Goal: Task Accomplishment & Management: Manage account settings

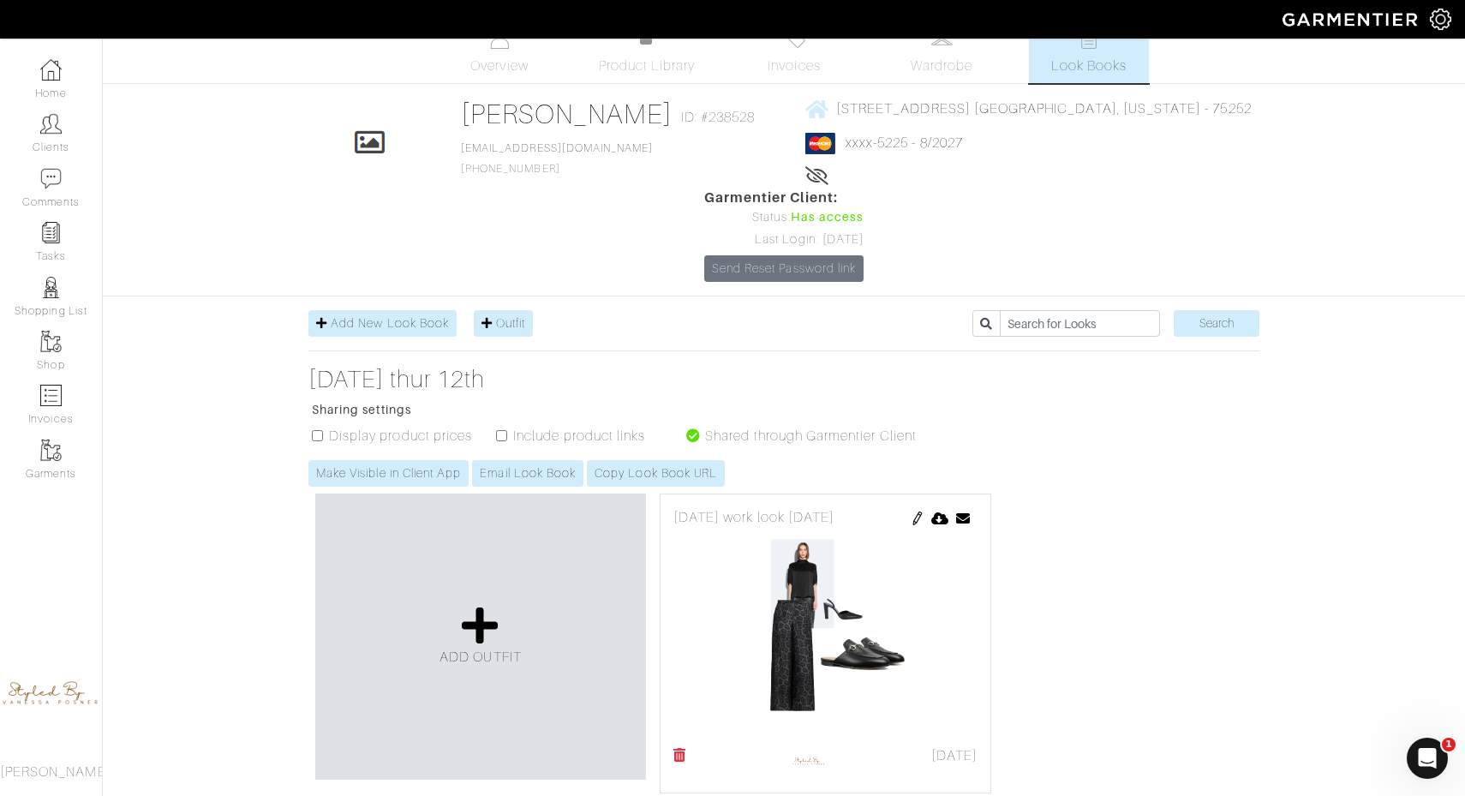
scroll to position [16, 0]
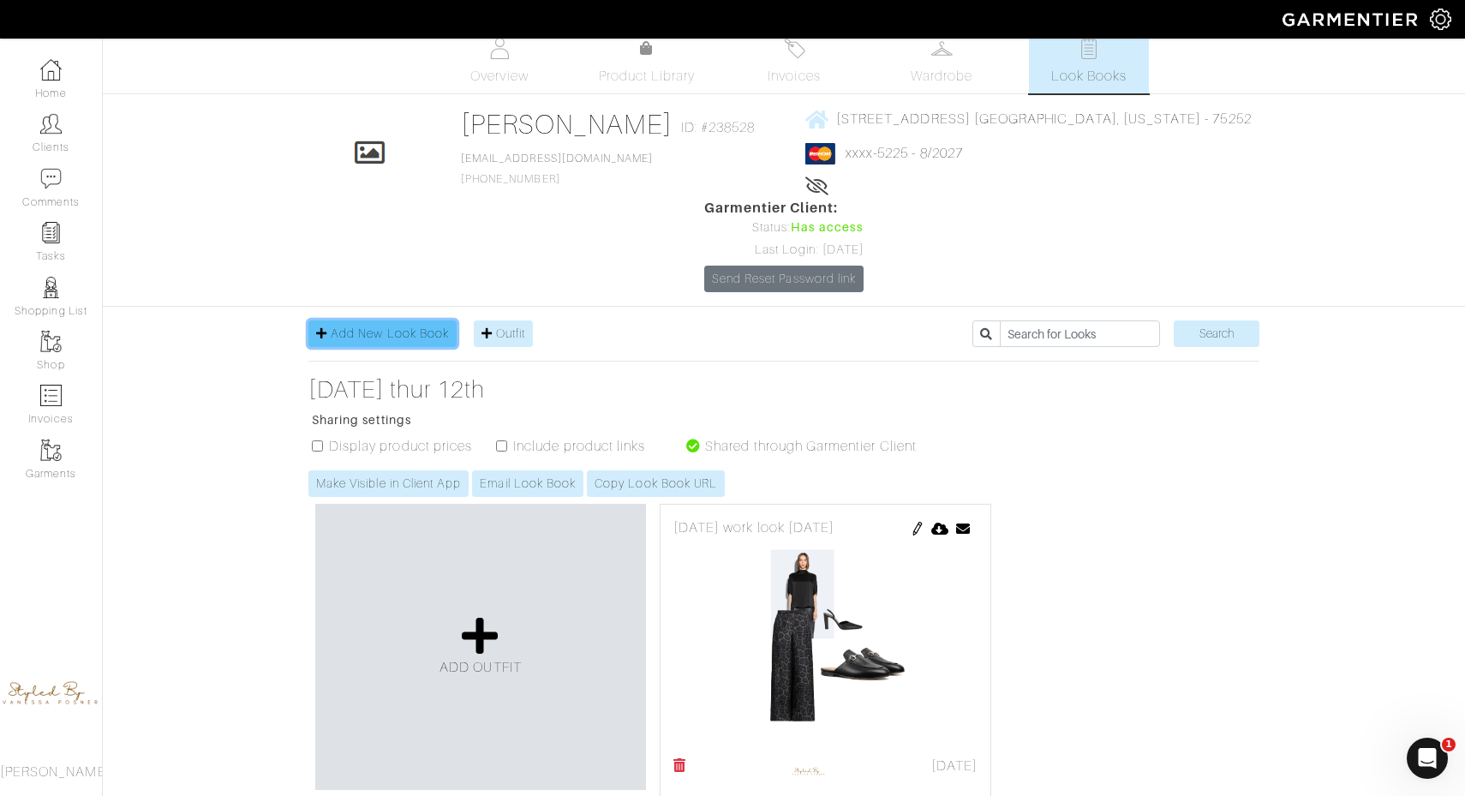
click at [413, 326] on span "Add New Look Book" at bounding box center [390, 333] width 118 height 14
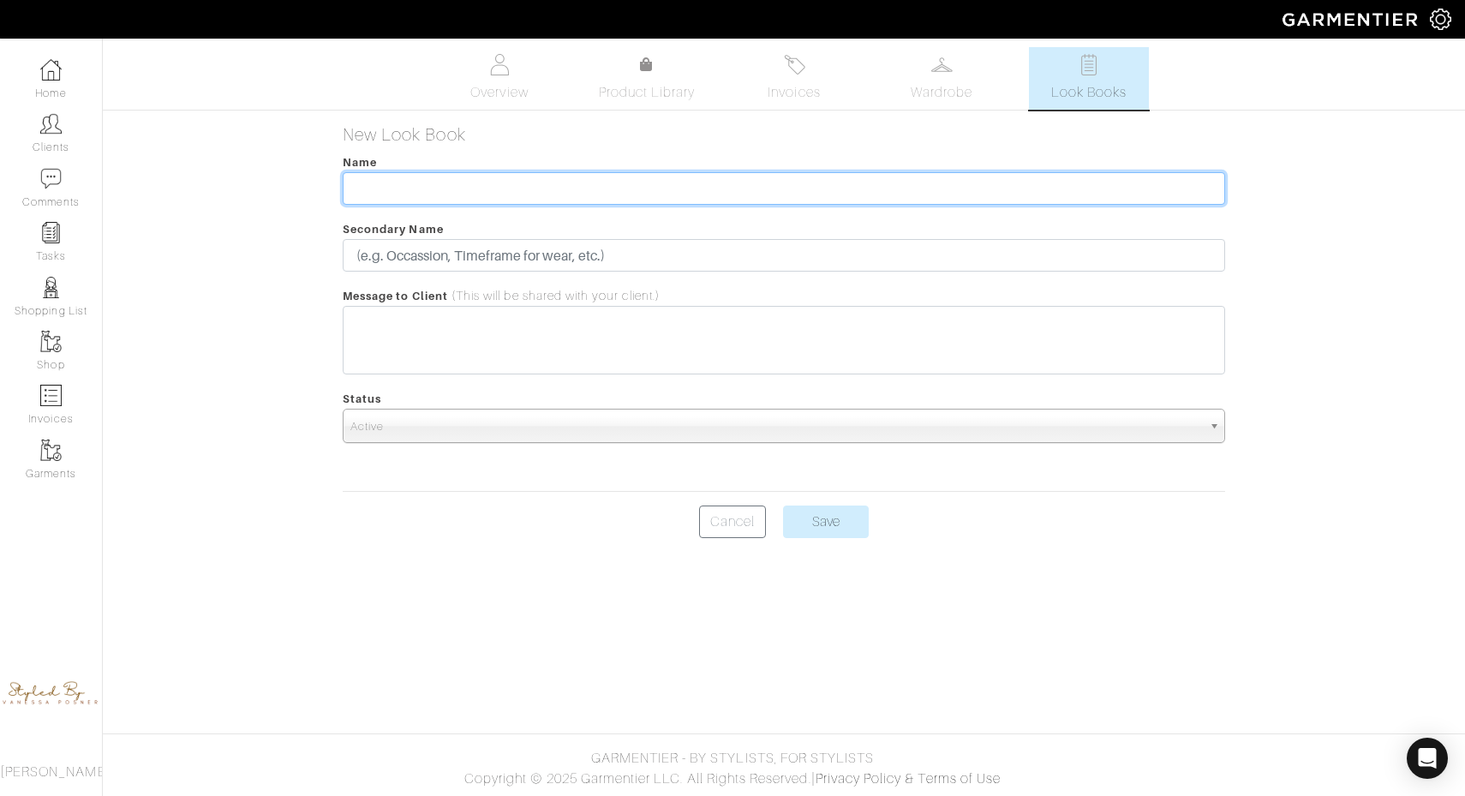
click at [429, 194] on input "text" at bounding box center [784, 188] width 882 height 33
type input "Outfits. [DATE] 19th"
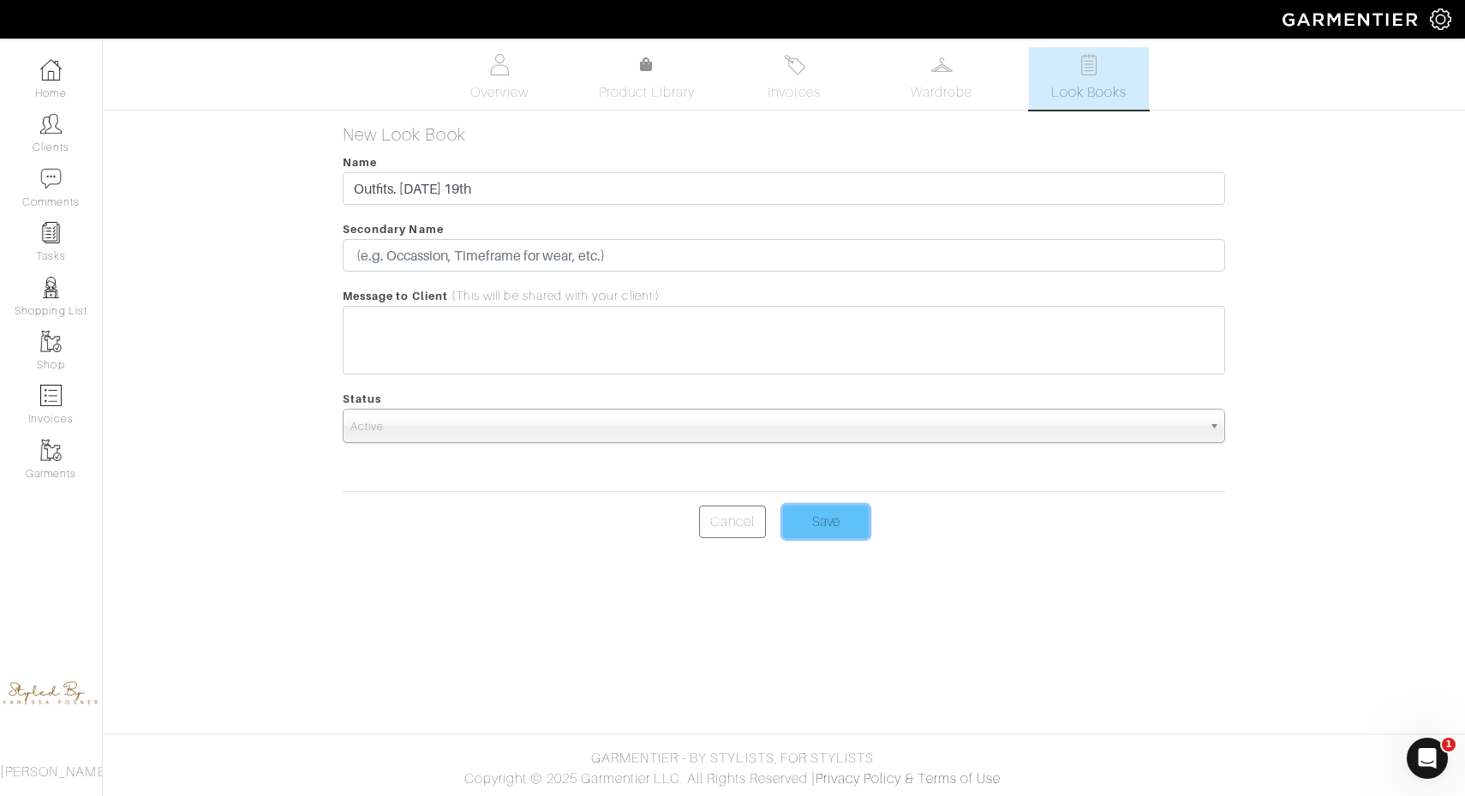
click at [841, 520] on input "Save" at bounding box center [826, 521] width 86 height 33
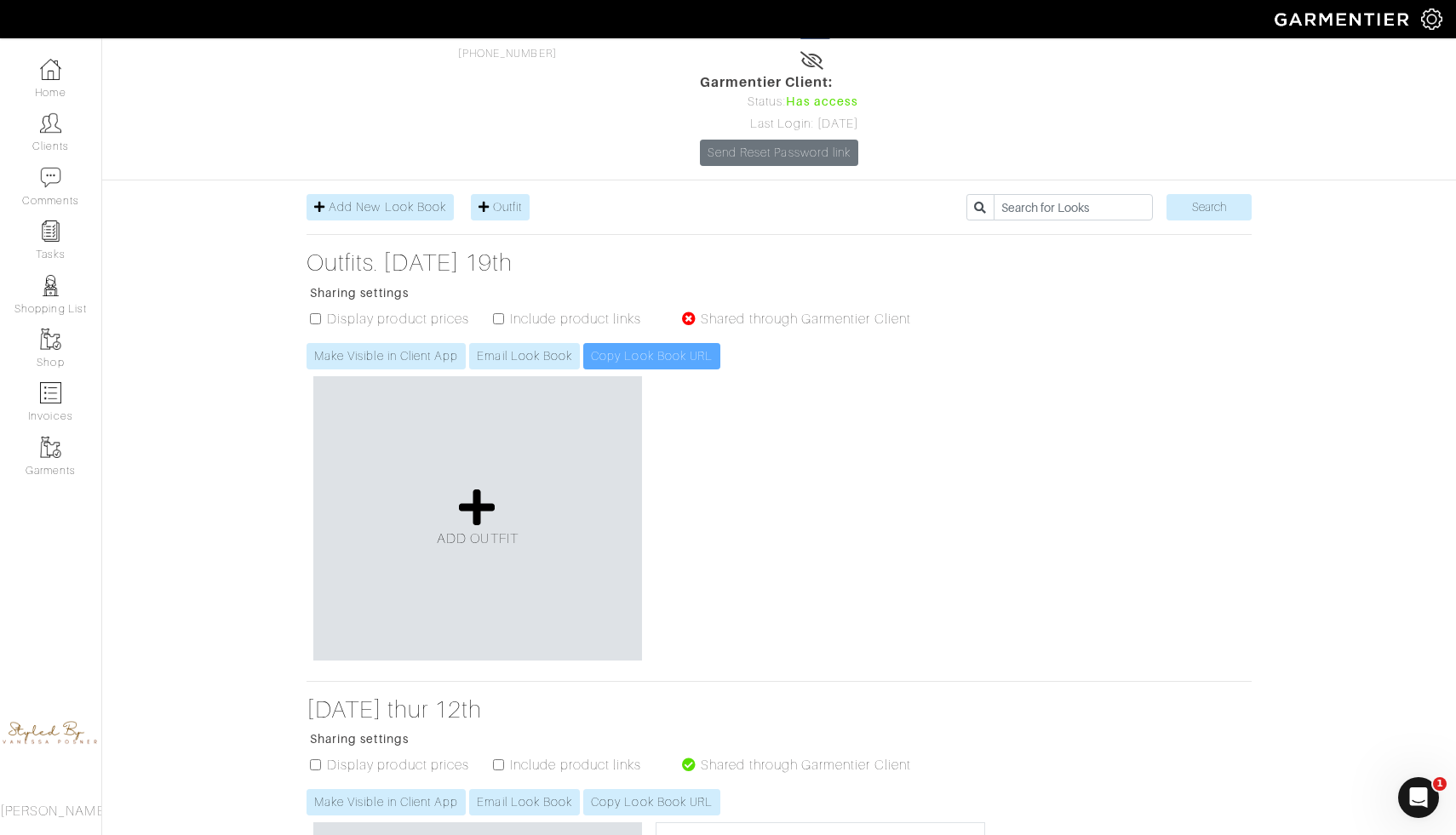
scroll to position [97, 0]
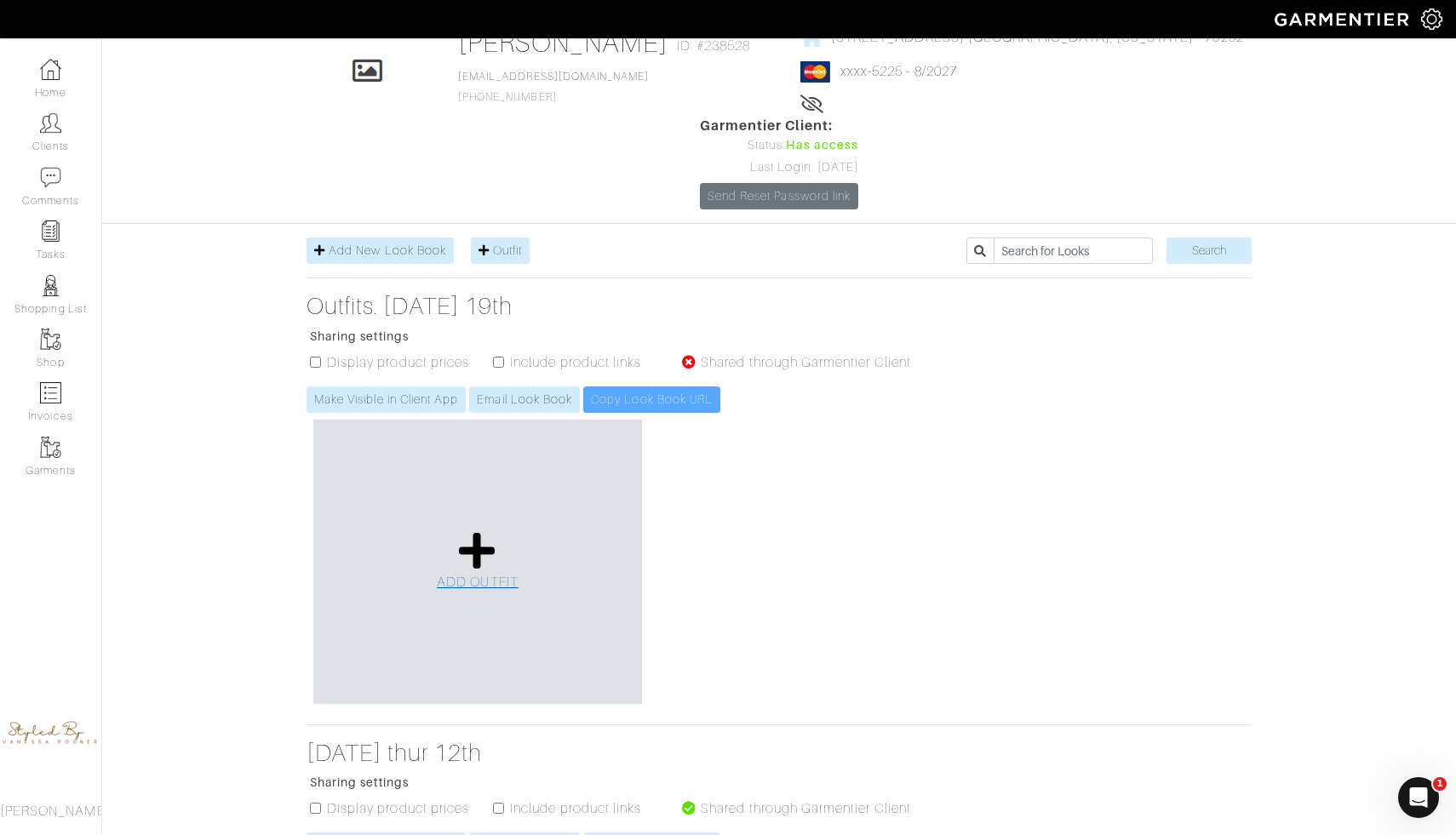
click at [476, 531] on icon at bounding box center [477, 551] width 37 height 41
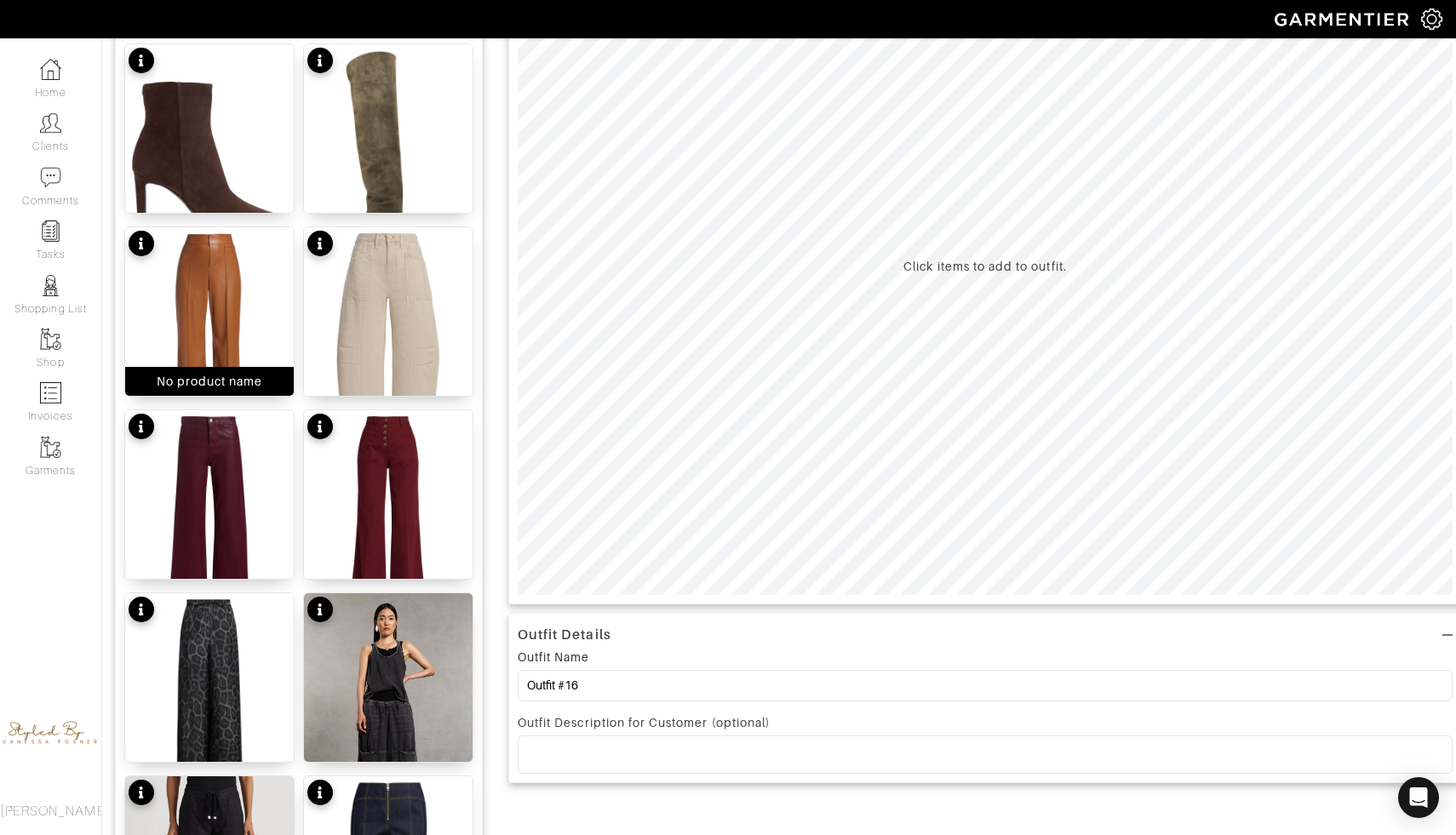
scroll to position [250, 0]
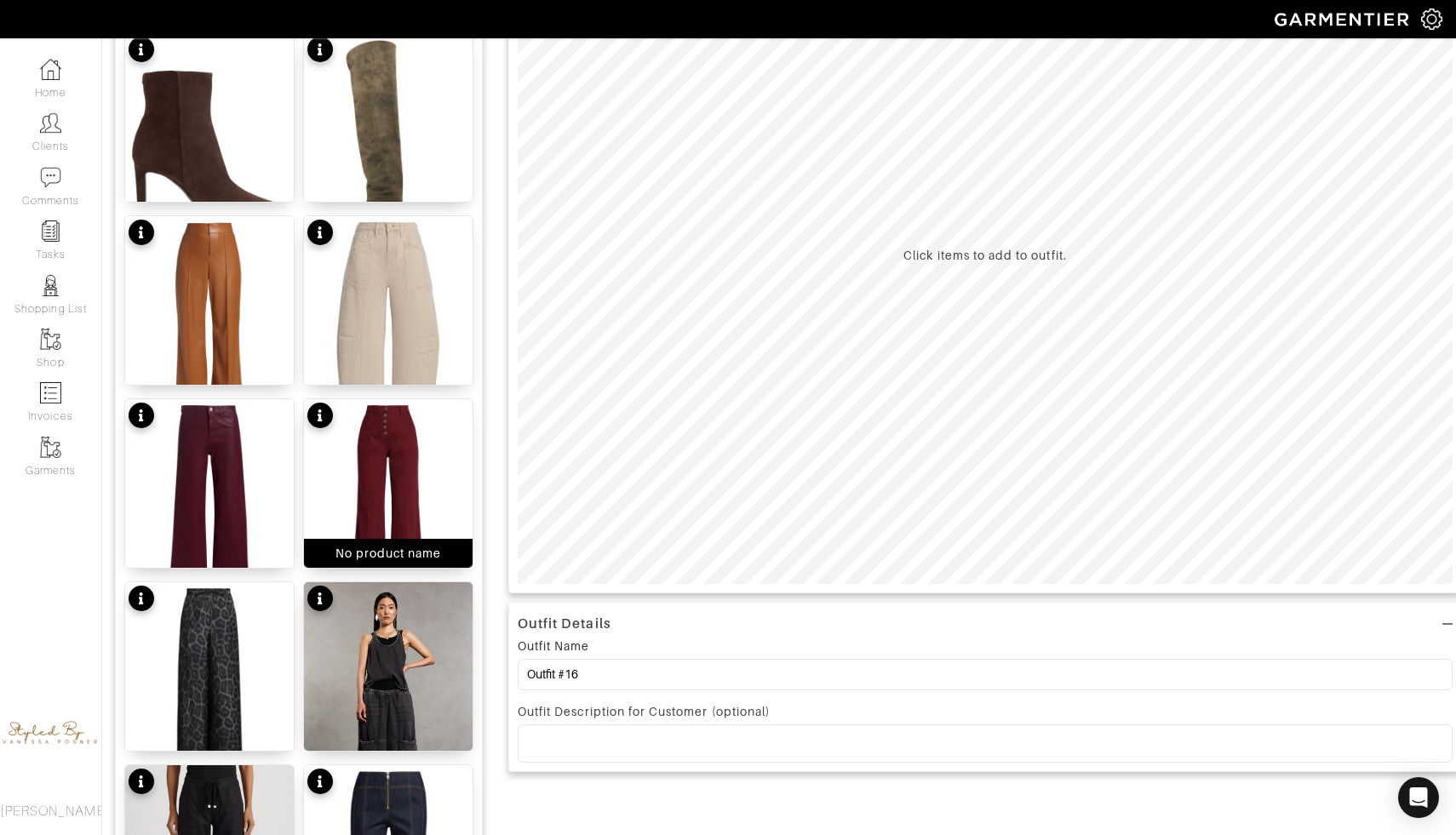
click at [401, 444] on img at bounding box center [389, 512] width 169 height 225
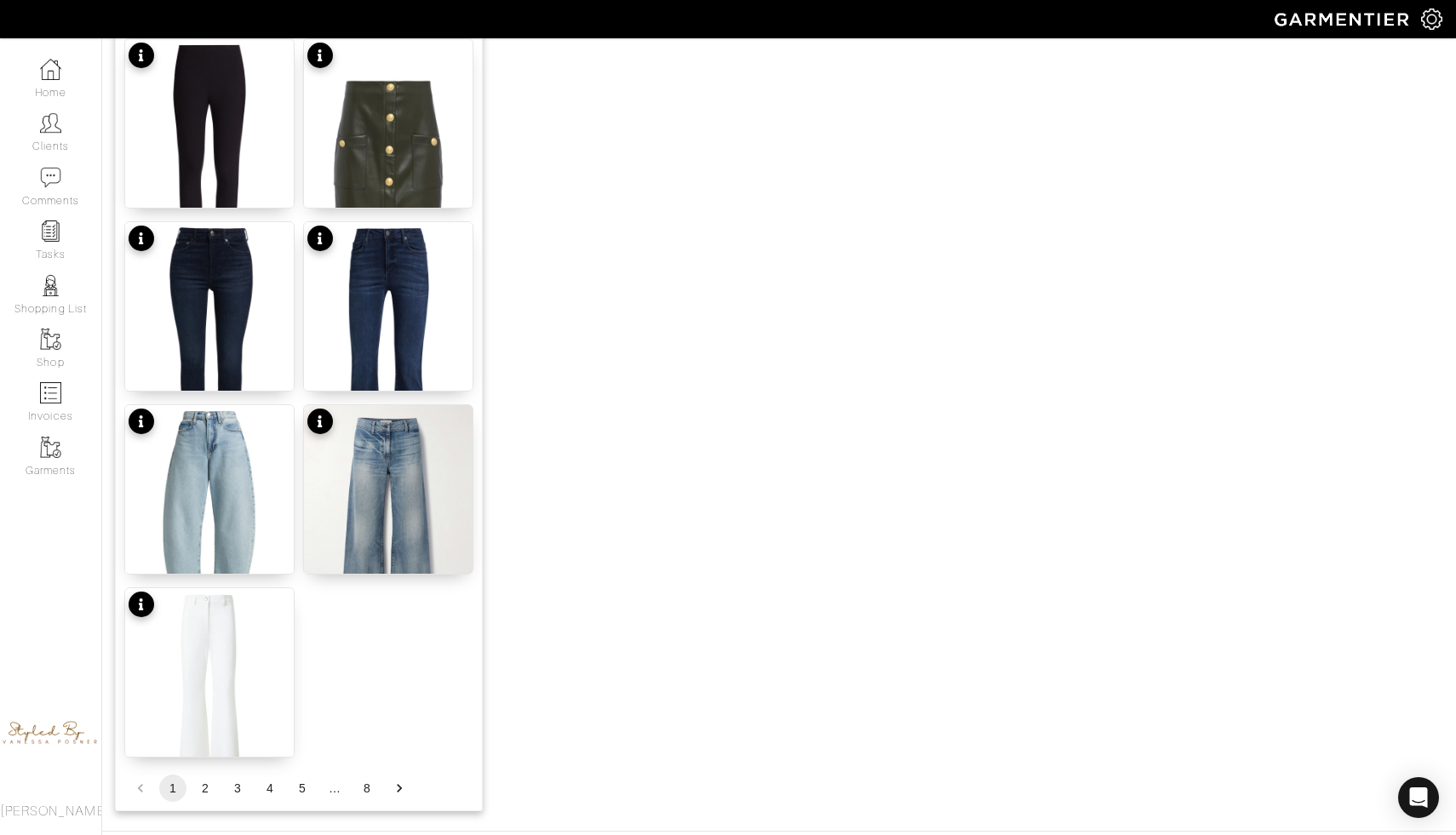
scroll to position [1949, 0]
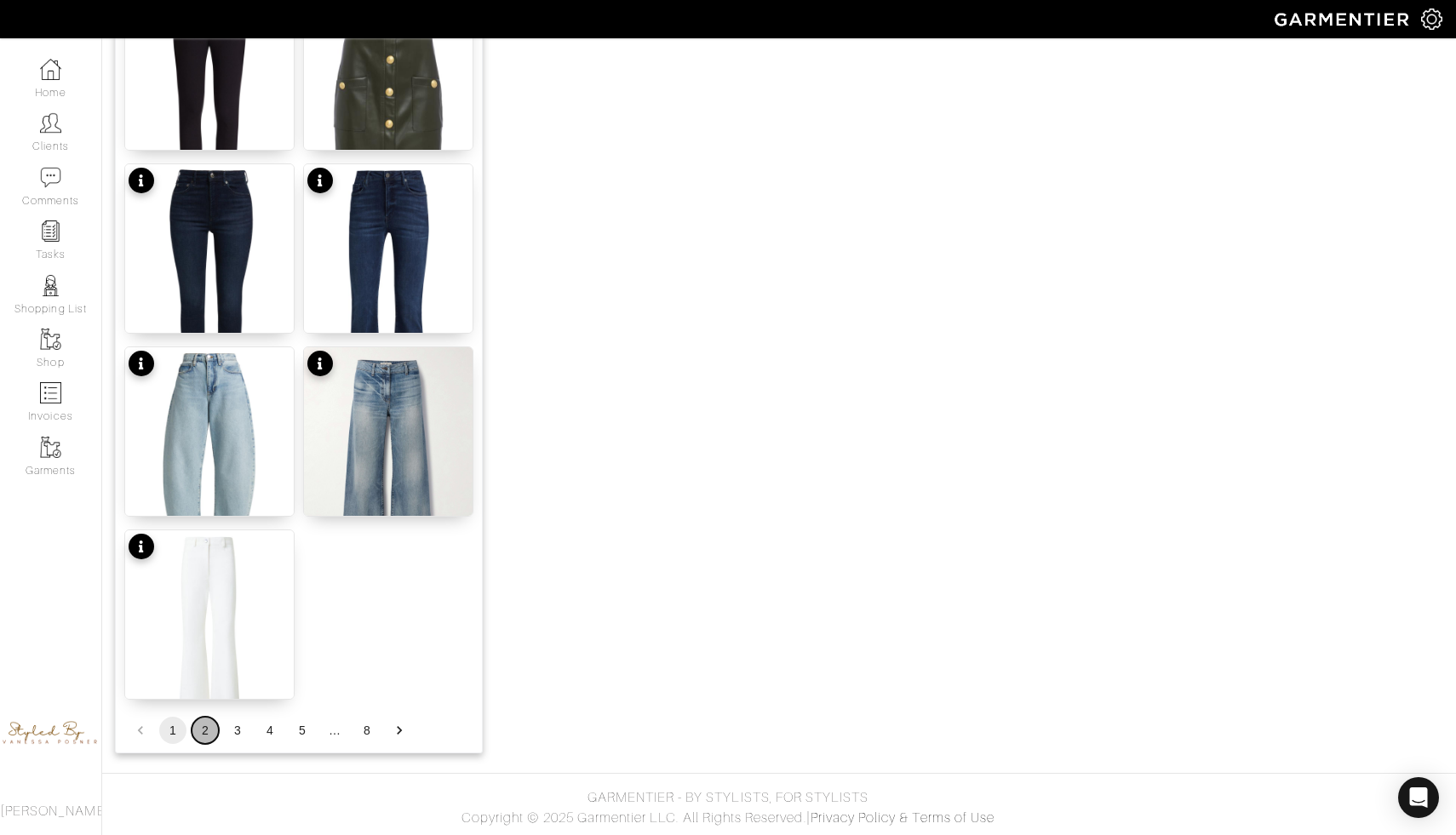
click at [206, 727] on button "2" at bounding box center [205, 730] width 27 height 27
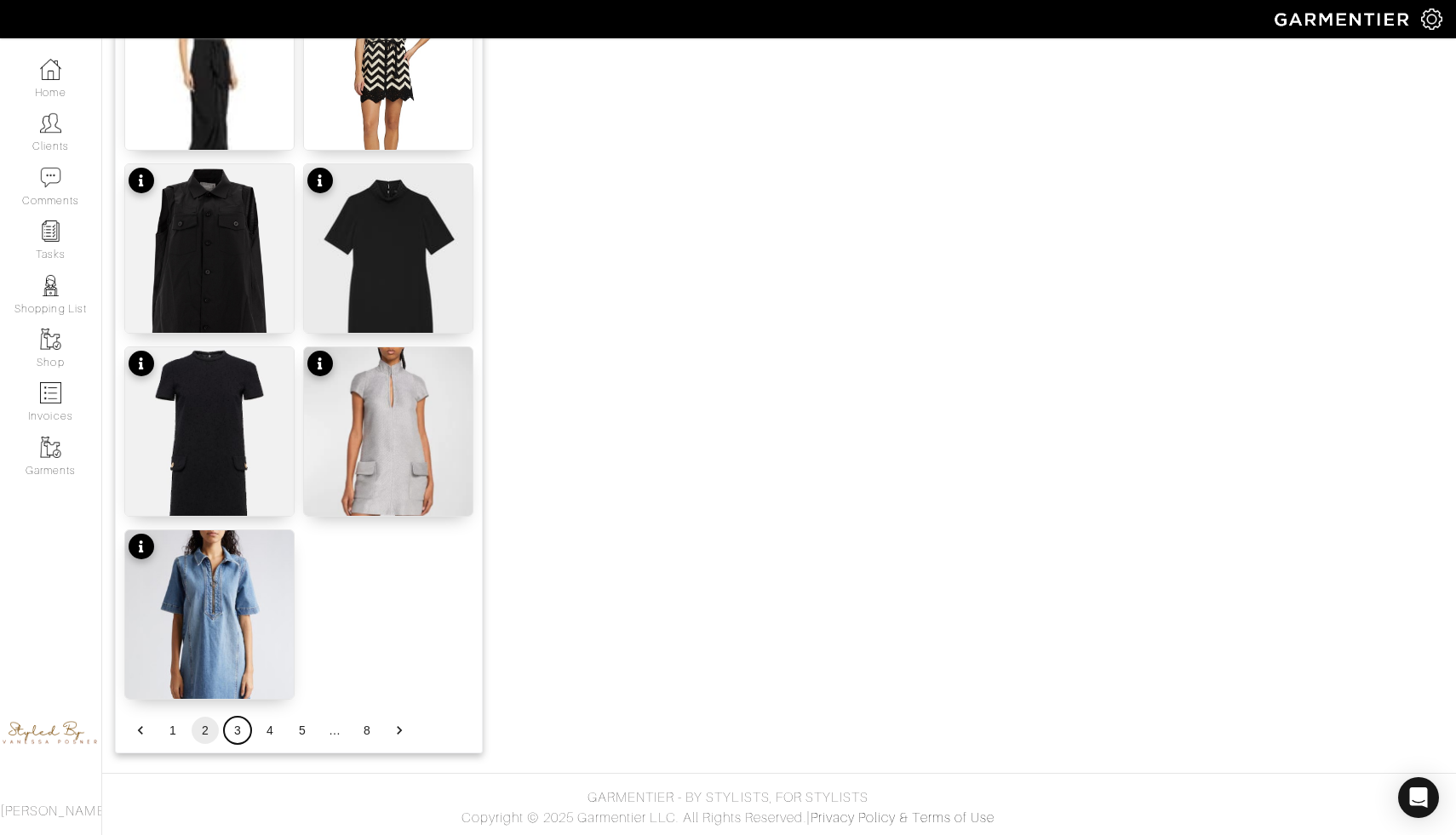
click at [240, 727] on button "3" at bounding box center [237, 730] width 27 height 27
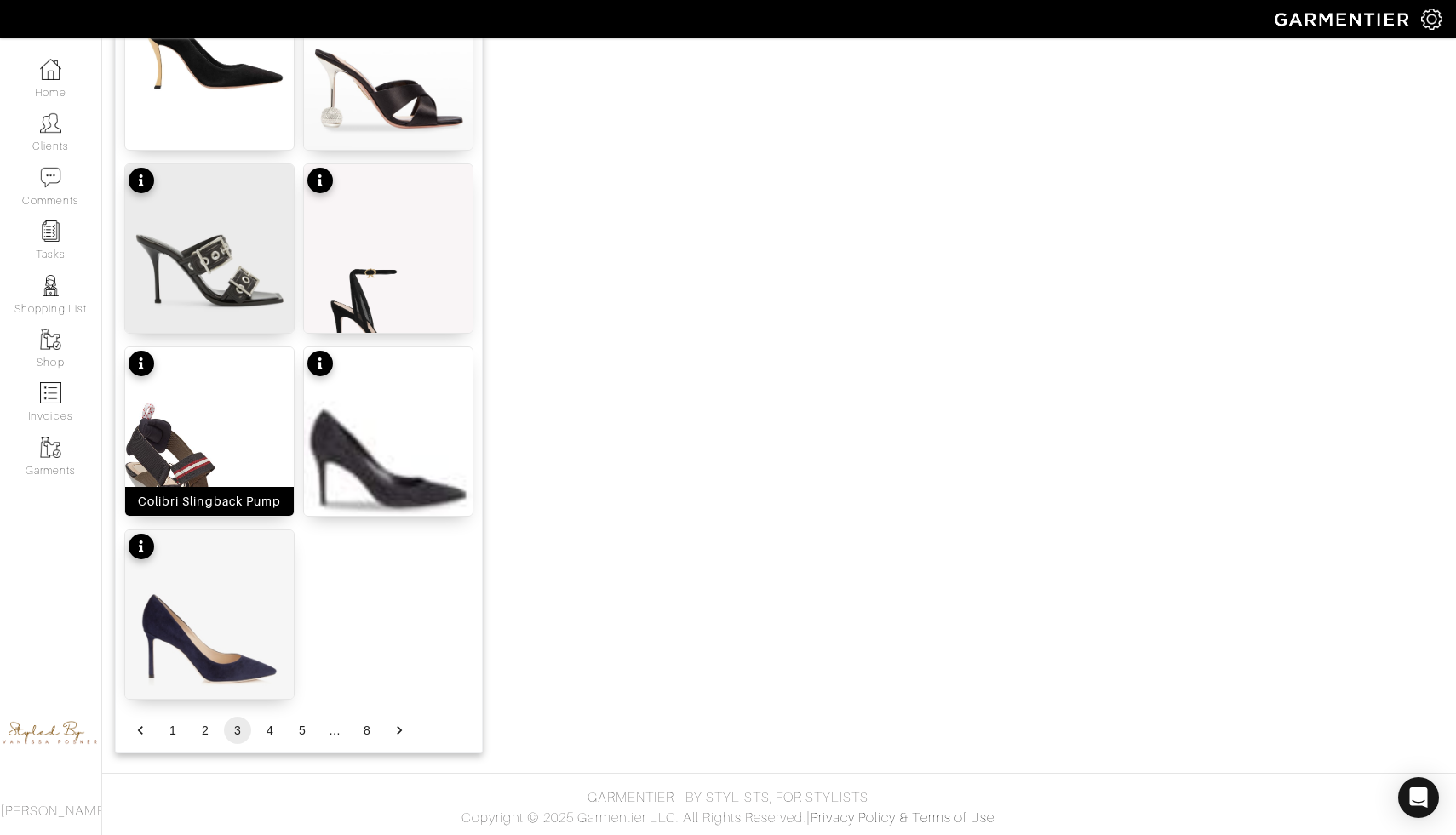
click at [263, 464] on img at bounding box center [210, 476] width 169 height 258
click at [271, 727] on button "4" at bounding box center [269, 730] width 27 height 27
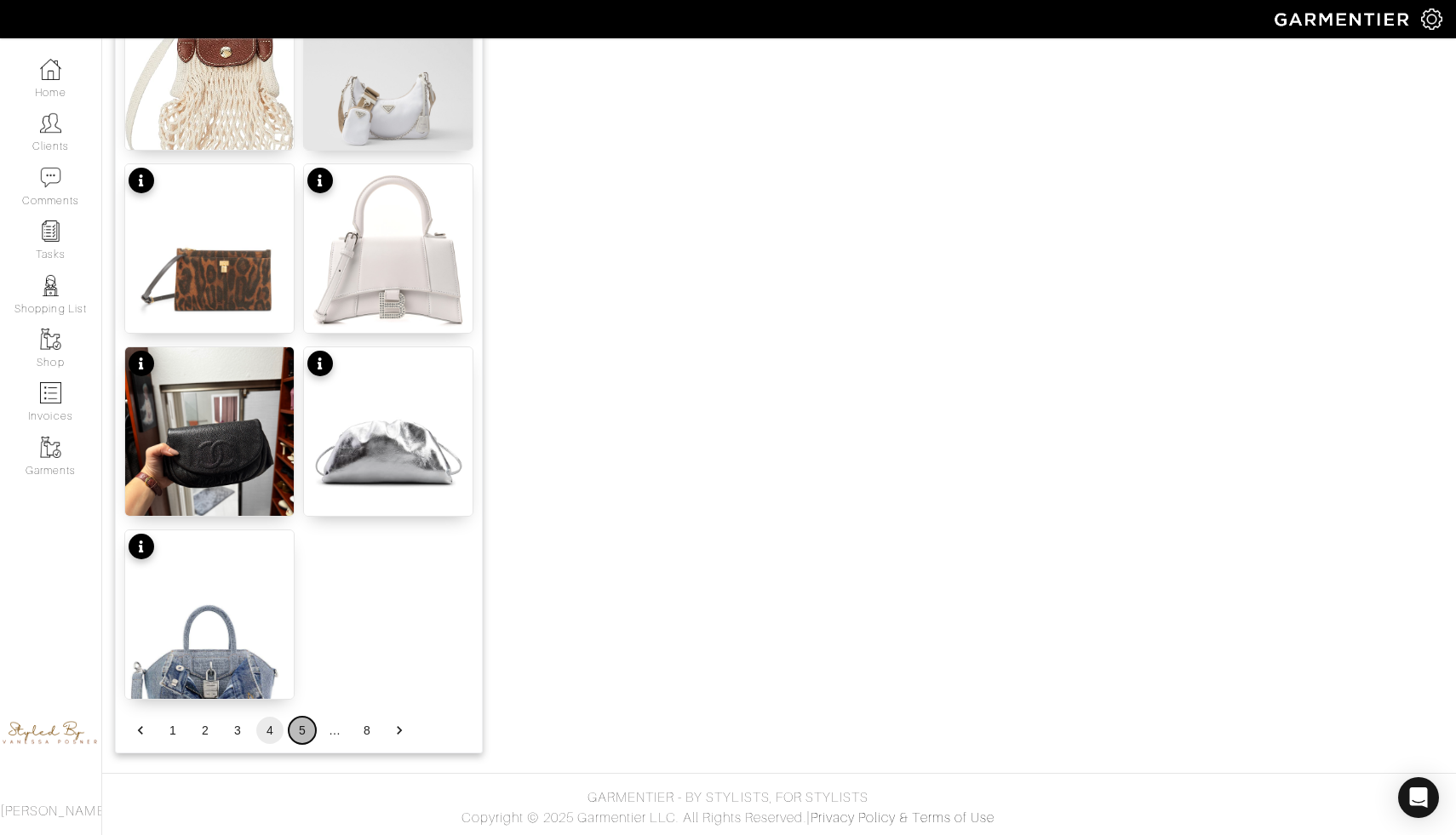
click at [305, 734] on button "5" at bounding box center [301, 730] width 27 height 27
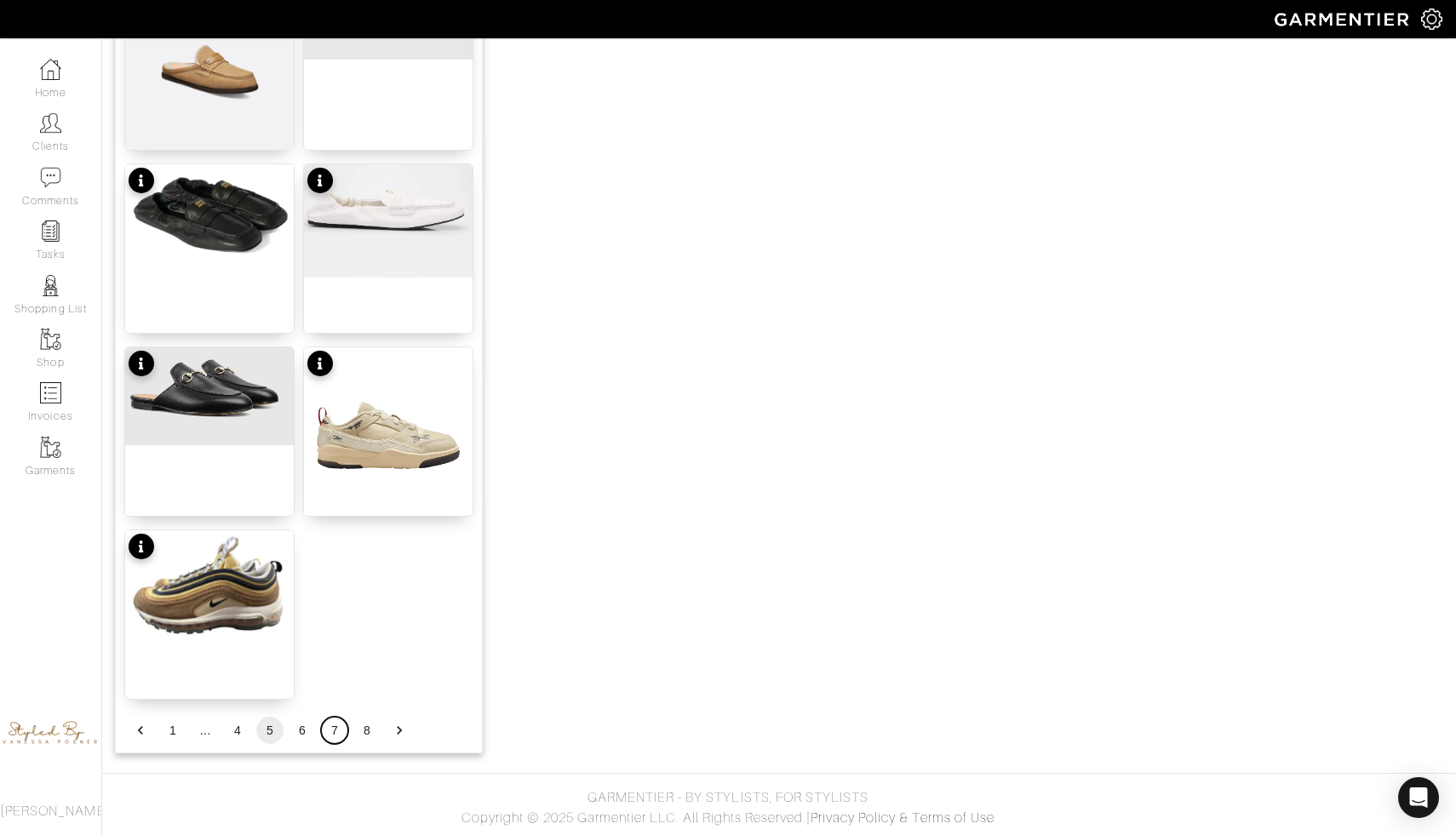
click at [331, 731] on button "7" at bounding box center [334, 730] width 27 height 27
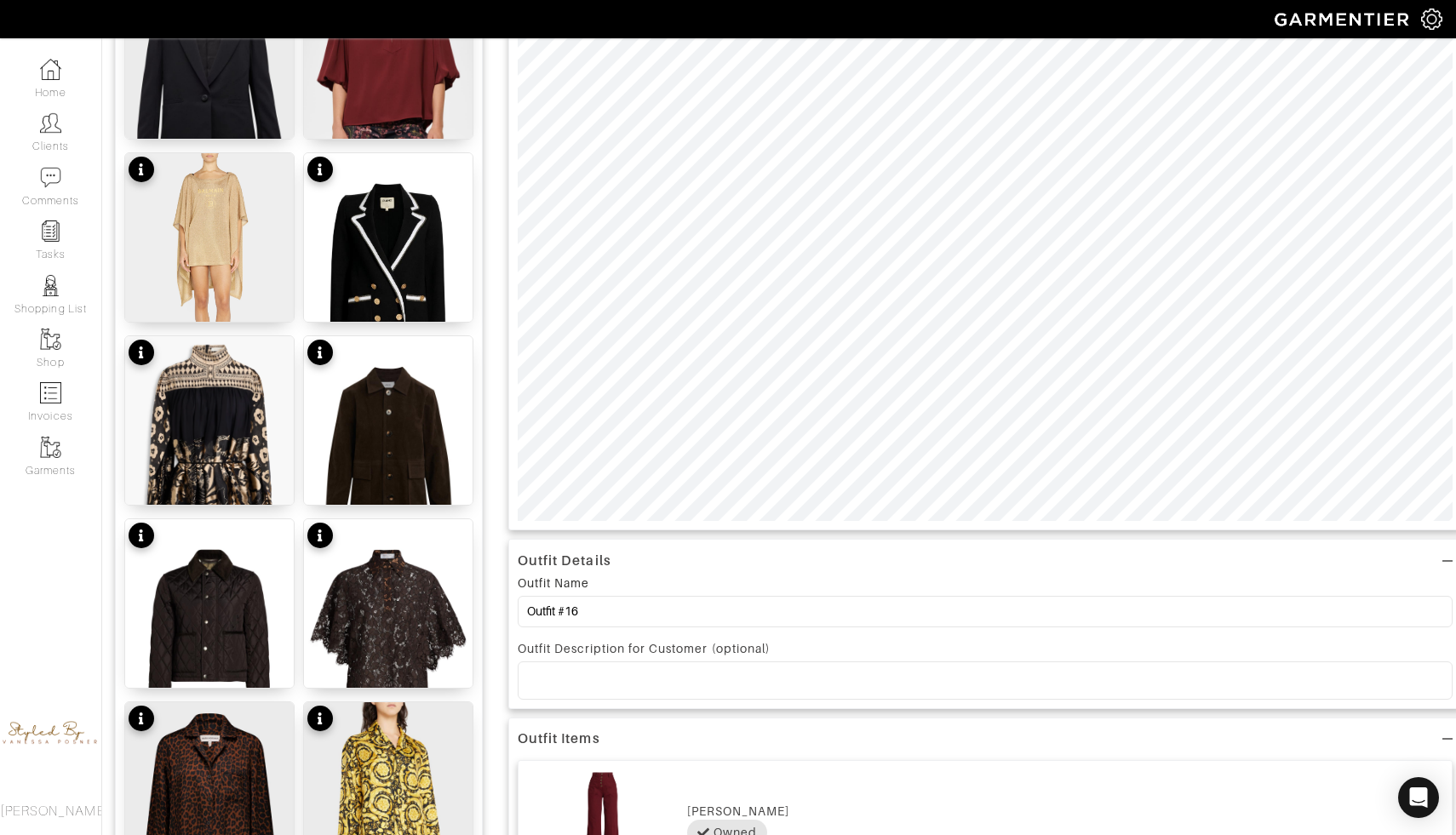
scroll to position [263, 0]
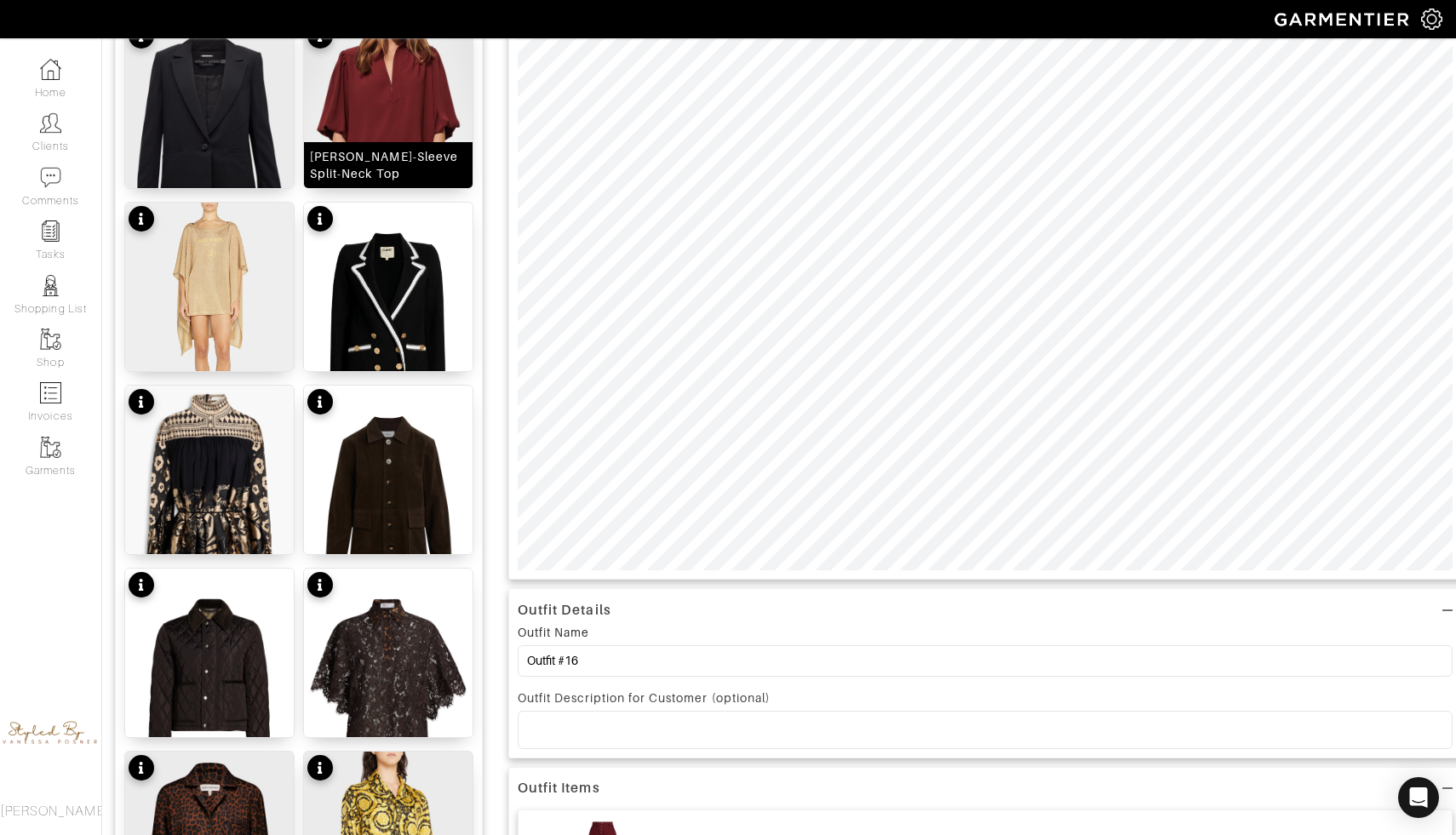
click at [413, 127] on img at bounding box center [389, 125] width 169 height 211
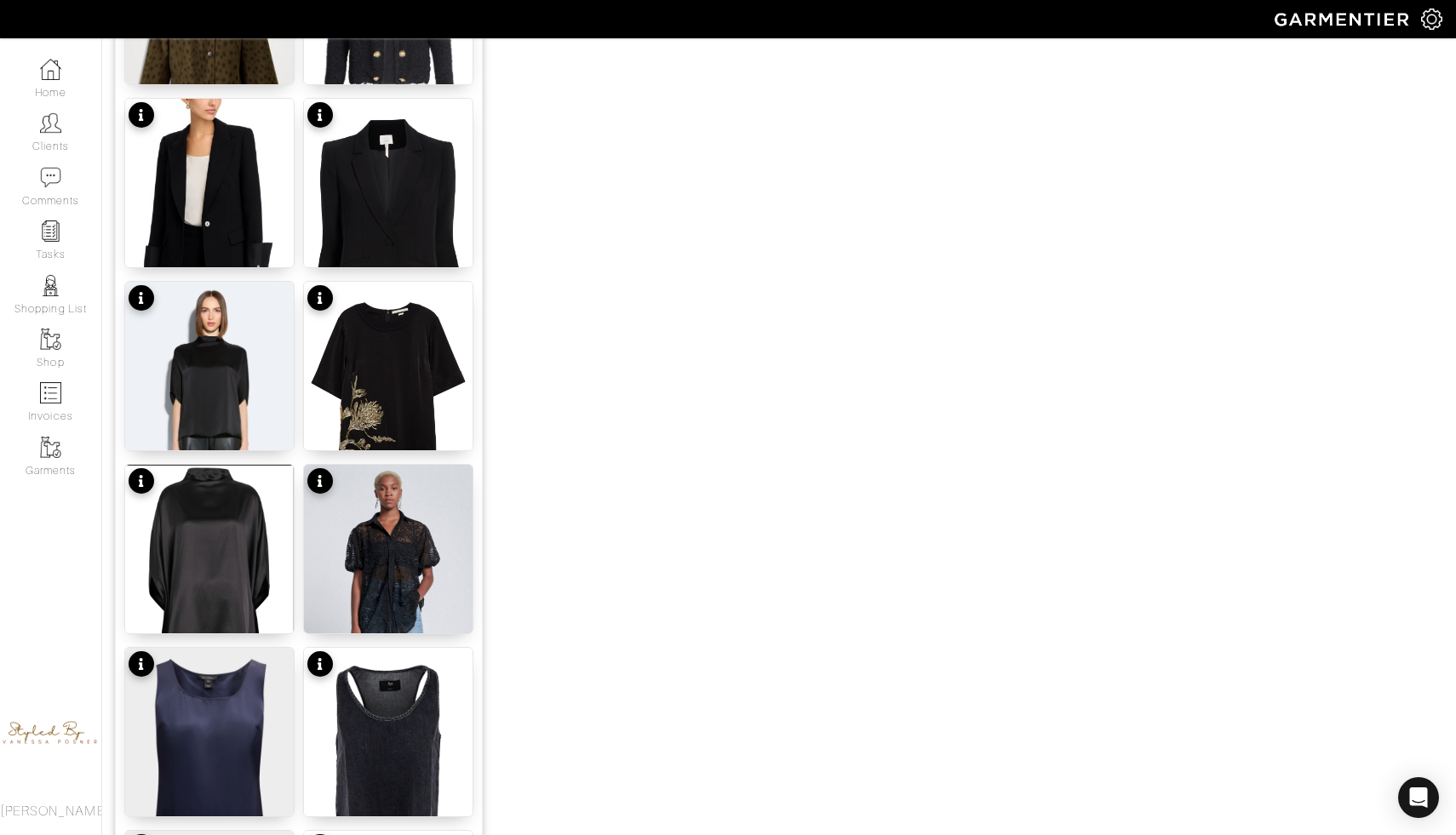
scroll to position [1949, 0]
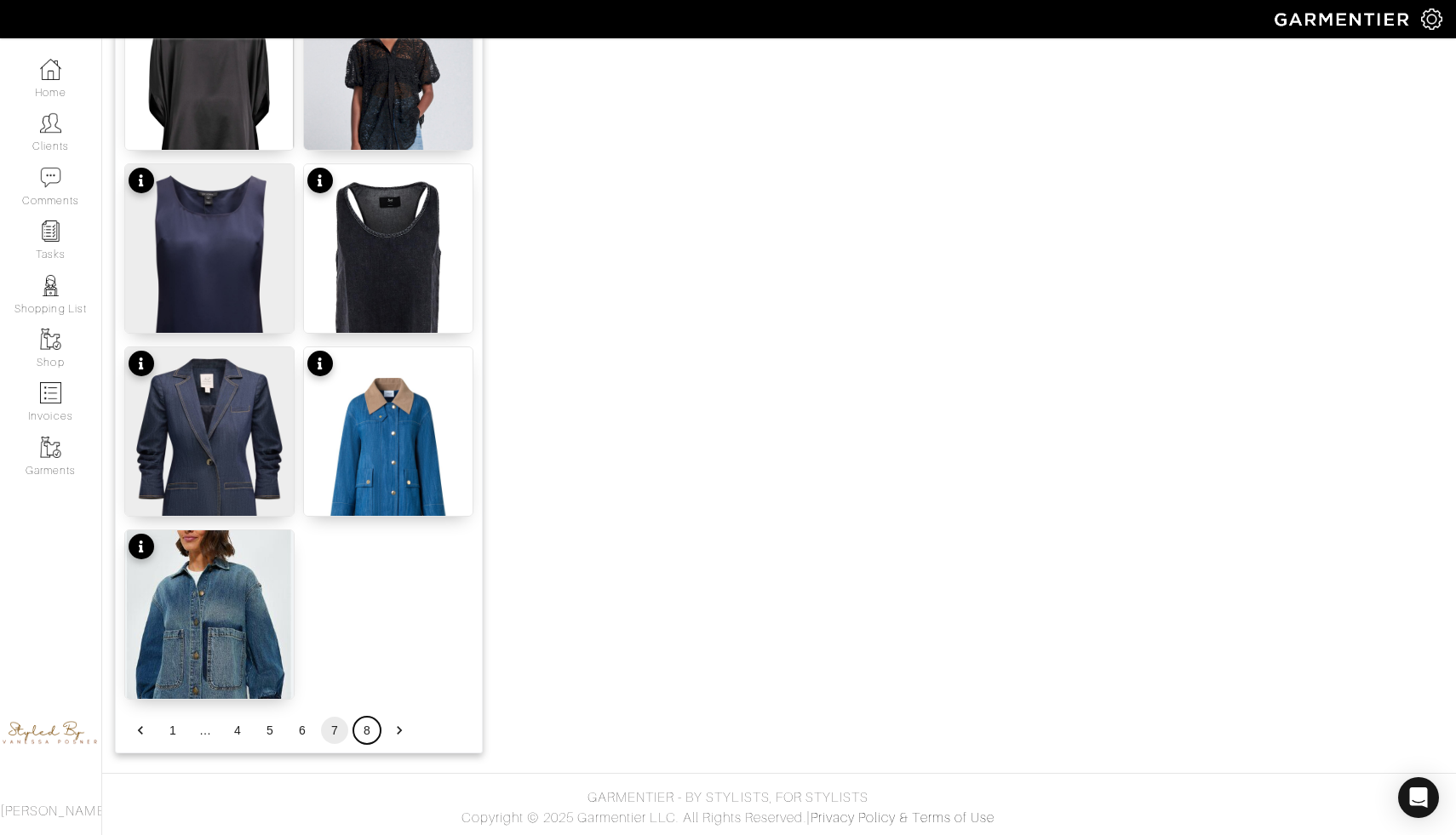
click at [372, 723] on button "8" at bounding box center [366, 730] width 27 height 27
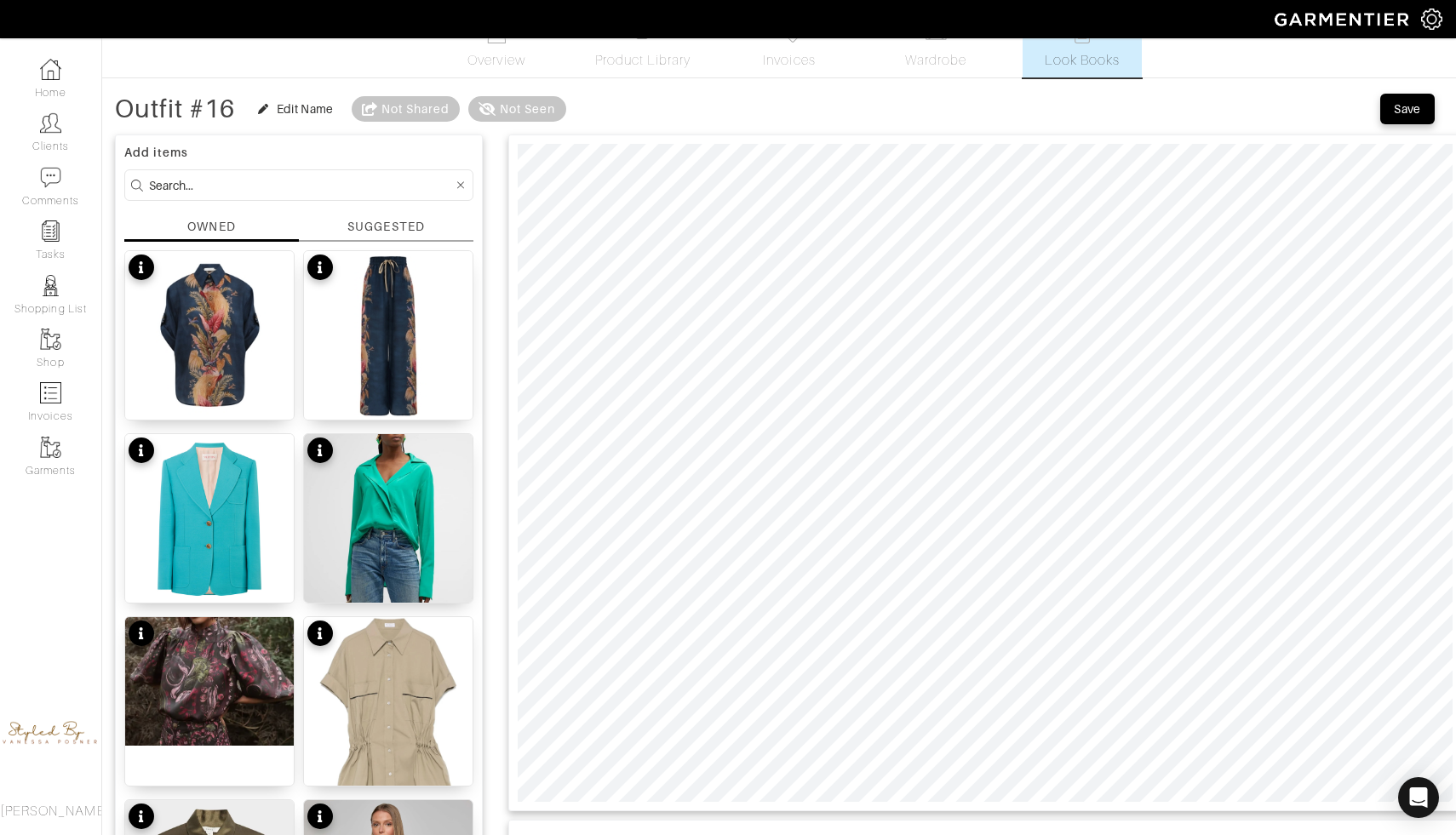
scroll to position [43, 0]
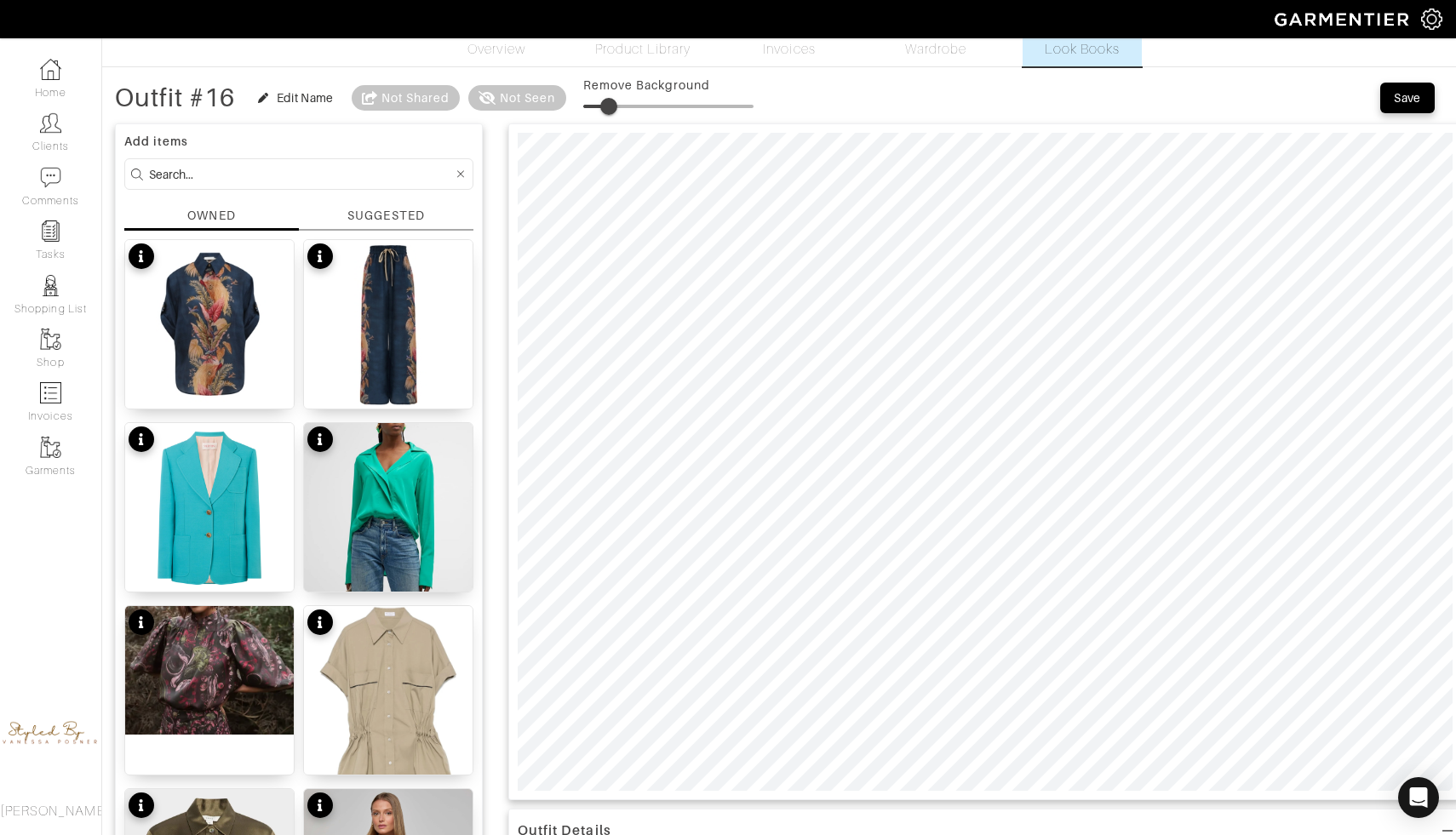
drag, startPoint x: 584, startPoint y: 109, endPoint x: 611, endPoint y: 109, distance: 27.0
click at [611, 109] on span at bounding box center [608, 106] width 17 height 17
click at [606, 101] on span at bounding box center [601, 106] width 17 height 17
drag, startPoint x: 610, startPoint y: 101, endPoint x: 641, endPoint y: 103, distance: 31.1
click at [641, 104] on span at bounding box center [632, 106] width 17 height 17
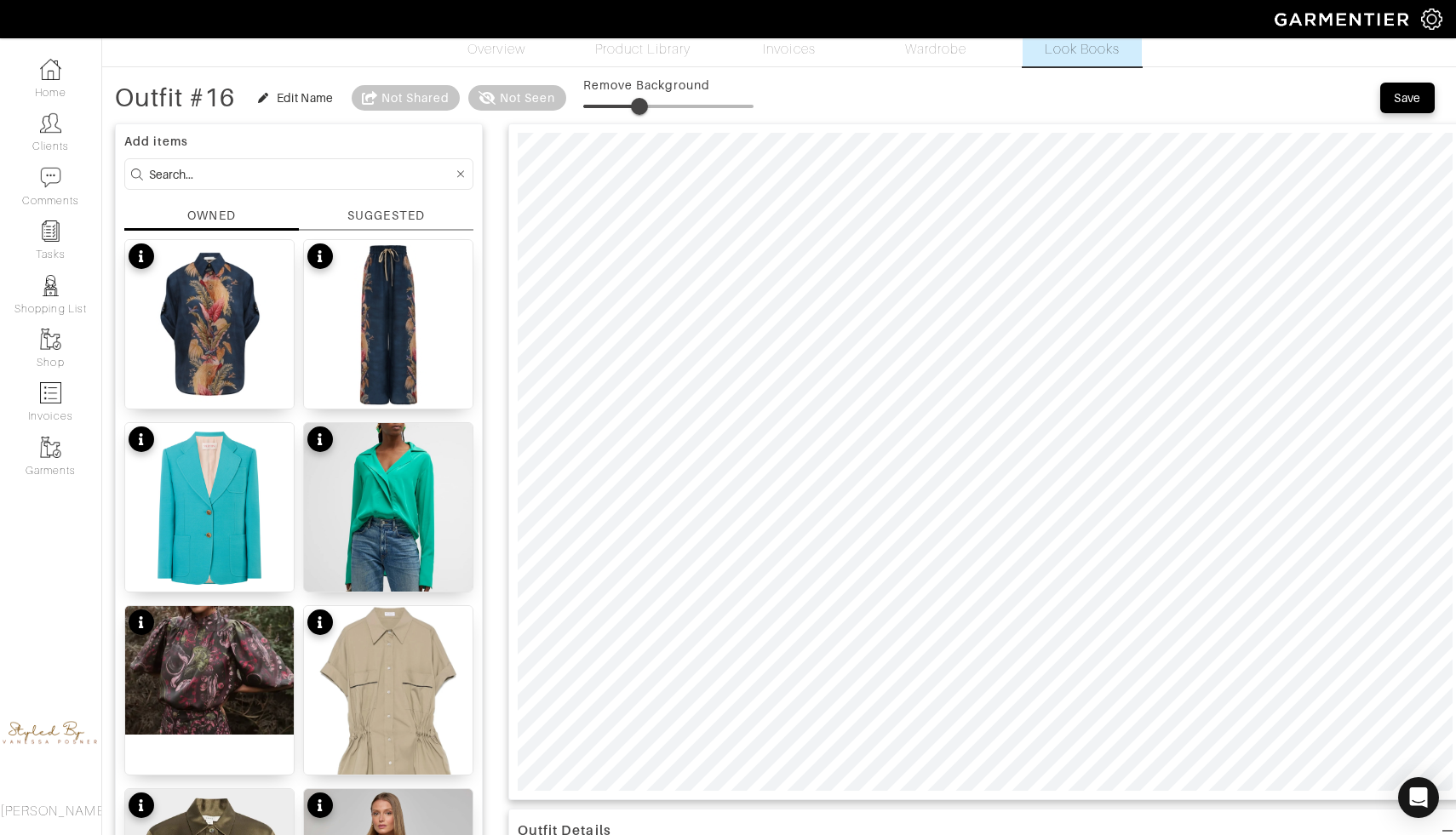
type input "12"
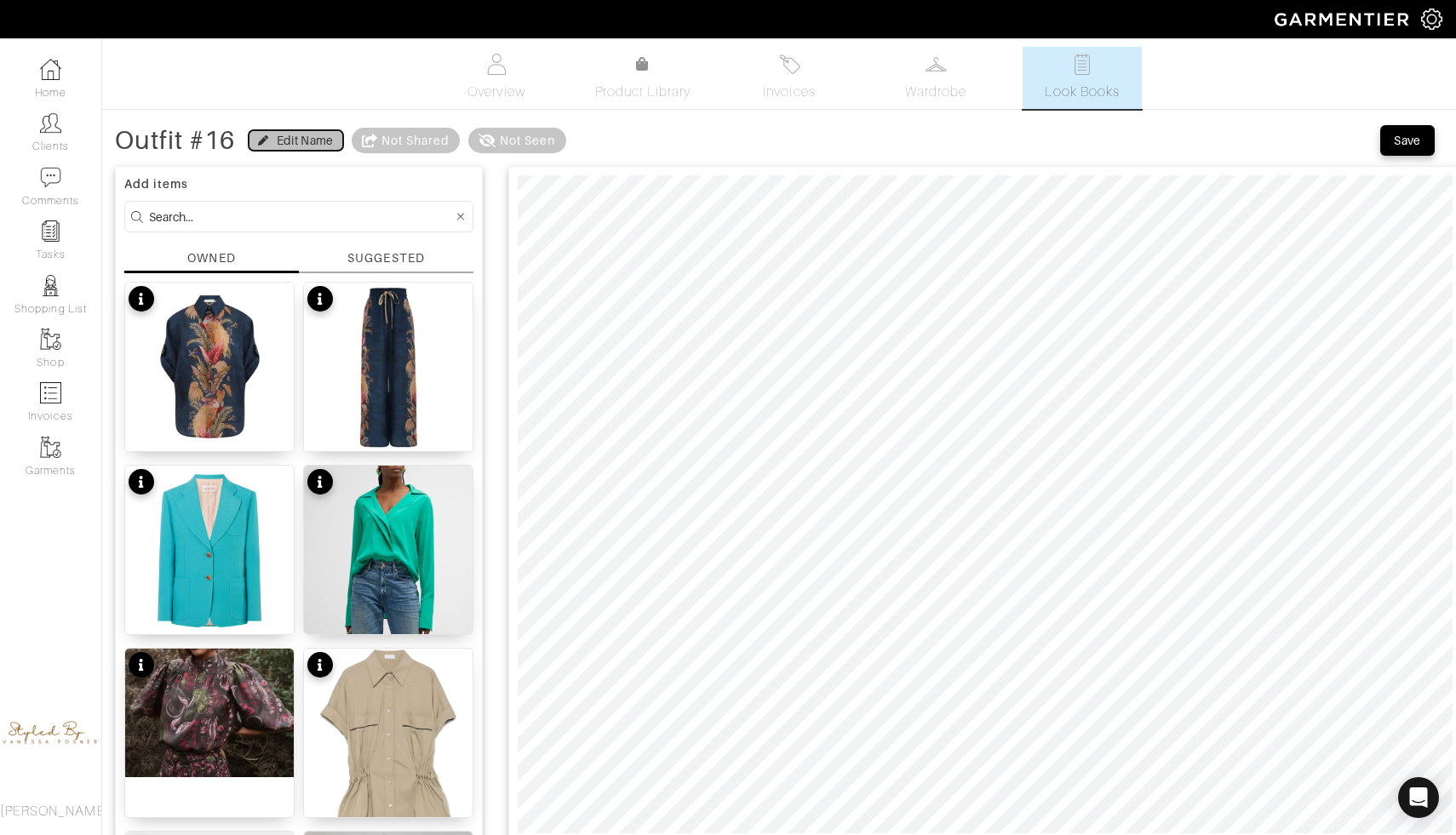
click at [282, 136] on div "Edit Name" at bounding box center [304, 140] width 57 height 17
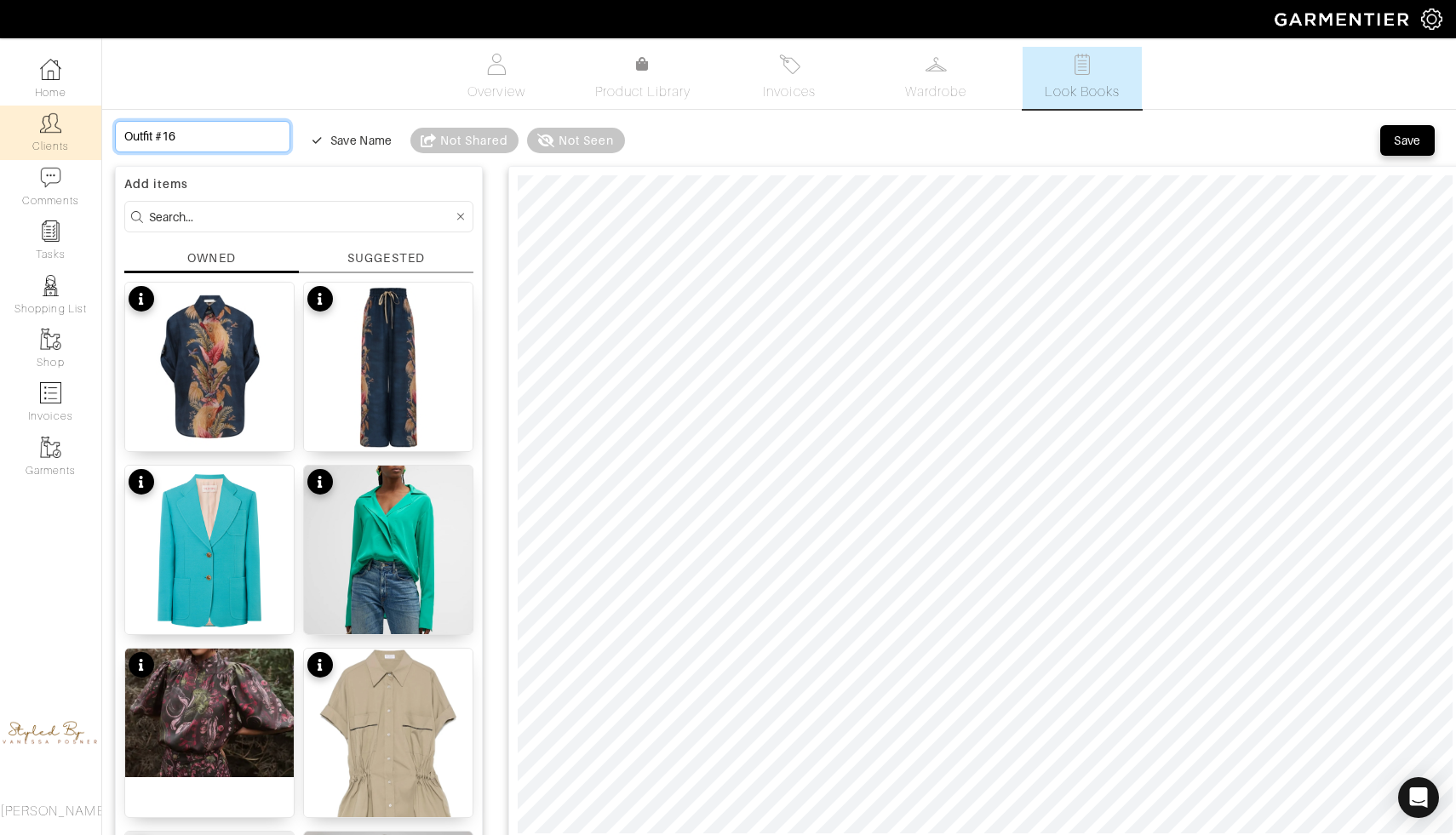
drag, startPoint x: 208, startPoint y: 132, endPoint x: 71, endPoint y: 130, distance: 137.0
type input "O"
type input "M"
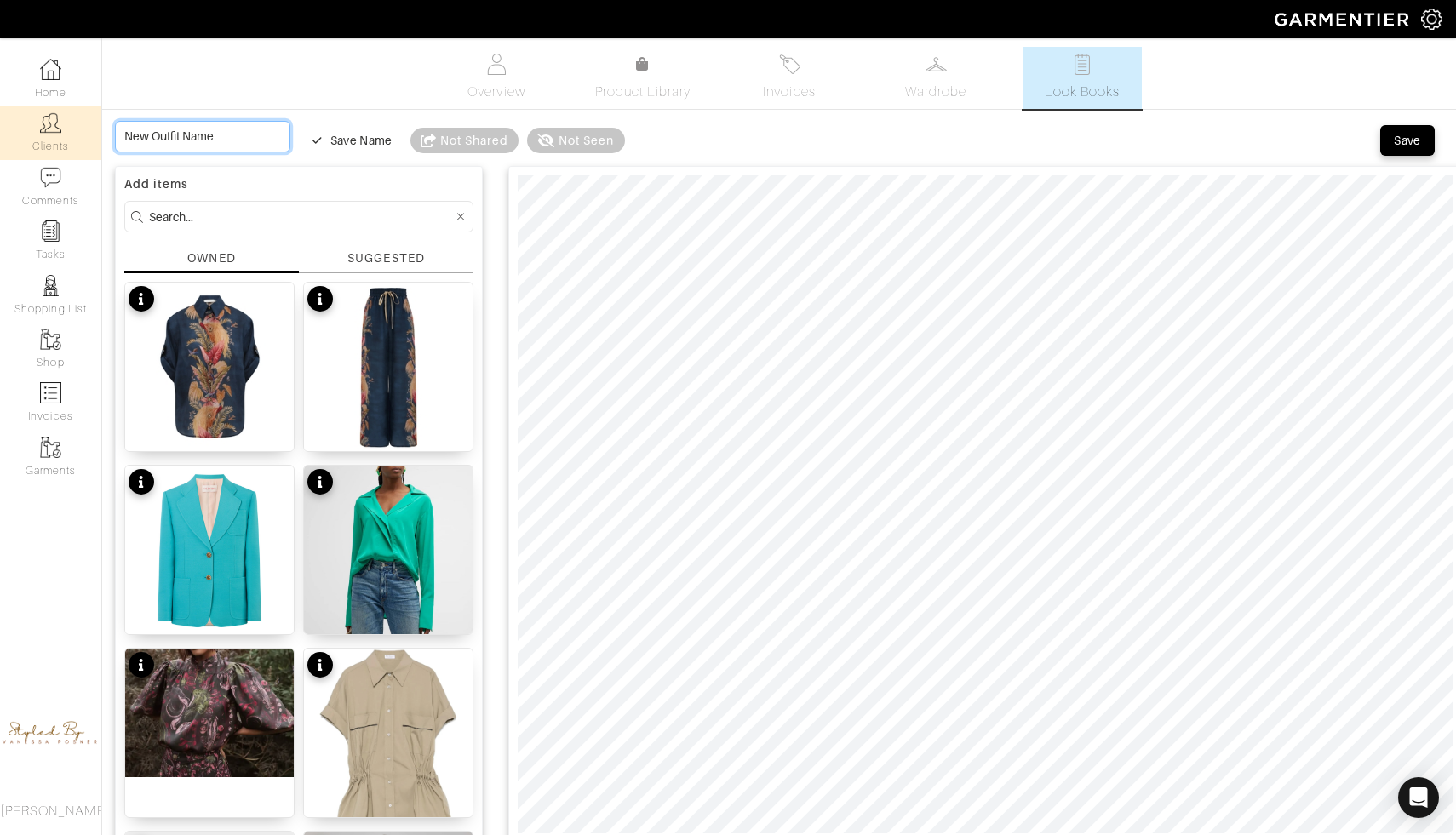
type input "M"
type input "Mo"
type input "Mon"
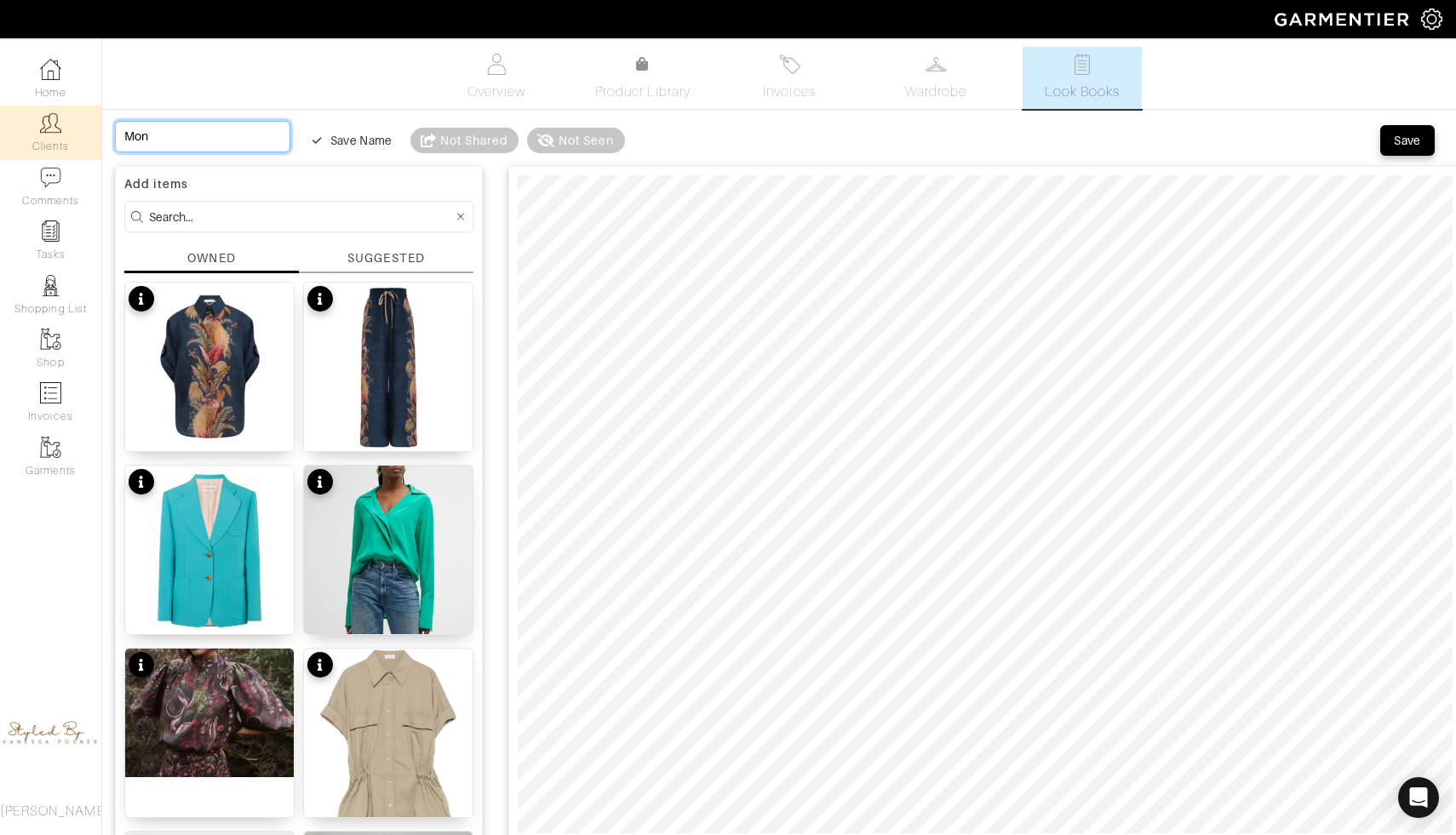
type input "Mond"
type input "Monda"
type input "Monday"
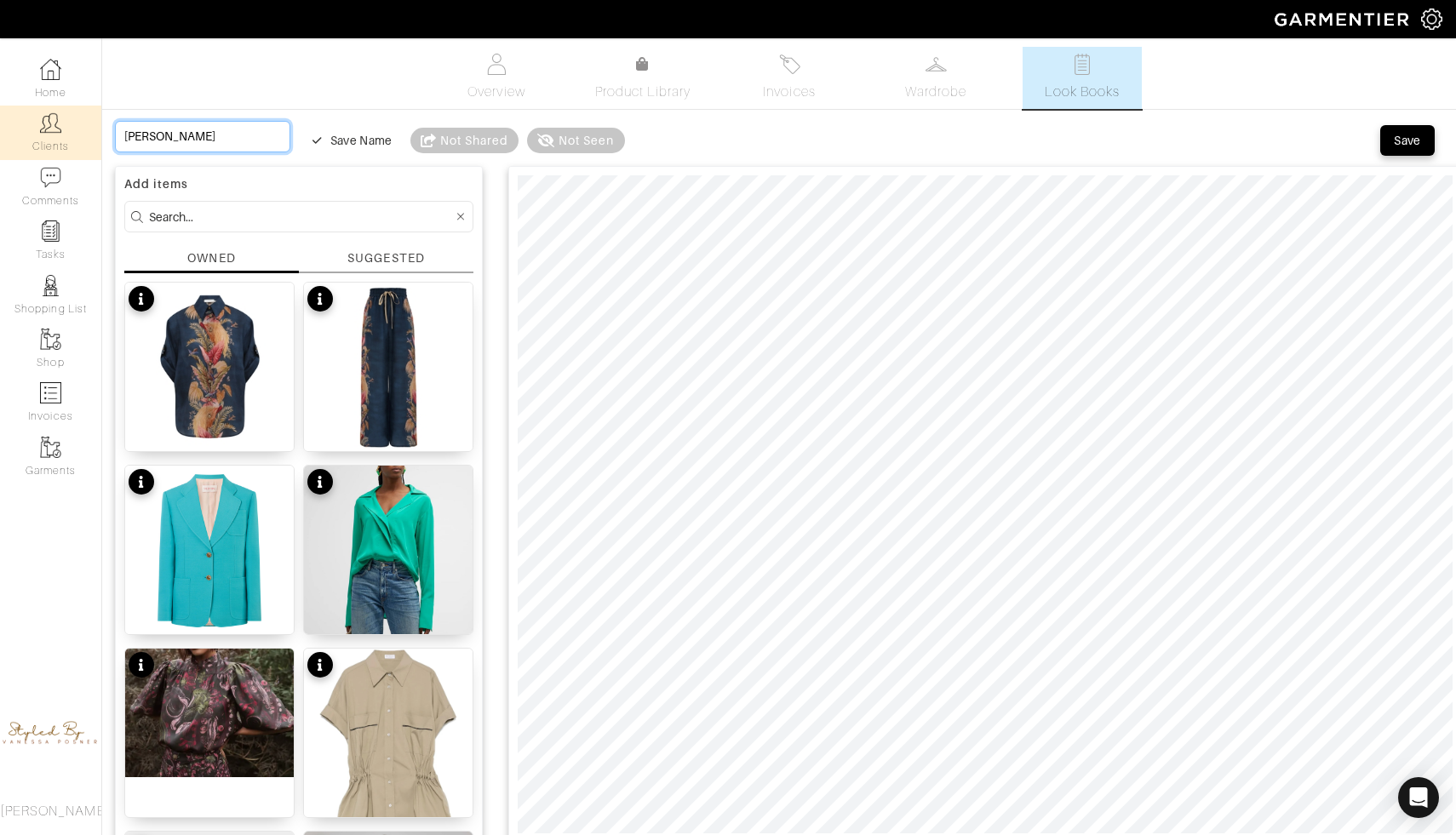
type input "Monday"
type input "Monday 1"
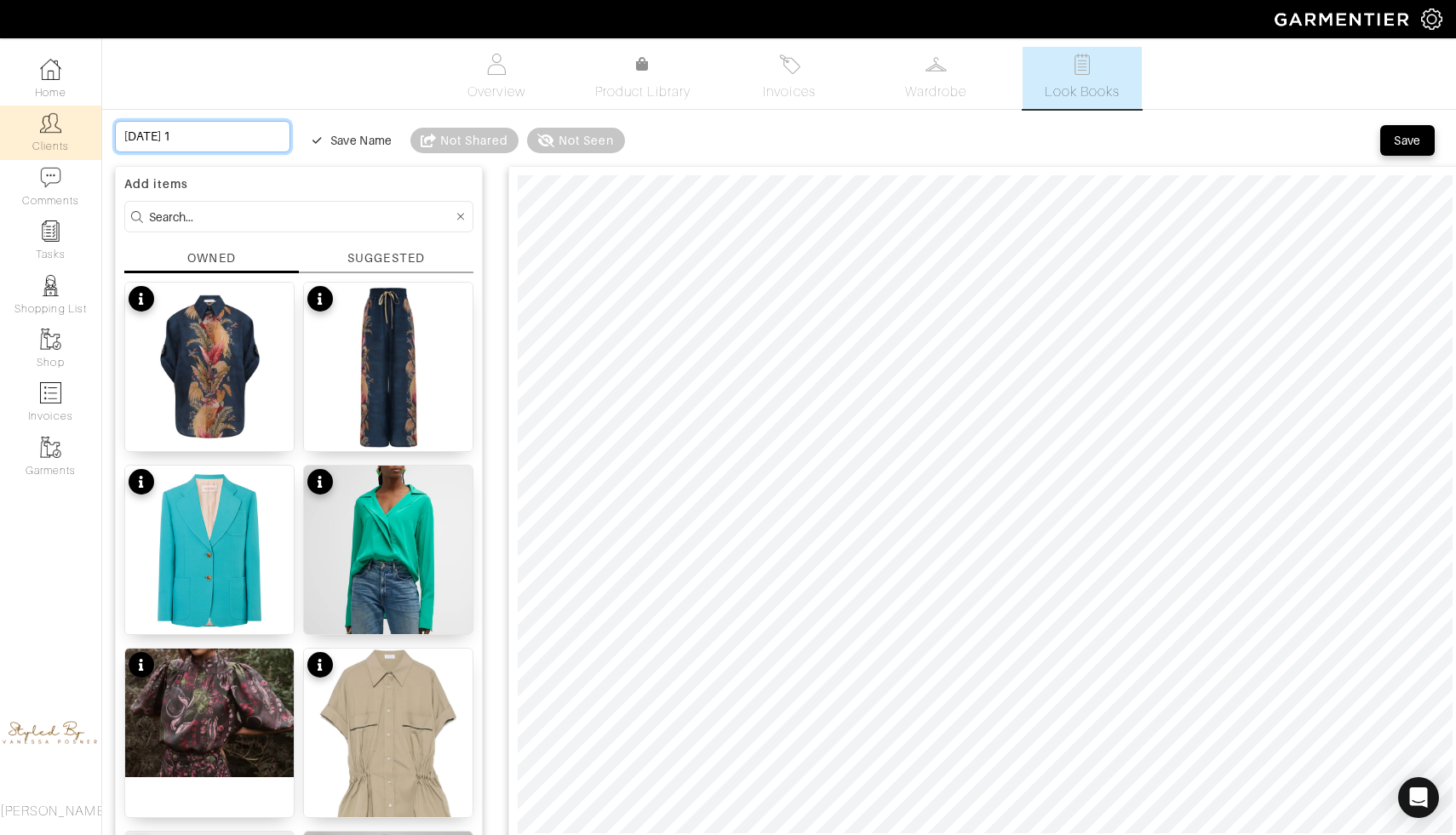
type input "Monday 13"
type input "Monday 13t"
type input "Monday 13th"
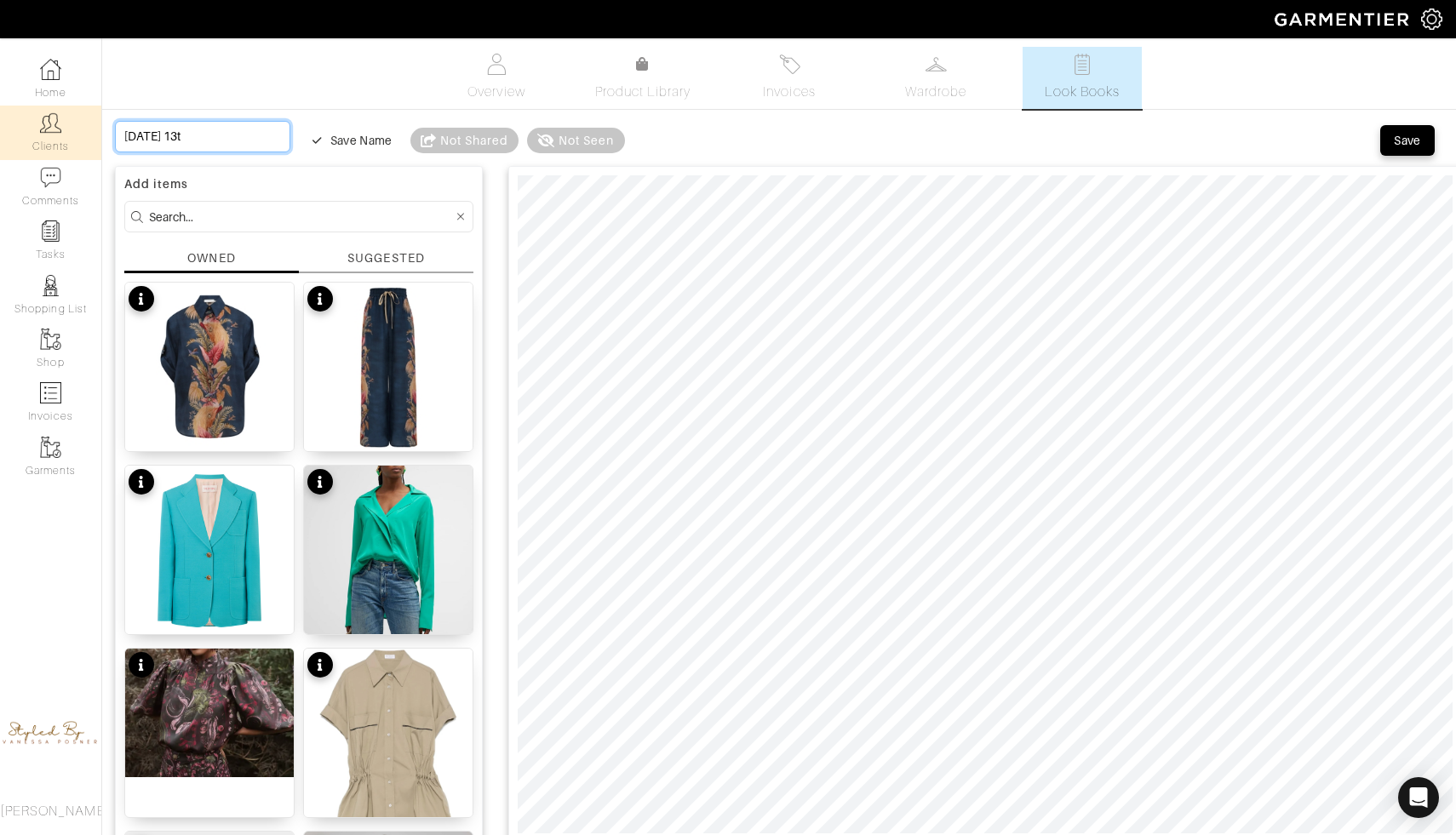
type input "Monday 13th"
type input "Monday 13th w"
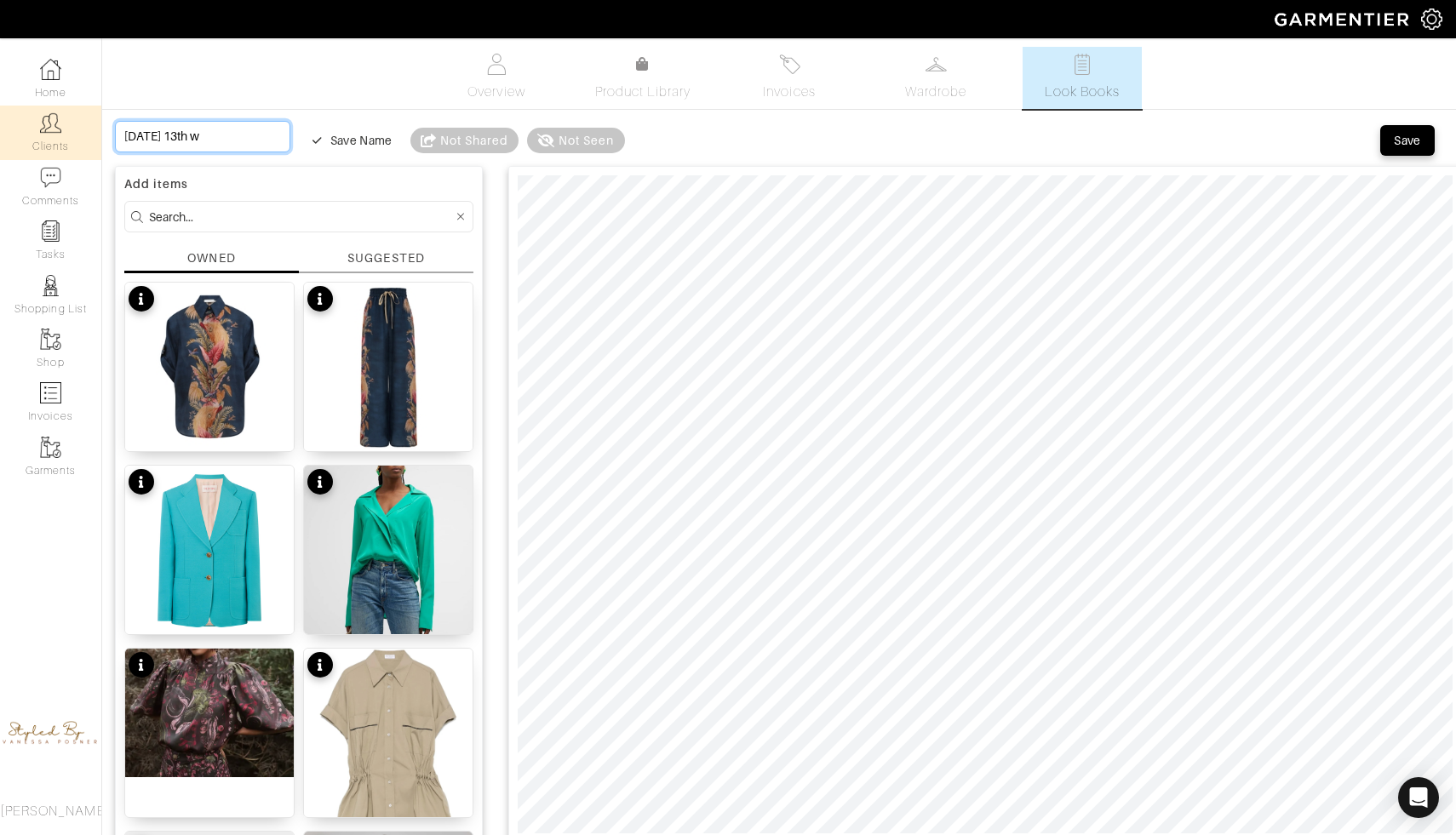
type input "Monday 13th wo"
type input "Monday 13th wor"
type input "Monday 13th work"
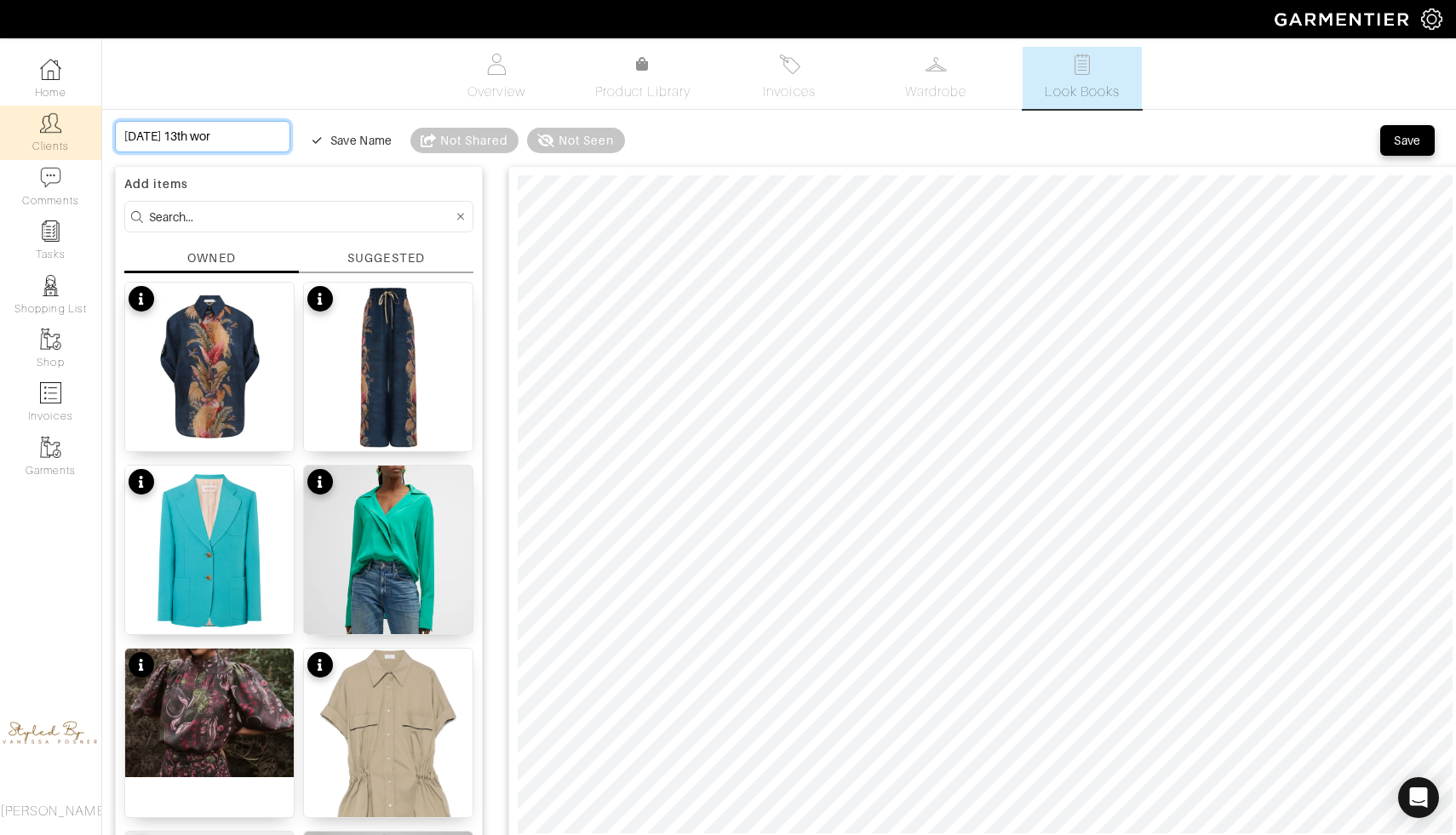
type input "Monday 13th work"
type input "Monday 13th work d"
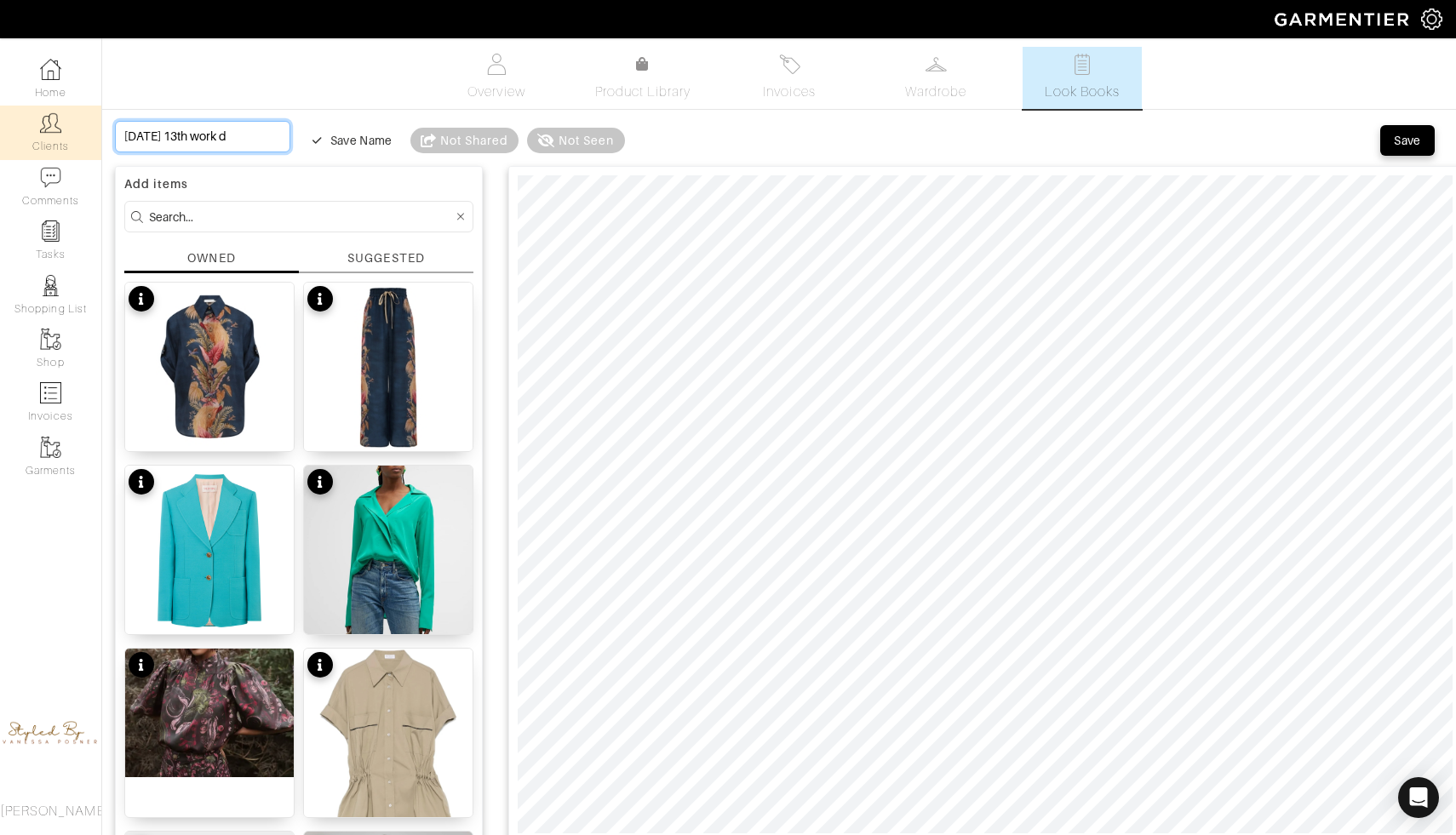
type input "Monday 13th work da"
type input "Monday 13th work day"
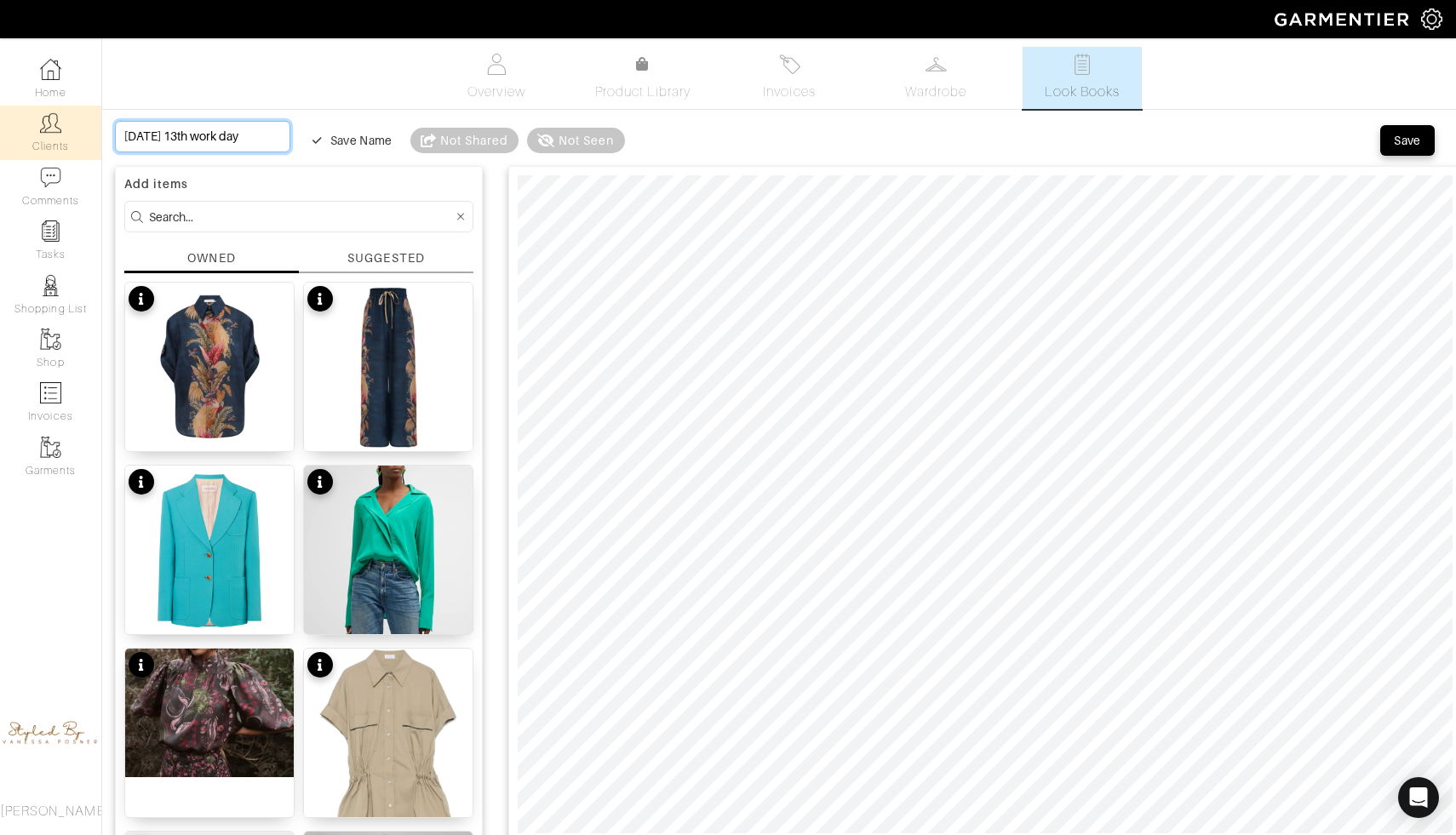
type input "Monday 13th work day"
type input "Monday 13th work day o"
type input "Monday 13th work day ou"
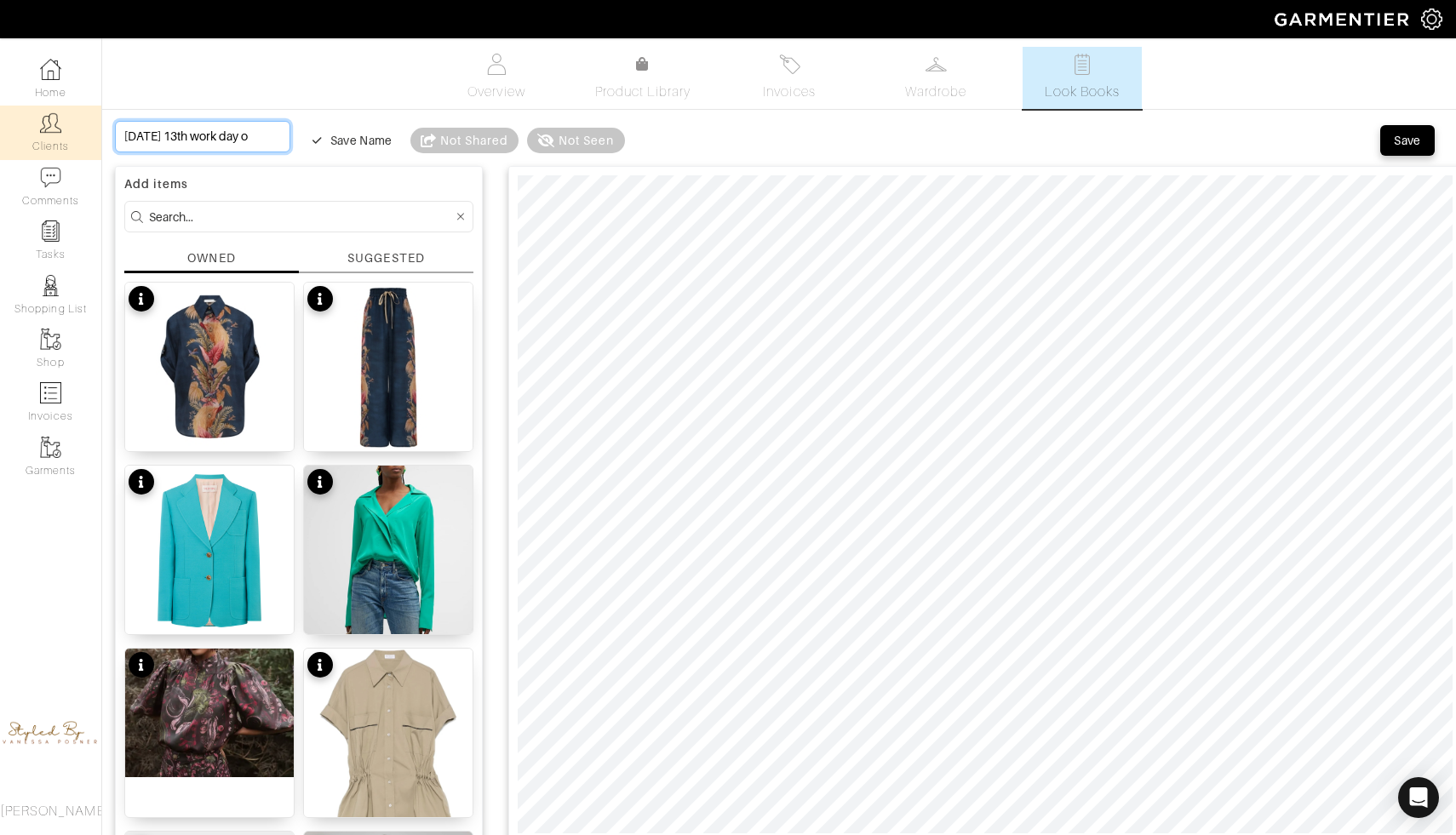
type input "Monday 13th work day ou"
type input "Monday 13th work day out"
type input "Monday 13th work day outf"
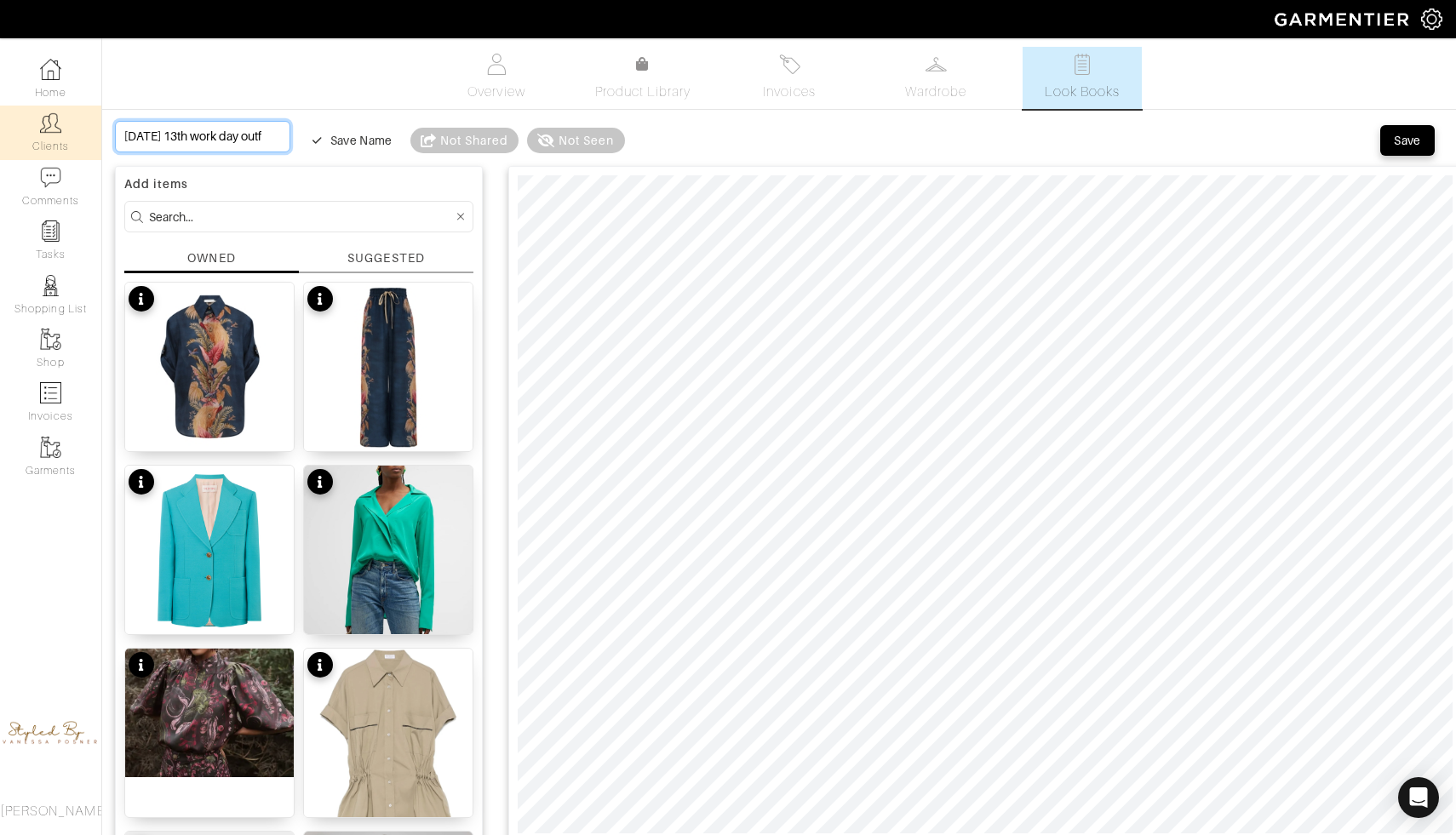
type input "Monday 13th work day outfi"
type input "[DATE] 13th work day outfit"
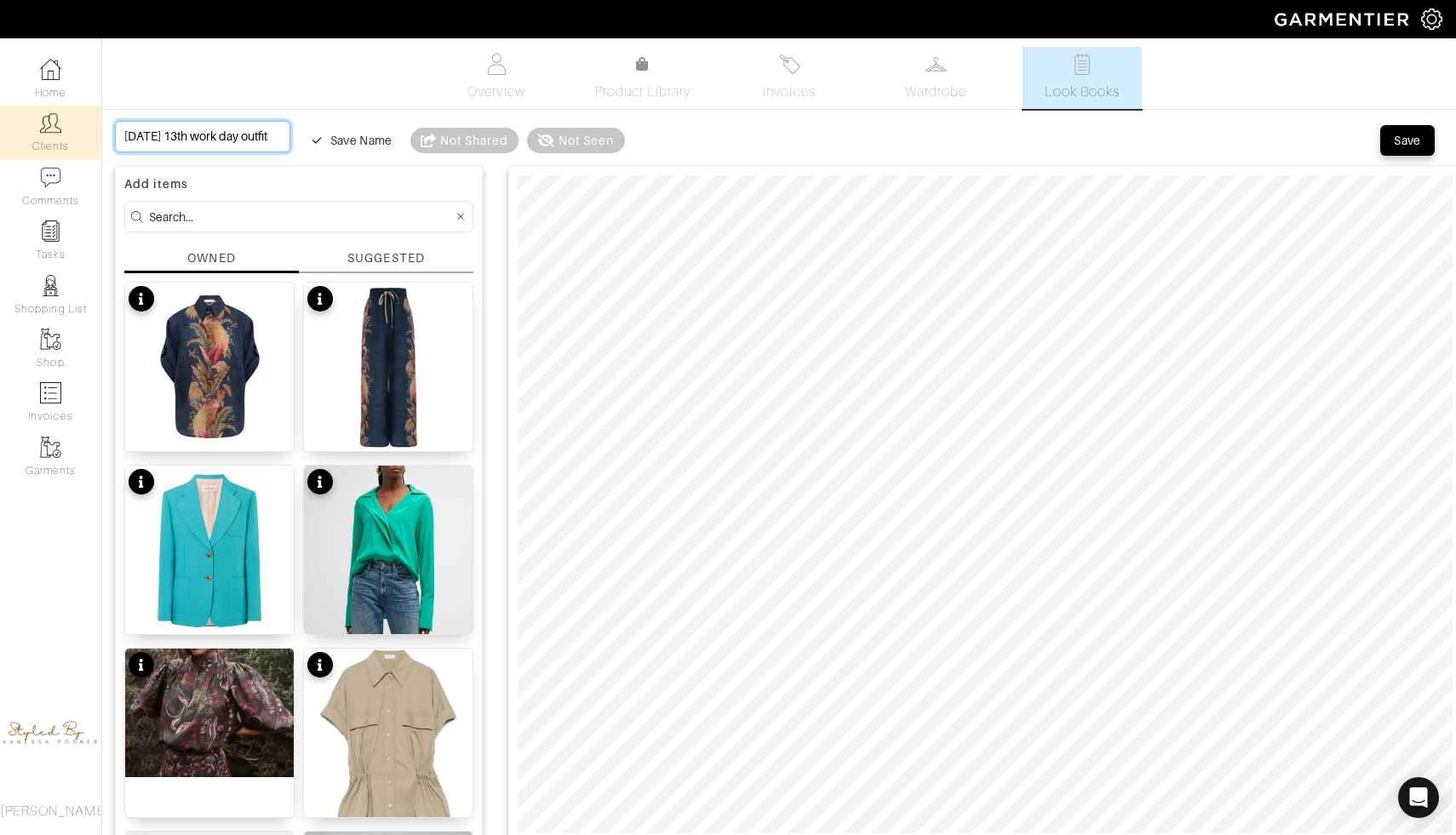
scroll to position [0, 35]
type input "[DATE] 13th work day outfit"
click at [1395, 145] on div "Save" at bounding box center [1406, 140] width 27 height 17
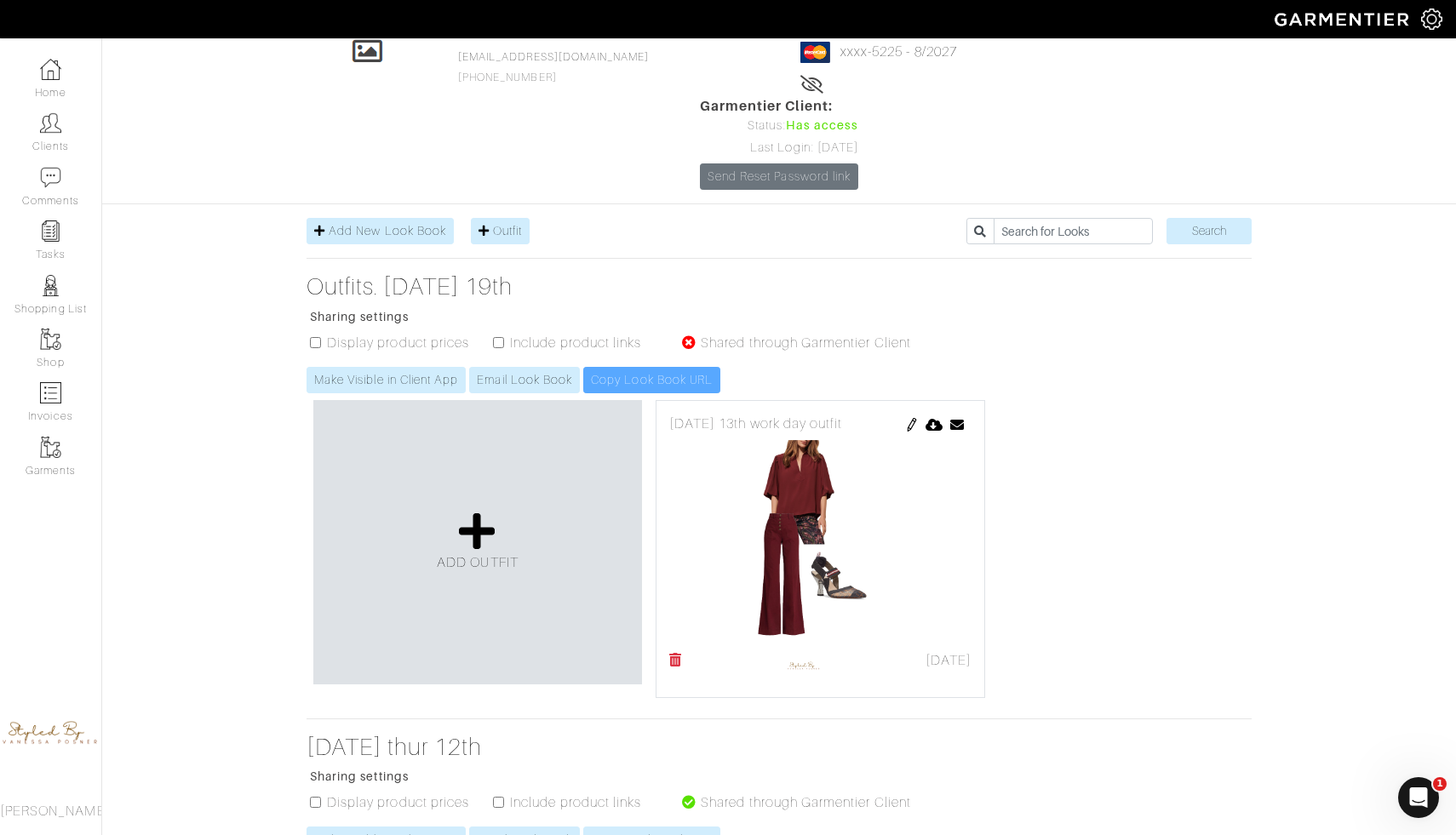
scroll to position [105, 0]
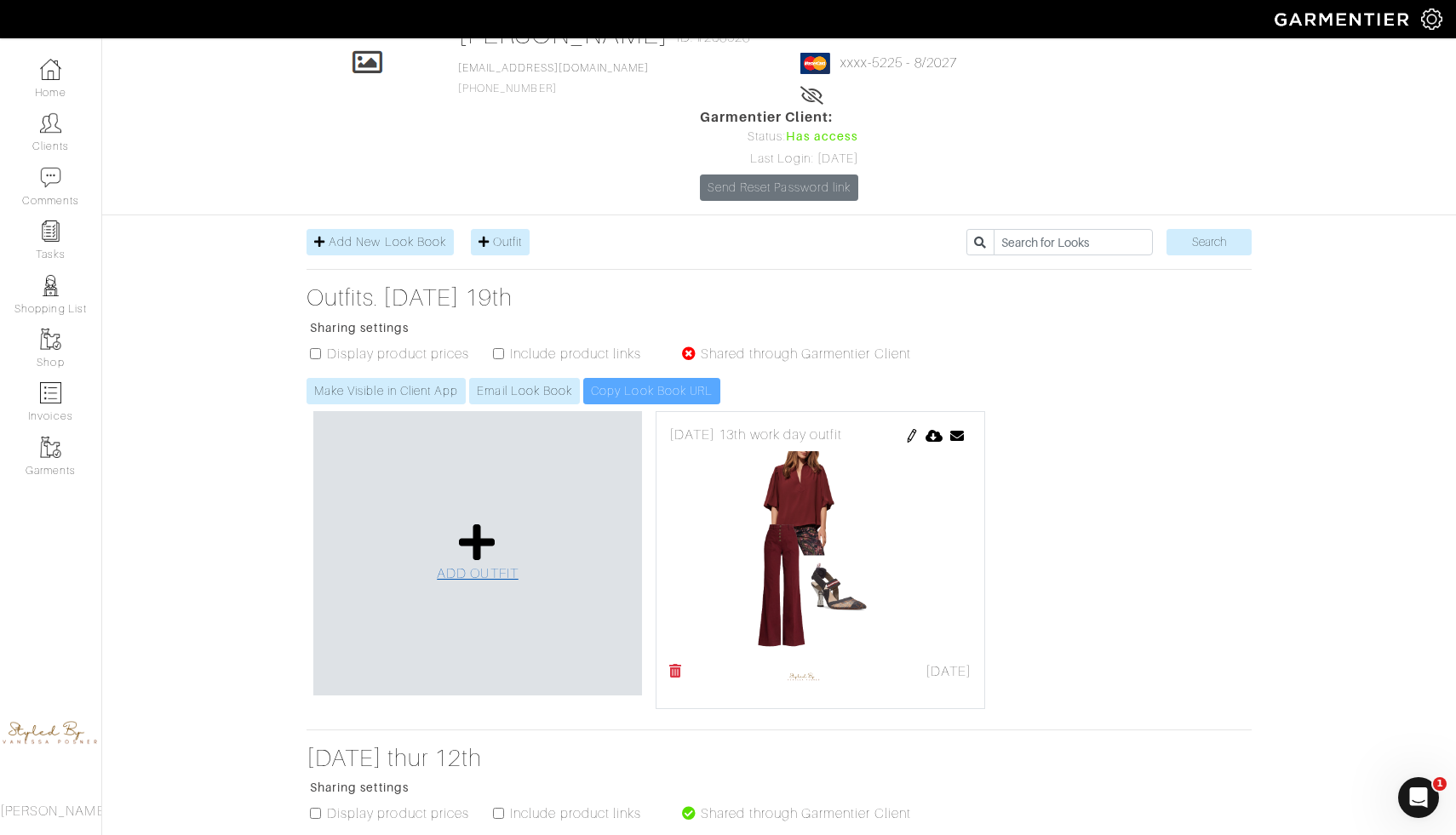
click at [478, 522] on icon at bounding box center [477, 542] width 37 height 41
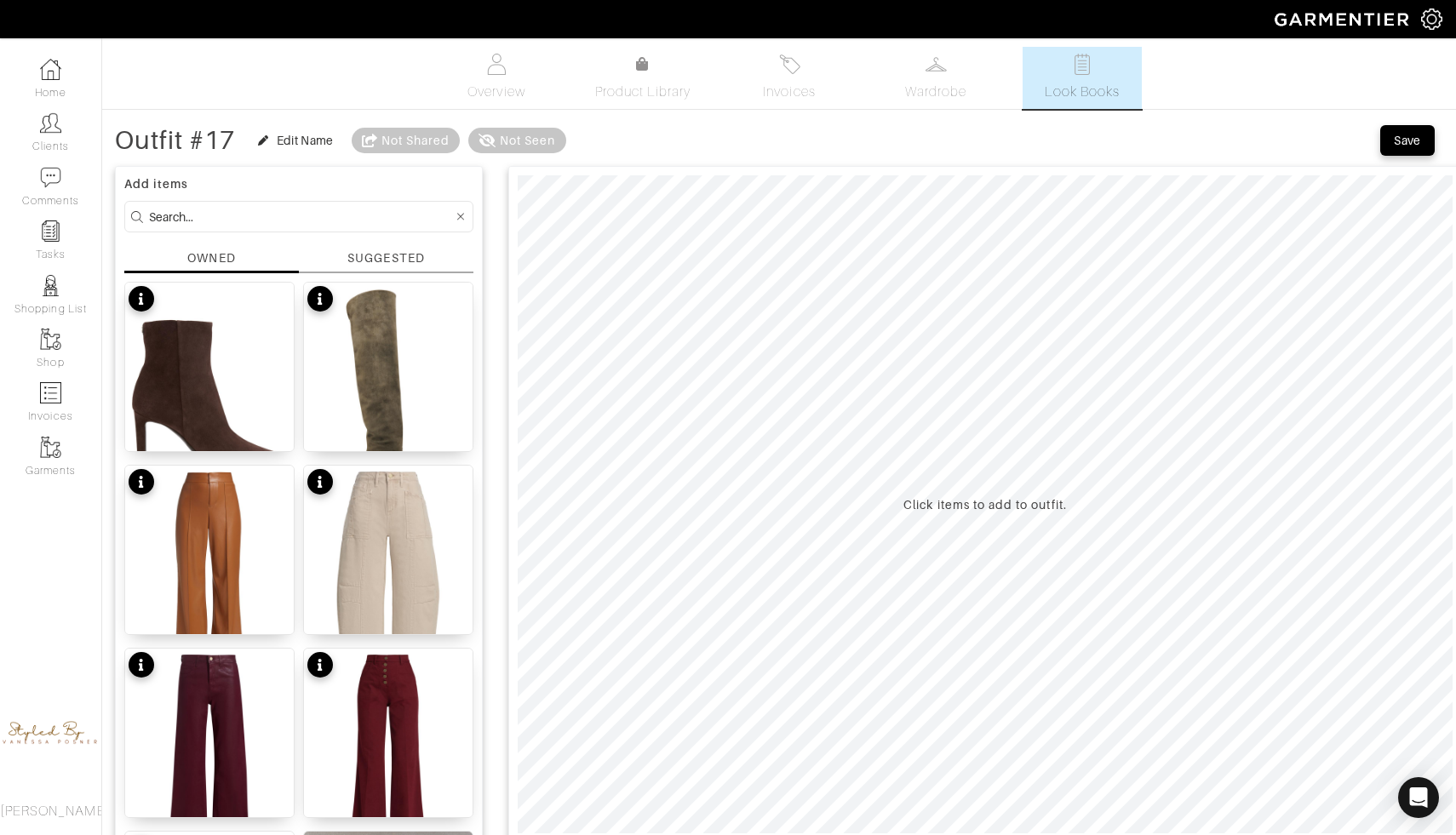
click at [319, 213] on input at bounding box center [301, 216] width 304 height 21
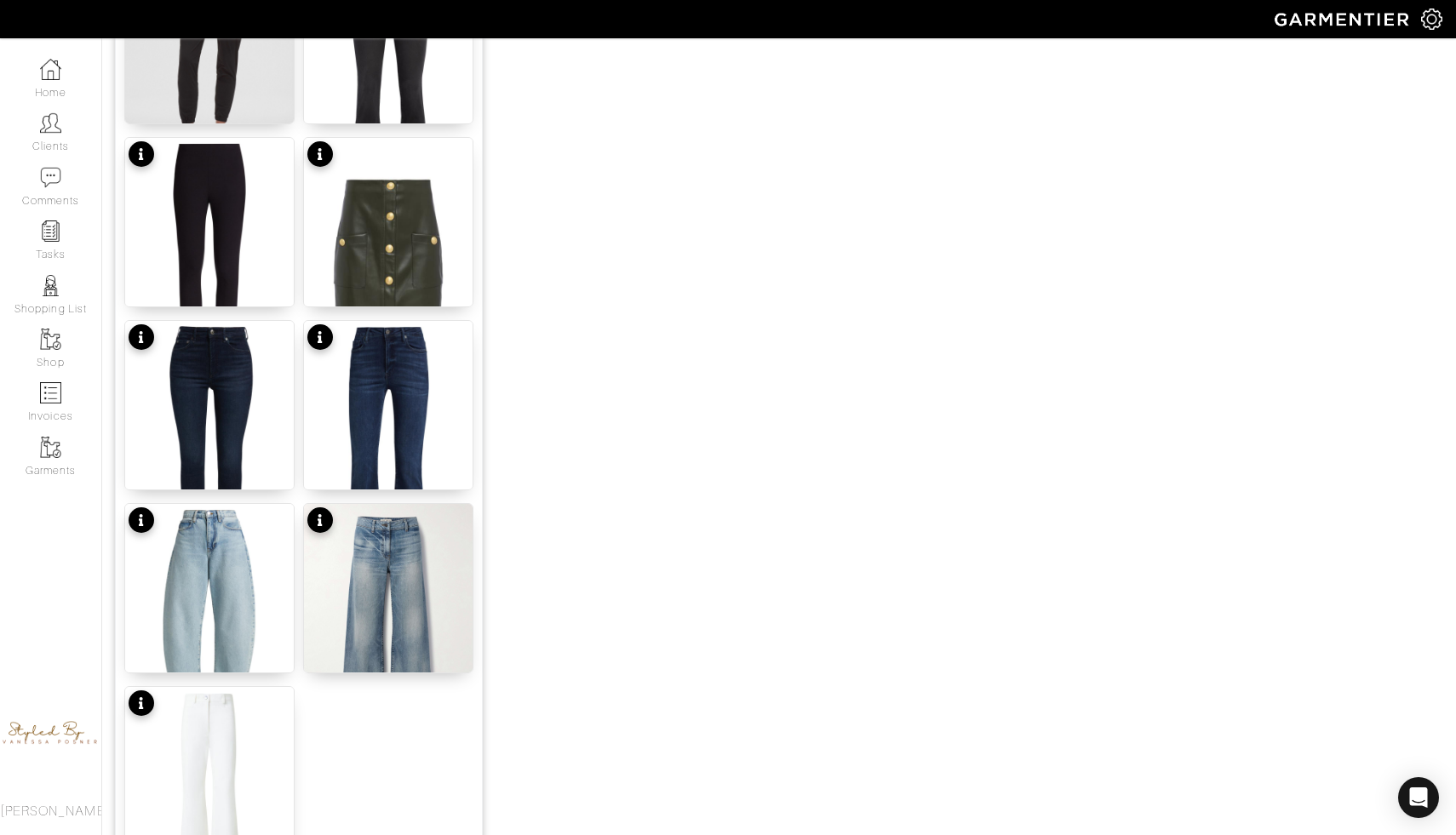
scroll to position [1949, 0]
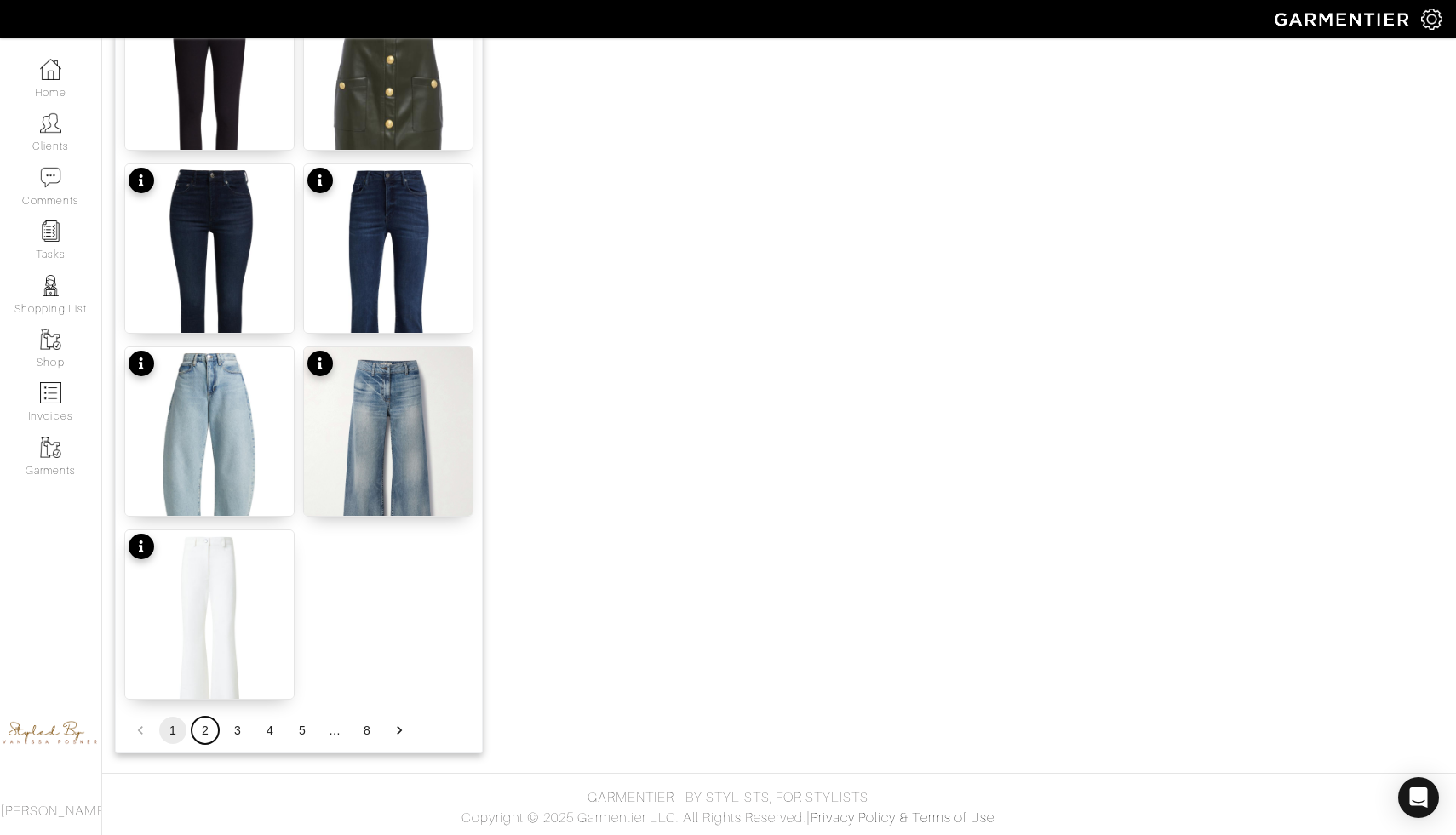
click at [206, 731] on button "2" at bounding box center [205, 730] width 27 height 27
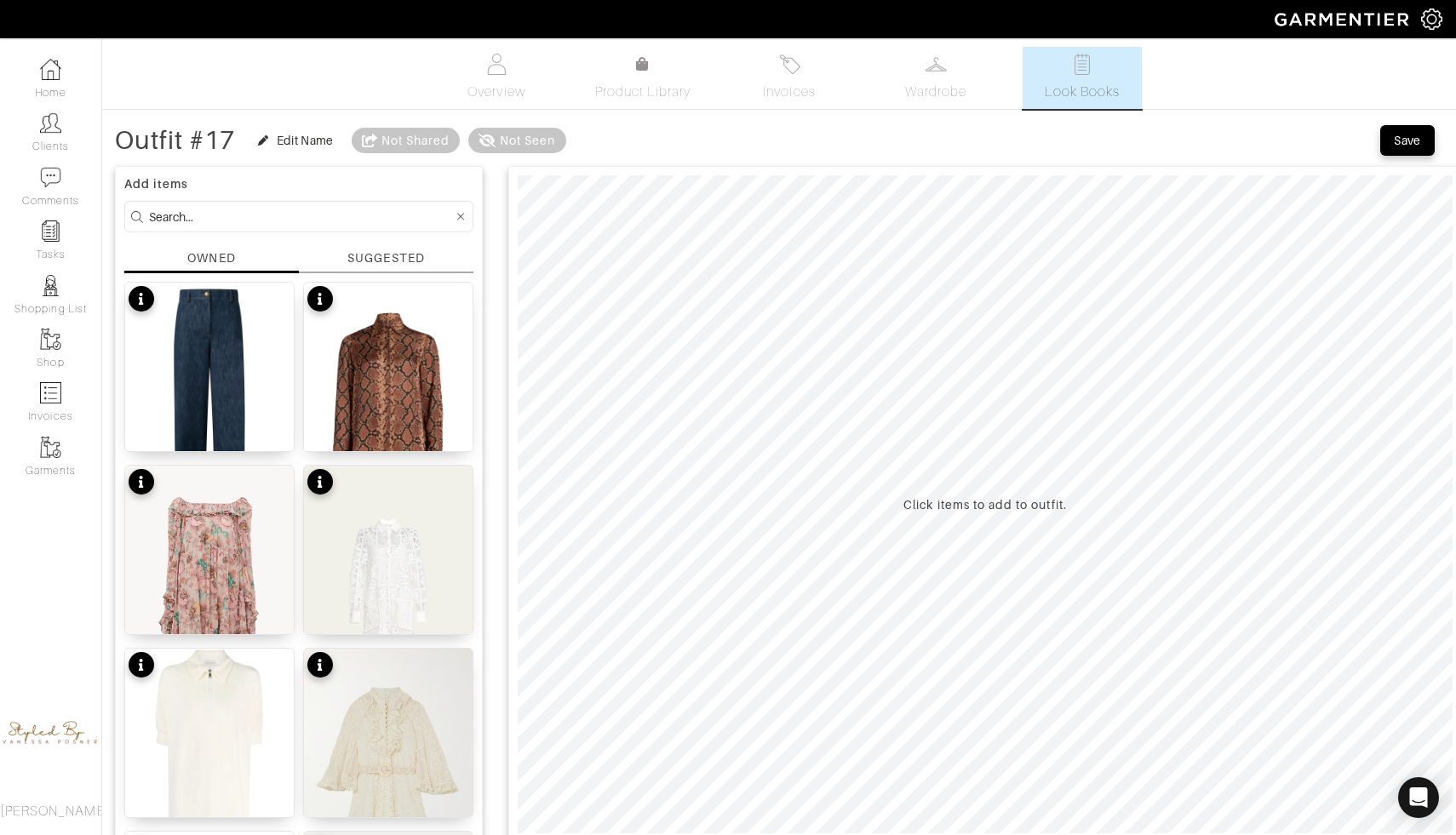
scroll to position [36, 0]
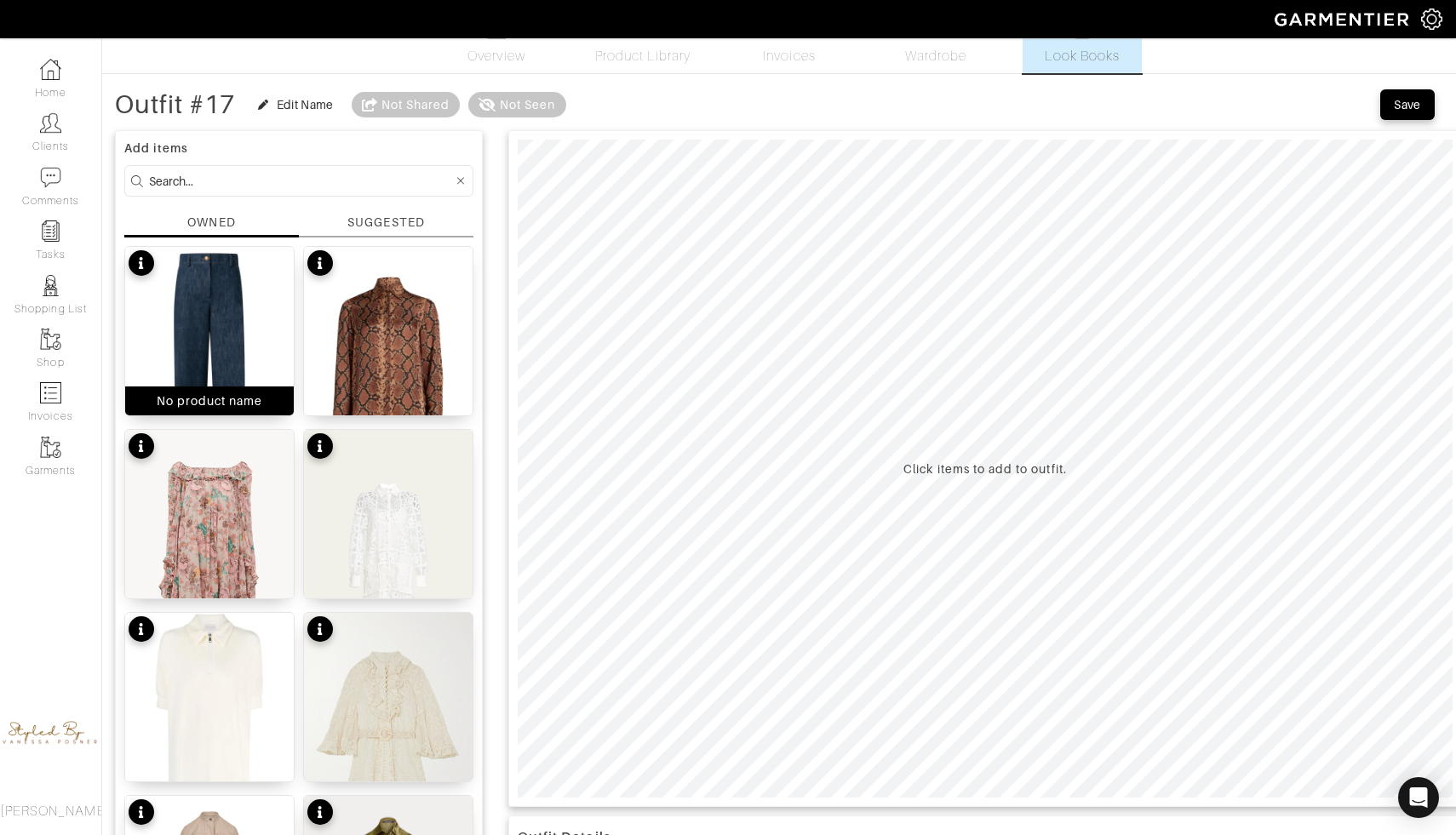
click at [241, 358] on img at bounding box center [210, 359] width 169 height 225
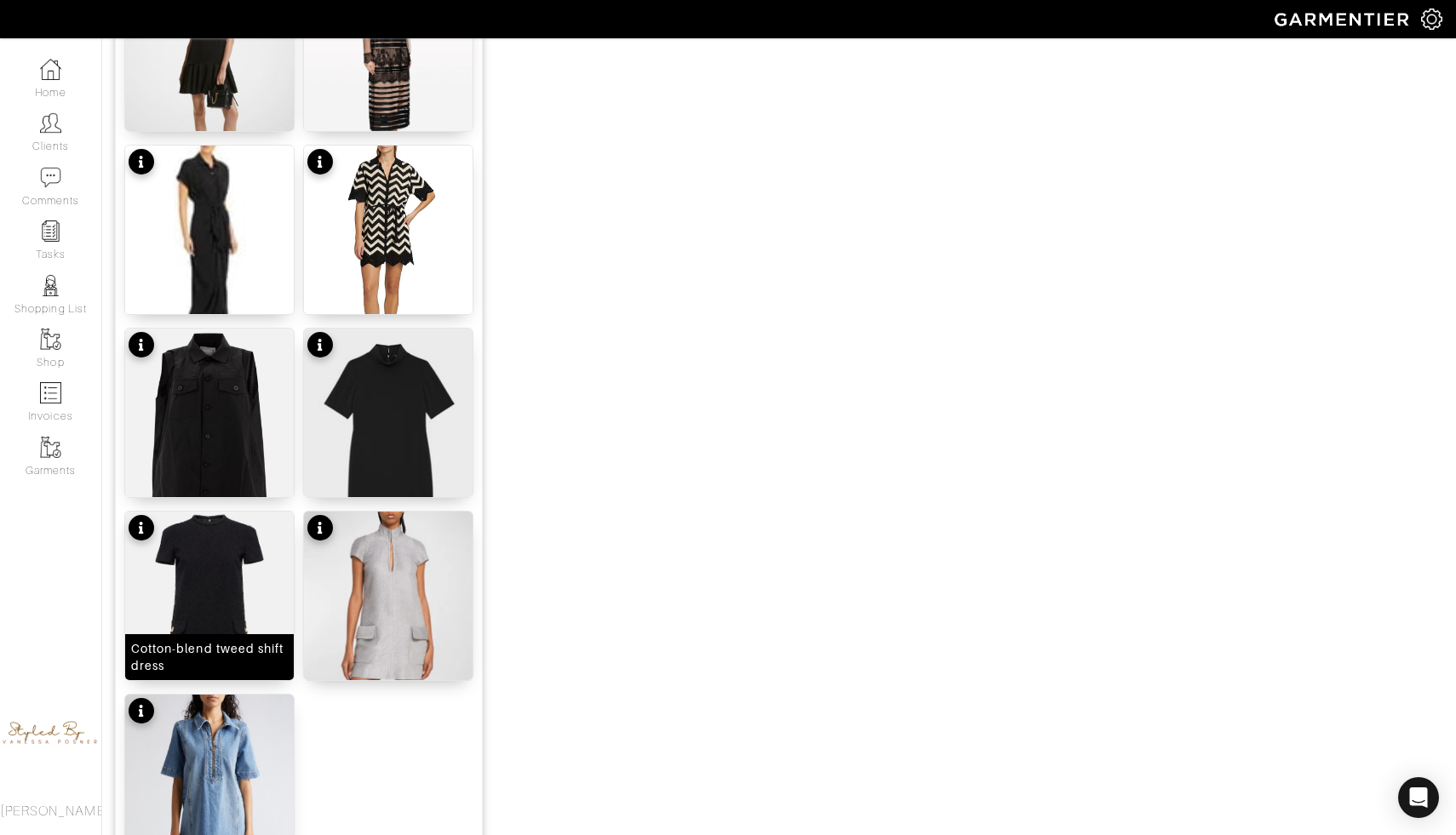
scroll to position [1949, 0]
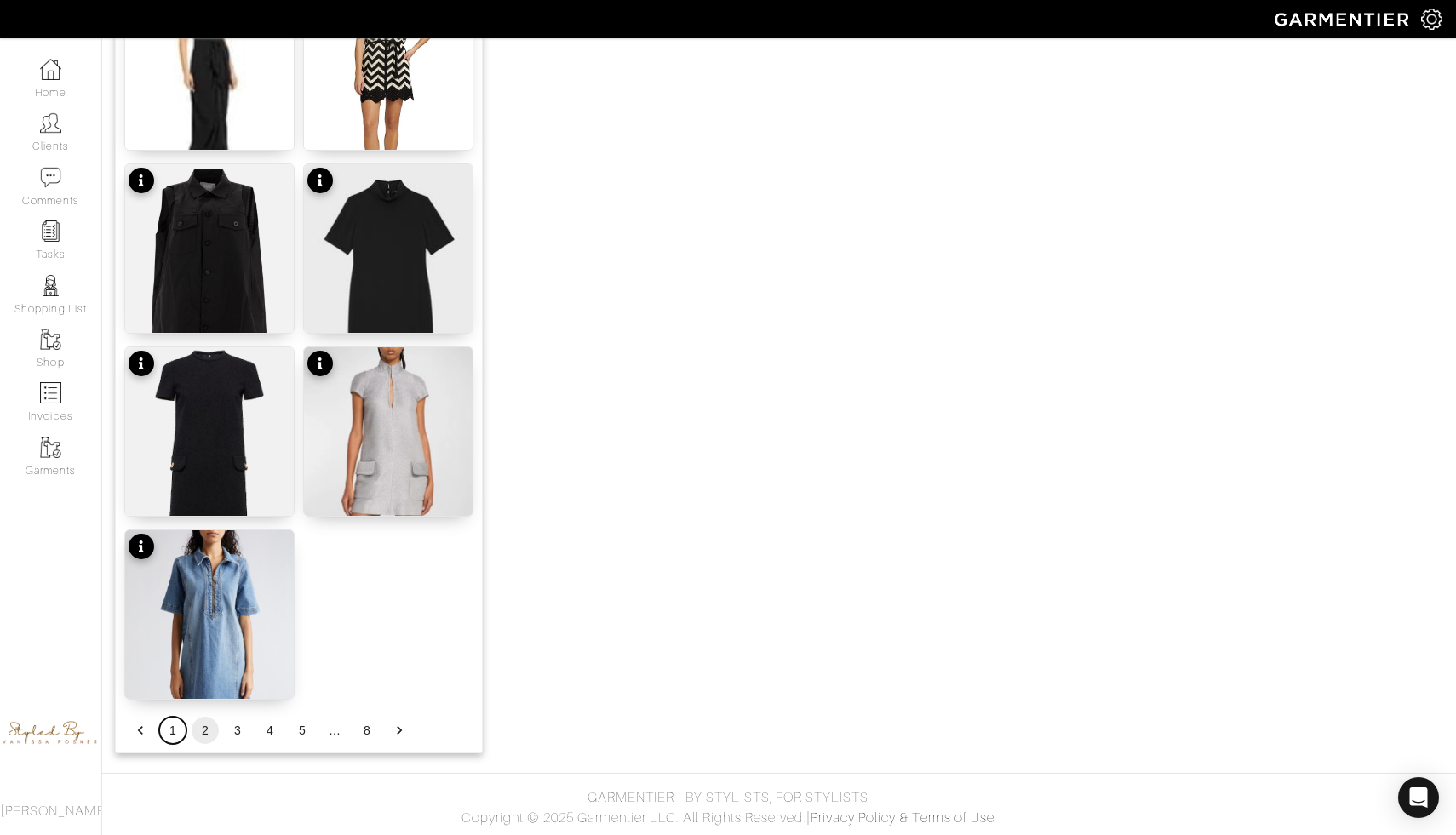
click at [172, 727] on button "1" at bounding box center [172, 730] width 27 height 27
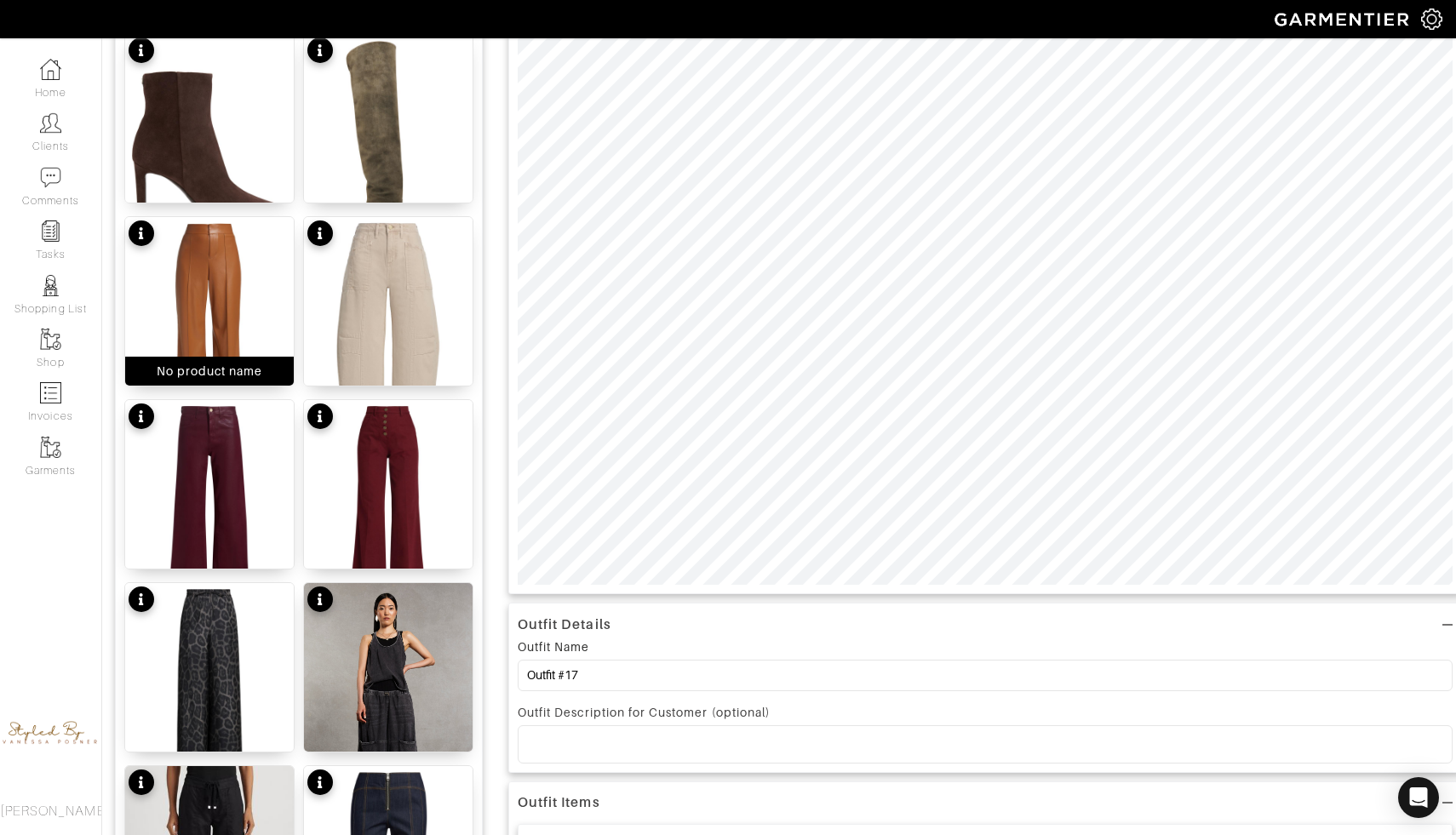
scroll to position [233, 0]
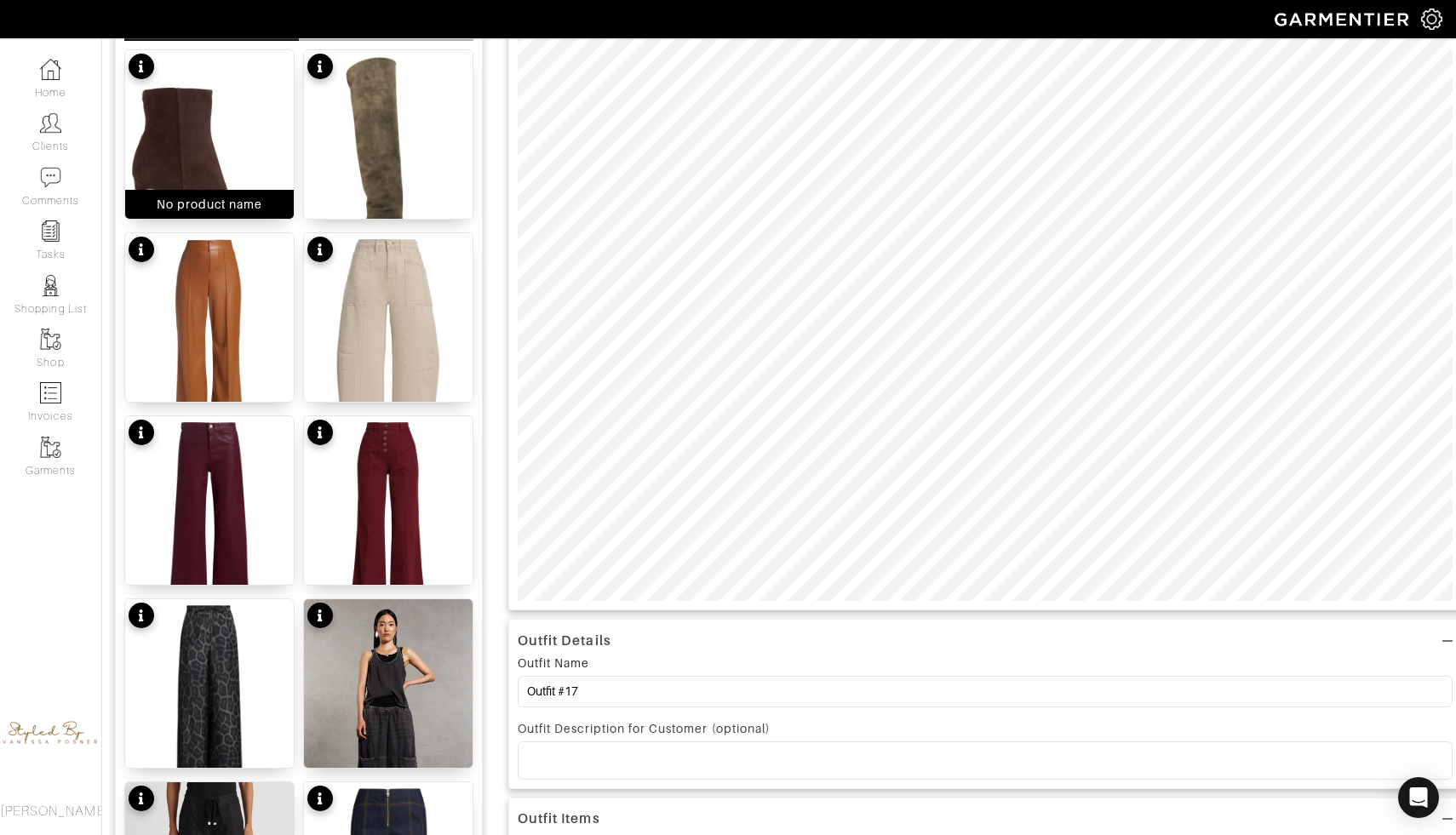
click at [216, 203] on div "No product name" at bounding box center [210, 204] width 106 height 17
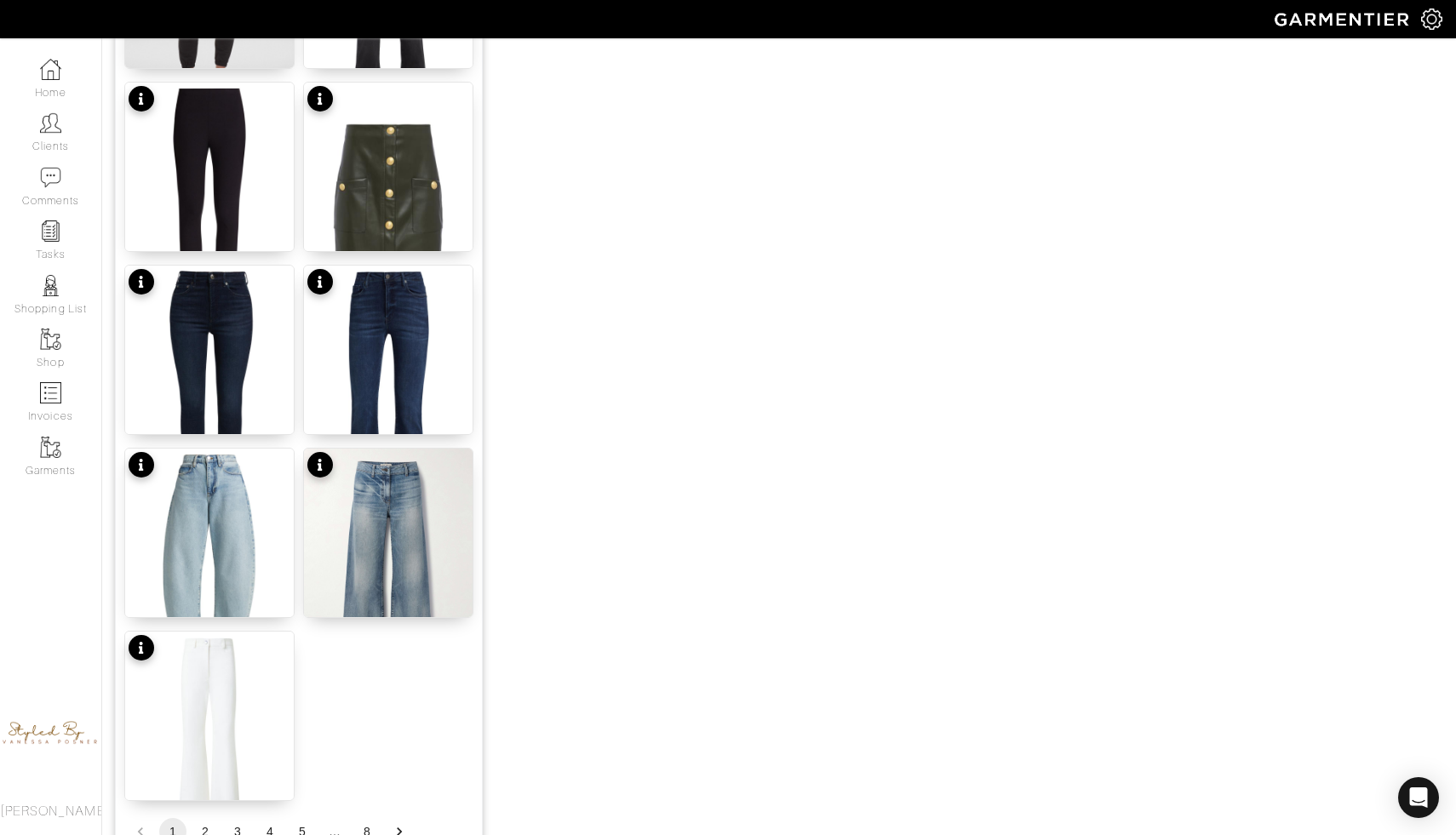
scroll to position [1949, 0]
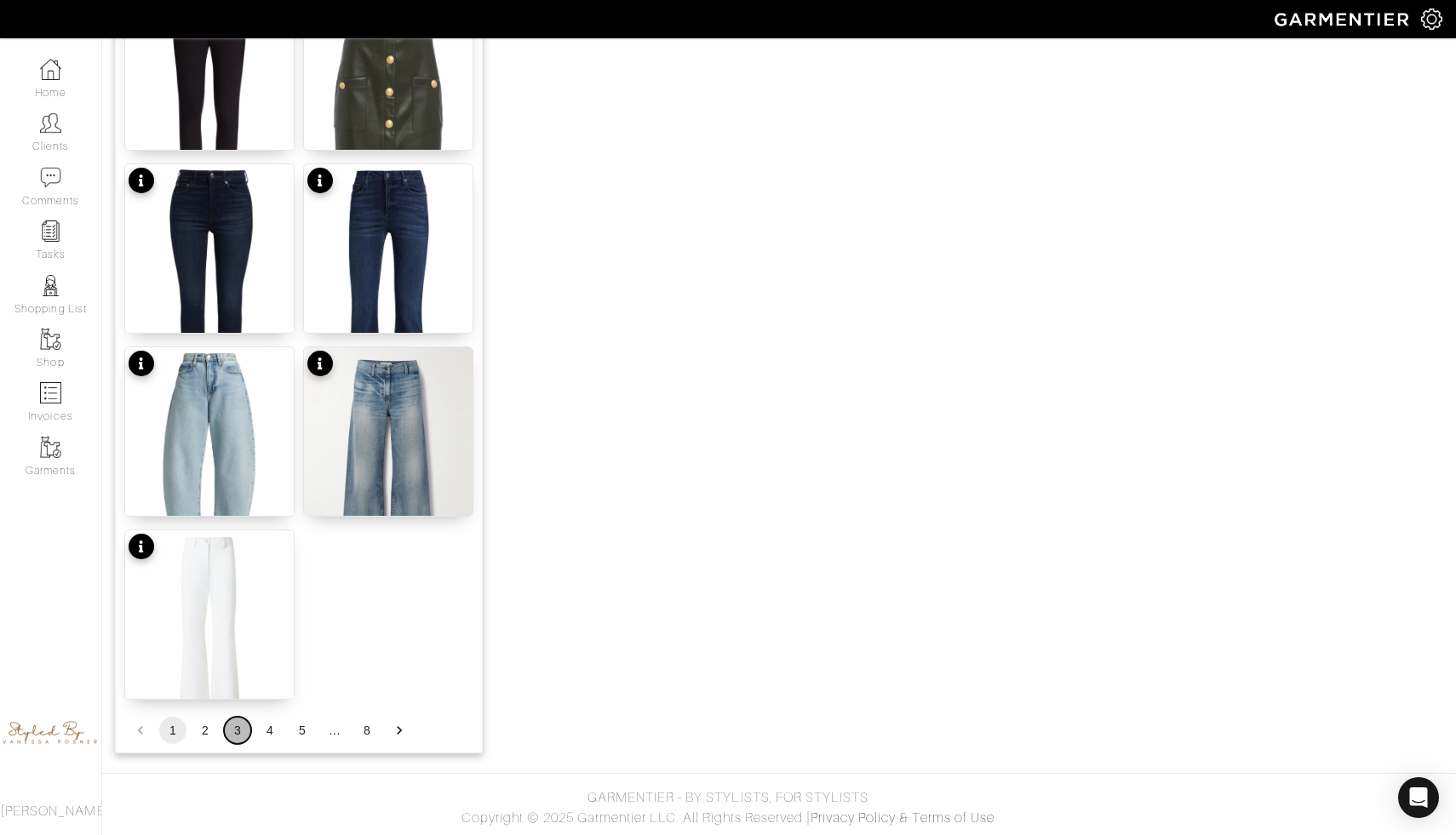
click at [235, 727] on button "3" at bounding box center [237, 730] width 27 height 27
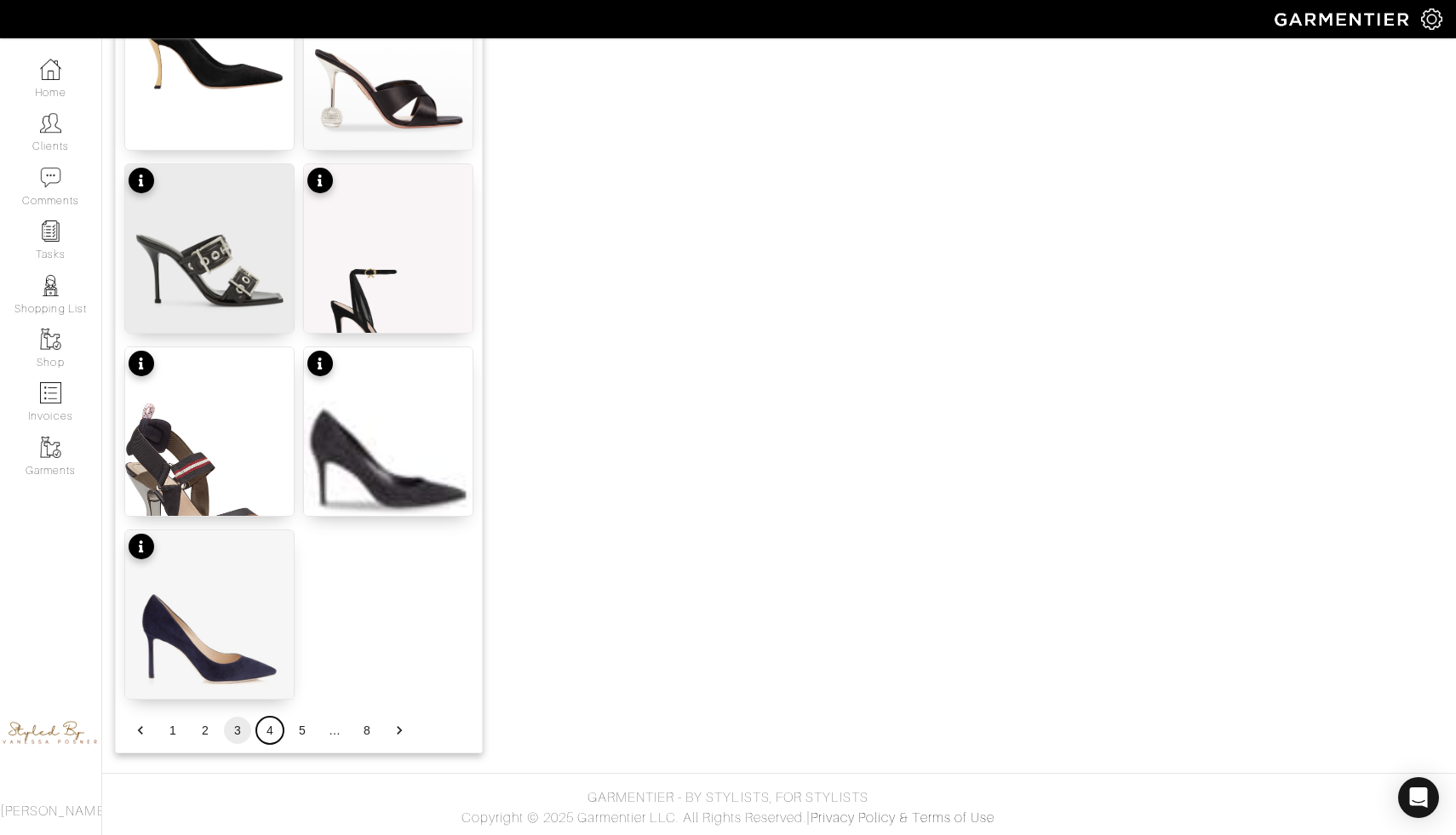
click at [262, 732] on button "4" at bounding box center [269, 730] width 27 height 27
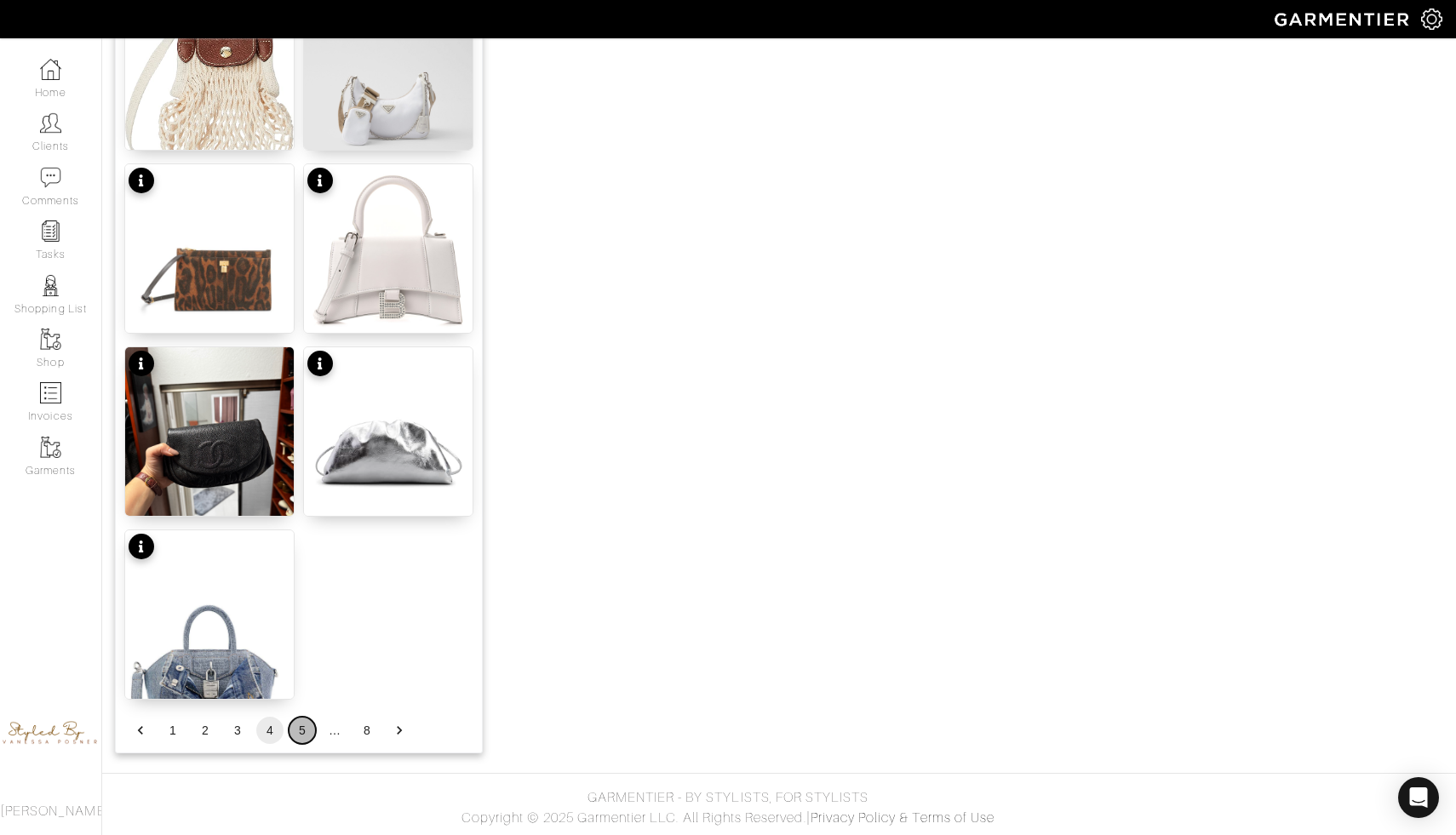
click at [303, 727] on button "5" at bounding box center [301, 730] width 27 height 27
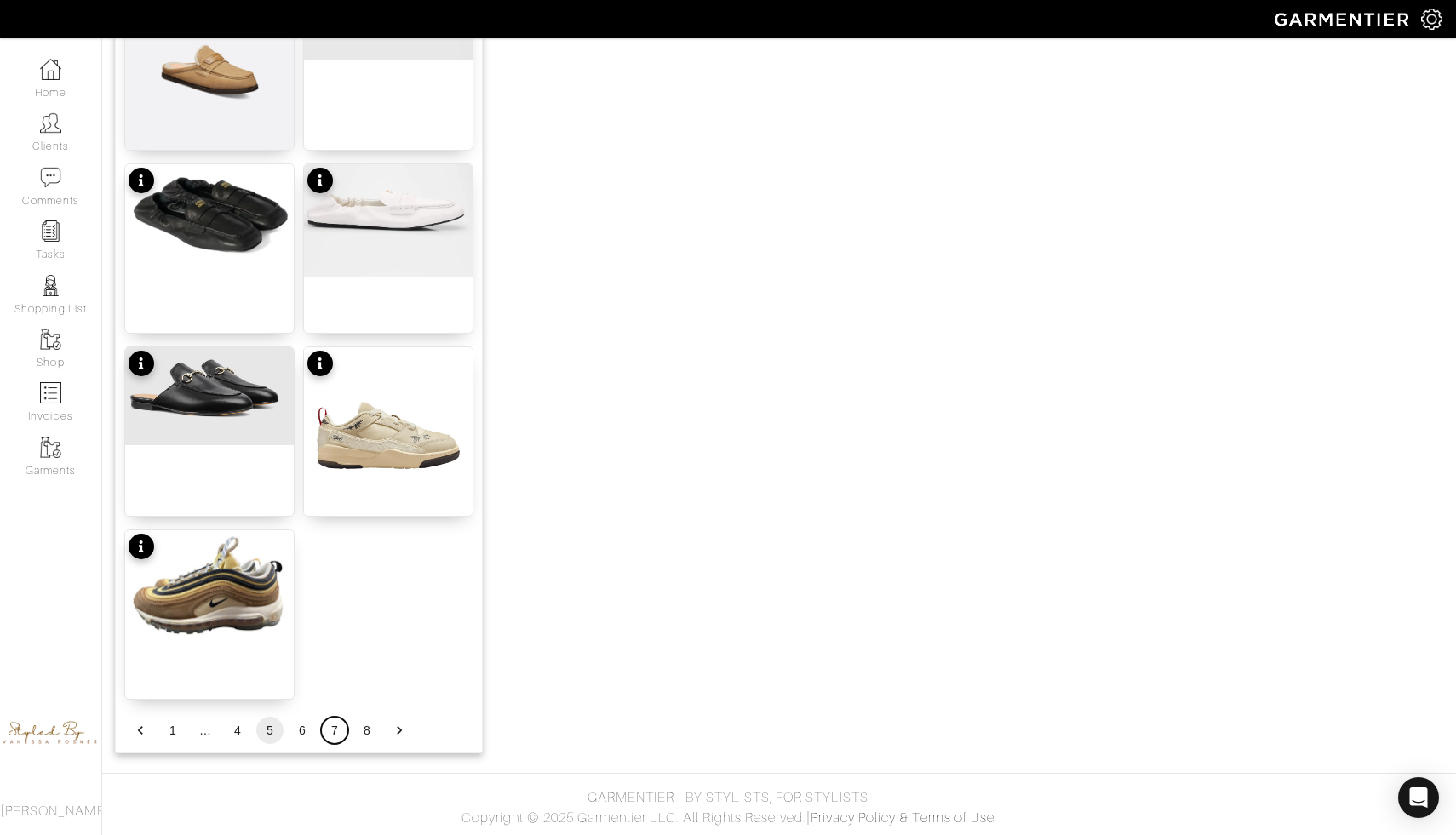
click at [334, 735] on button "7" at bounding box center [334, 730] width 27 height 27
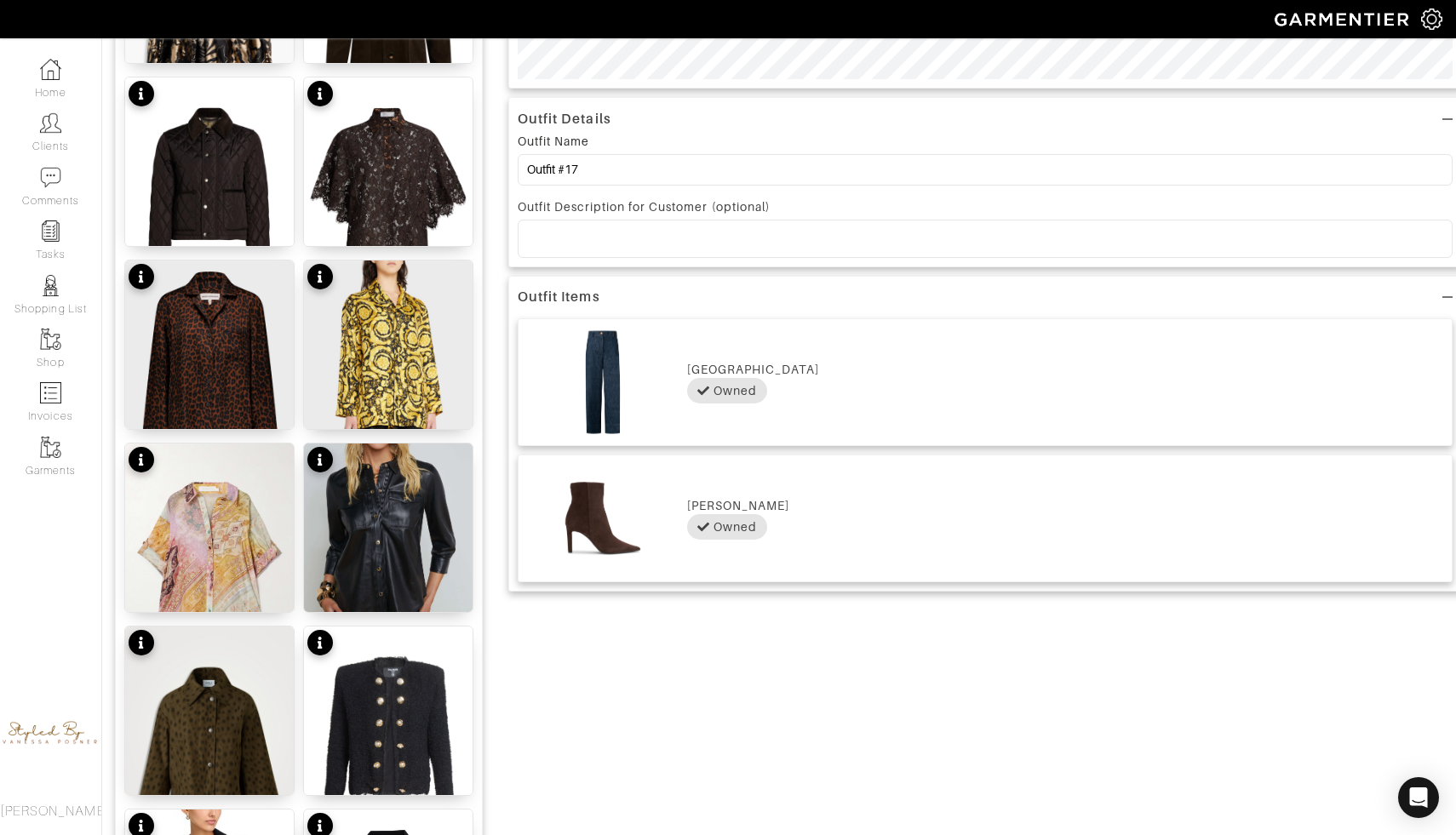
scroll to position [744, 0]
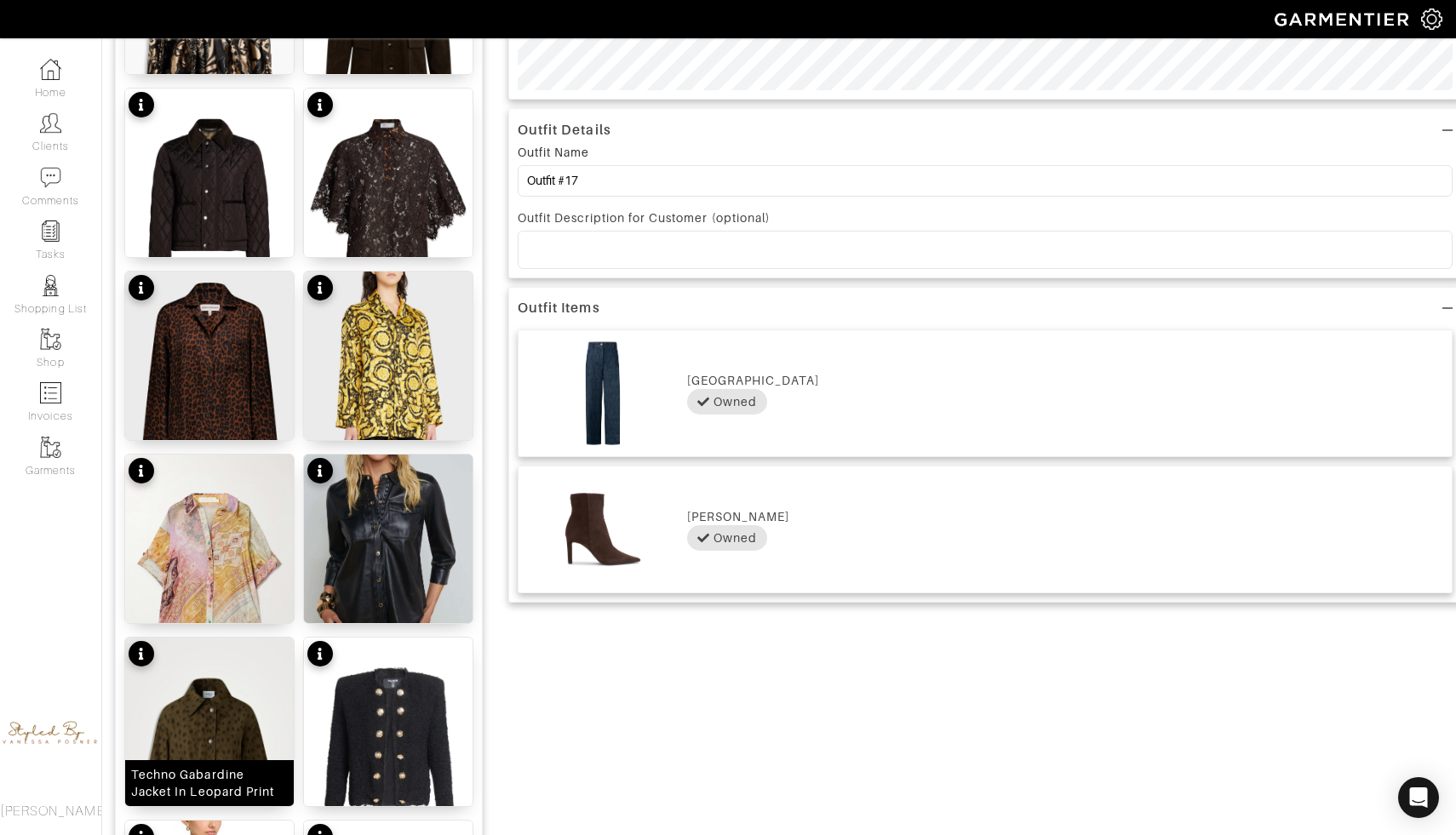
click at [166, 736] on img at bounding box center [210, 750] width 169 height 223
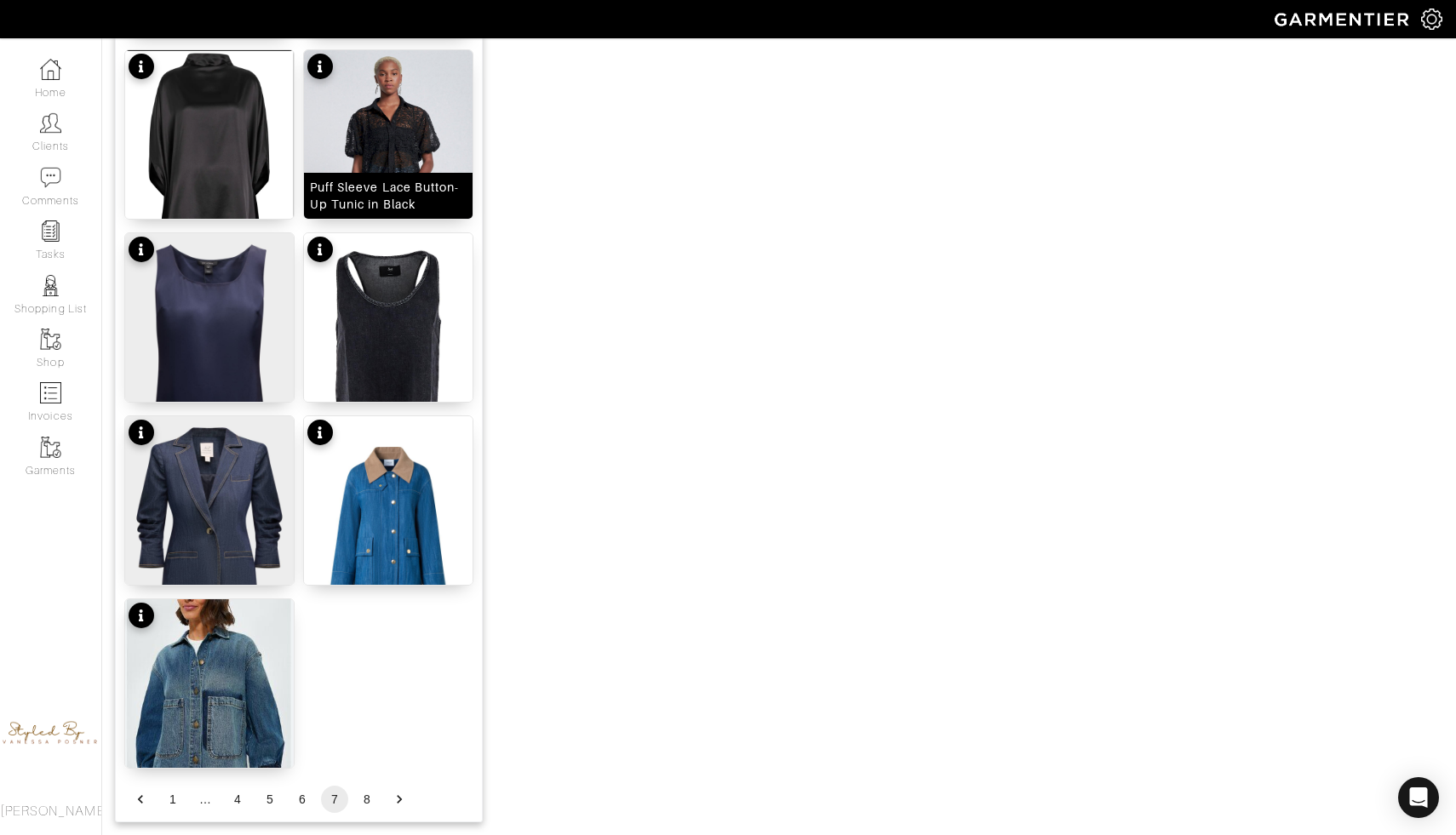
scroll to position [1935, 0]
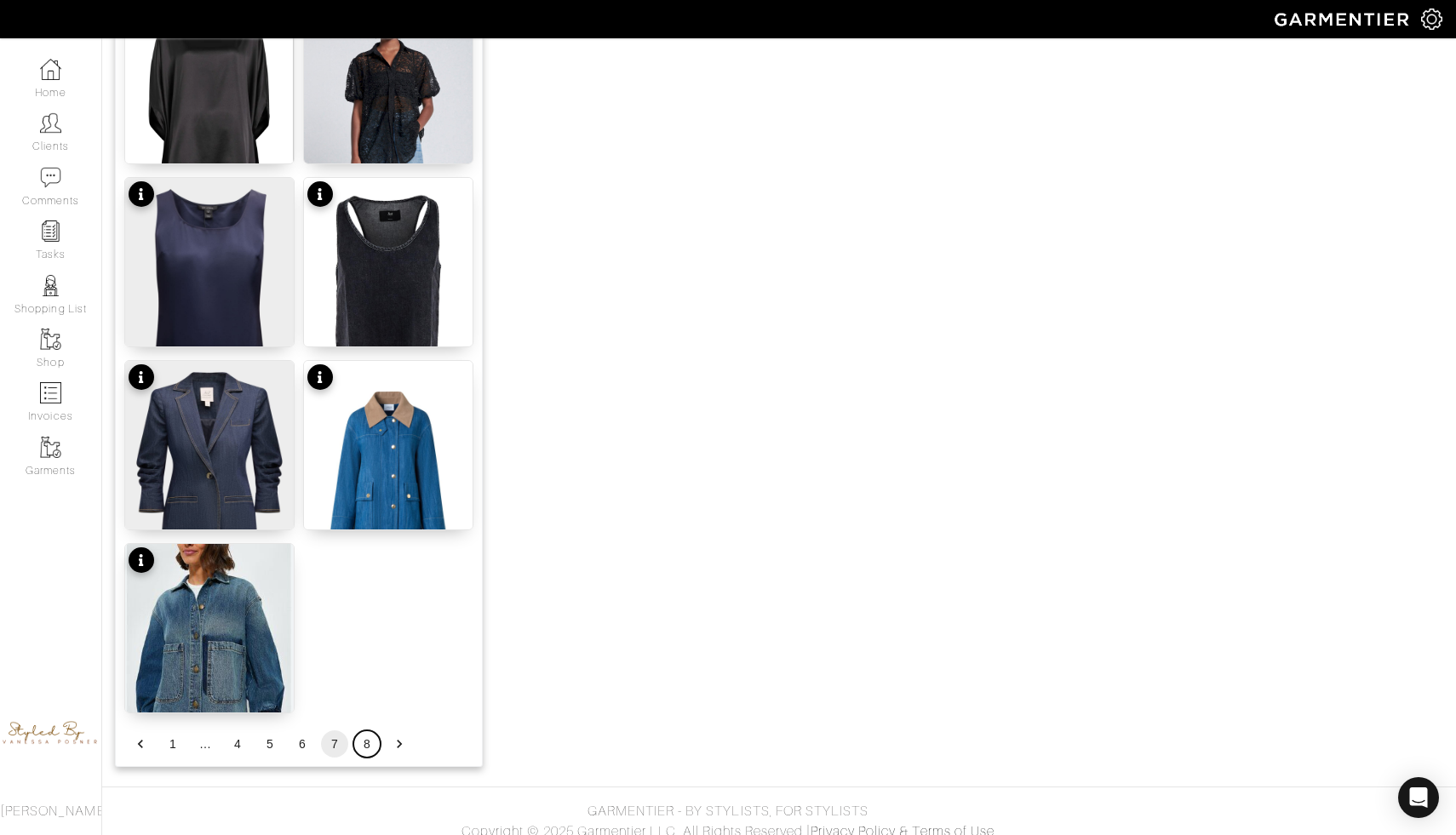
click at [362, 745] on button "8" at bounding box center [366, 744] width 27 height 27
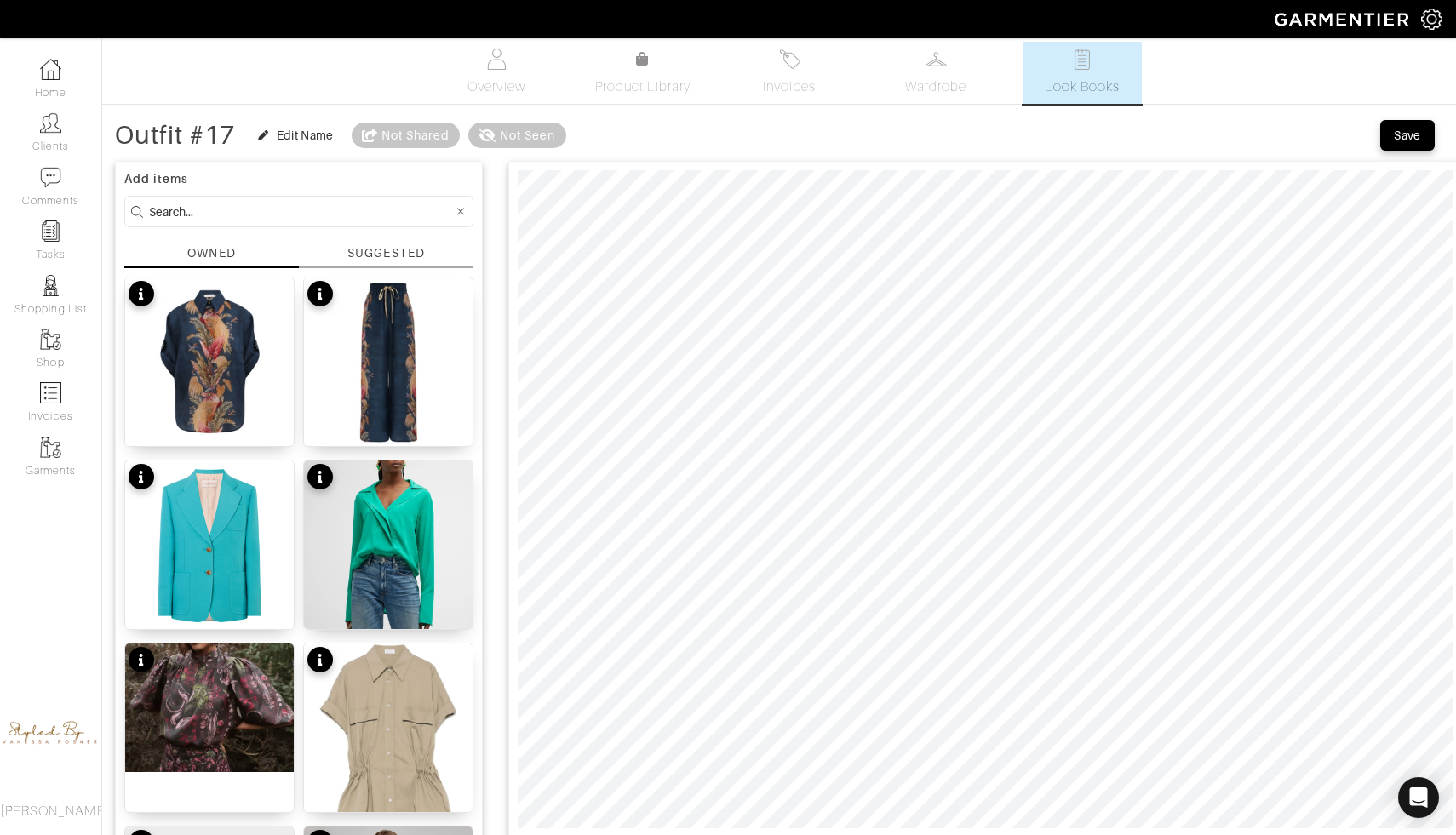
scroll to position [0, 0]
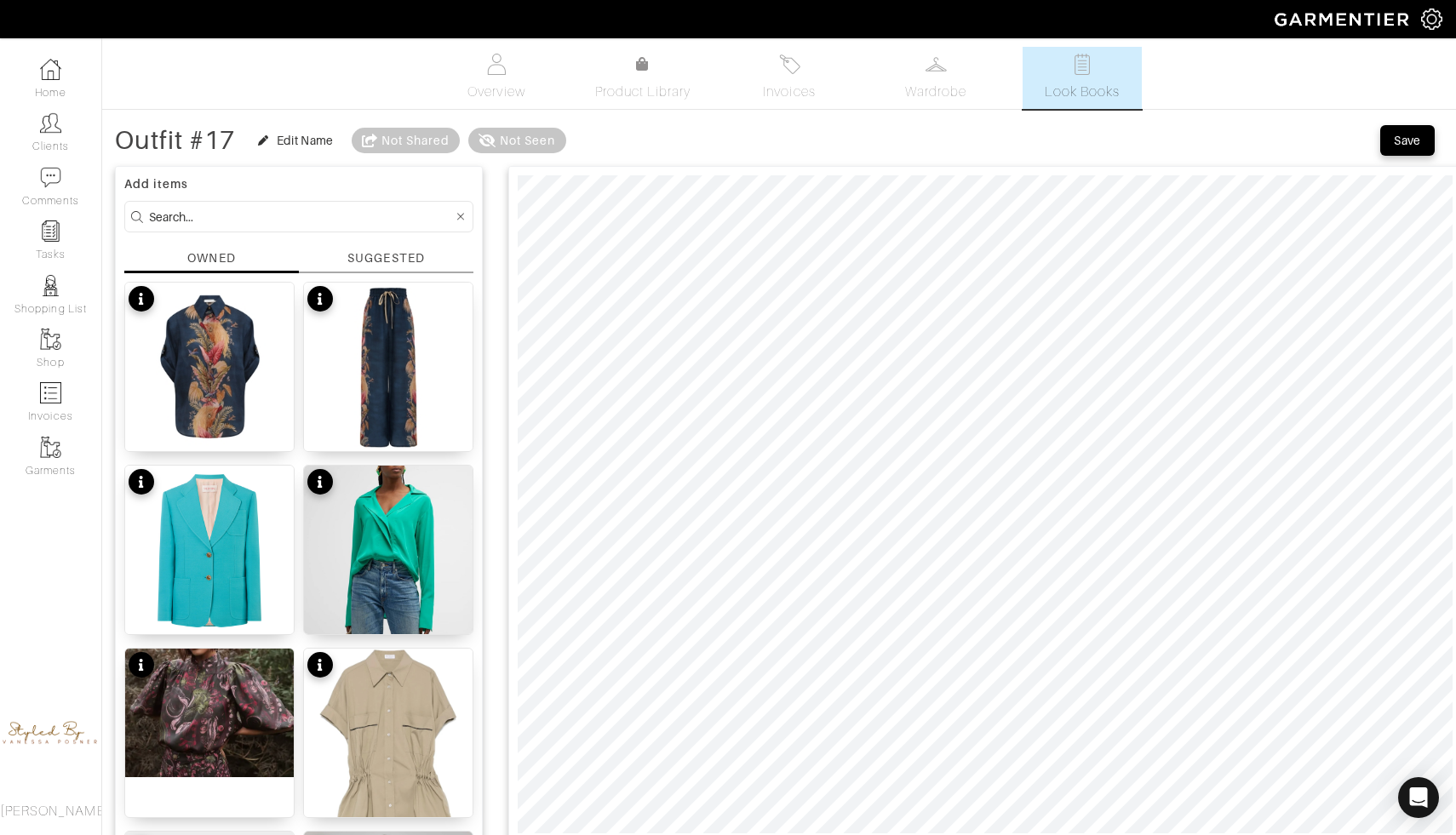
click at [391, 255] on div "SUGGESTED" at bounding box center [385, 258] width 77 height 18
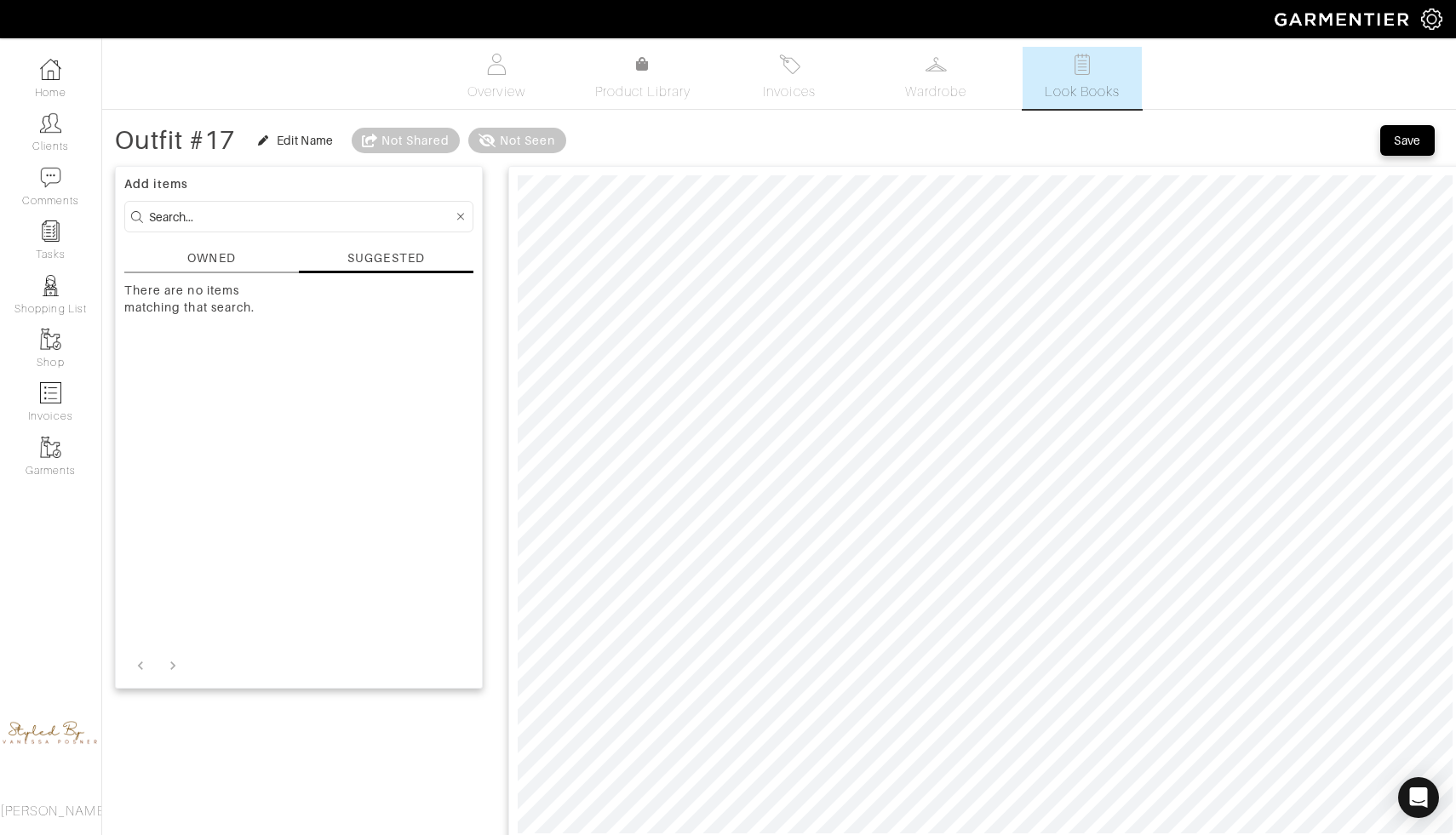
click at [231, 254] on div "OWNED" at bounding box center [211, 258] width 48 height 18
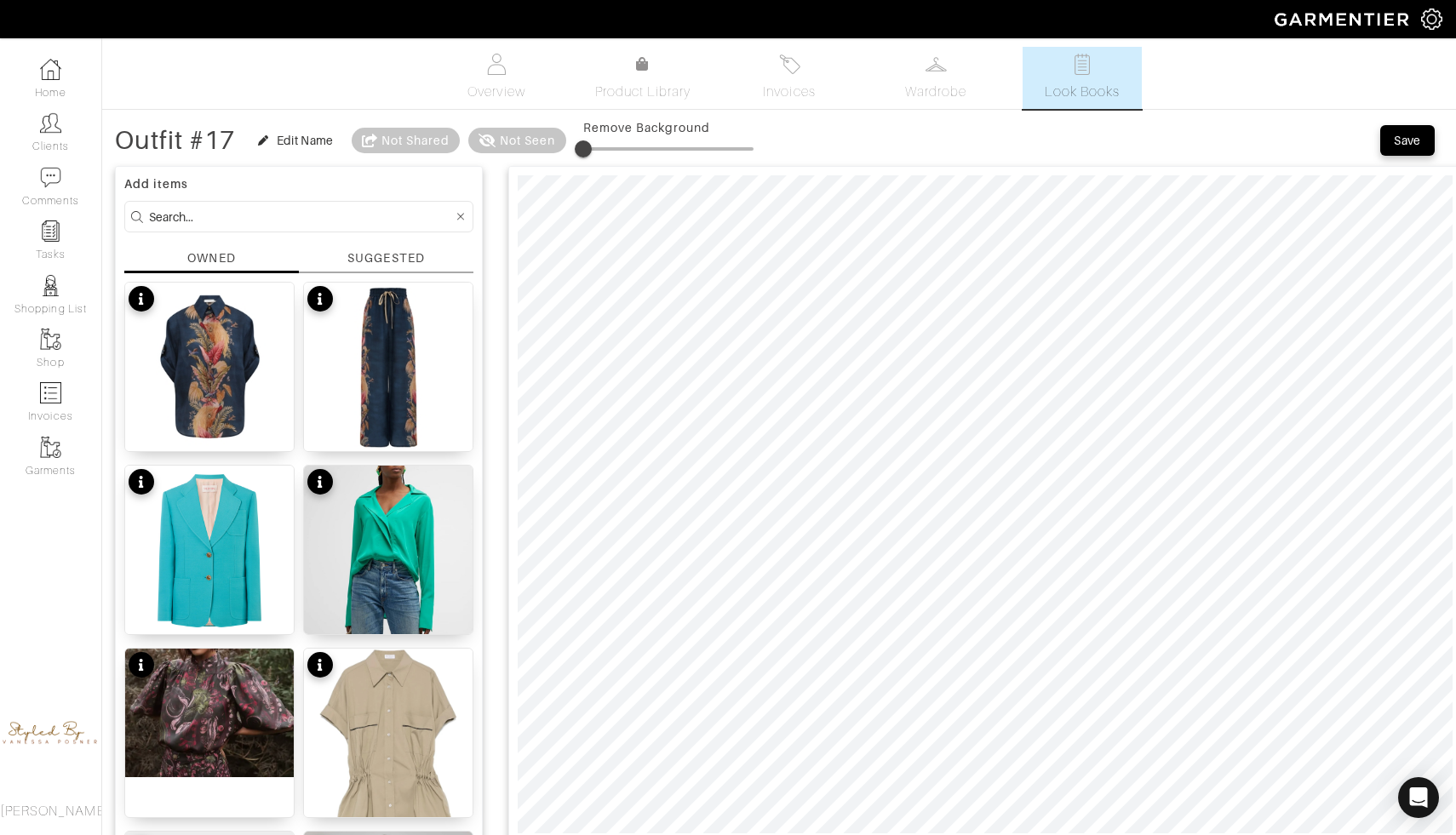
click at [591, 151] on span at bounding box center [582, 148] width 17 height 17
drag, startPoint x: 599, startPoint y: 143, endPoint x: 638, endPoint y: 143, distance: 39.0
click at [638, 144] on span at bounding box center [635, 148] width 17 height 17
drag, startPoint x: 631, startPoint y: 150, endPoint x: 649, endPoint y: 152, distance: 18.1
click at [649, 152] on span at bounding box center [646, 148] width 17 height 17
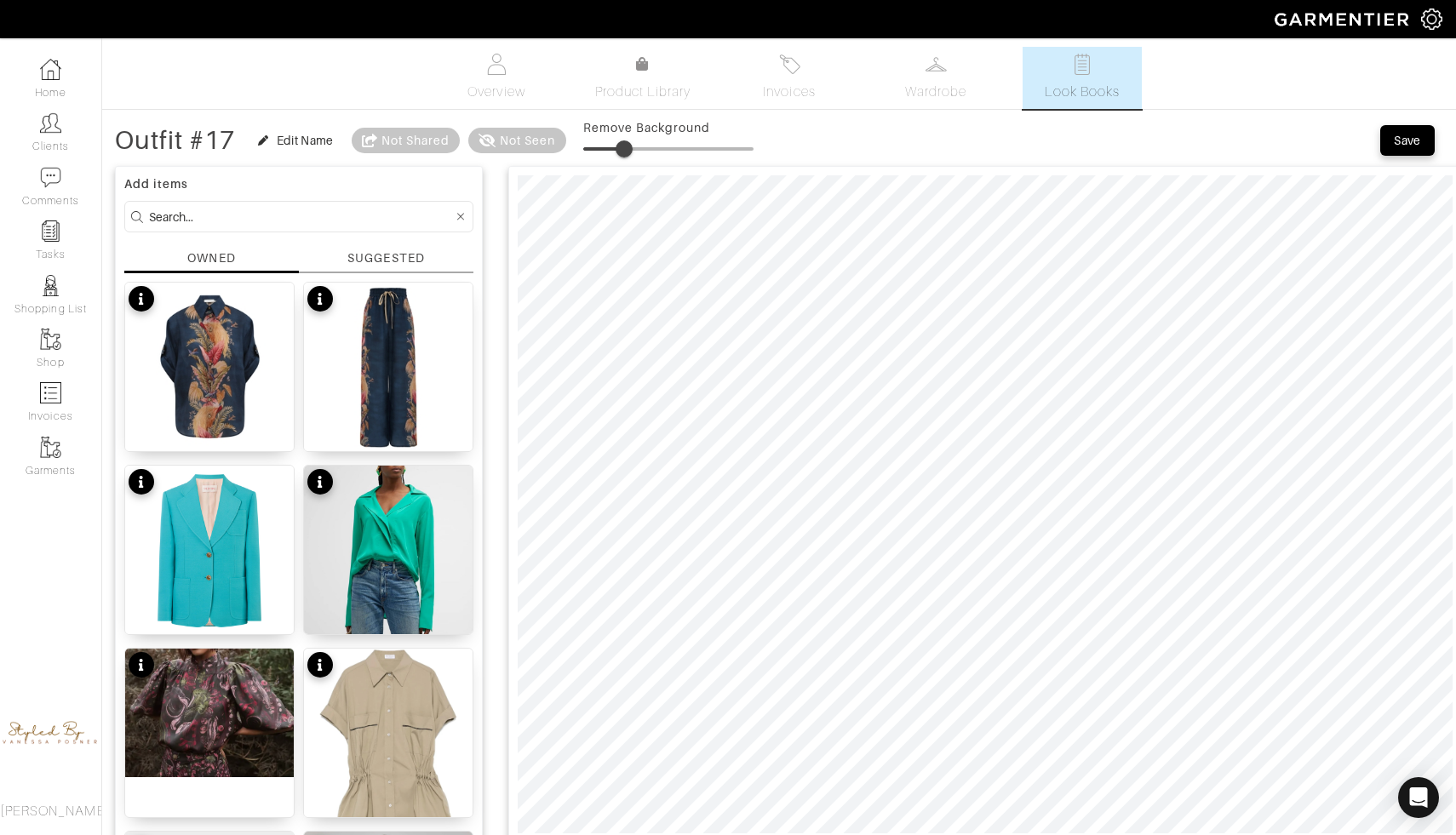
drag, startPoint x: 634, startPoint y: 146, endPoint x: 626, endPoint y: 149, distance: 8.5
click at [626, 149] on span at bounding box center [623, 148] width 17 height 17
type input "37"
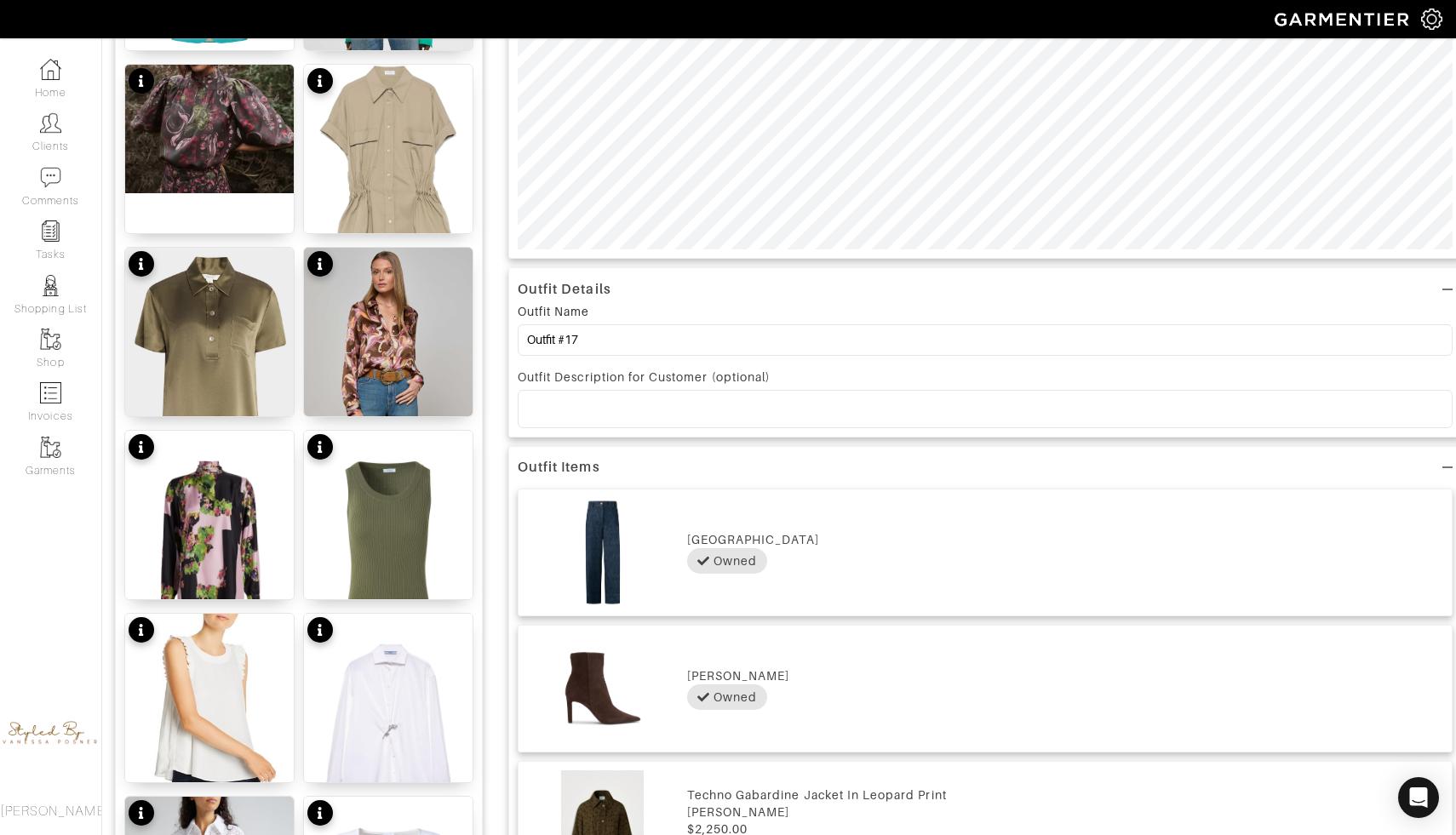
scroll to position [656, 0]
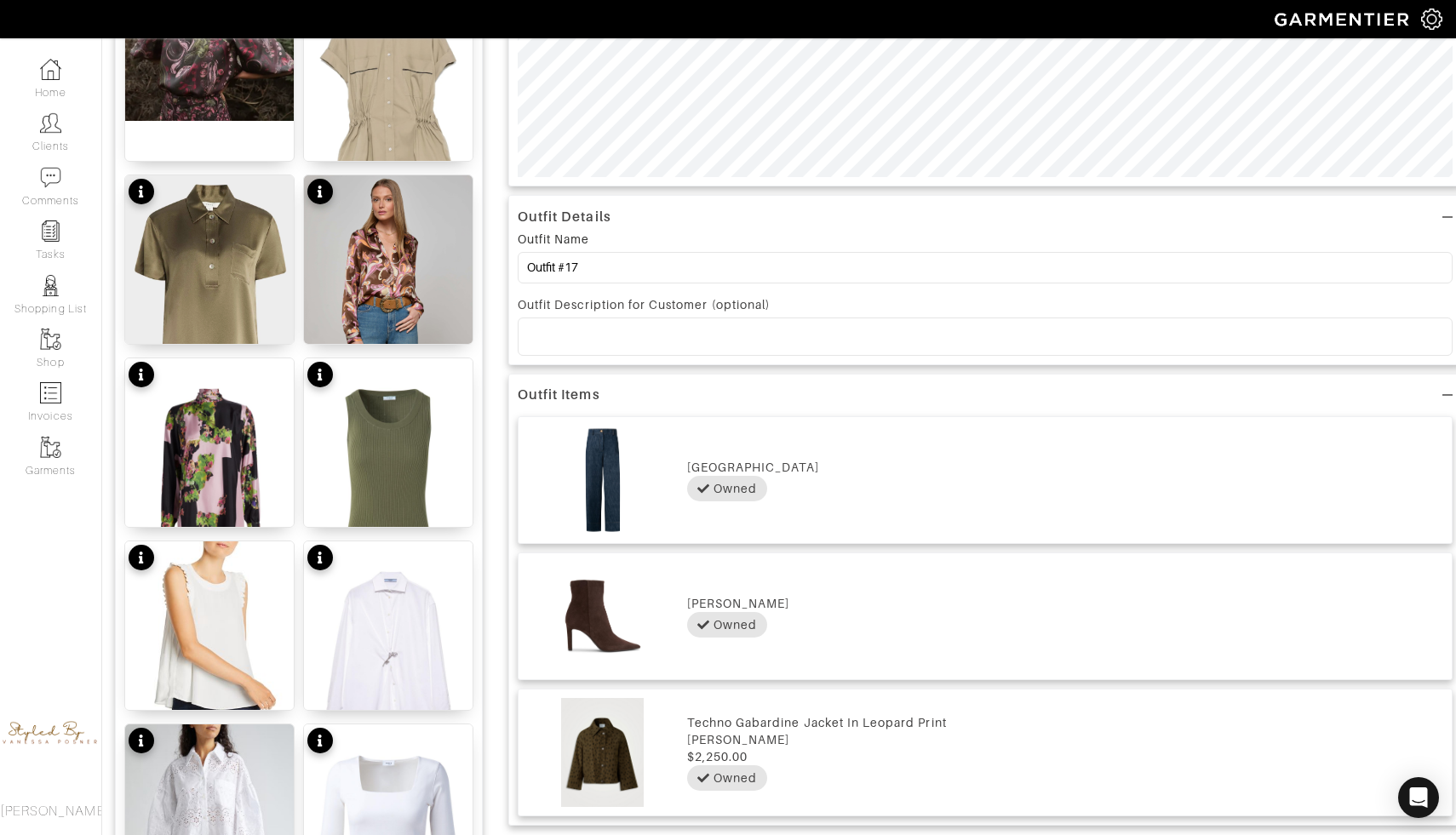
click at [649, 329] on div at bounding box center [985, 336] width 933 height 36
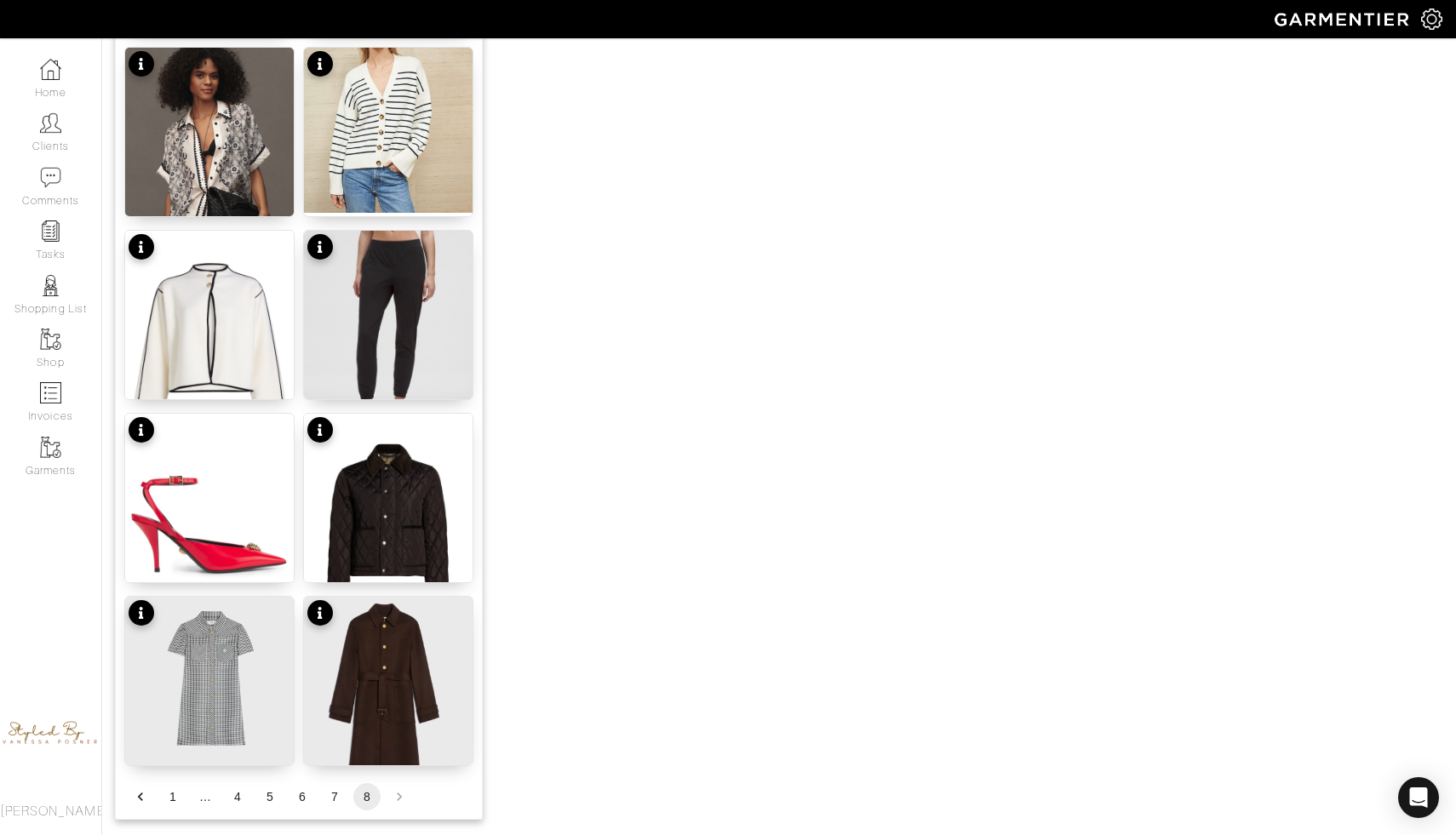
scroll to position [1765, 0]
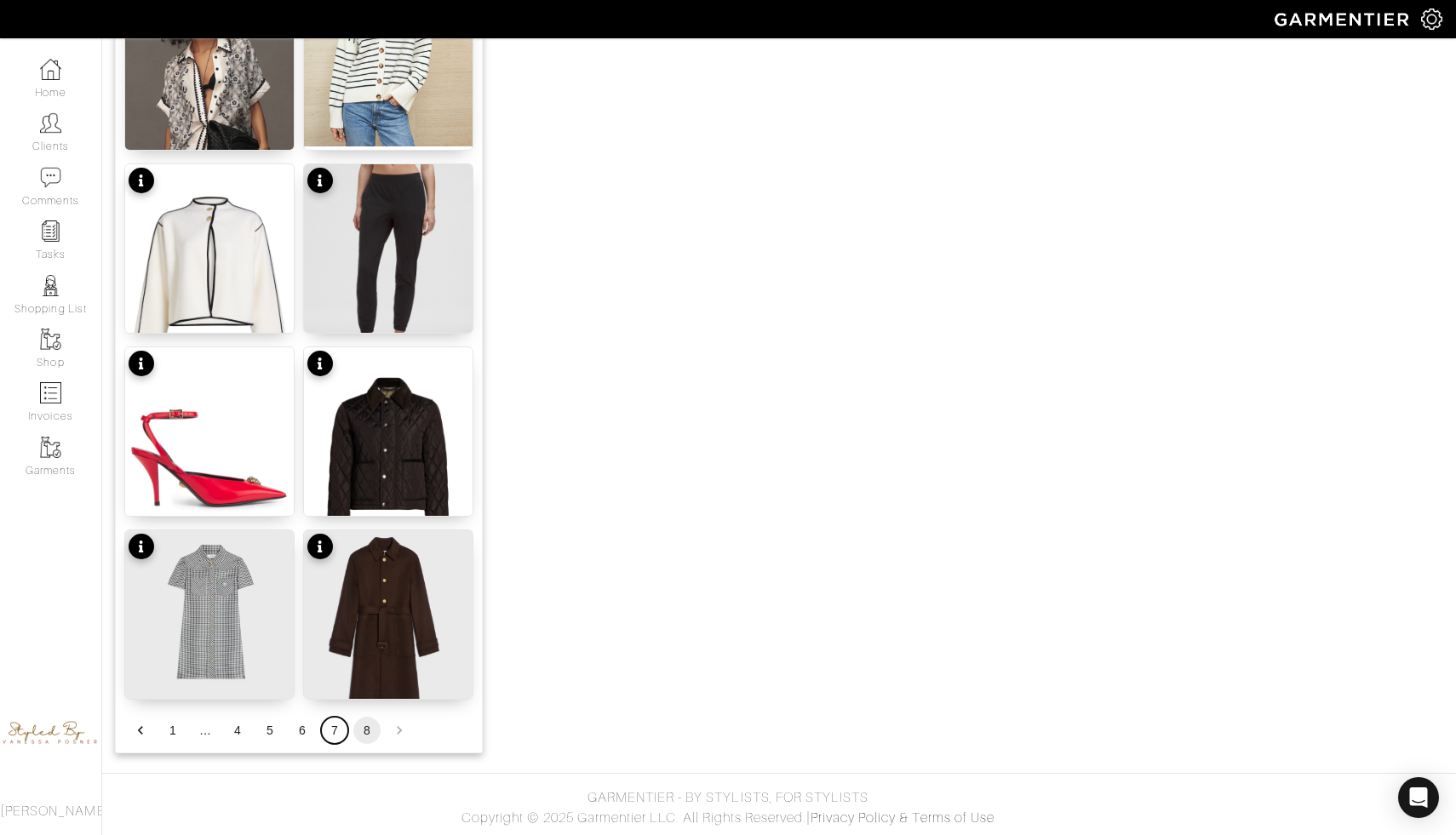
click at [334, 727] on button "7" at bounding box center [334, 730] width 27 height 27
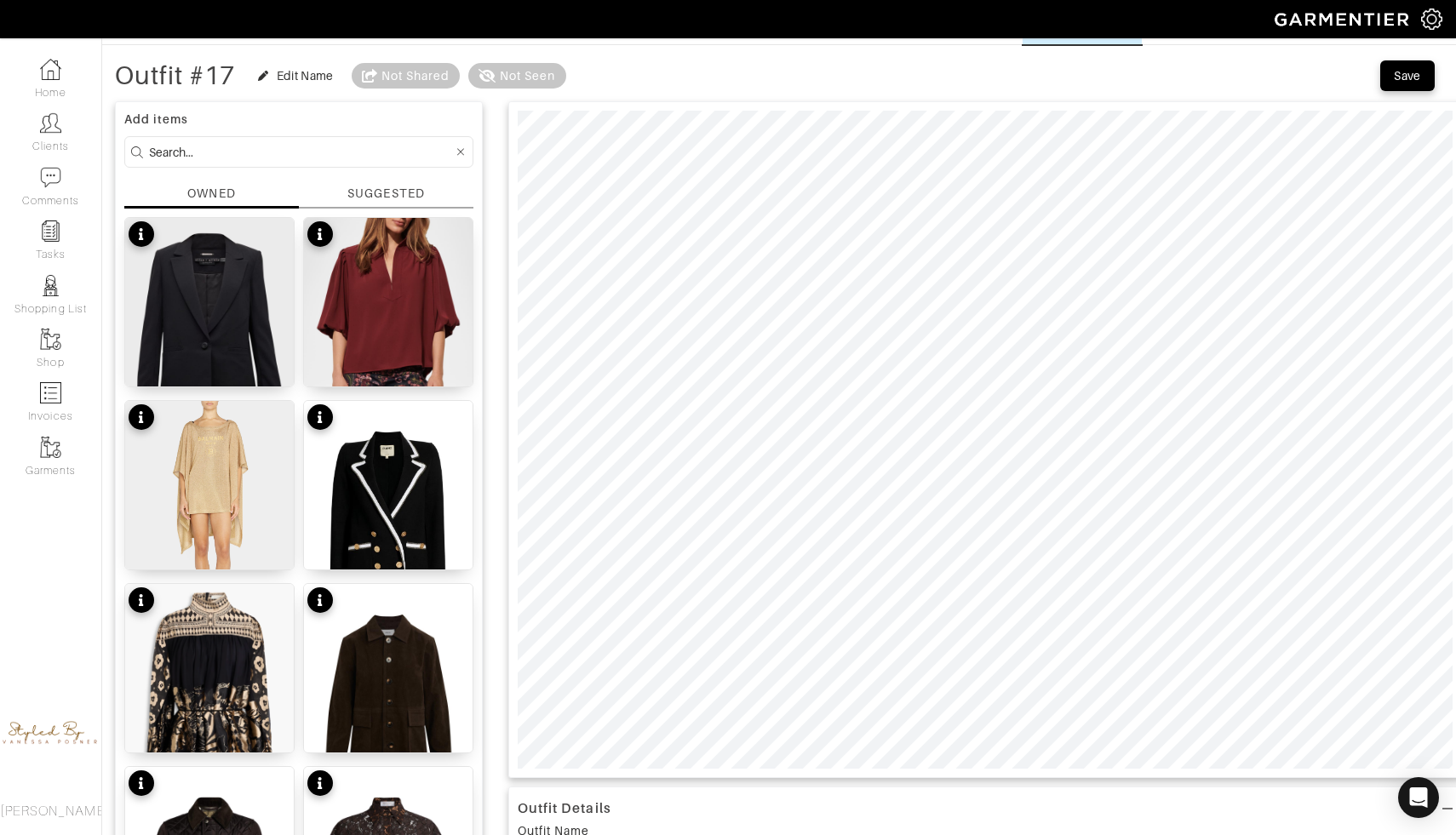
scroll to position [0, 0]
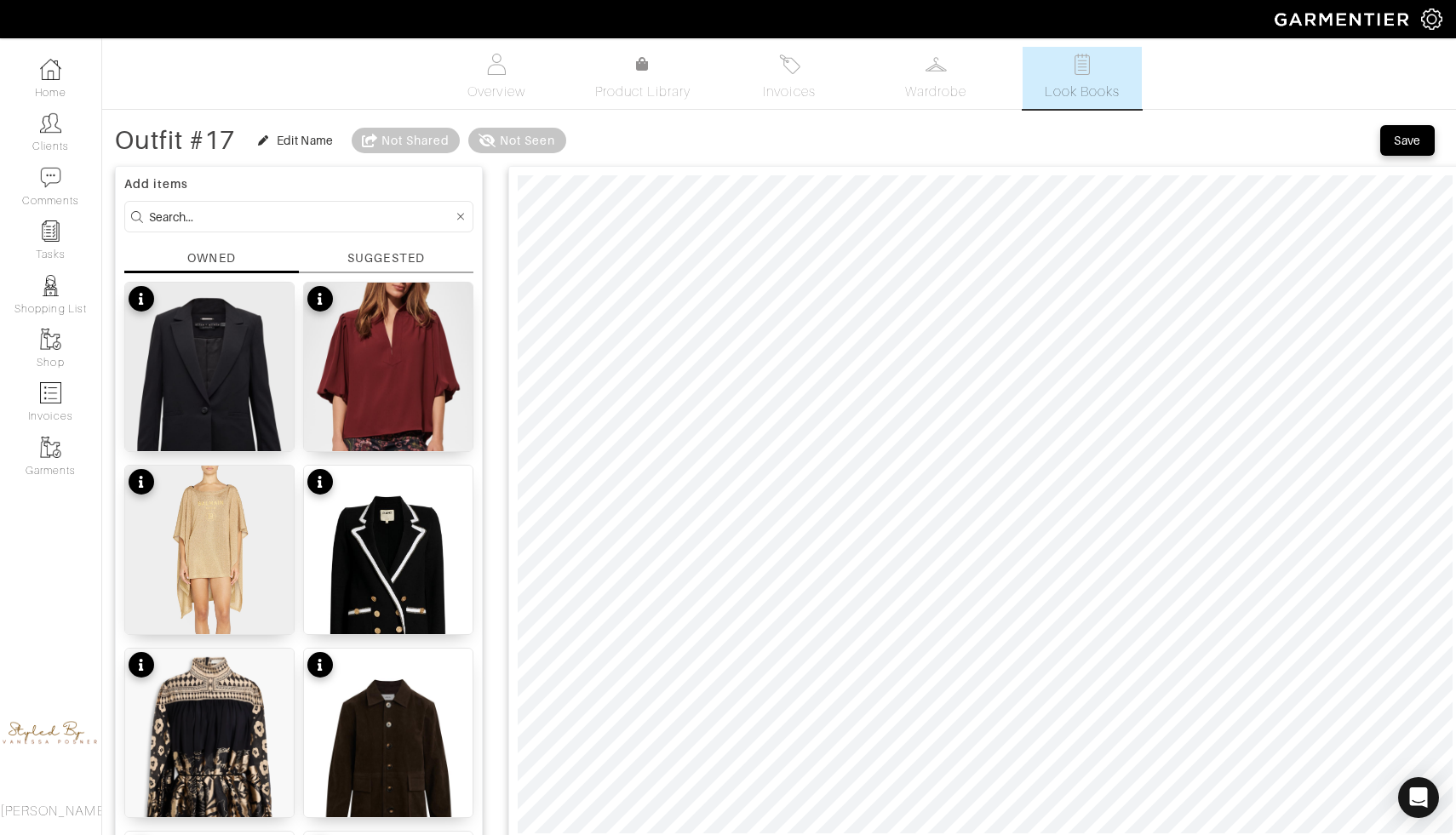
click at [266, 205] on form at bounding box center [298, 217] width 349 height 32
click at [264, 216] on input at bounding box center [301, 216] width 304 height 21
type input "blouse"
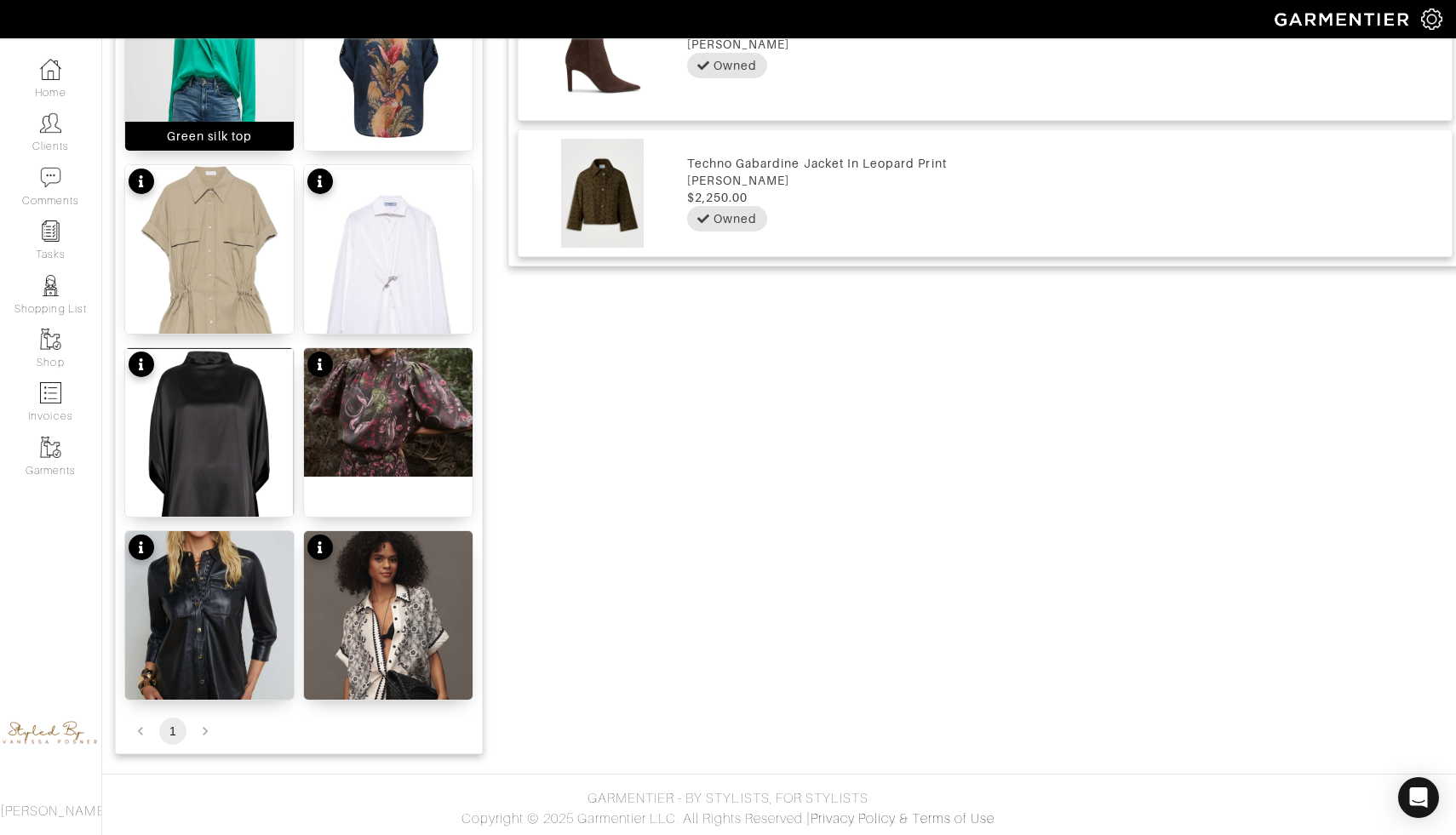
scroll to position [1217, 0]
click at [208, 734] on li "pagination navigation" at bounding box center [205, 730] width 33 height 27
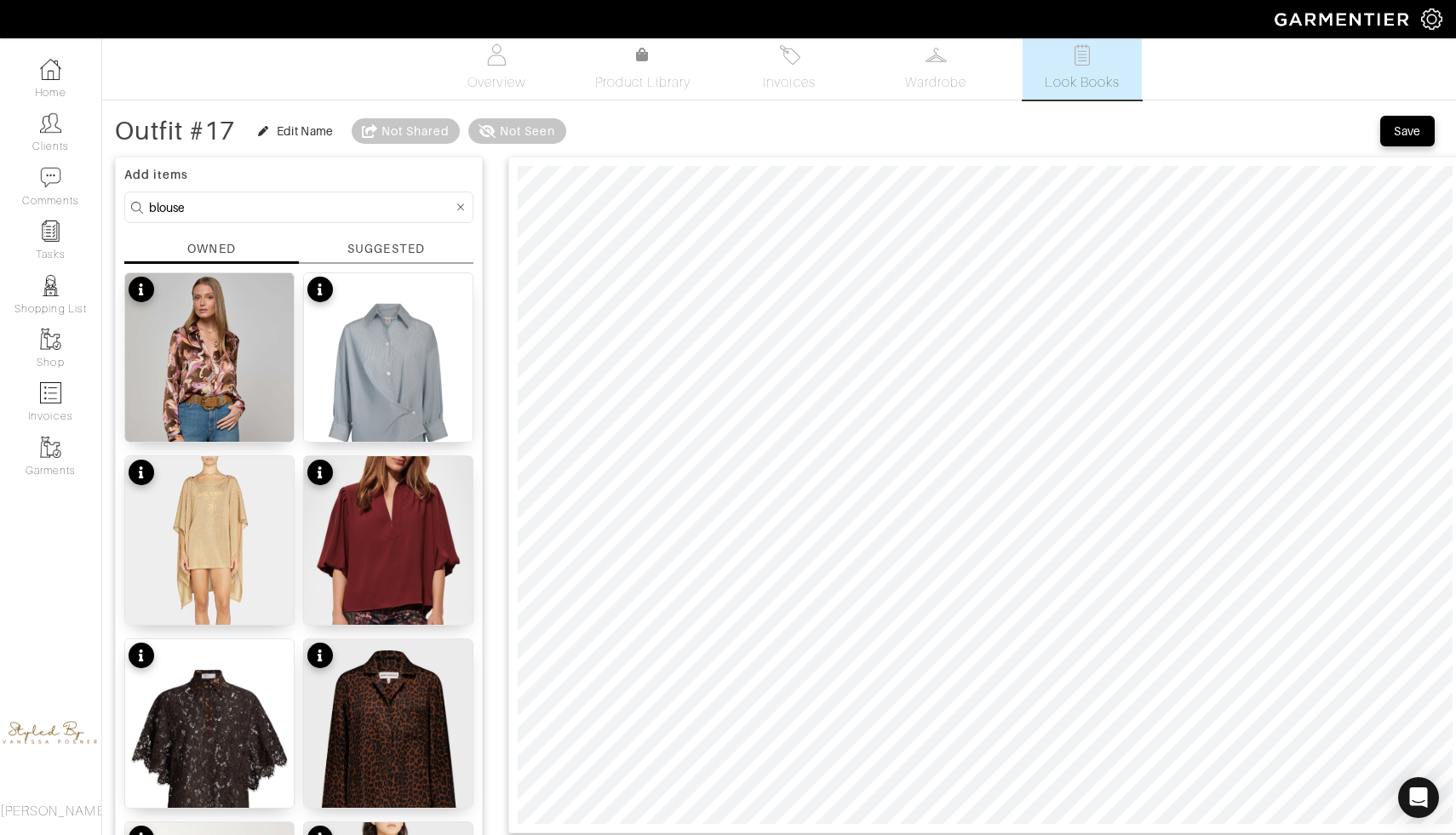
scroll to position [0, 0]
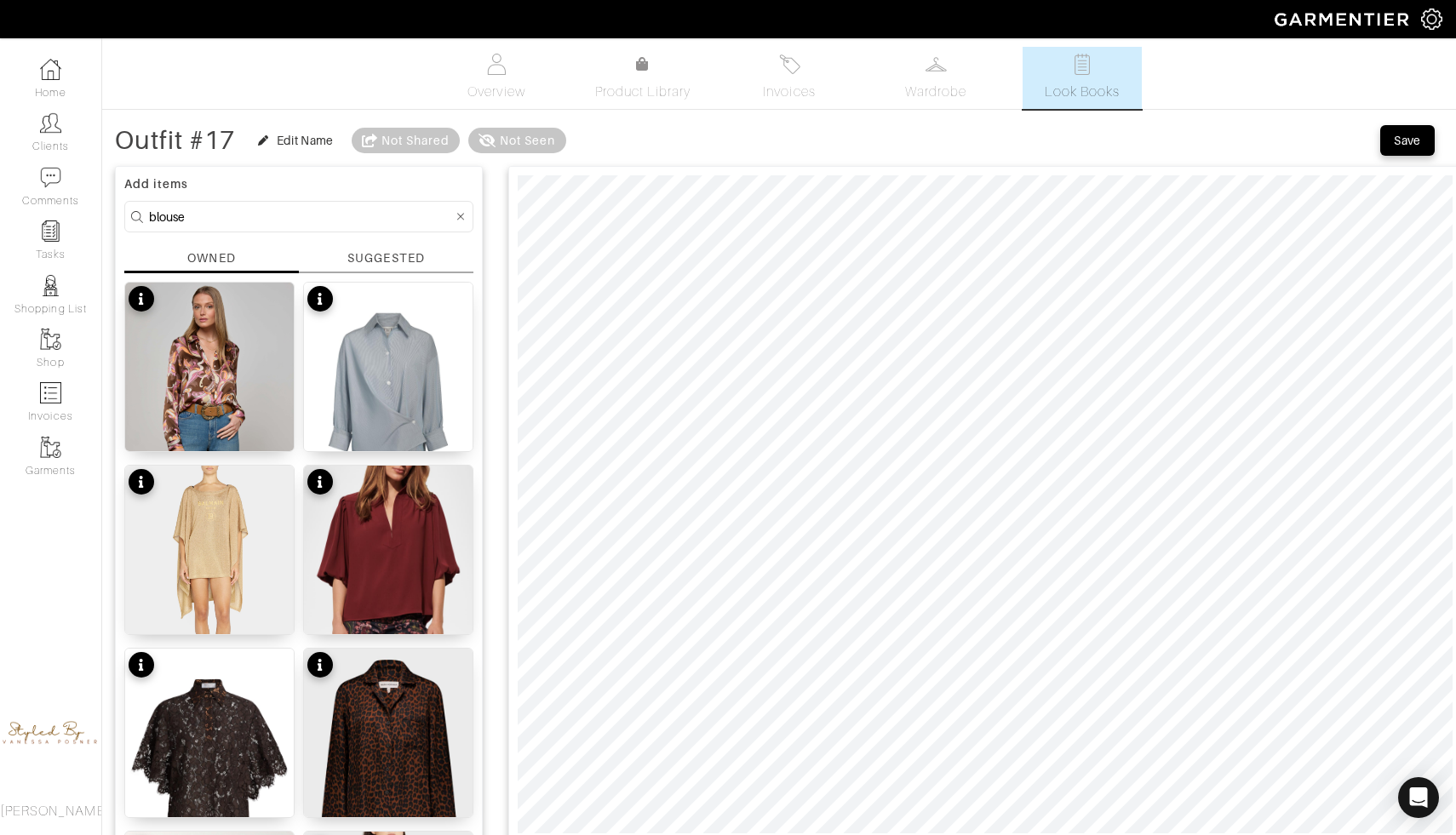
click at [466, 216] on div at bounding box center [460, 216] width 15 height 21
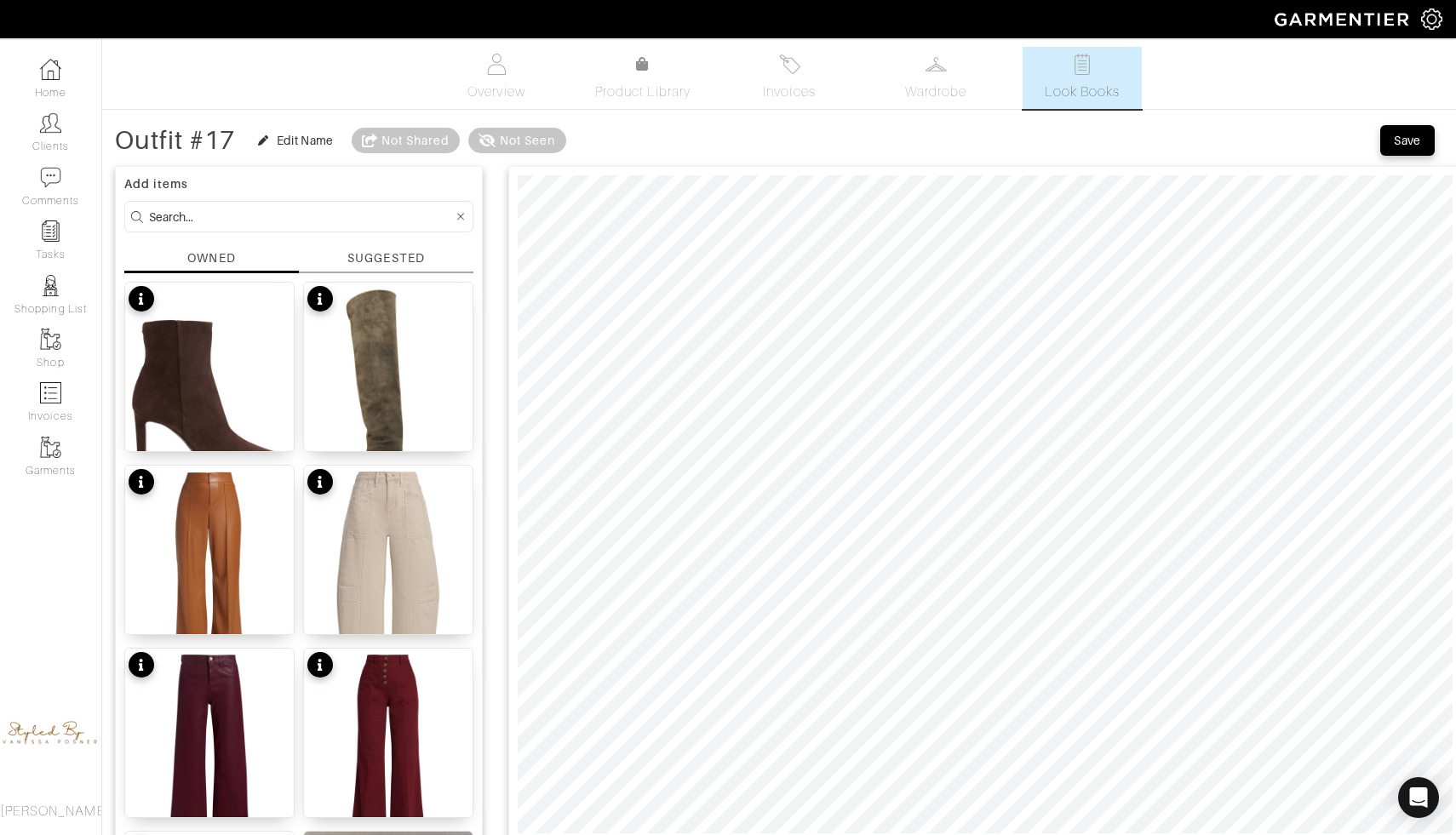
click at [404, 218] on input at bounding box center [301, 216] width 304 height 21
type input "tops"
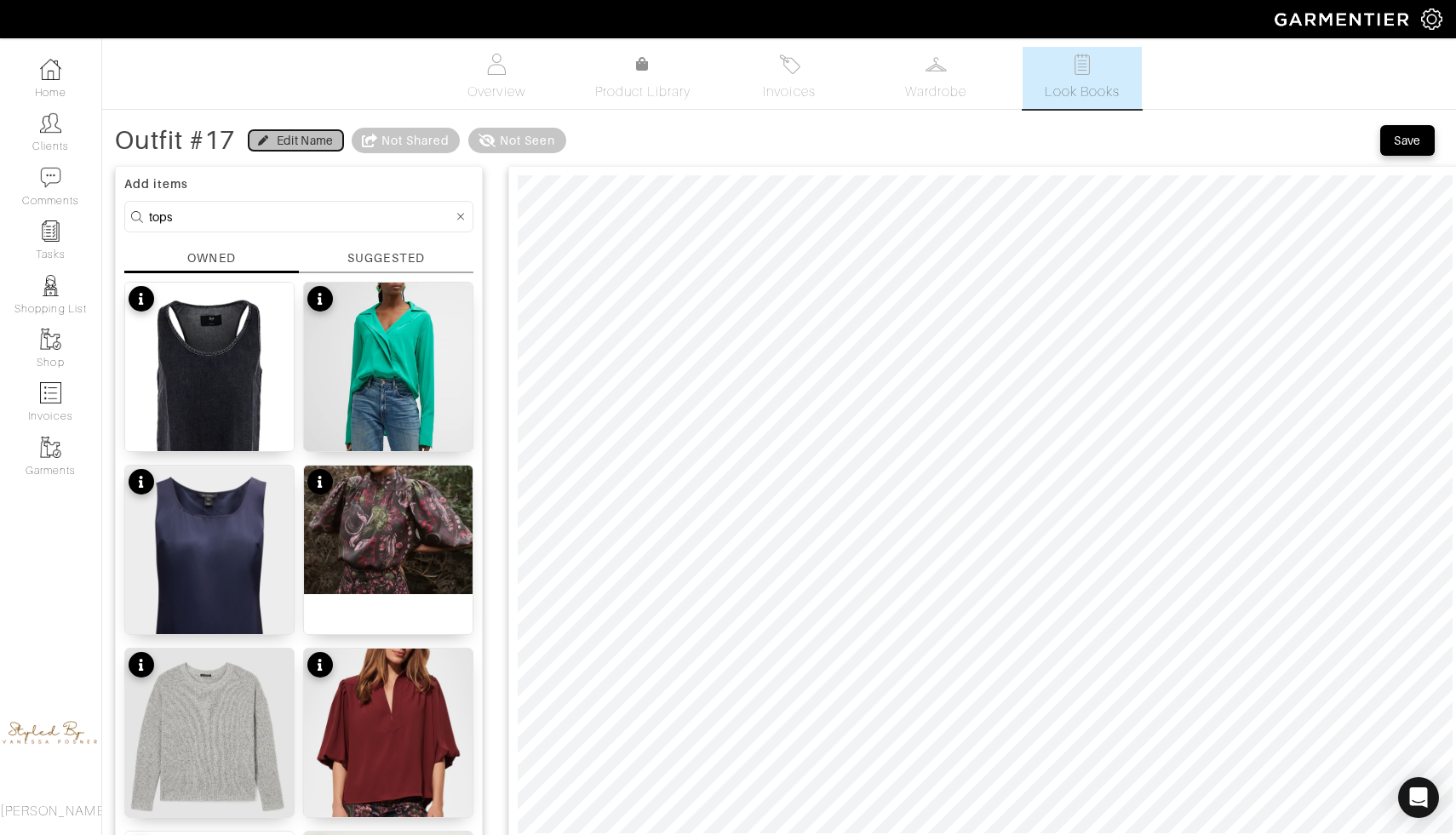
click at [286, 142] on div "Edit Name" at bounding box center [304, 140] width 57 height 17
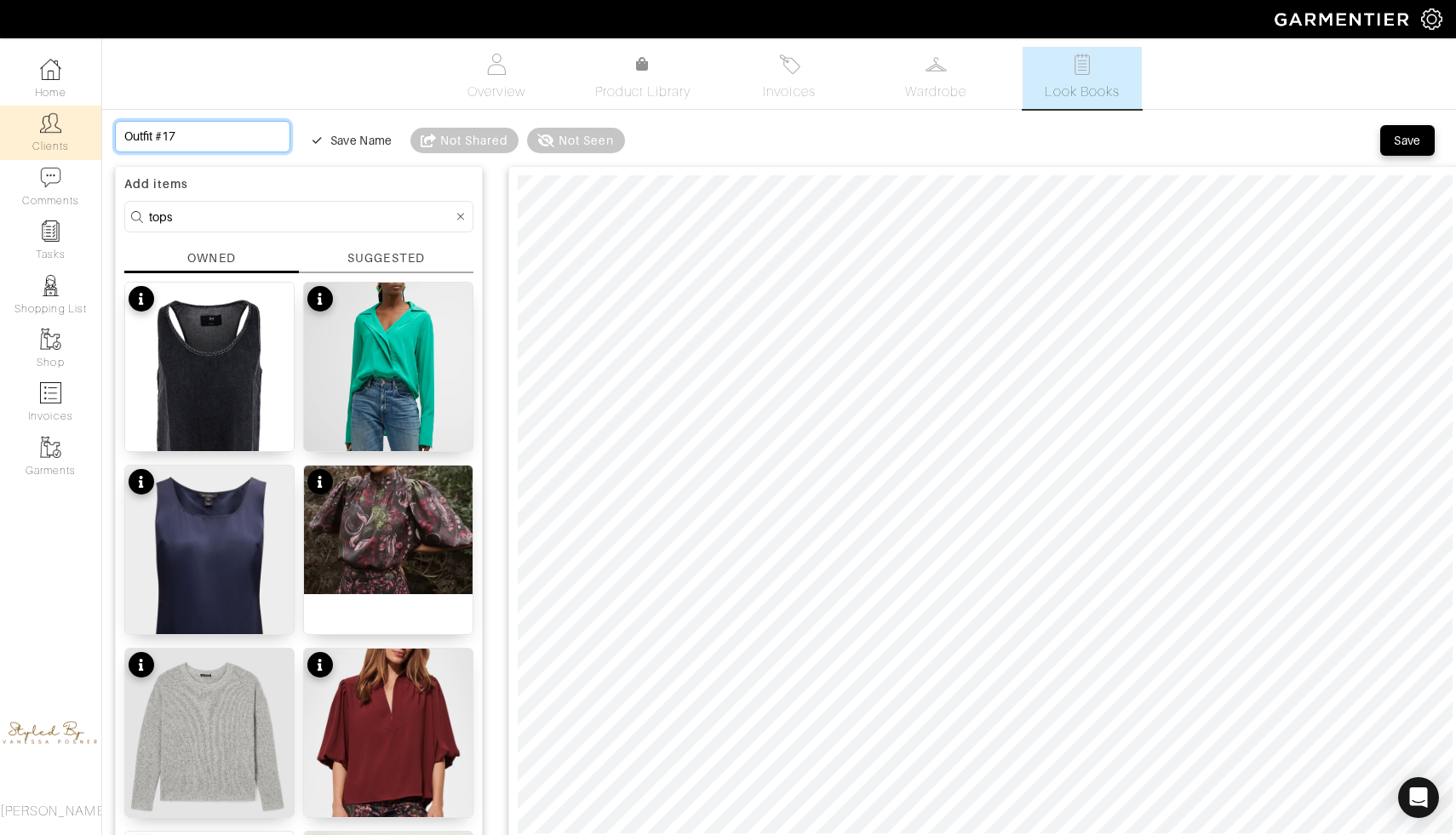
drag, startPoint x: 187, startPoint y: 130, endPoint x: 27, endPoint y: 123, distance: 160.2
type input "T"
type input "Tu"
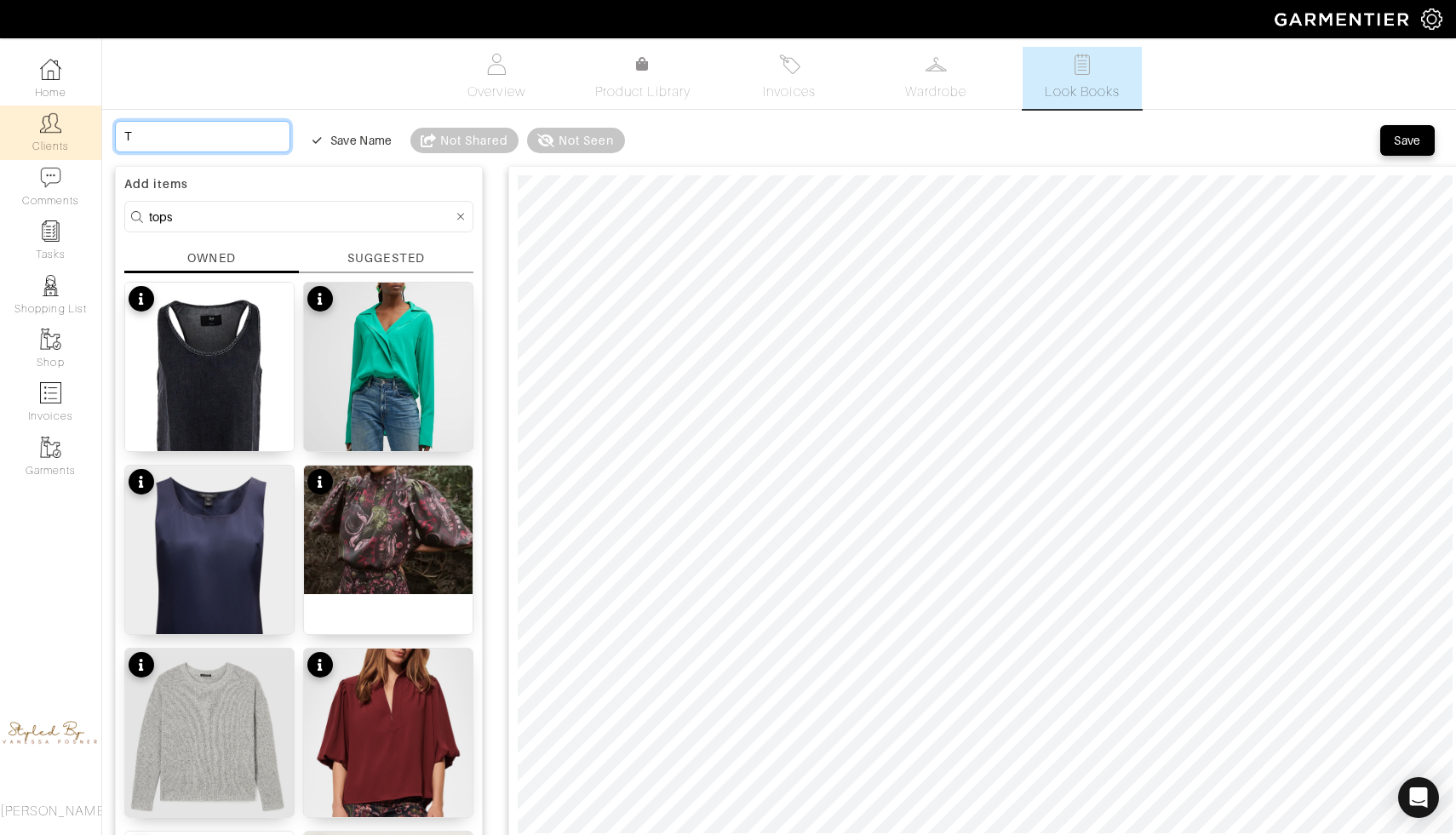
type input "Tu"
type input "Tue"
type input "Tues"
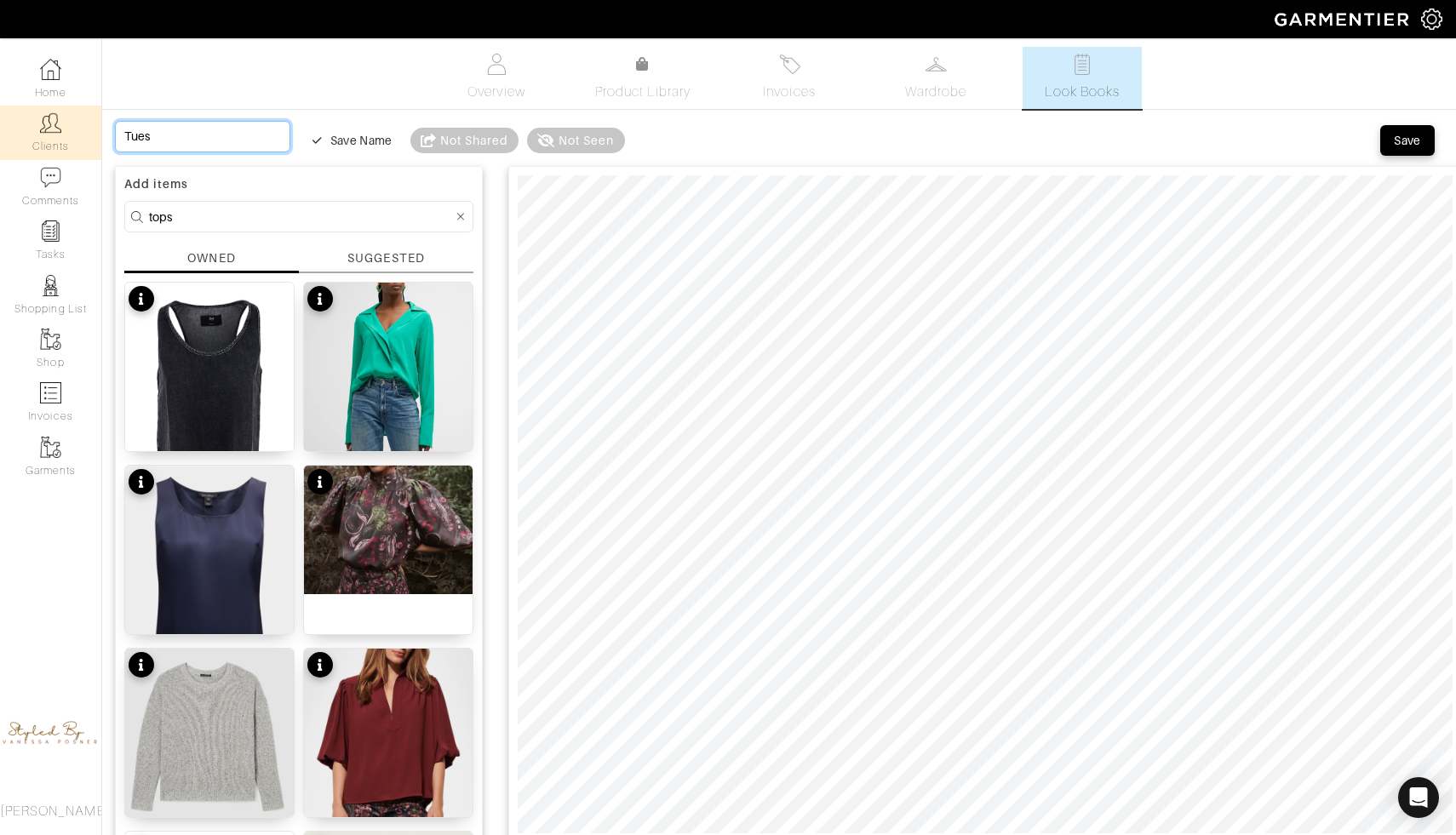
type input "Tuesd"
type input "Tuesda"
type input "Tuesday"
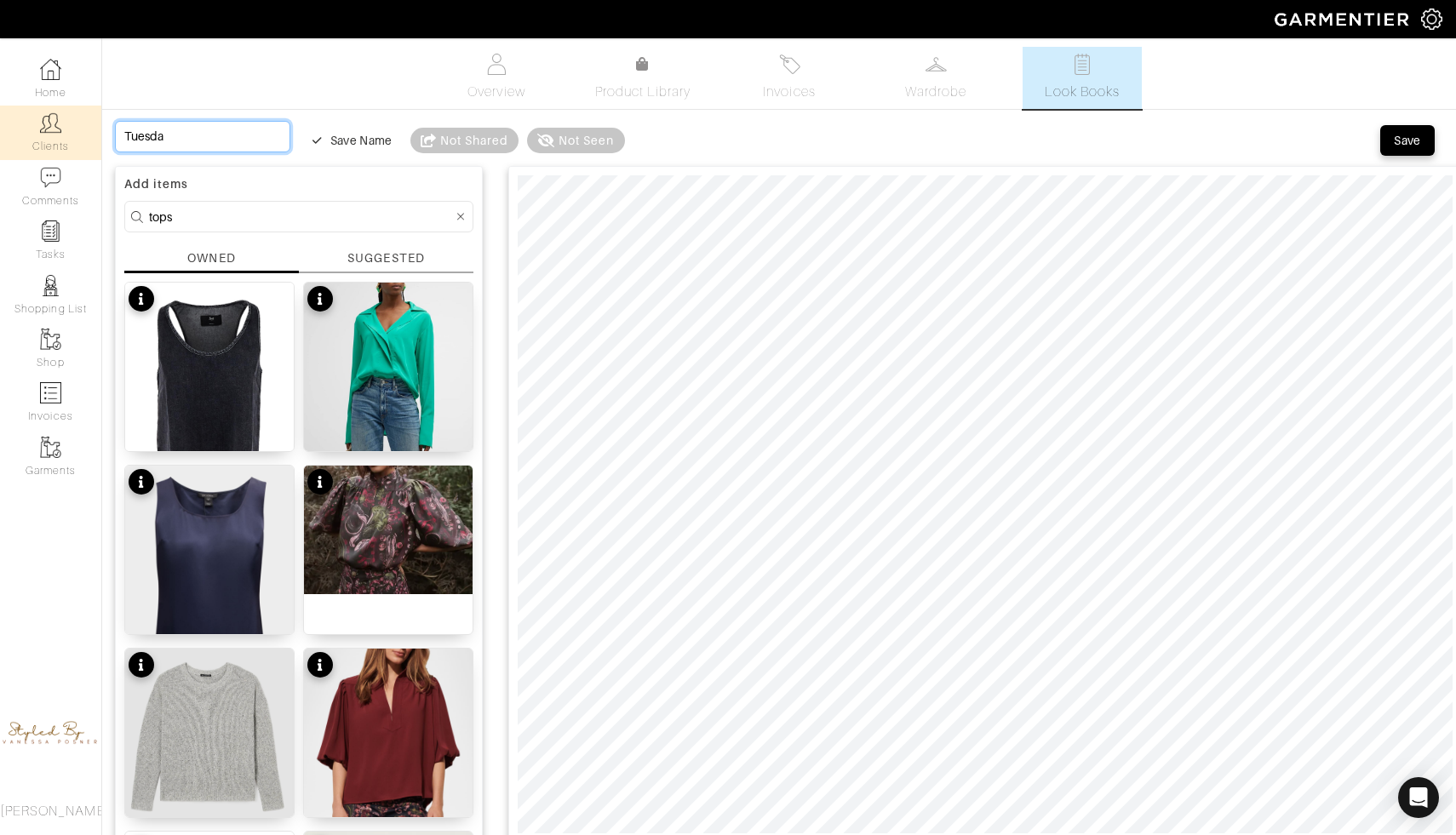
type input "Tuesday"
type input "Tuesday o"
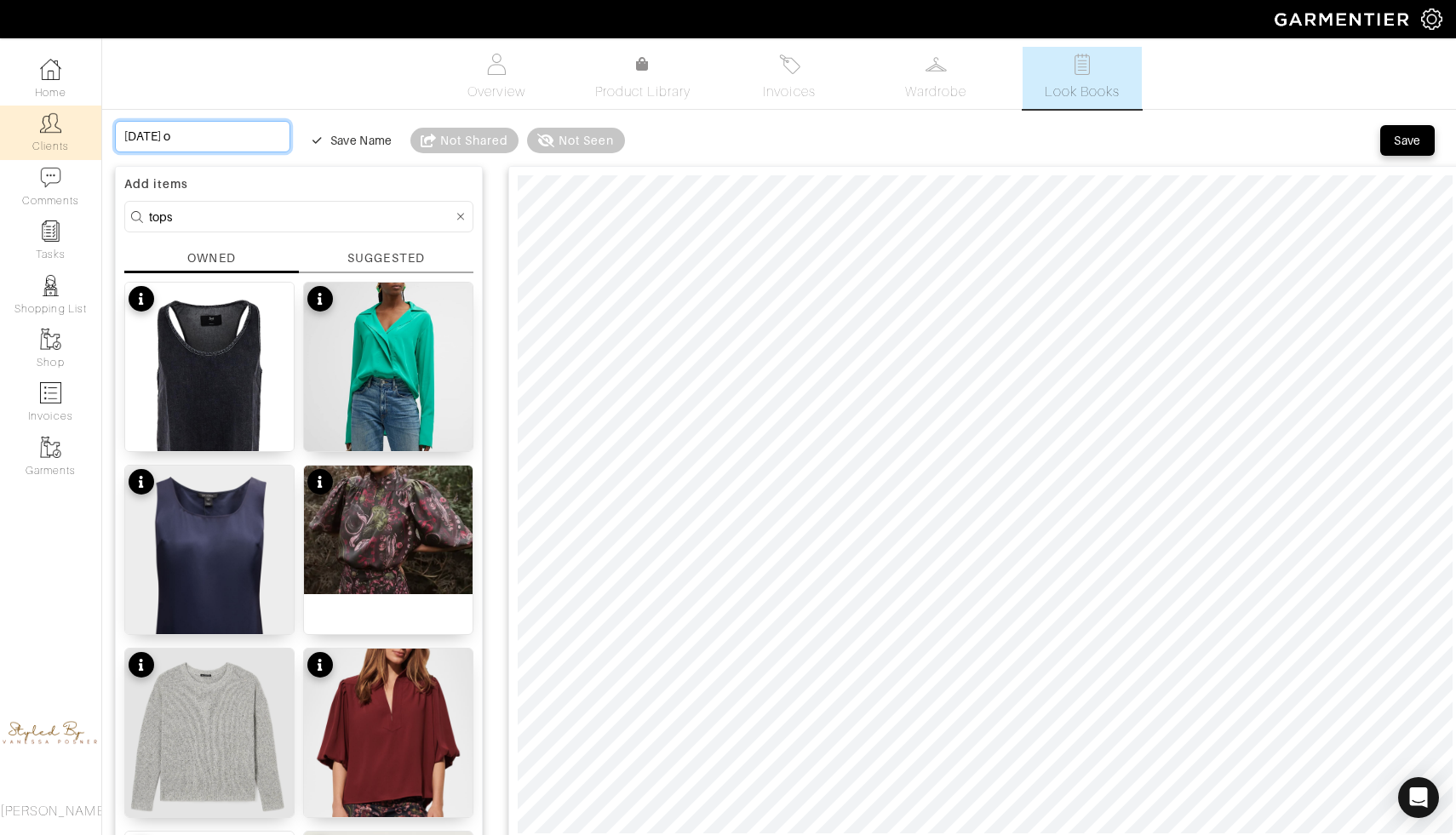
type input "Tuesday oc"
type input "Tuesday oct"
type input "Tuesday octo"
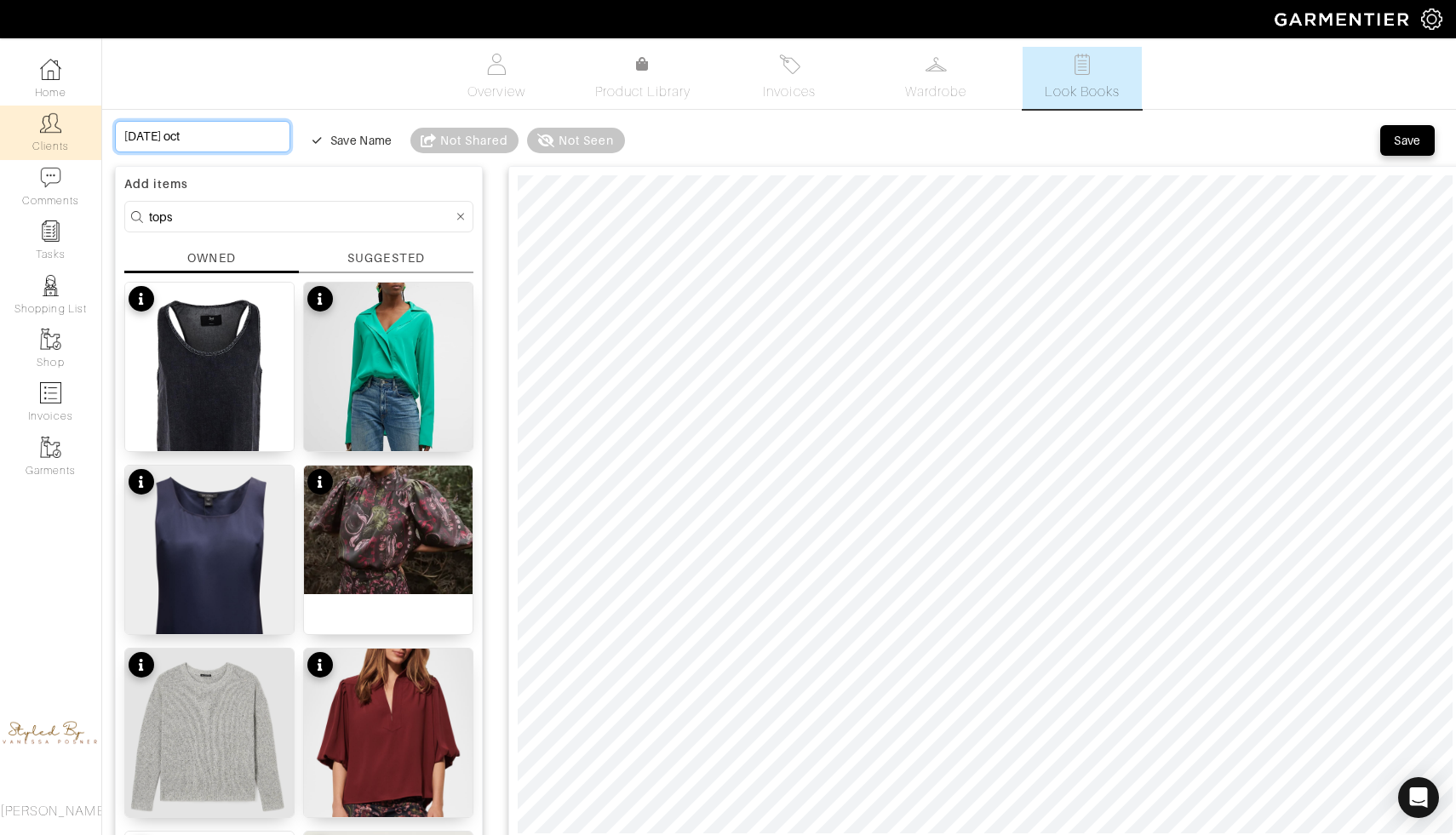
type input "Tuesday octo"
type input "Tuesday octob"
type input "Tuesday octobe"
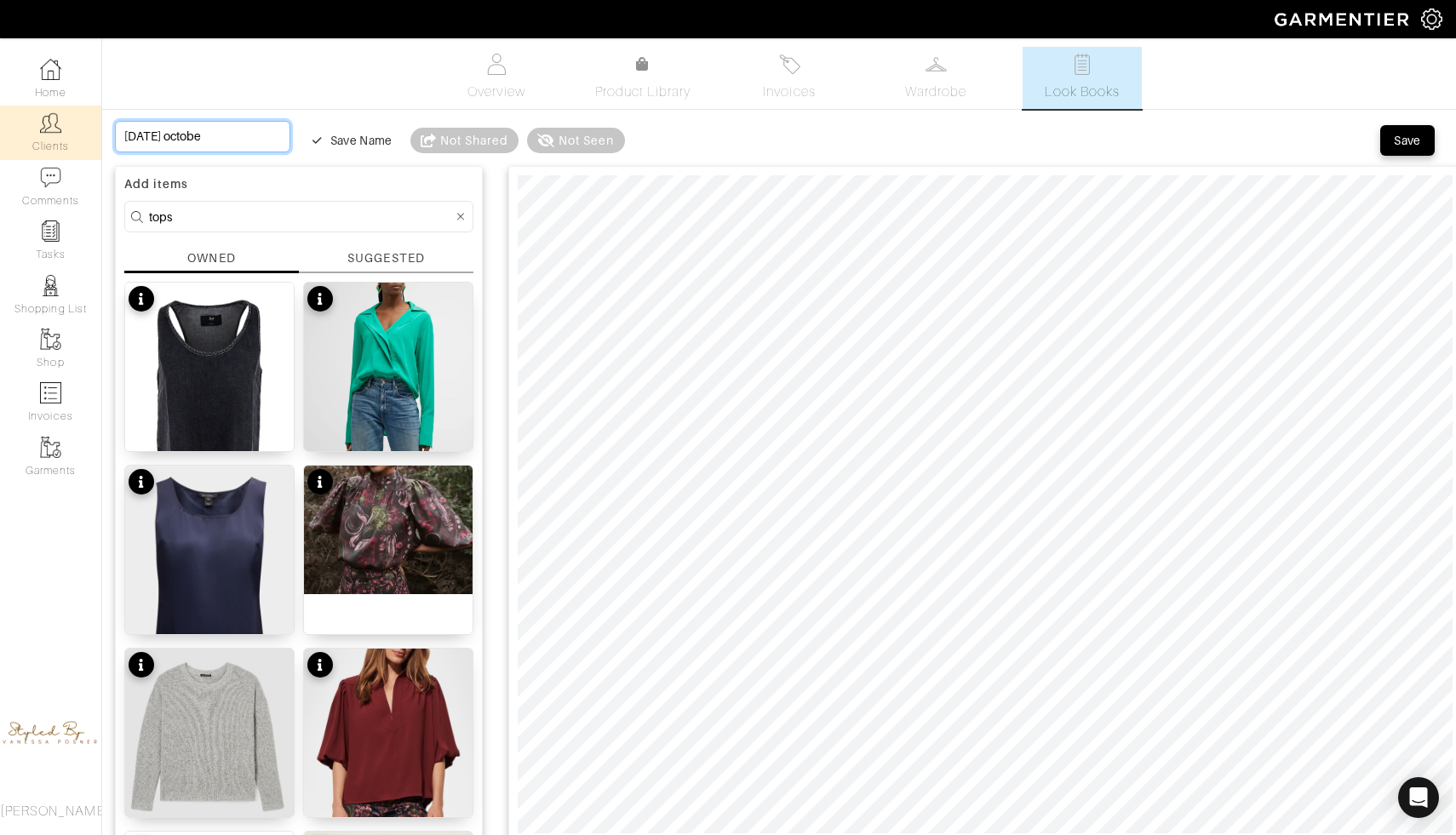
type input "Tuesday october"
type input "Tuesday october 1"
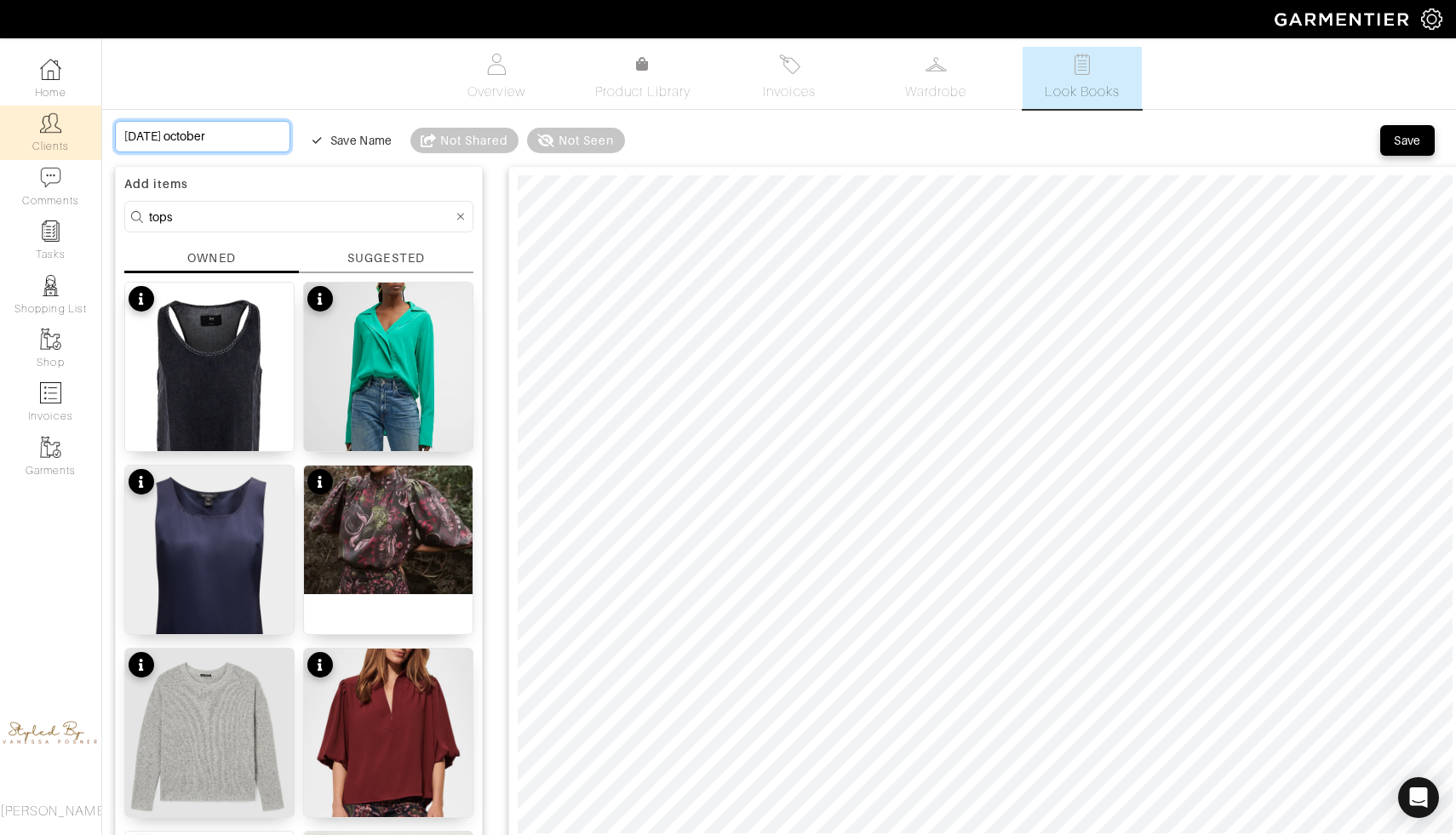
type input "Tuesday october 1"
type input "Tuesday october 14"
type input "Tuesday october 14t"
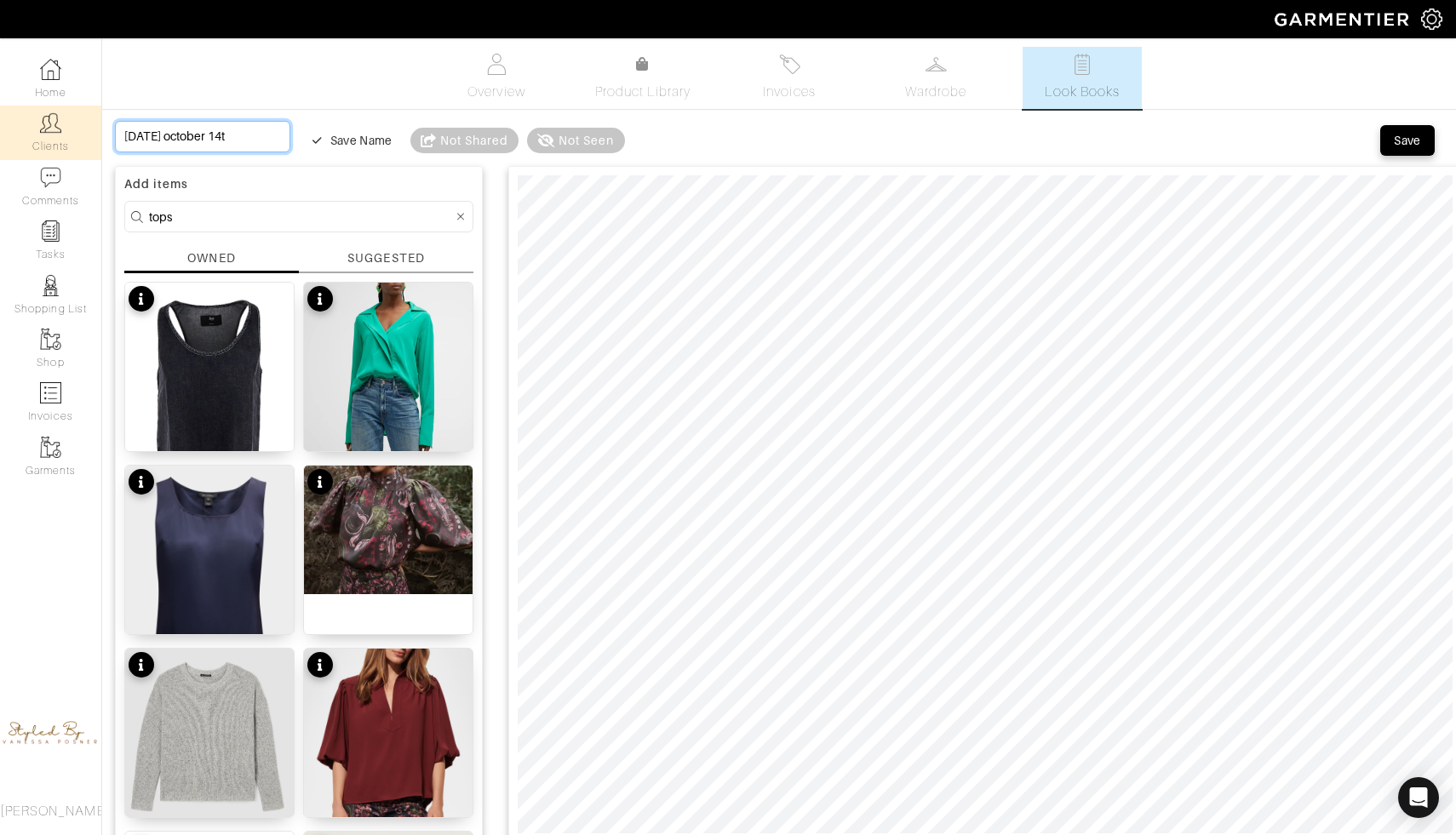
type input "Tuesday october 14th"
type input "Tuesday october 14th w"
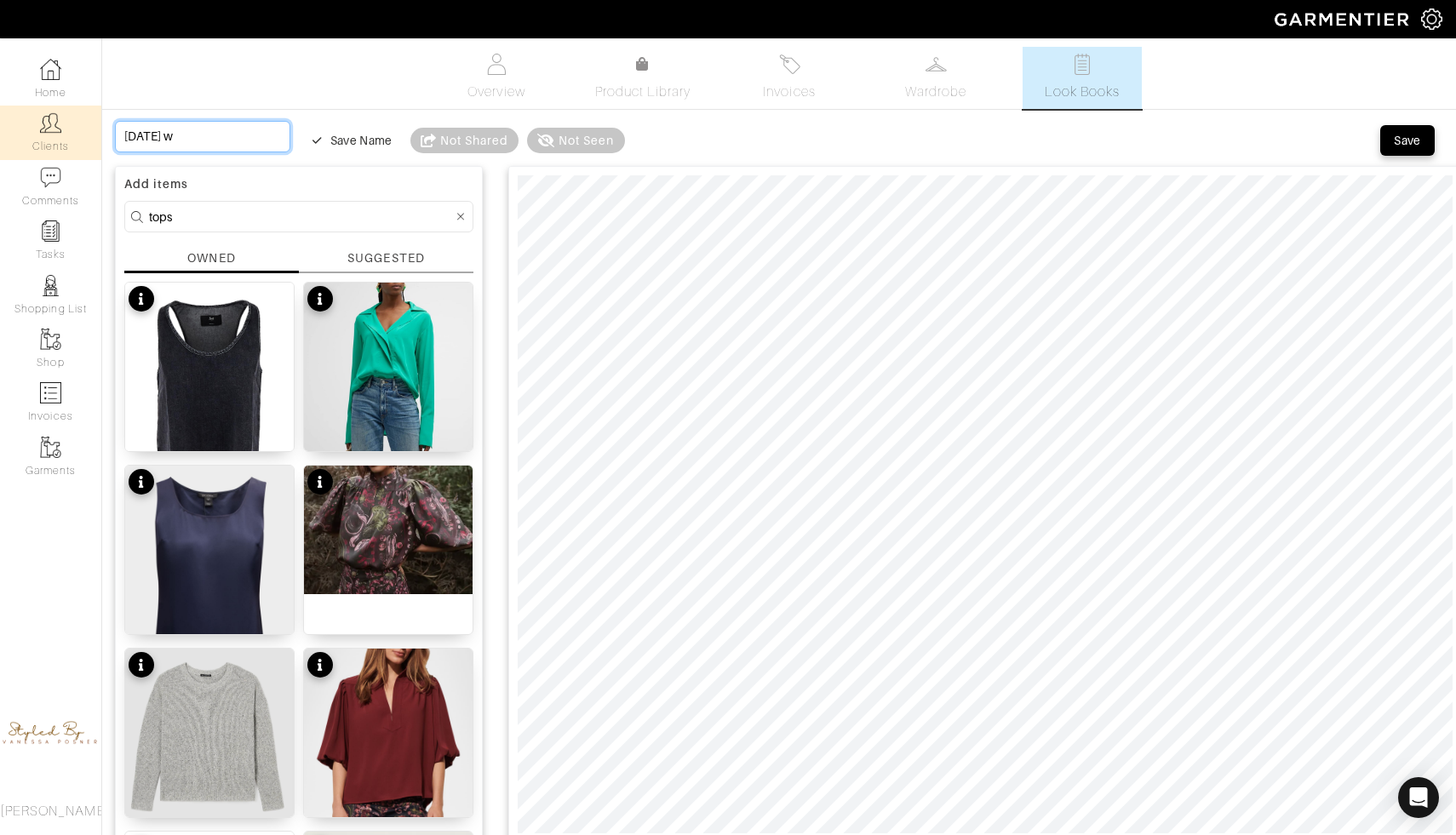
type input "Tuesday october 14th wo"
type input "Tuesday october 14th wor"
type input "Tuesday october 14th work"
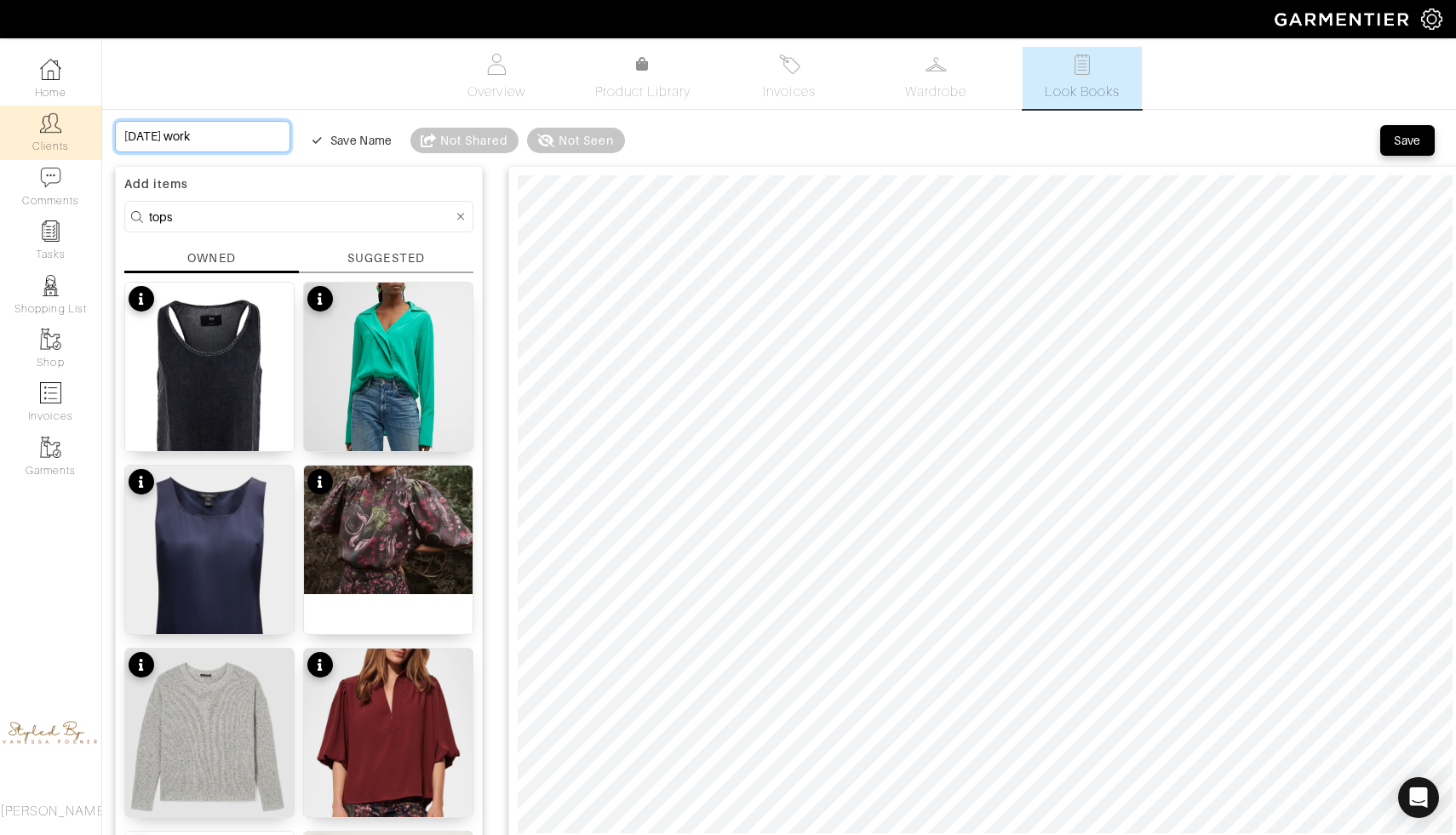
type input "Tuesday october 14th work"
type input "Tuesday october 14th work o"
type input "Tuesday october 14th work ou"
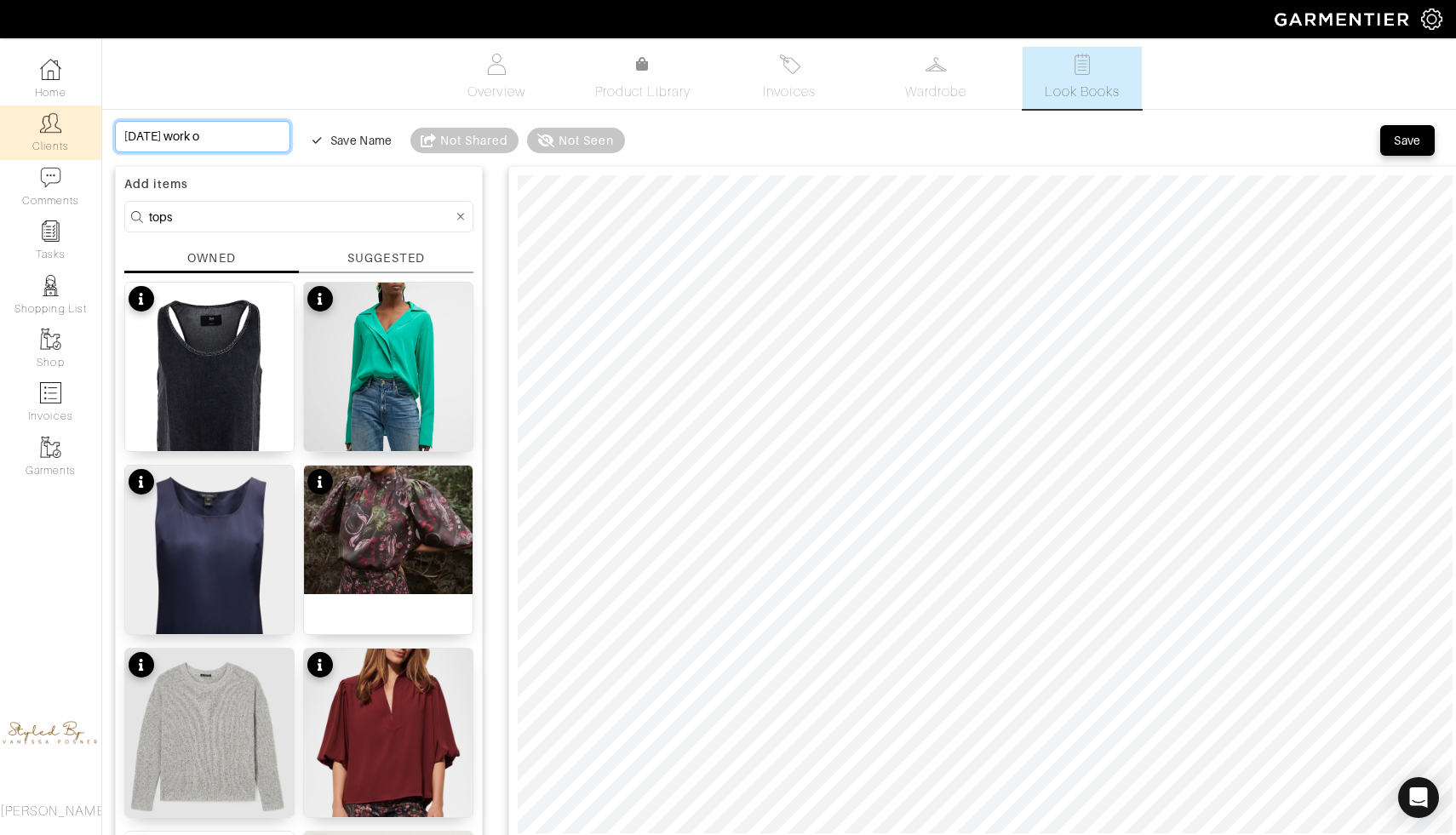
type input "Tuesday october 14th work ou"
type input "Tuesday october 14th work out"
type input "Tuesday october 14th work outf"
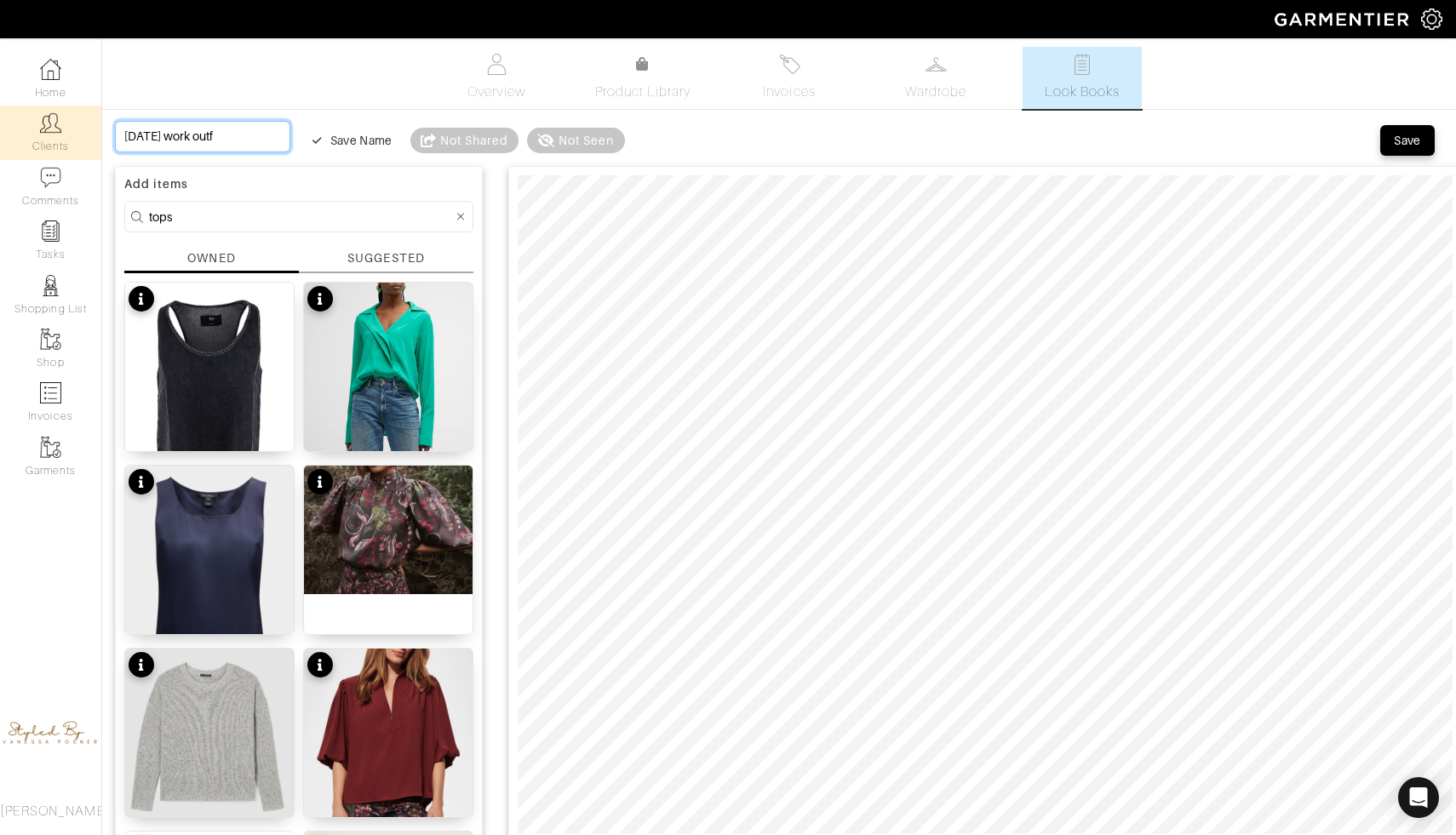
type input "Tuesday october 14th work outfi"
type input "[DATE] work outfit"
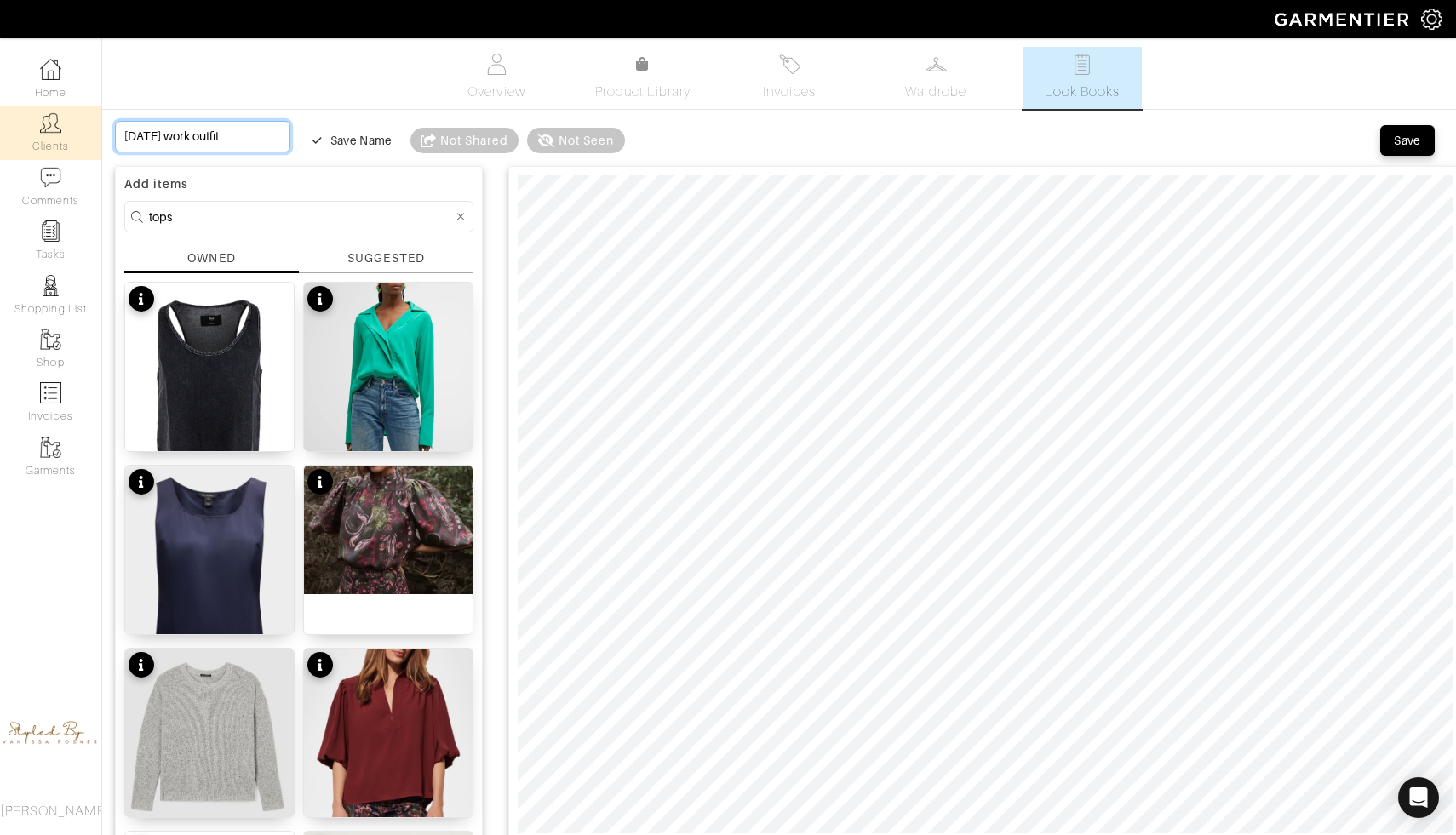
scroll to position [0, 59]
type input "[DATE] work outfit"
click at [1415, 137] on div "Save" at bounding box center [1406, 140] width 27 height 17
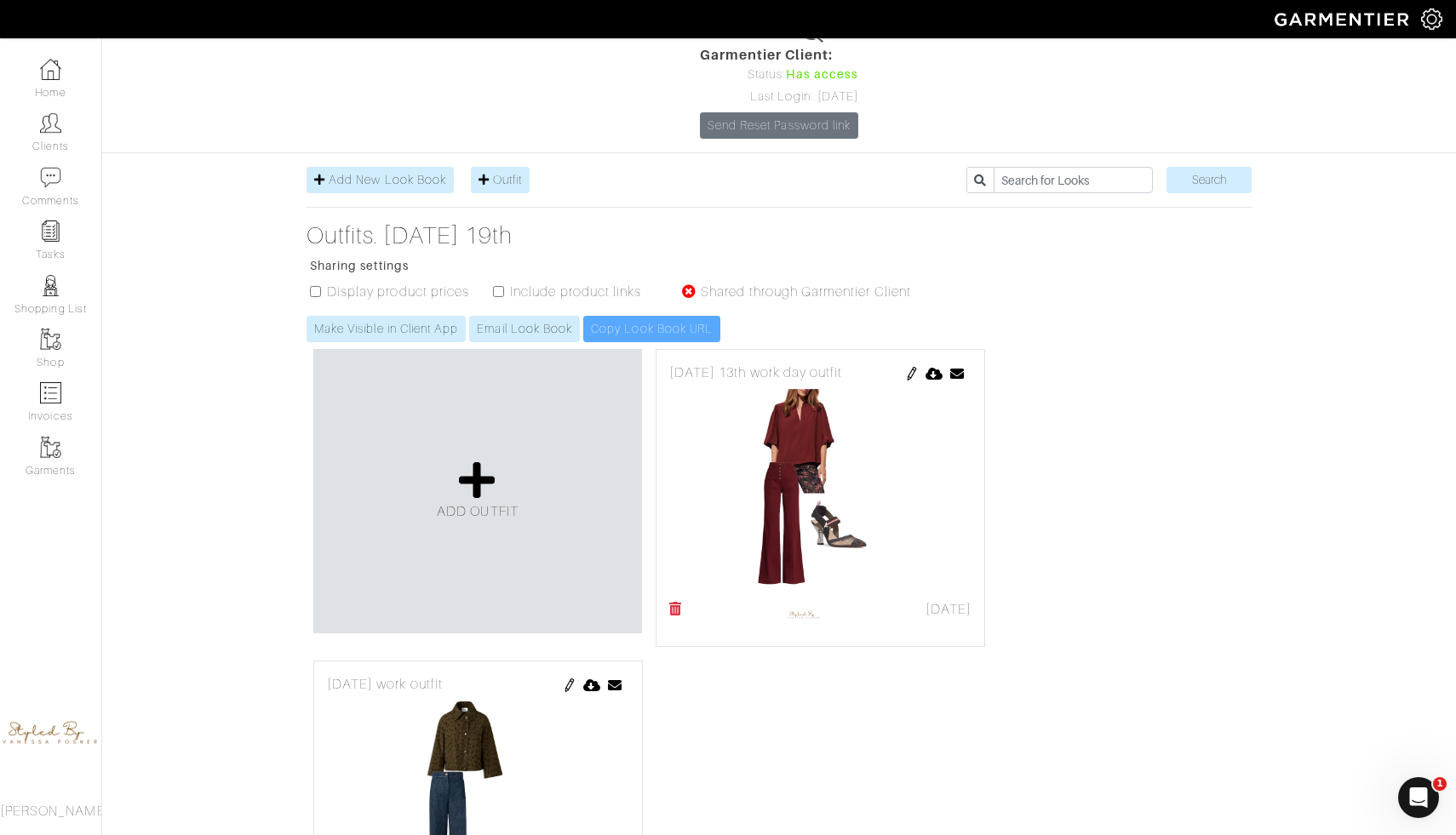
scroll to position [170, 0]
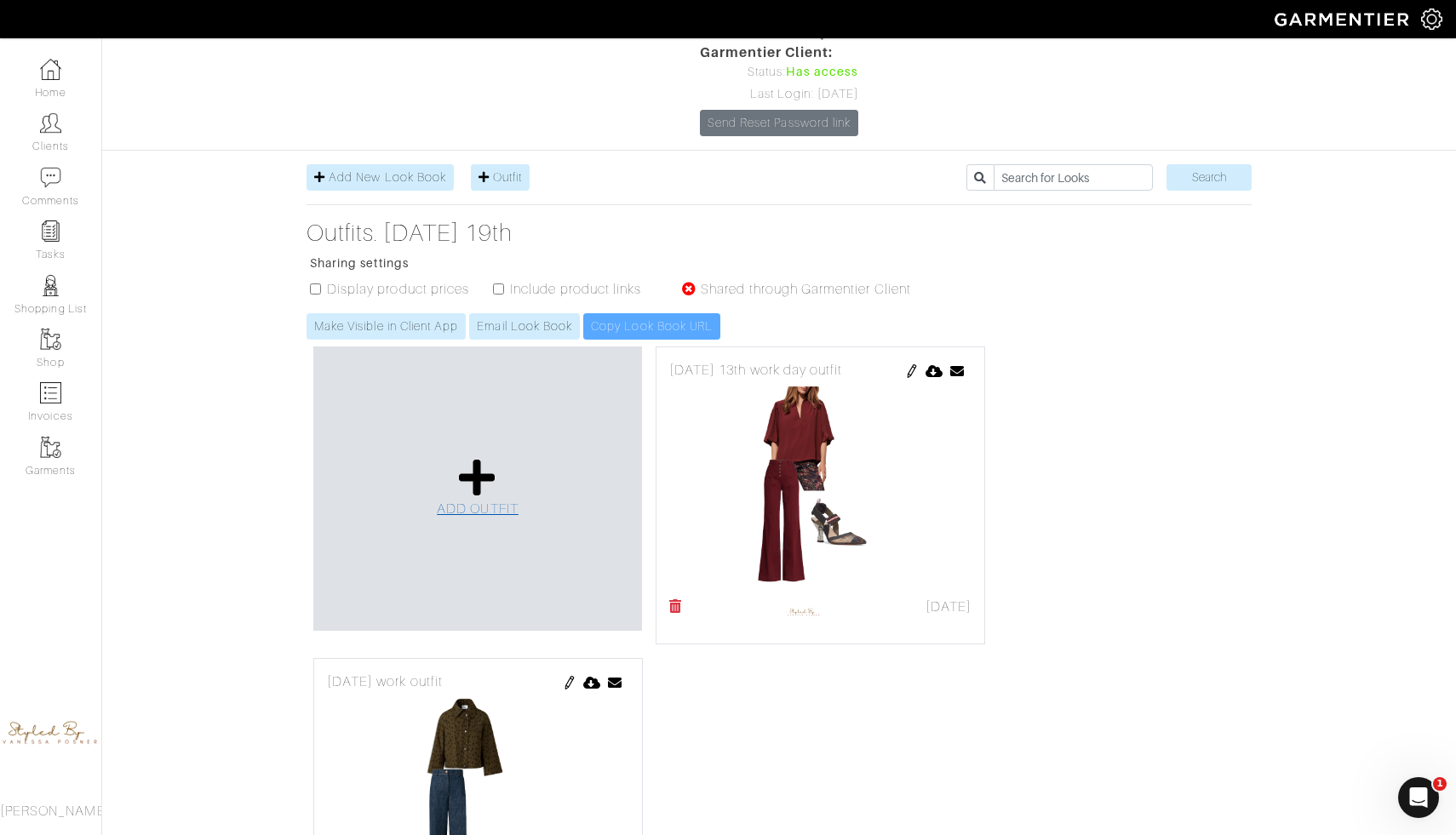
click at [489, 457] on icon at bounding box center [477, 477] width 37 height 41
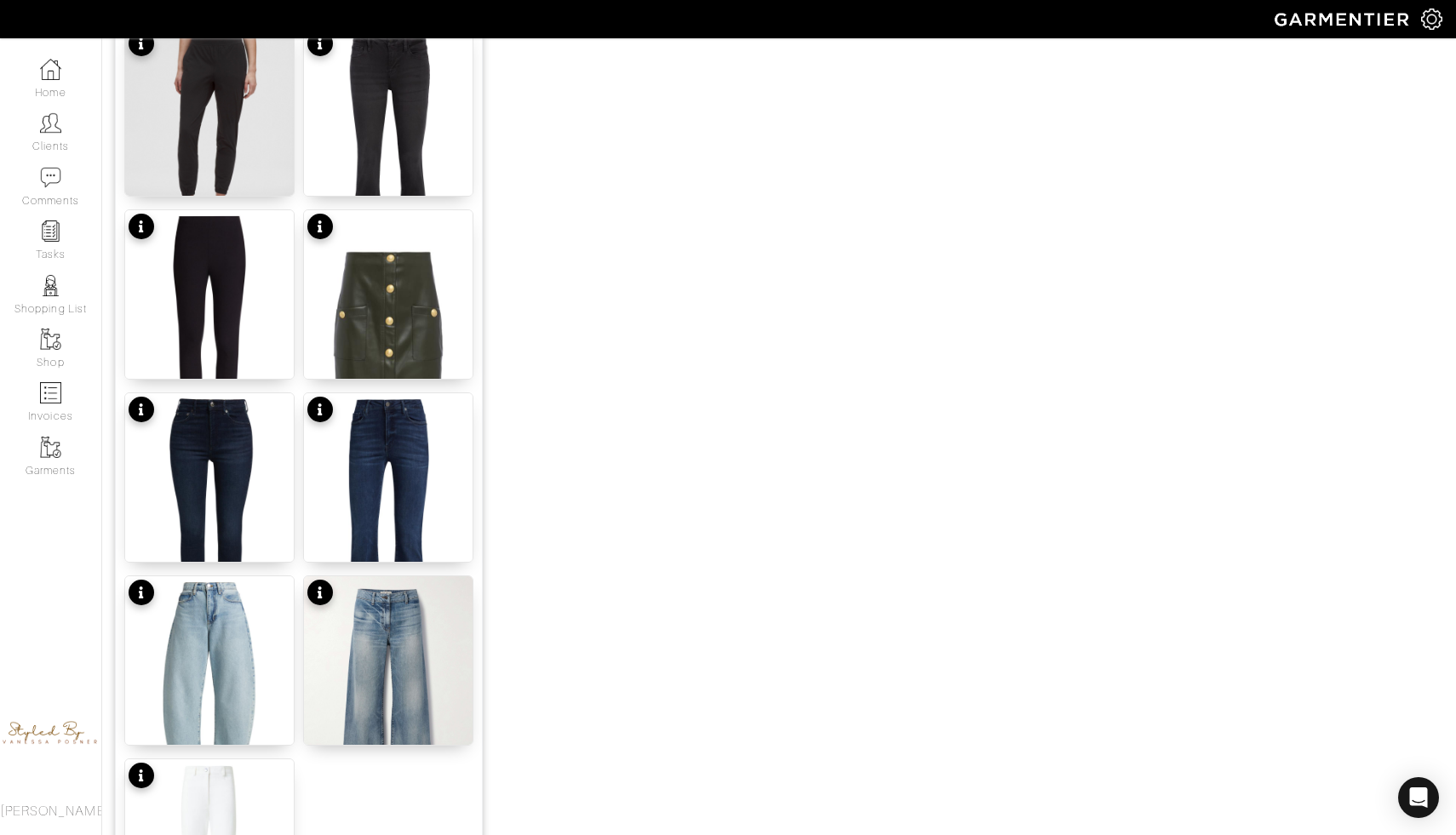
scroll to position [1949, 0]
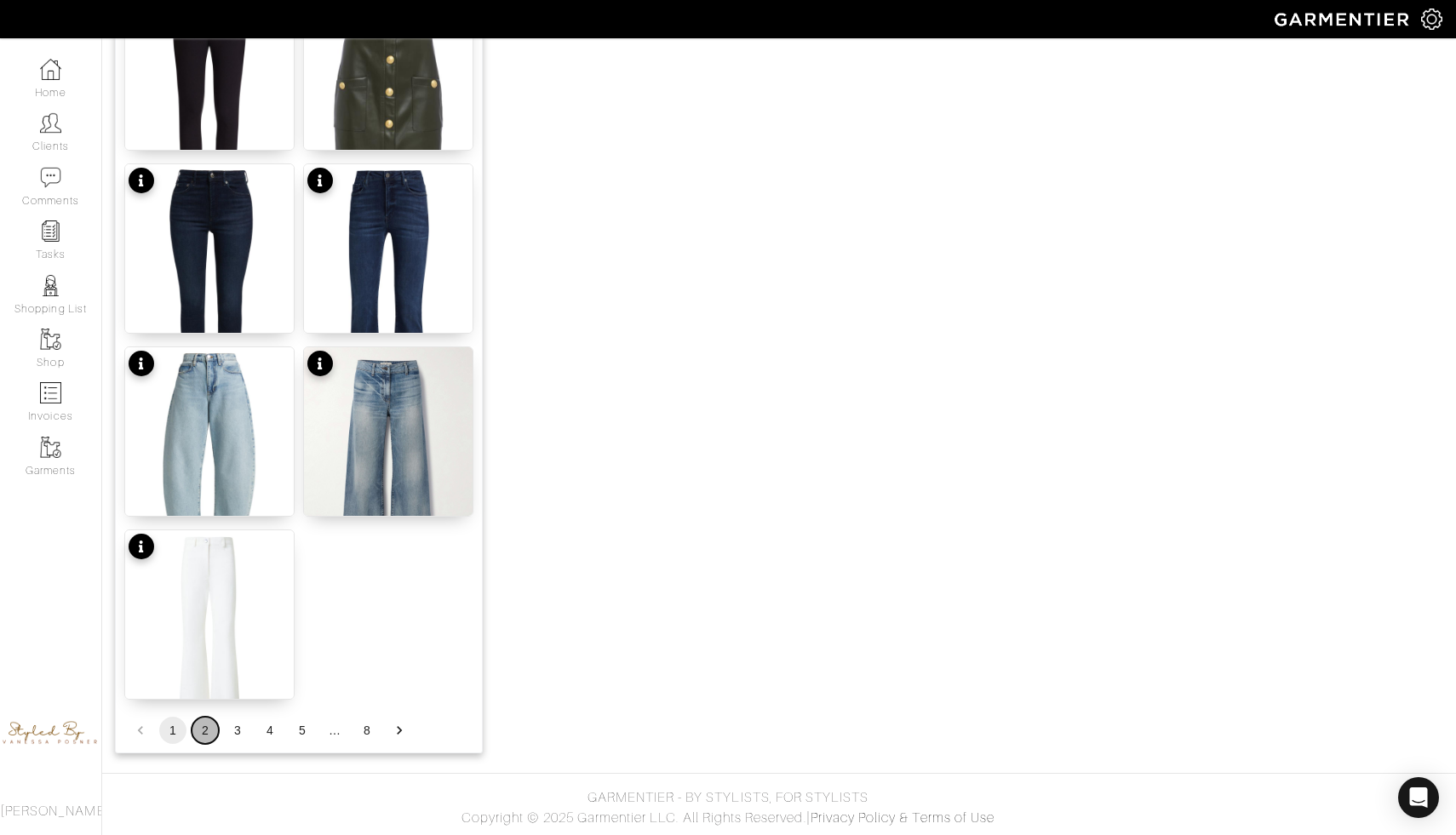
click at [199, 733] on button "2" at bounding box center [205, 730] width 27 height 27
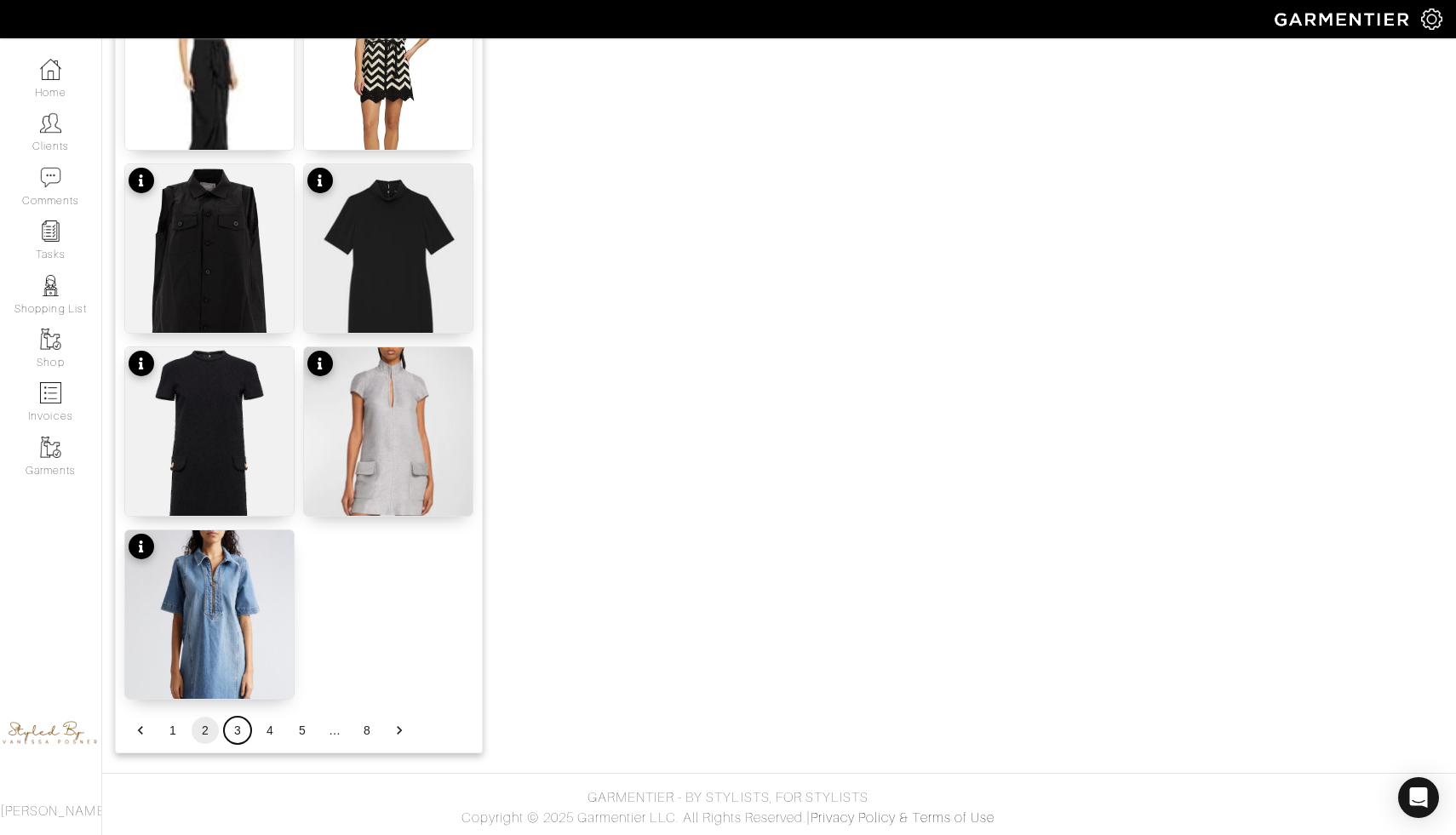
click at [235, 729] on button "3" at bounding box center [237, 730] width 27 height 27
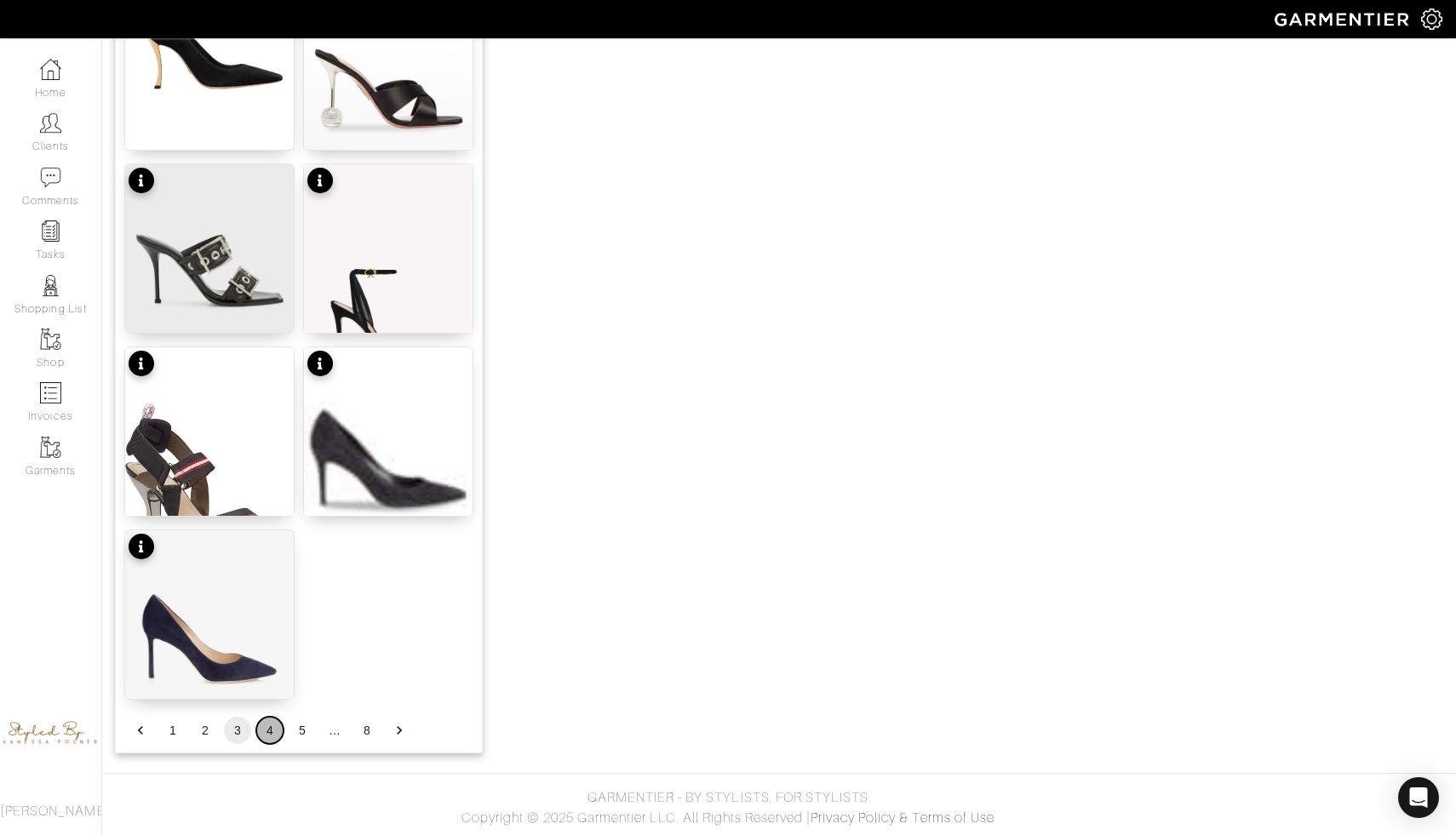
click at [270, 730] on button "4" at bounding box center [269, 730] width 27 height 27
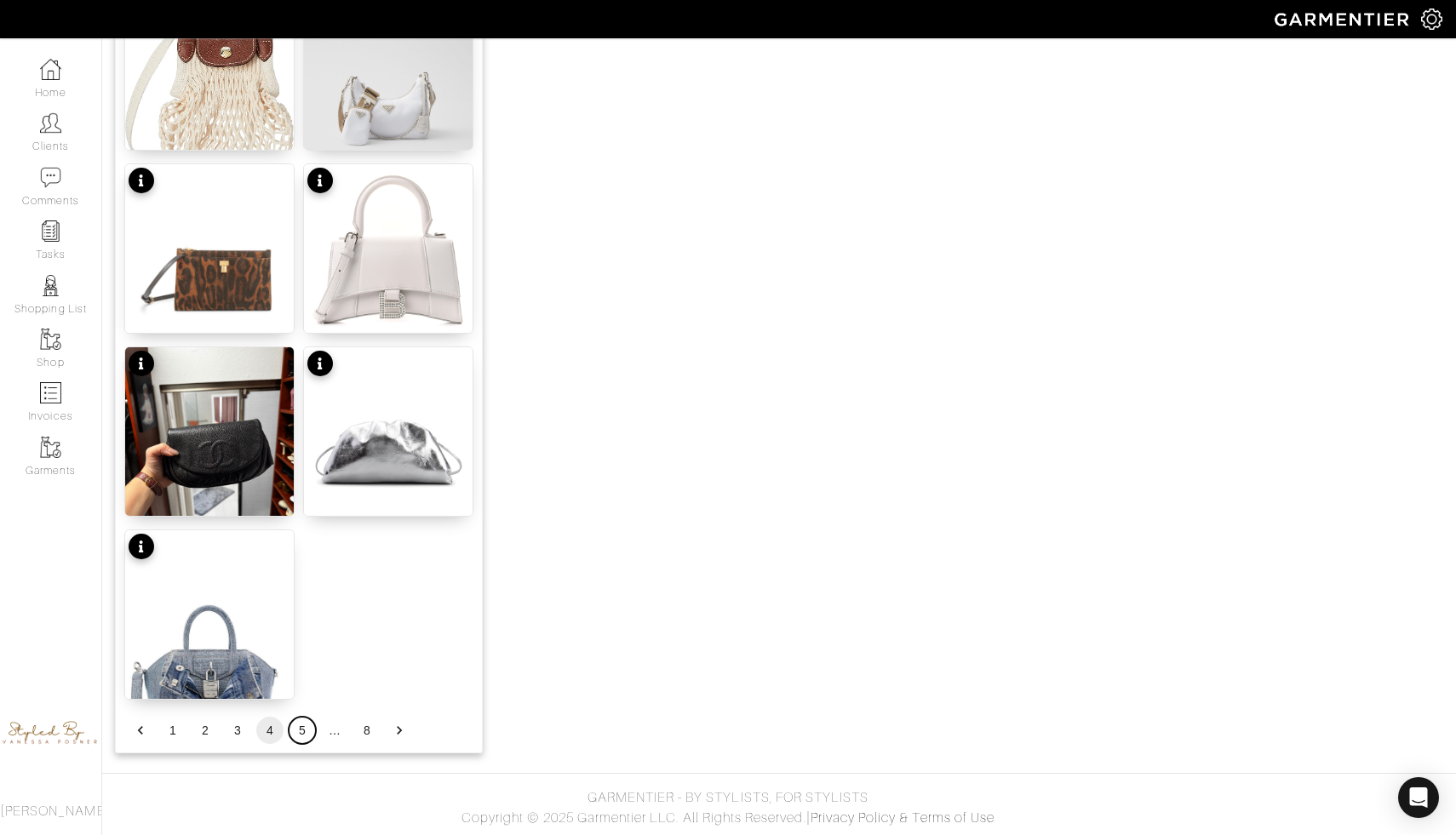
click at [301, 733] on button "5" at bounding box center [301, 730] width 27 height 27
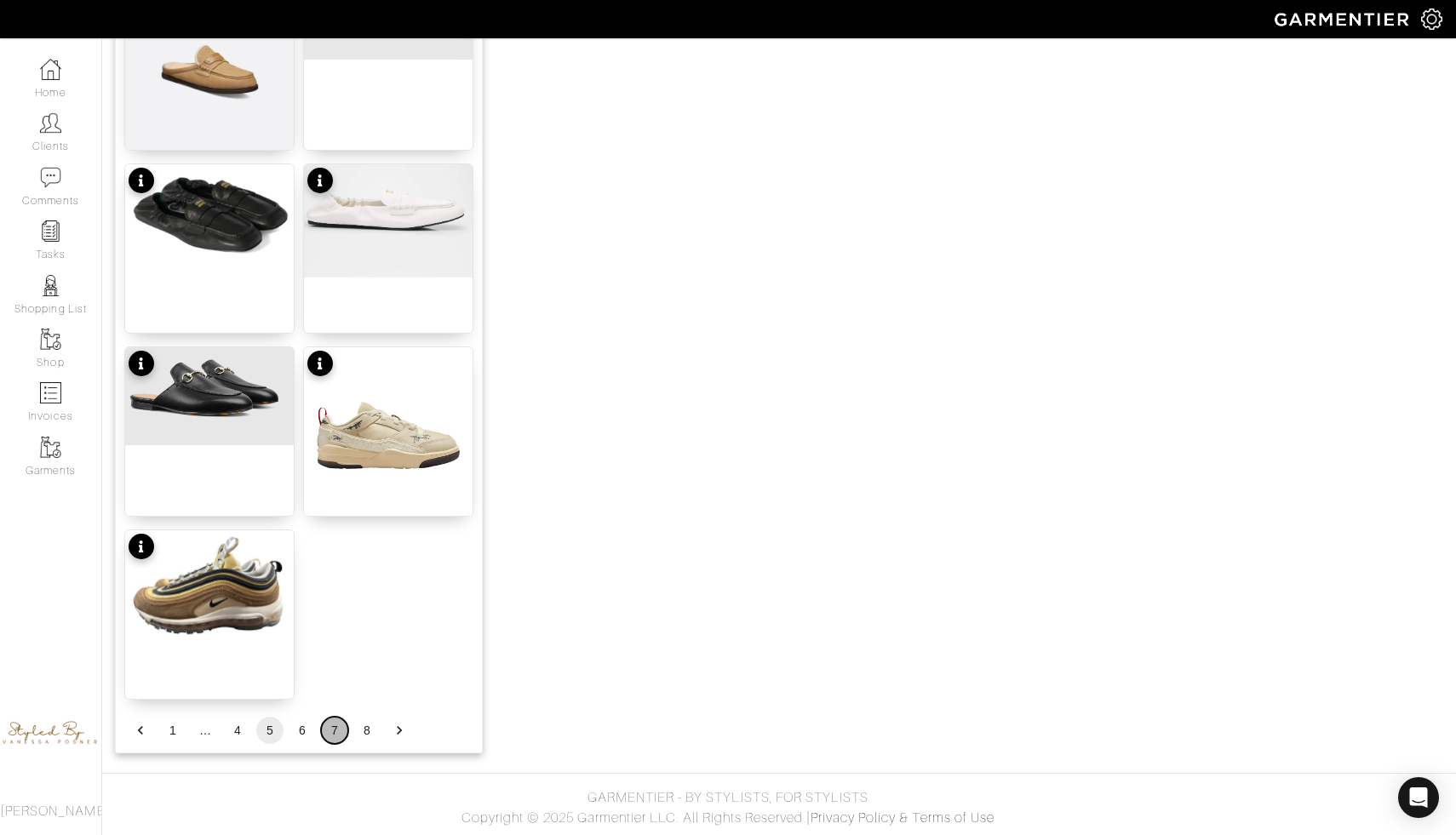
click at [342, 735] on button "7" at bounding box center [334, 730] width 27 height 27
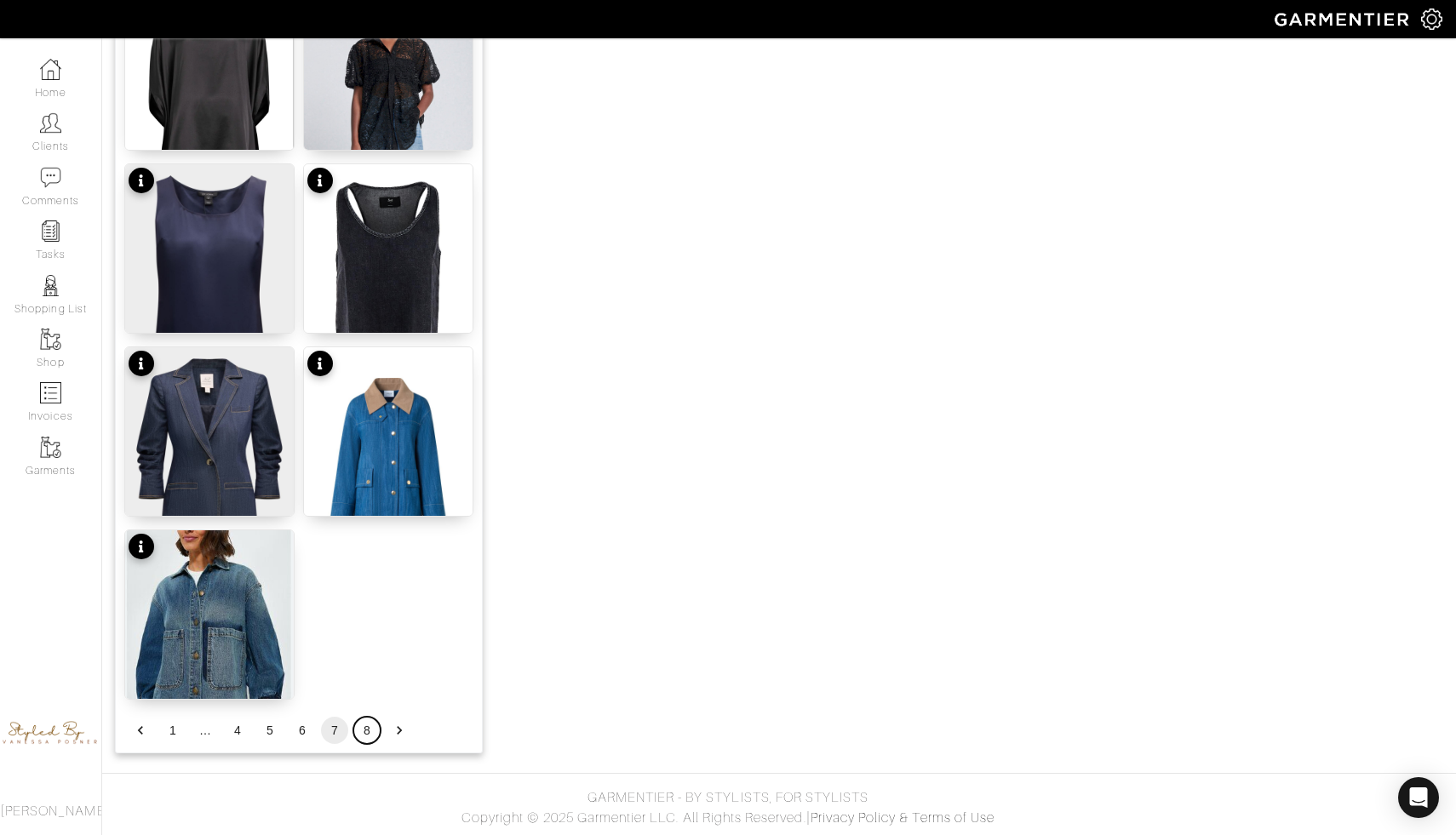
click at [354, 732] on button "8" at bounding box center [366, 730] width 27 height 27
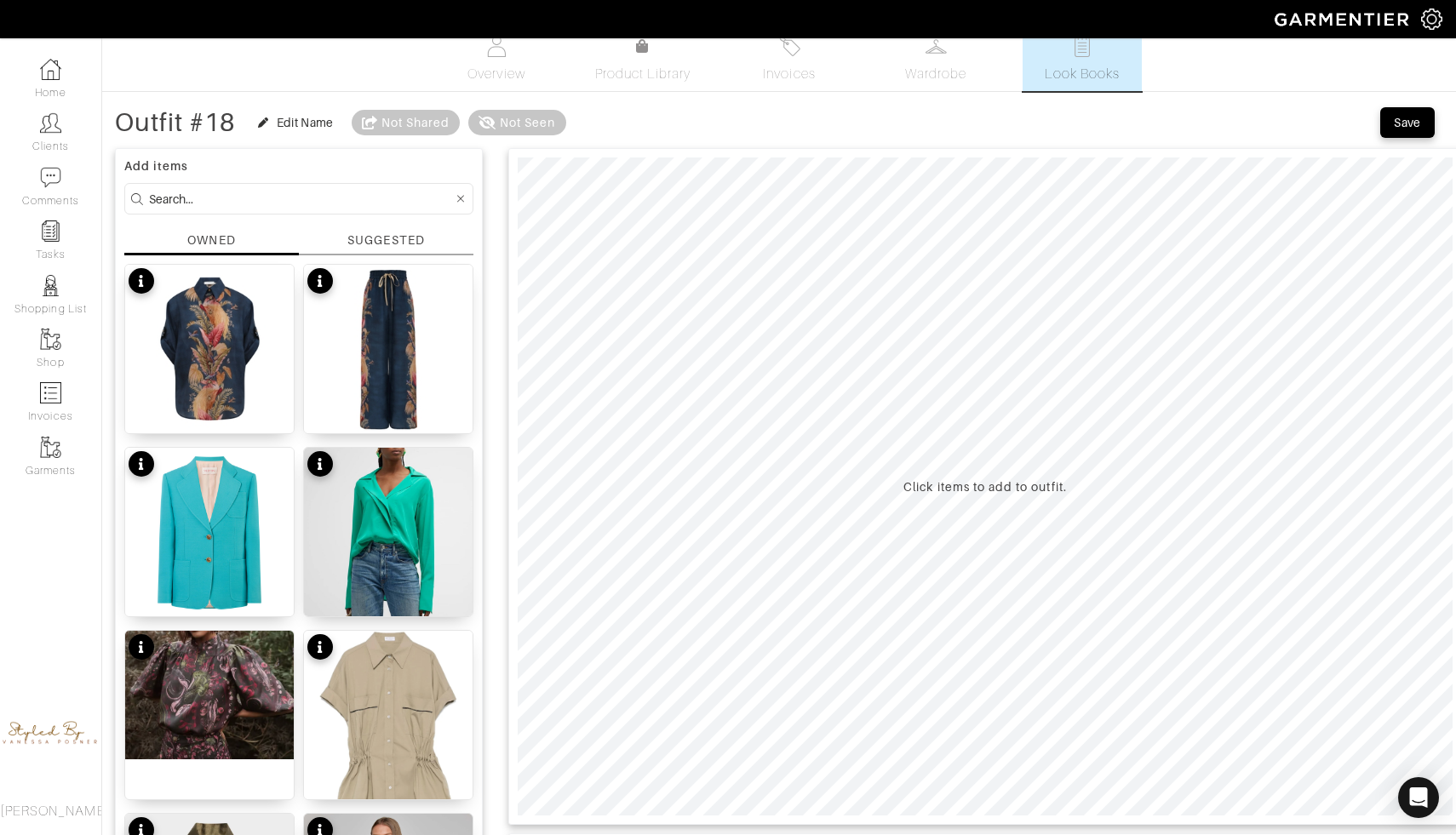
scroll to position [0, 0]
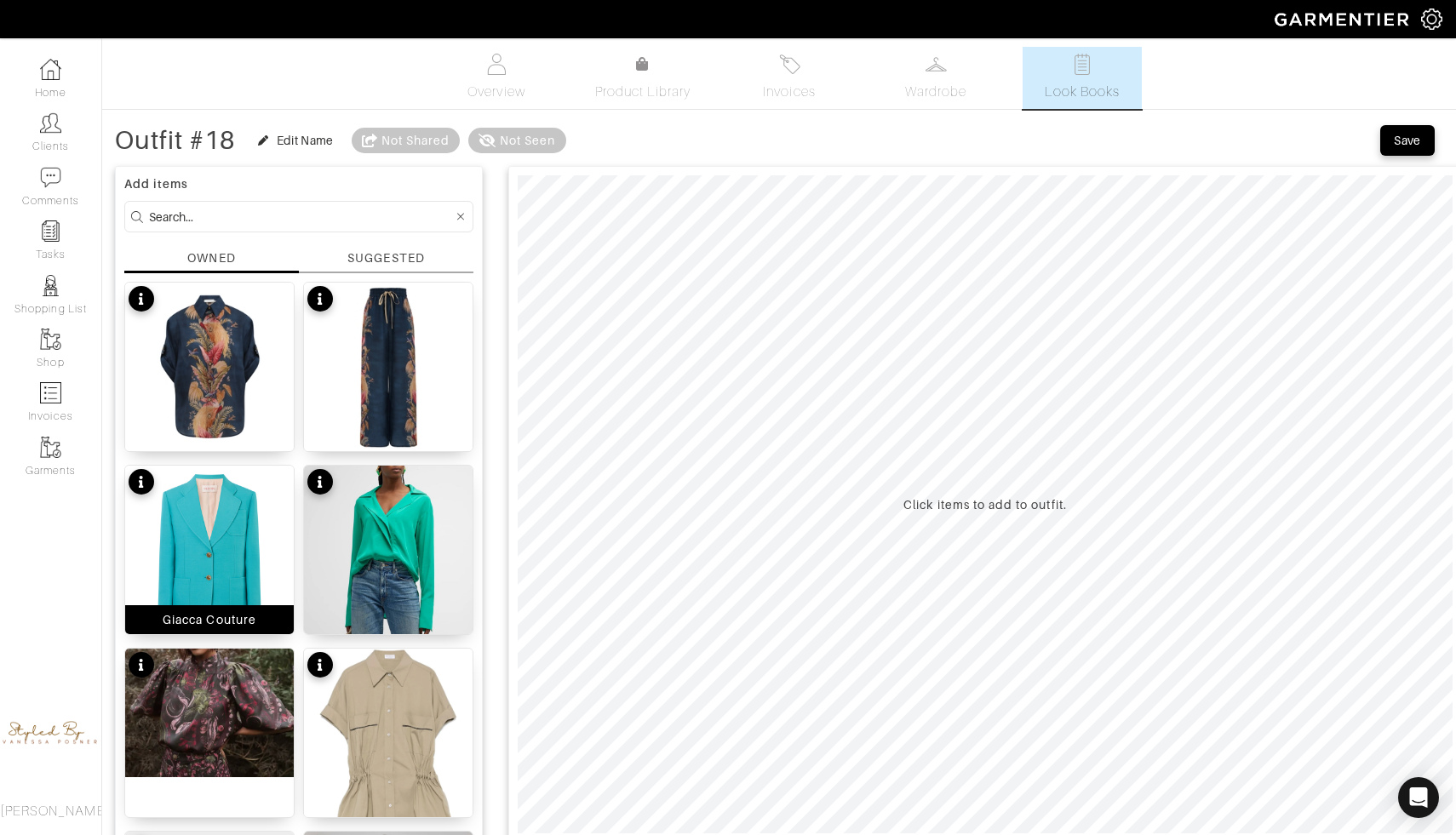
click at [215, 590] on img at bounding box center [210, 551] width 169 height 169
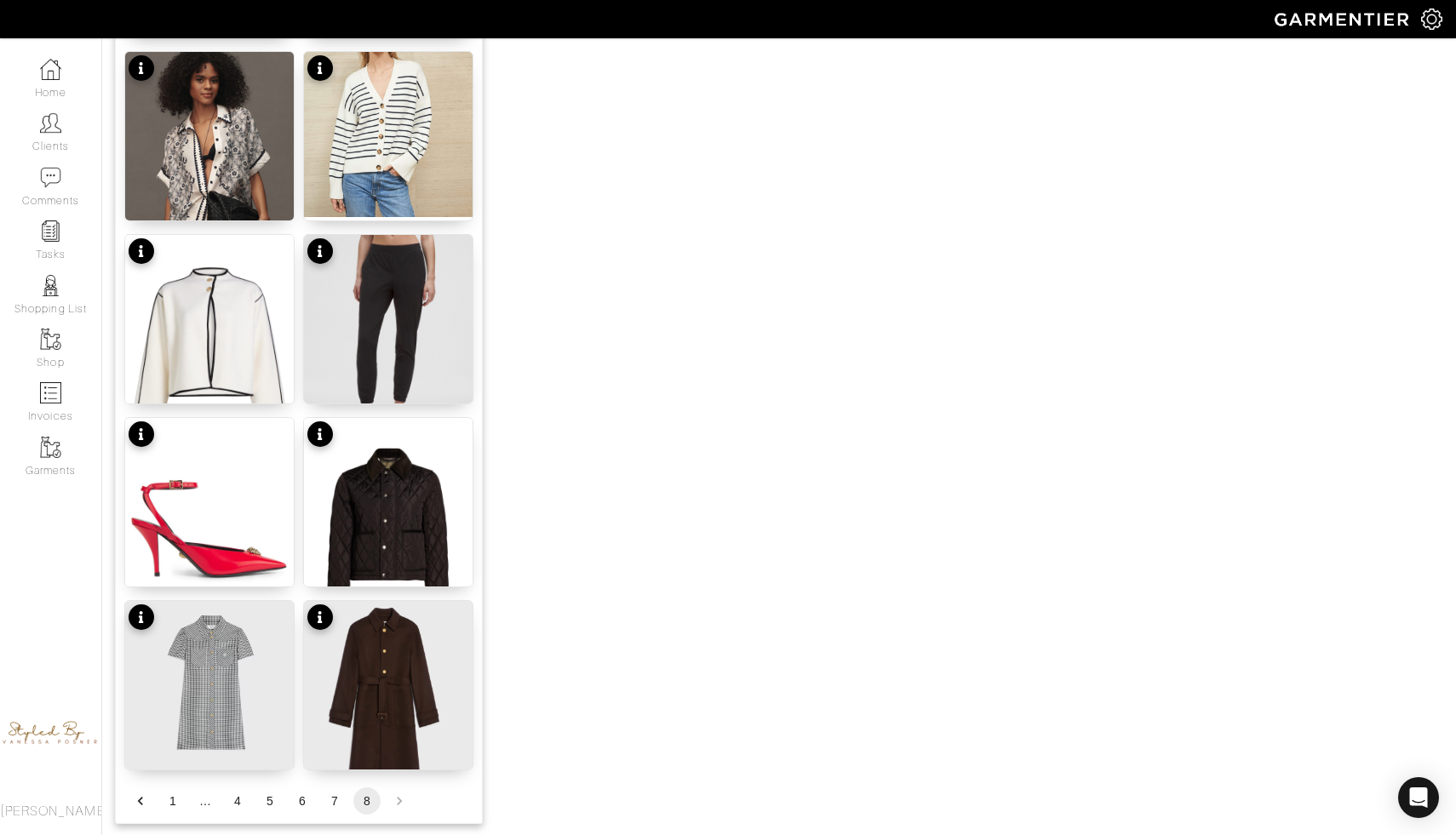
scroll to position [1765, 0]
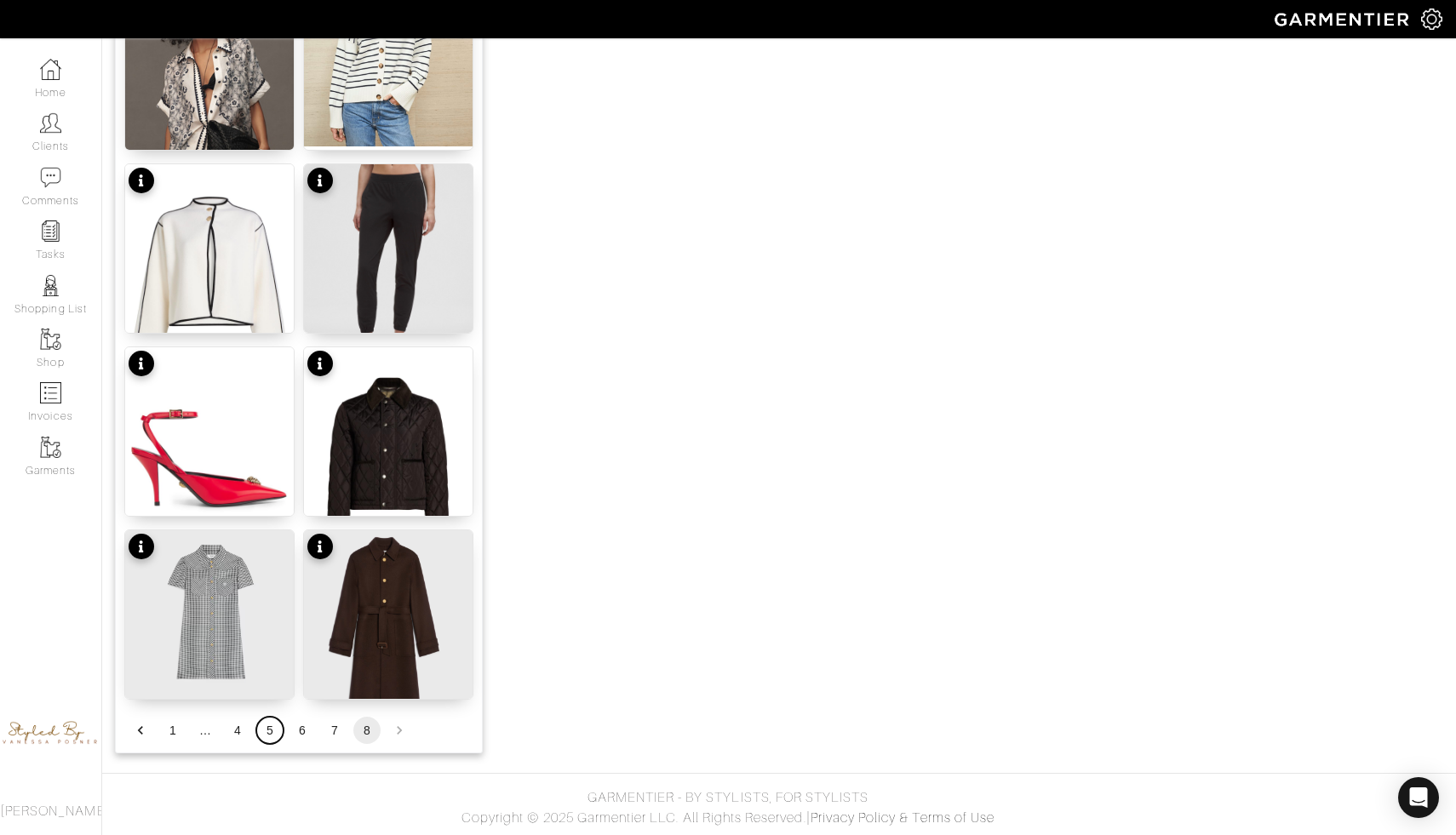
click at [267, 730] on button "5" at bounding box center [269, 730] width 27 height 27
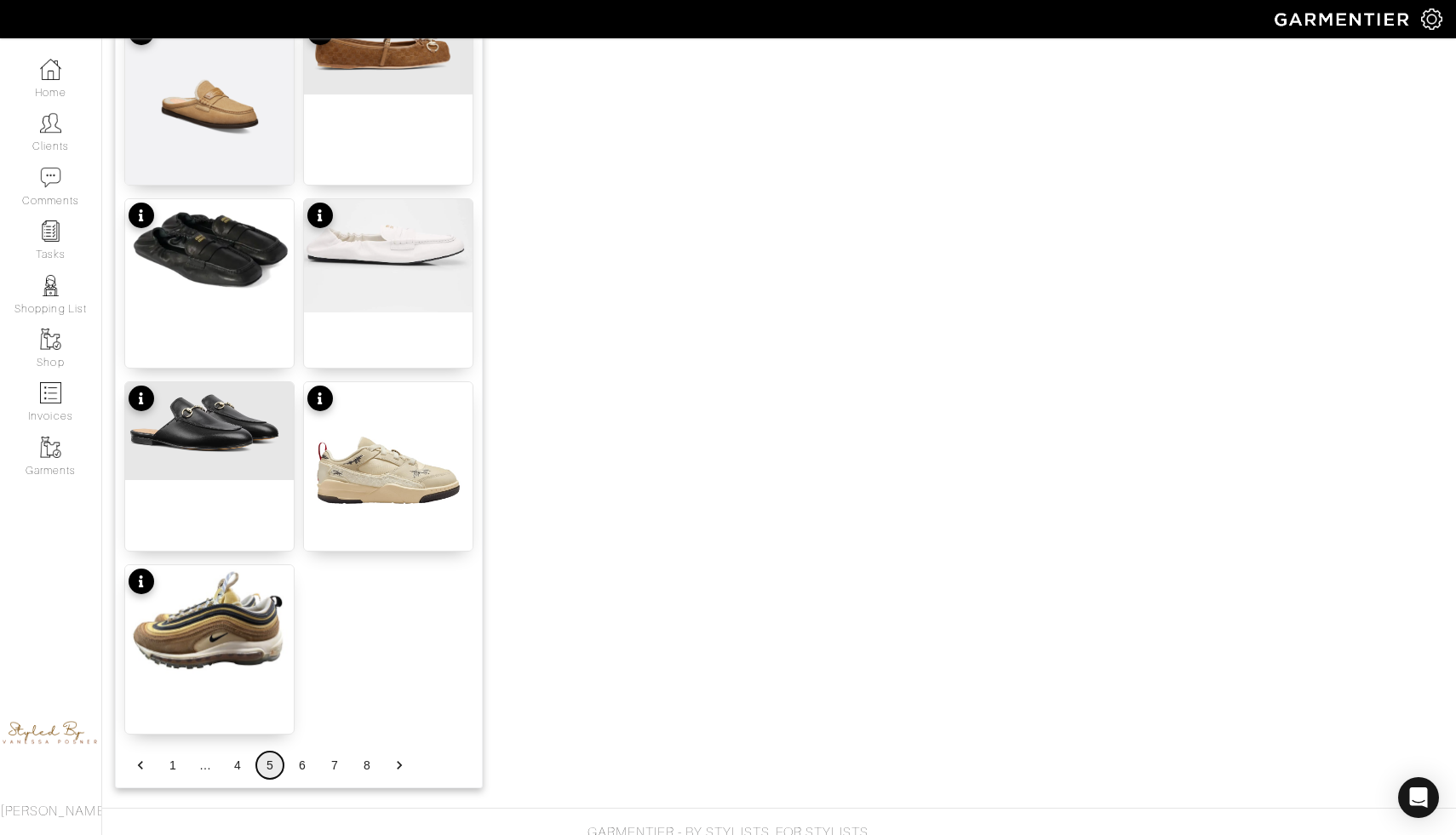
scroll to position [1949, 0]
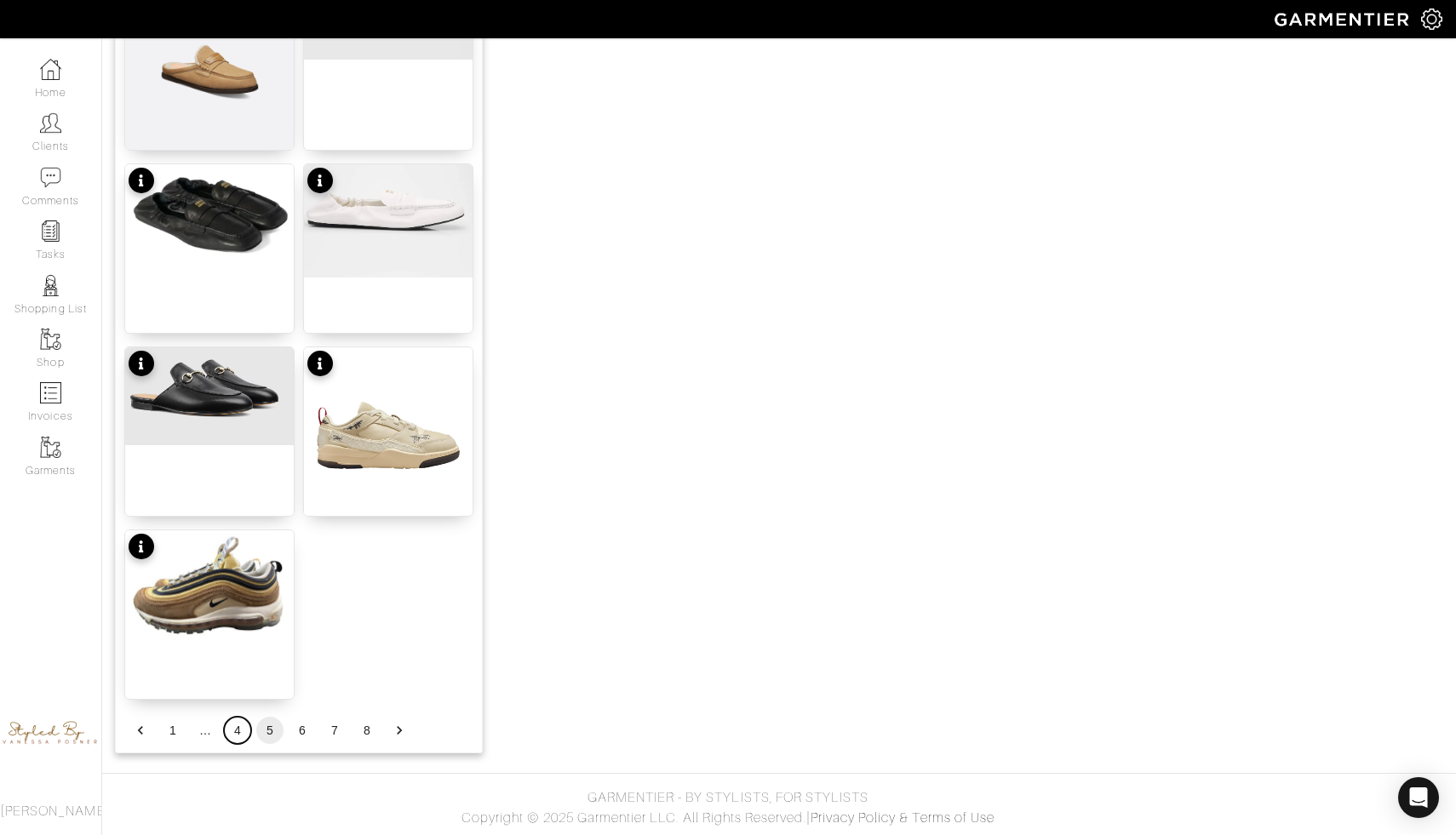
click at [234, 732] on button "4" at bounding box center [237, 730] width 27 height 27
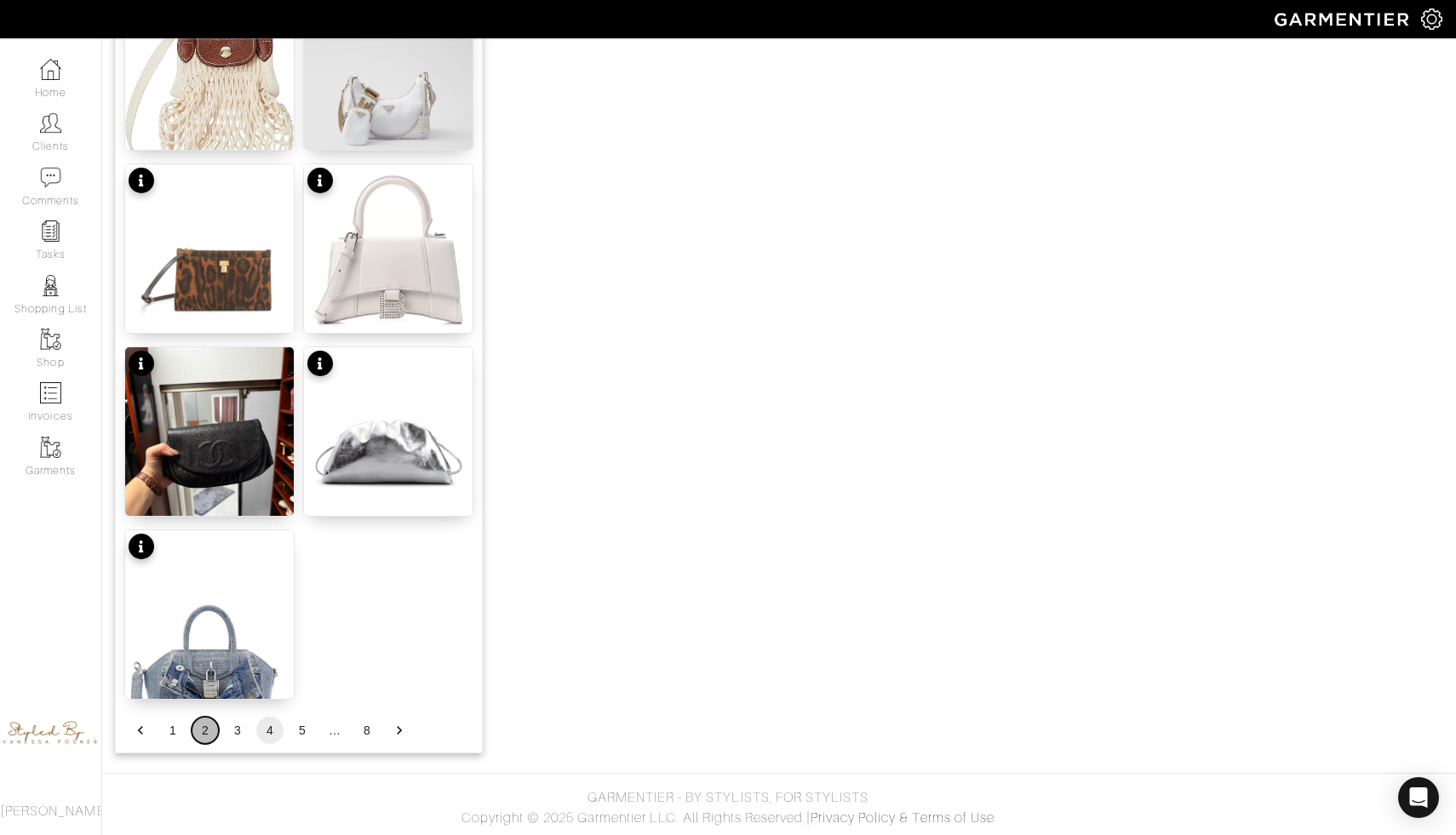
click at [202, 727] on button "2" at bounding box center [205, 730] width 27 height 27
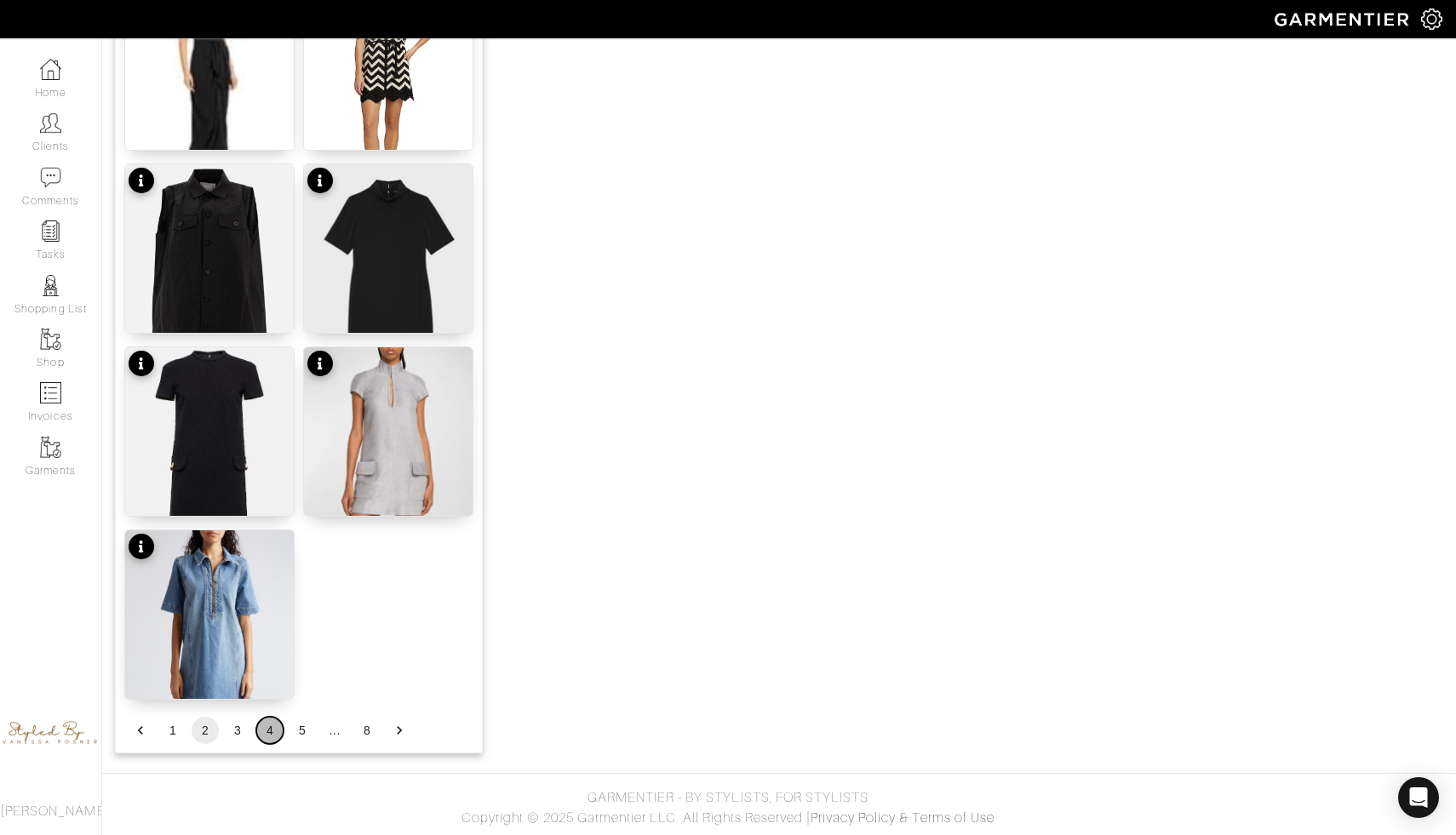
click at [263, 734] on button "4" at bounding box center [269, 730] width 27 height 27
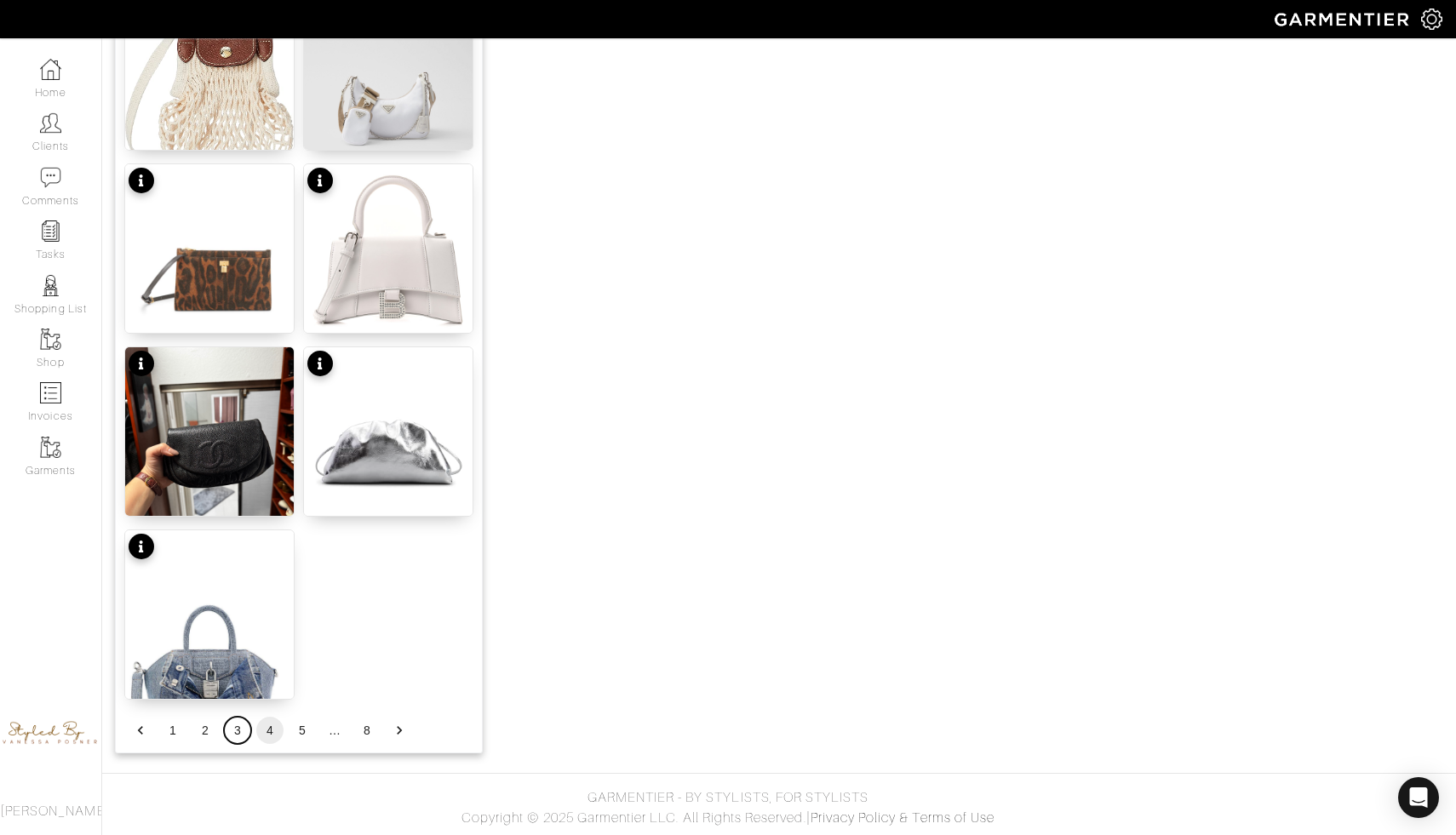
click at [240, 721] on button "3" at bounding box center [237, 730] width 27 height 27
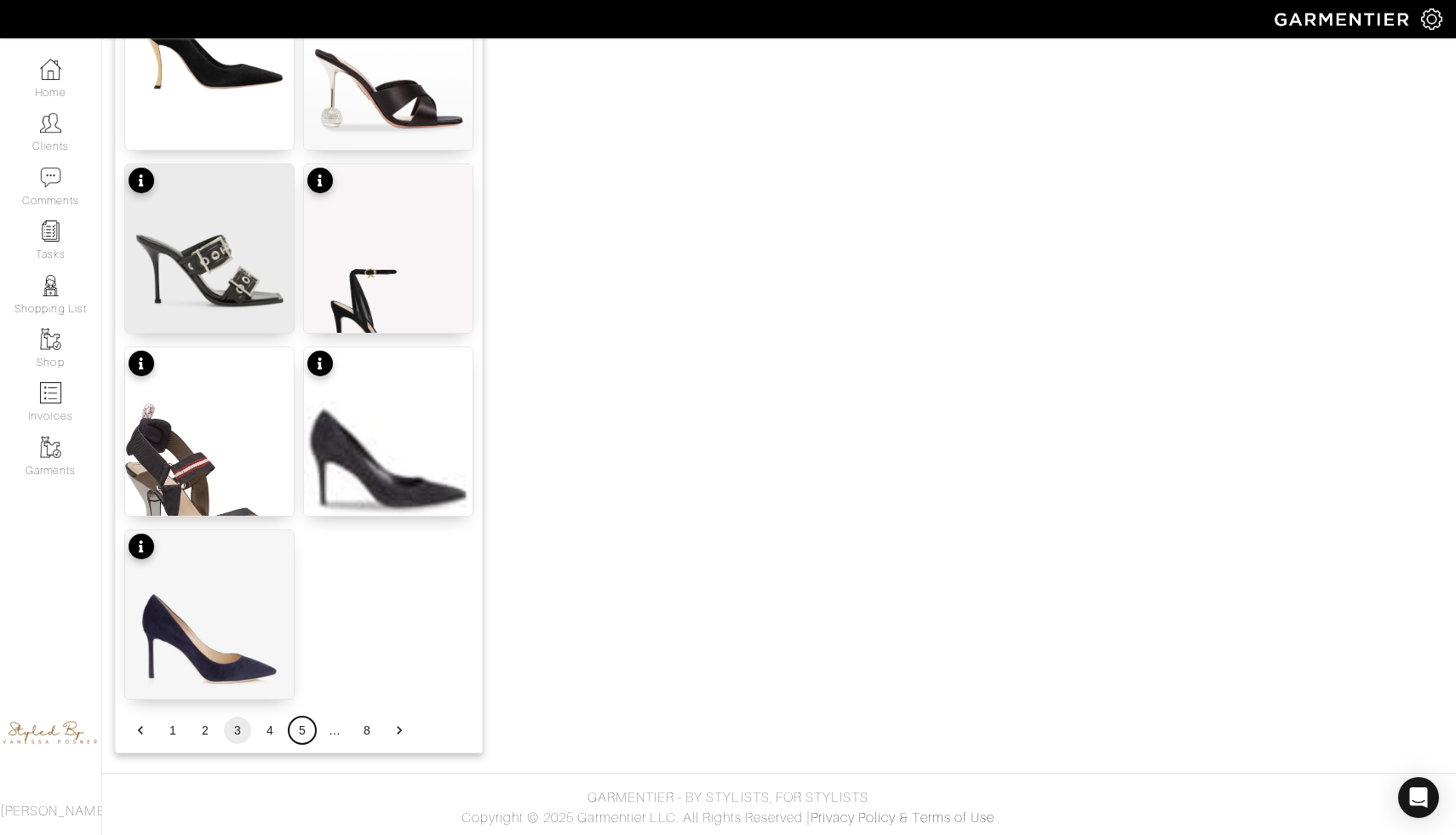
click at [297, 735] on button "5" at bounding box center [301, 730] width 27 height 27
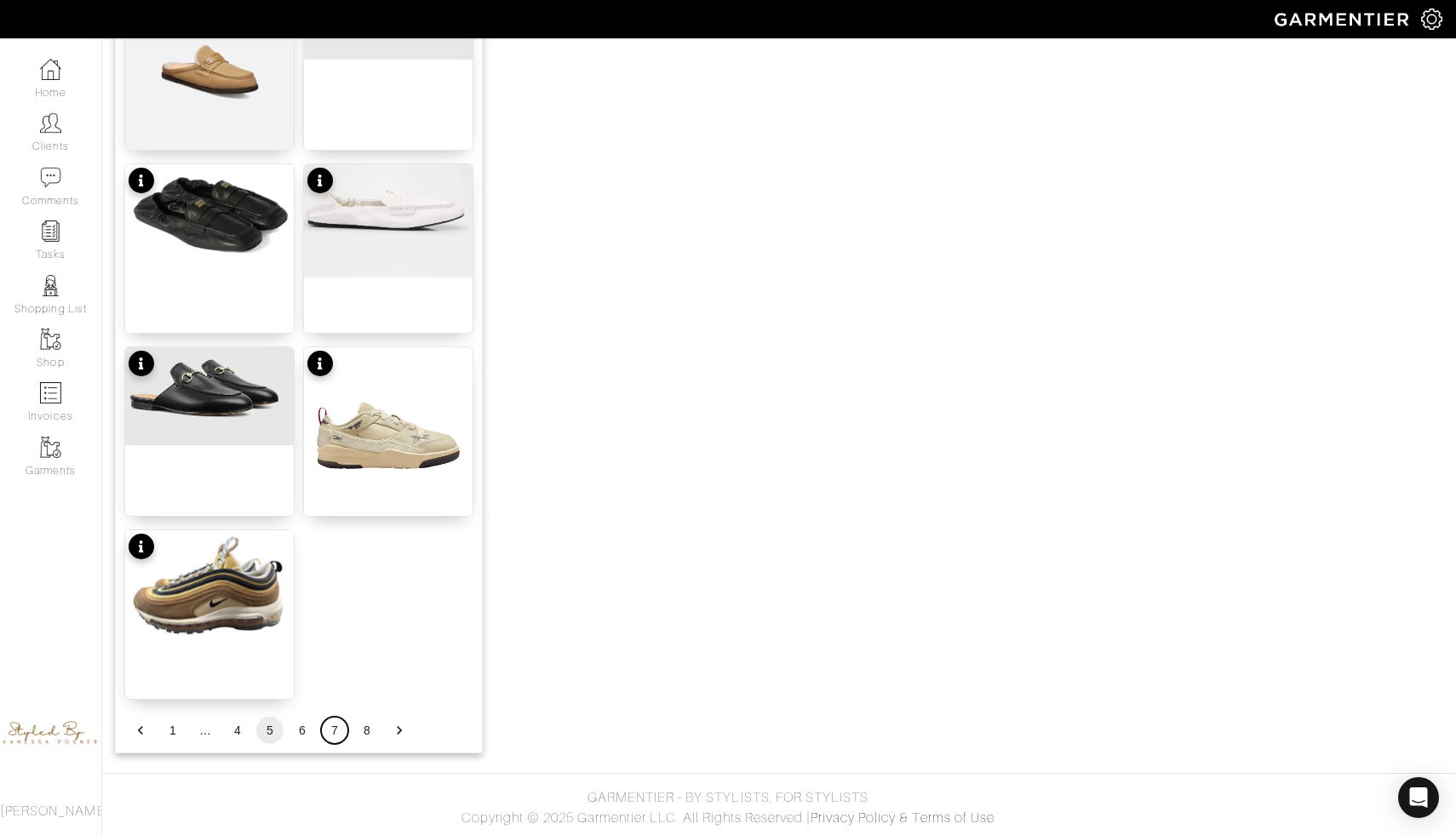
click at [335, 735] on button "7" at bounding box center [334, 730] width 27 height 27
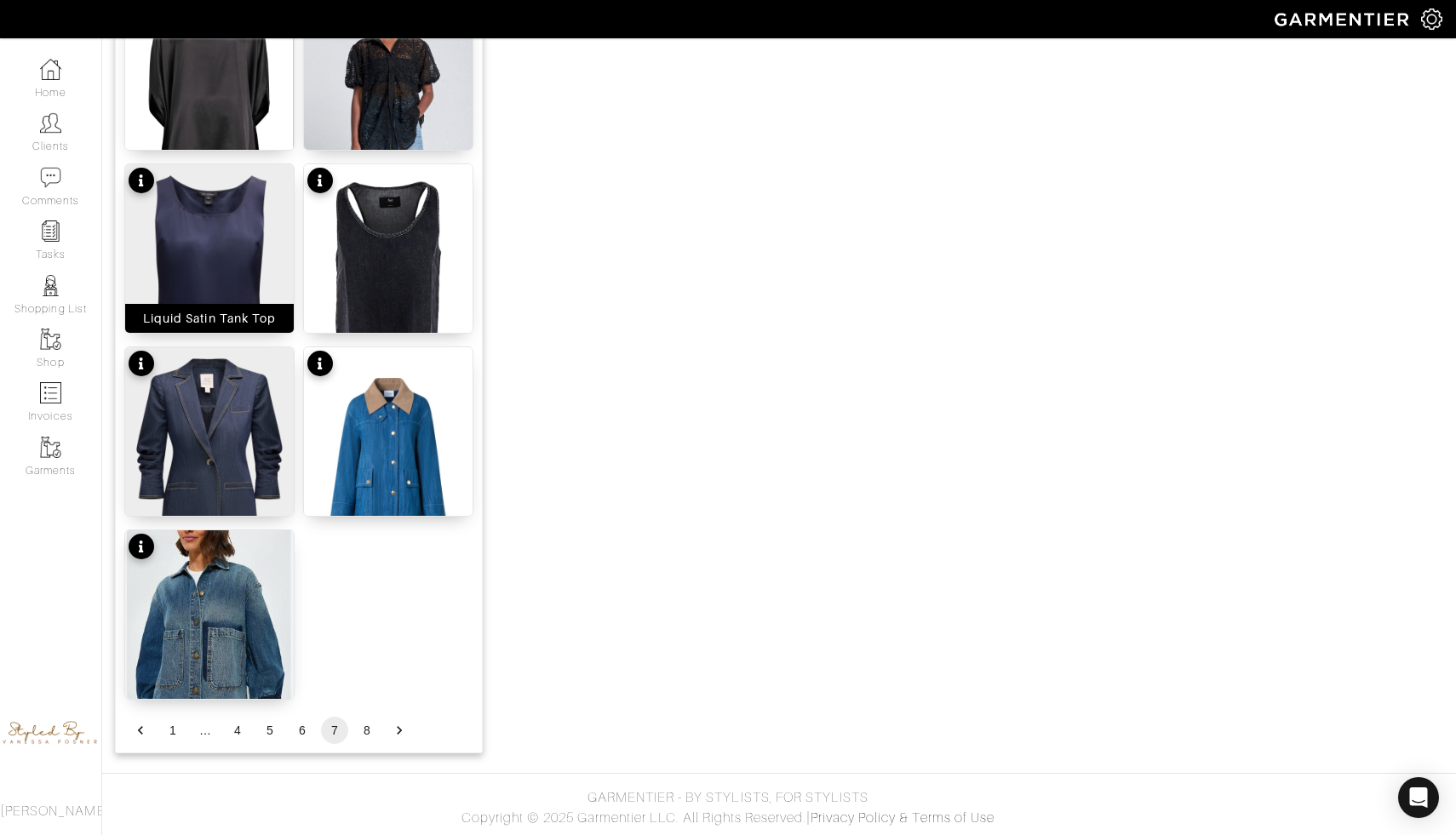
click at [207, 234] on img at bounding box center [210, 269] width 169 height 211
click at [176, 733] on button "1" at bounding box center [172, 730] width 27 height 27
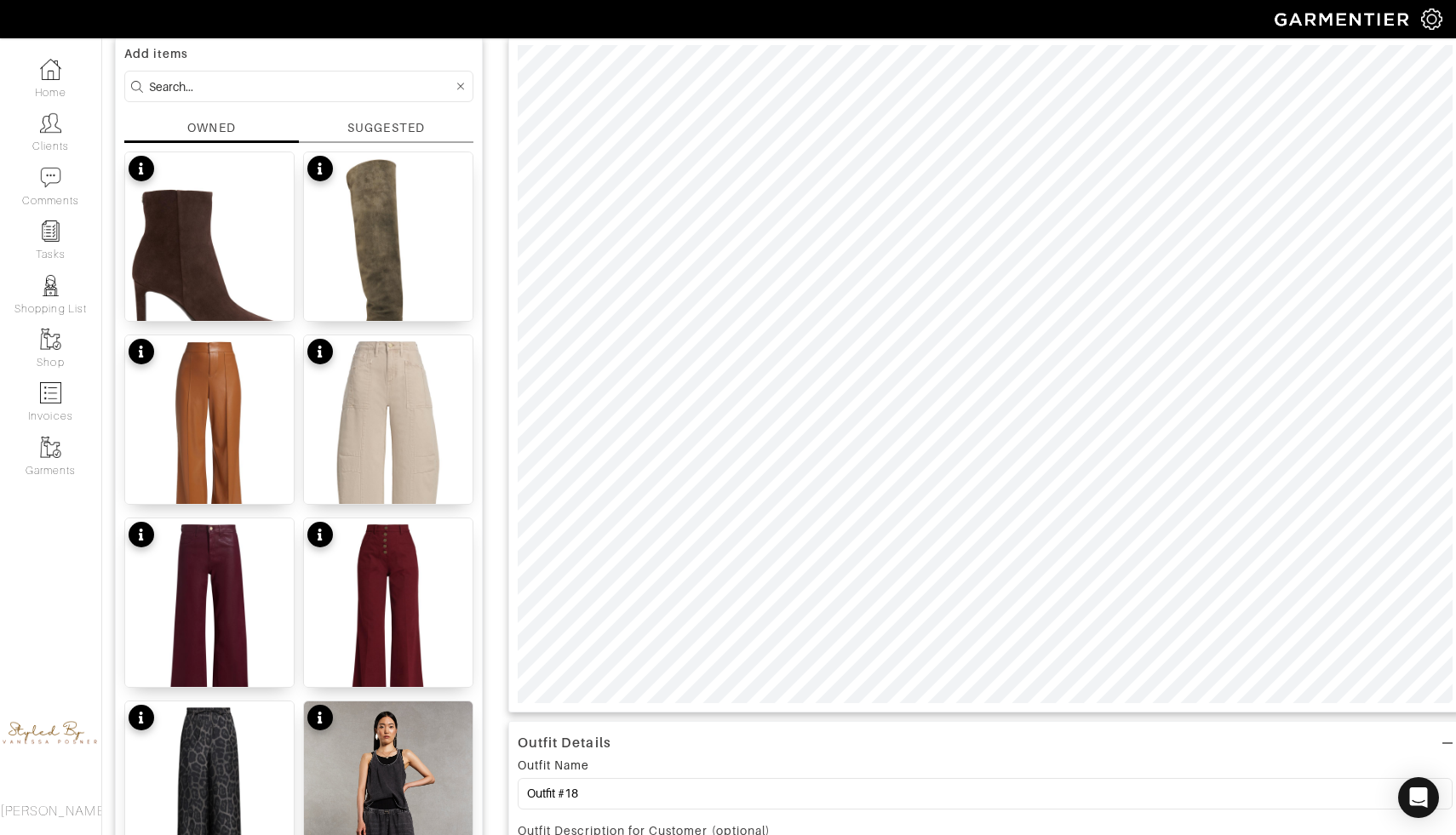
scroll to position [0, 0]
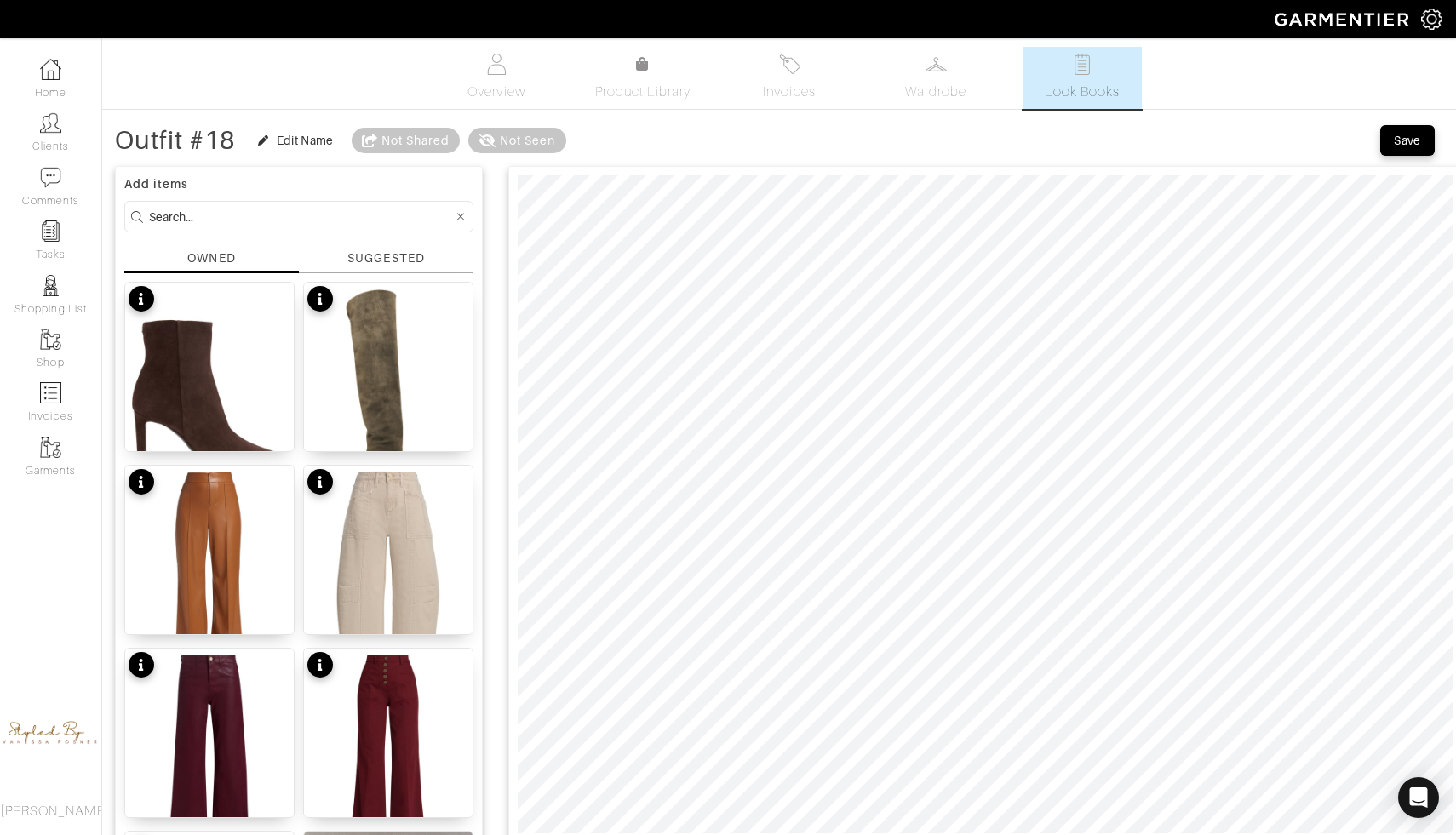
click at [261, 217] on input at bounding box center [301, 216] width 304 height 21
type input "n"
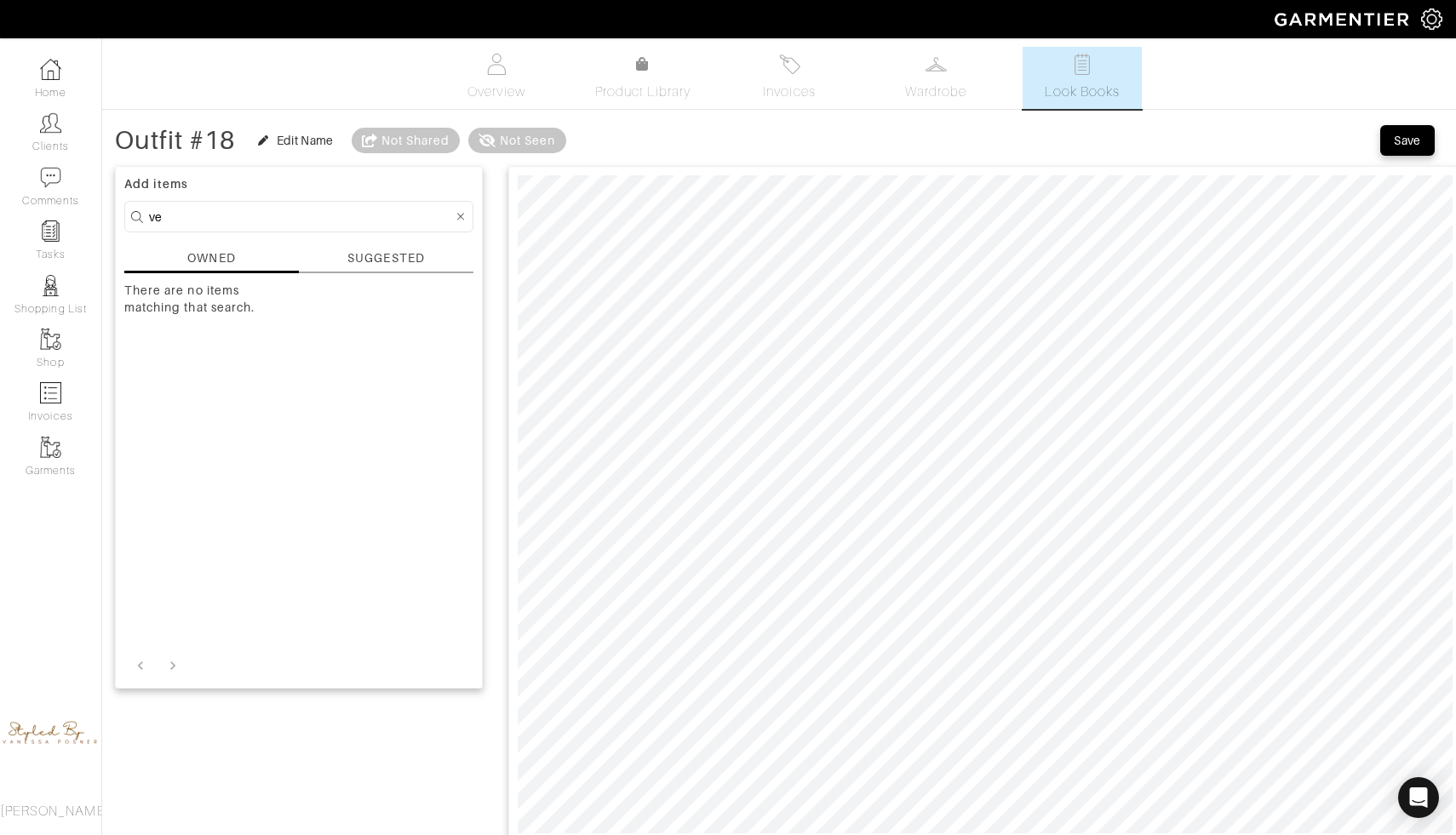
type input "v"
type input "b"
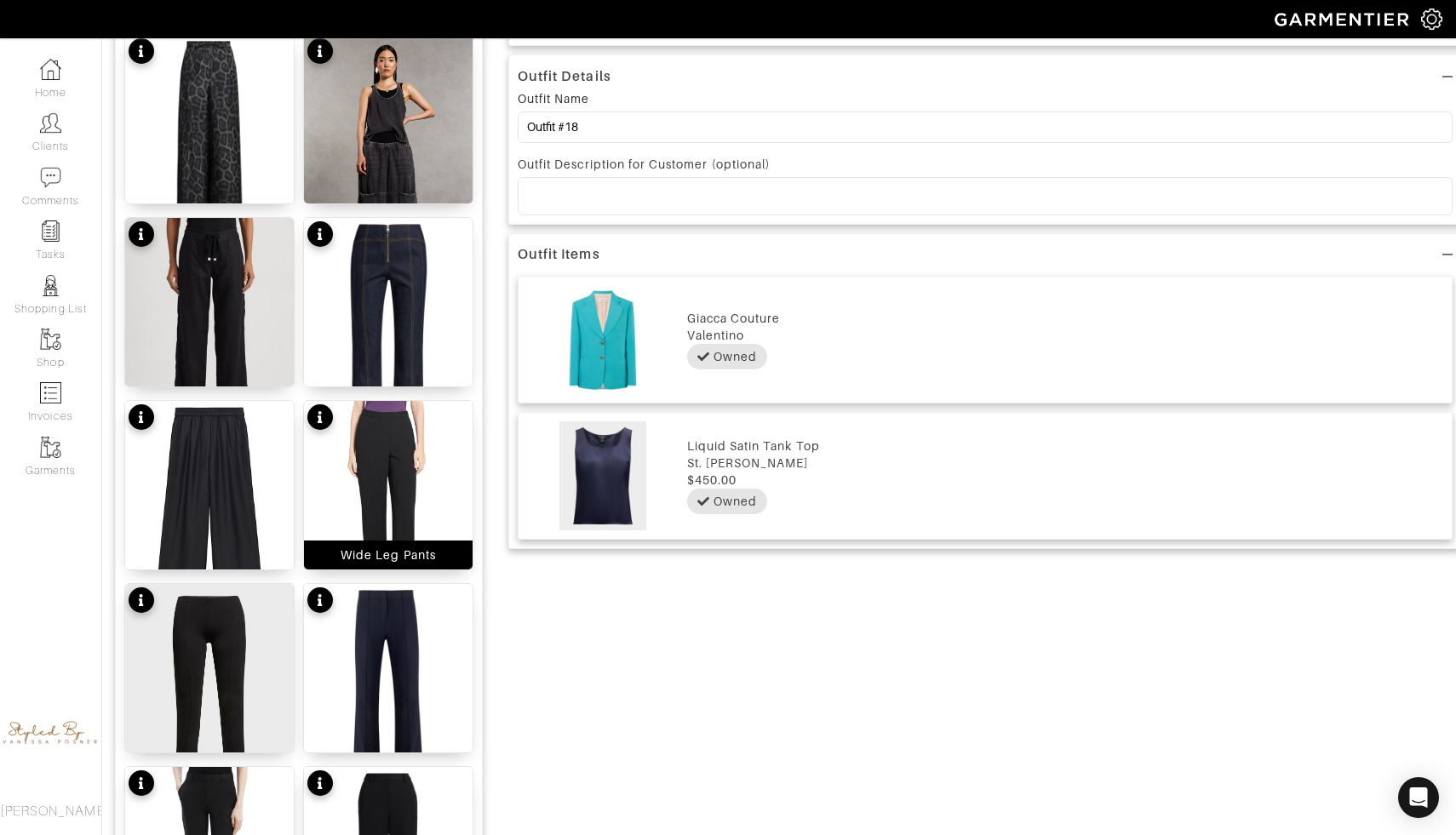
scroll to position [810, 0]
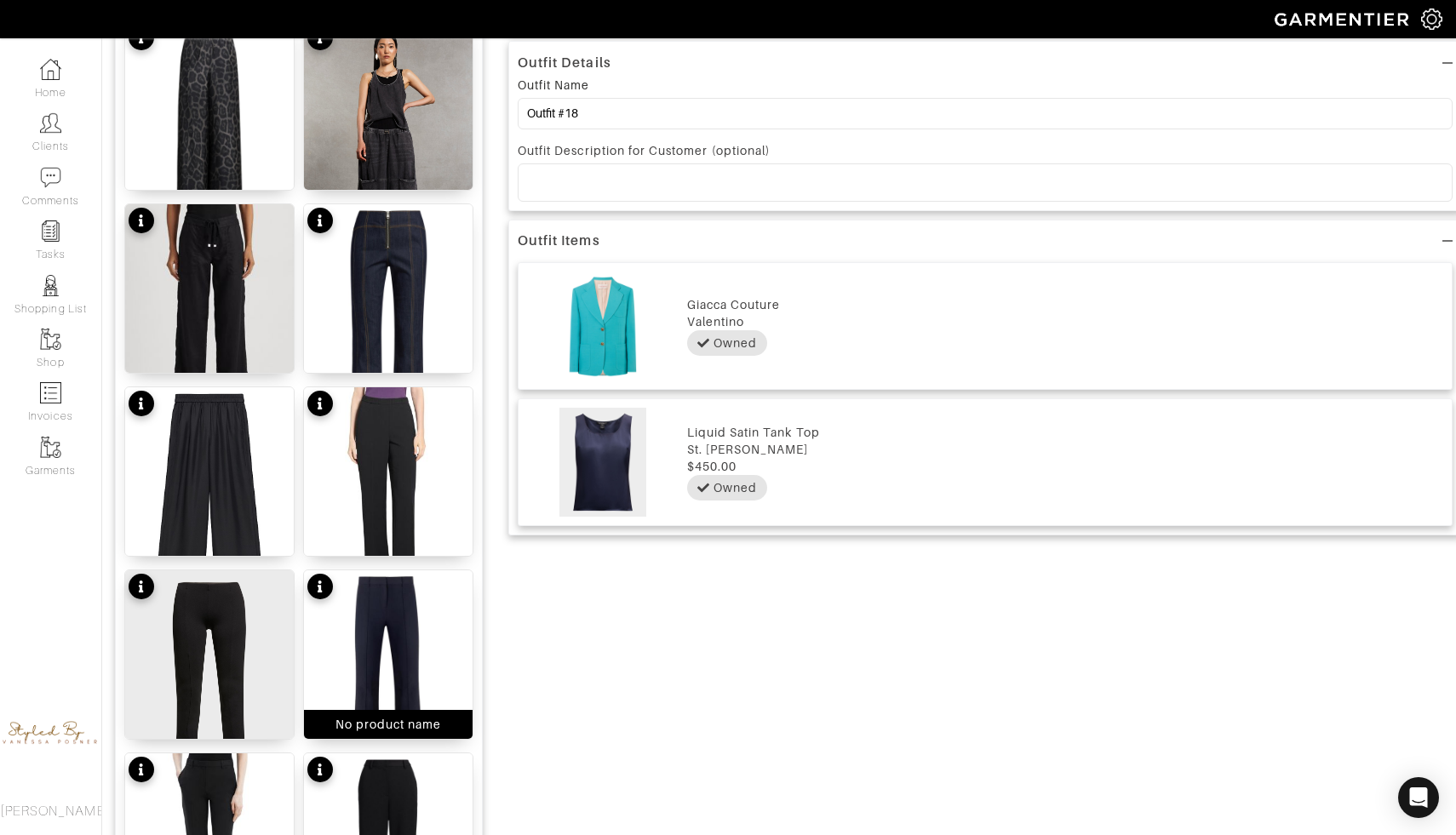
click at [371, 613] on img at bounding box center [389, 683] width 169 height 225
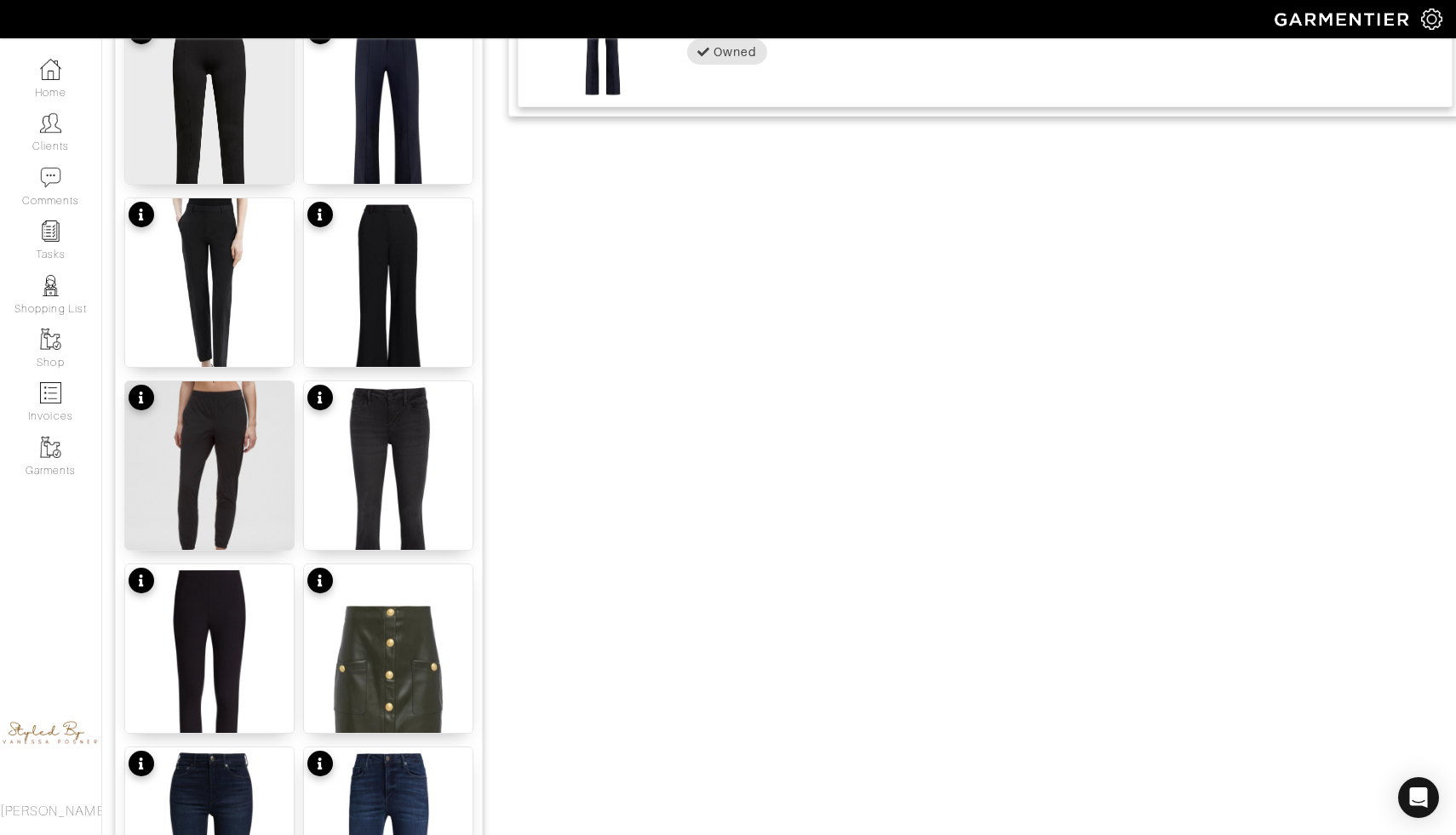
scroll to position [1949, 0]
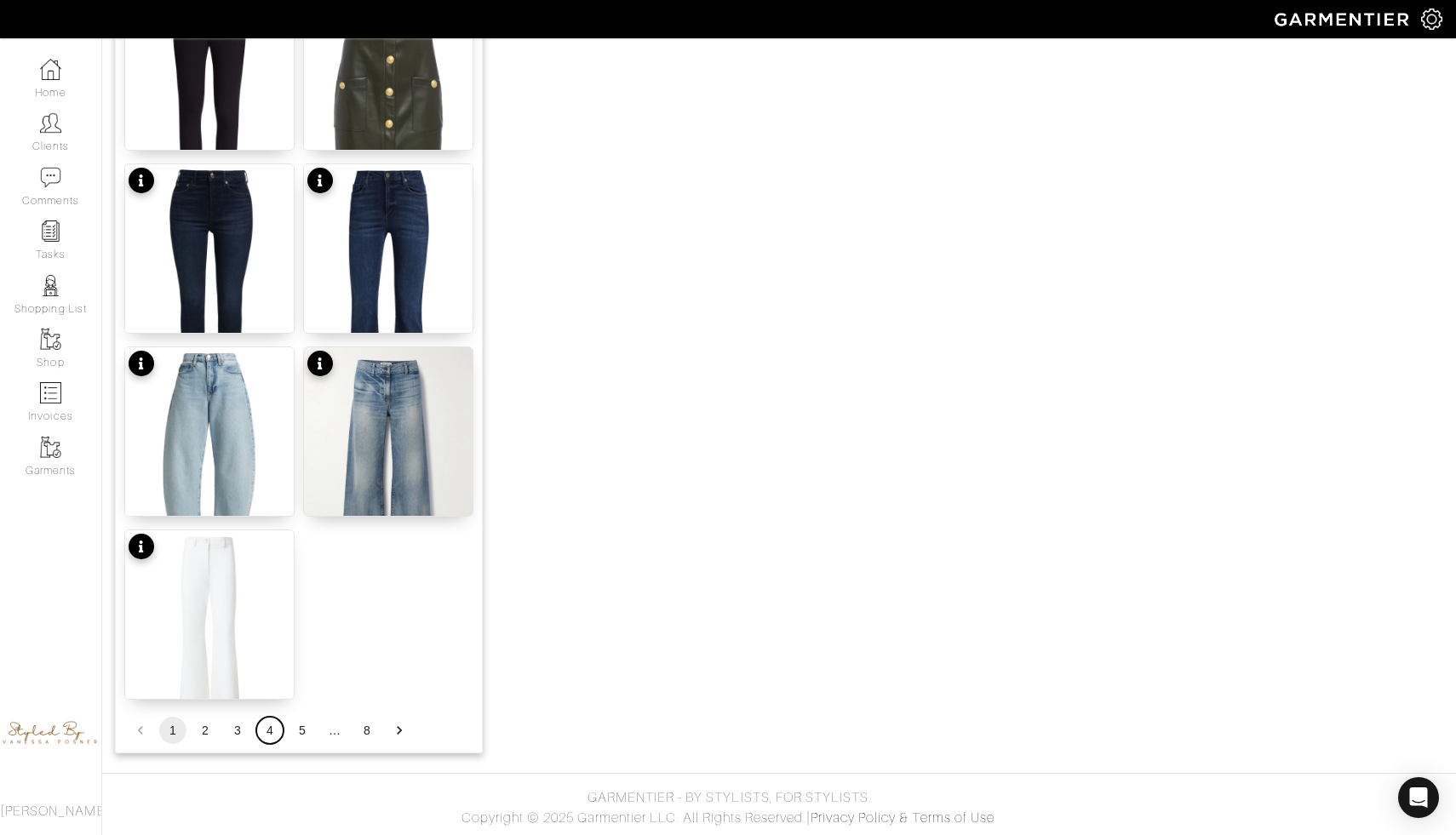
click at [269, 734] on button "4" at bounding box center [269, 730] width 27 height 27
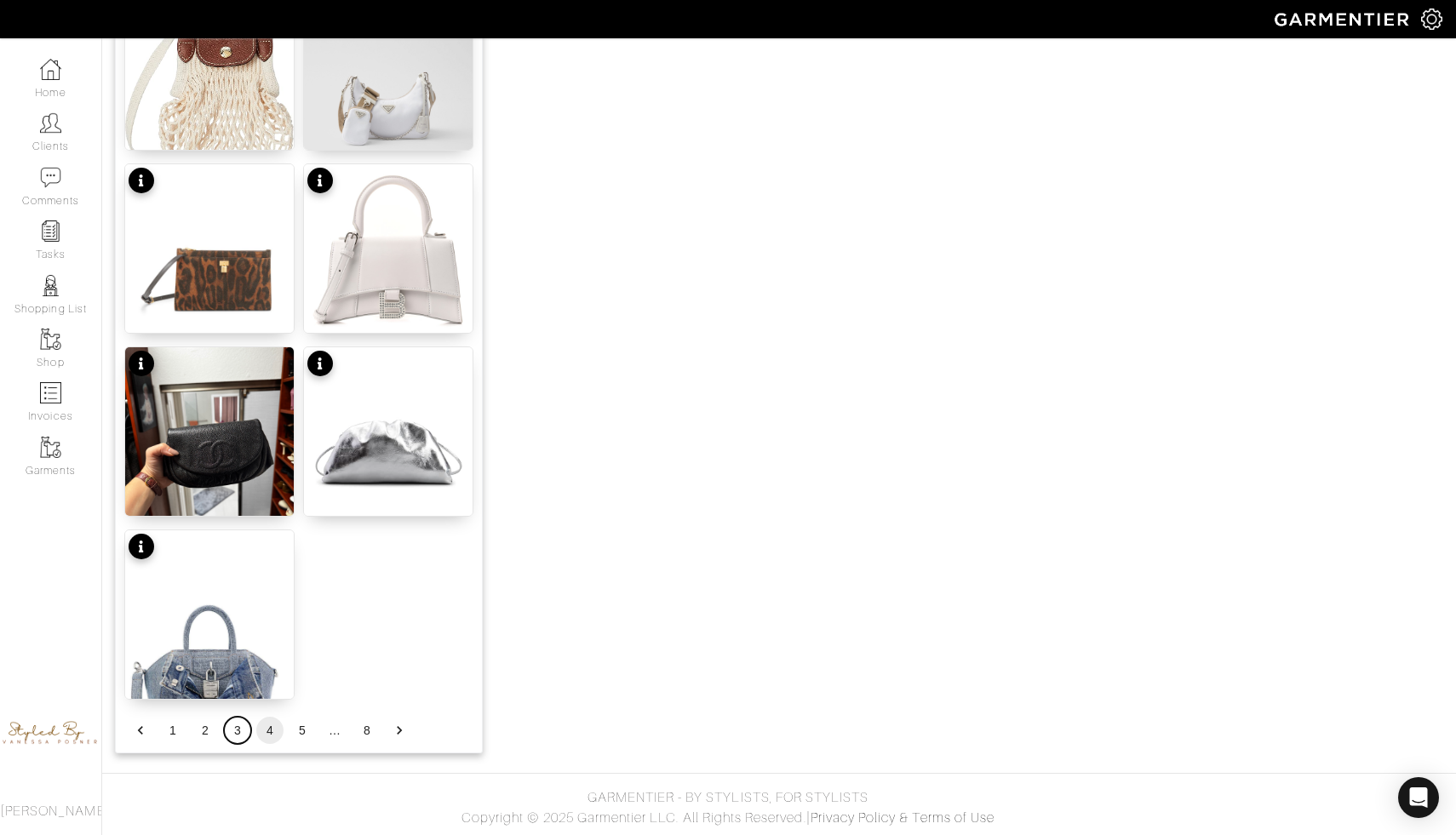
click at [247, 724] on button "3" at bounding box center [237, 730] width 27 height 27
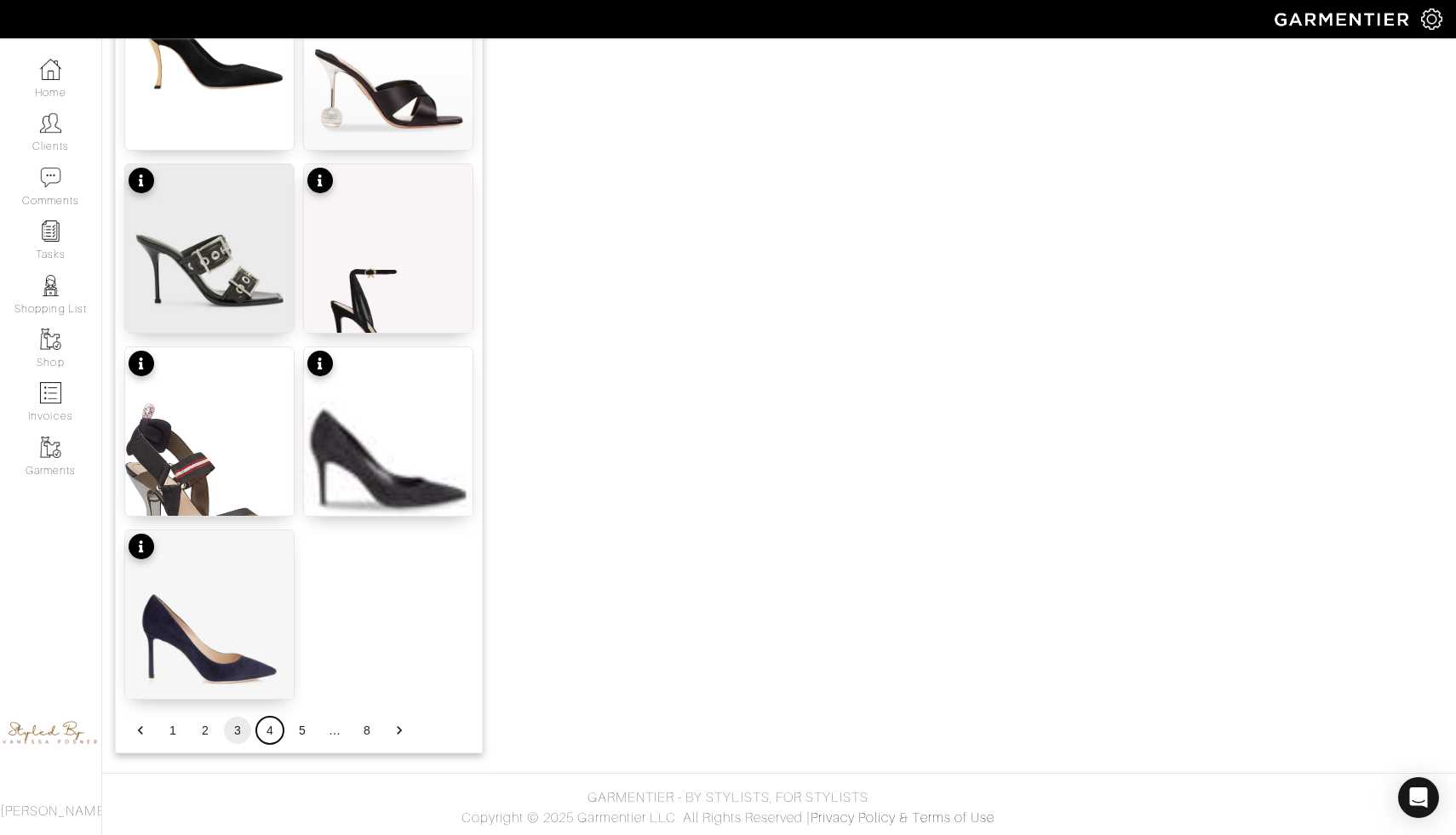
click at [266, 731] on button "4" at bounding box center [269, 730] width 27 height 27
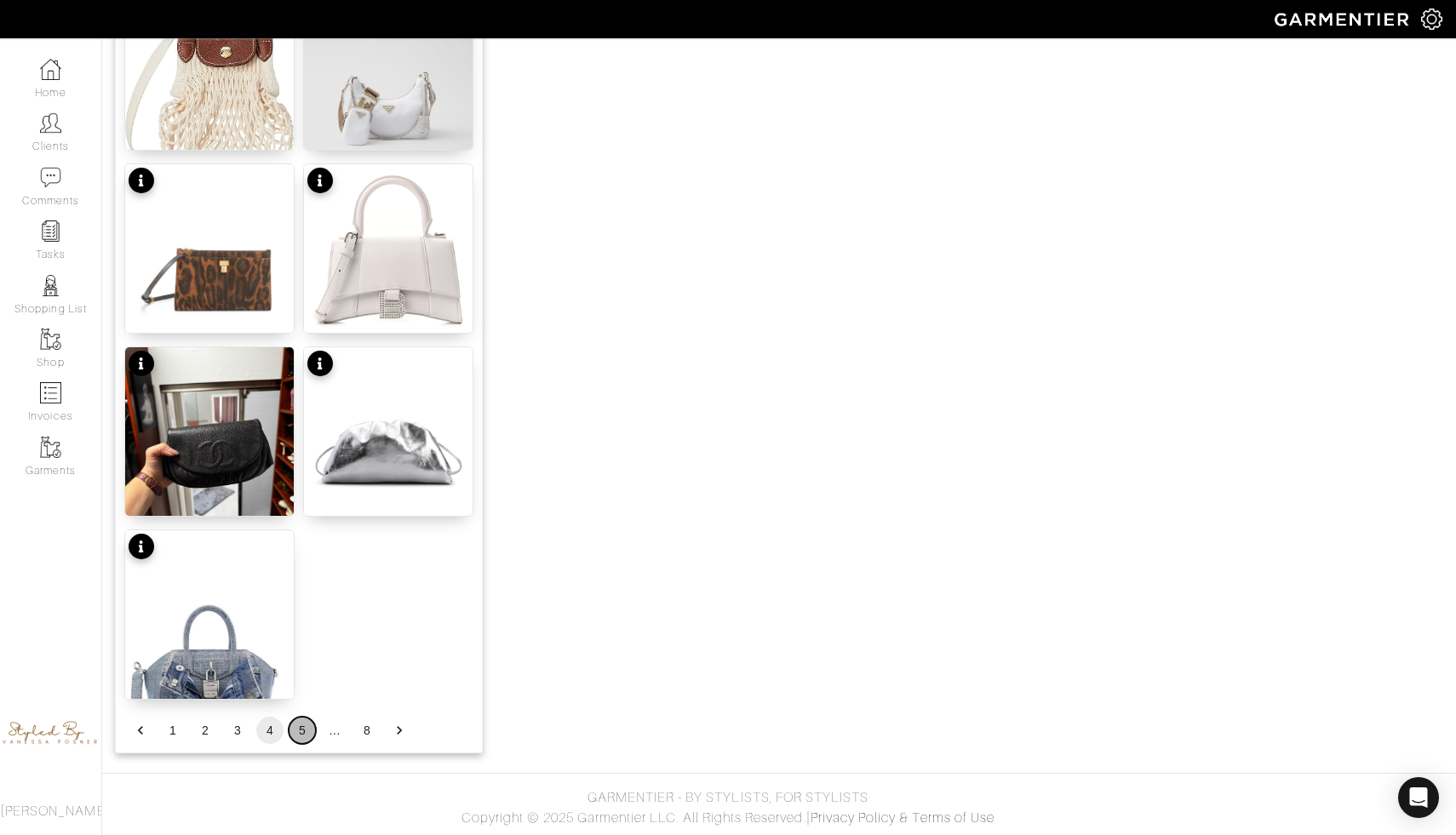
click at [294, 726] on button "5" at bounding box center [301, 730] width 27 height 27
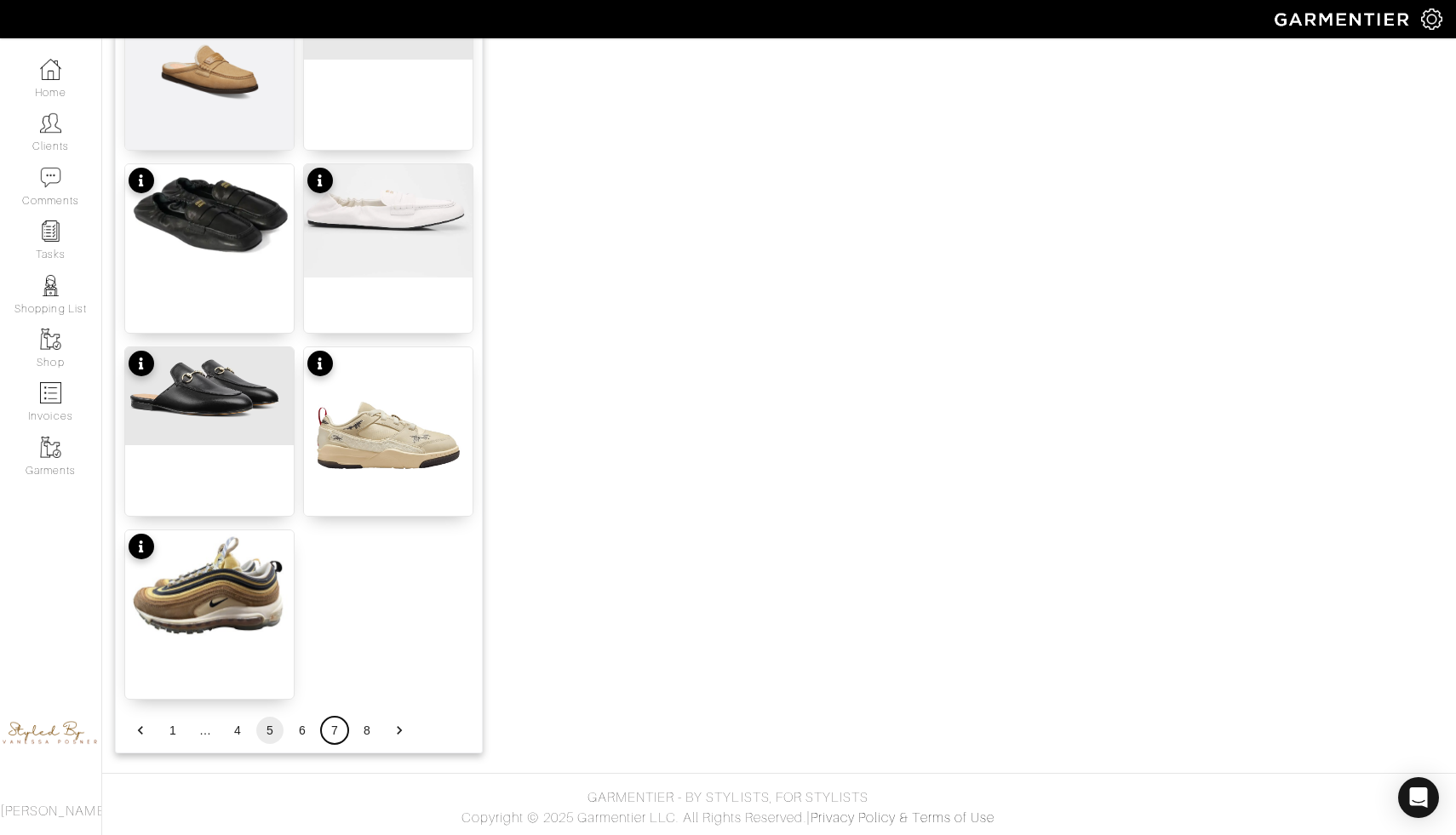
click at [329, 718] on button "7" at bounding box center [334, 730] width 27 height 27
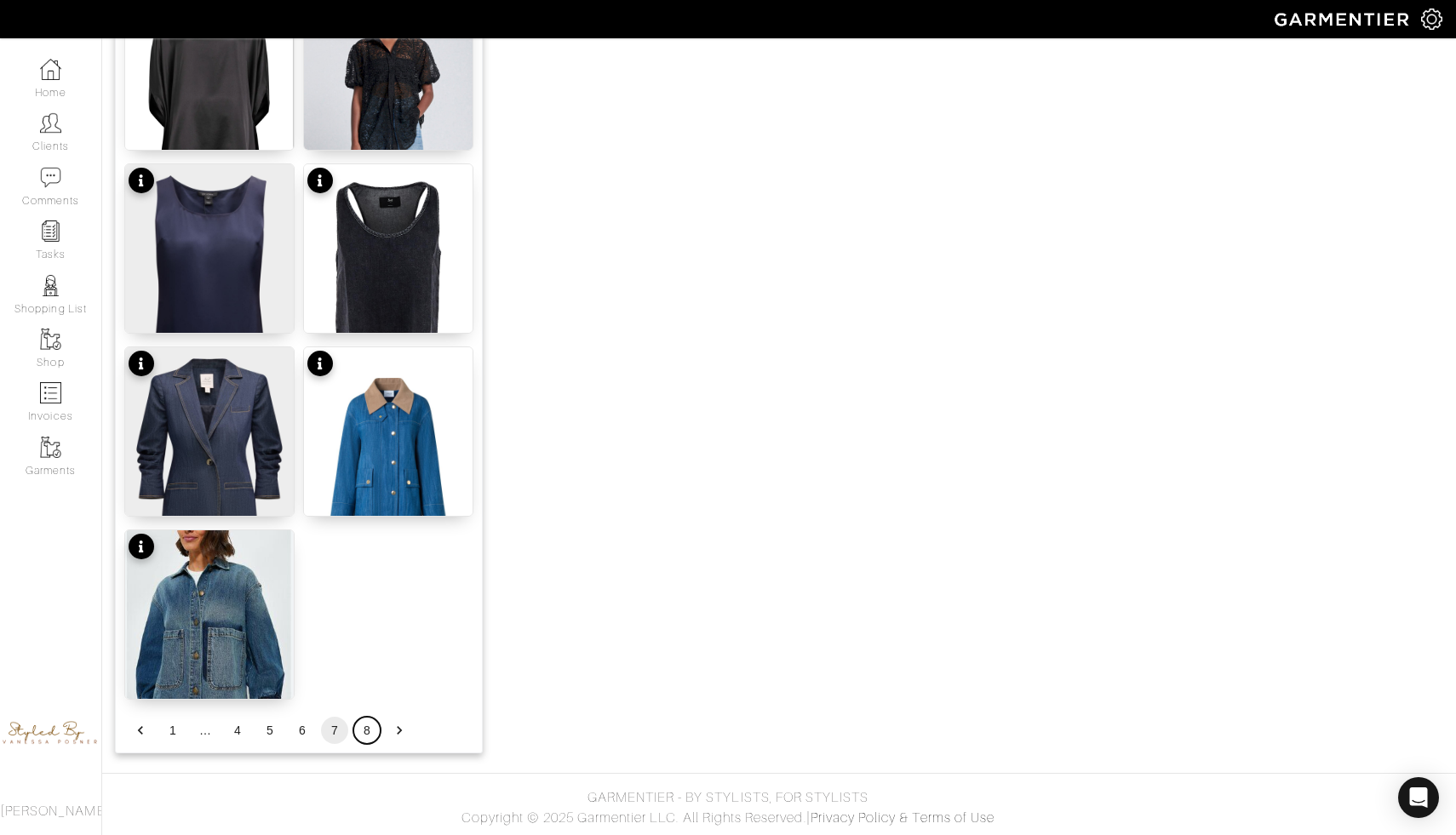
click at [369, 735] on button "8" at bounding box center [366, 730] width 27 height 27
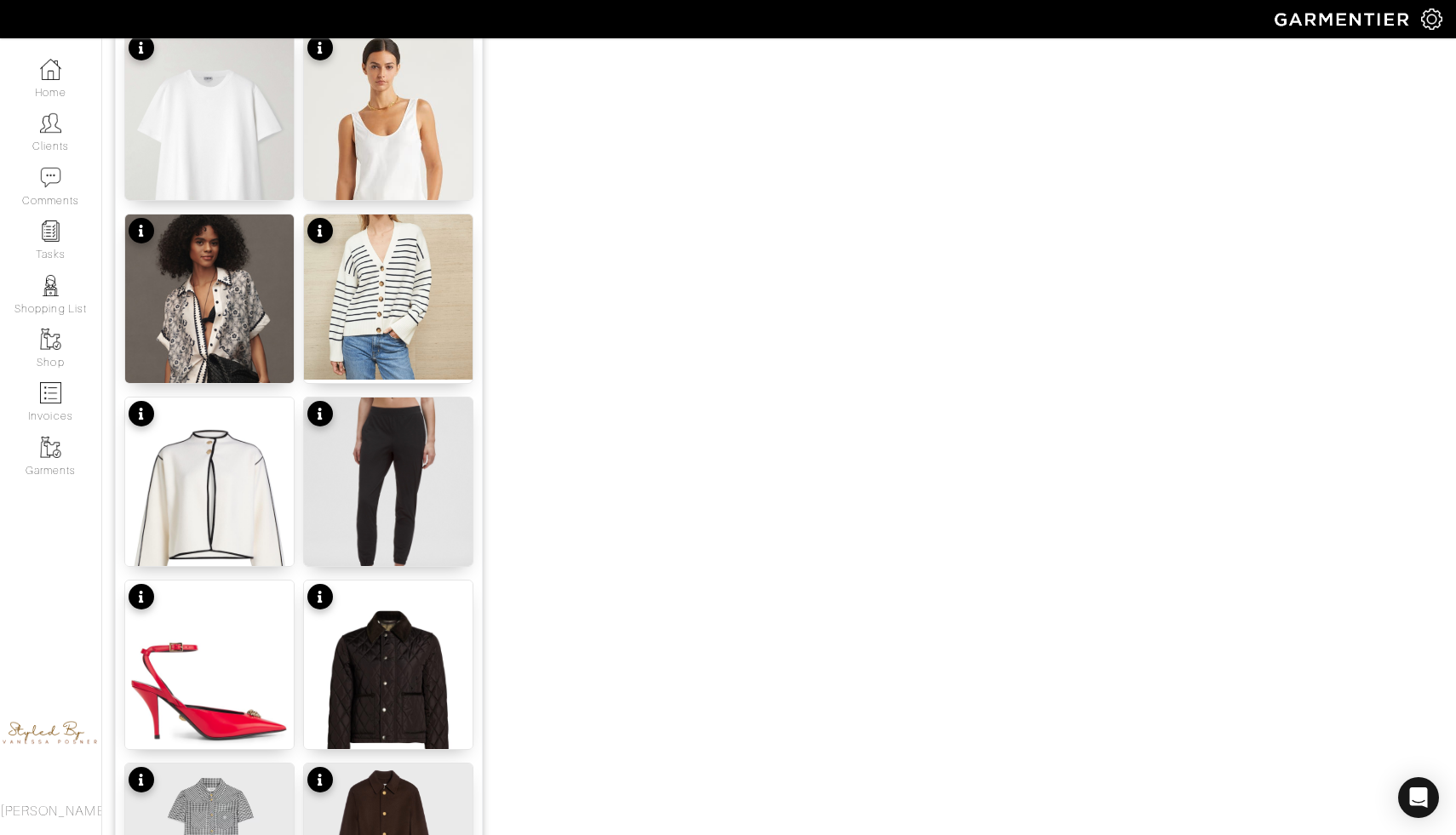
scroll to position [1765, 0]
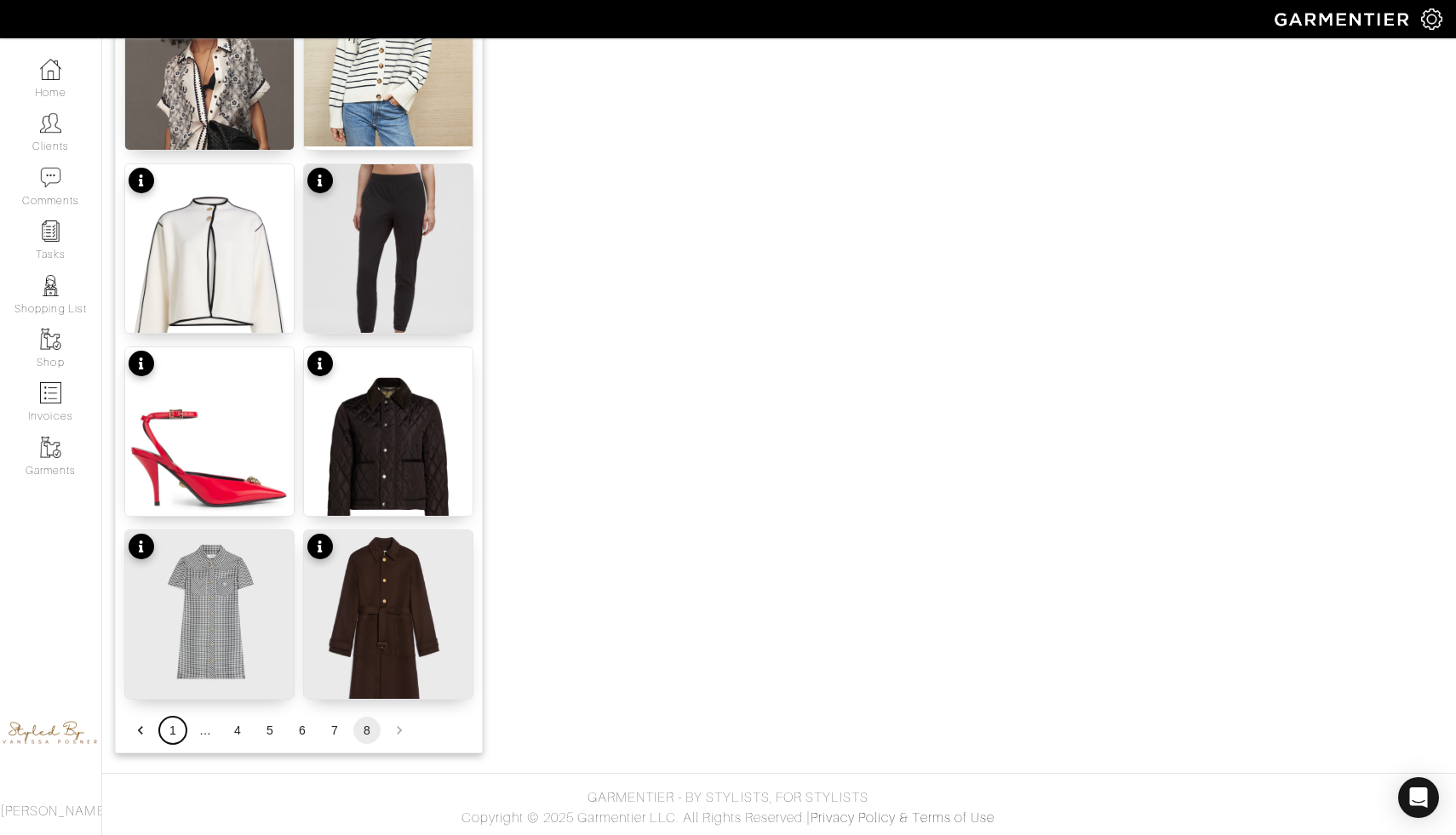
click at [180, 733] on button "1" at bounding box center [172, 730] width 27 height 27
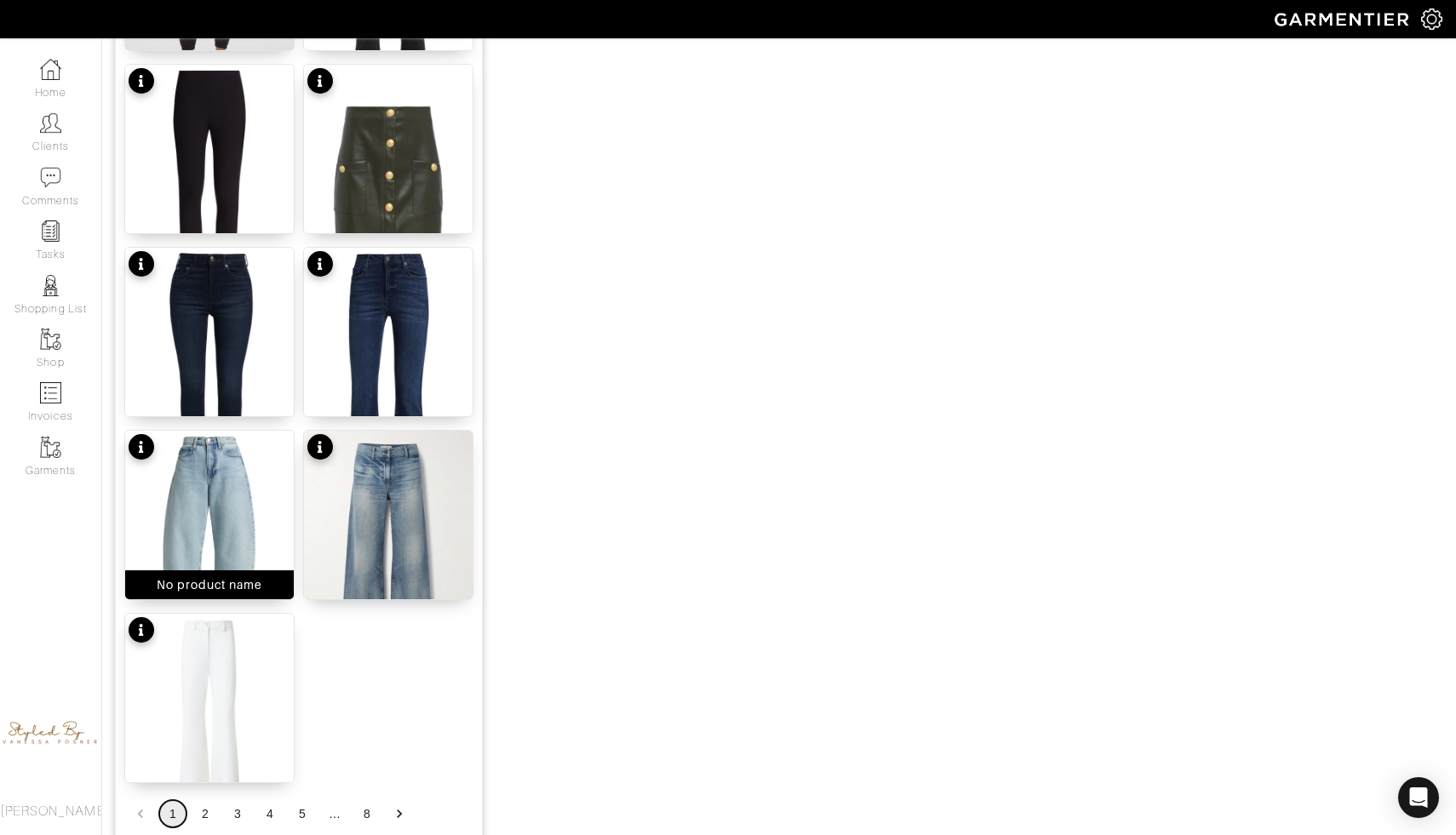
scroll to position [1949, 0]
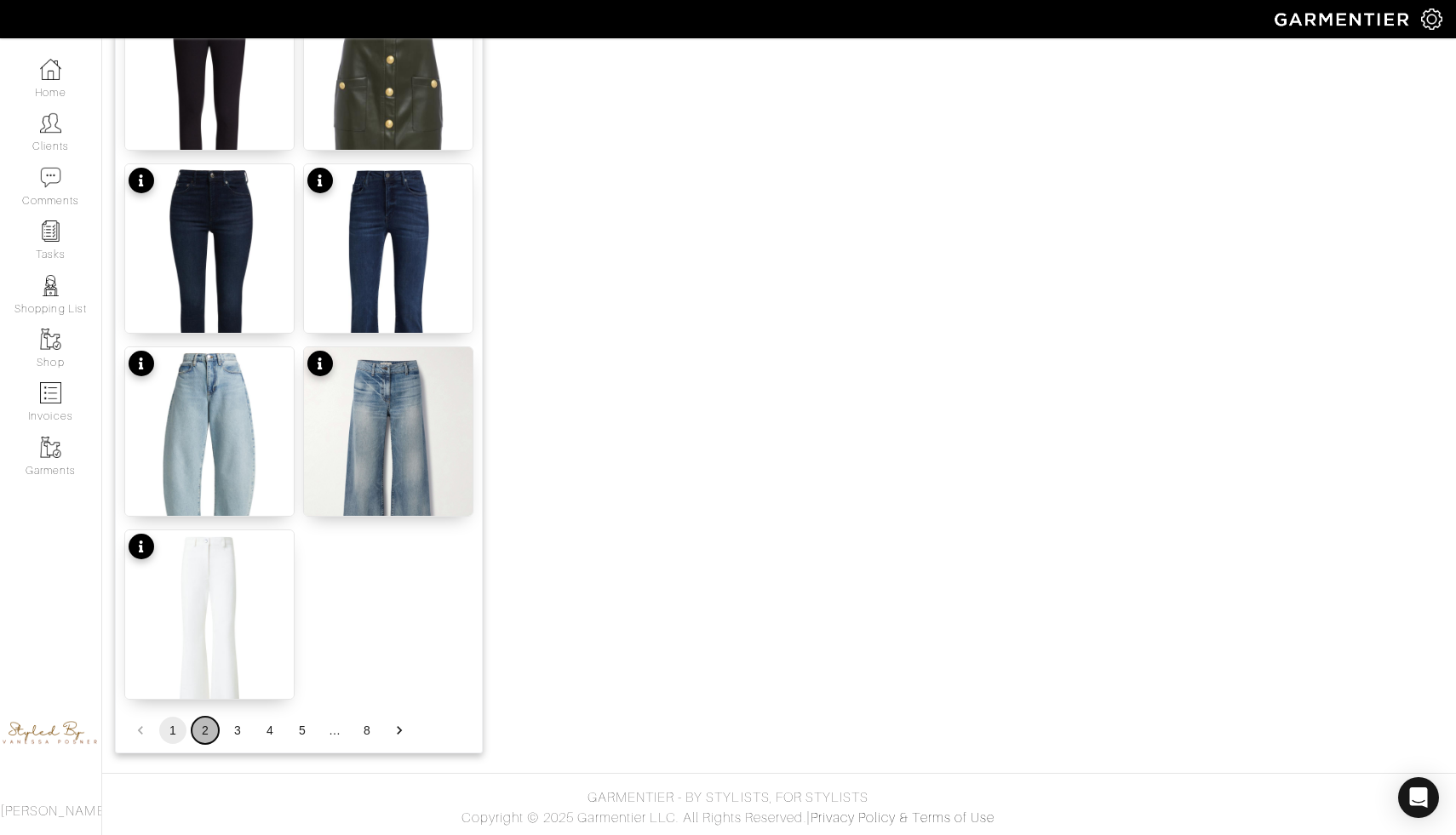
click at [204, 731] on button "2" at bounding box center [205, 730] width 27 height 27
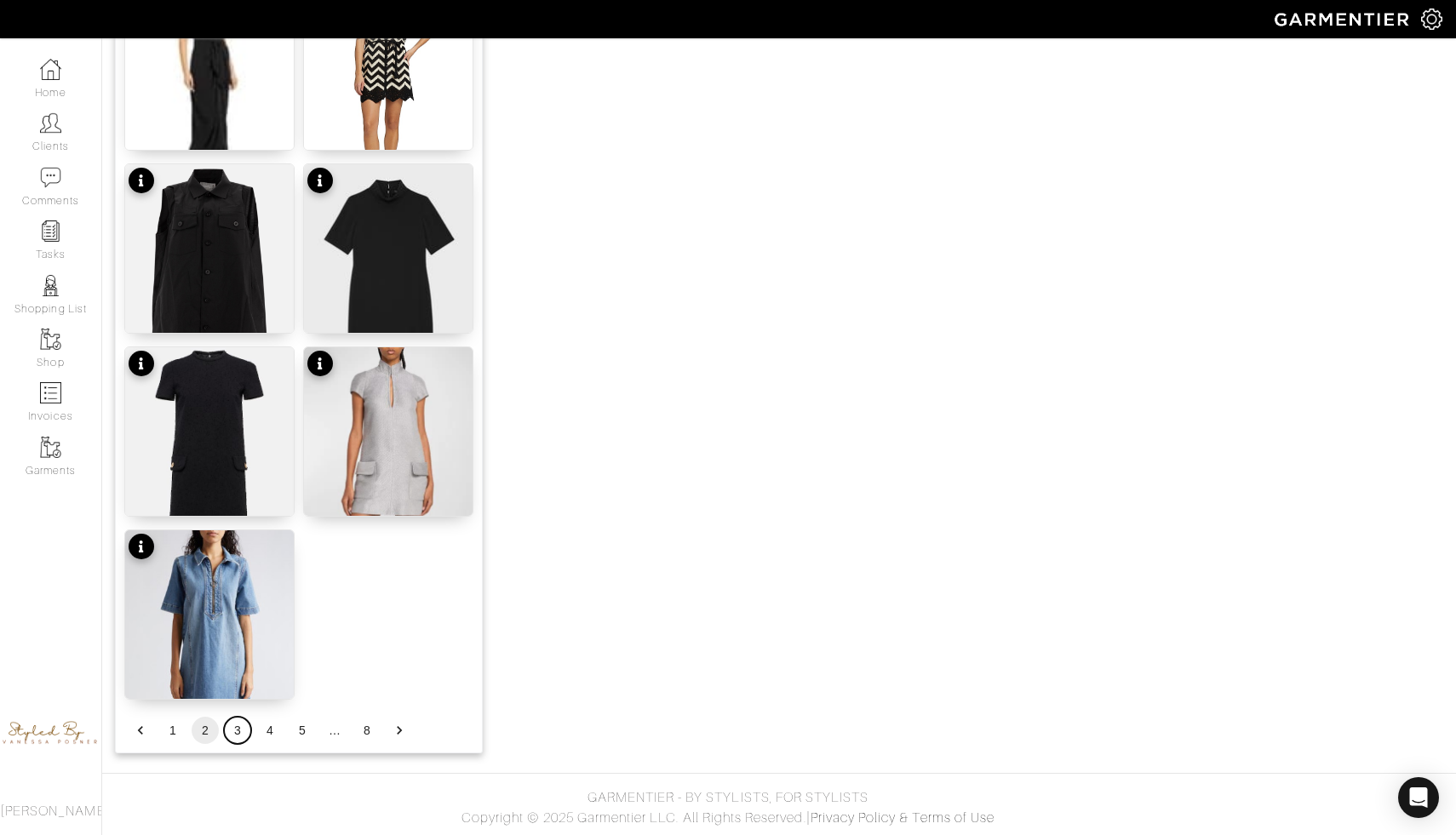
click at [234, 739] on button "3" at bounding box center [237, 730] width 27 height 27
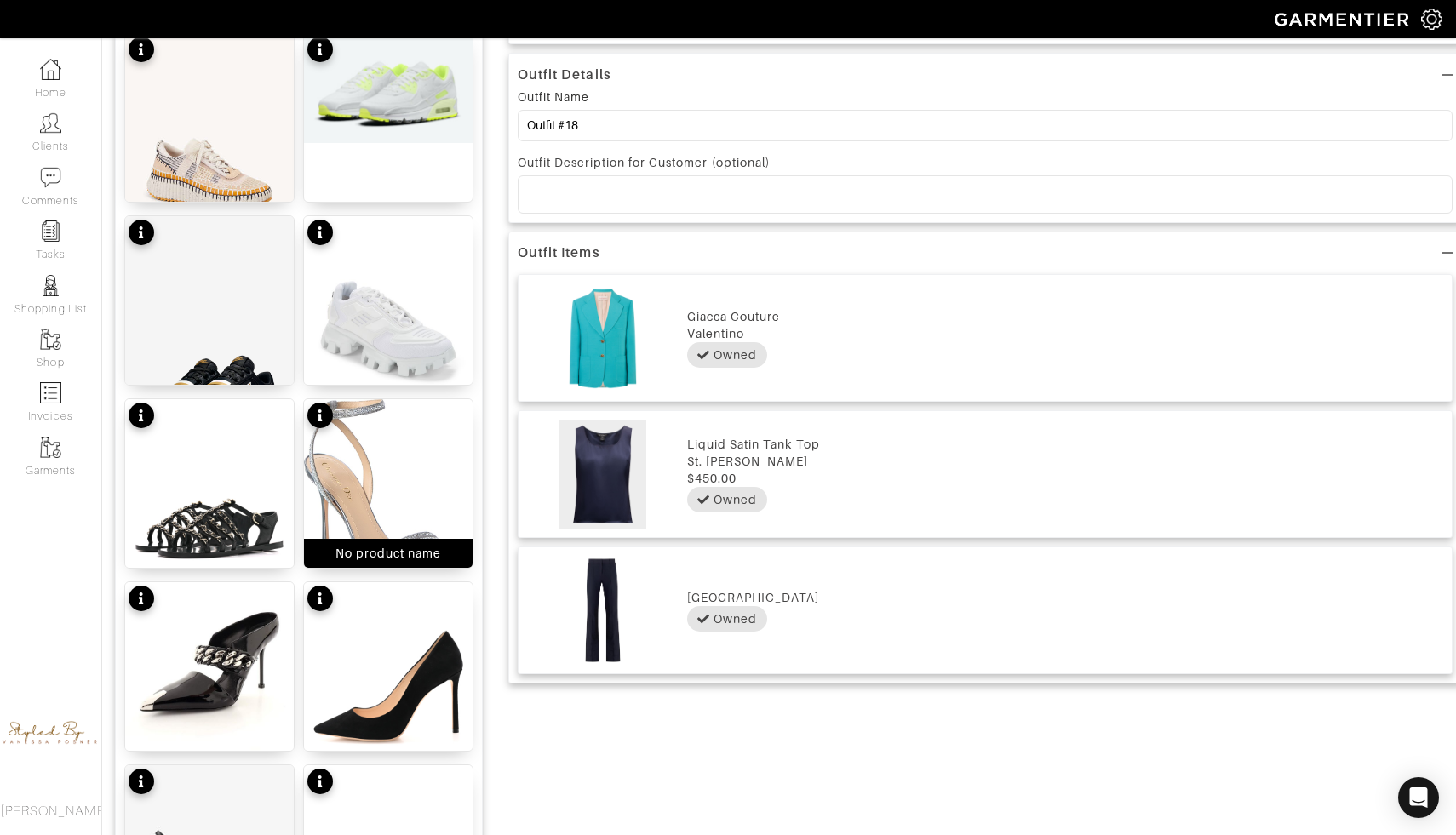
scroll to position [800, 0]
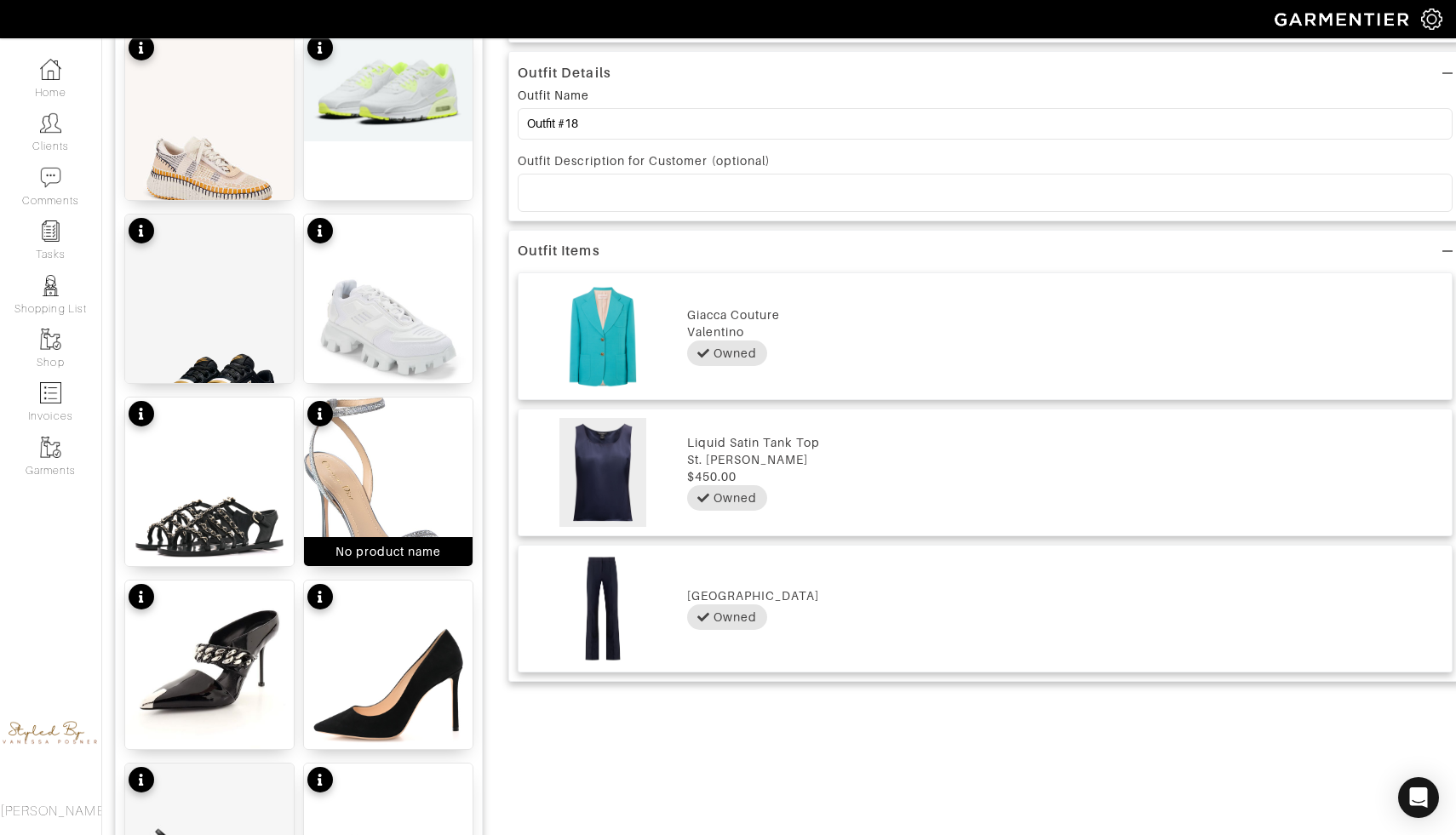
click at [395, 506] on img at bounding box center [389, 493] width 169 height 191
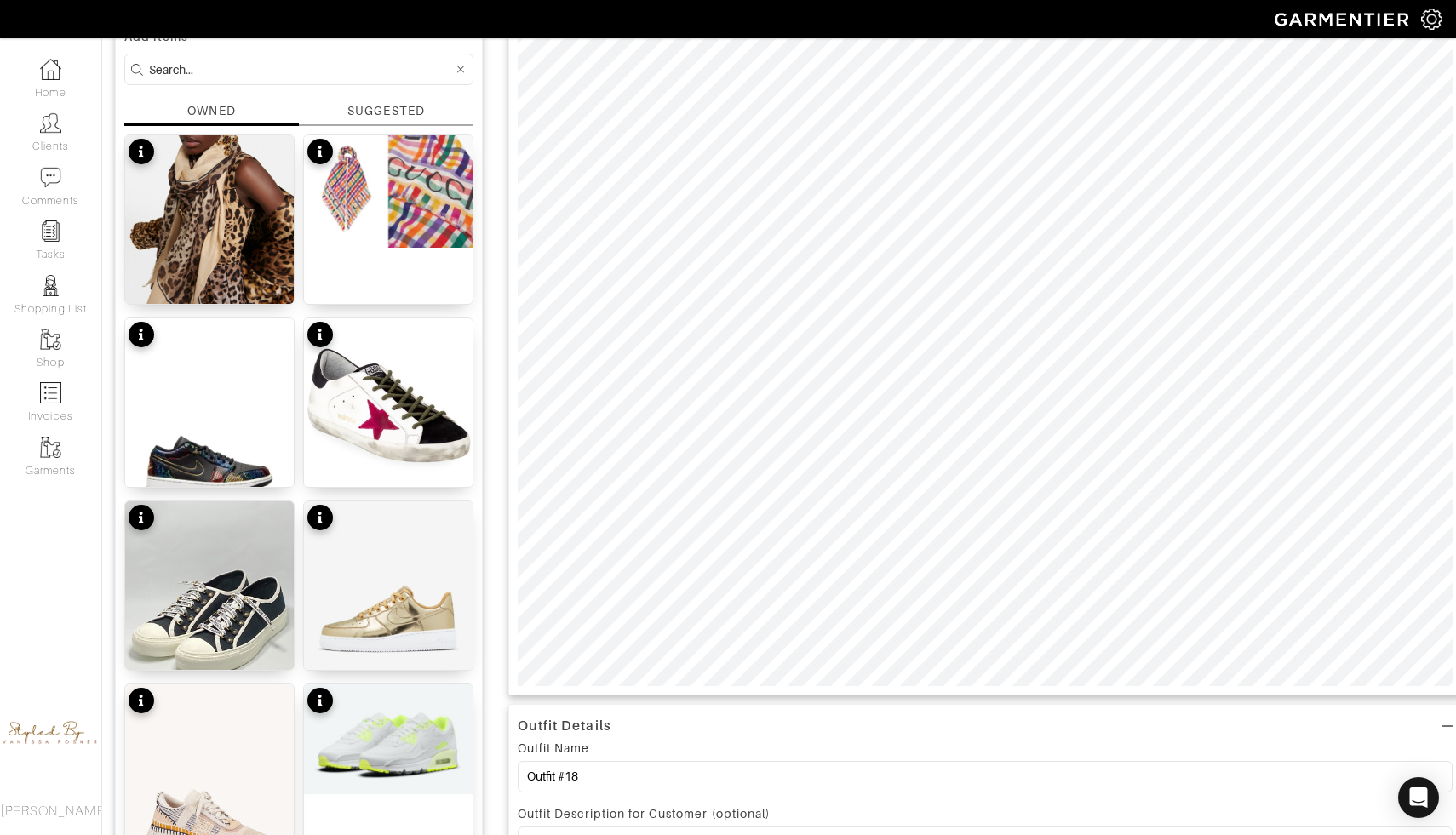
scroll to position [56, 0]
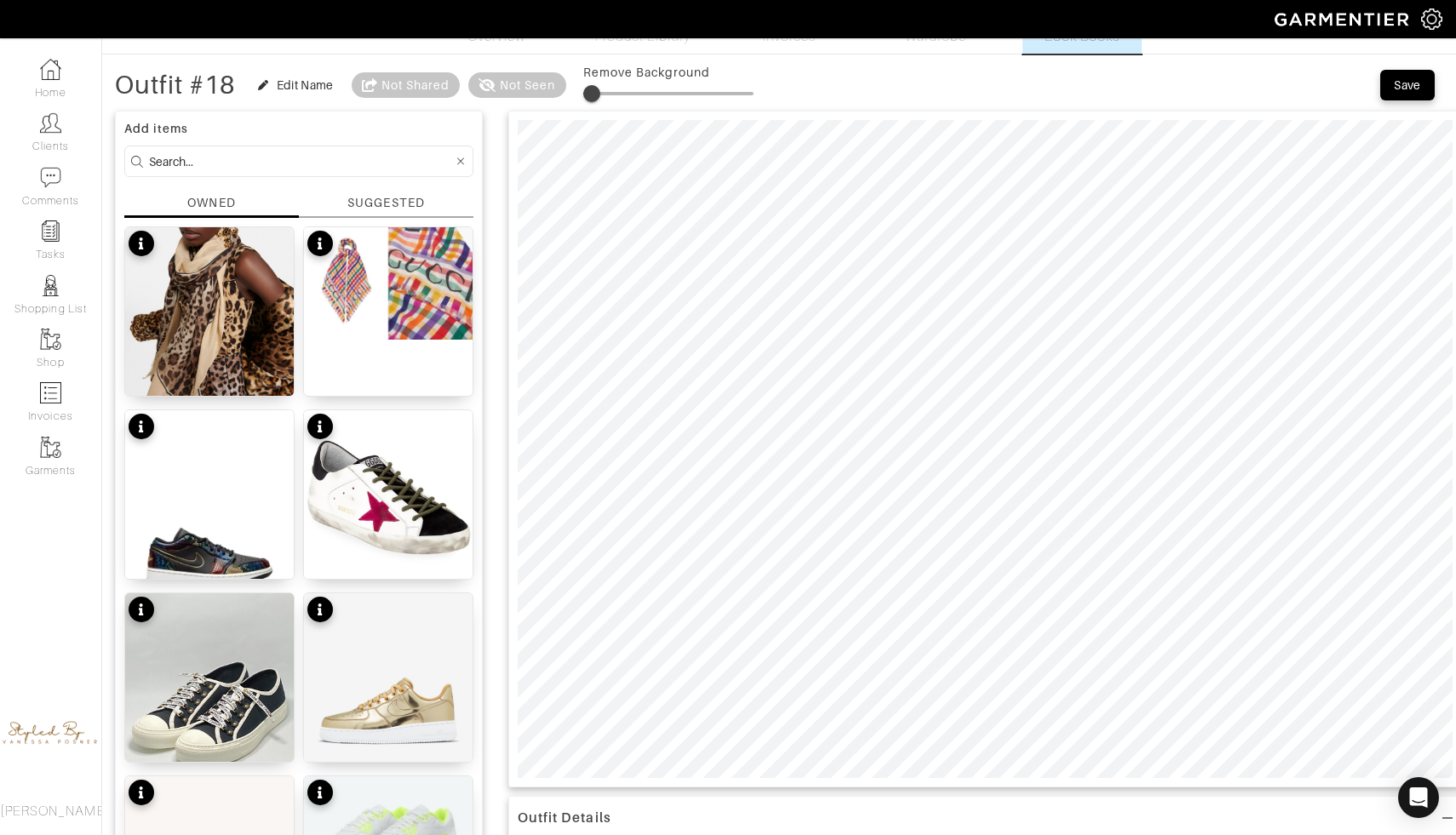
click at [595, 86] on span at bounding box center [591, 93] width 17 height 17
click at [601, 85] on span at bounding box center [598, 93] width 17 height 17
type input "5"
type input "9"
drag, startPoint x: 588, startPoint y: 98, endPoint x: 601, endPoint y: 99, distance: 13.0
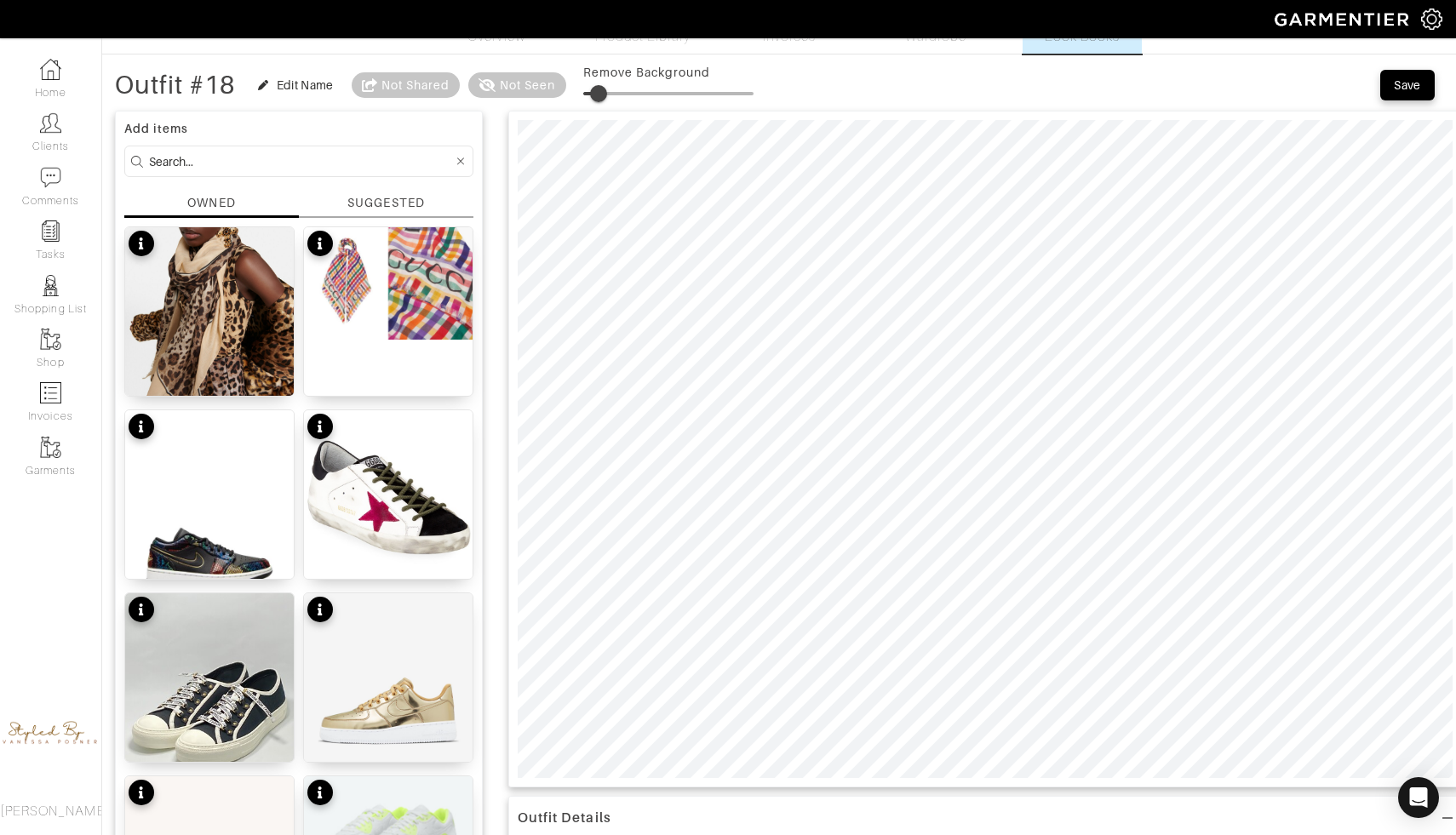
click at [601, 99] on span at bounding box center [598, 93] width 17 height 17
drag, startPoint x: 590, startPoint y: 93, endPoint x: 613, endPoint y: 92, distance: 23.0
click at [613, 92] on span at bounding box center [610, 93] width 17 height 17
type input "9"
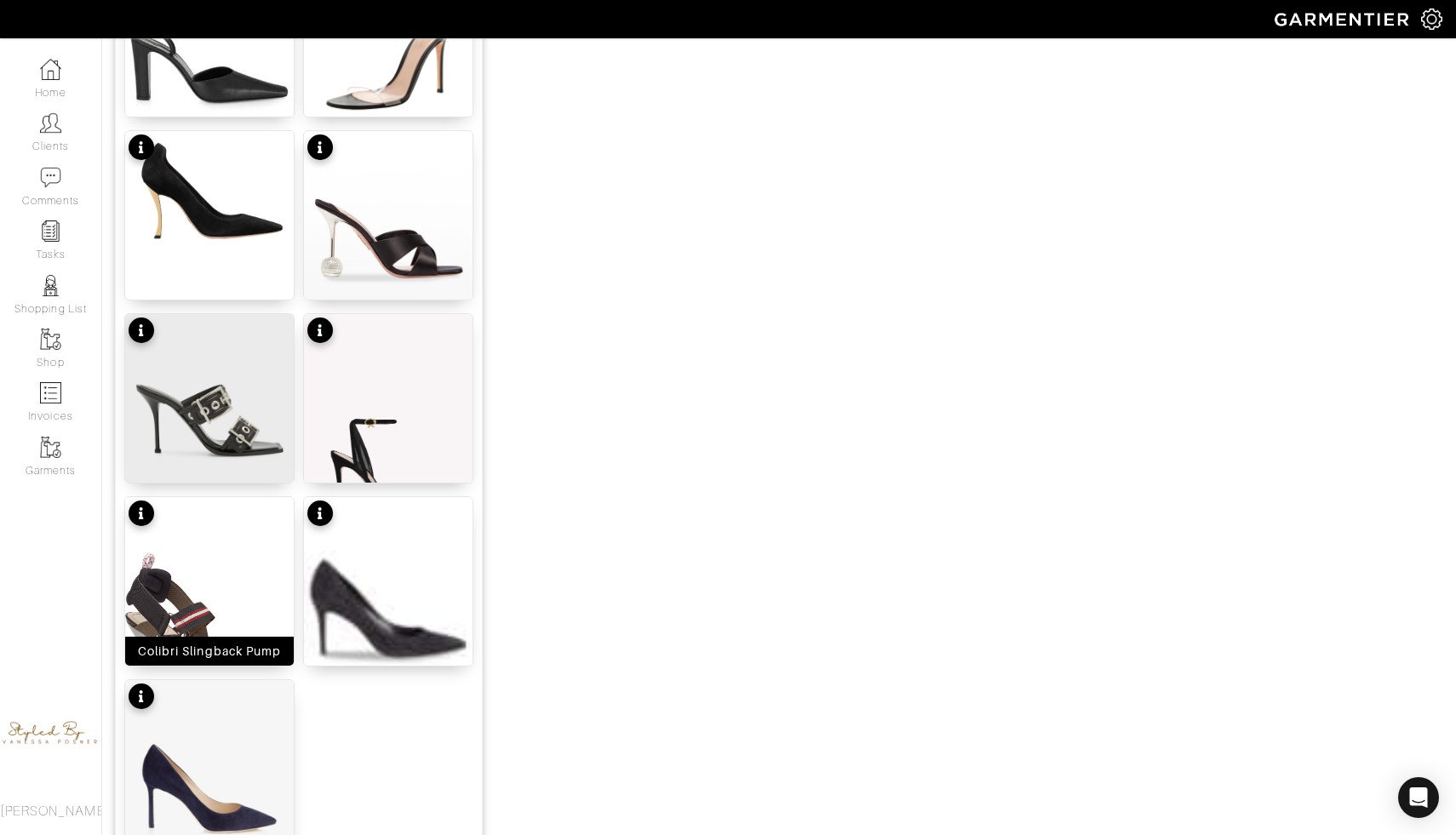
scroll to position [1853, 0]
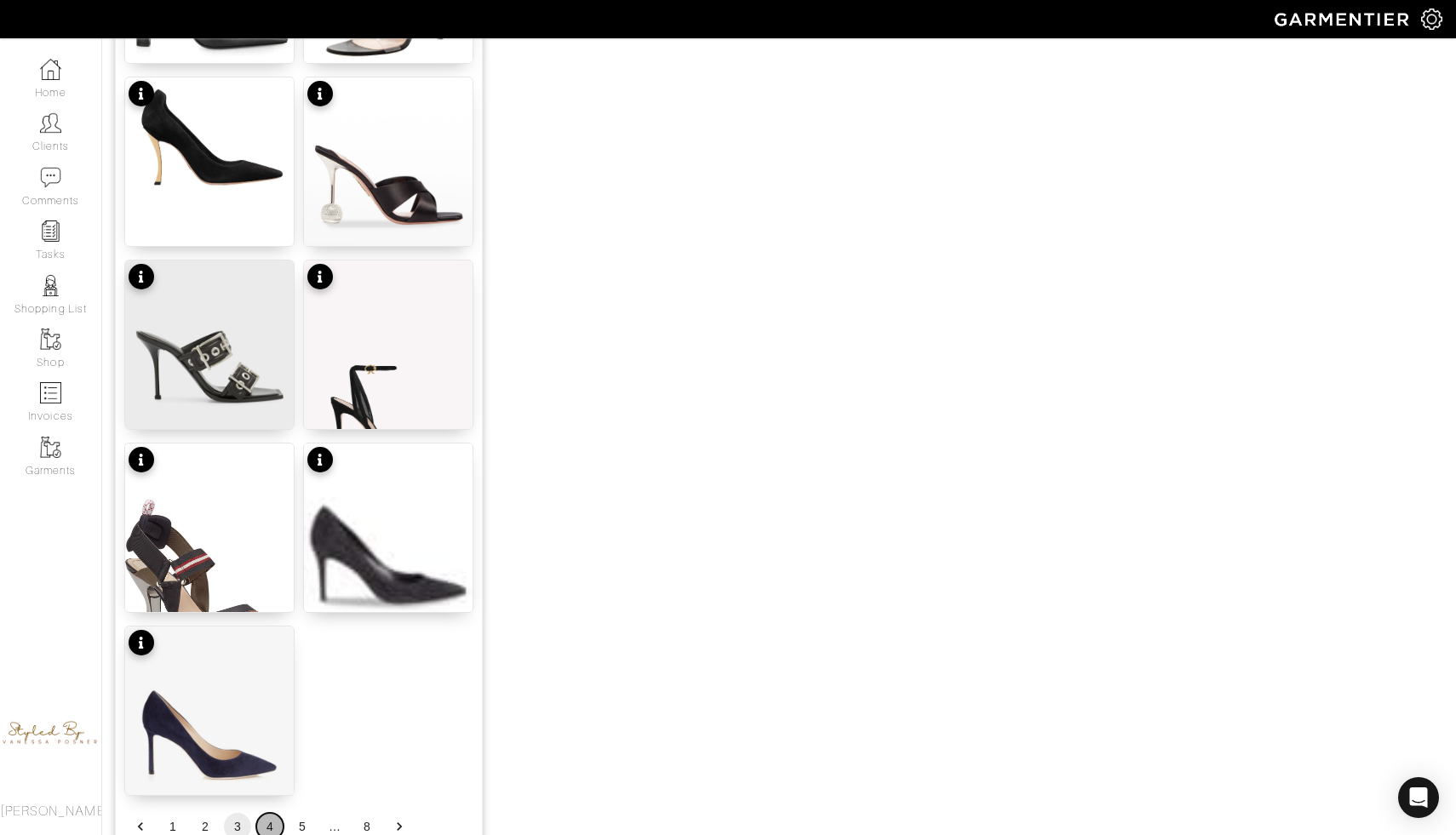
click at [265, 820] on button "4" at bounding box center [269, 826] width 27 height 27
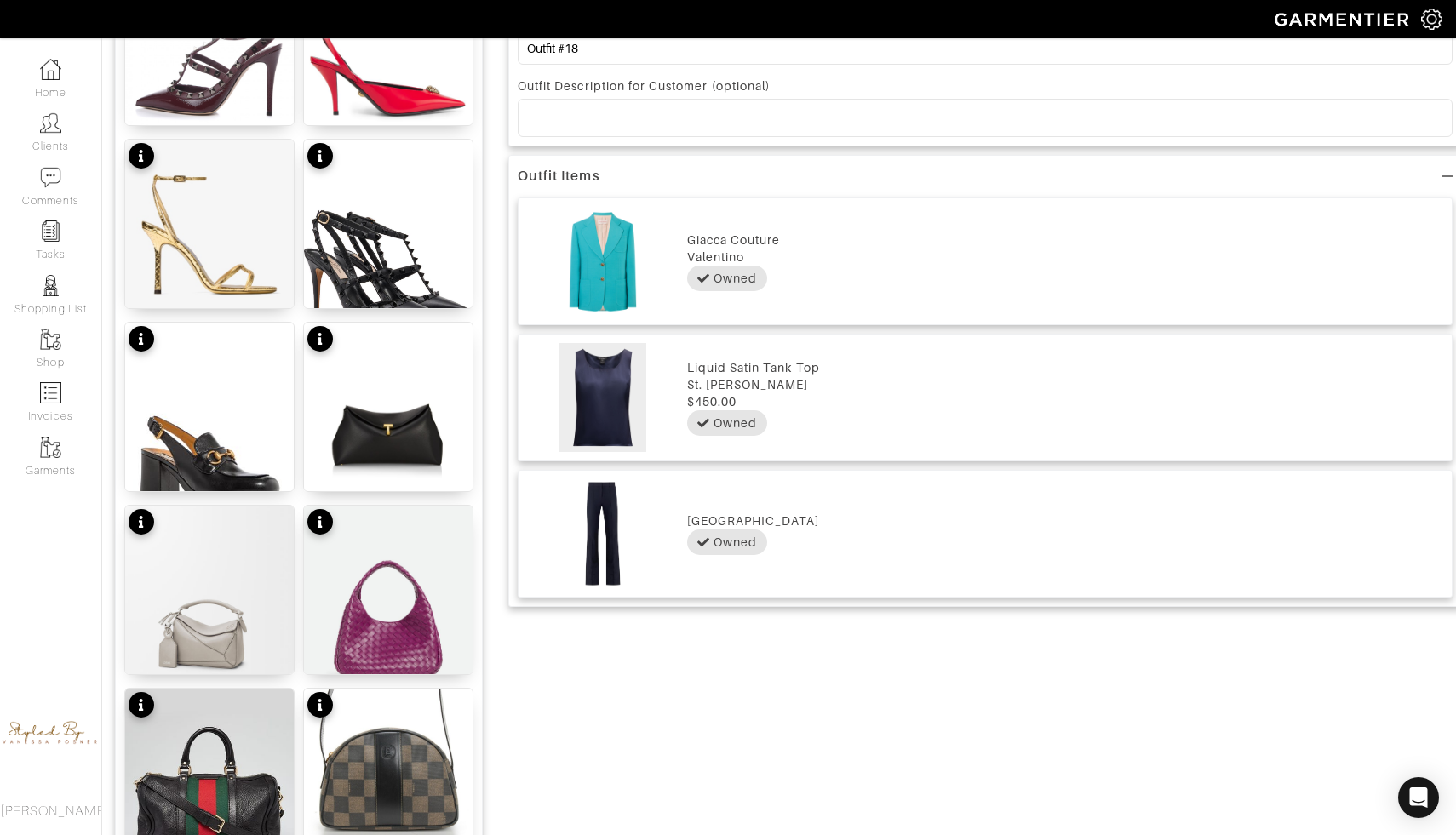
scroll to position [869, 0]
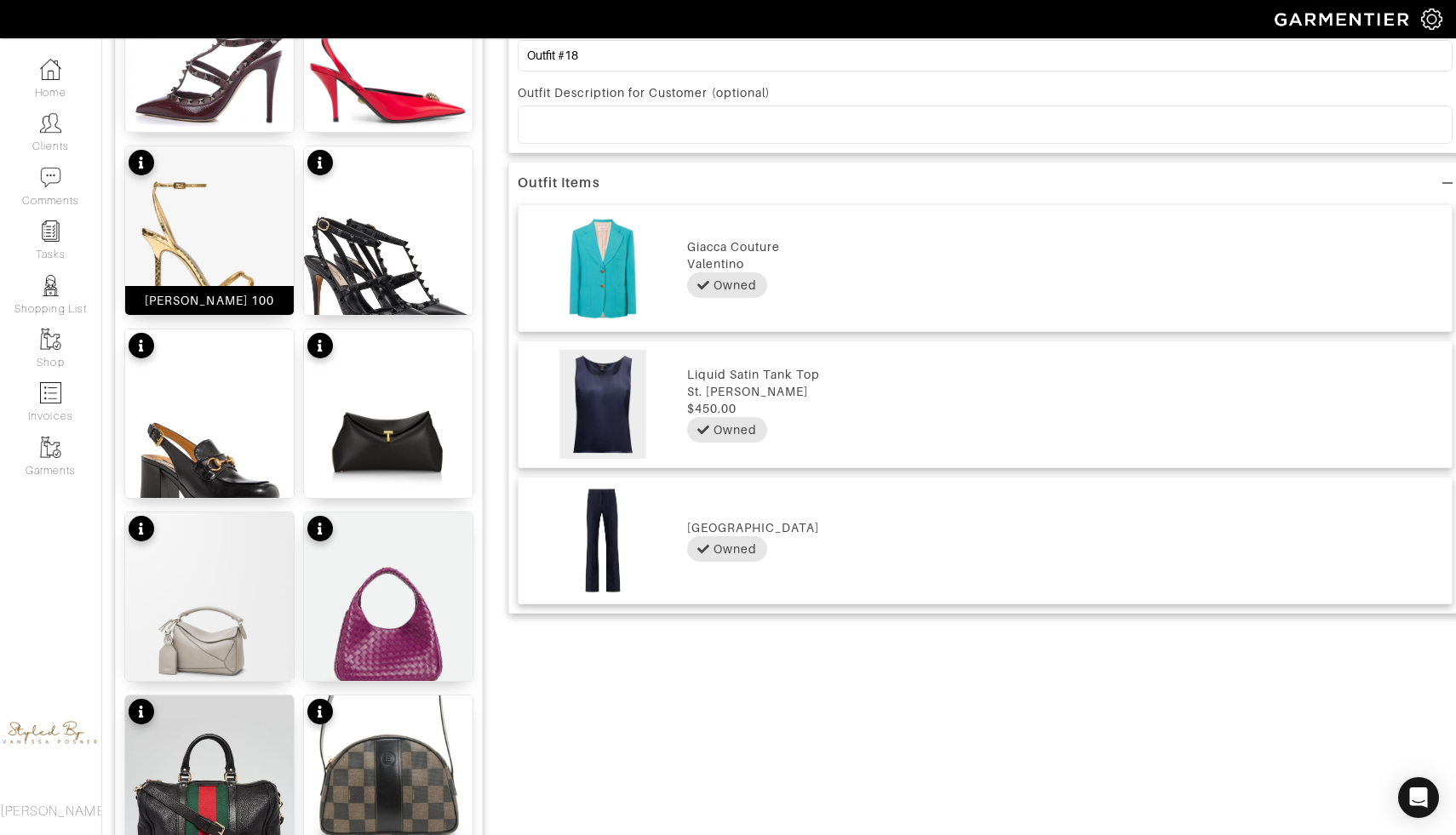
click at [217, 292] on div "[PERSON_NAME] 100" at bounding box center [210, 300] width 129 height 17
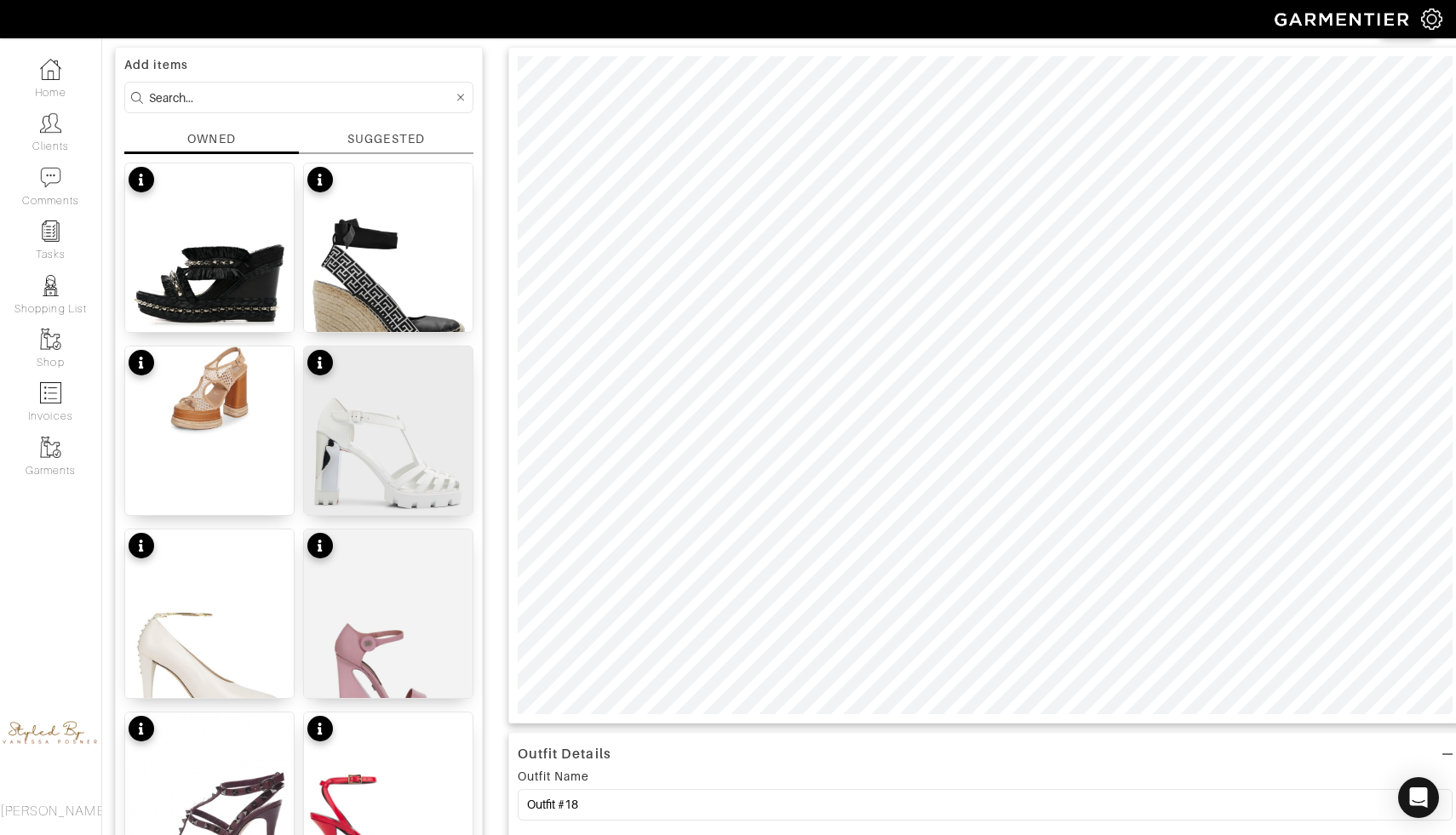
scroll to position [27, 0]
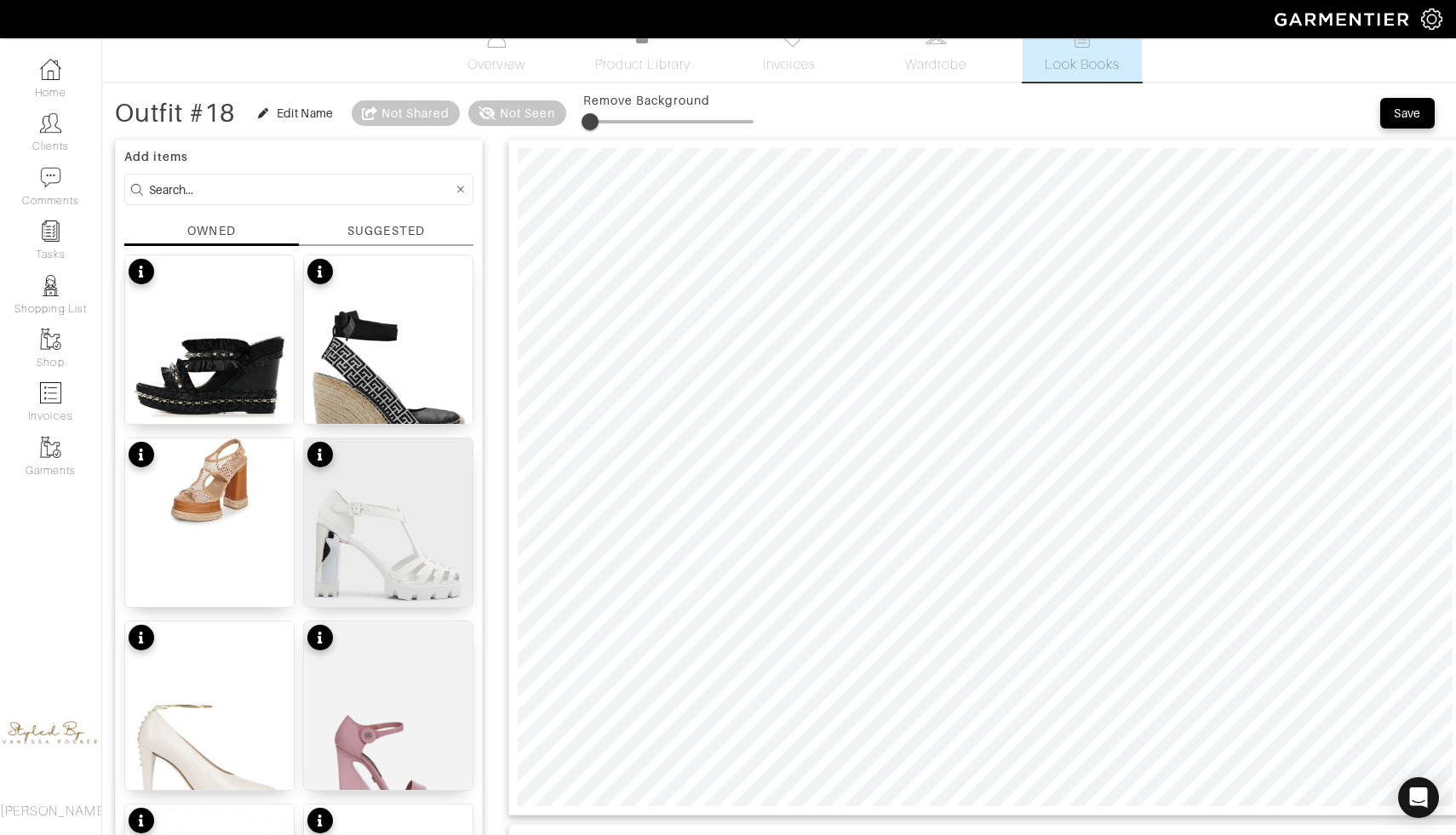
type input "6"
click at [596, 121] on span at bounding box center [592, 121] width 17 height 17
click at [282, 103] on button "Edit Name" at bounding box center [295, 113] width 94 height 21
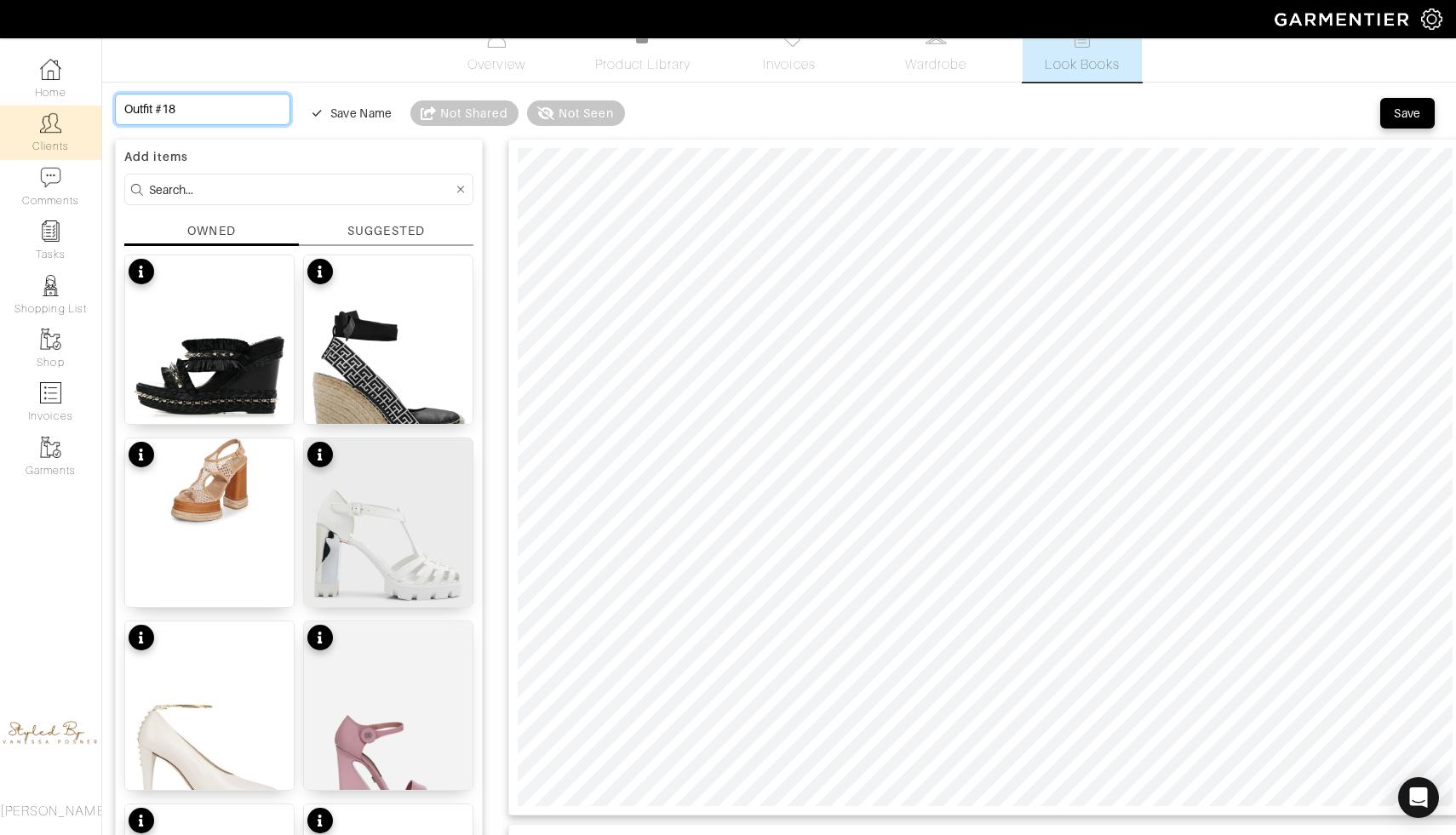
drag, startPoint x: 184, startPoint y: 111, endPoint x: 81, endPoint y: 108, distance: 103.0
type input "W"
type input "We"
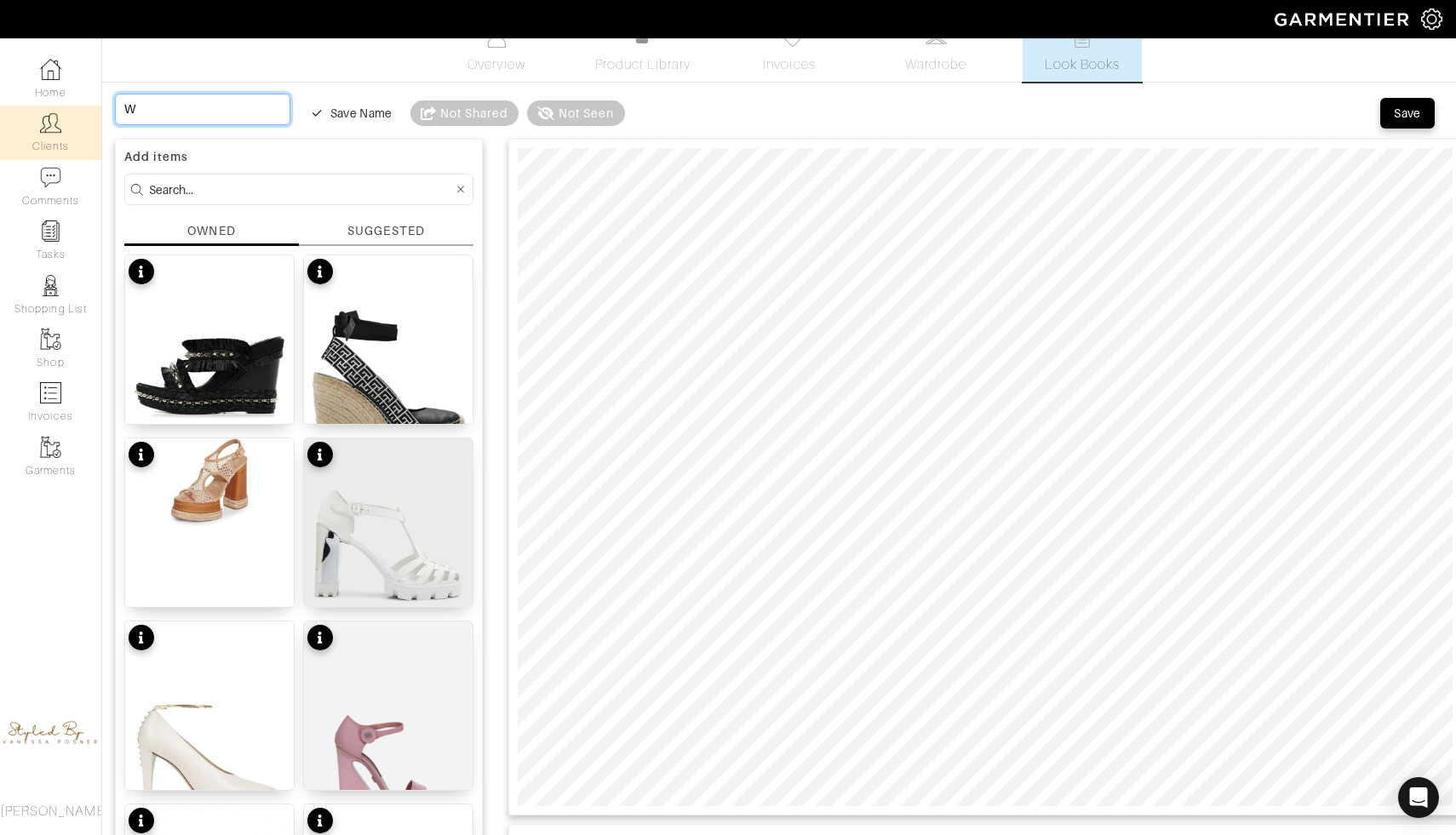
type input "We"
type input "Wed"
type input "Wedn"
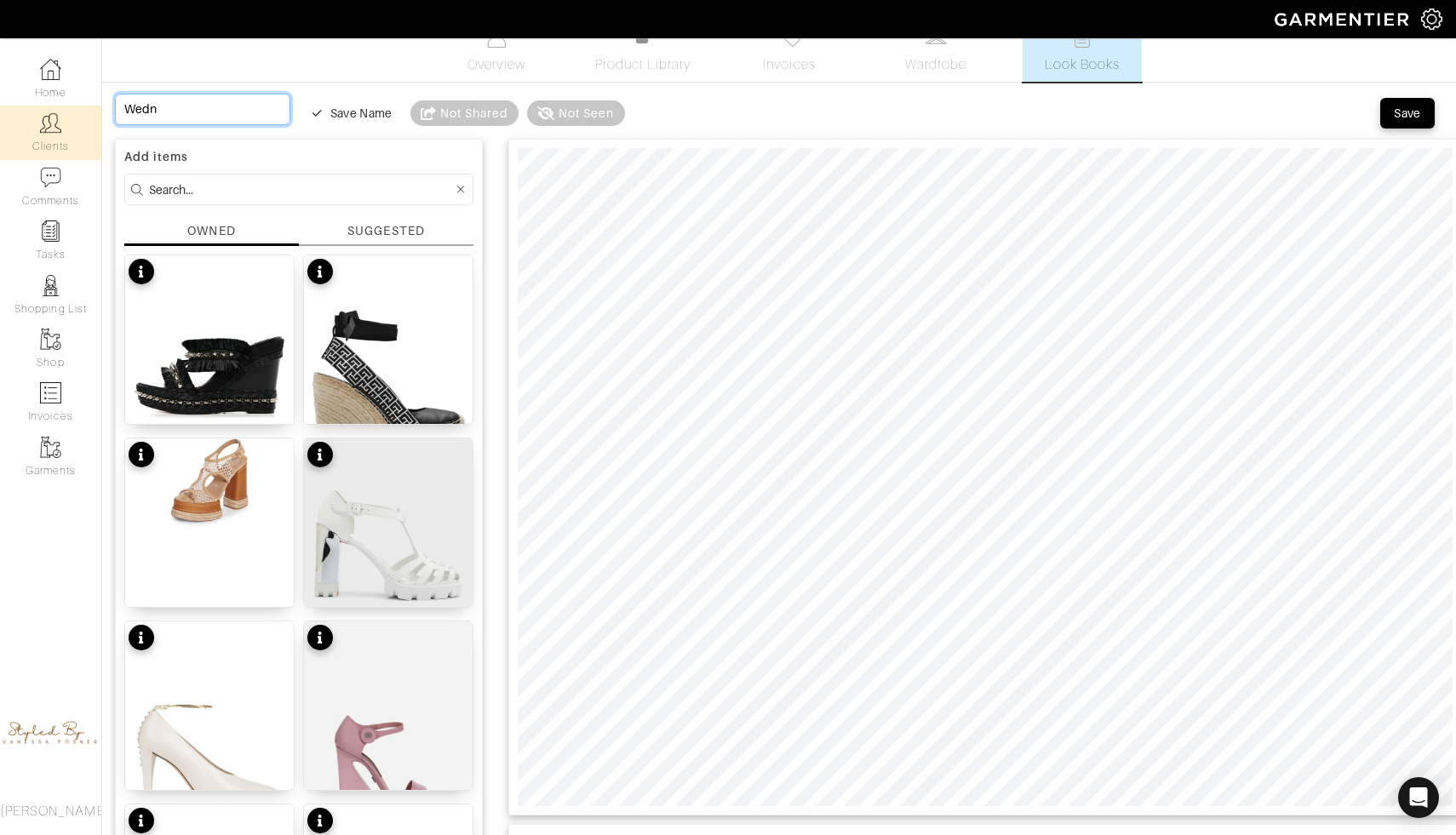
type input "Wedne"
type input "Wednes"
type input "Wednesd"
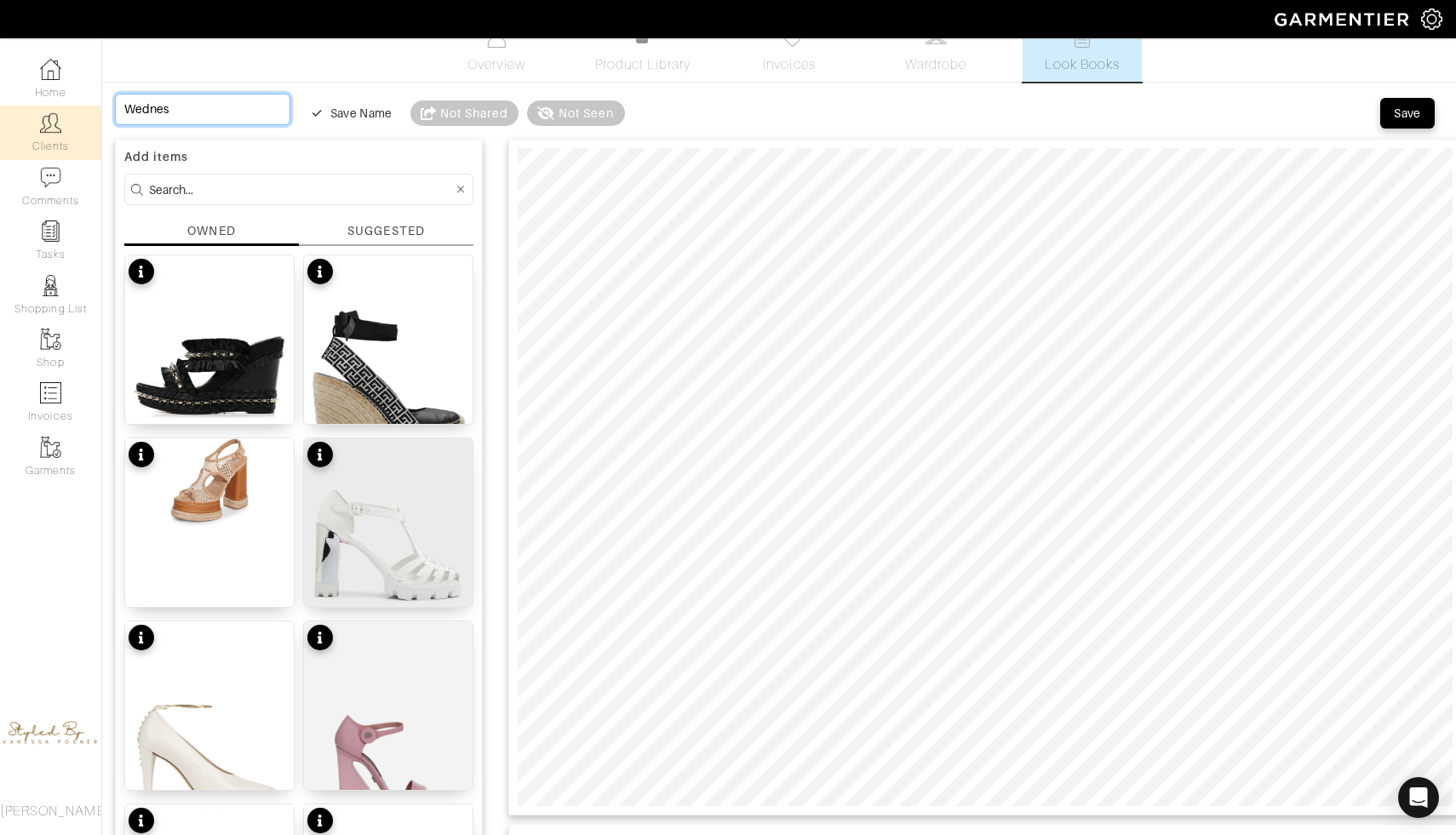
type input "Wednesd"
type input "Wednesda"
type input "Wednesday"
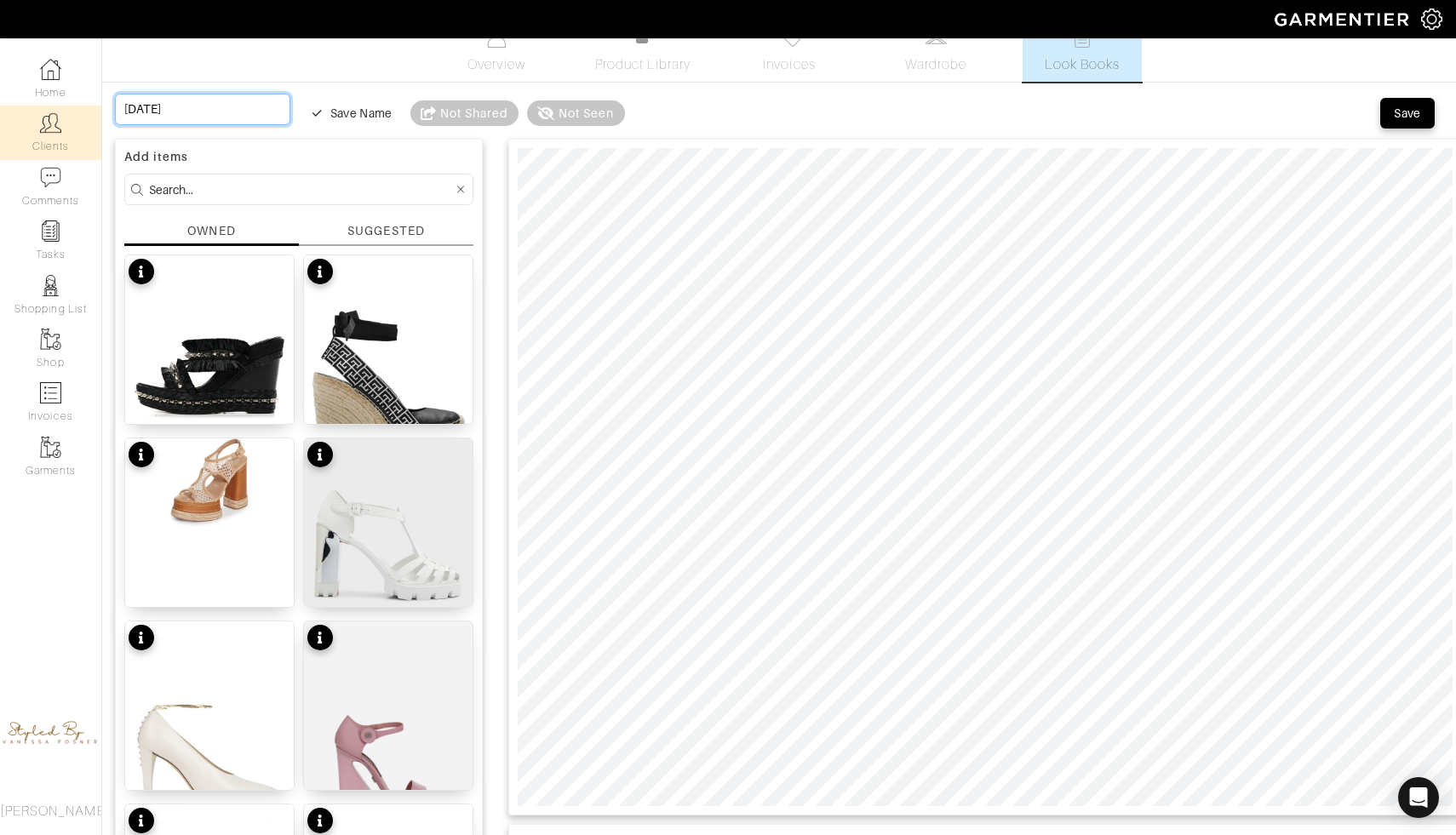
type input "Wednesday"
type input "Wednesday o"
type input "Wednesday oc"
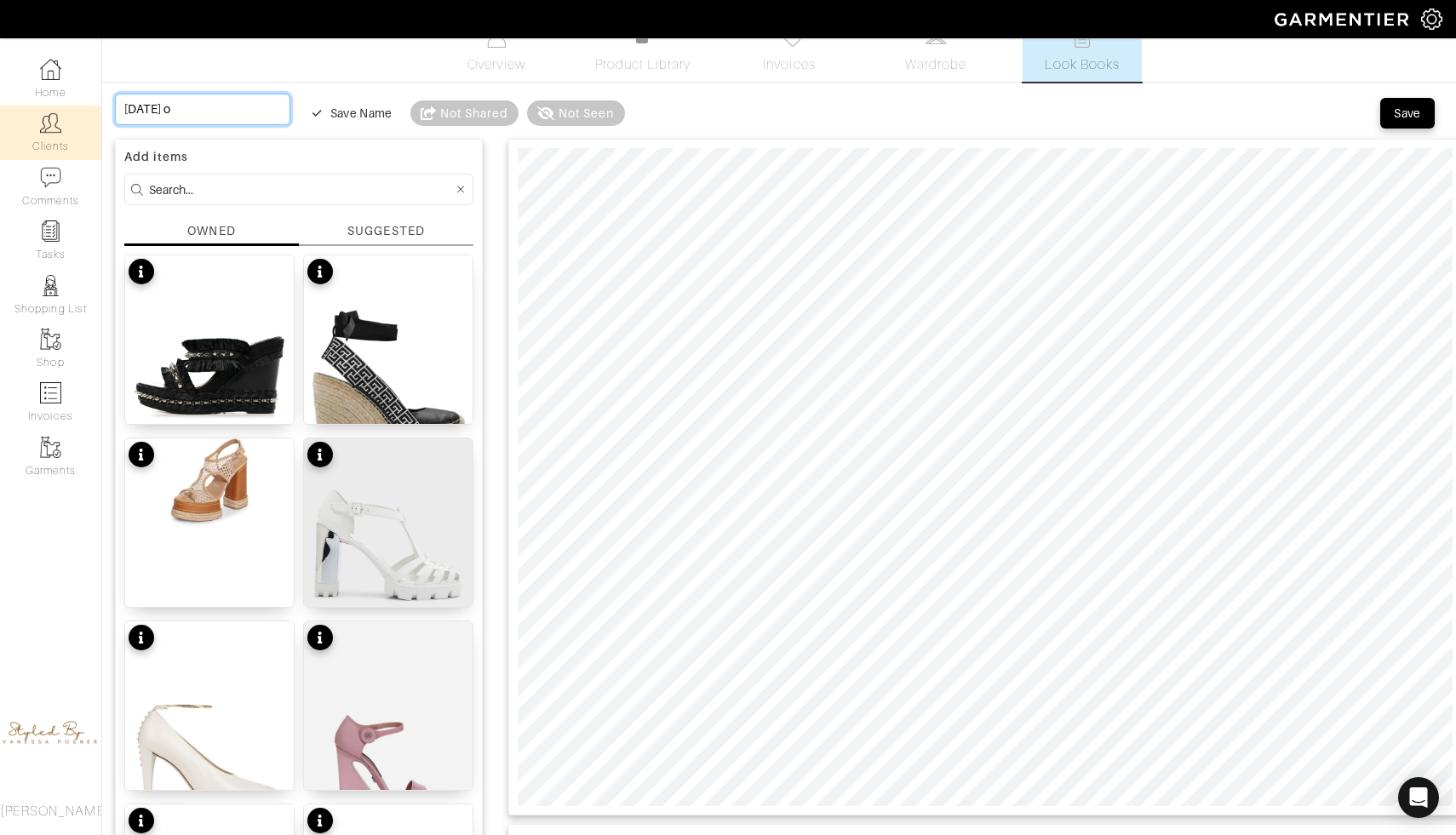
type input "Wednesday oc"
type input "Wednesday oct"
type input "Wednesday octo"
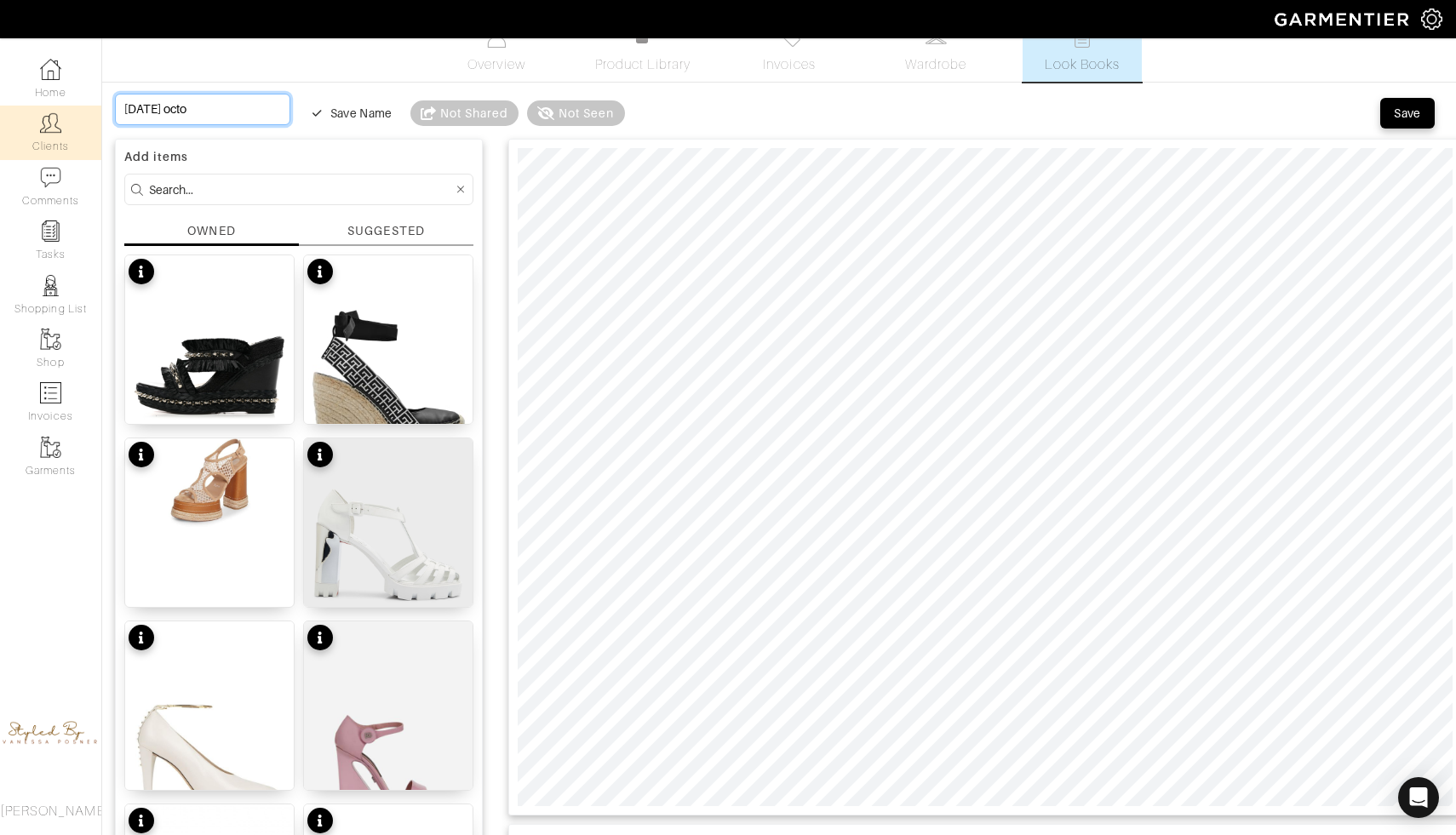
type input "Wednesday octob"
type input "Wednesday octobe"
type input "Wednesday october"
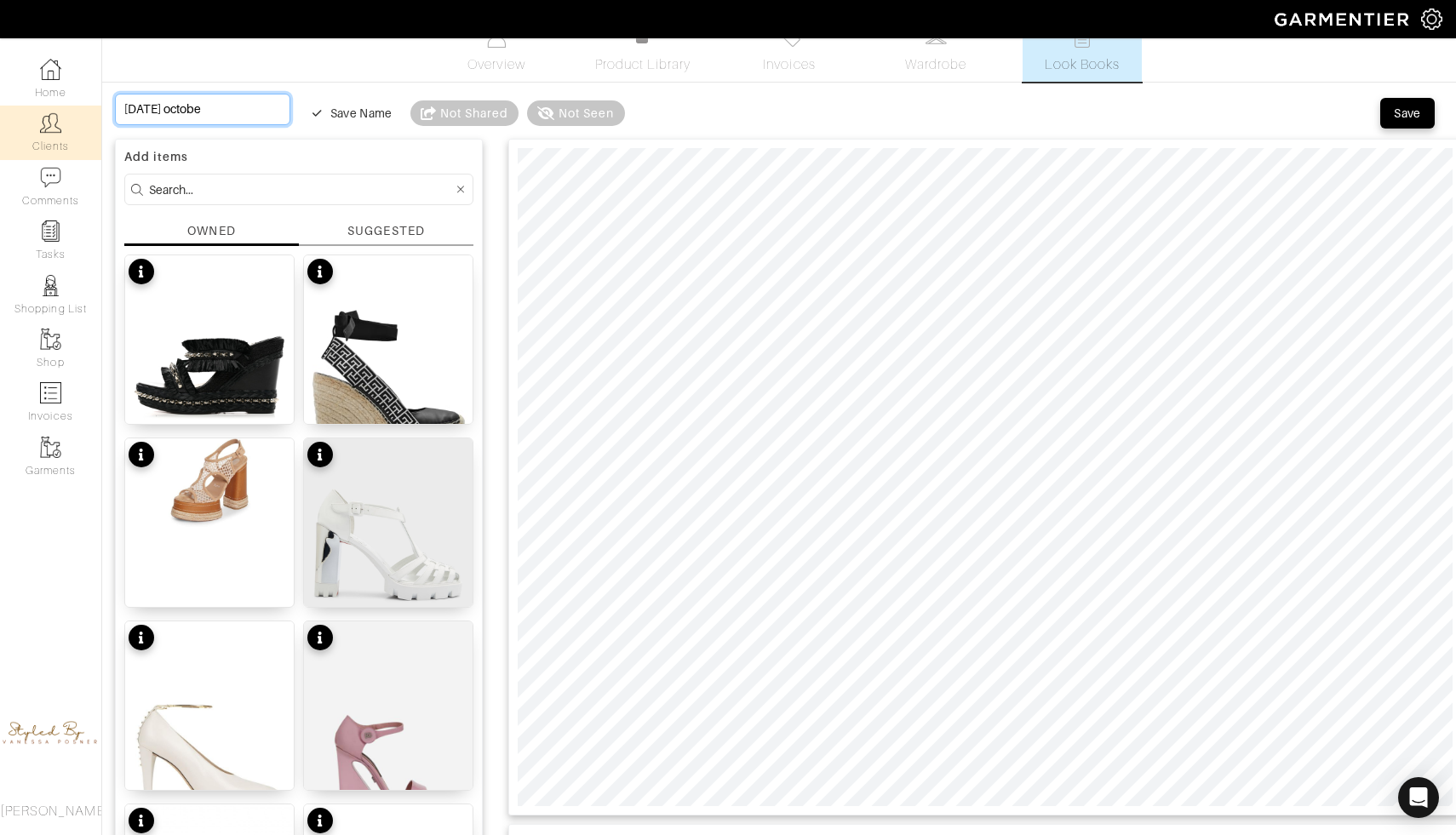
type input "Wednesday october"
type input "Wednesday october 1"
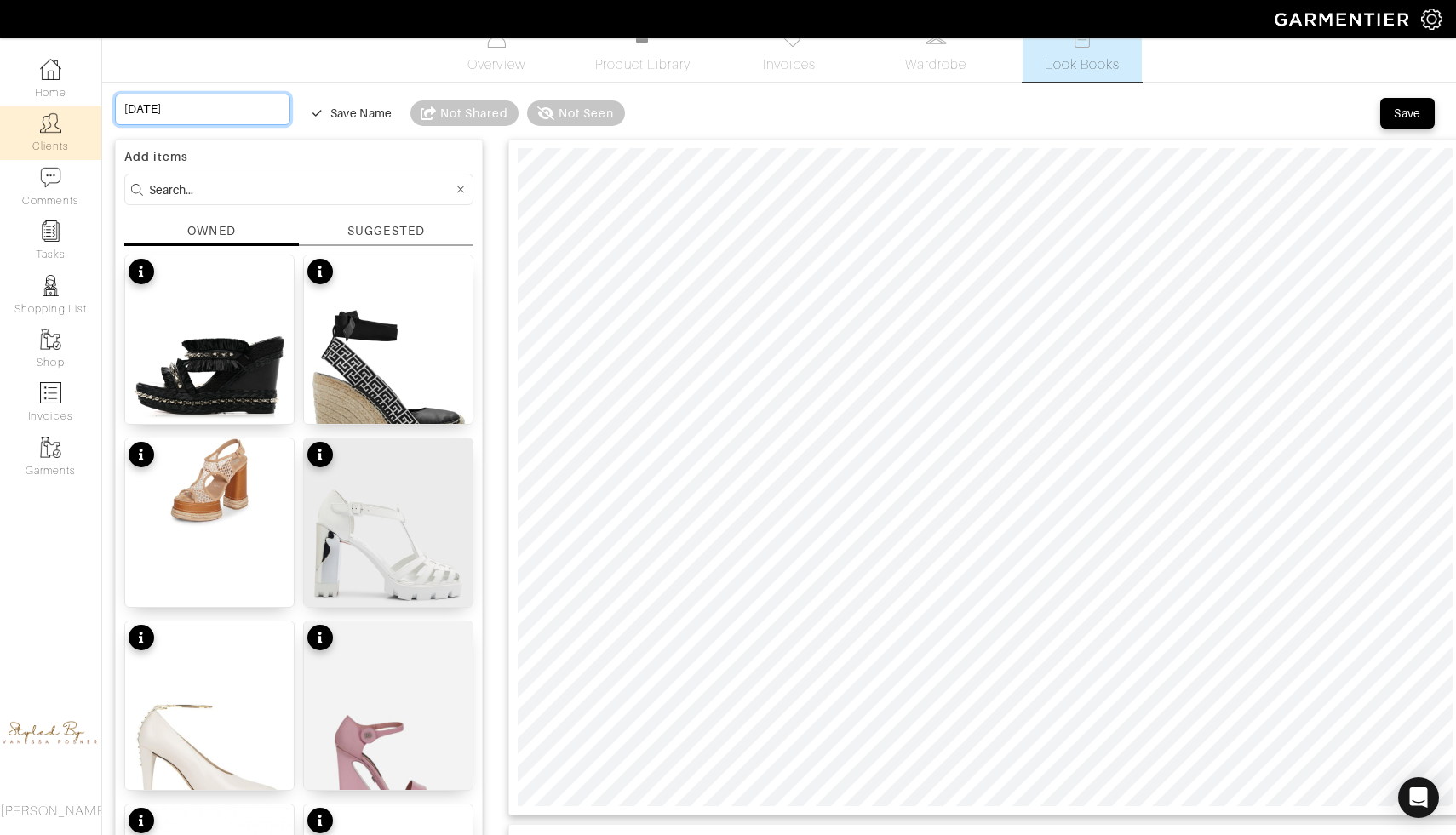
type input "Wednesday october 15"
type input "Wednesday october 15t"
type input "Wednesday october 15th"
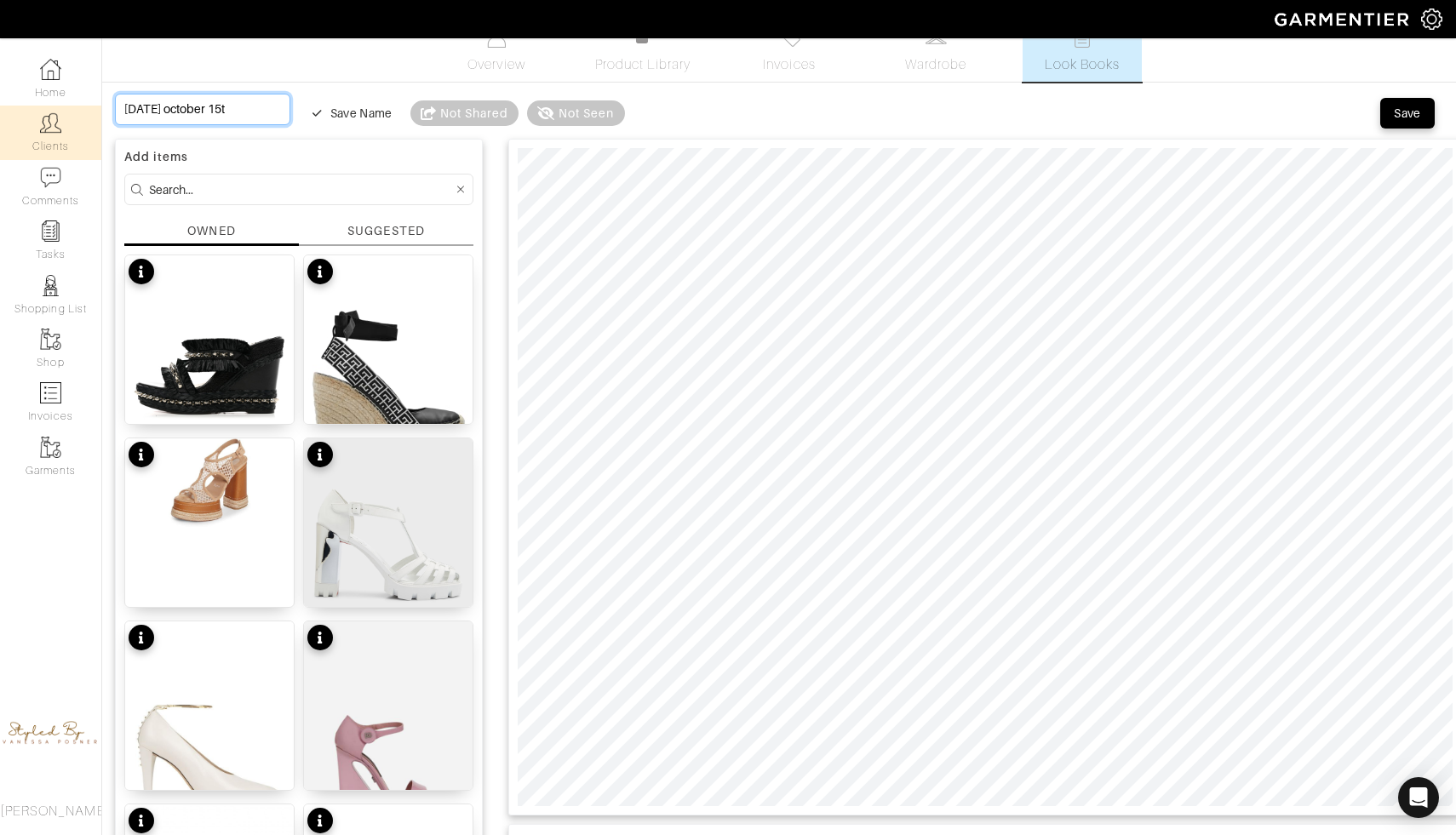
type input "Wednesday october 15th"
type input "Wednesday october 15th w"
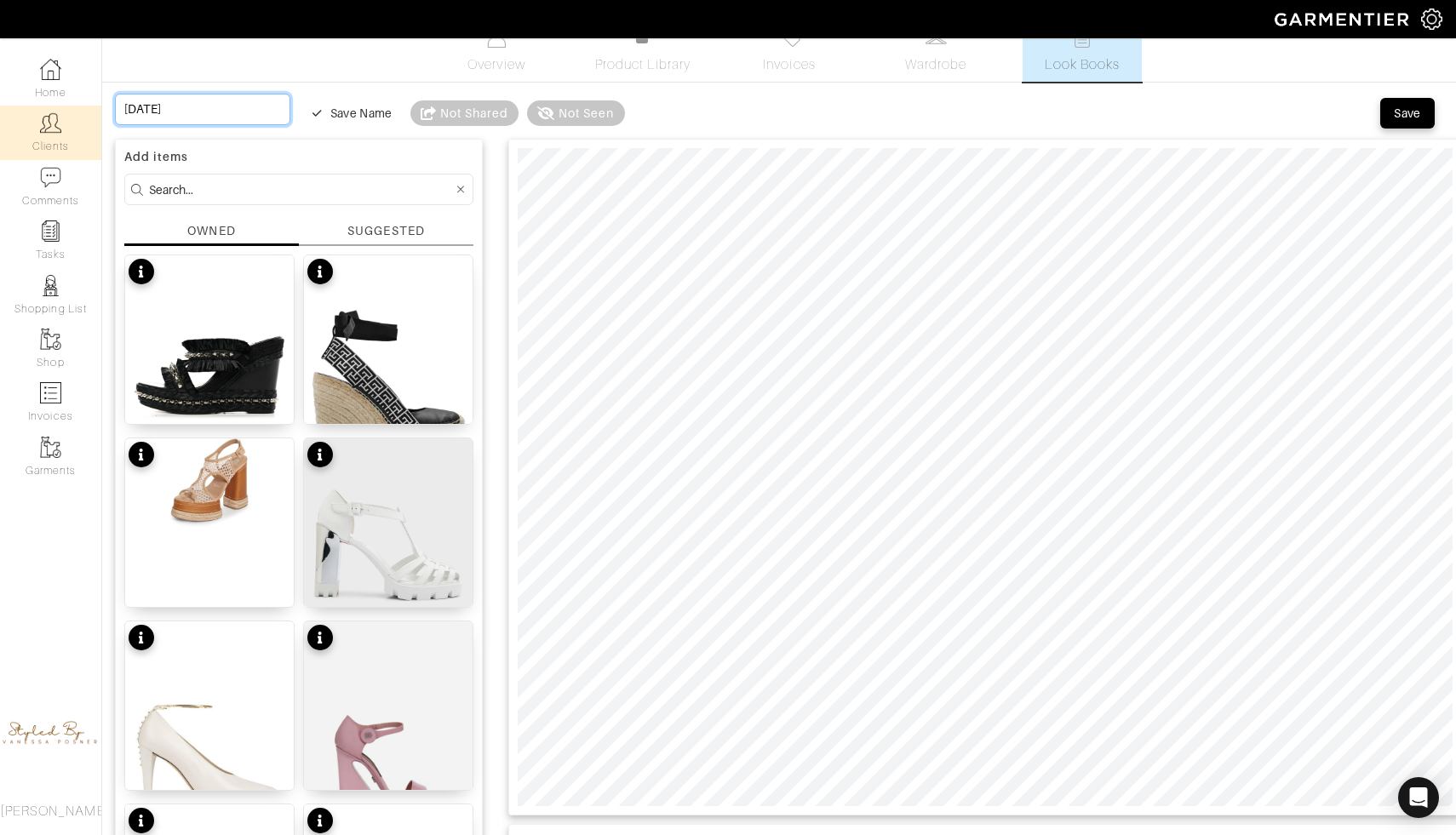
type input "Wednesday october 15th w"
type input "Wednesday october 15th wo"
type input "Wednesday october 15th wor"
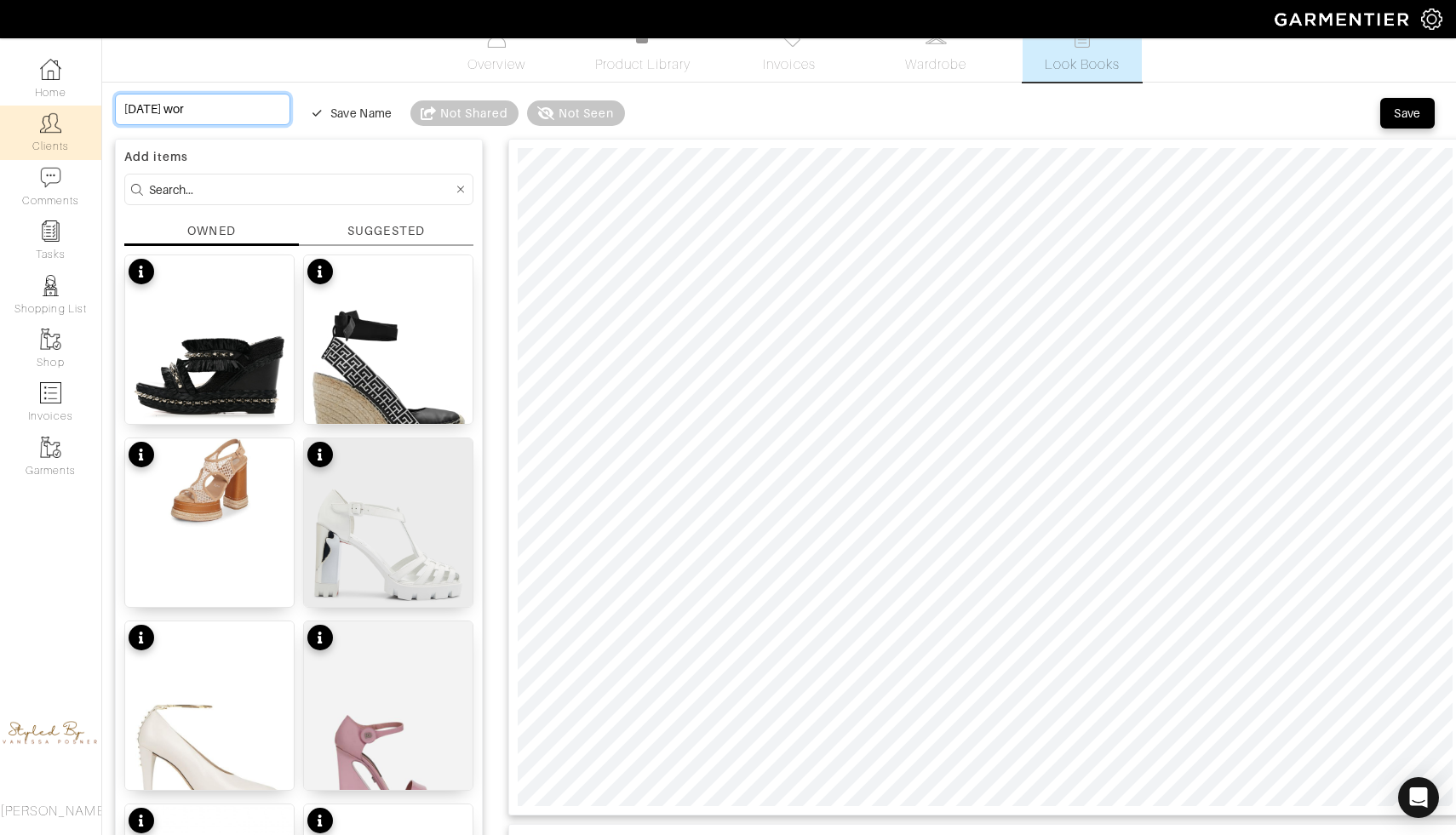
type input "Wednesday october 15th work"
type input "Wednesday october 15th work o"
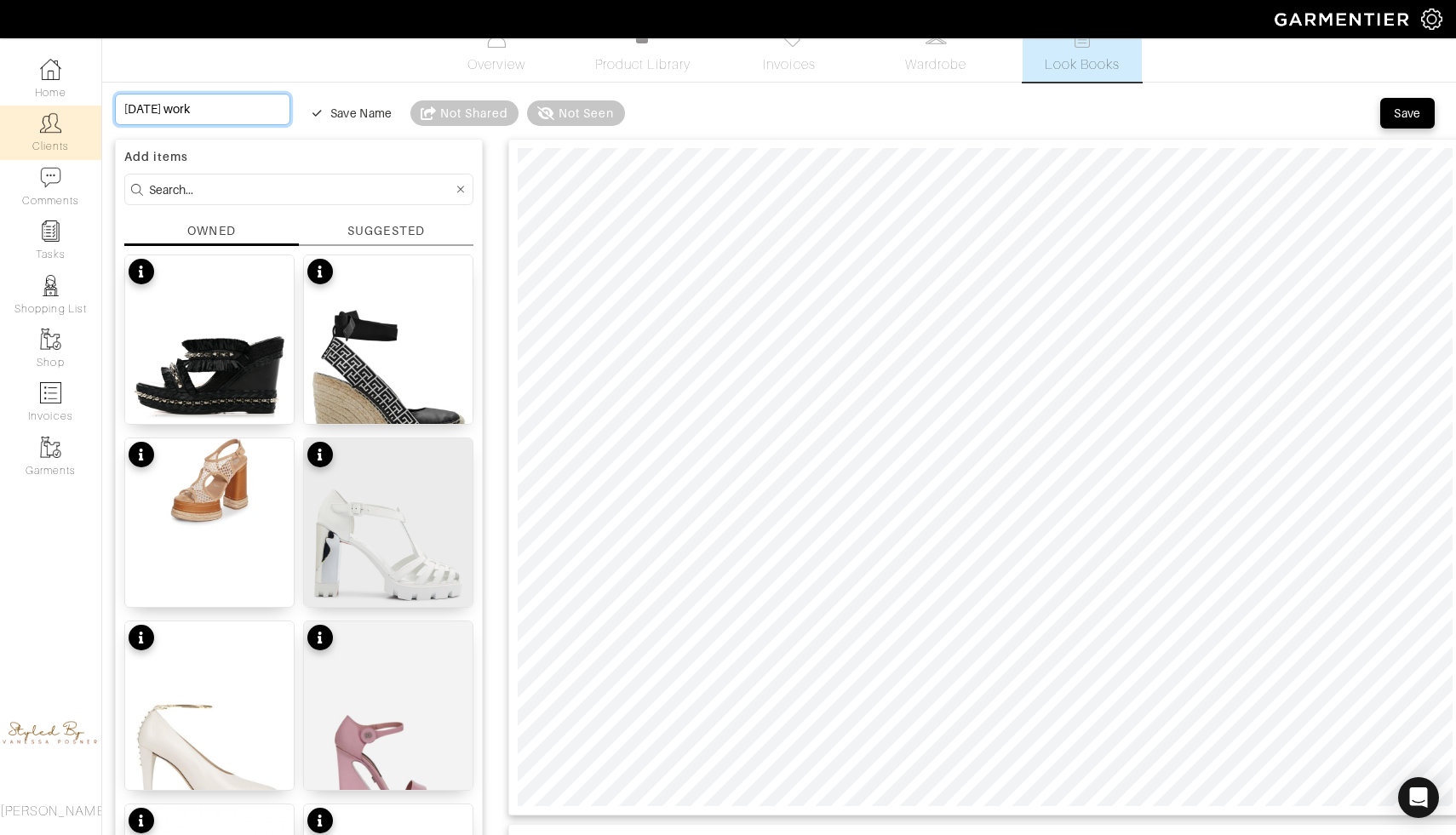
type input "Wednesday october 15th work o"
type input "Wednesday october 15th work ou"
type input "Wednesday october 15th work out"
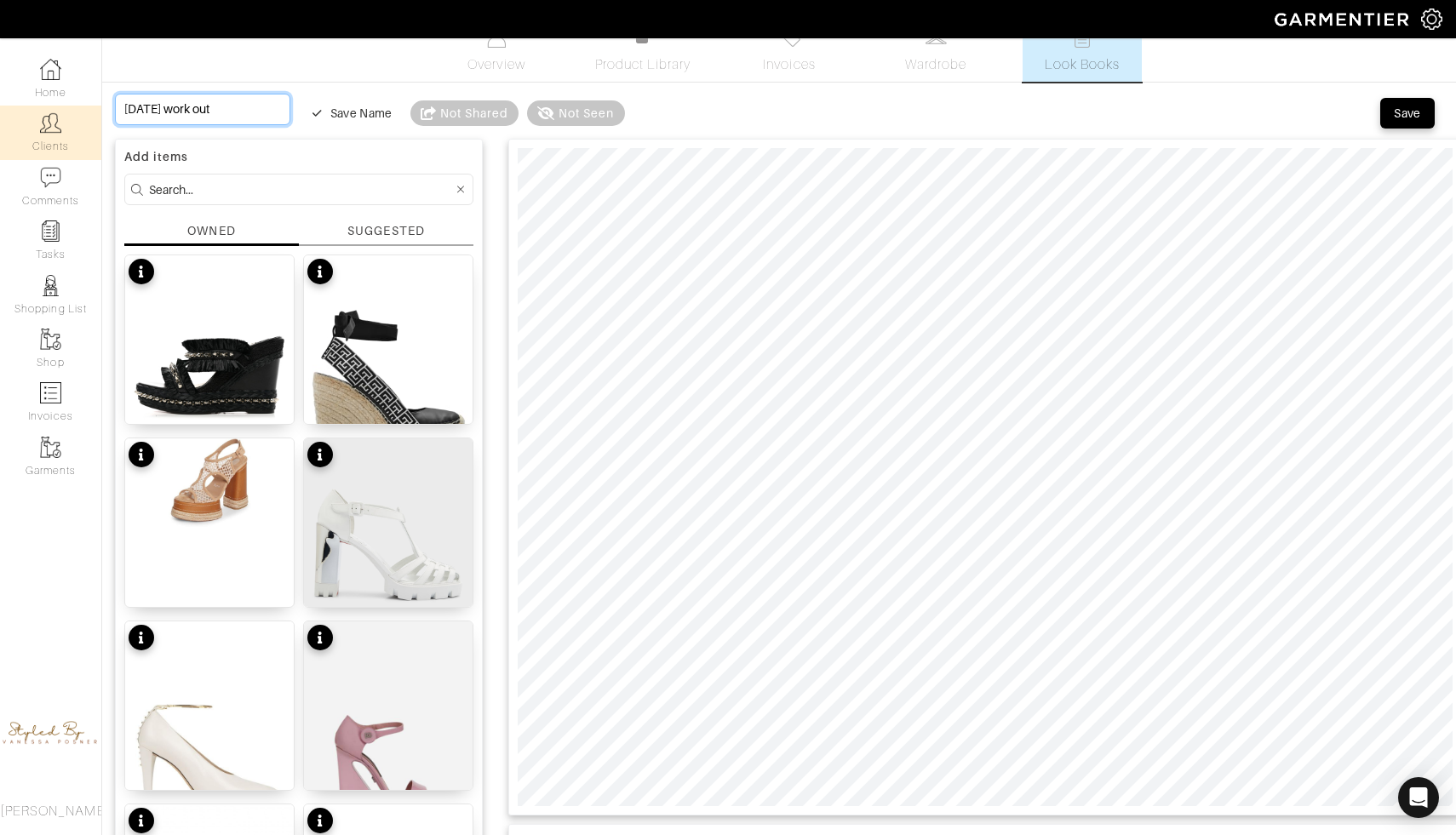
type input "Wednesday october 15th work outf"
type input "Wednesday october 15th work outfi"
type input "[DATE] work outfit"
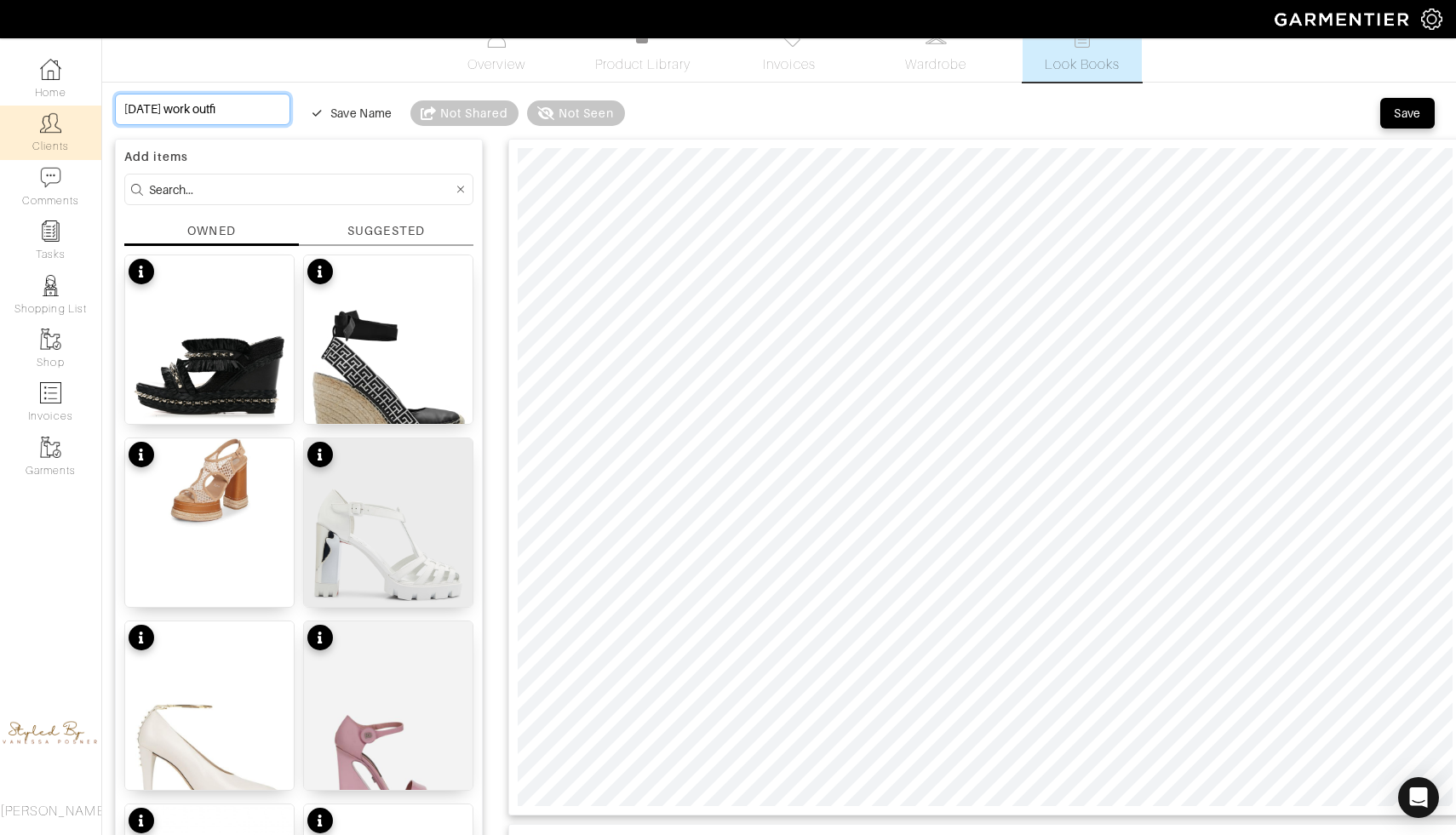
type input "[DATE] work outfit"
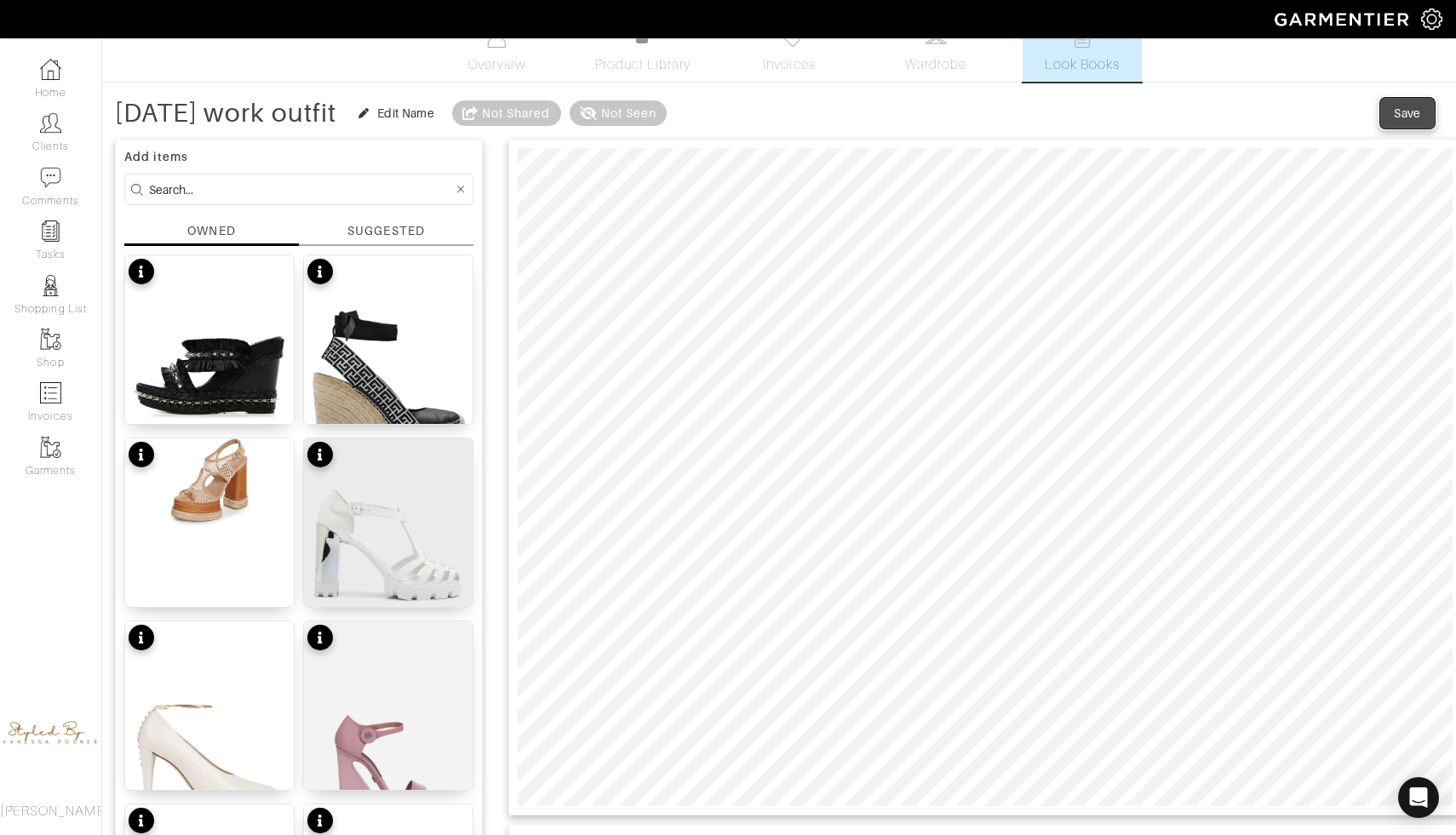
click at [1397, 114] on div "Save" at bounding box center [1406, 112] width 27 height 17
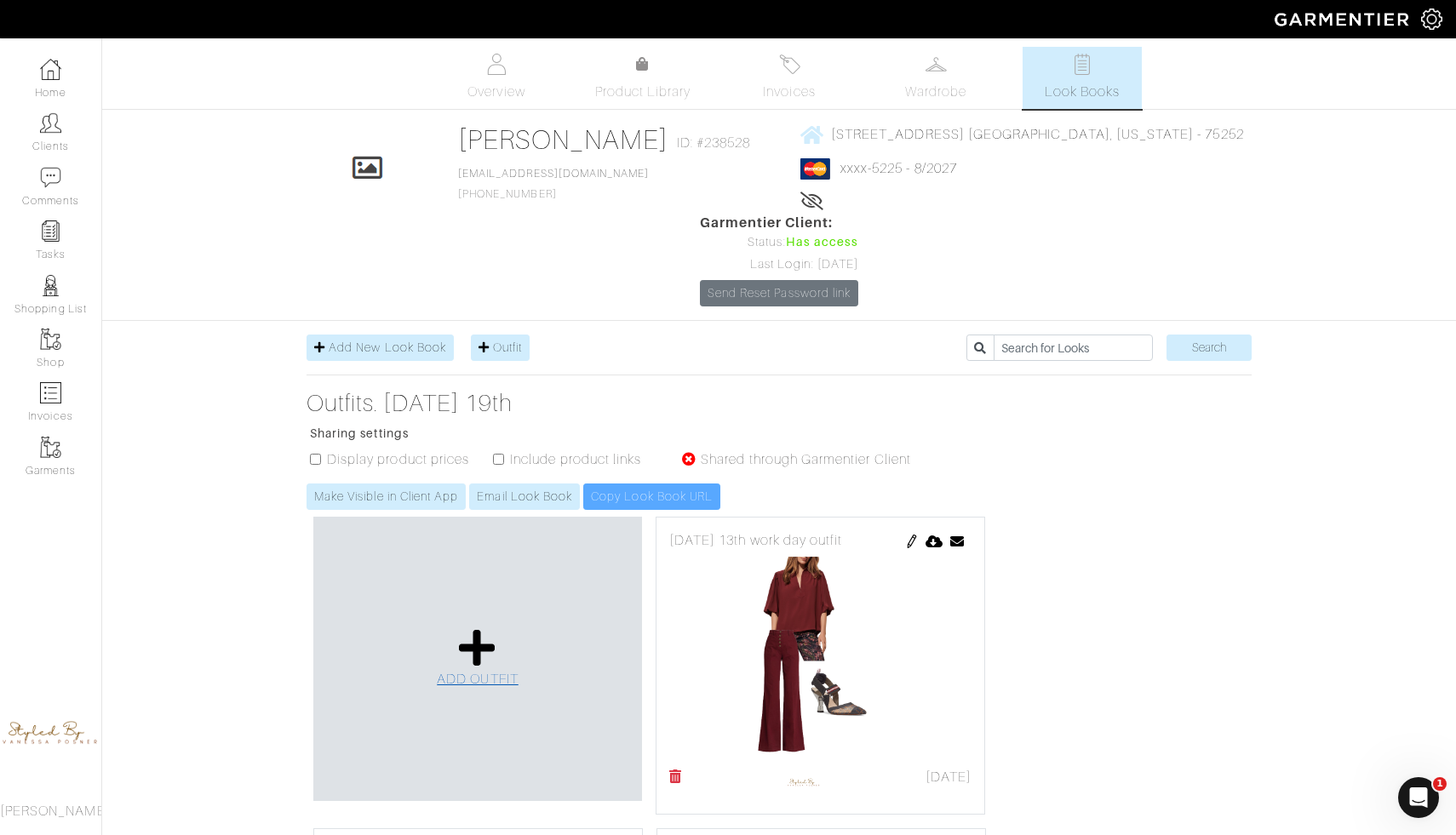
click at [470, 627] on icon at bounding box center [477, 647] width 37 height 41
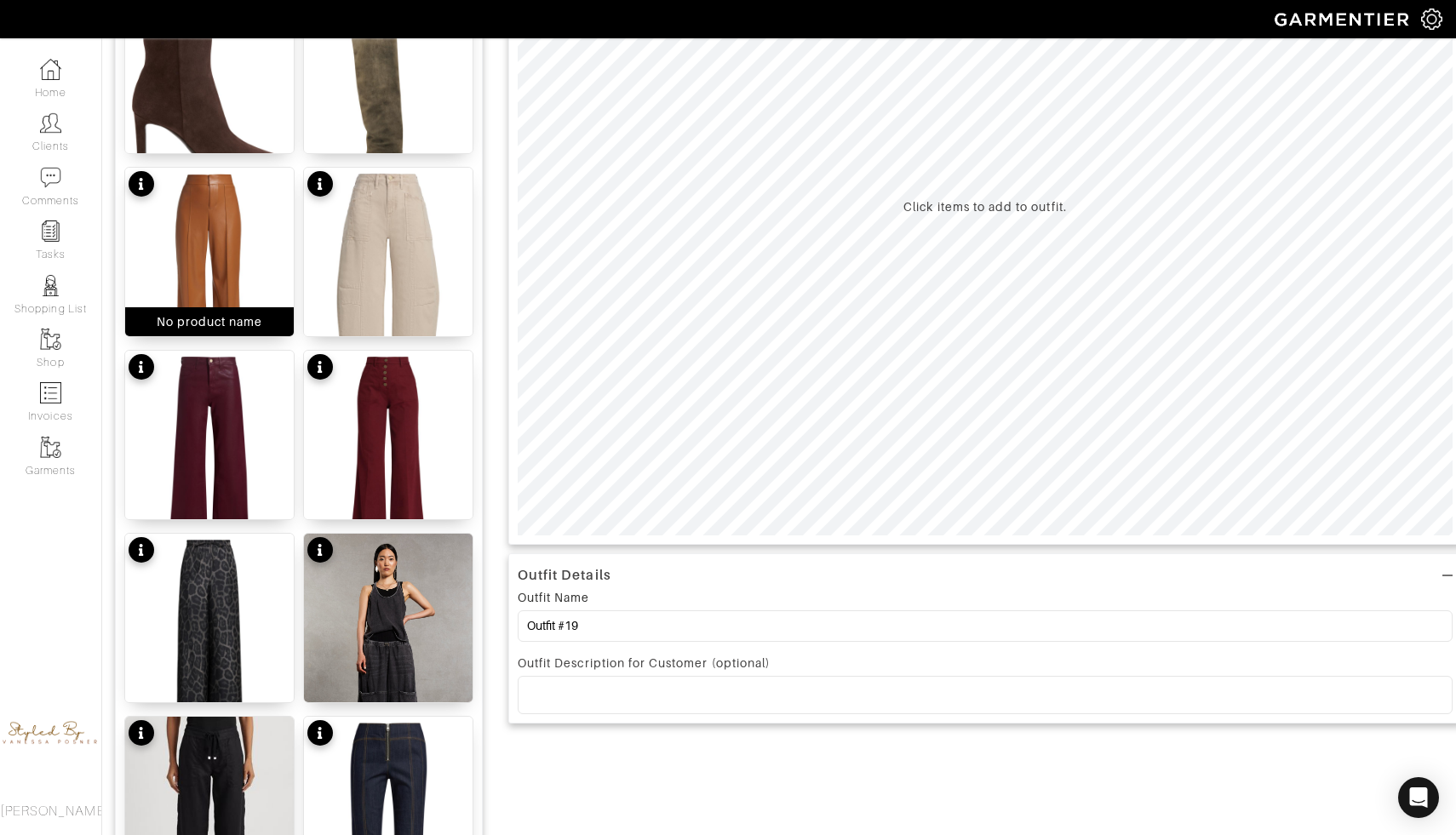
scroll to position [299, 0]
click at [241, 239] on img at bounding box center [210, 279] width 169 height 225
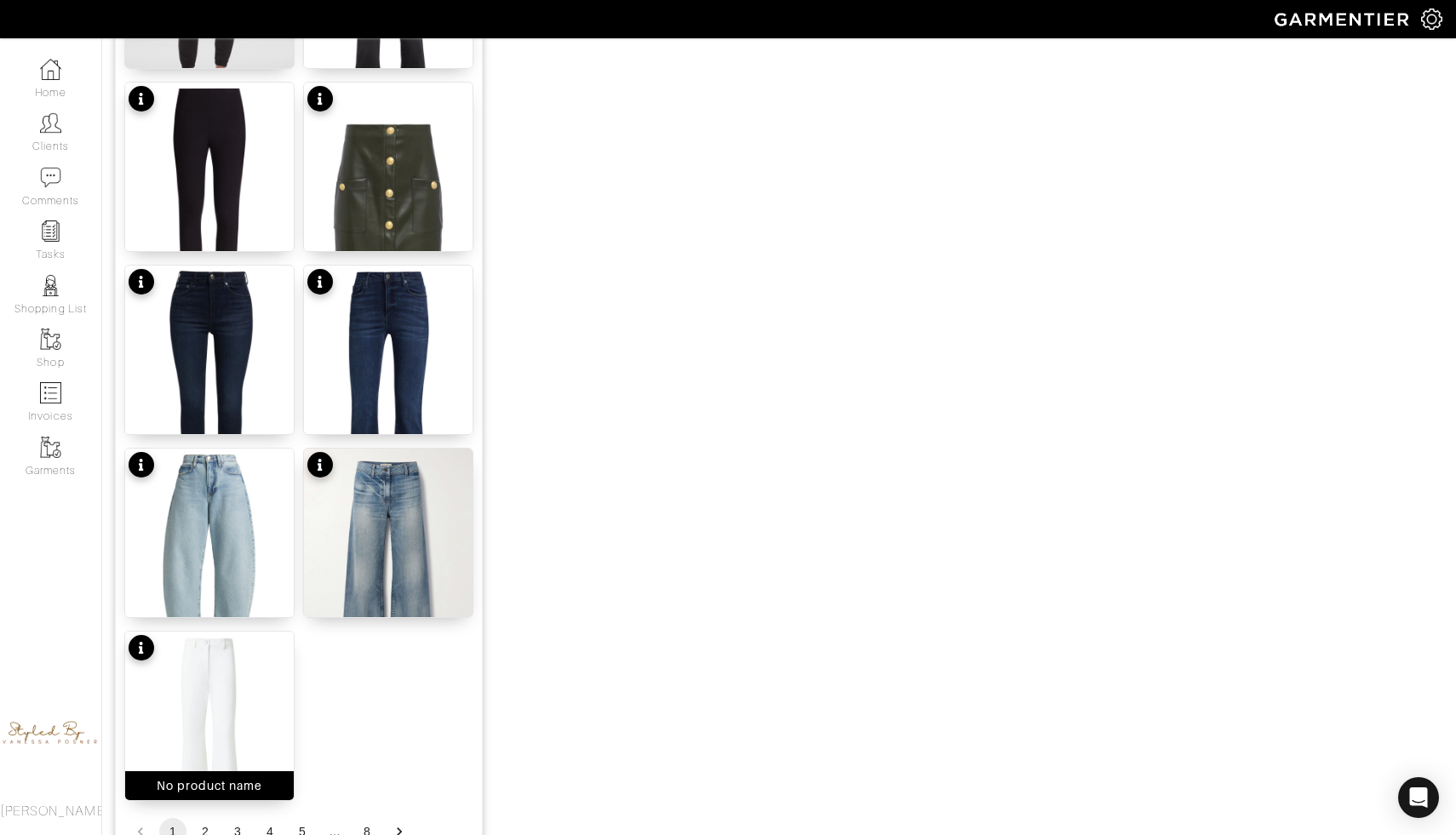
scroll to position [1949, 0]
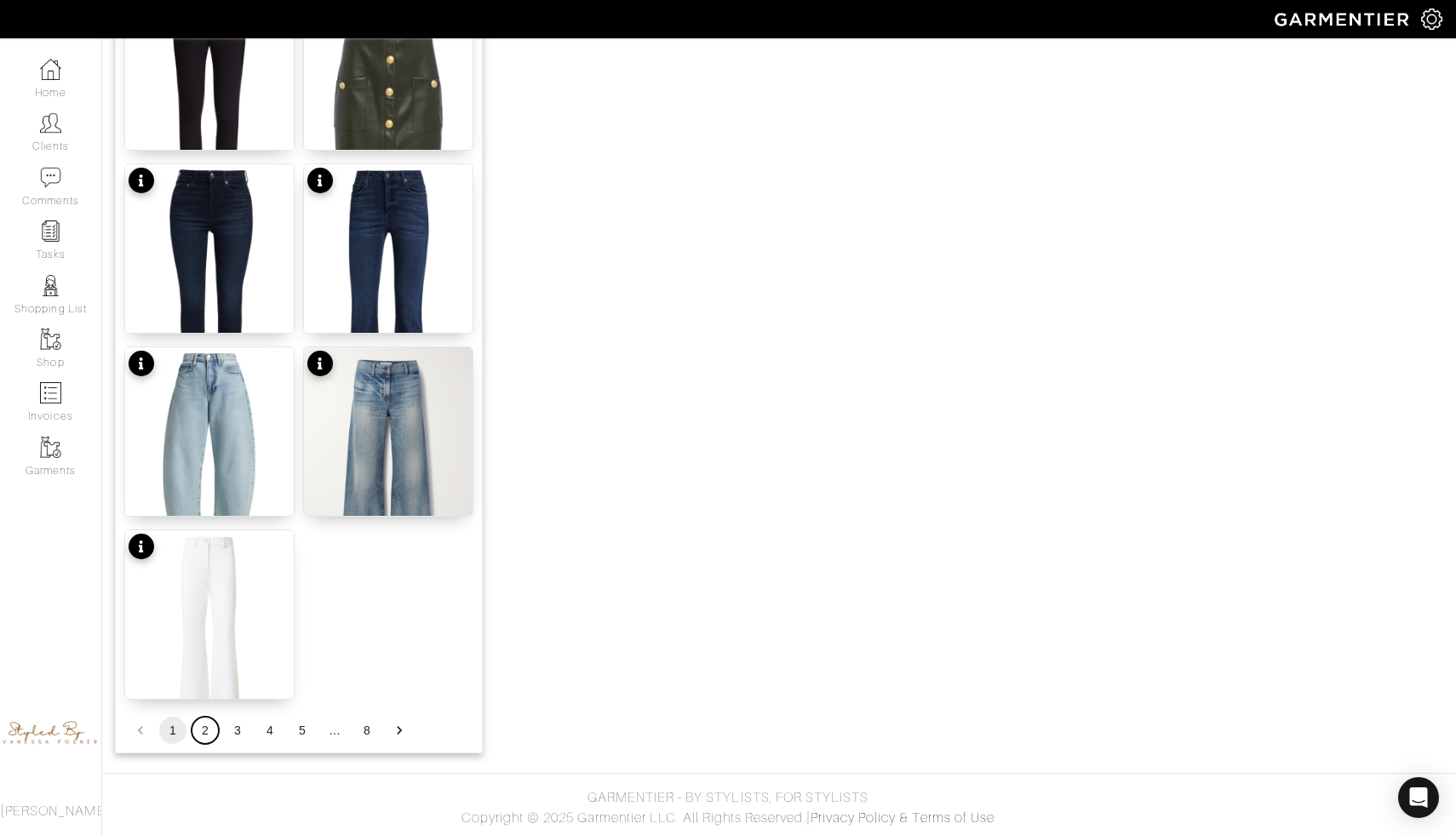
click at [206, 729] on button "2" at bounding box center [205, 730] width 27 height 27
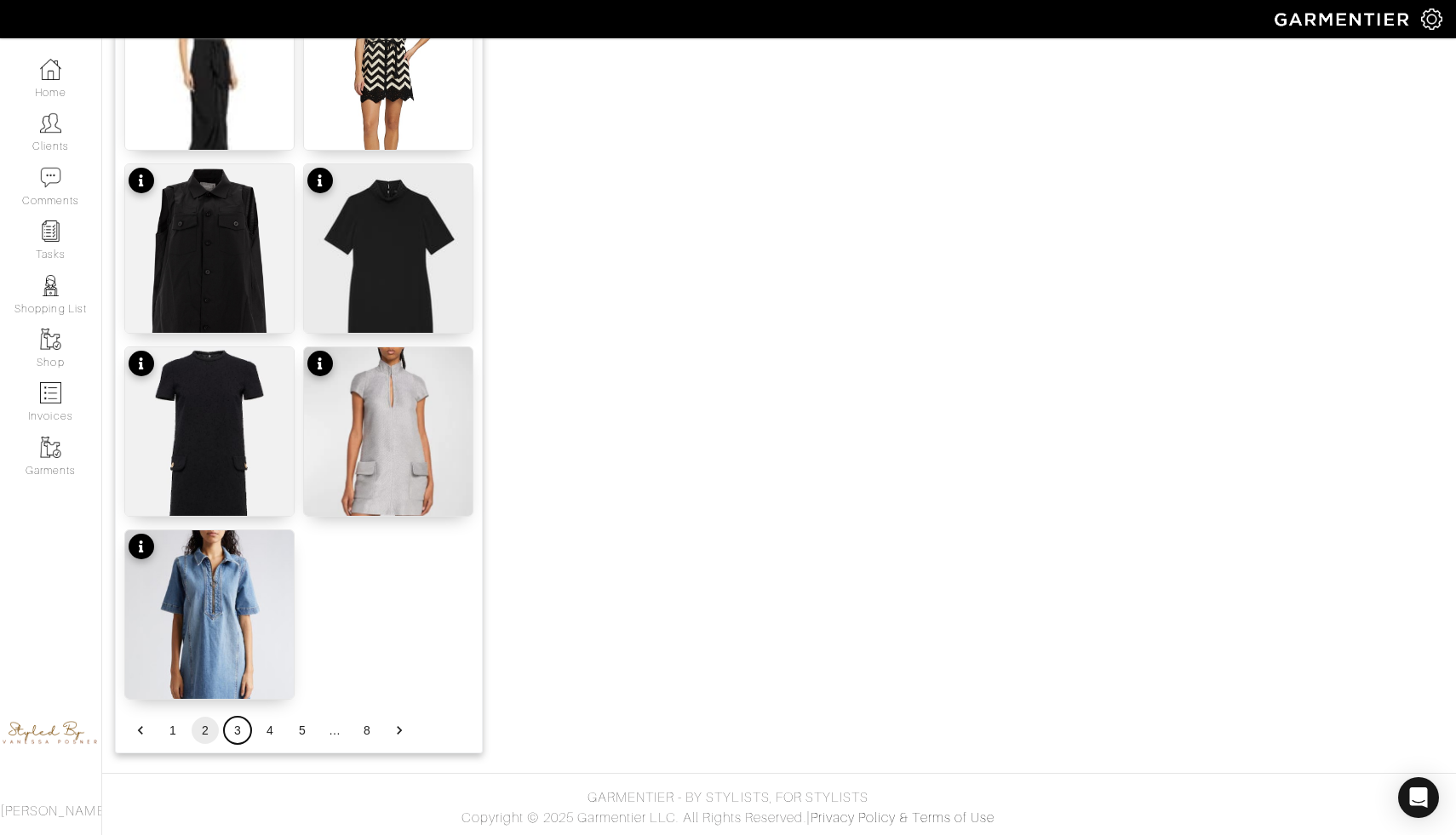
click at [239, 725] on button "3" at bounding box center [237, 730] width 27 height 27
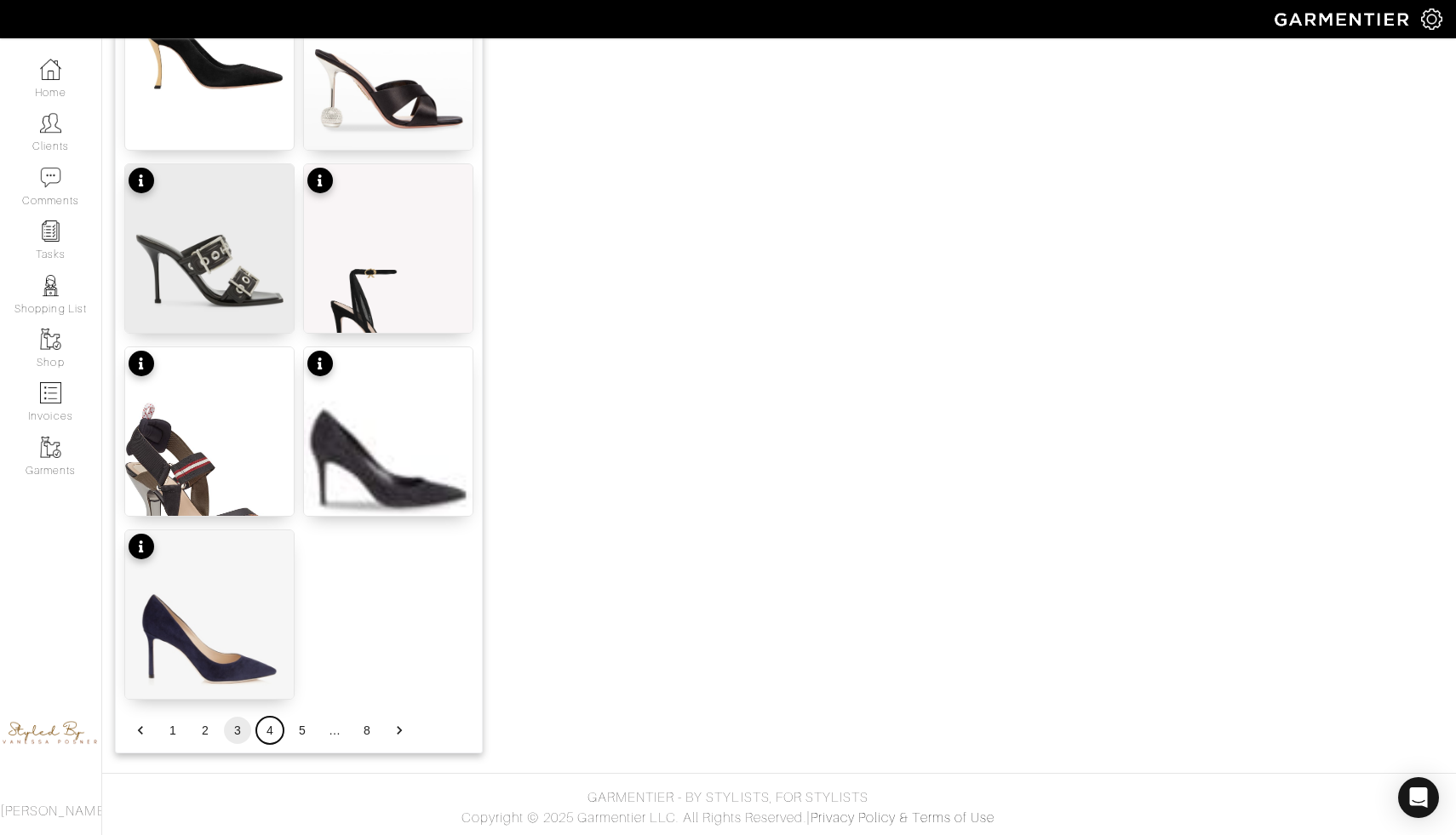
click at [266, 733] on button "4" at bounding box center [269, 730] width 27 height 27
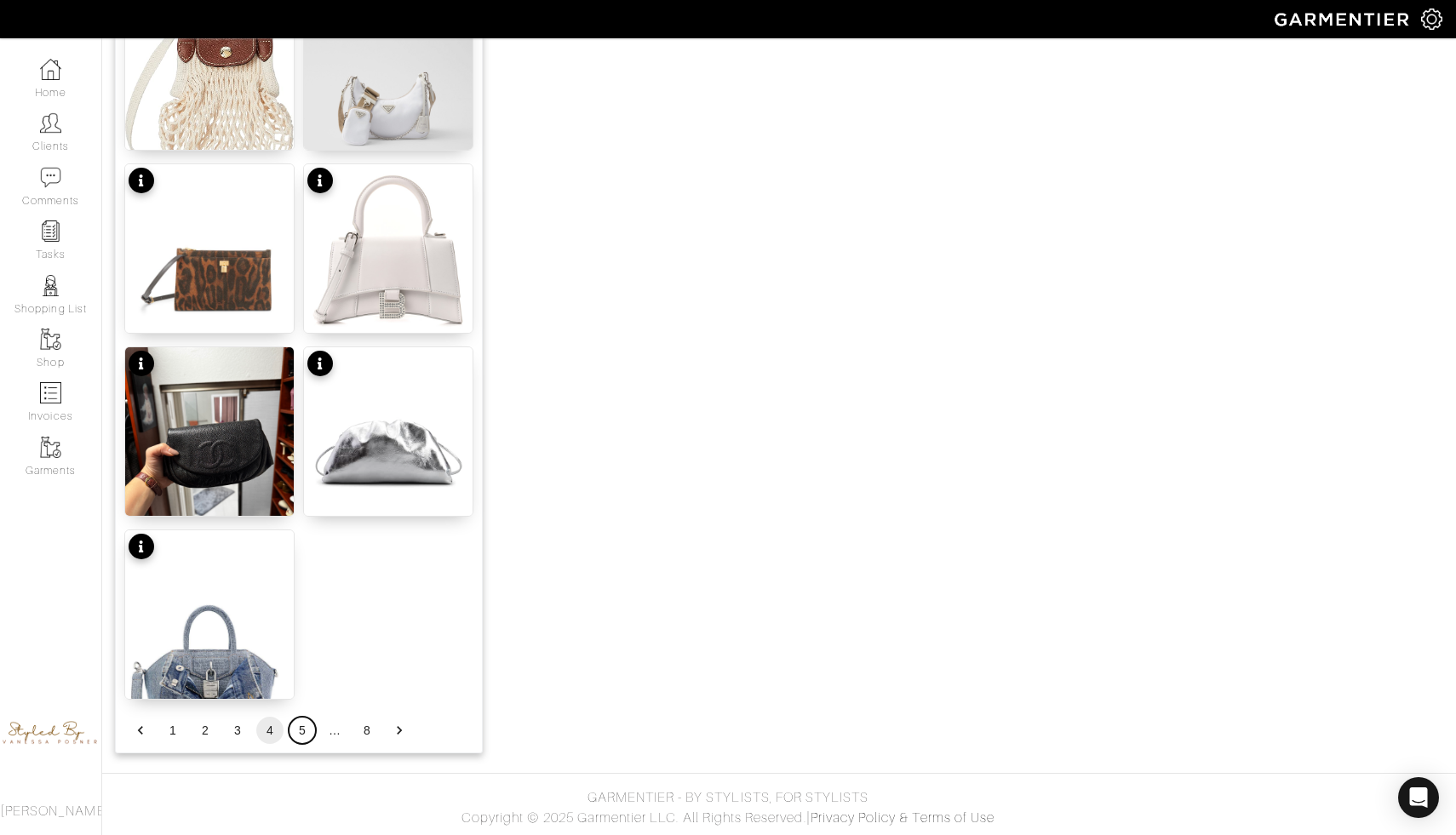
click at [300, 735] on button "5" at bounding box center [301, 730] width 27 height 27
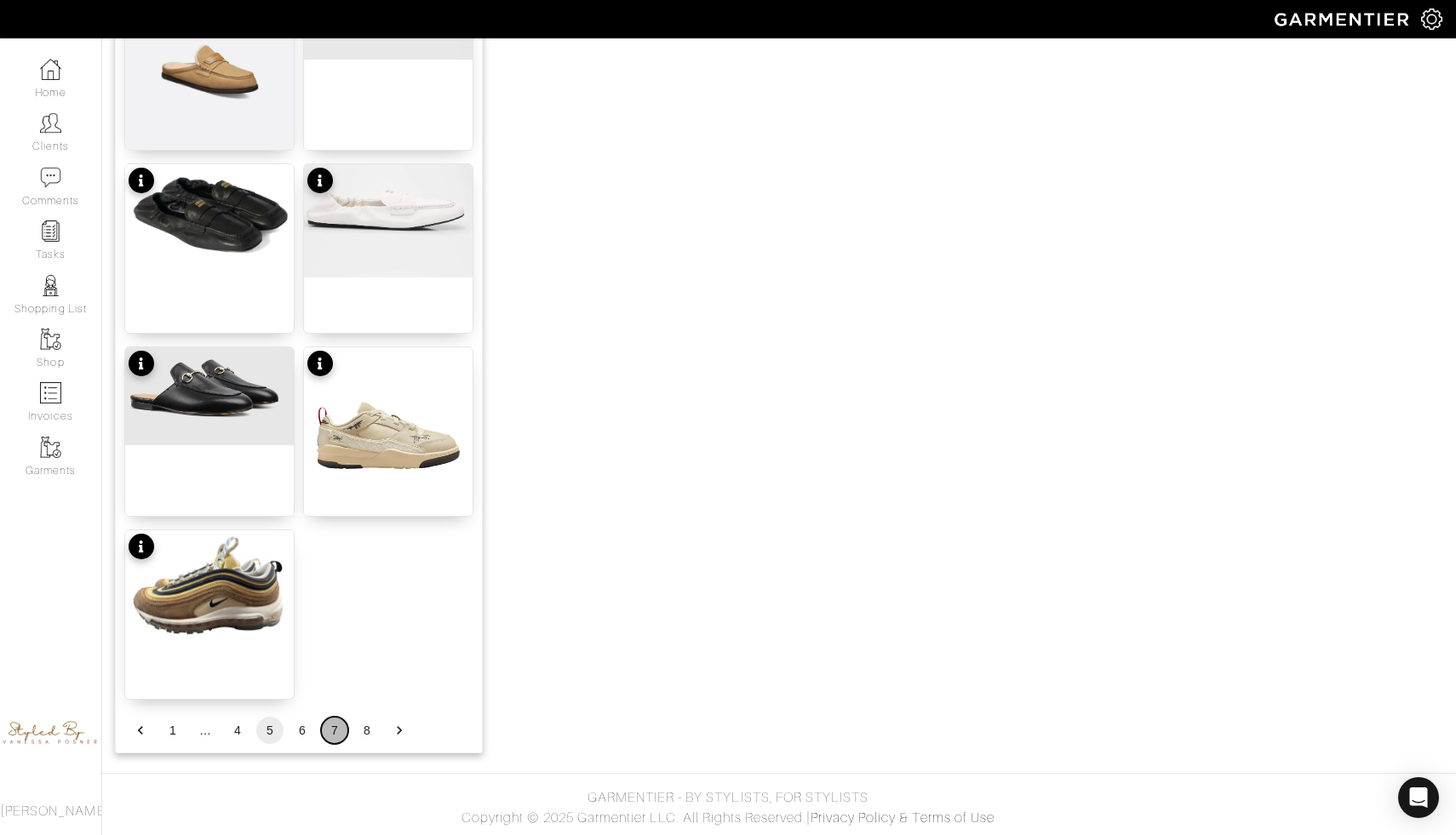
click at [329, 730] on button "7" at bounding box center [334, 730] width 27 height 27
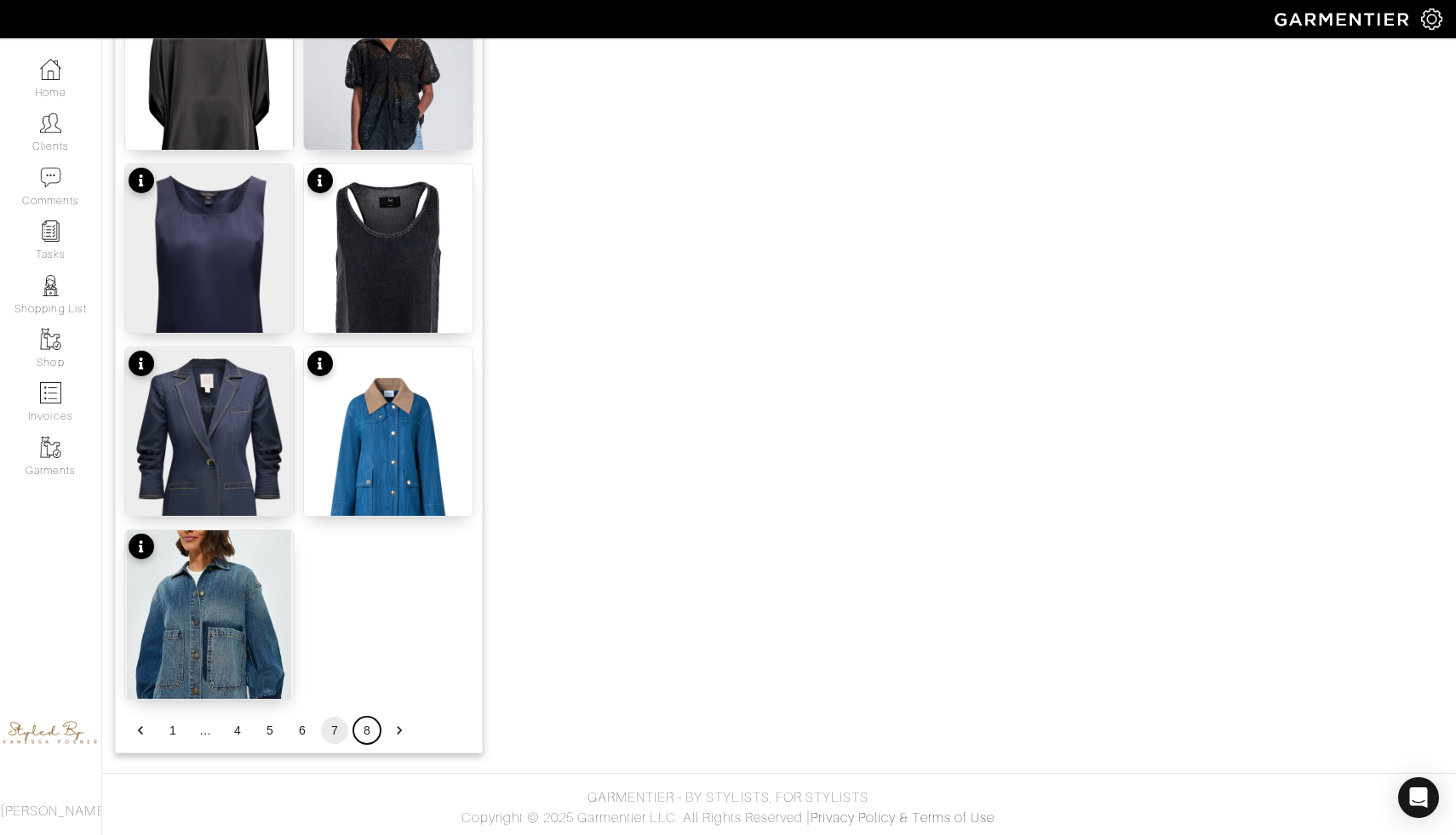
click at [359, 727] on button "8" at bounding box center [366, 730] width 27 height 27
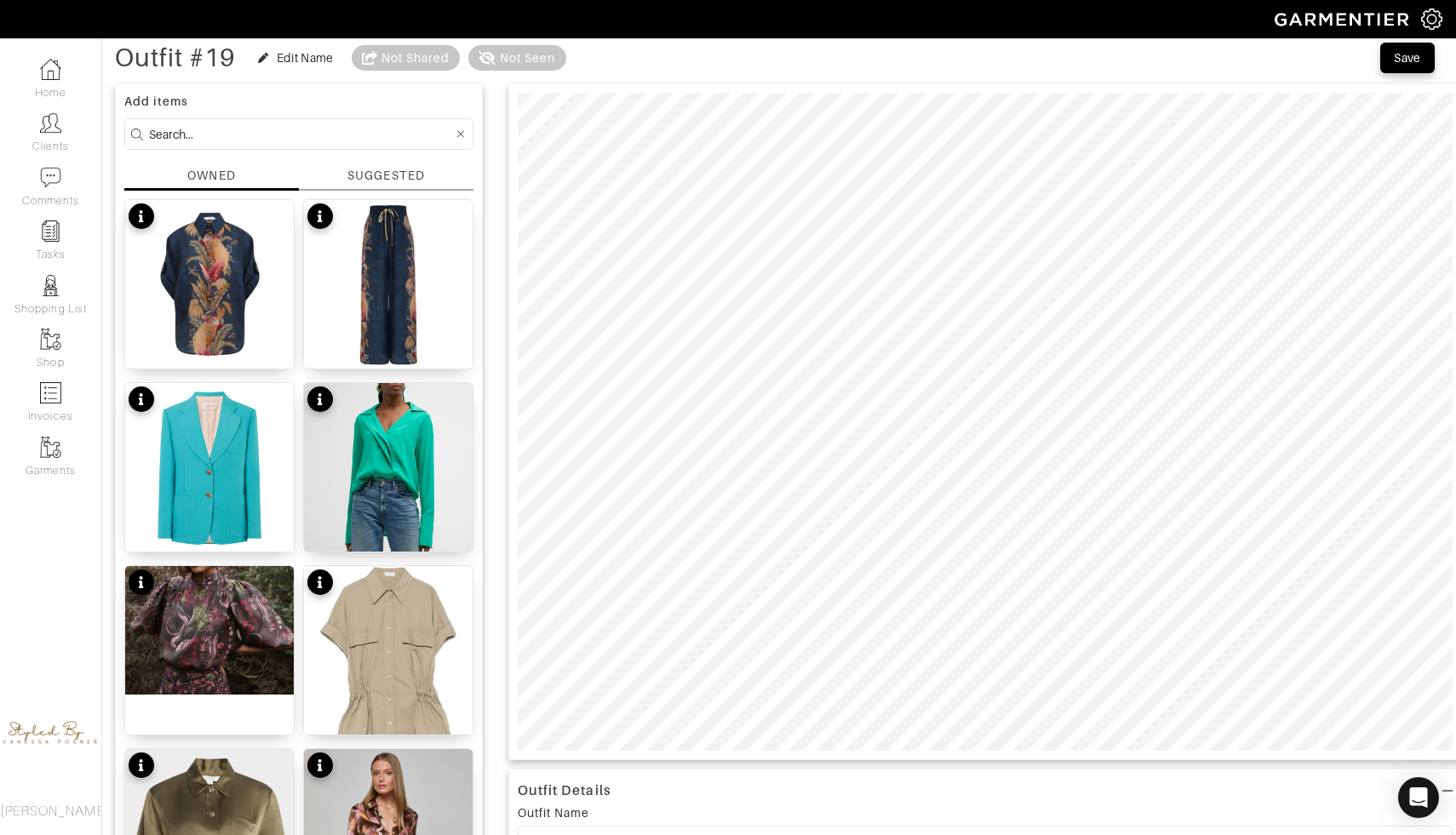
scroll to position [0, 0]
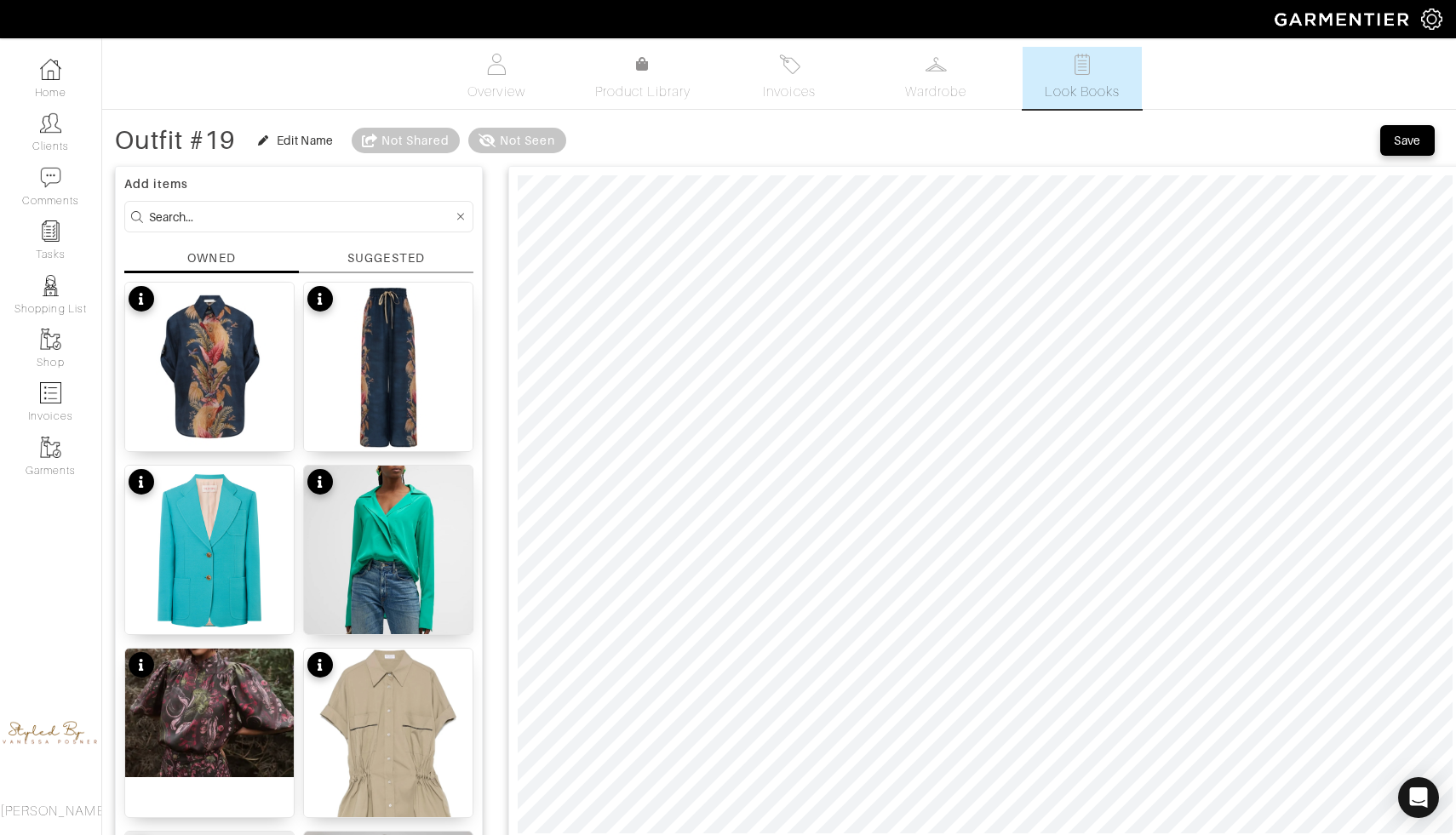
click at [211, 208] on input at bounding box center [301, 216] width 304 height 21
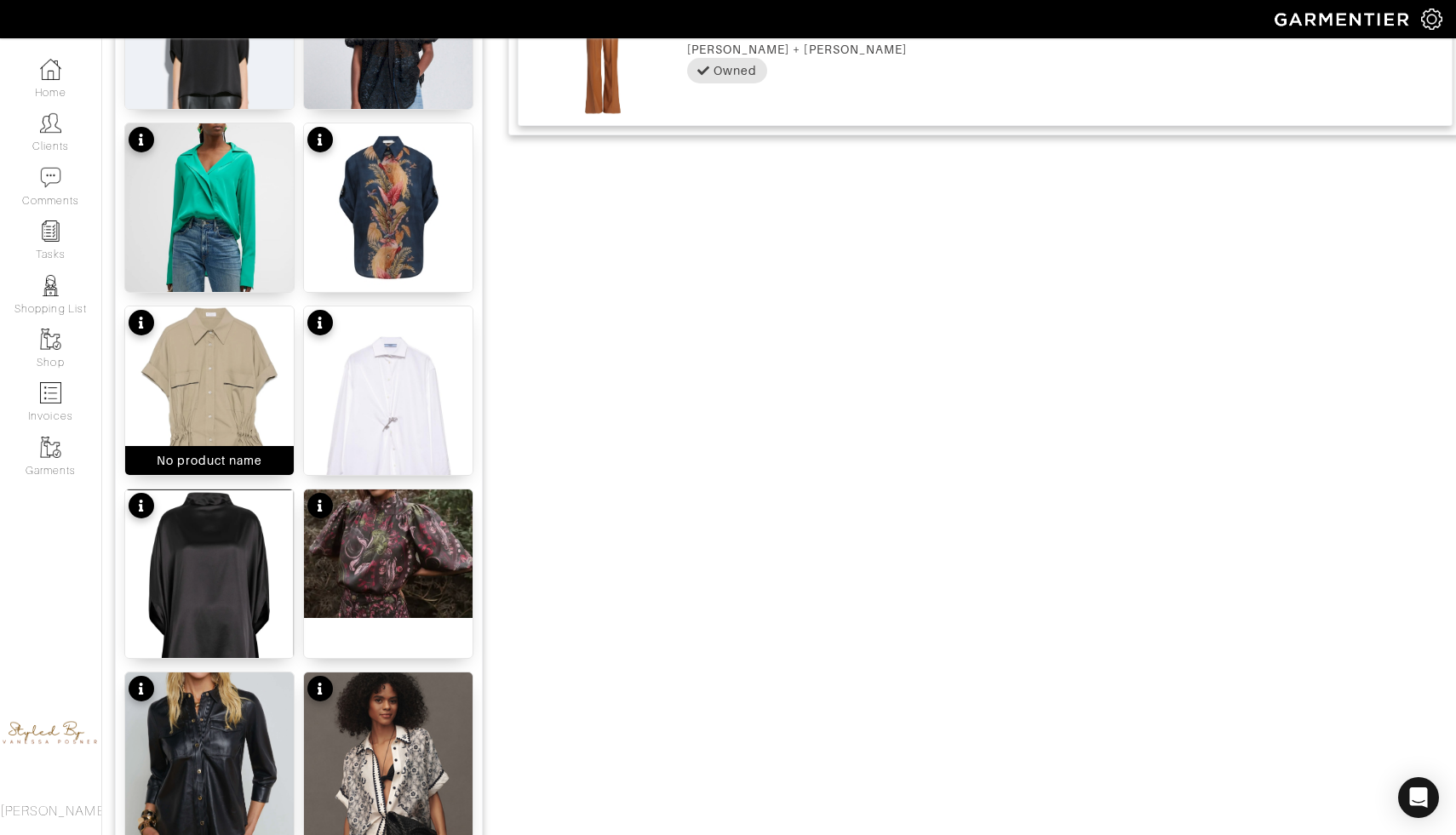
scroll to position [1217, 0]
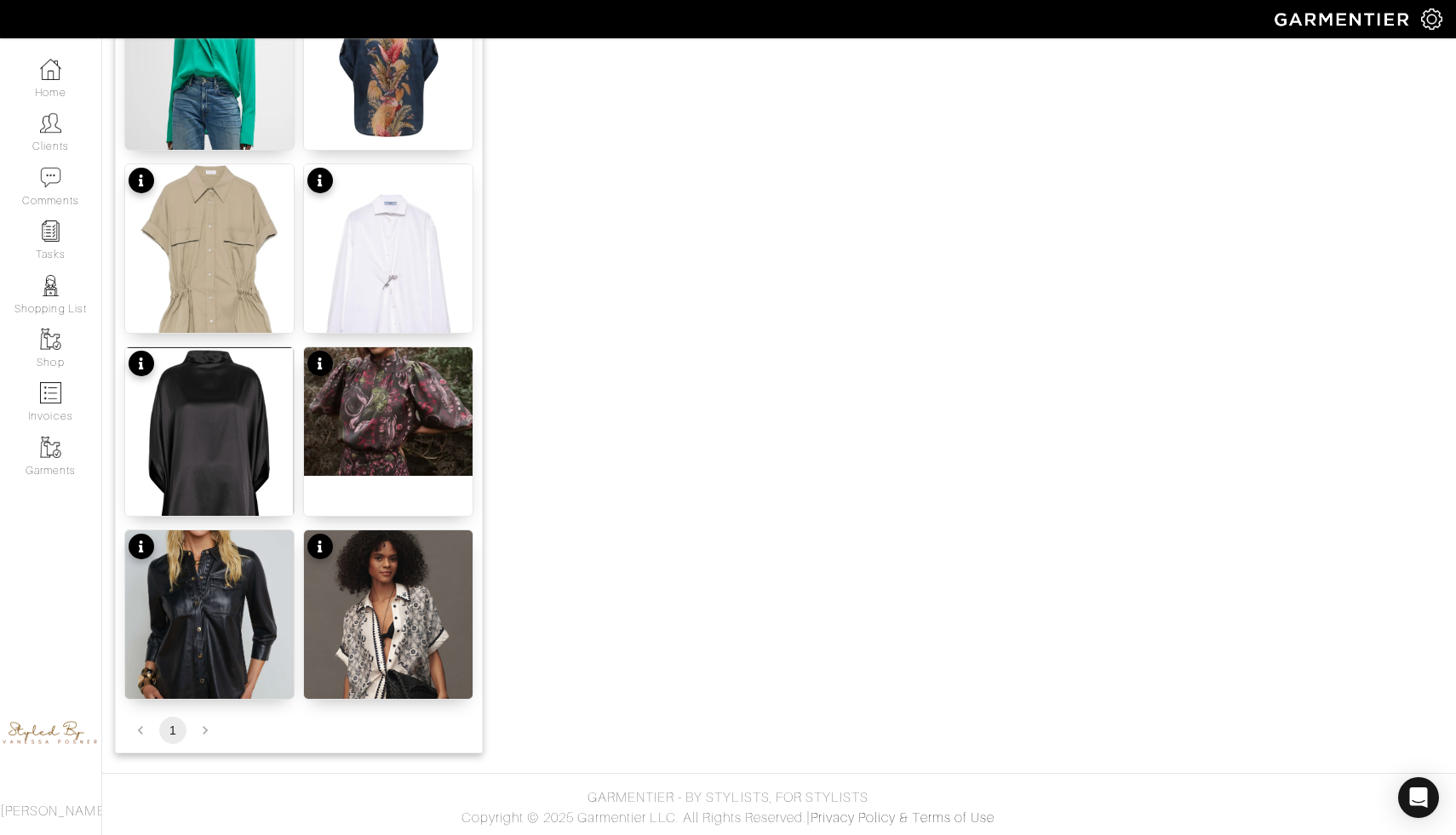
click at [210, 736] on li "pagination navigation" at bounding box center [205, 730] width 33 height 27
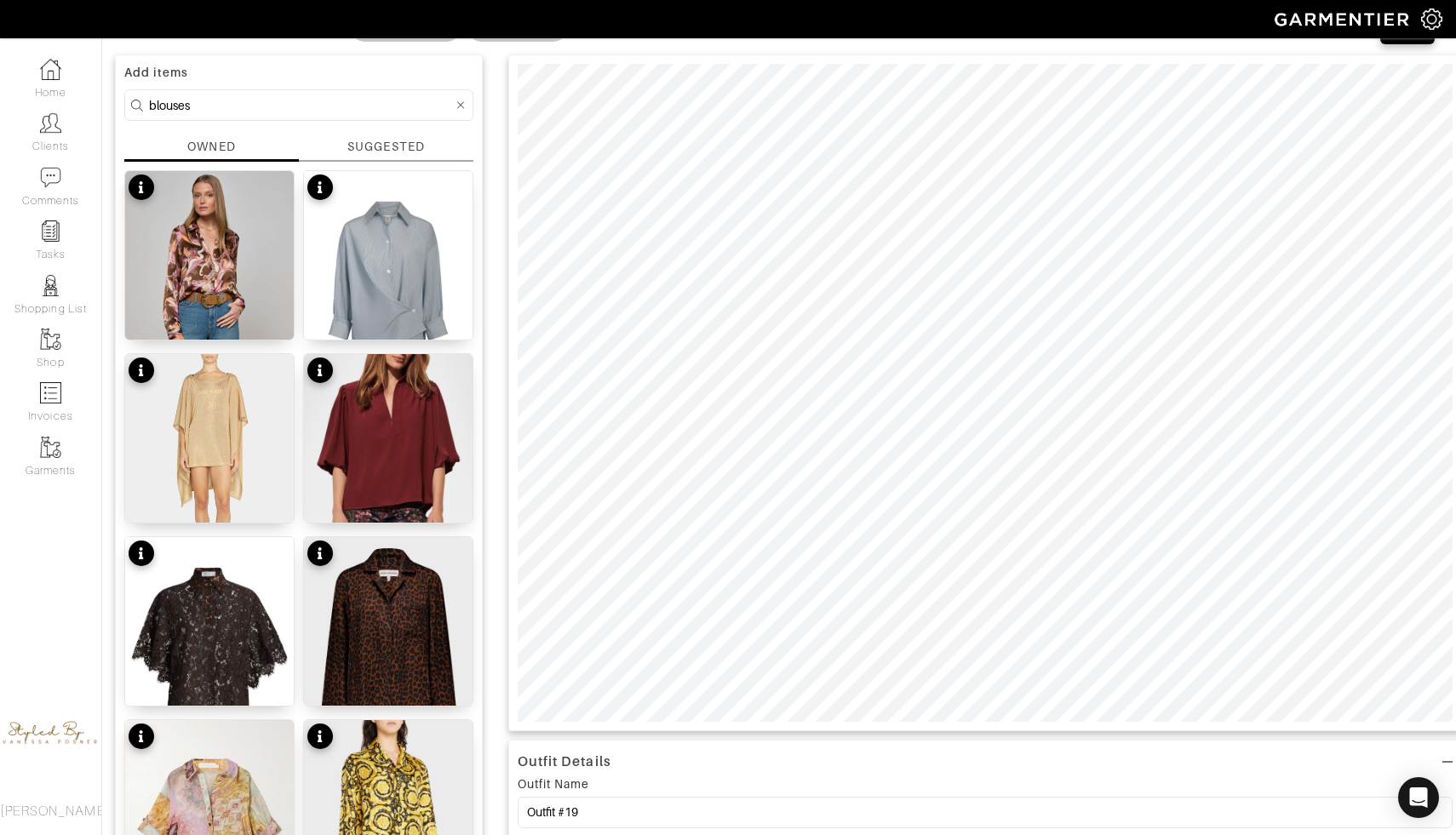
scroll to position [107, 0]
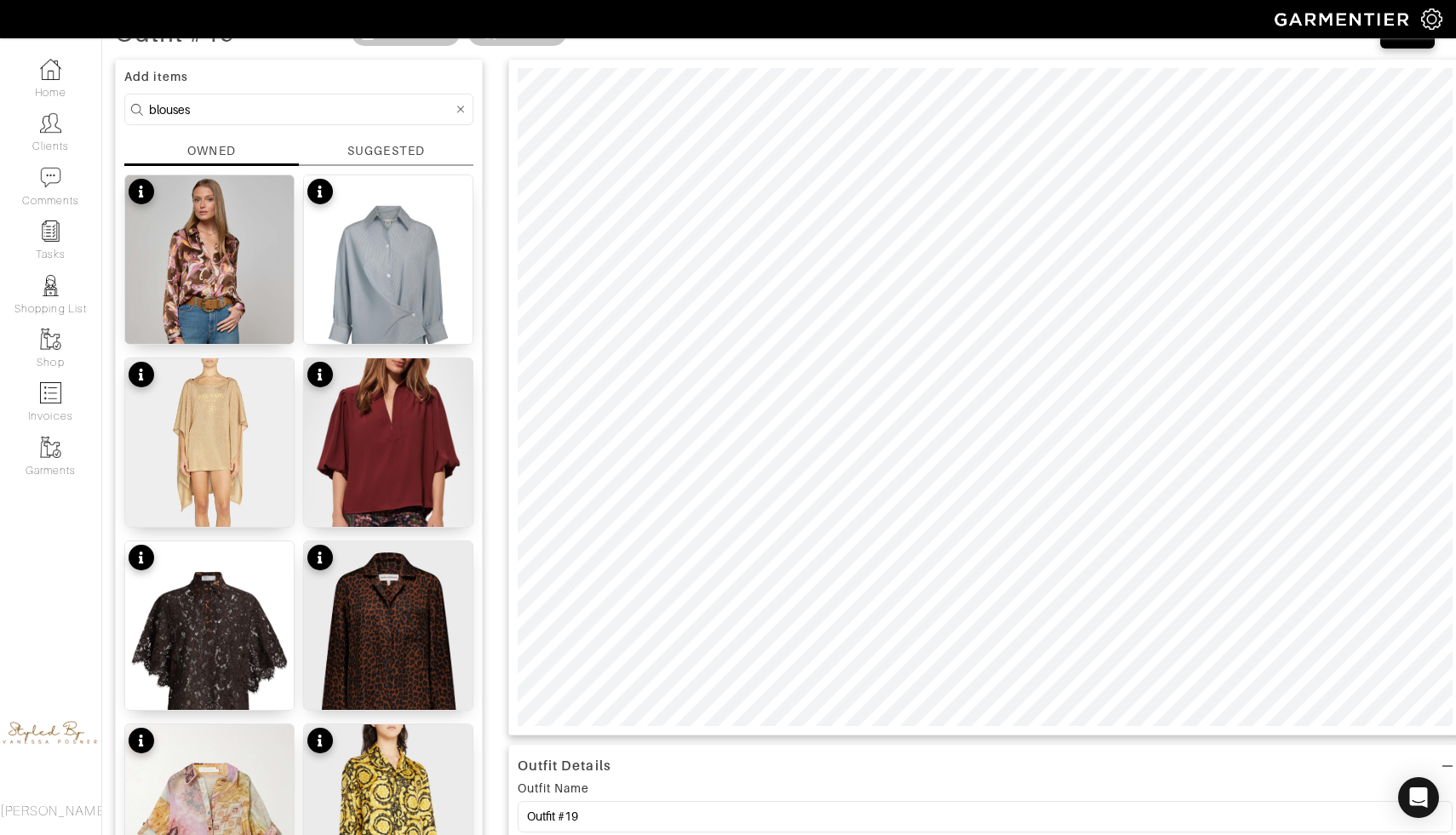
click at [338, 102] on input "blouses" at bounding box center [301, 108] width 304 height 21
type input "b"
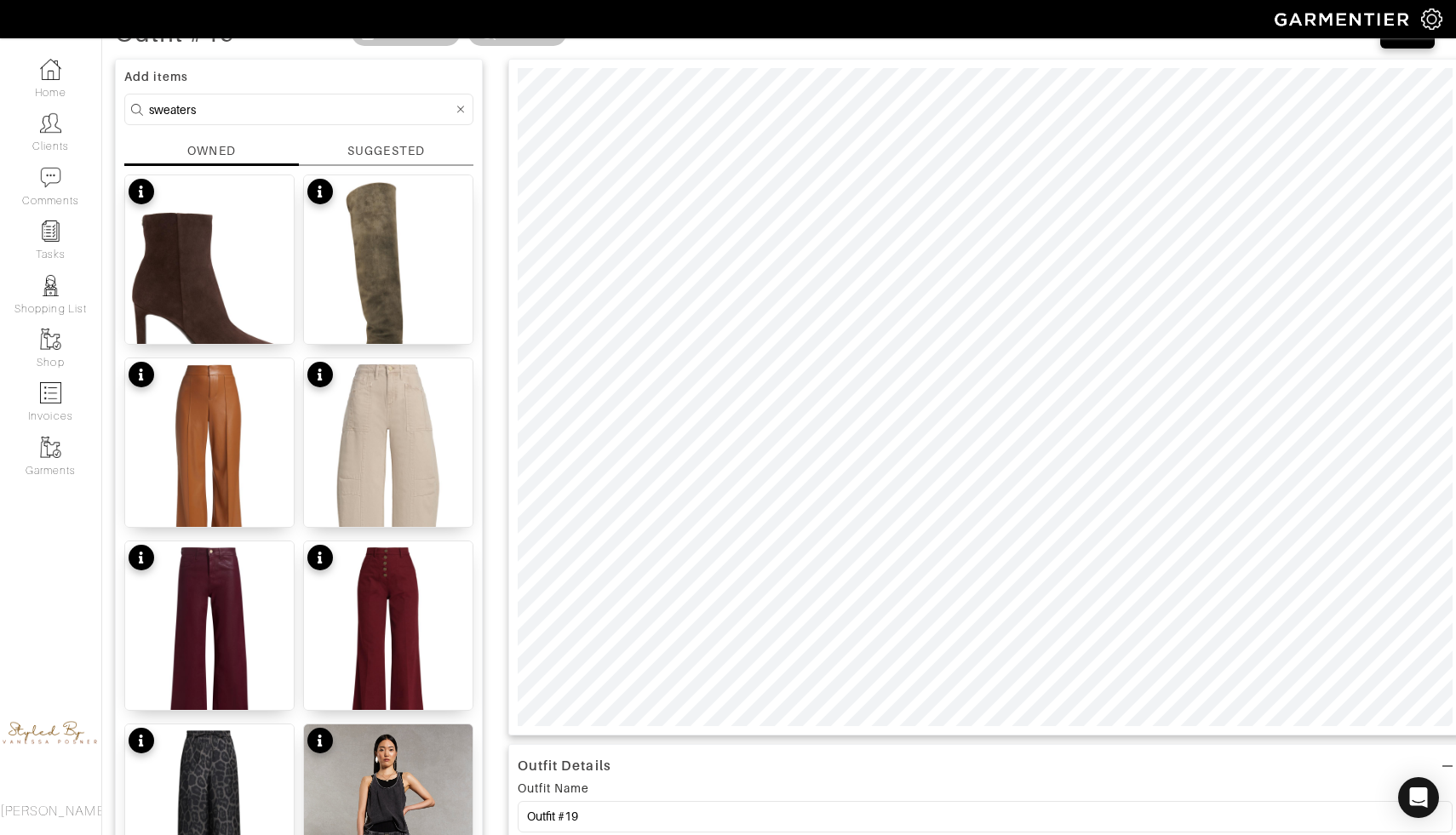
type input "sweaters"
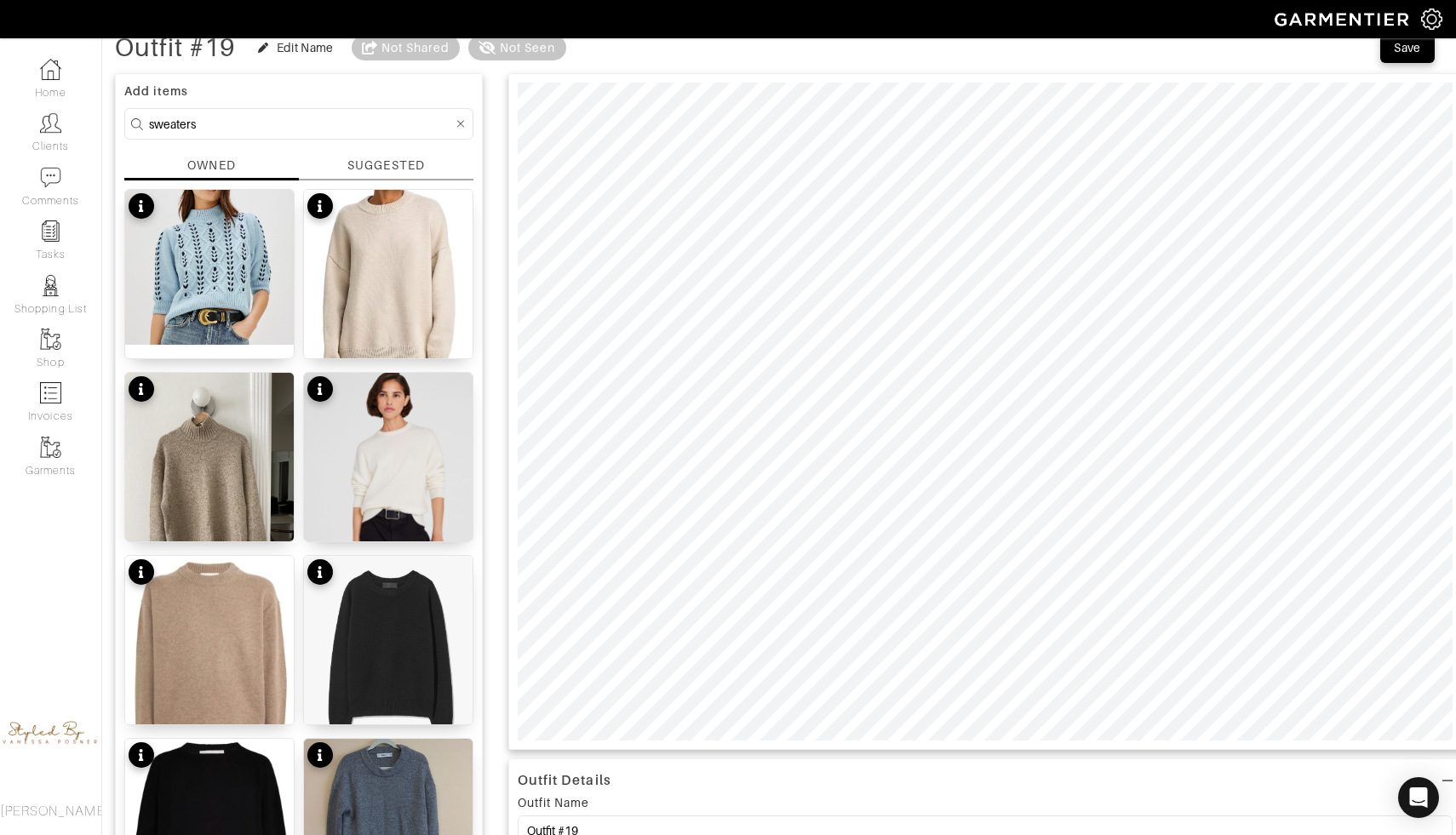
scroll to position [83, 0]
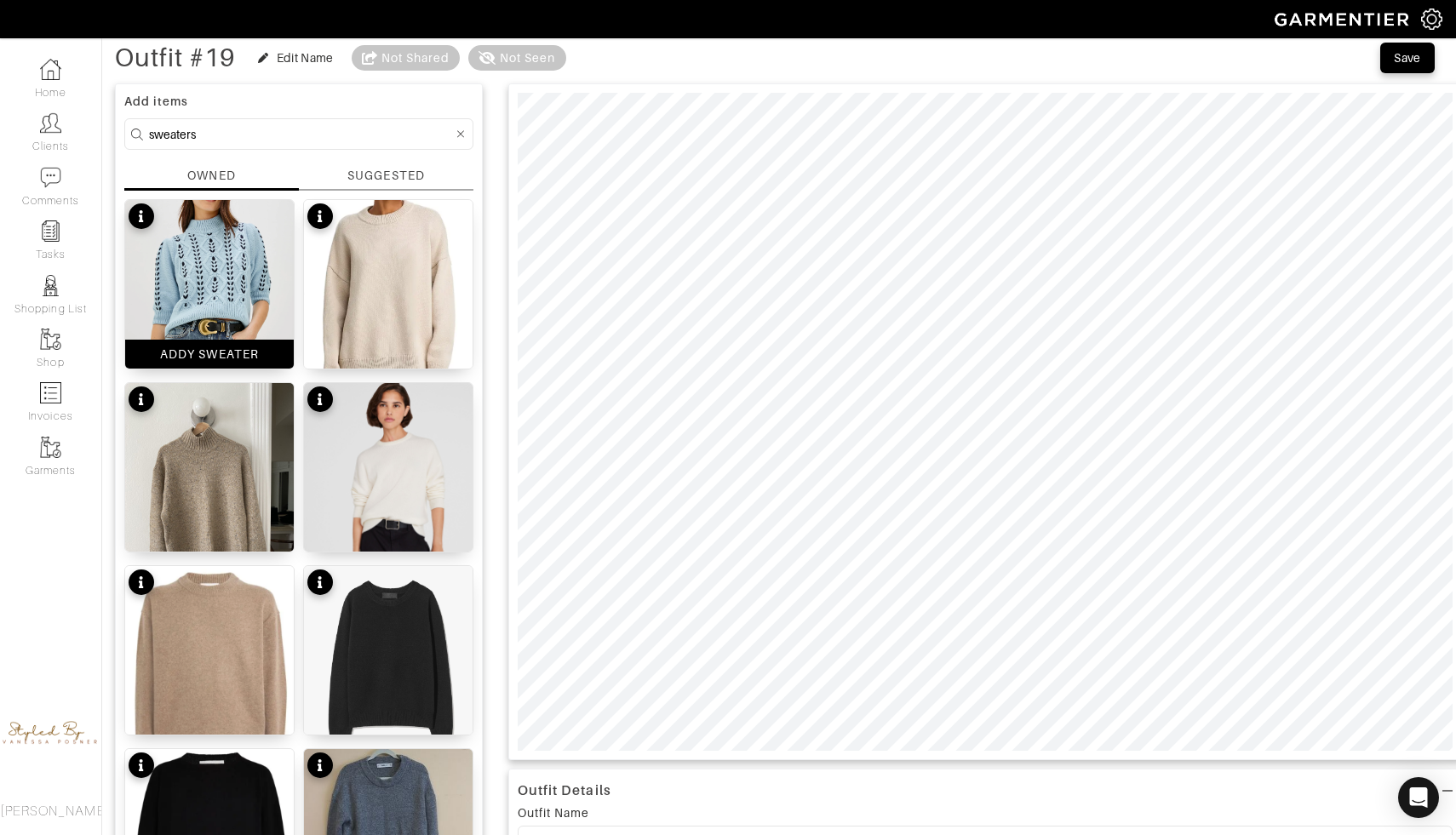
click at [246, 303] on img at bounding box center [210, 277] width 169 height 155
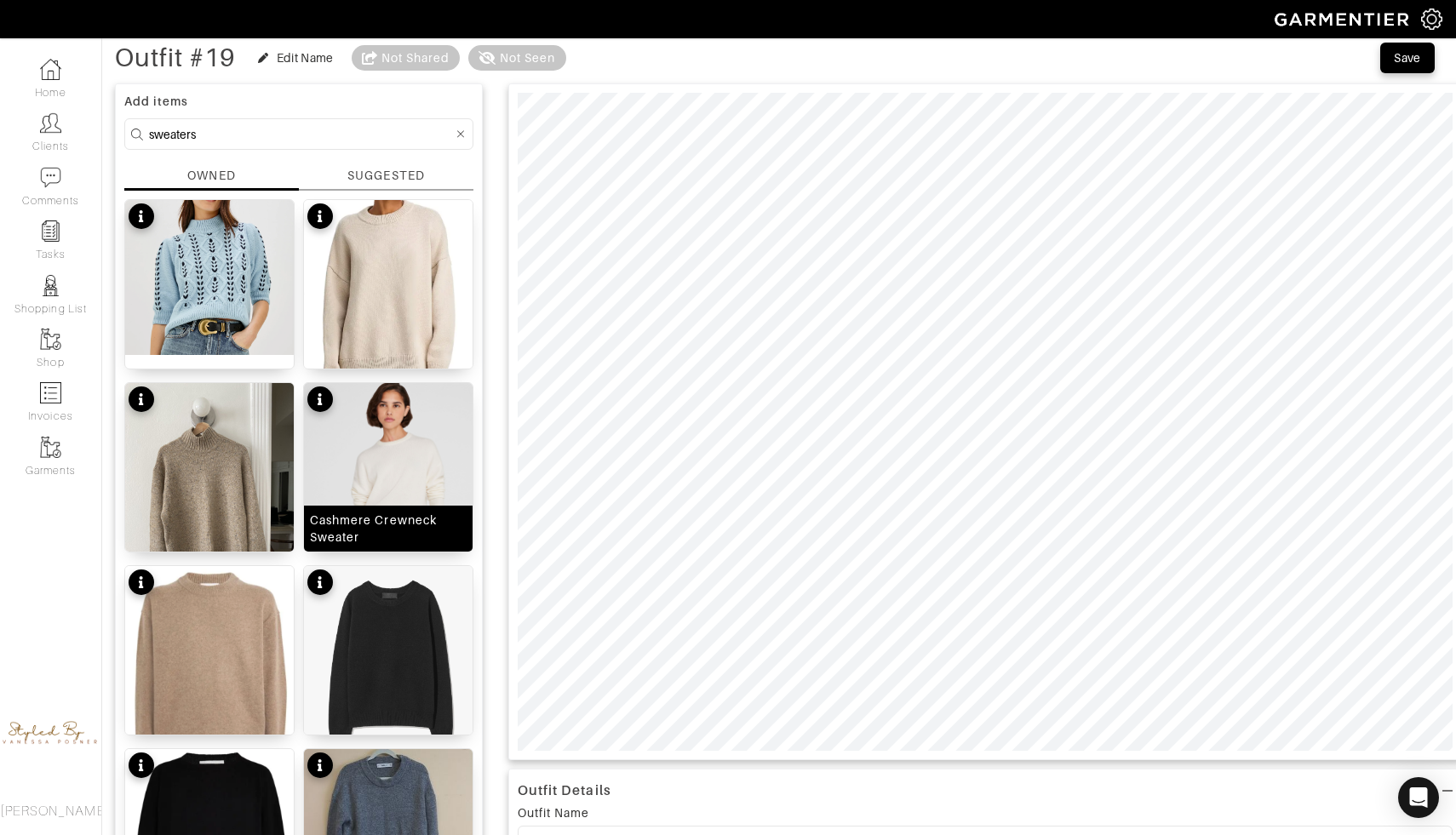
click at [397, 468] on img at bounding box center [389, 488] width 169 height 211
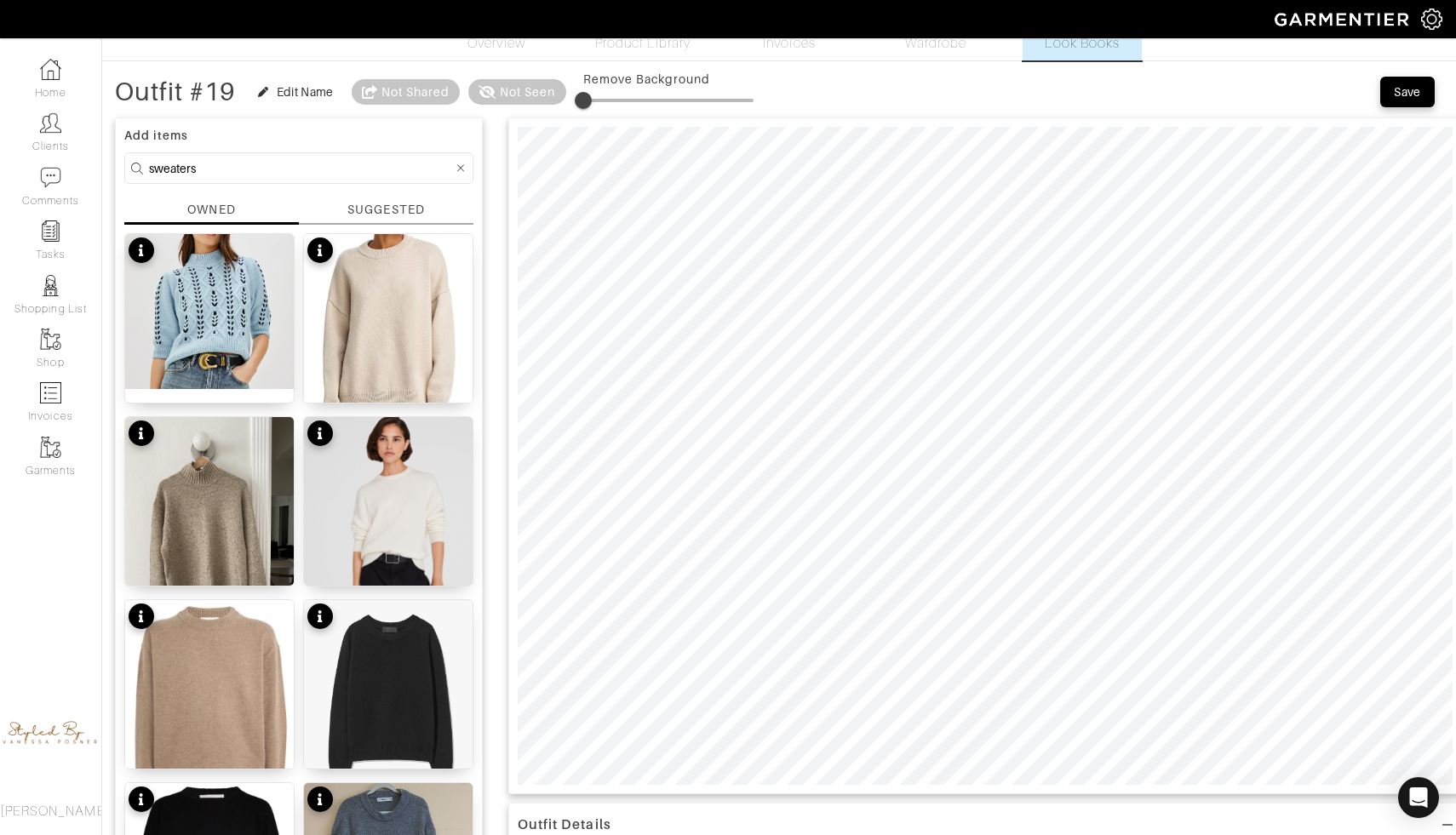
scroll to position [0, 0]
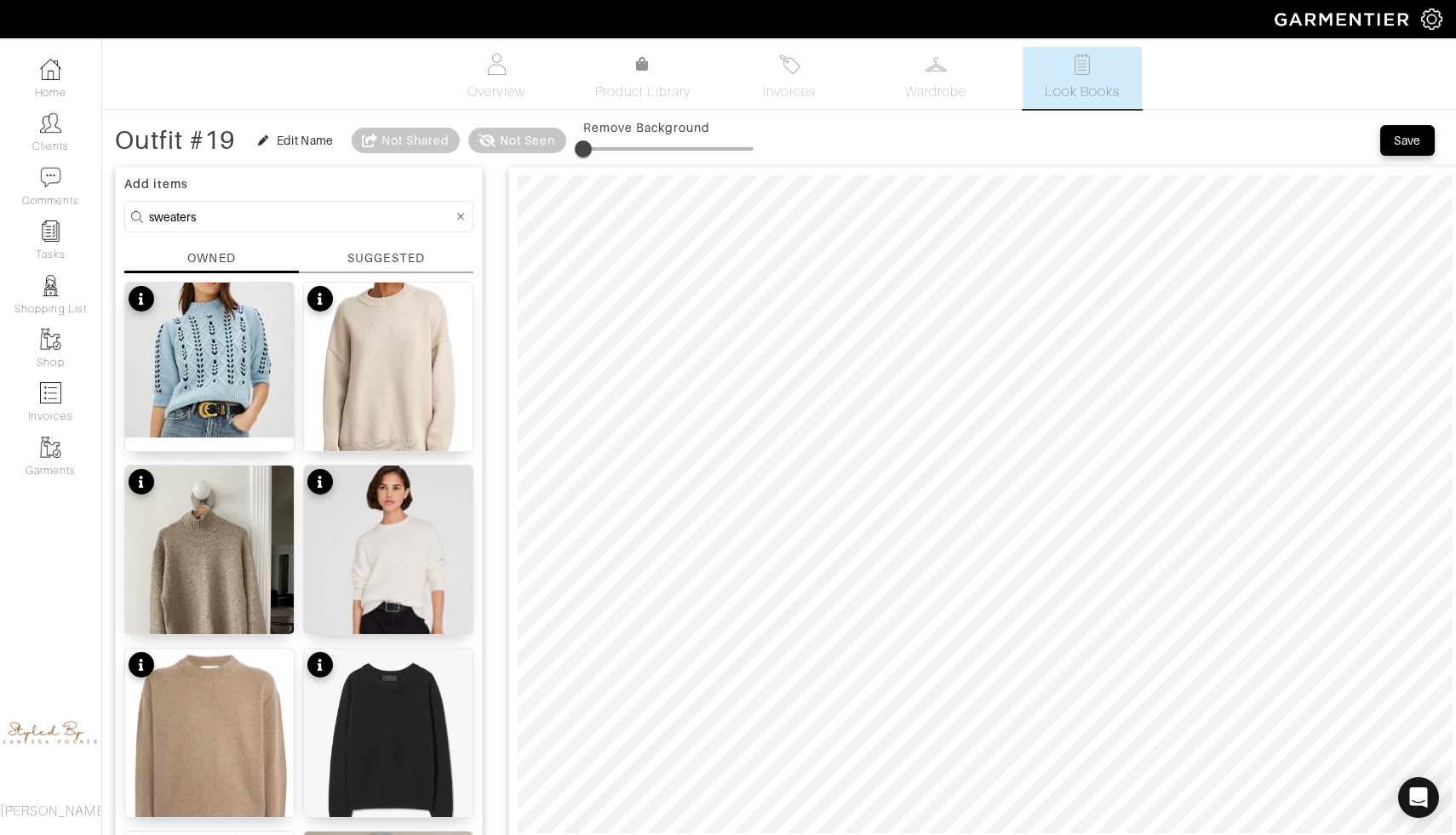
drag, startPoint x: 253, startPoint y: 218, endPoint x: 115, endPoint y: 215, distance: 138.0
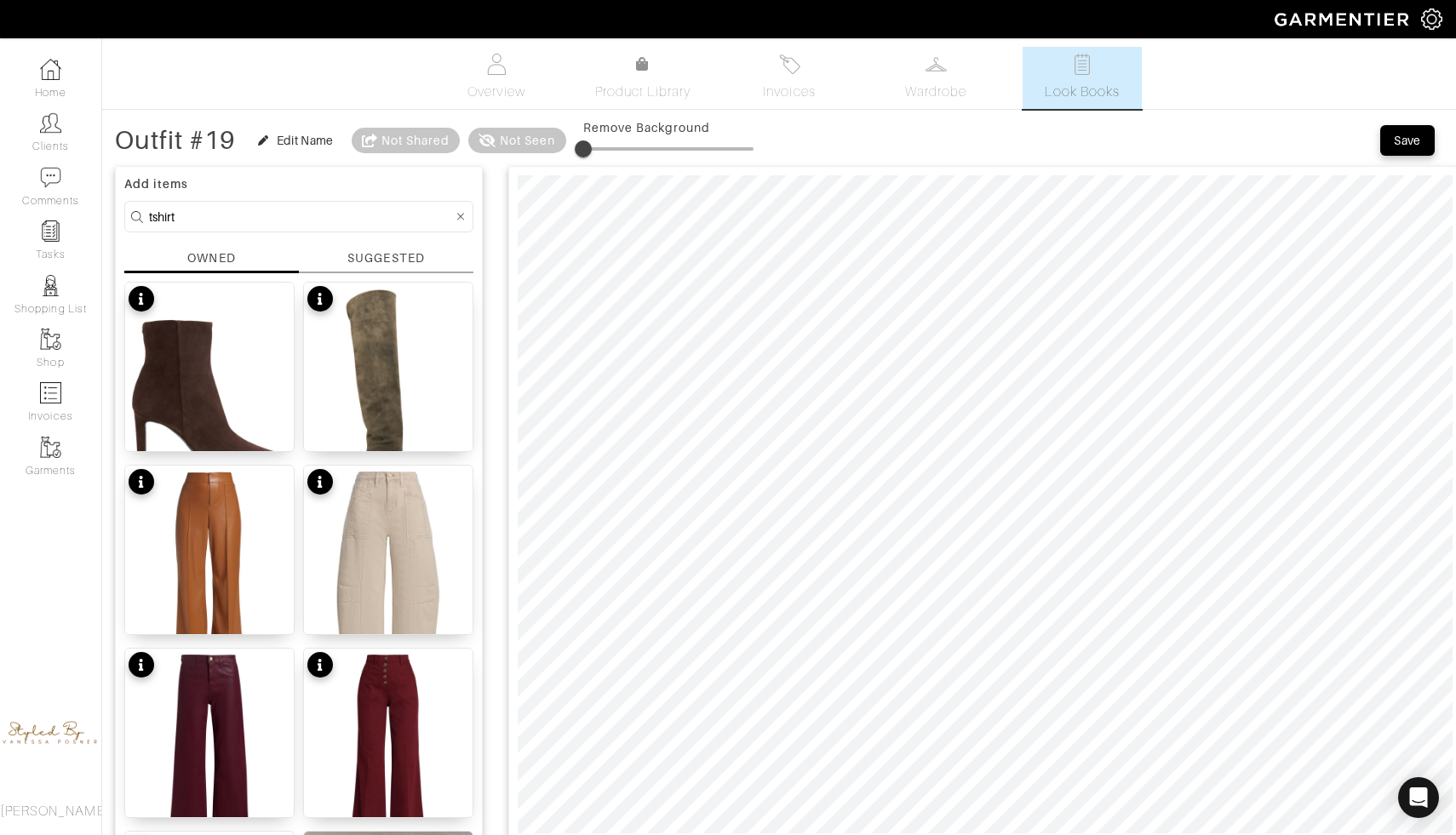
type input "tshirt"
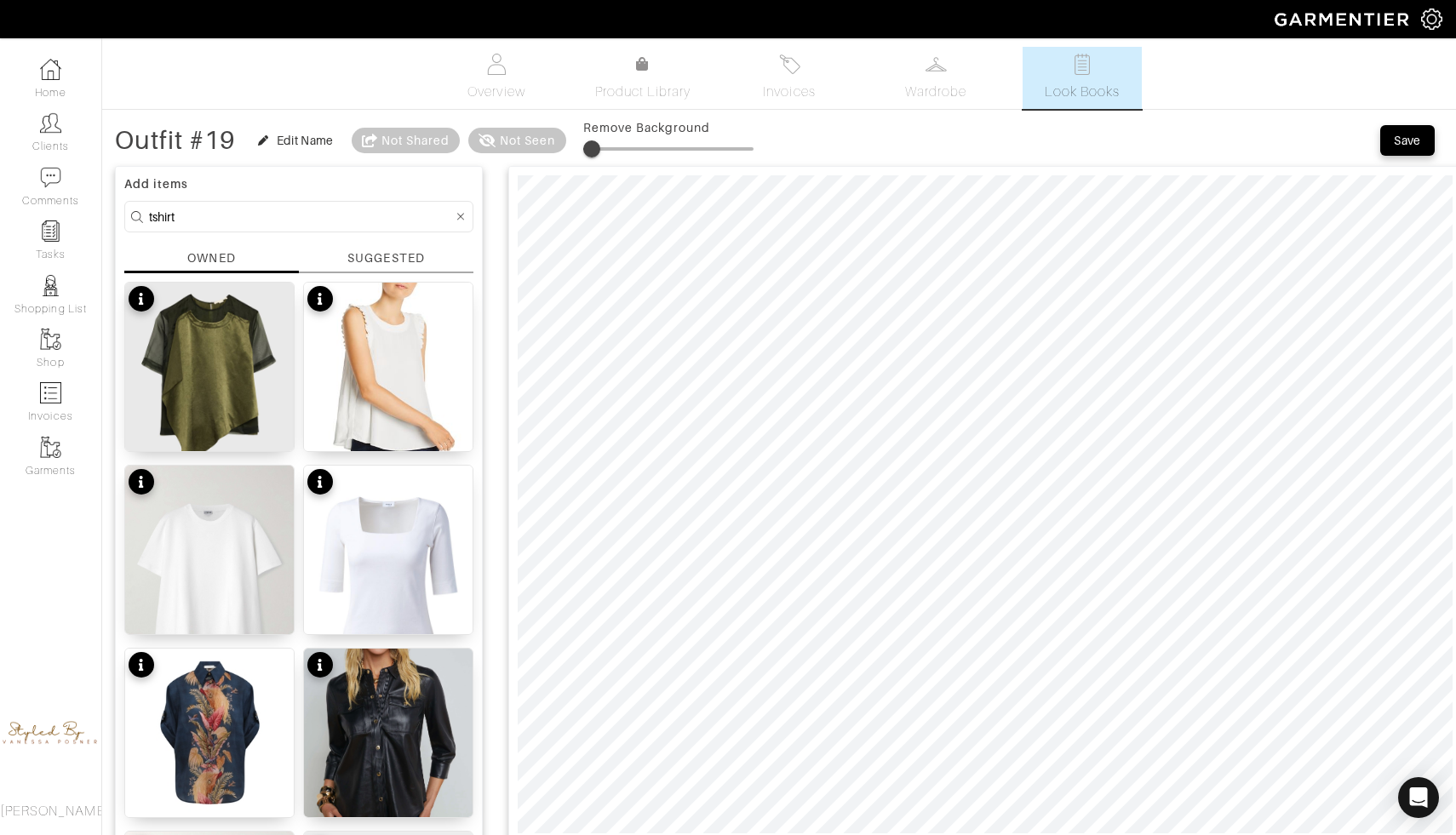
click at [595, 144] on span at bounding box center [591, 148] width 17 height 17
click at [601, 143] on span at bounding box center [598, 148] width 17 height 17
type input "0"
drag, startPoint x: 606, startPoint y: 145, endPoint x: 566, endPoint y: 151, distance: 40.4
click at [566, 151] on div "Outfit #19 Edit Name Not Shared Not Seen Remove Background" at bounding box center [434, 140] width 638 height 34
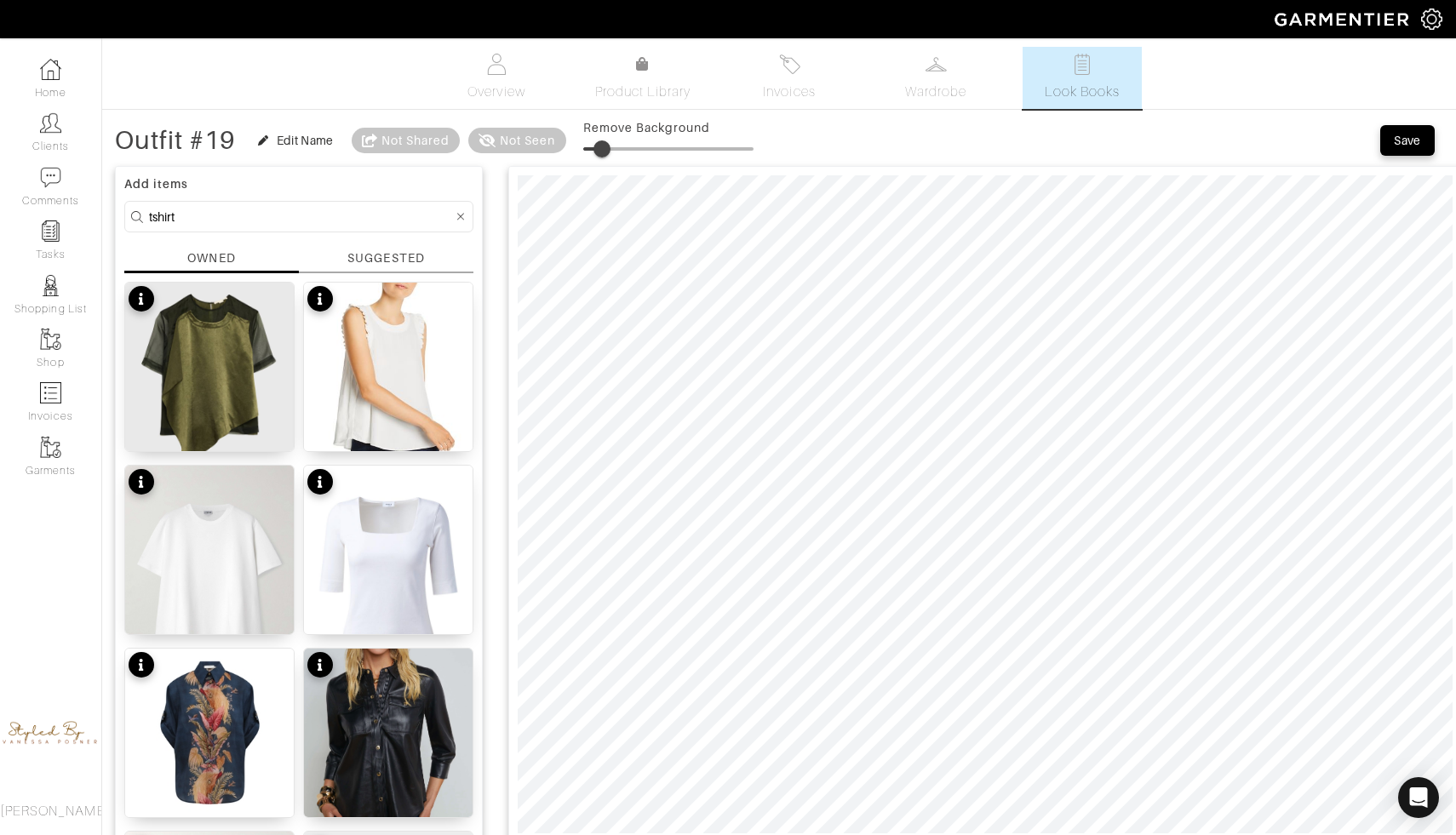
type input "17"
drag, startPoint x: 588, startPoint y: 145, endPoint x: 614, endPoint y: 146, distance: 26.0
click at [610, 146] on span at bounding box center [601, 148] width 17 height 17
click at [465, 216] on div at bounding box center [460, 216] width 15 height 21
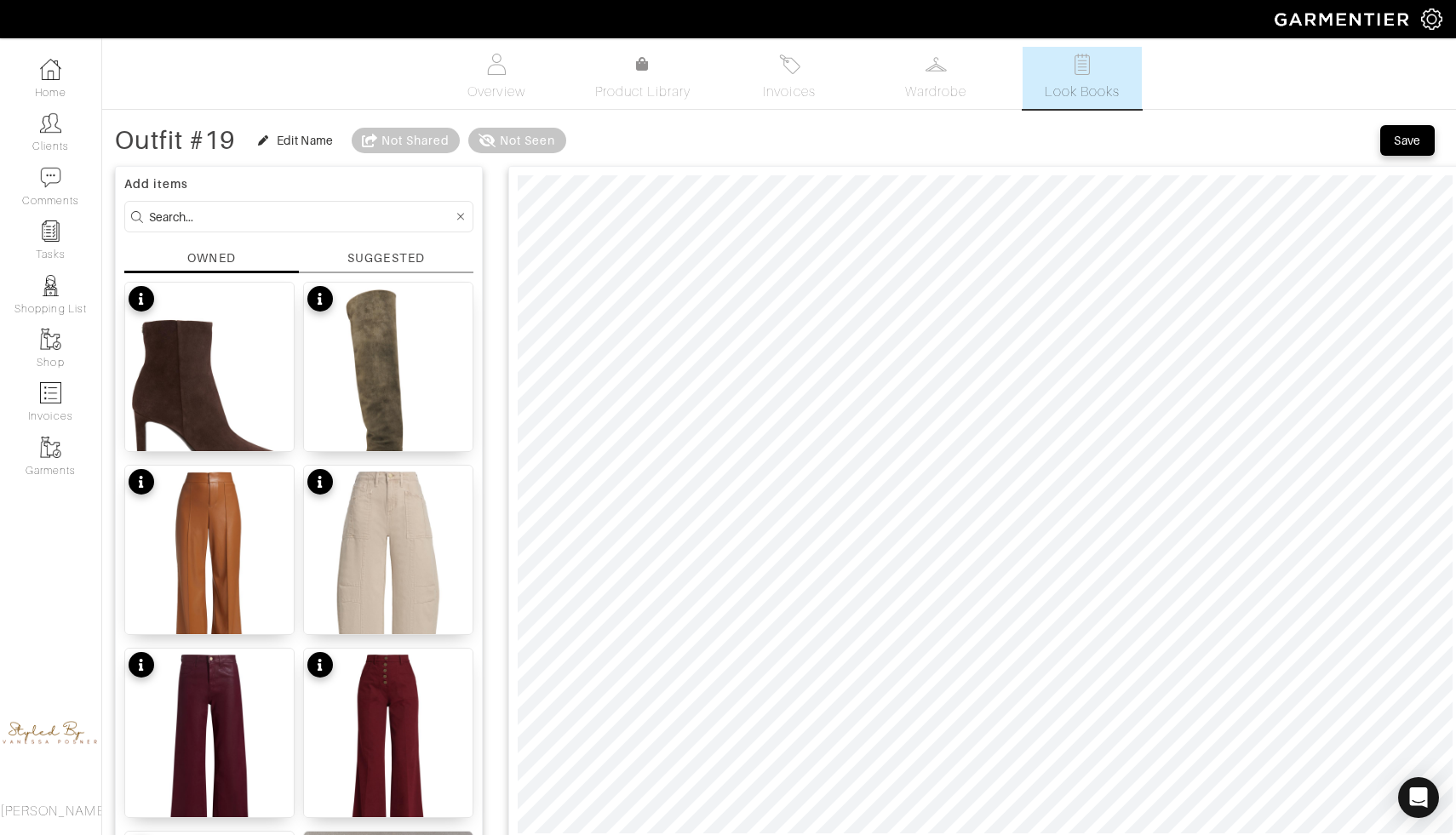
click at [365, 214] on input at bounding box center [301, 216] width 304 height 21
type input "blouse"
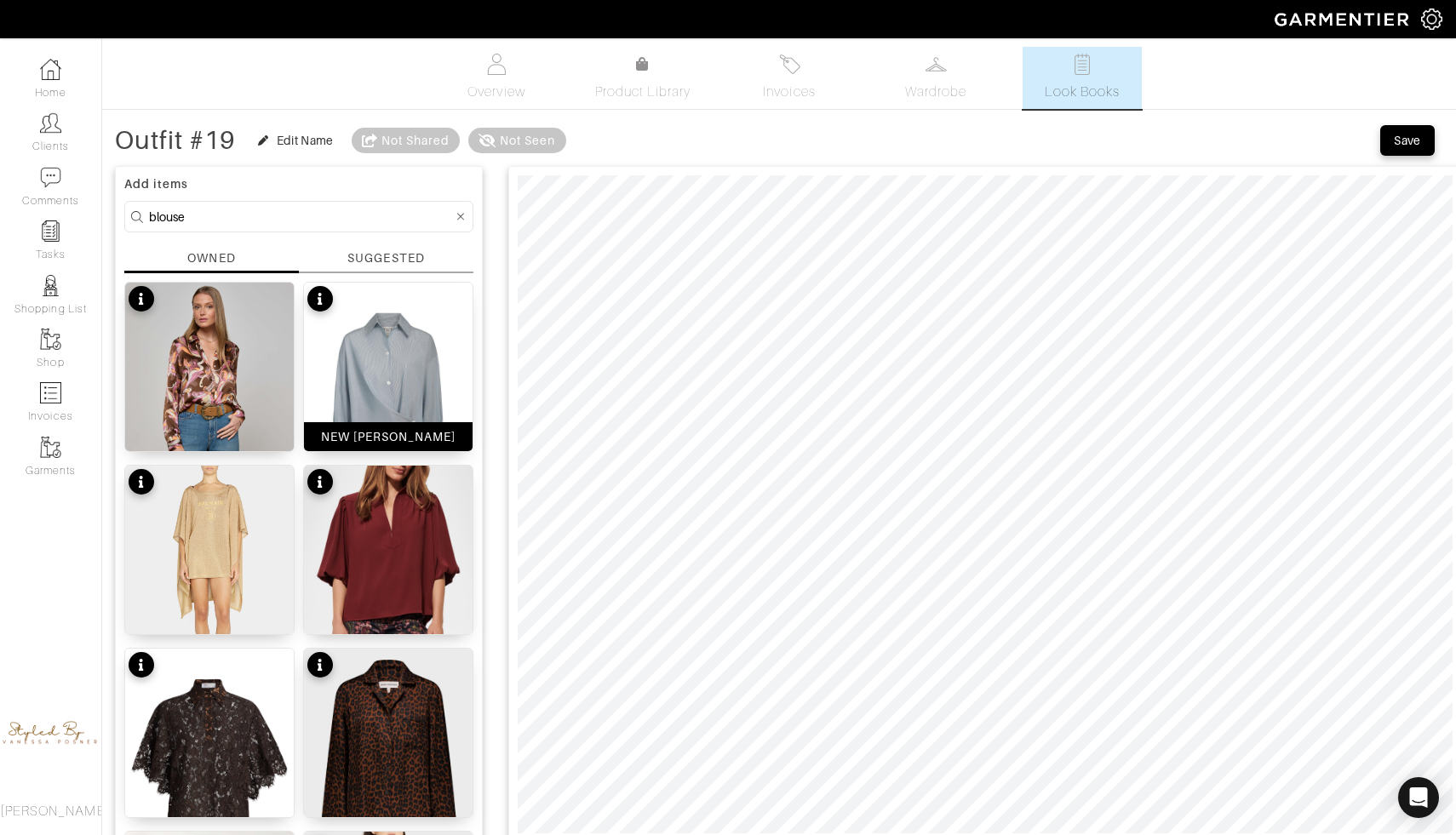
click at [373, 376] on img at bounding box center [389, 395] width 169 height 225
click at [588, 148] on span at bounding box center [584, 148] width 17 height 17
drag, startPoint x: 588, startPoint y: 148, endPoint x: 608, endPoint y: 151, distance: 20.2
click at [608, 151] on span at bounding box center [604, 148] width 17 height 17
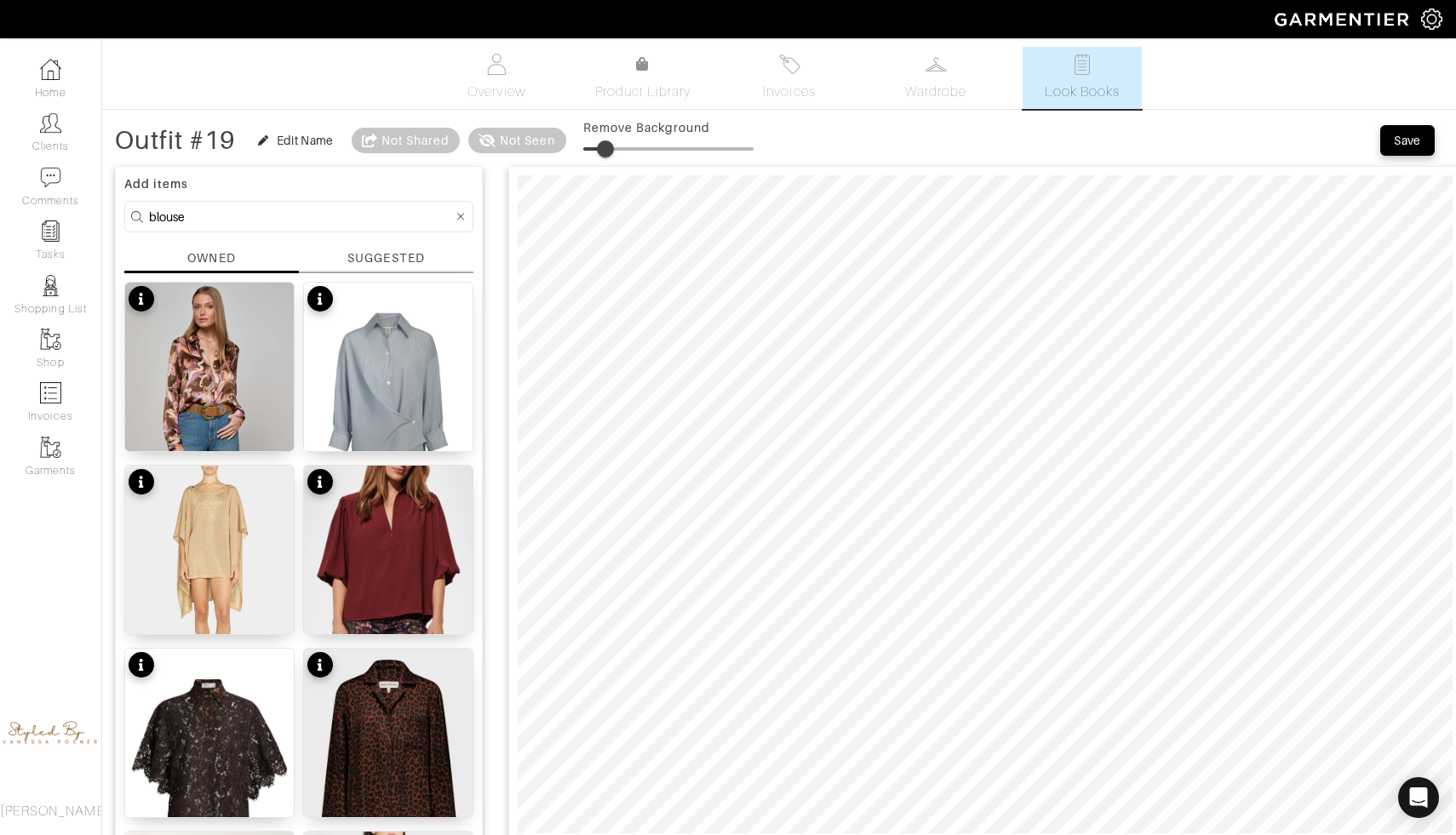
type input "0"
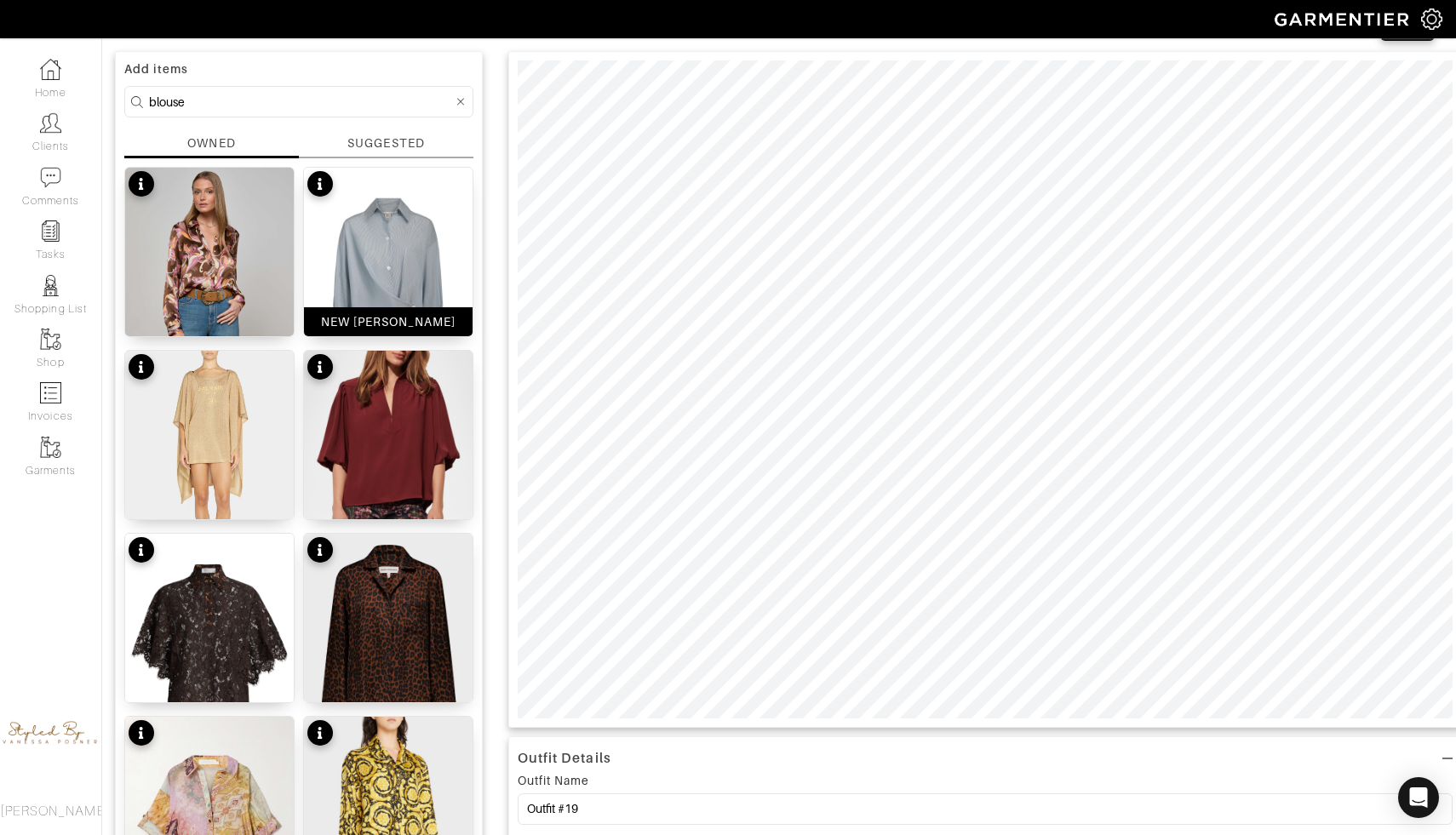
scroll to position [98, 0]
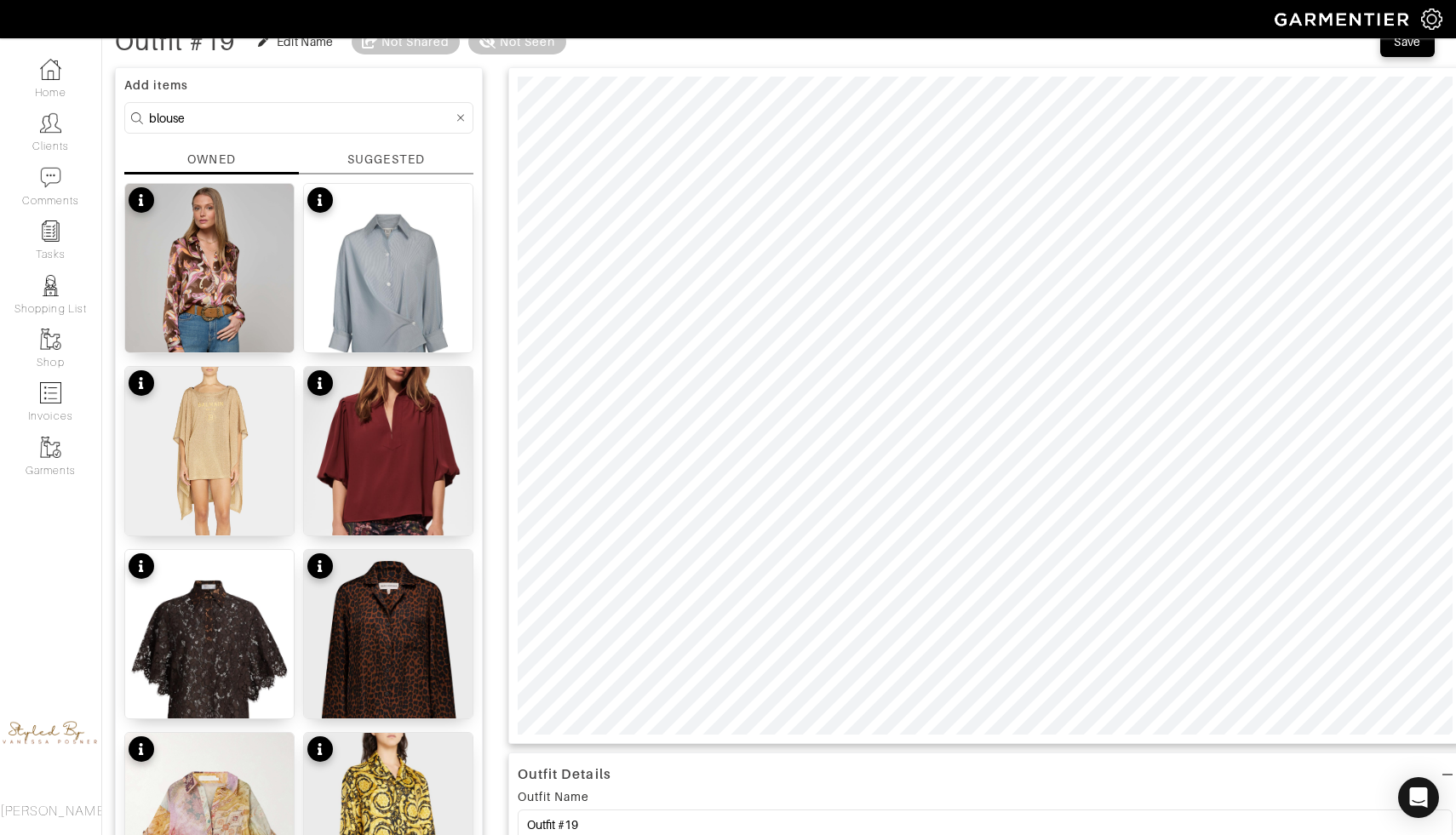
click at [460, 112] on icon at bounding box center [461, 118] width 8 height 12
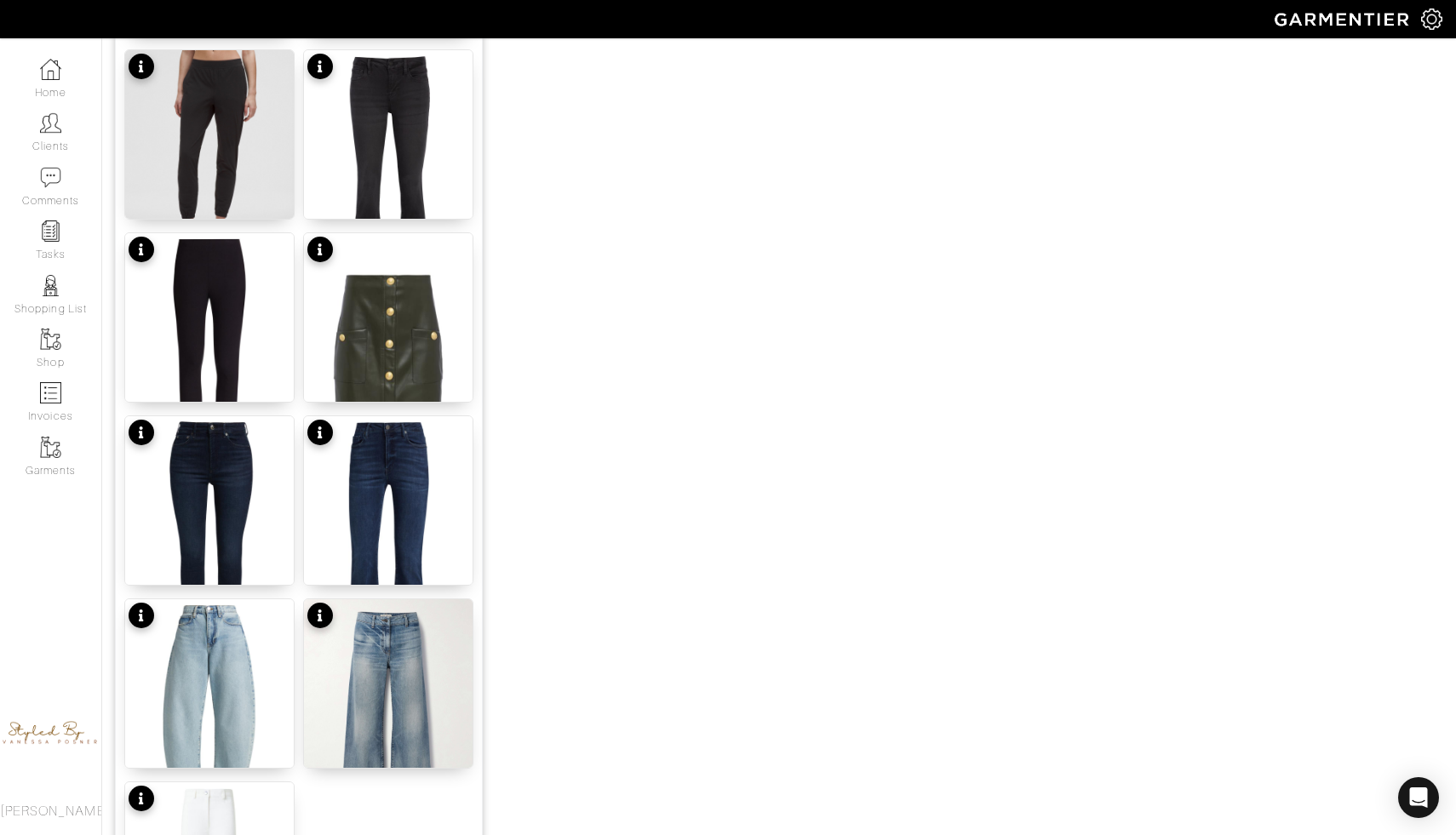
scroll to position [1949, 0]
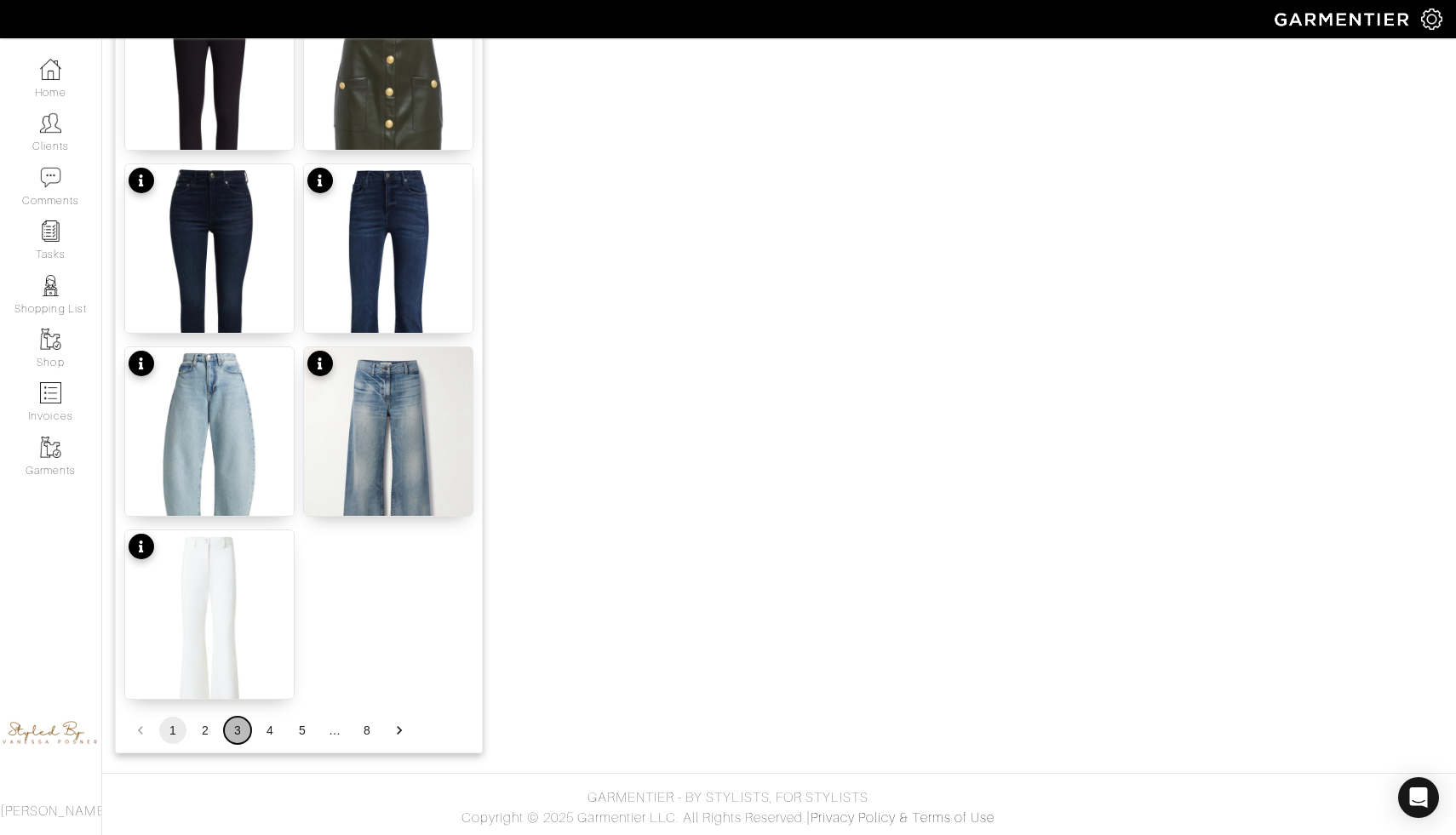
click at [232, 733] on button "3" at bounding box center [237, 730] width 27 height 27
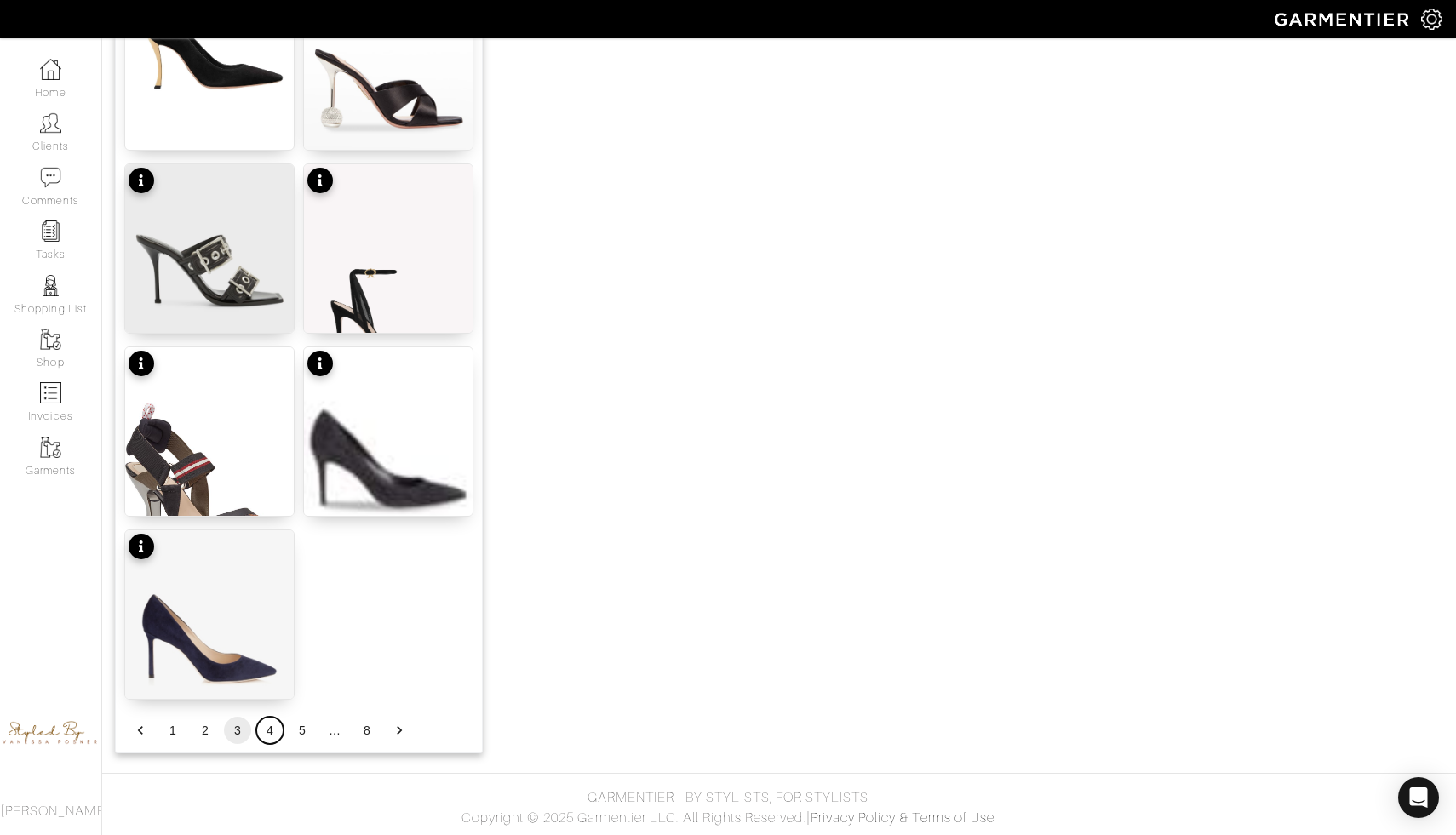
click at [270, 728] on button "4" at bounding box center [269, 730] width 27 height 27
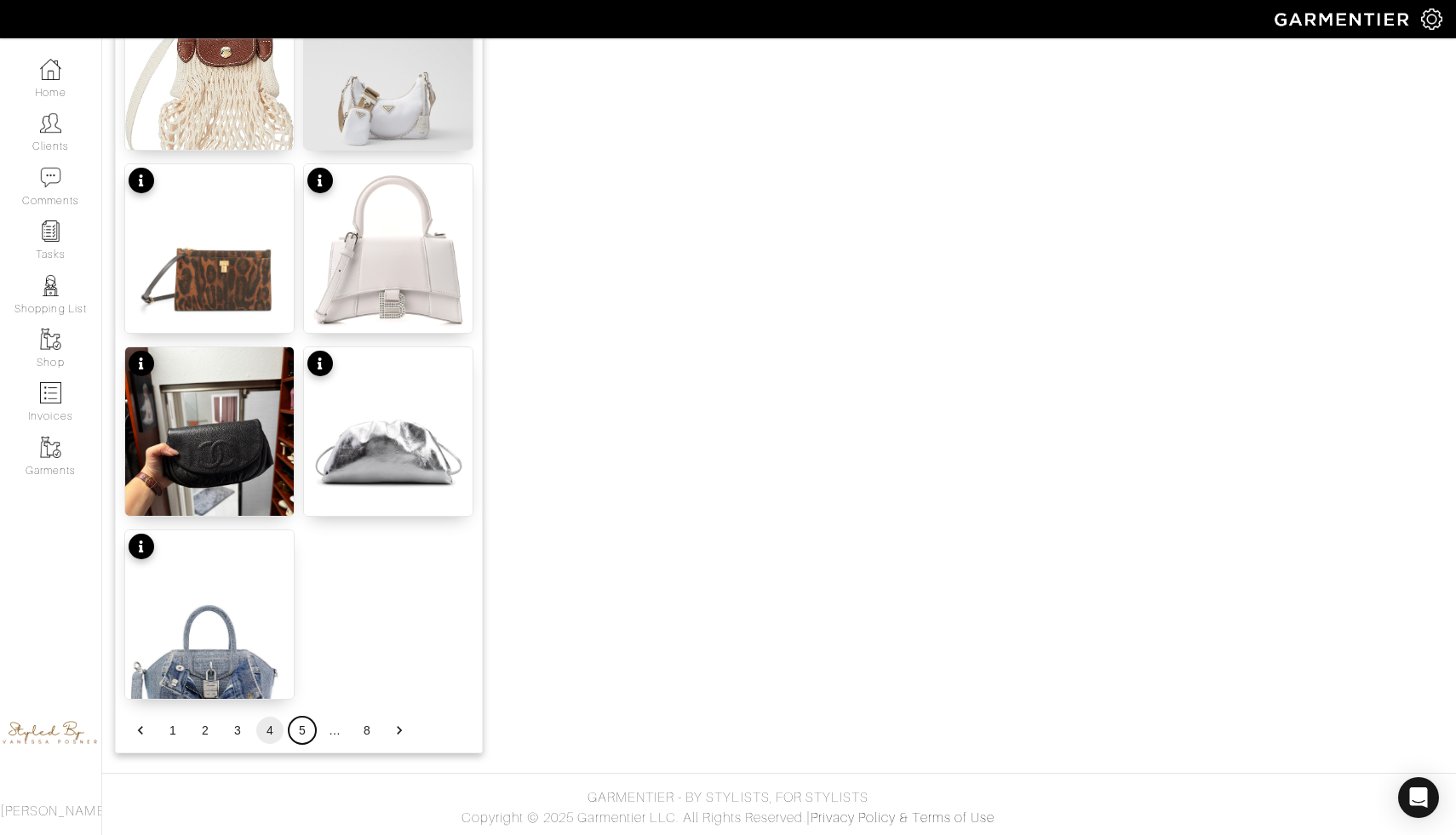
click at [299, 740] on button "5" at bounding box center [301, 730] width 27 height 27
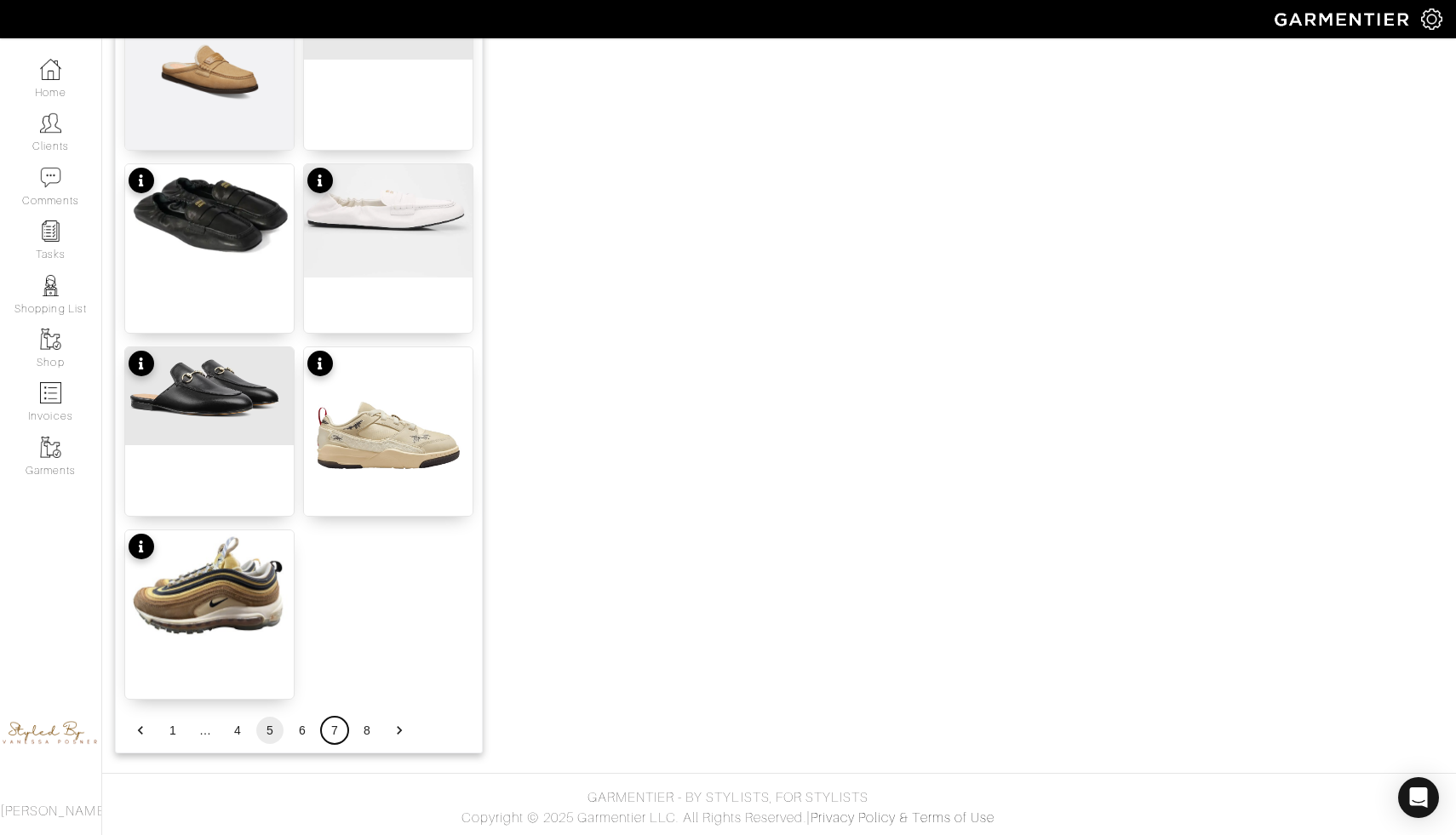
click at [330, 727] on button "7" at bounding box center [334, 730] width 27 height 27
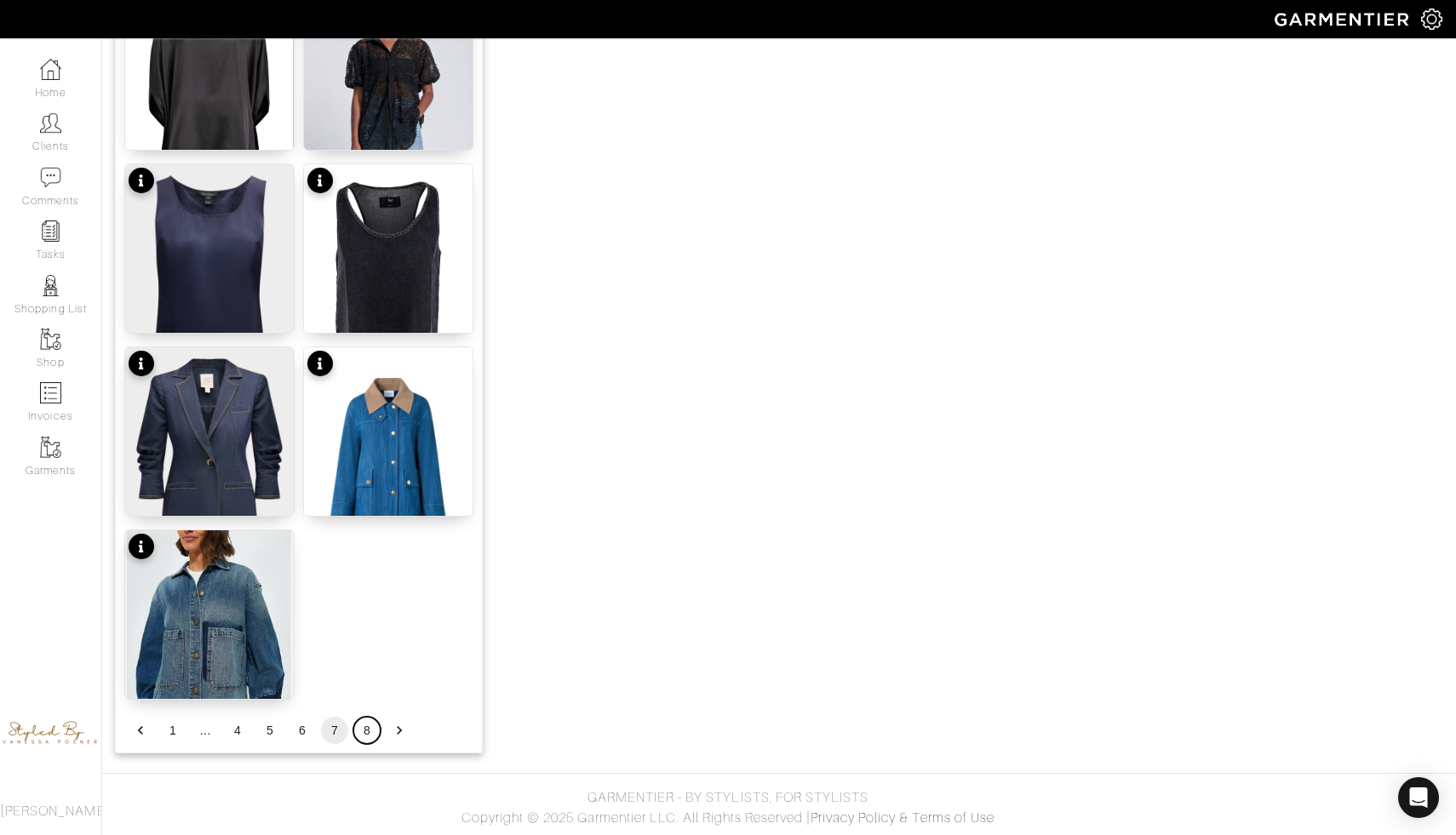
click at [361, 734] on button "8" at bounding box center [366, 730] width 27 height 27
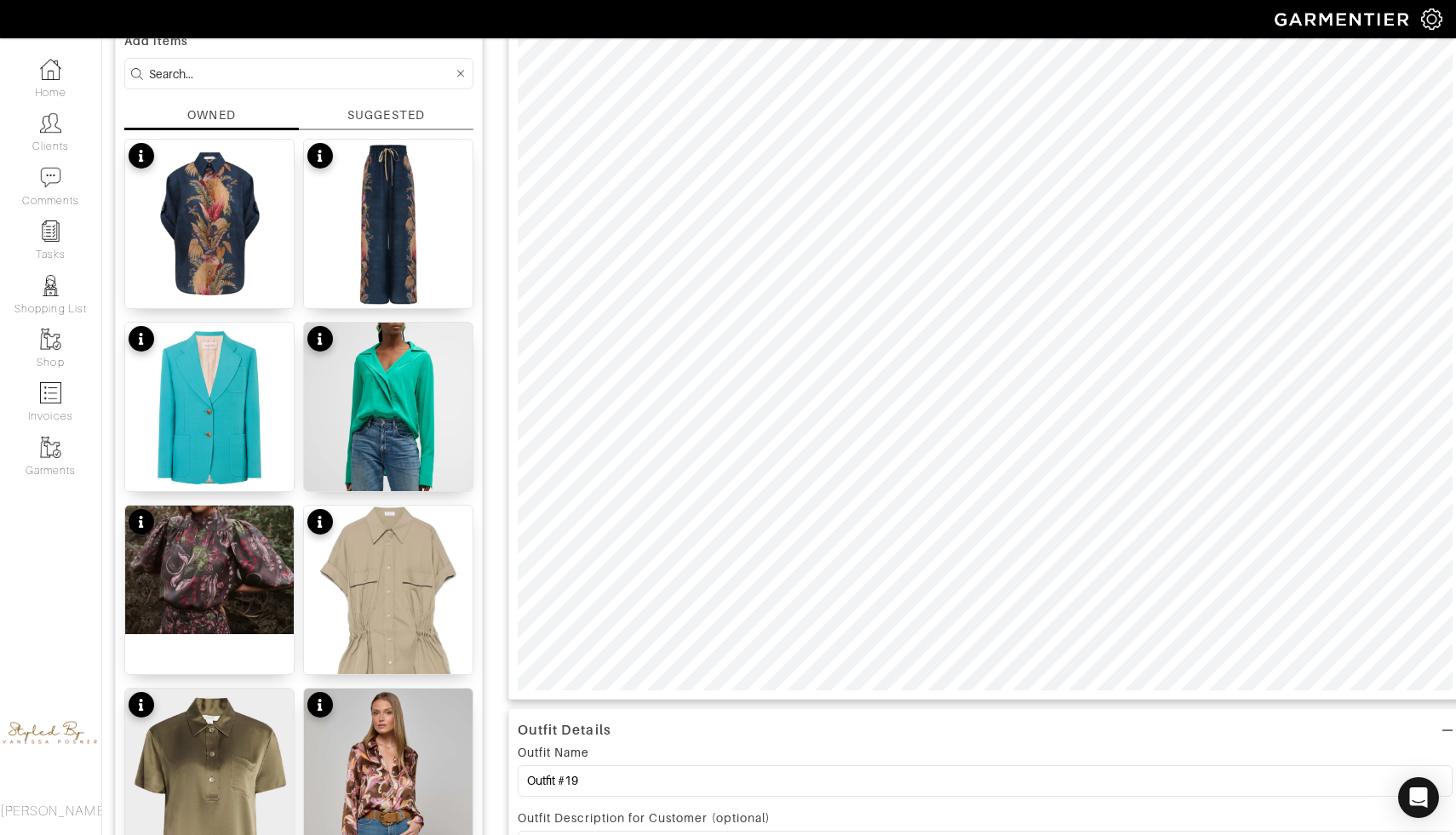
scroll to position [0, 0]
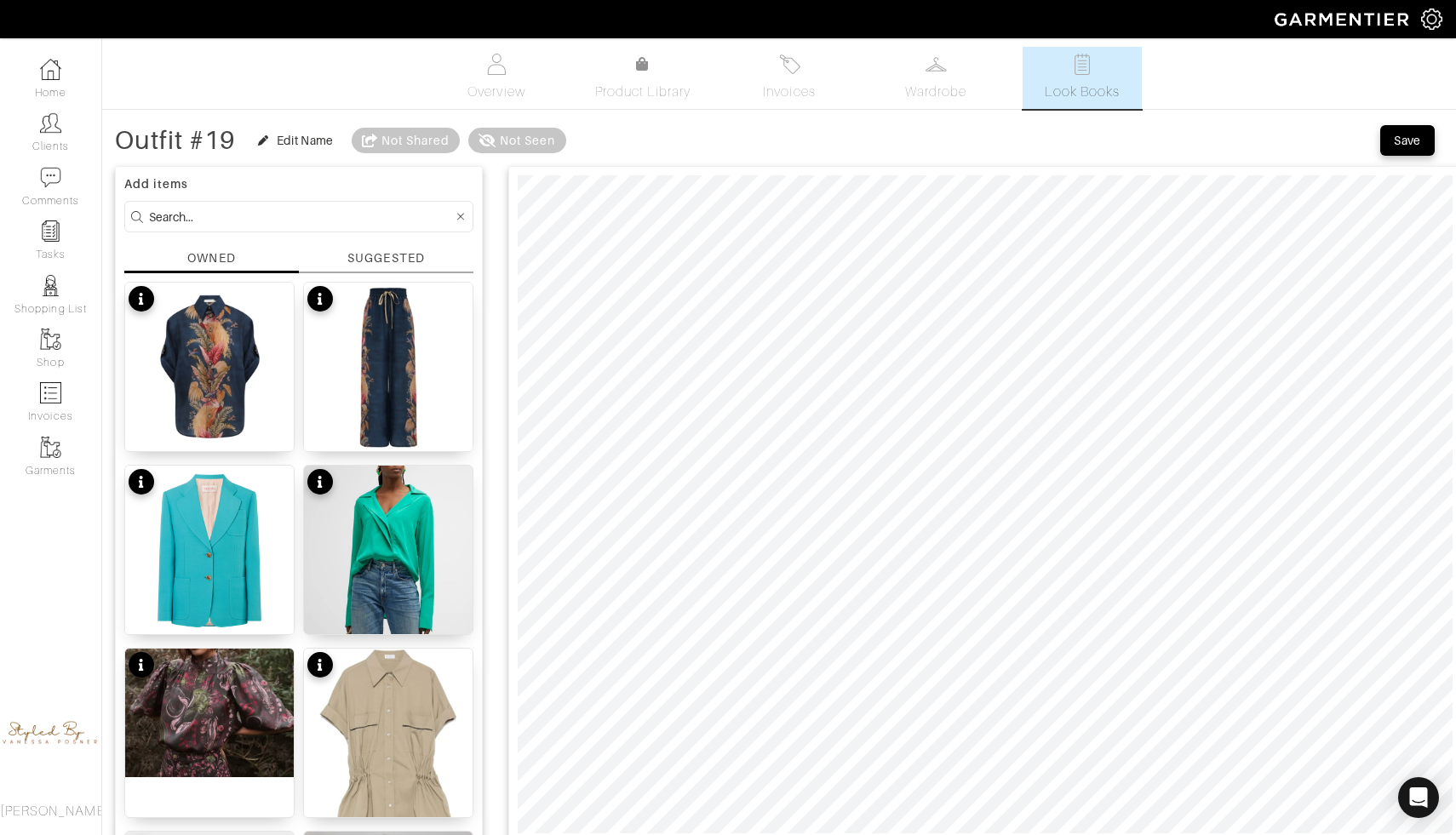
click at [319, 211] on input at bounding box center [301, 216] width 304 height 21
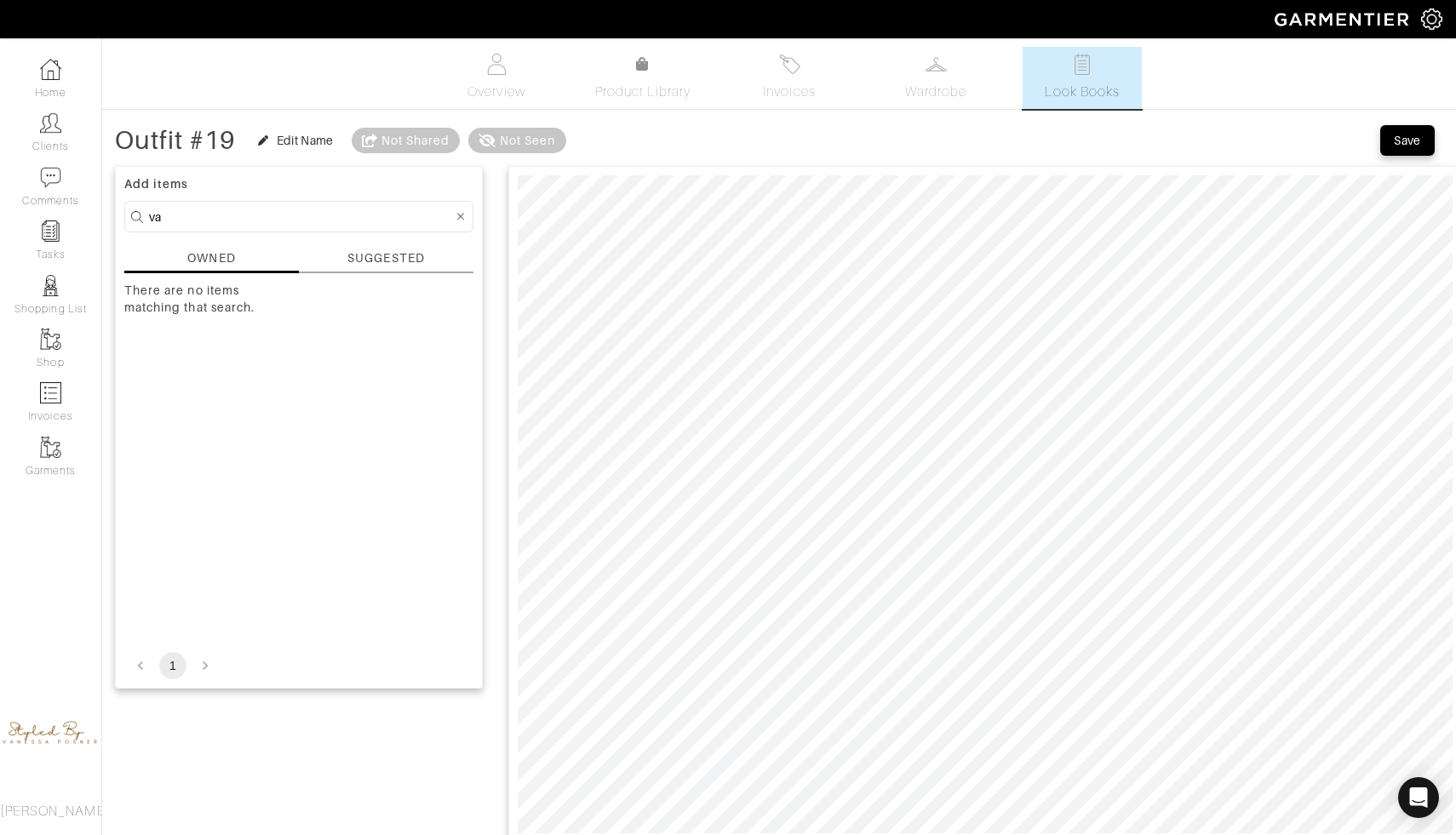
type input "v"
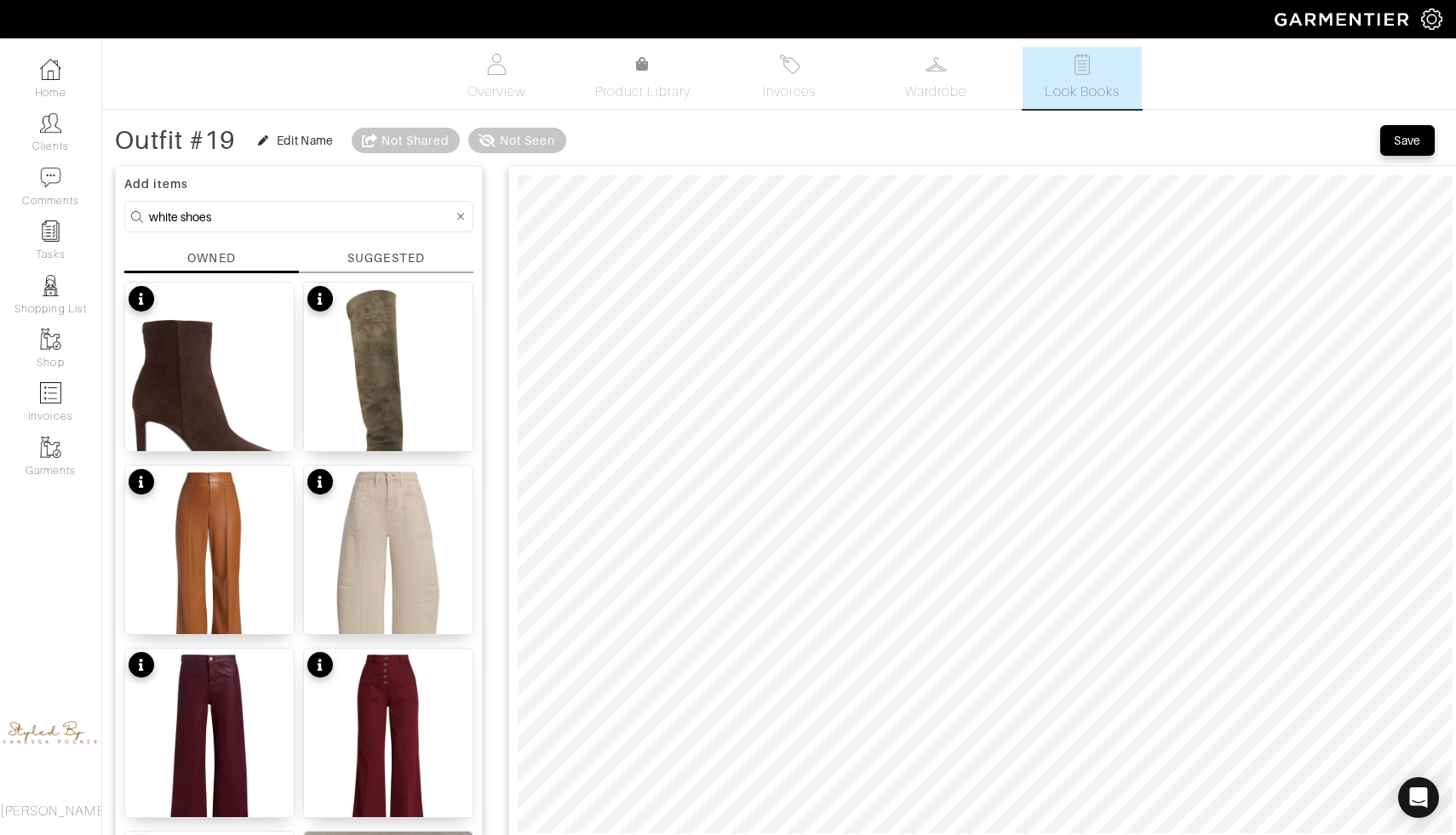
type input "white shoes"
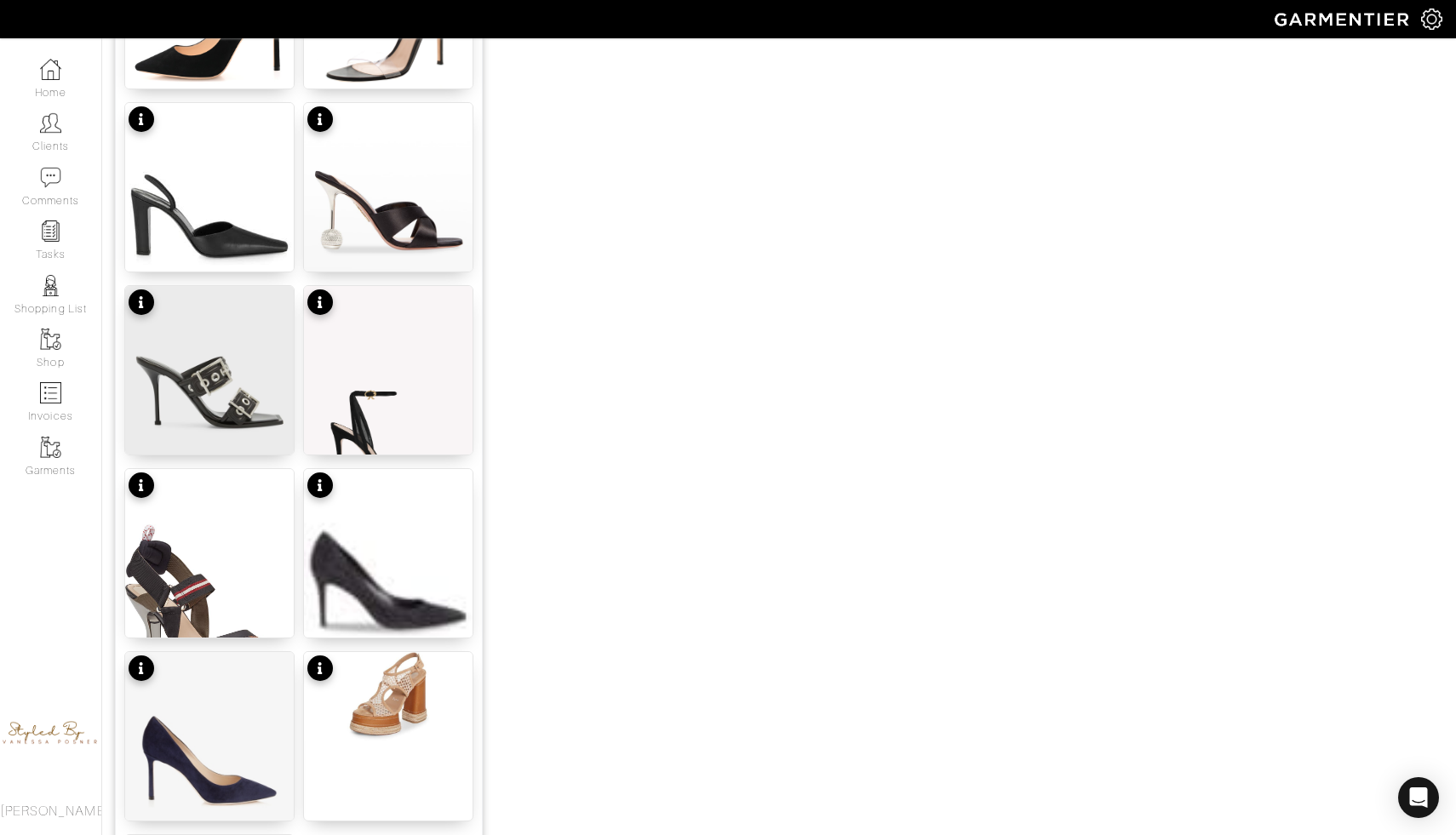
scroll to position [1949, 0]
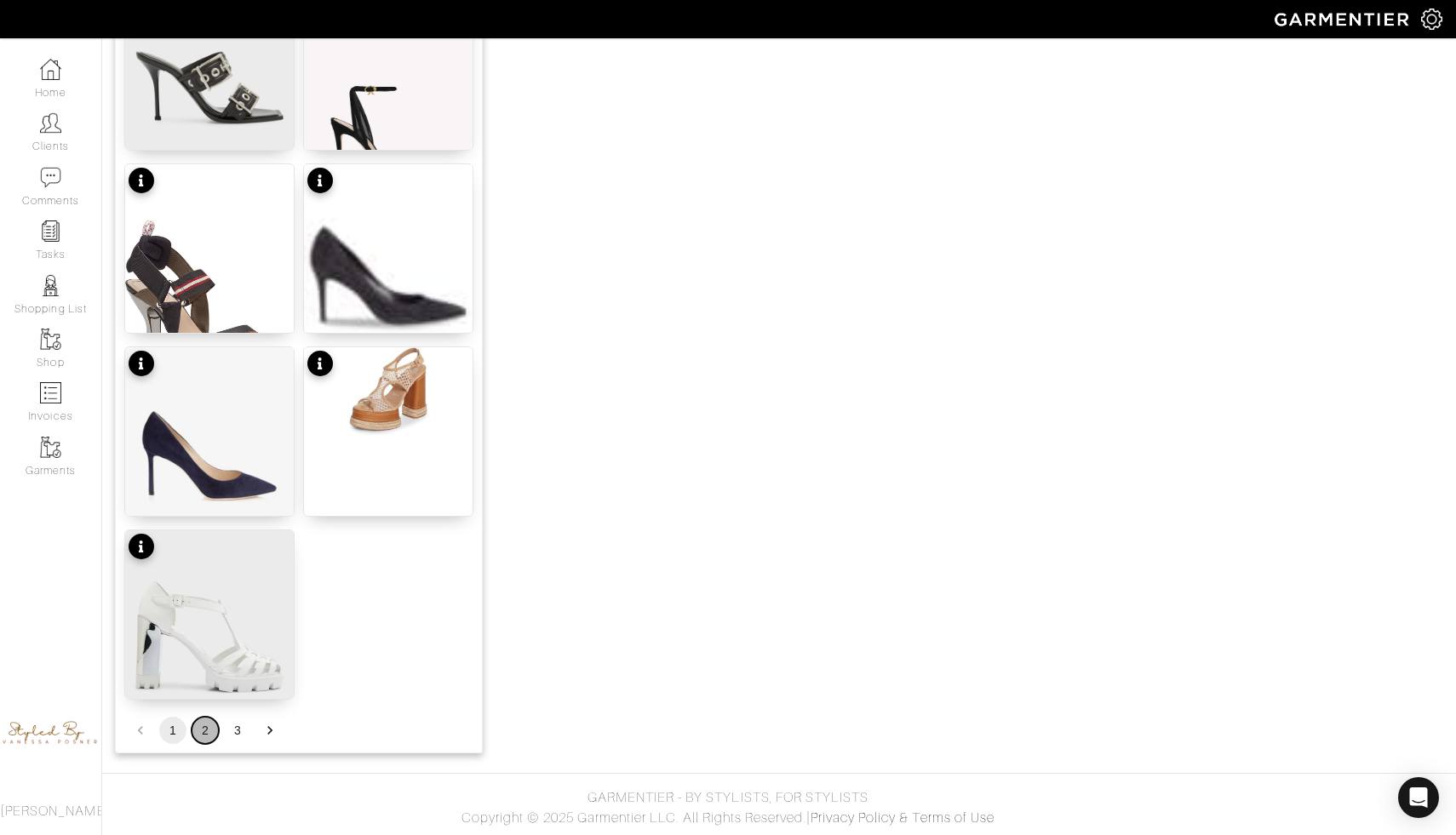
click at [200, 733] on button "2" at bounding box center [205, 730] width 27 height 27
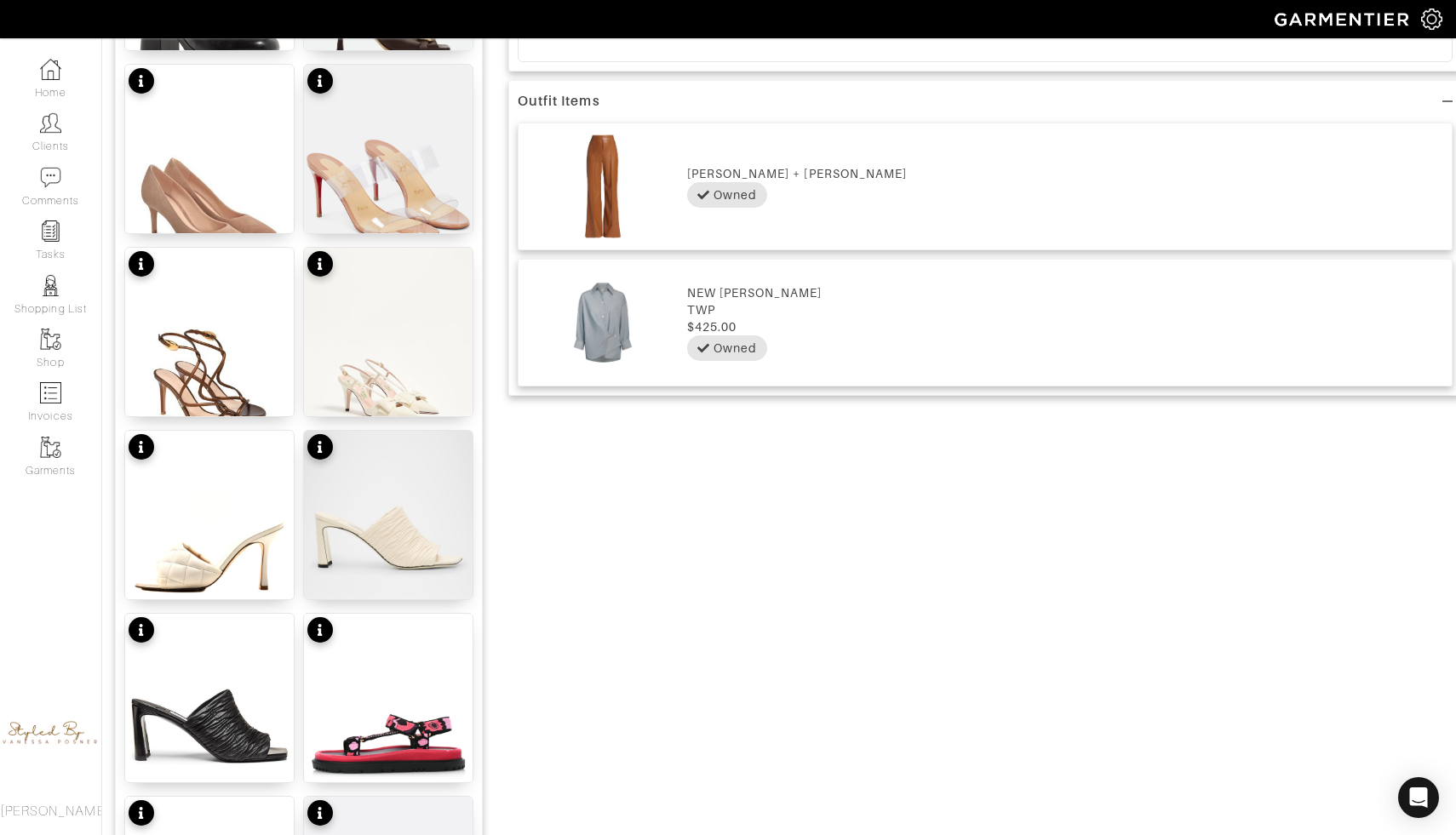
scroll to position [947, 0]
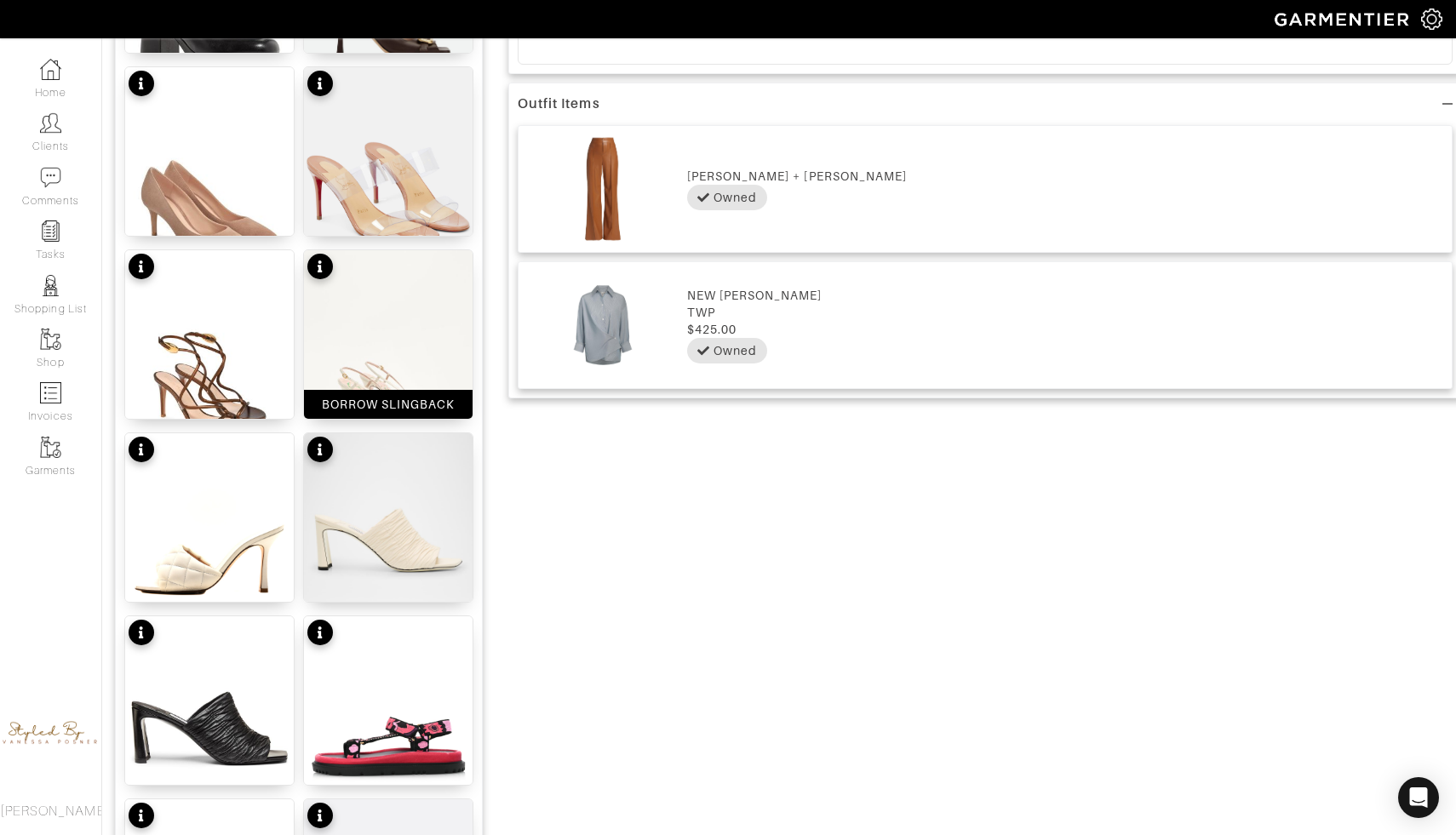
click at [409, 377] on img at bounding box center [389, 357] width 169 height 214
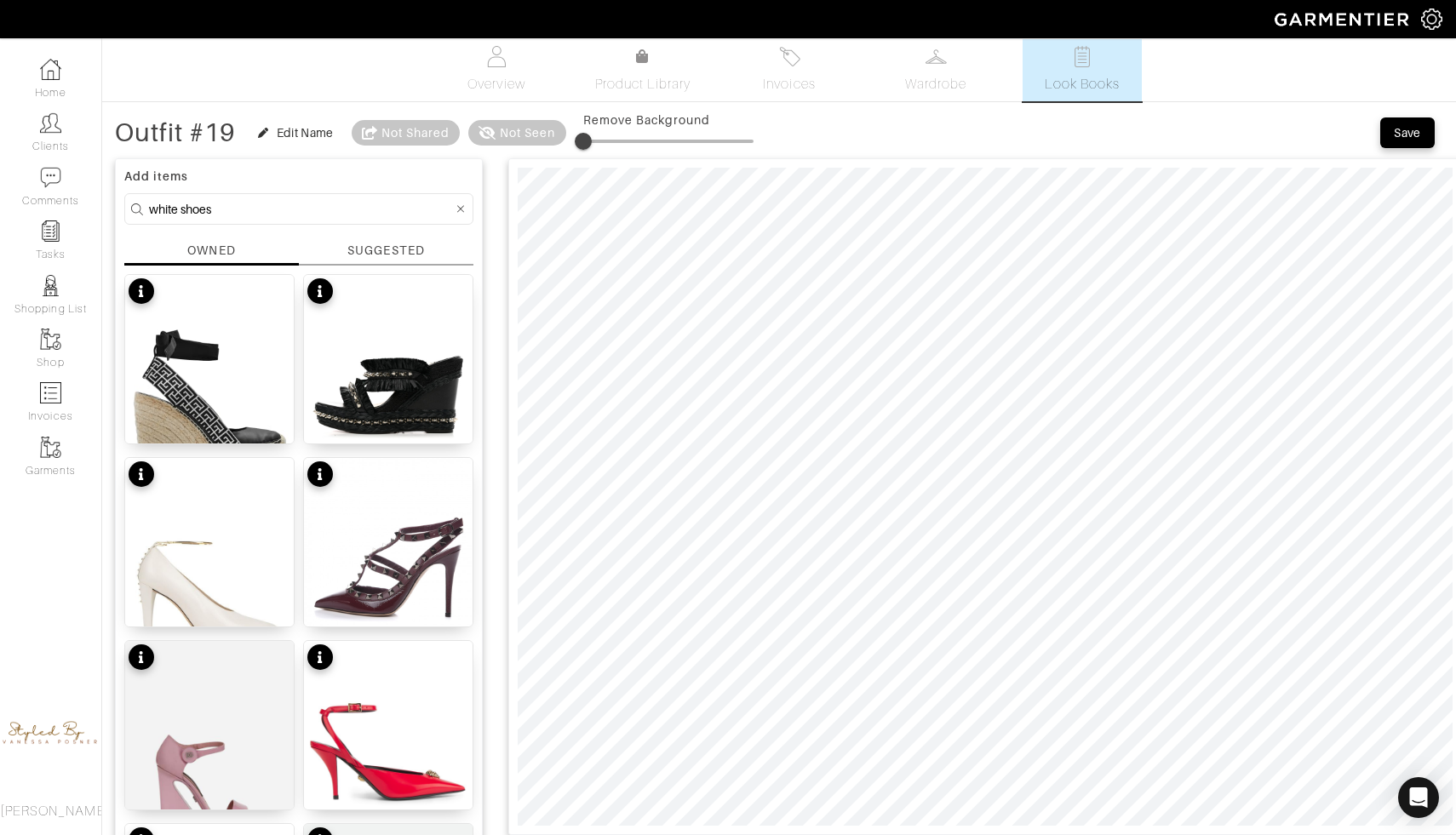
scroll to position [5, 0]
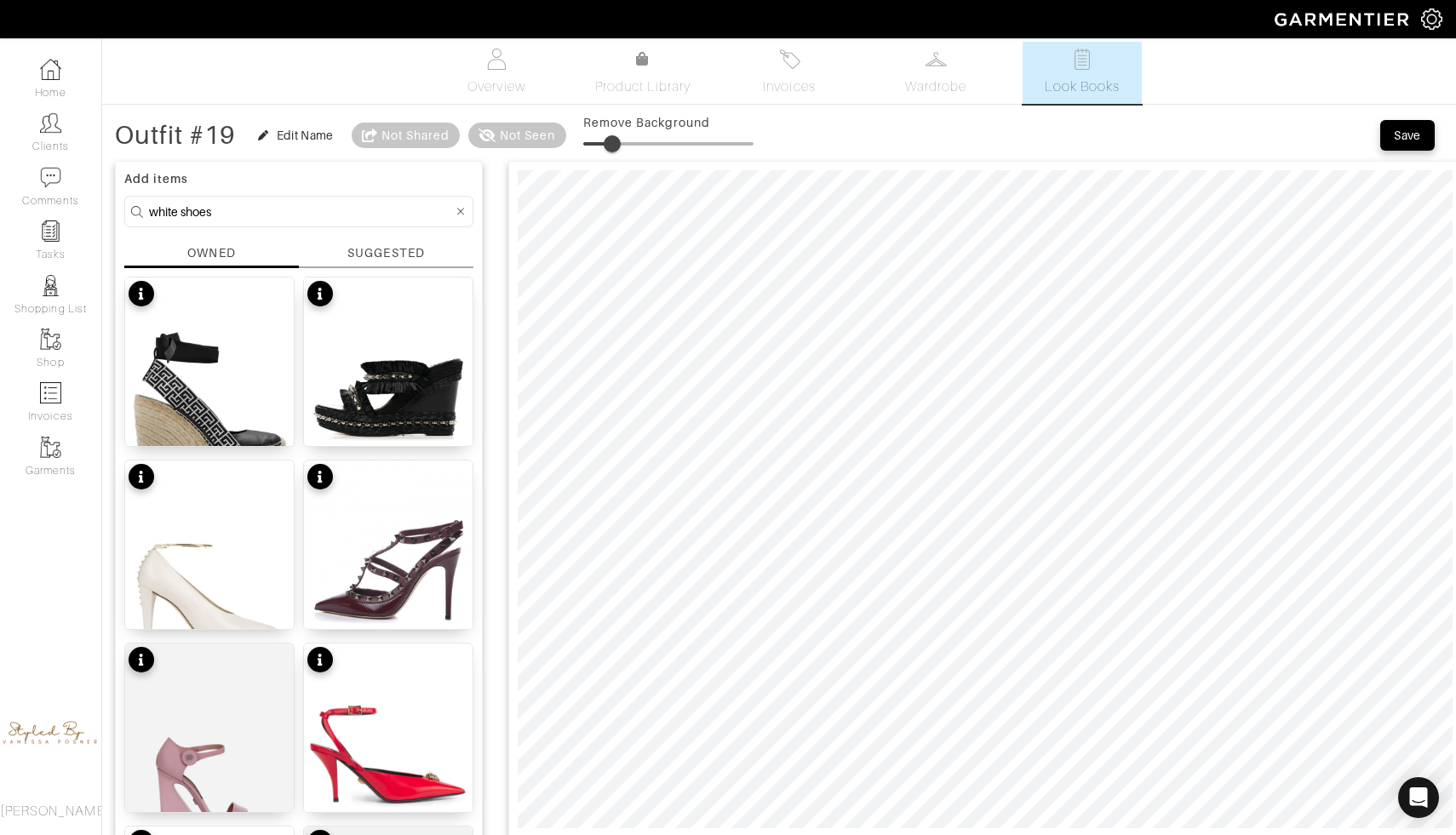
type input "12"
drag, startPoint x: 581, startPoint y: 147, endPoint x: 606, endPoint y: 140, distance: 26.0
click at [606, 144] on span at bounding box center [603, 143] width 17 height 17
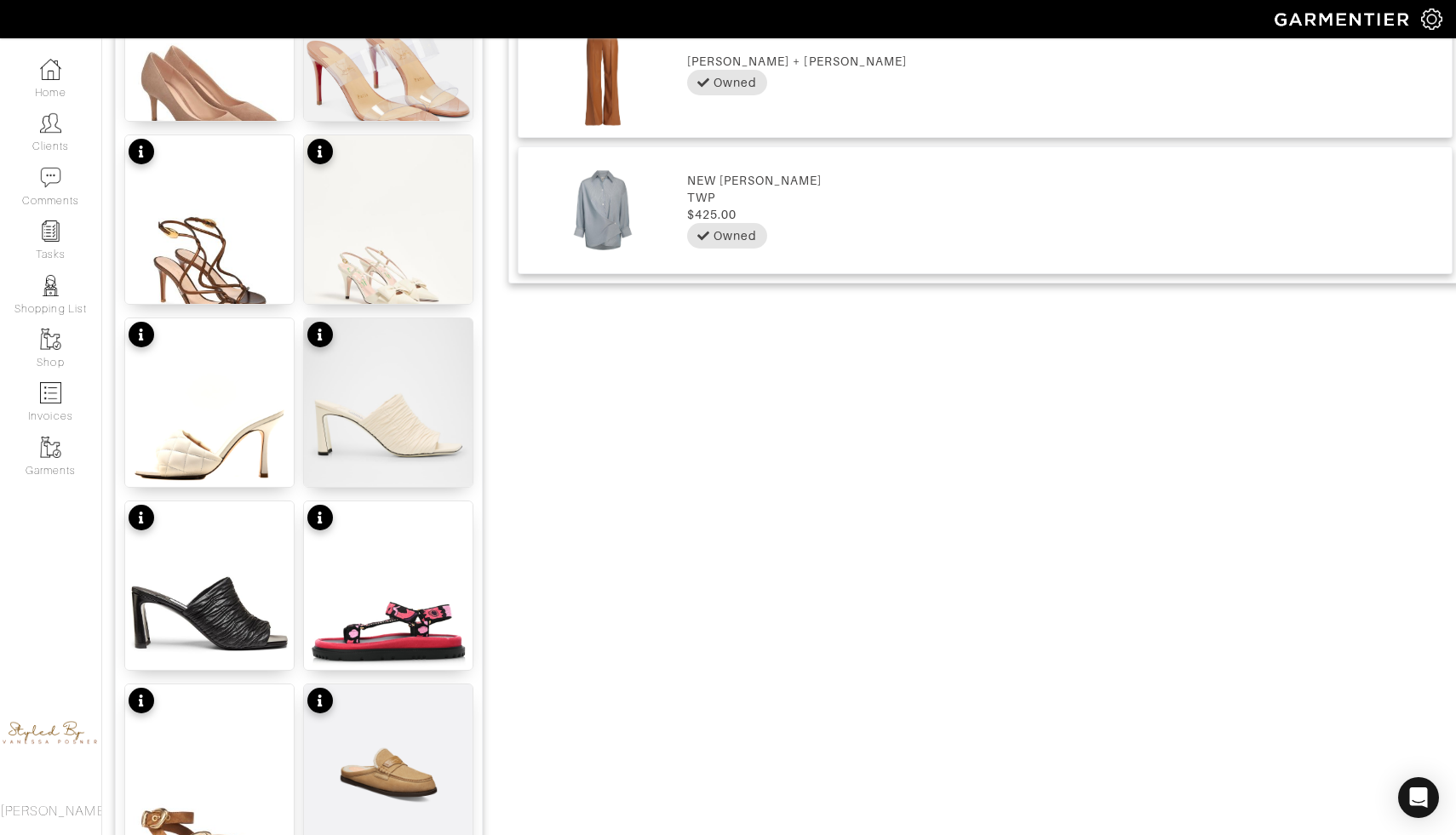
scroll to position [1118, 0]
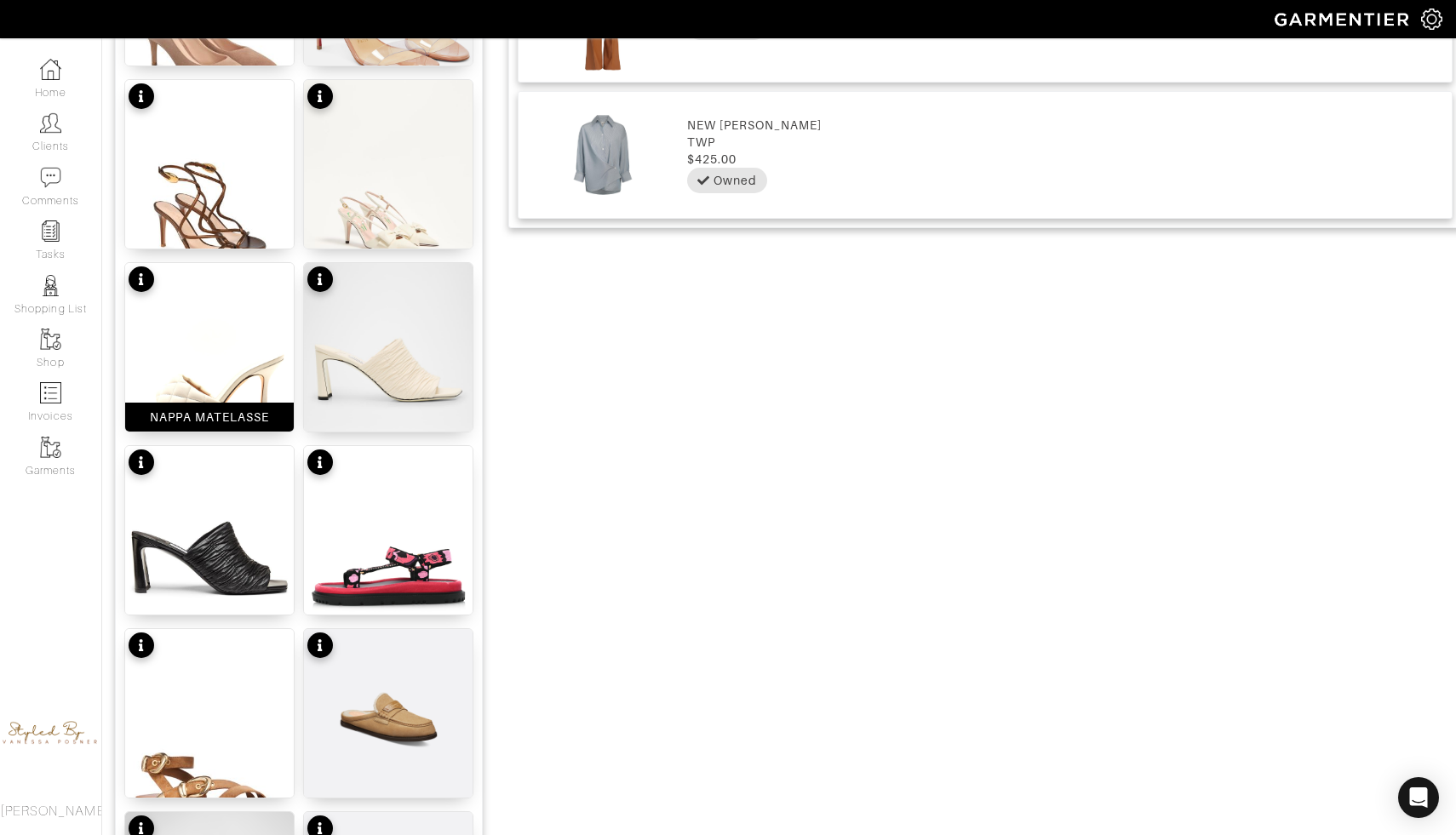
click at [216, 394] on img at bounding box center [210, 348] width 169 height 169
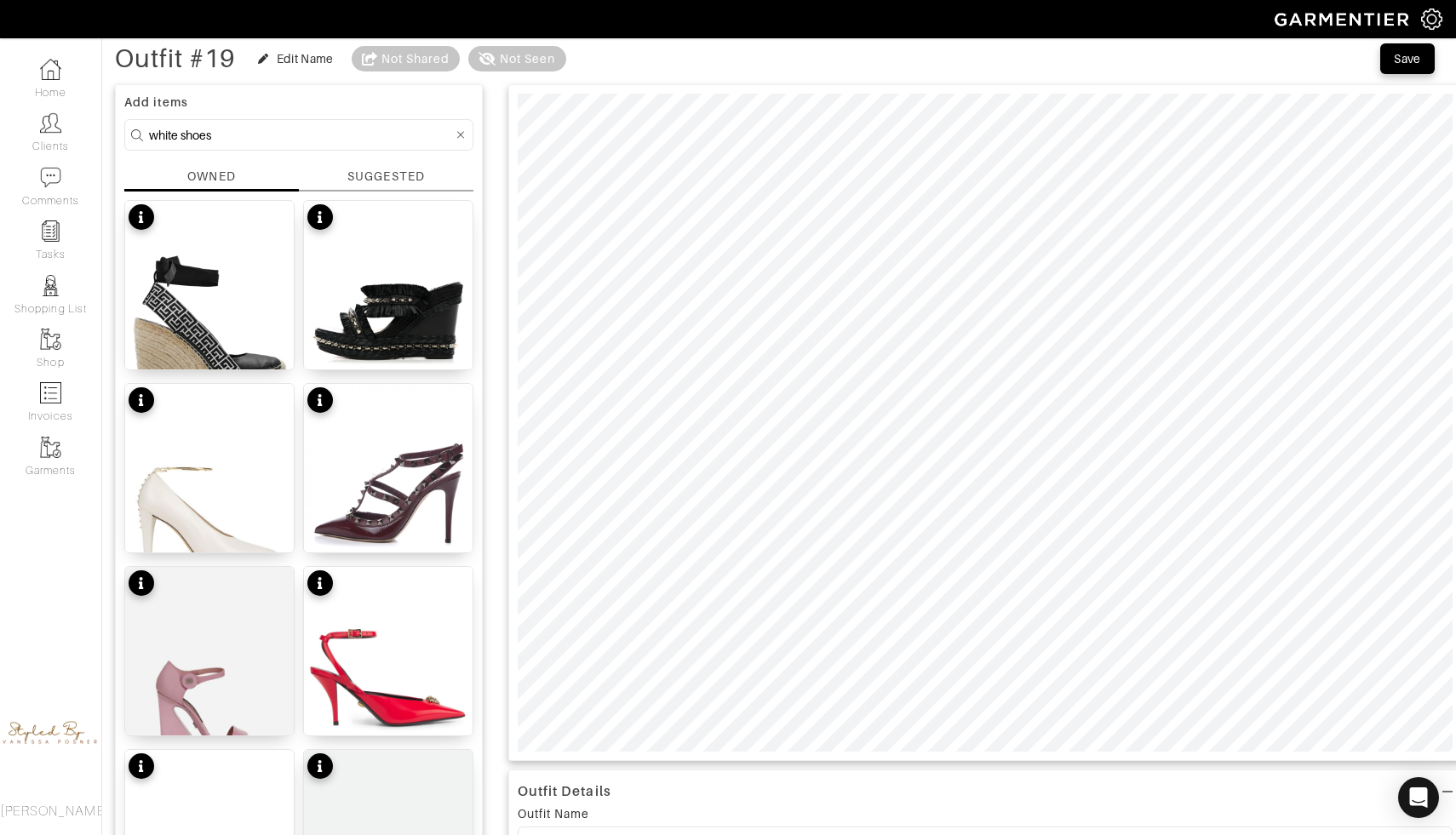
scroll to position [60, 0]
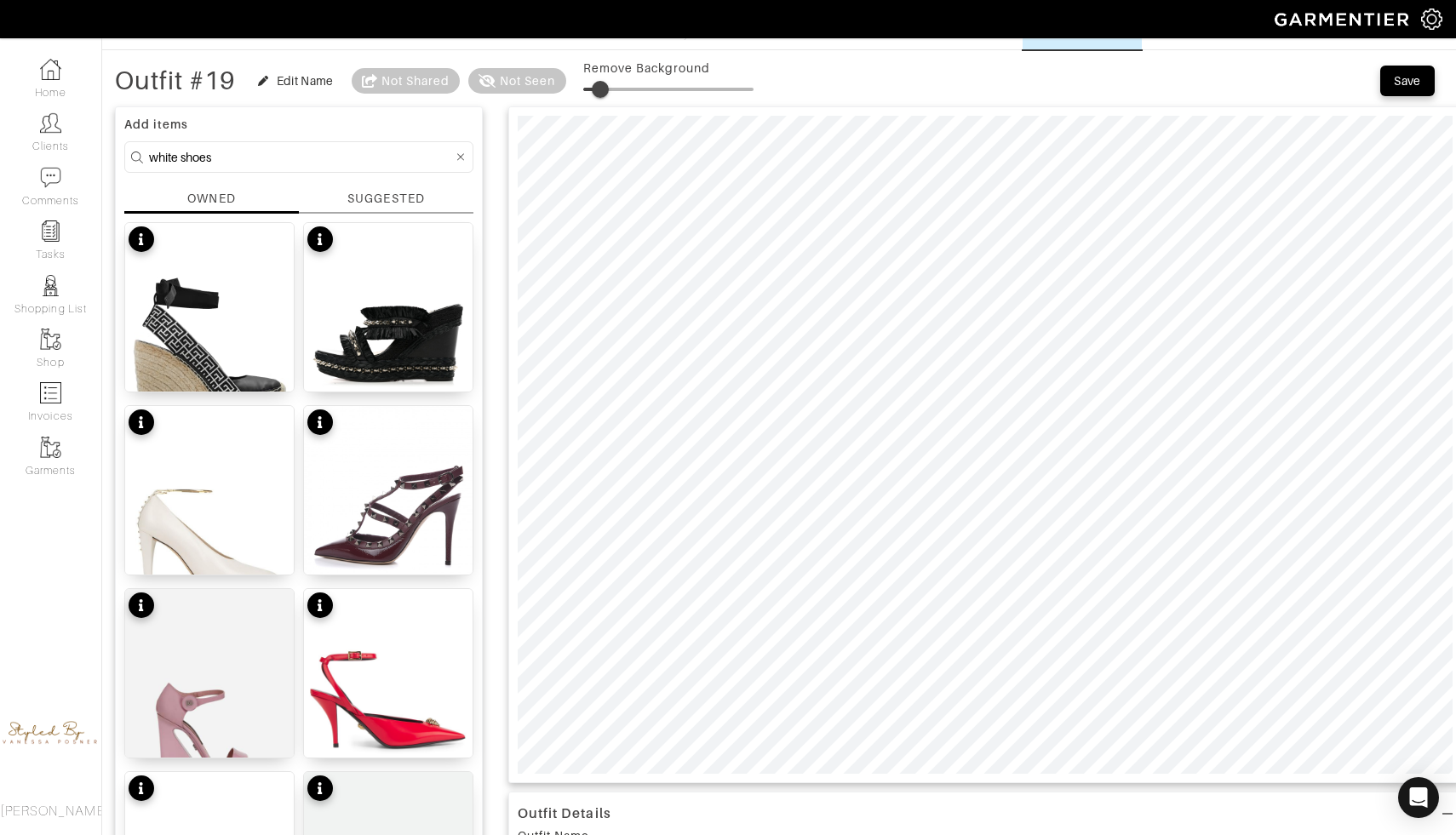
drag, startPoint x: 593, startPoint y: 89, endPoint x: 602, endPoint y: 91, distance: 9.2
click at [602, 91] on span at bounding box center [599, 88] width 17 height 17
click at [596, 90] on span at bounding box center [592, 88] width 17 height 17
type input "6"
click at [273, 81] on div "Edit Name" at bounding box center [296, 81] width 76 height 17
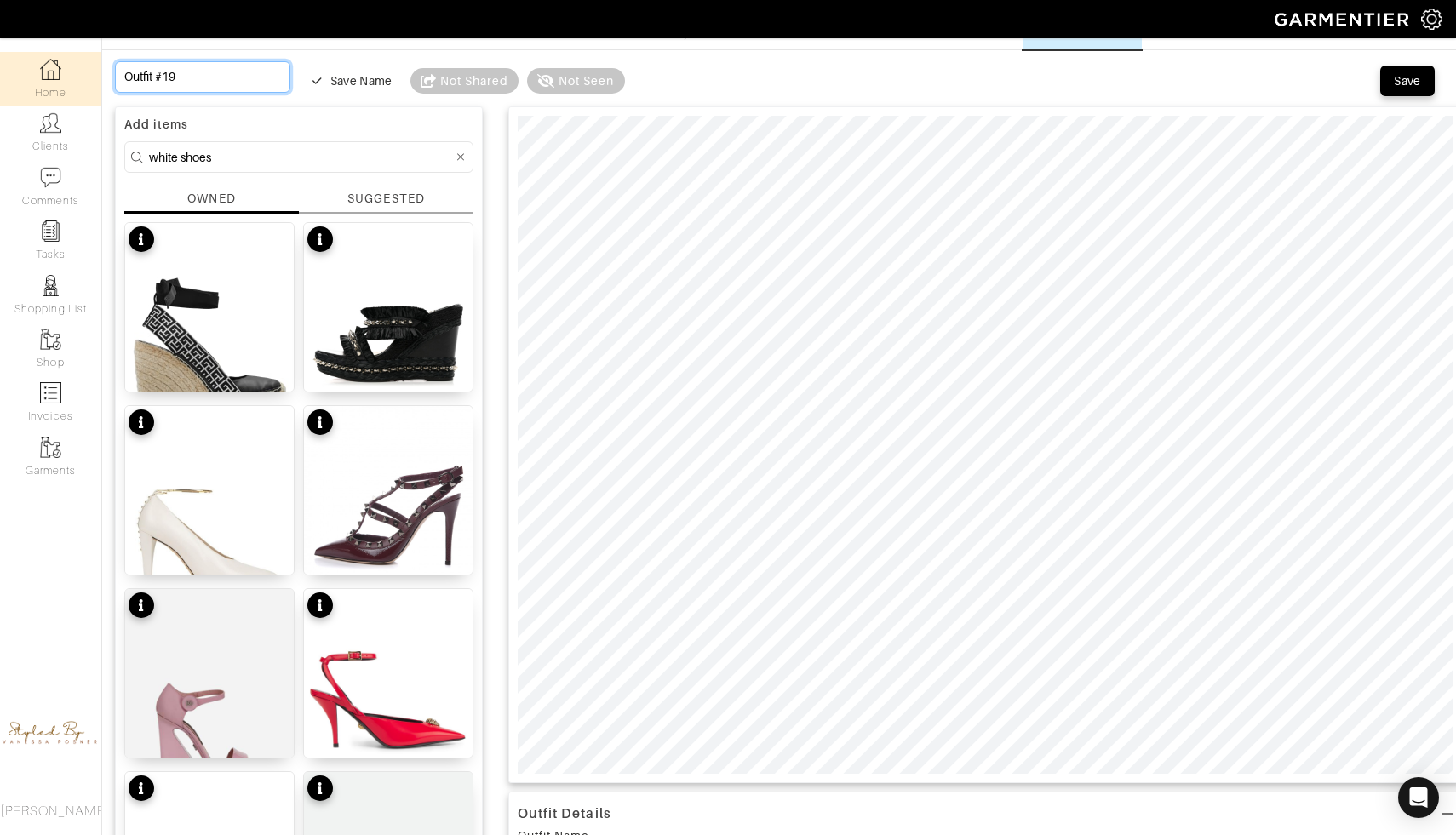
drag, startPoint x: 206, startPoint y: 77, endPoint x: 13, endPoint y: 76, distance: 193.0
type input "T"
type input "Th"
type input "Thr"
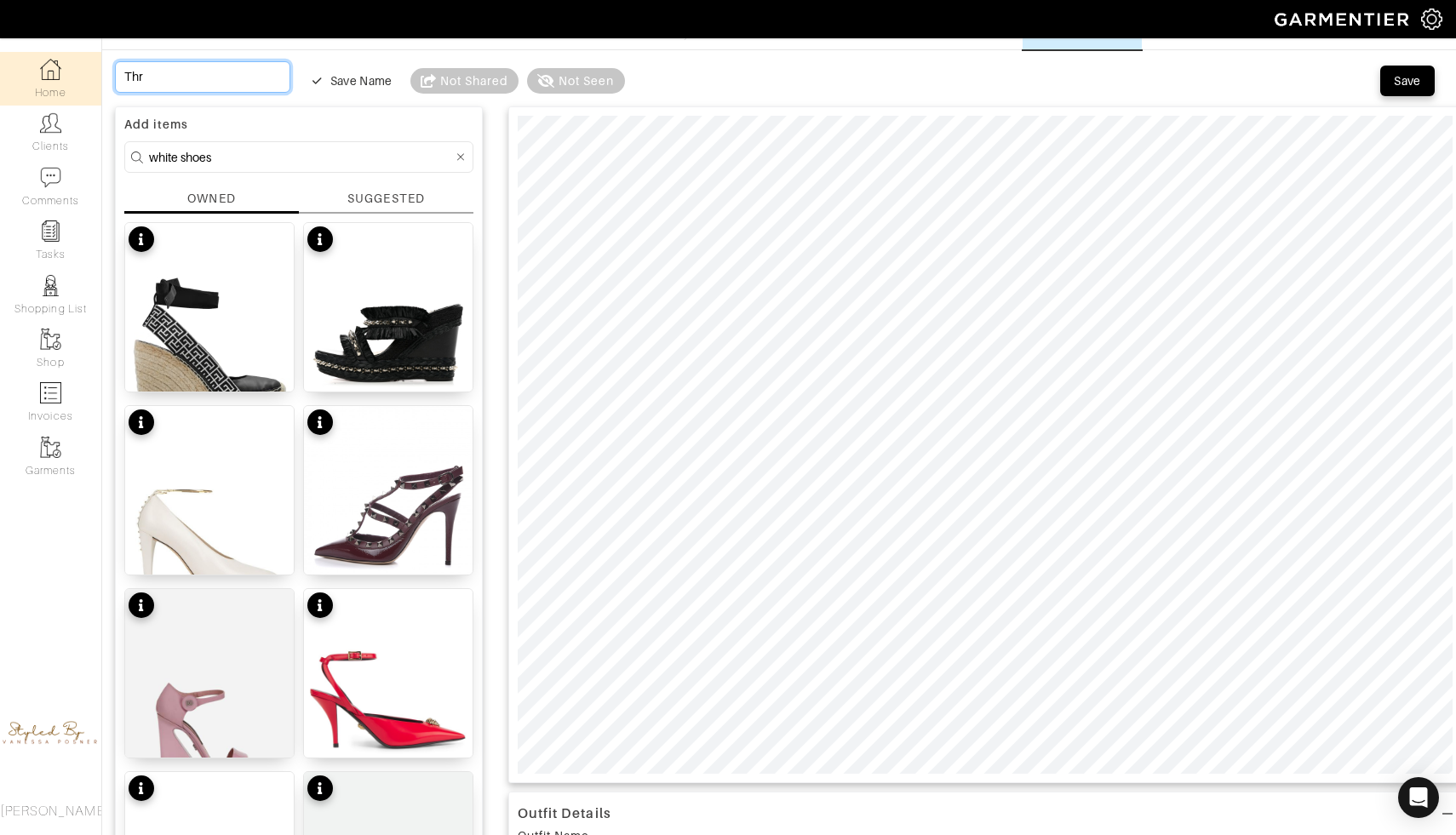
type input "Thru"
type input "Thrud"
type input "Thruda"
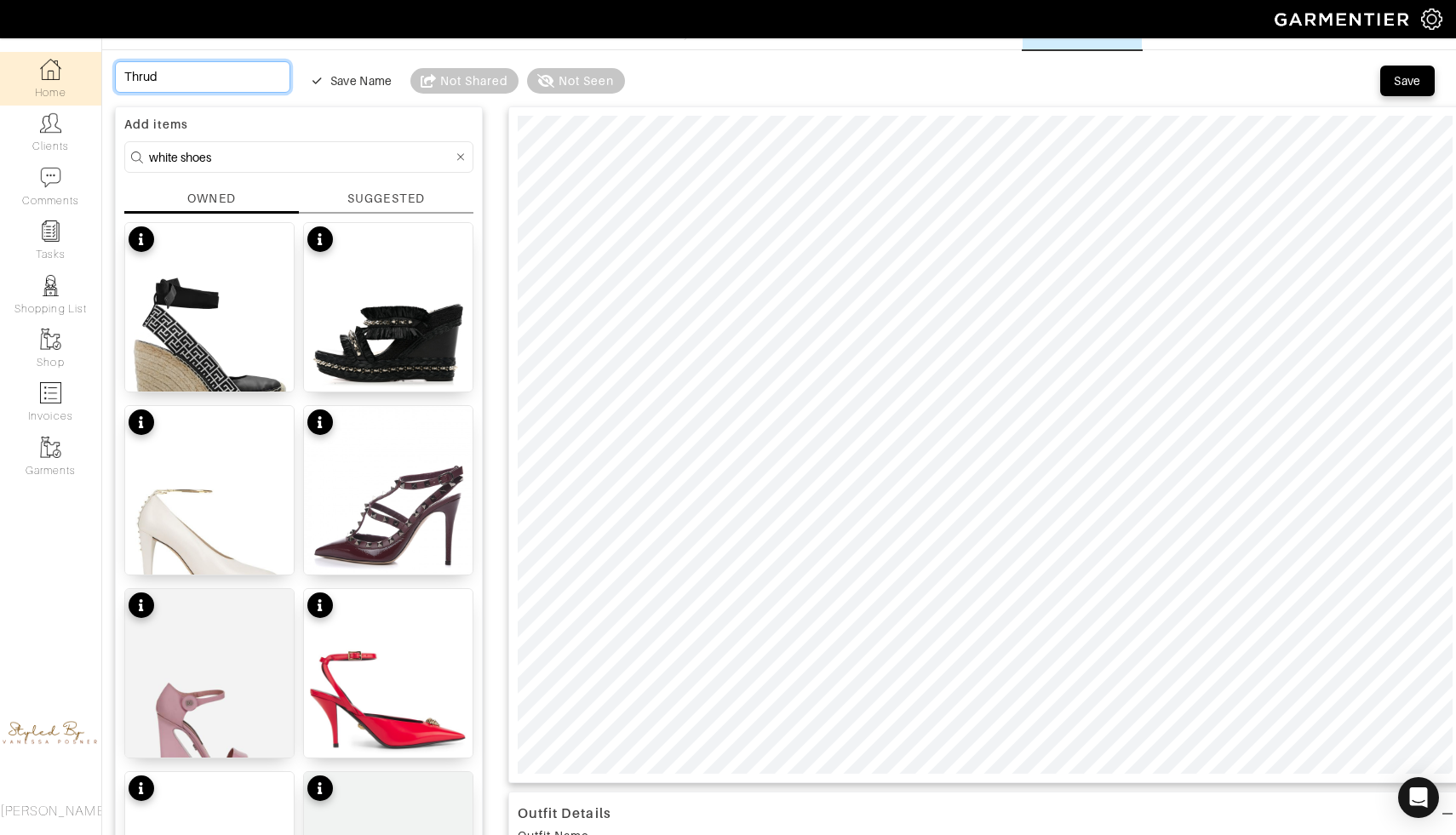
type input "Thruda"
type input "Thruday"
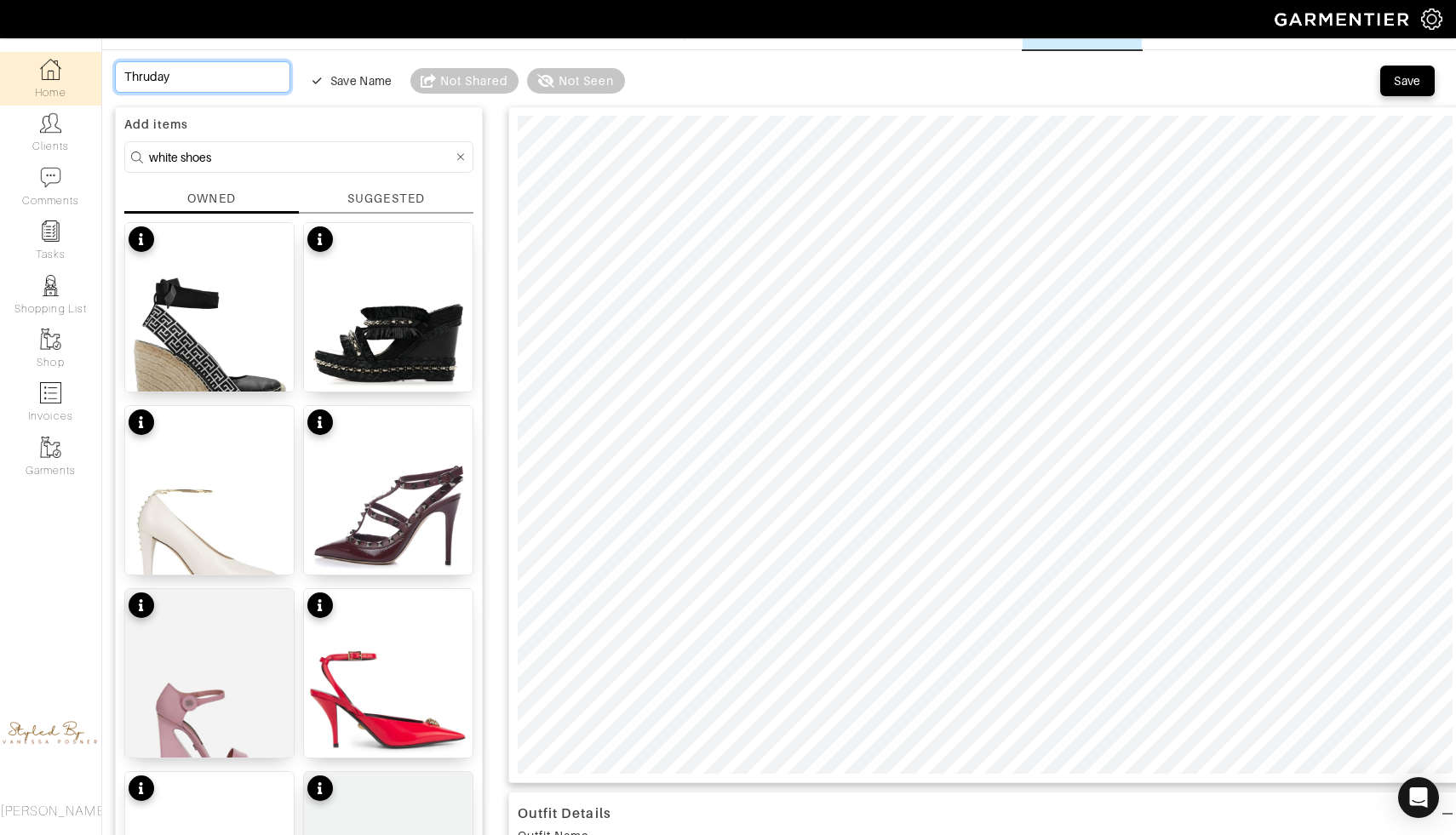
type input "Thruday"
type input "Thruda"
type input "Thrud"
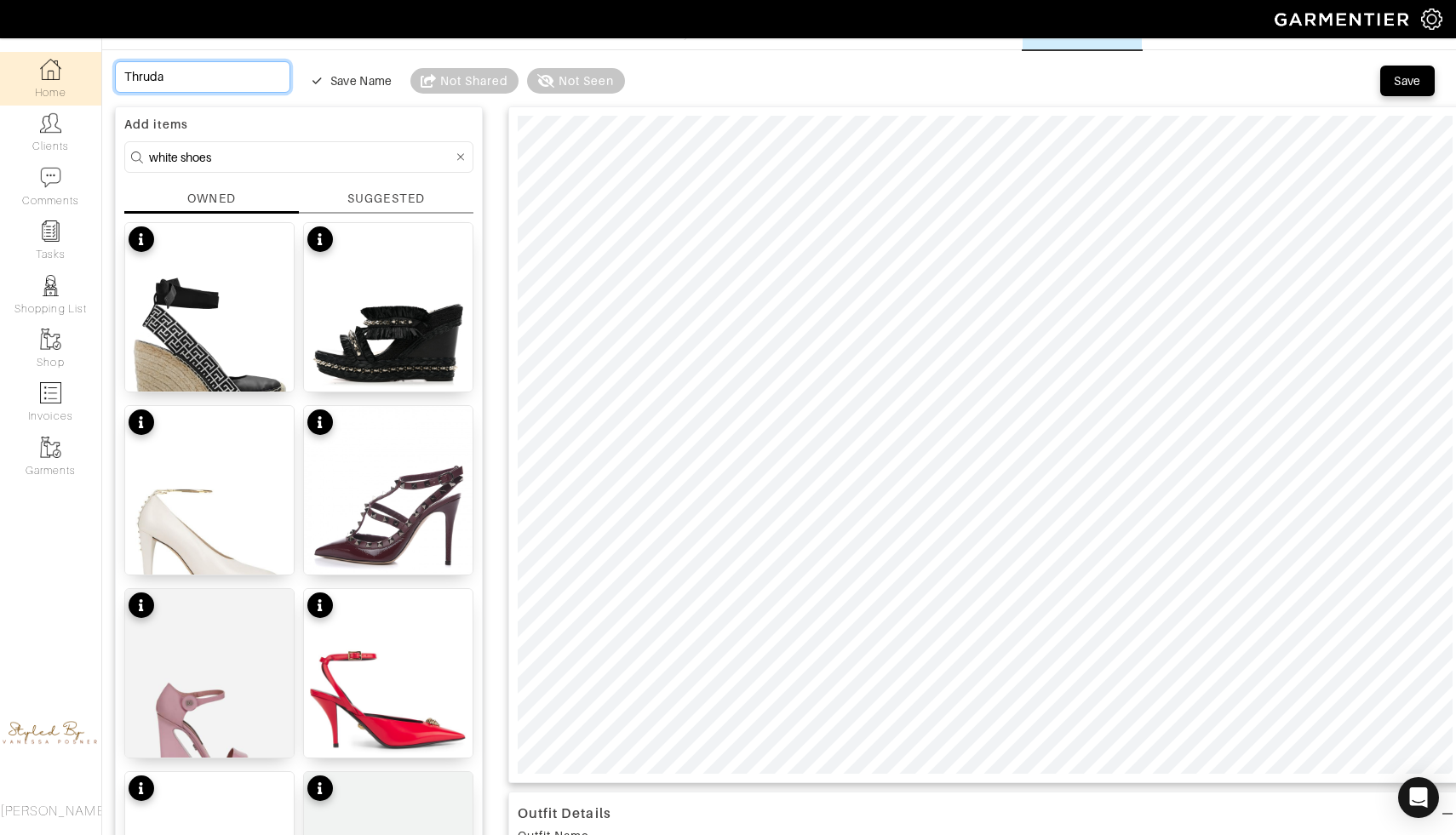
type input "Thrud"
type input "Thru"
type input "Thr"
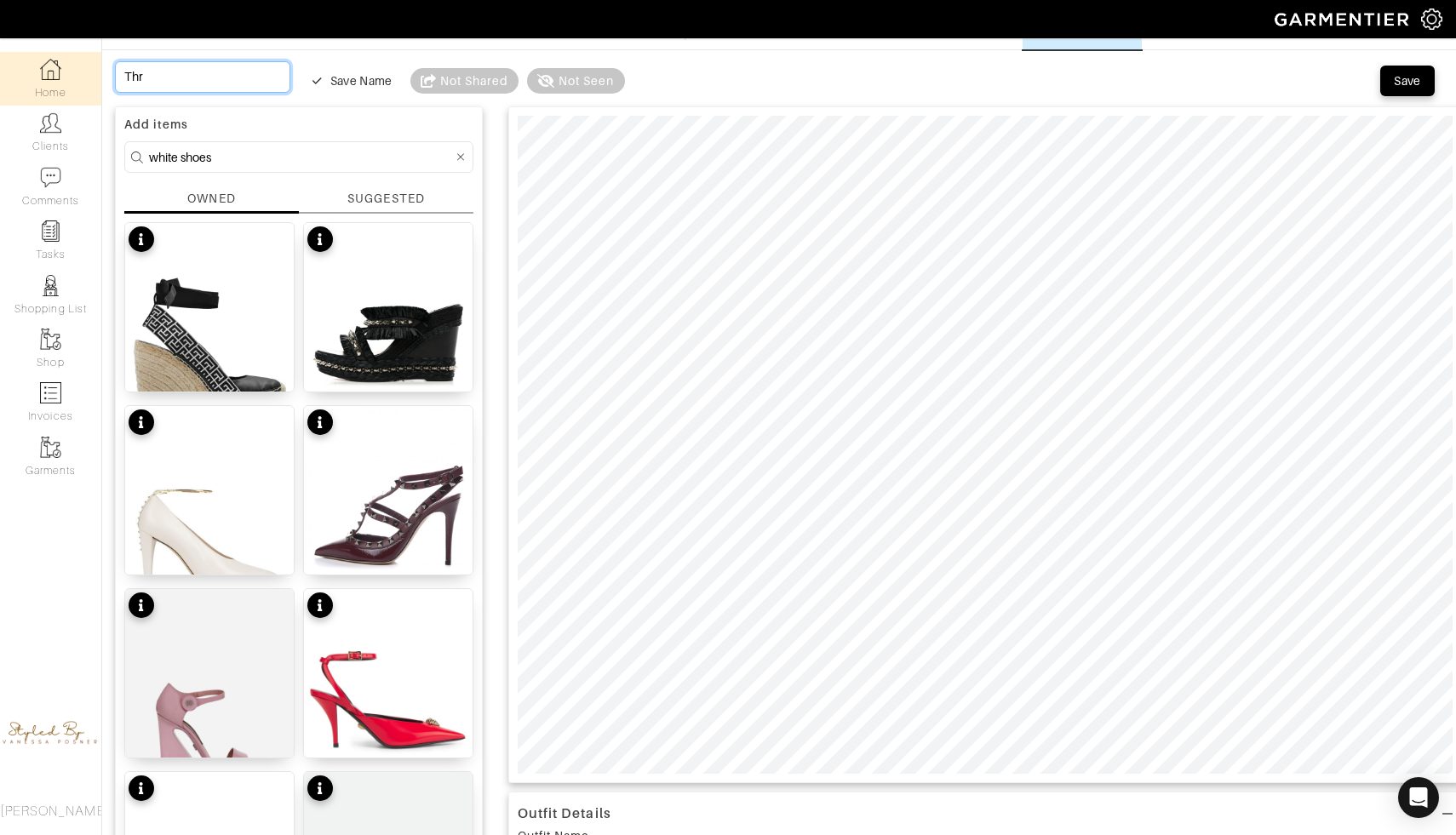
type input "Thrs"
type input "Thr"
type input "Thru"
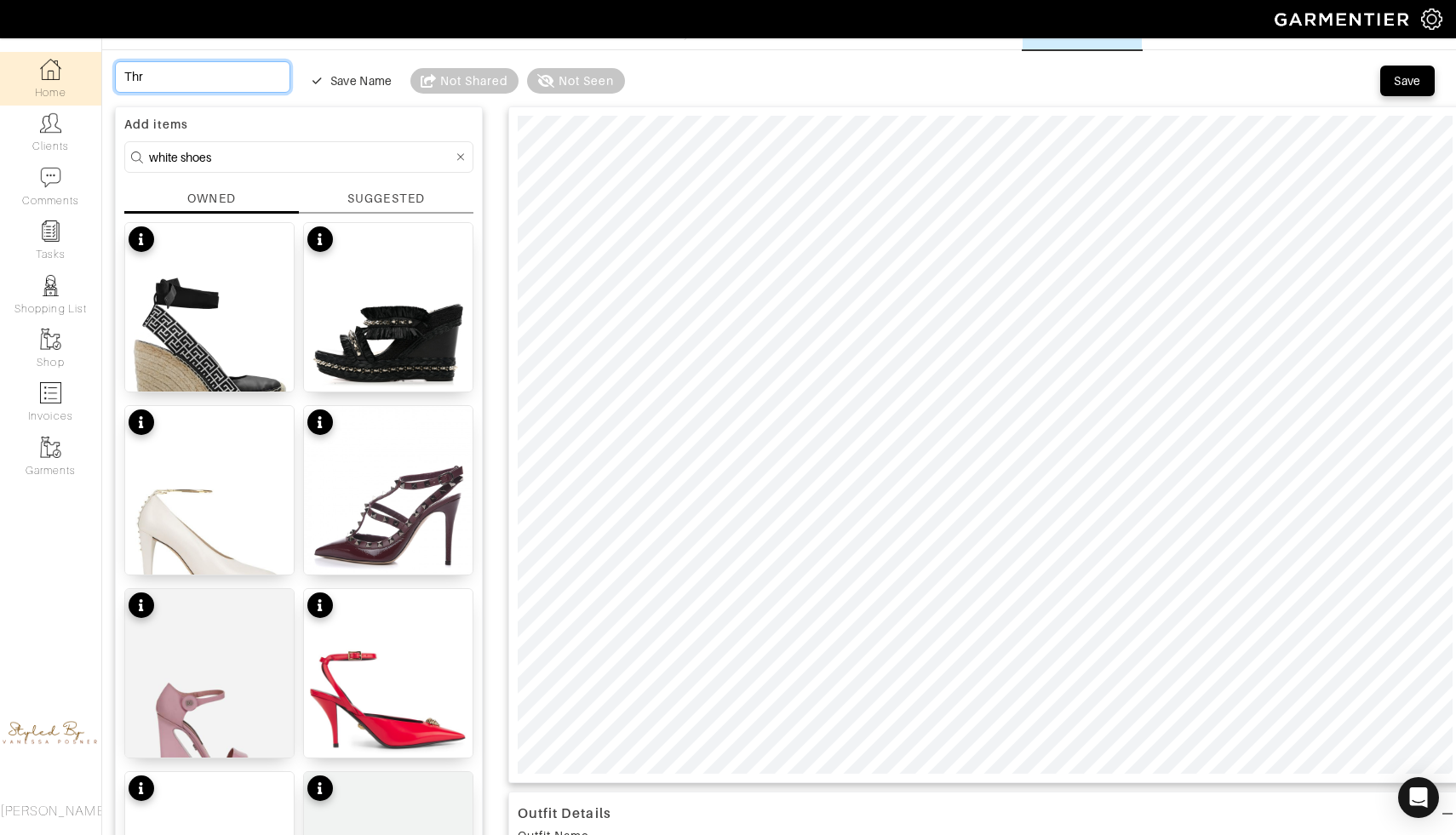
type input "Thru"
type input "Thrus"
type input "Thrusc"
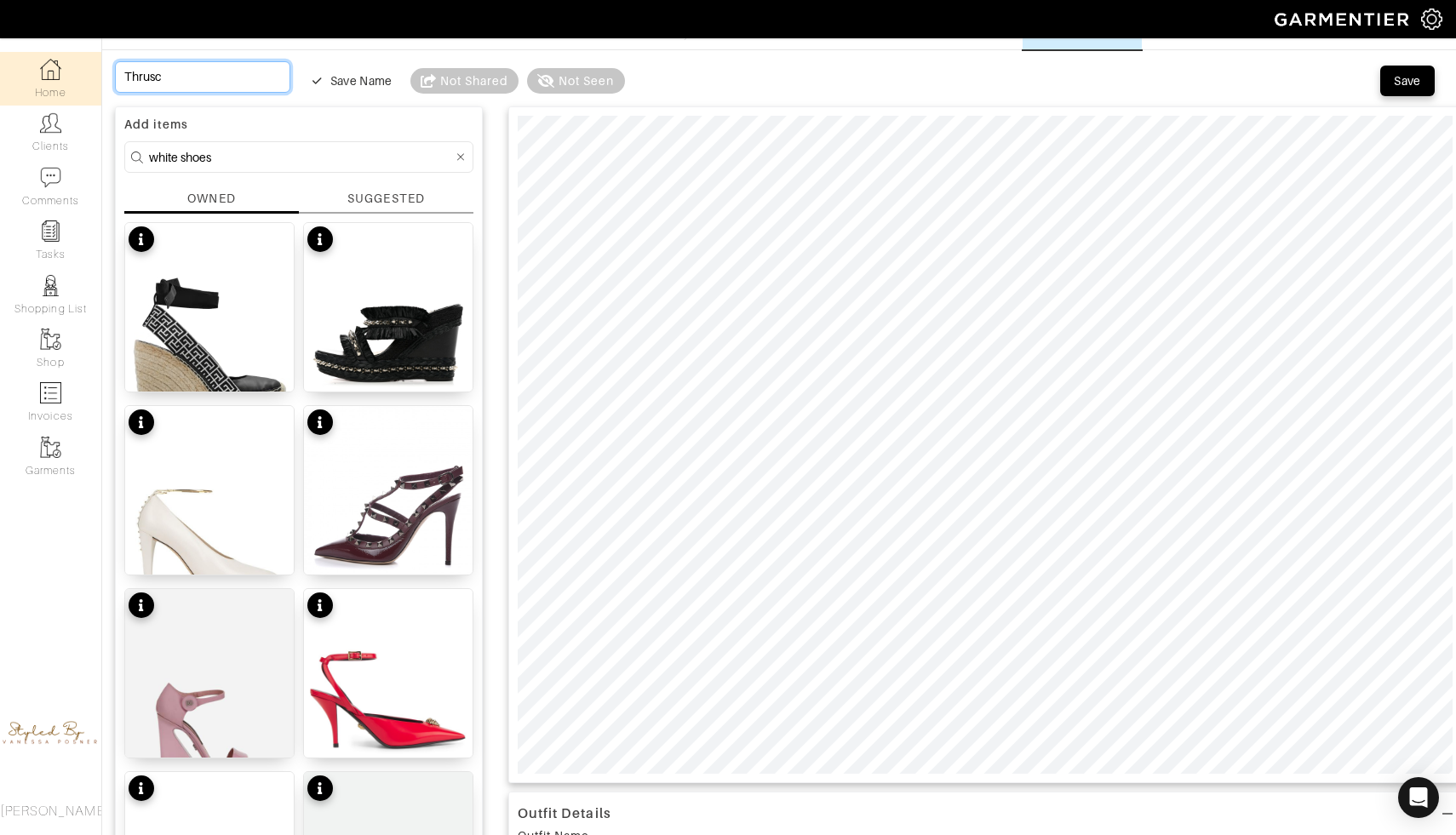
type input "Thrus"
type input "Thrusd"
type input "Thrusda"
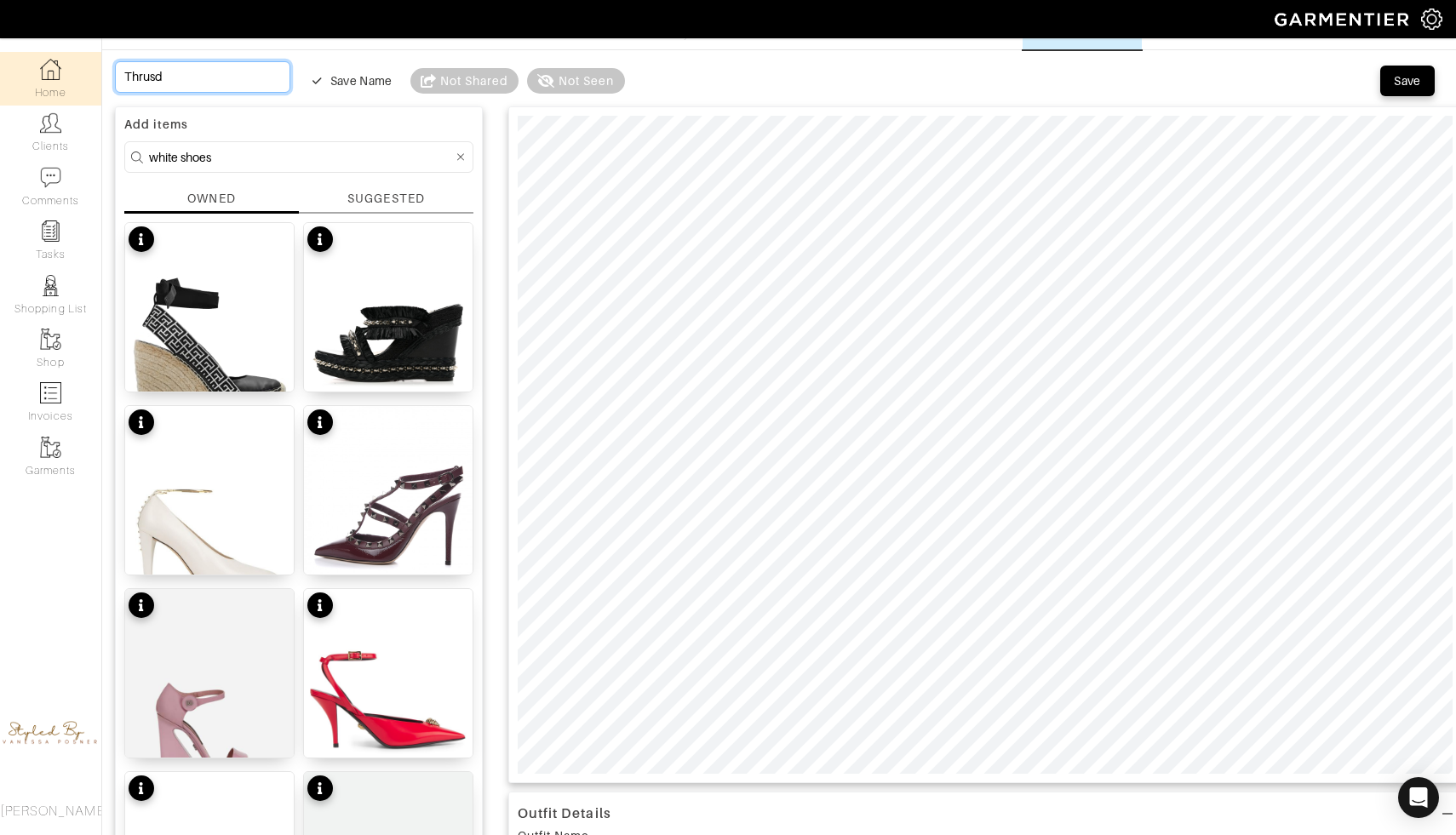
type input "Thrusda"
type input "Thrusday"
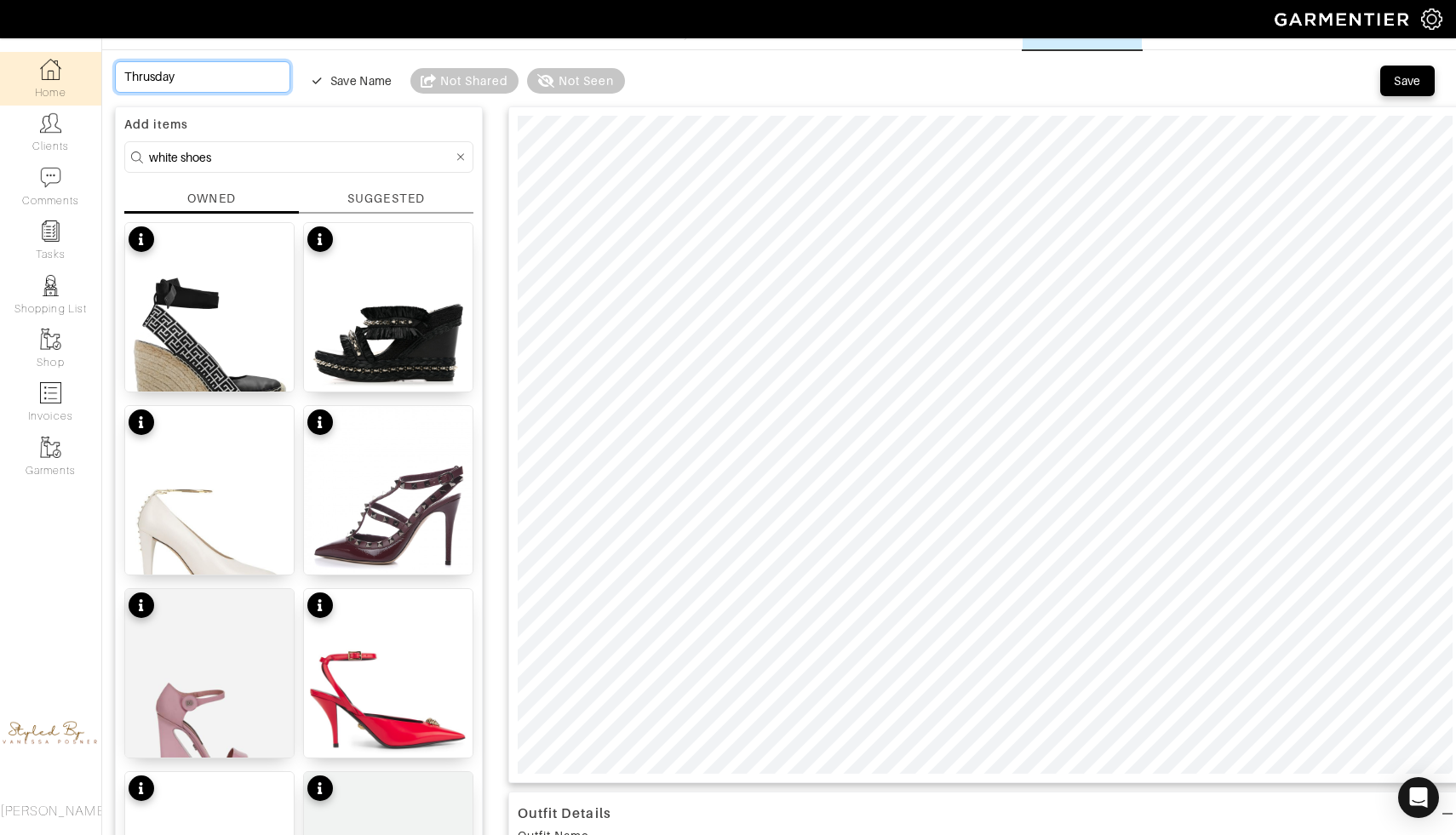
type input "Thrusday O"
type input "Thrusday Oc"
type input "Thrusday Oct"
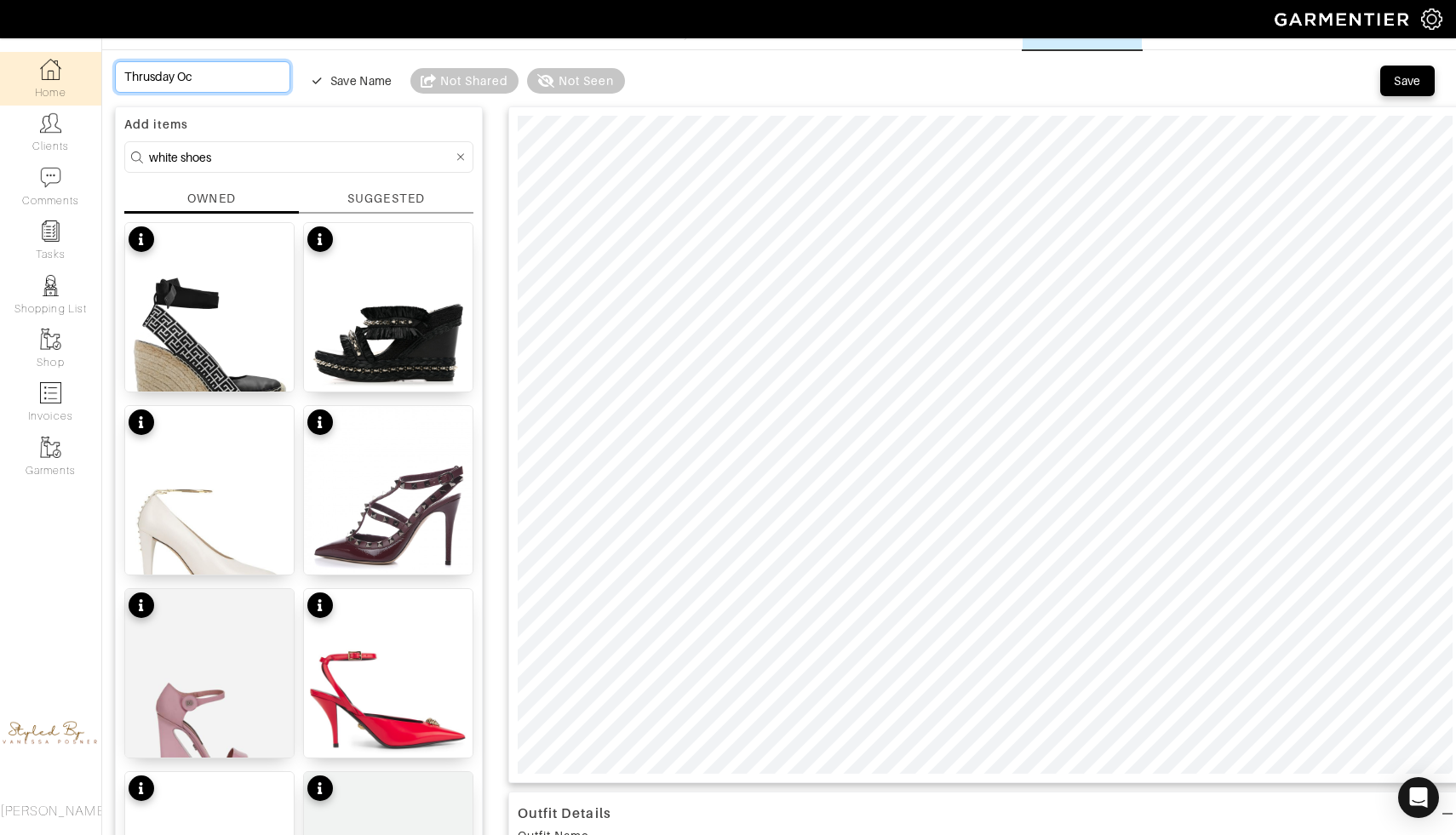
type input "Thrusday Oct"
type input "Thrusday Octo"
type input "Thrusday Octob"
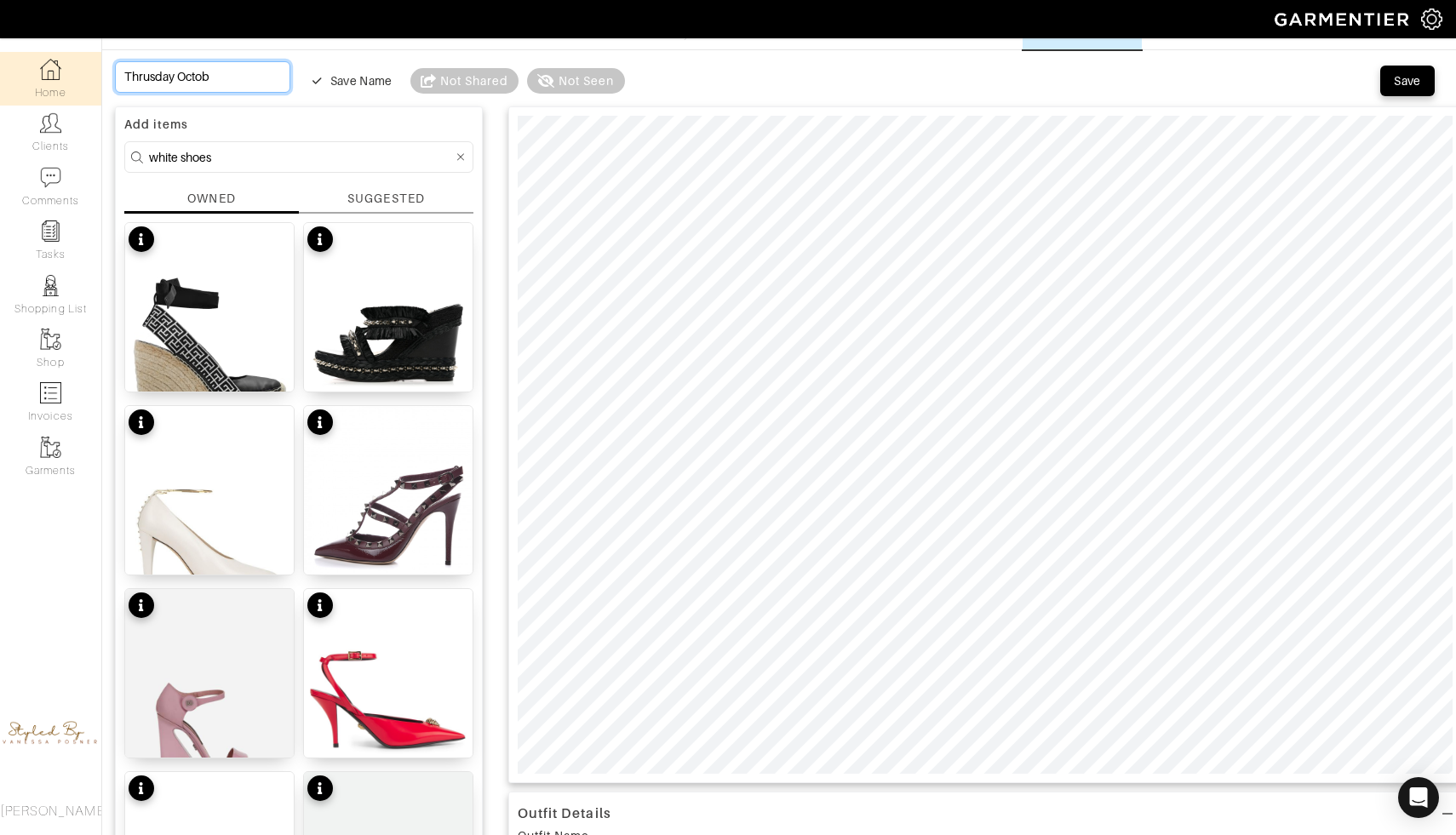
type input "Thrusday Octobe"
type input "Thrusday October"
type input "Thrusday Octoberr"
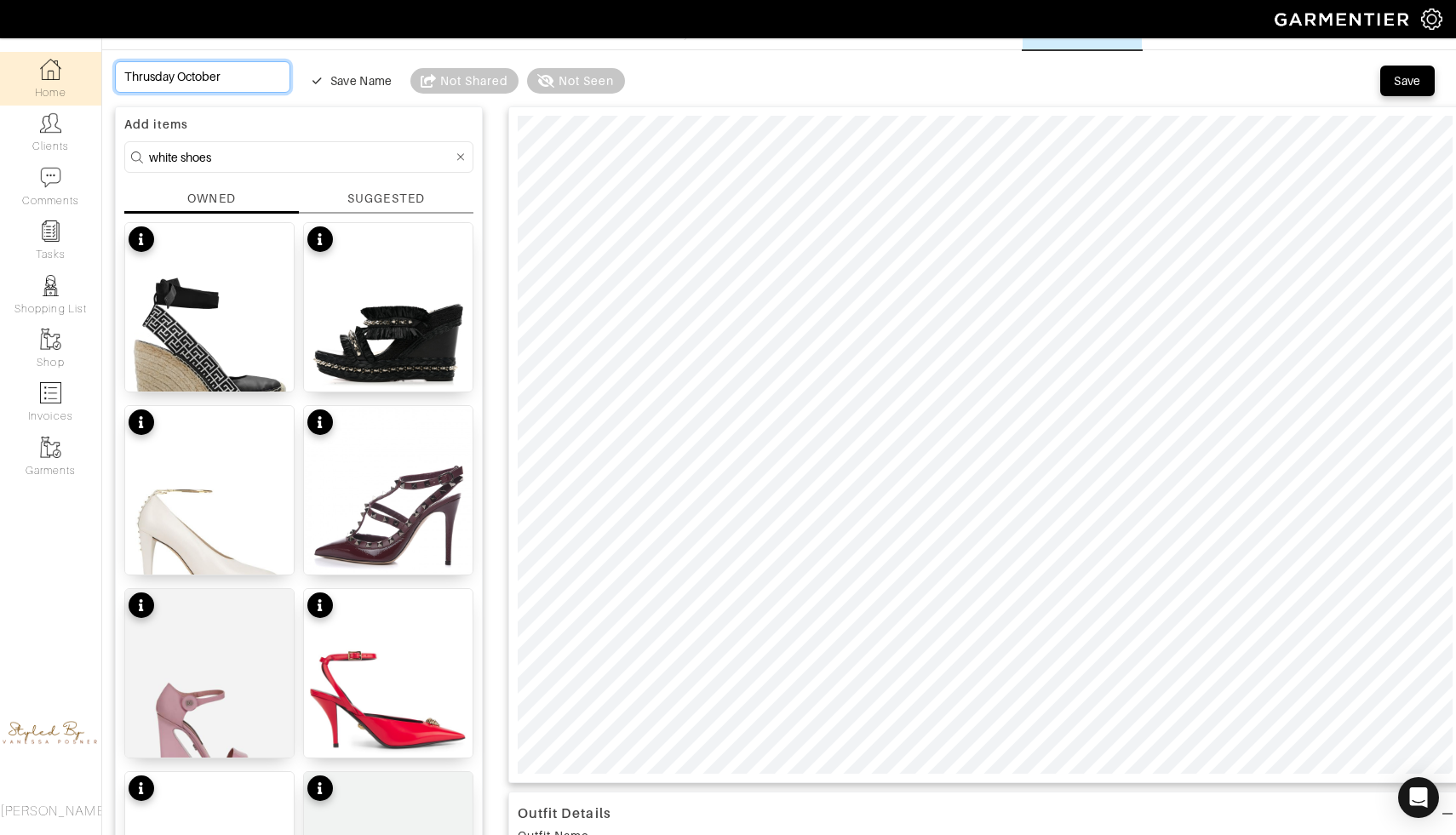
type input "Thrusday Octoberr"
type input "Thrusday Octoberr 1"
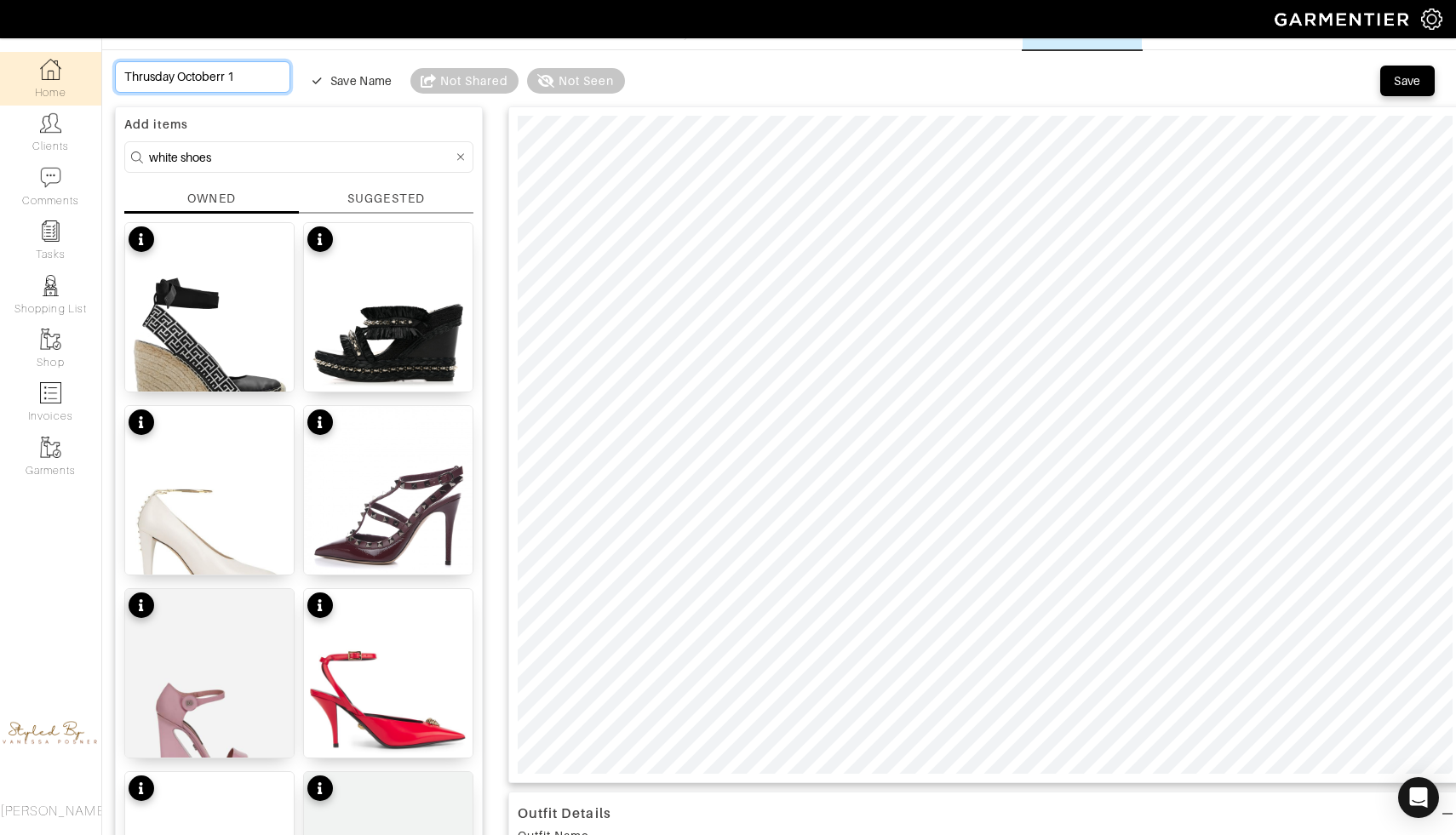
type input "Thrusday Octoberr 16"
type input "Thrusday Octoberr 16t"
type input "Thrusday Octoberr 16th"
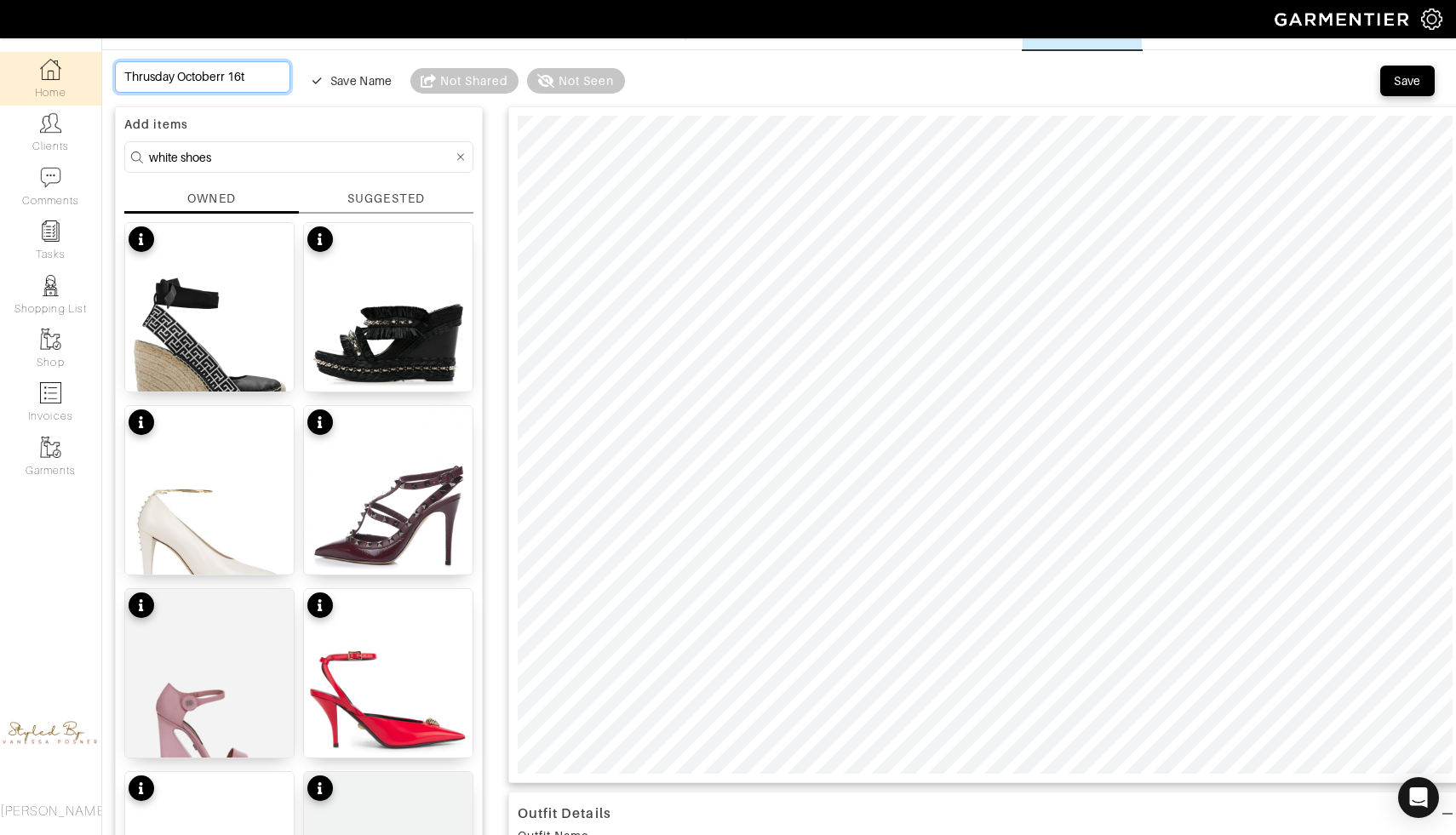
type input "Thrusday Octoberr 16th"
type input "Thrusday Octoberr 16th w"
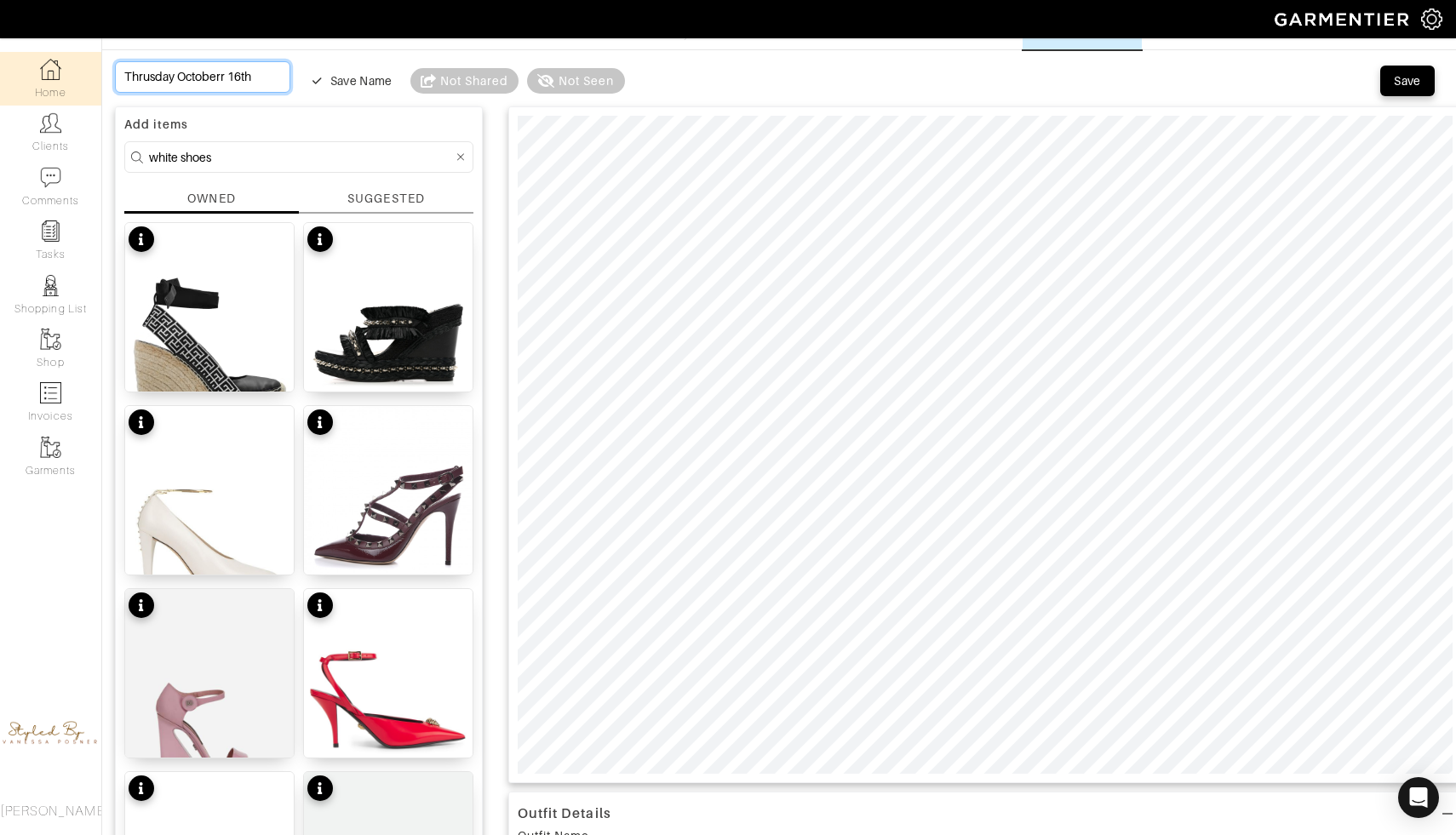
type input "Thrusday Octoberr 16th w"
type input "Thrusday Octoberr 16th wo"
type input "Thrusday Octoberr 16th wor"
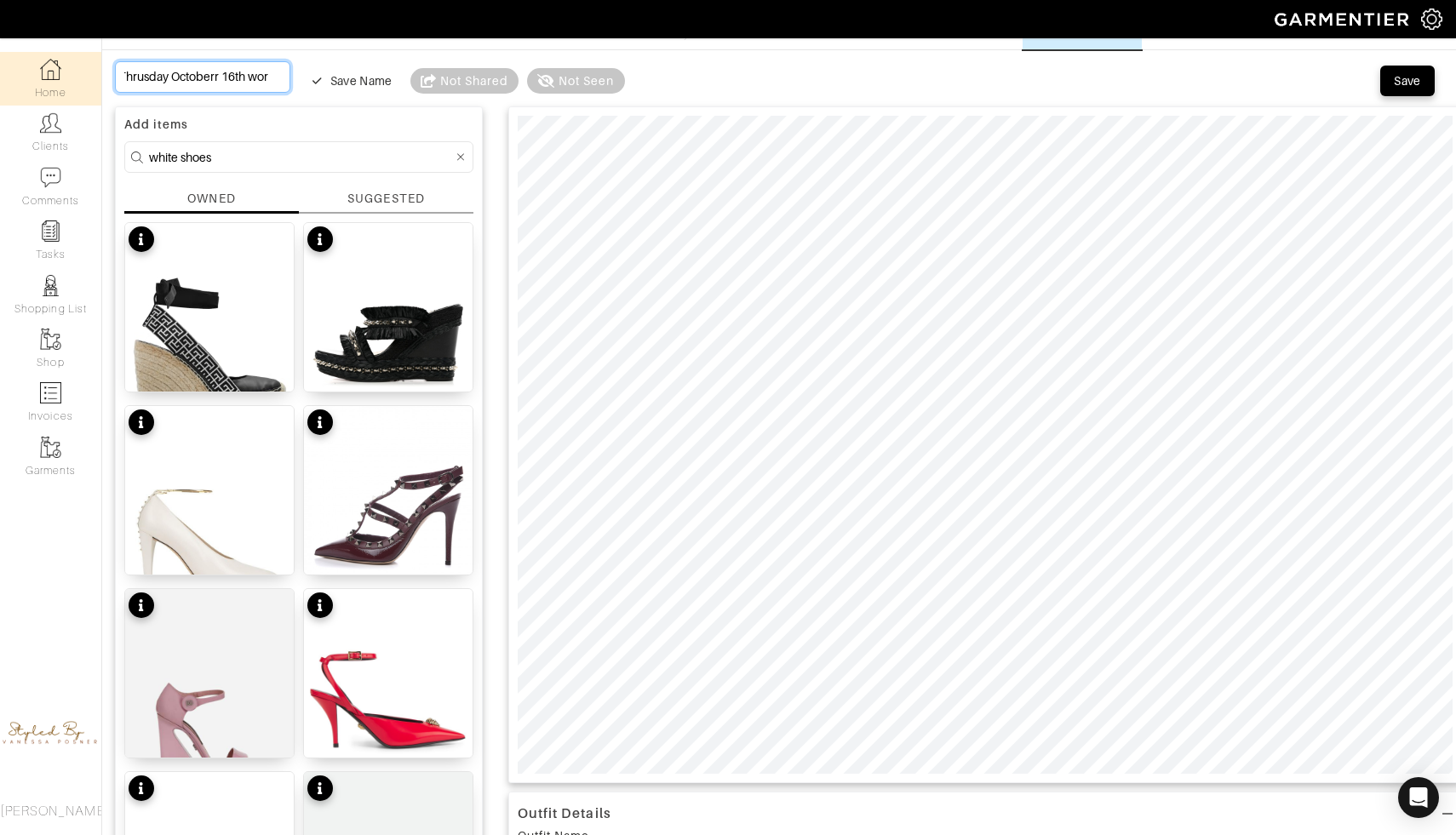
type input "Thrusday Octoberr 16th work"
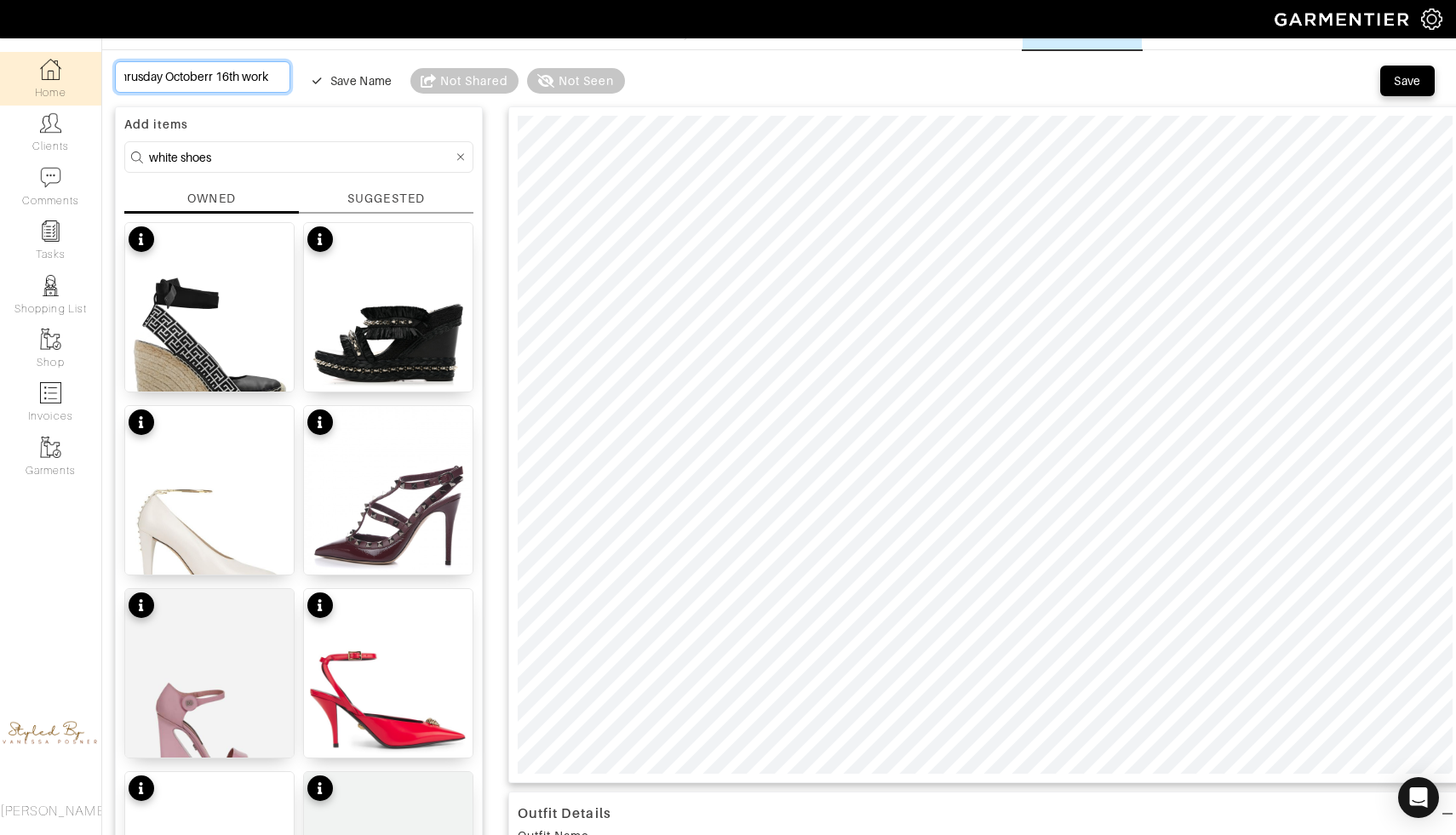
type input "Thrusday Octoberr 16th work d"
type input "Thrusday Octoberr 16th work da"
type input "Thrusday Octoberr 16th work day"
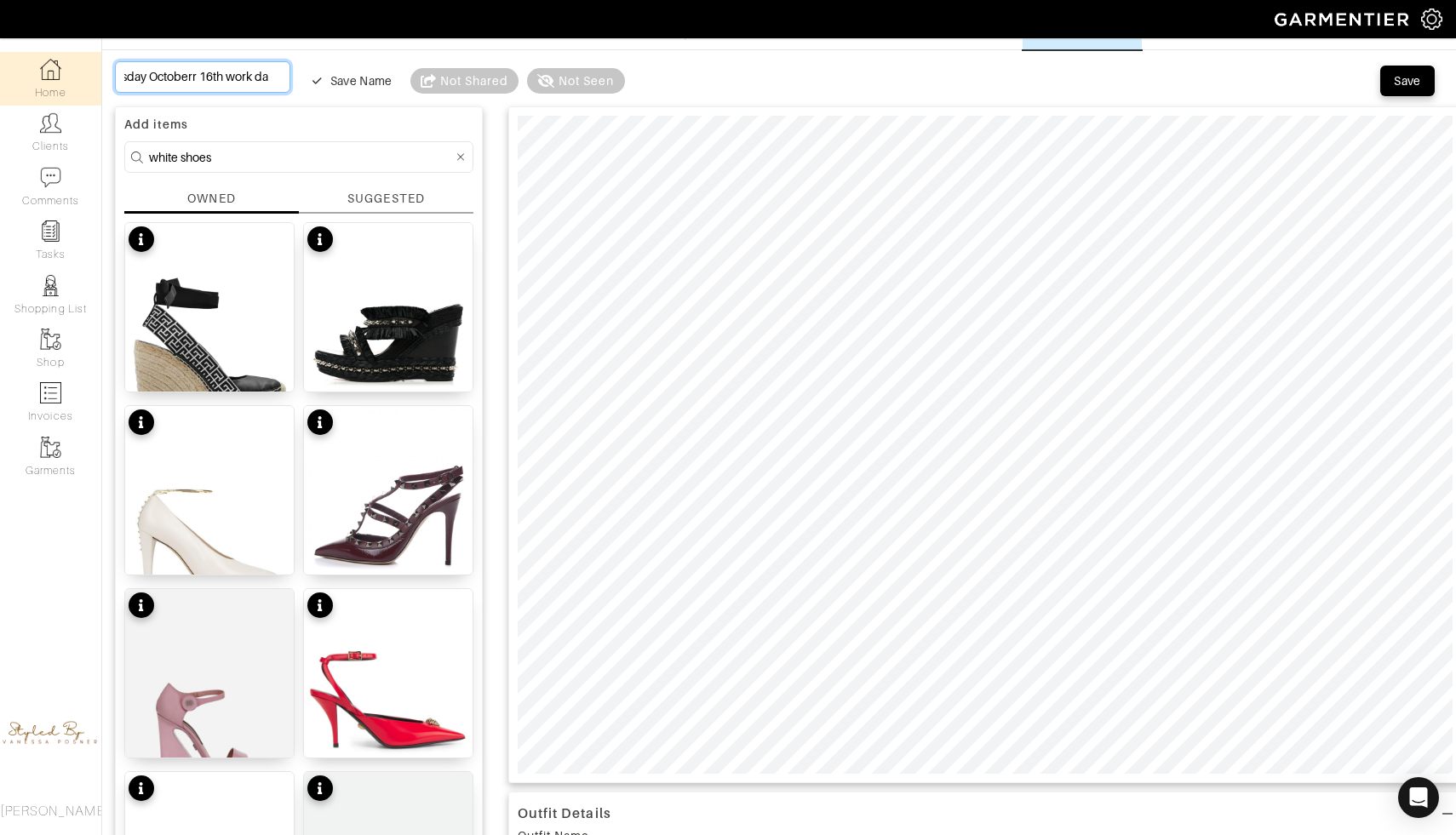
type input "Thrusday Octoberr 16th work day"
type input "Thrusday Octoberr 16th work day o"
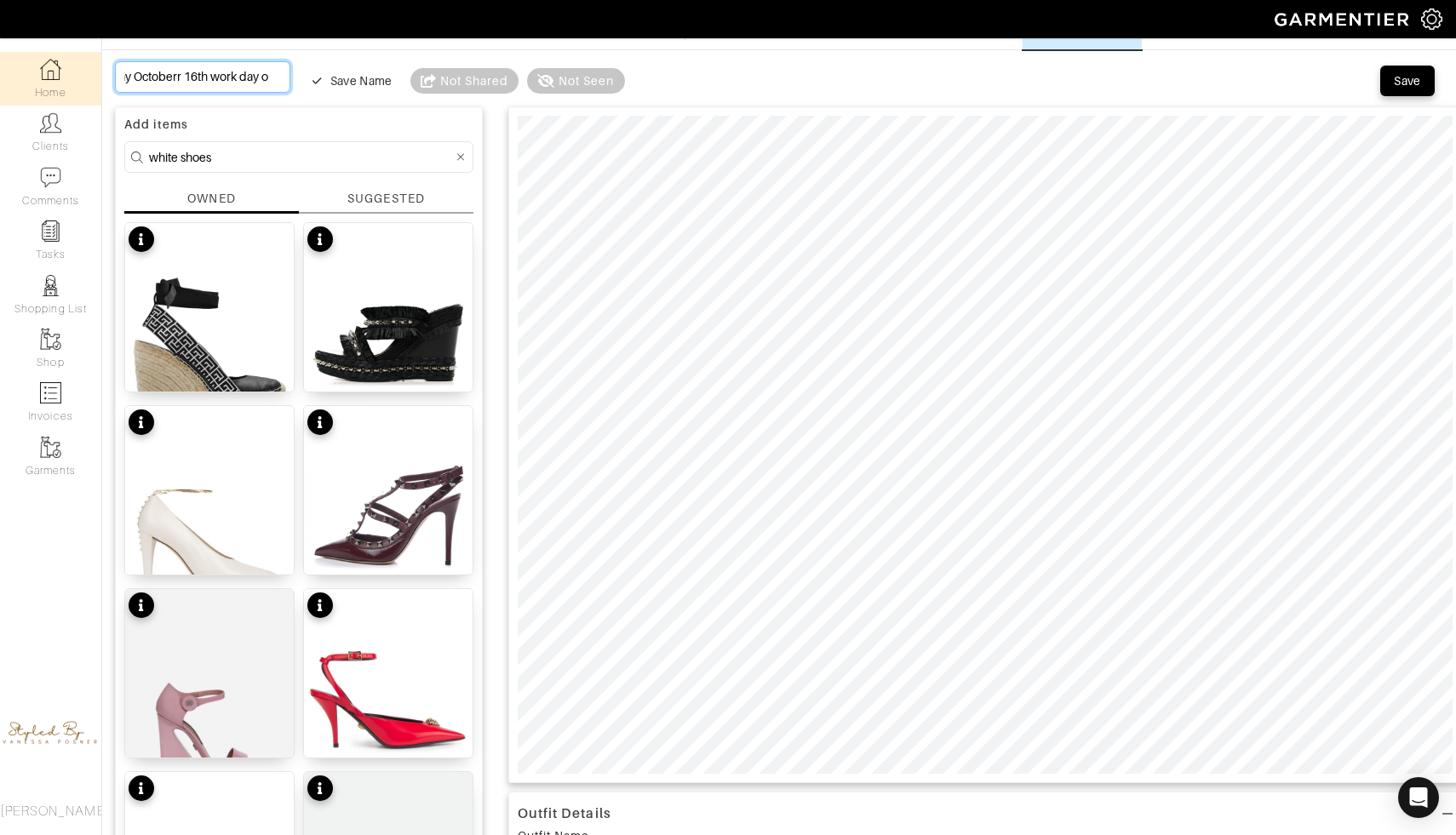
type input "Thrusday Octoberr 16th work day ou"
type input "Thrusday Octoberr 16th work day out"
type input "Thrusday Octoberr 16th work day outf"
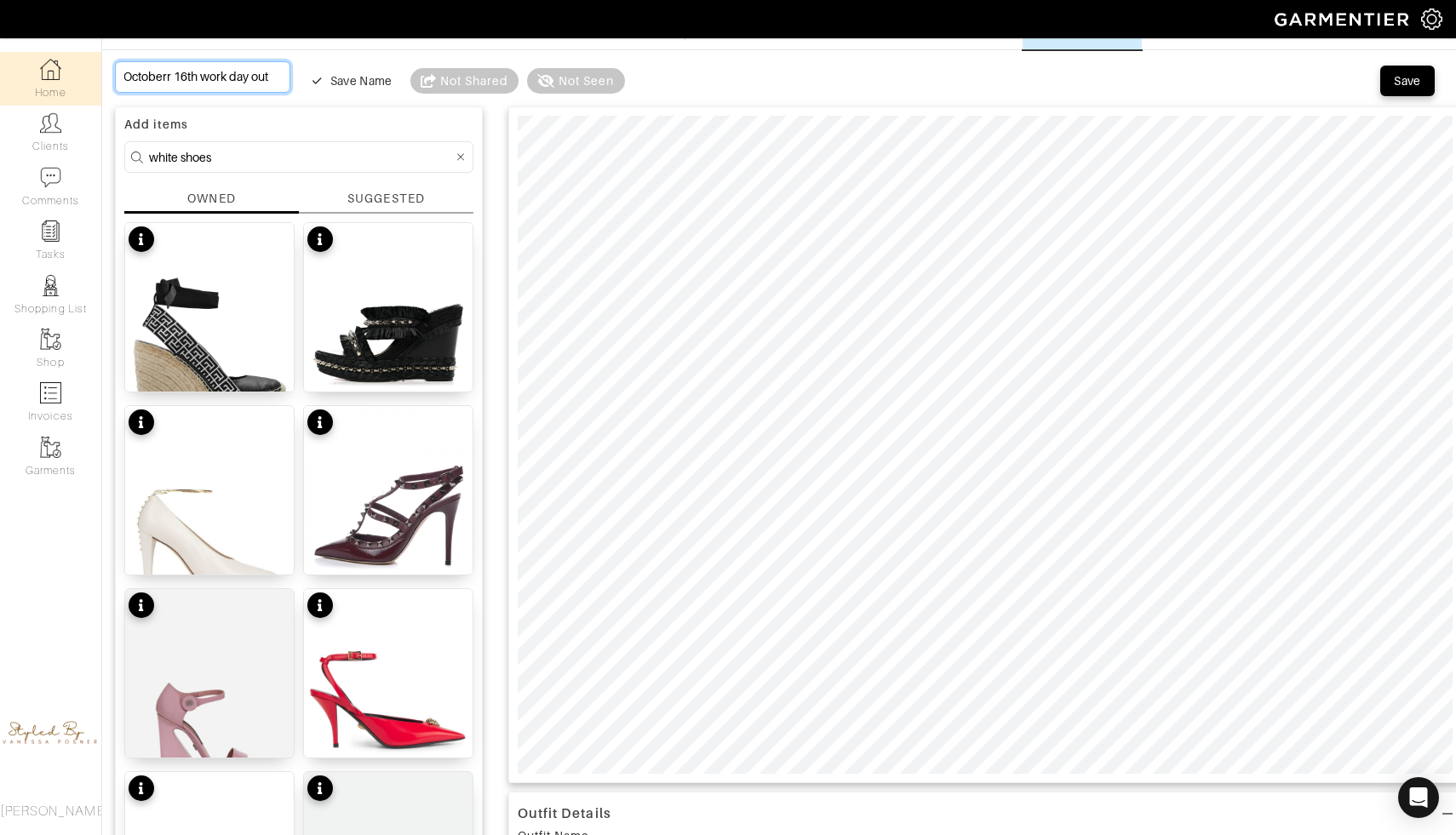
type input "Thrusday Octoberr 16th work day outf"
type input "Thrusday Octoberr 16th work day outfi"
type input "Thrusday Octoberr 16th work day outfit"
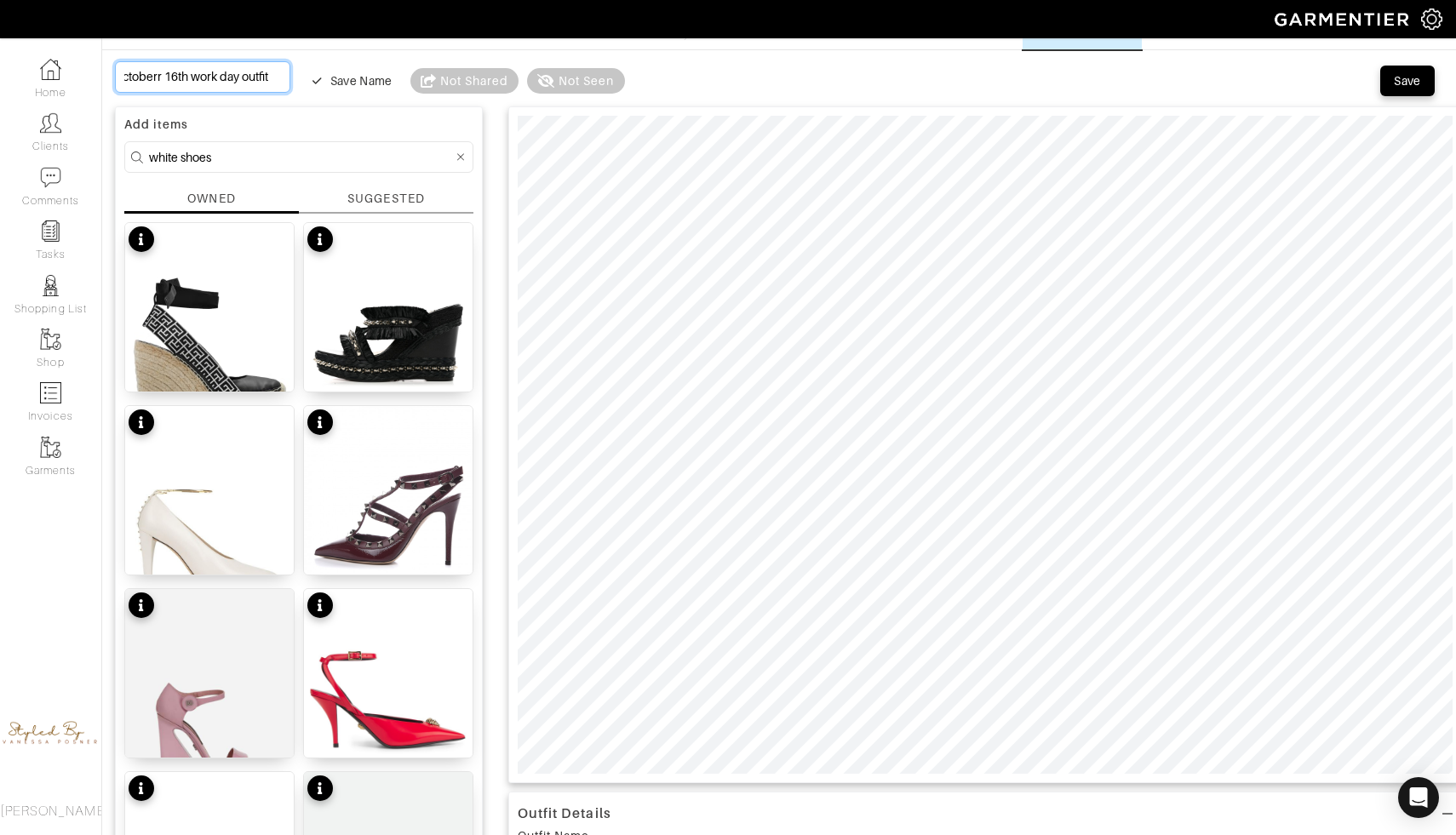
type input "Thrusday Octoberr 16th work day outfit"
click at [1411, 78] on div "Save" at bounding box center [1406, 81] width 27 height 17
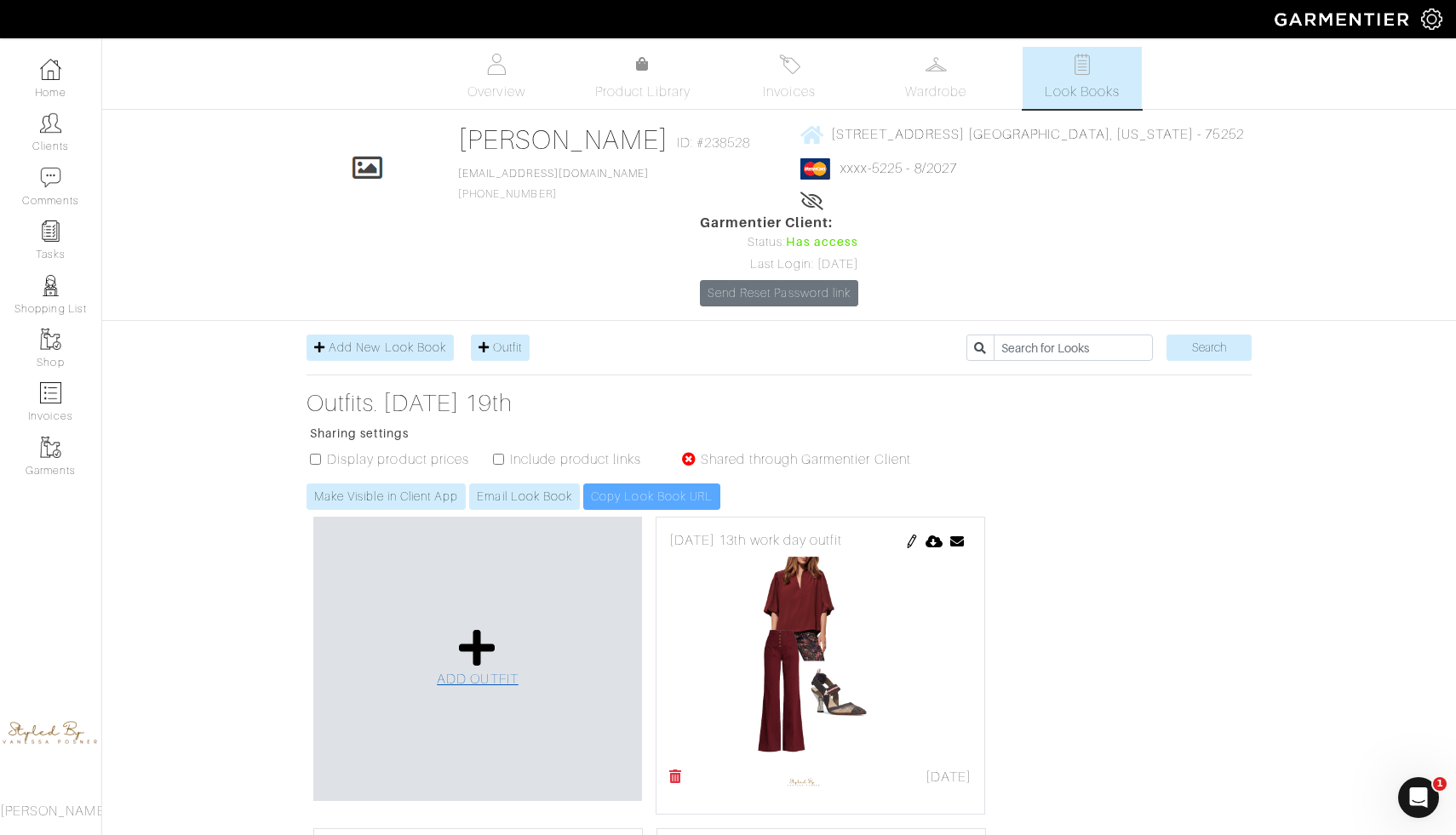
click at [476, 627] on icon at bounding box center [477, 647] width 37 height 41
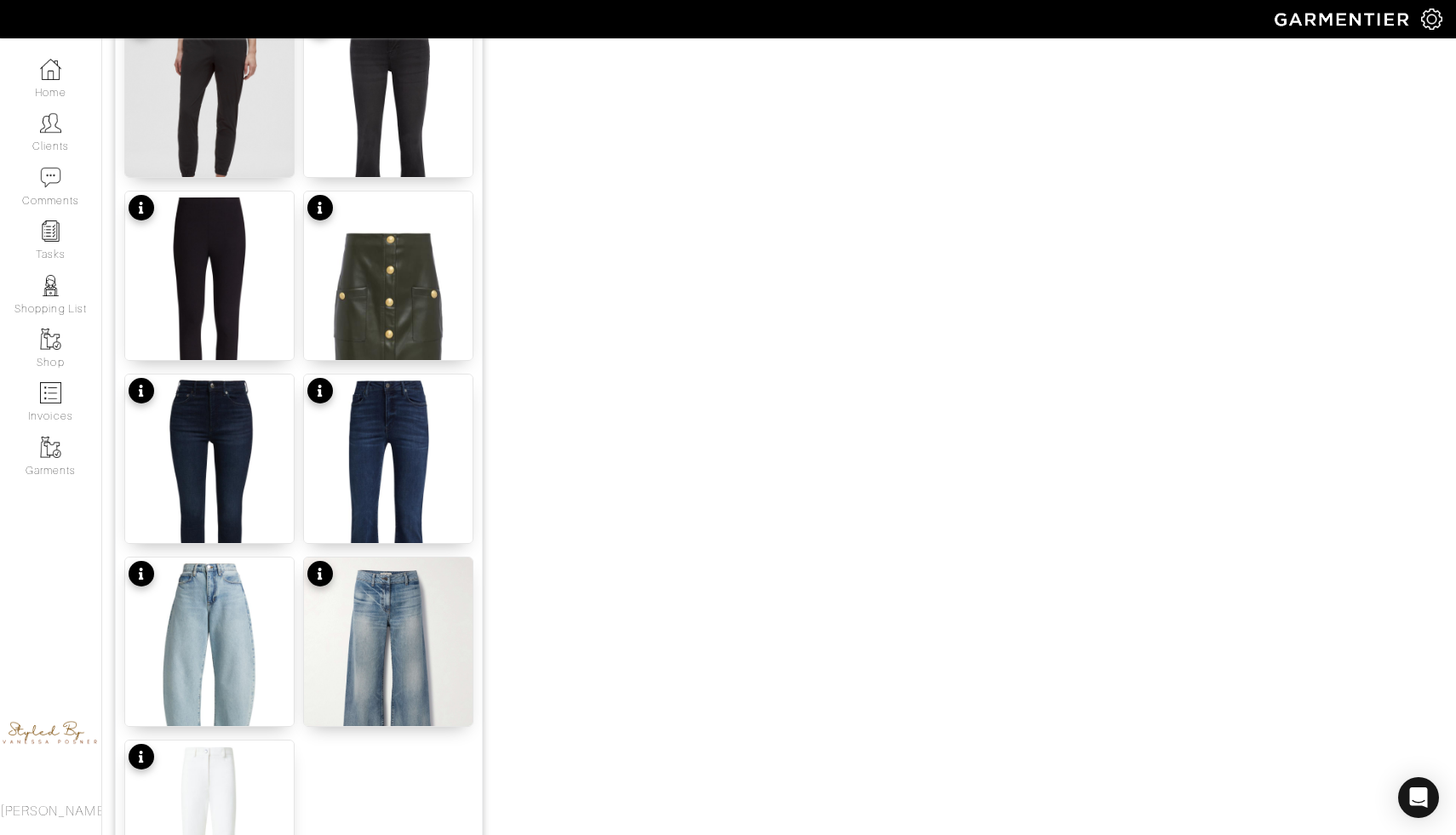
scroll to position [1949, 0]
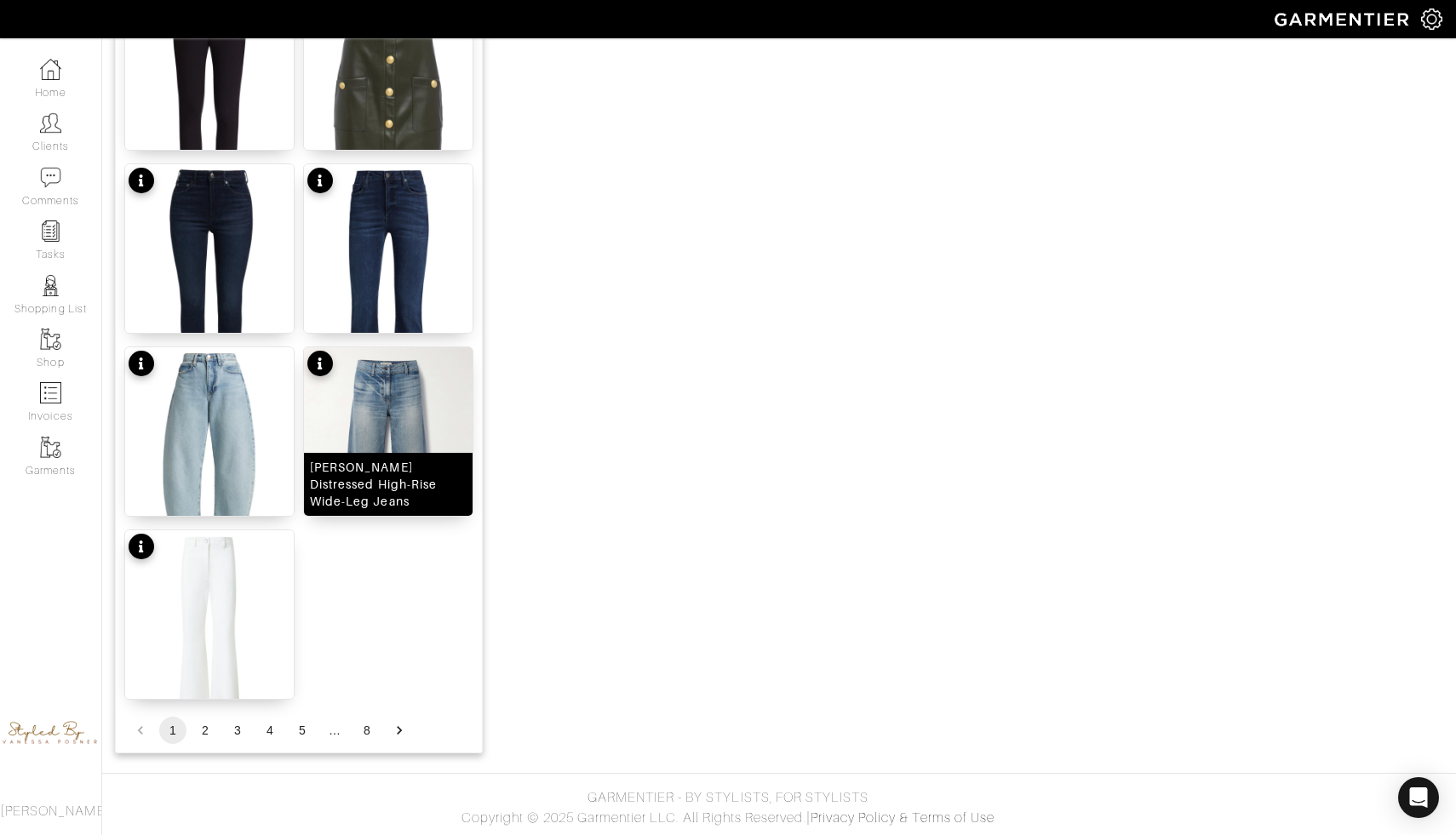
click at [371, 418] on img at bounding box center [389, 459] width 169 height 225
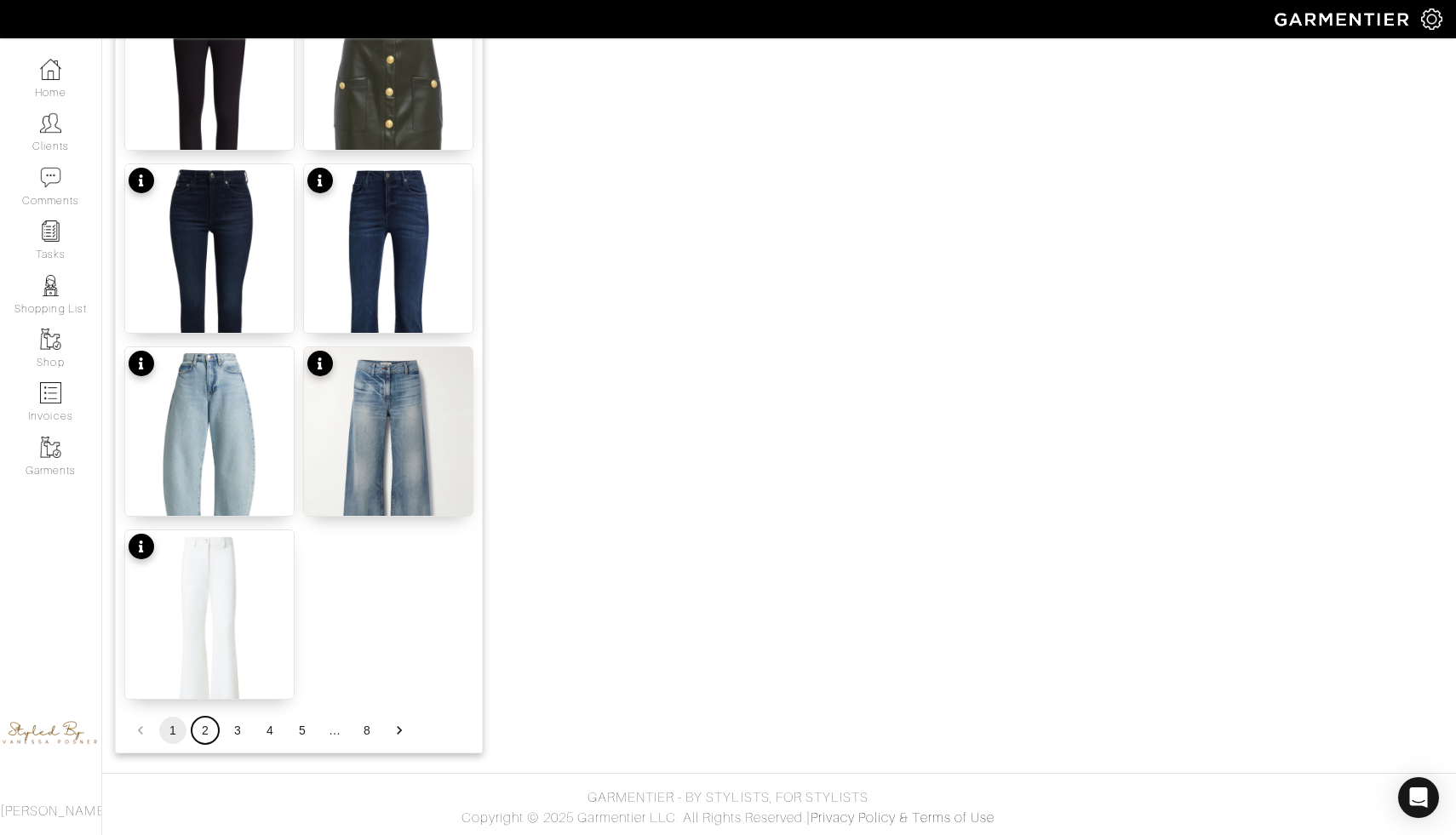
click at [210, 733] on button "2" at bounding box center [205, 730] width 27 height 27
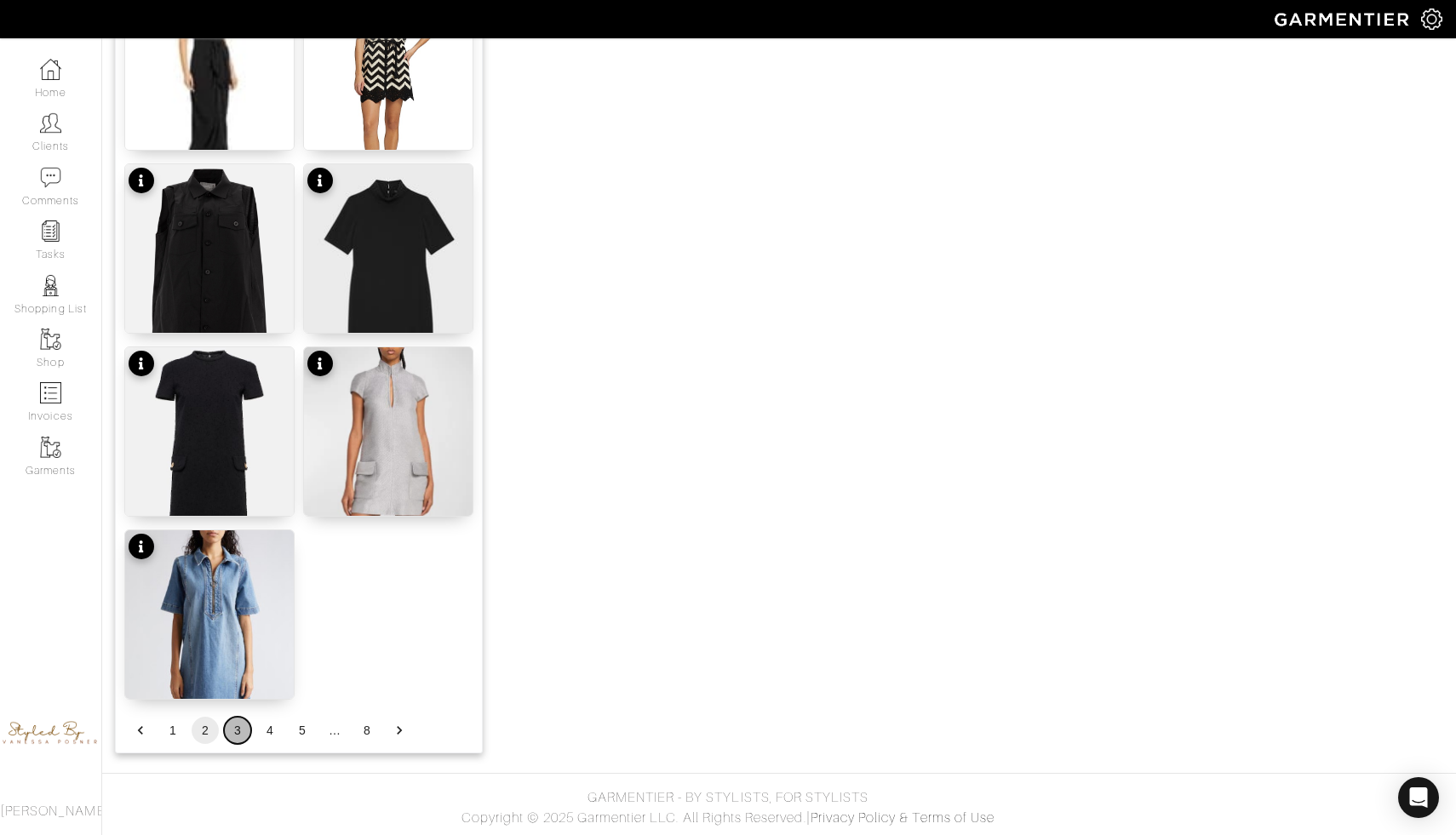
click at [233, 728] on button "3" at bounding box center [237, 730] width 27 height 27
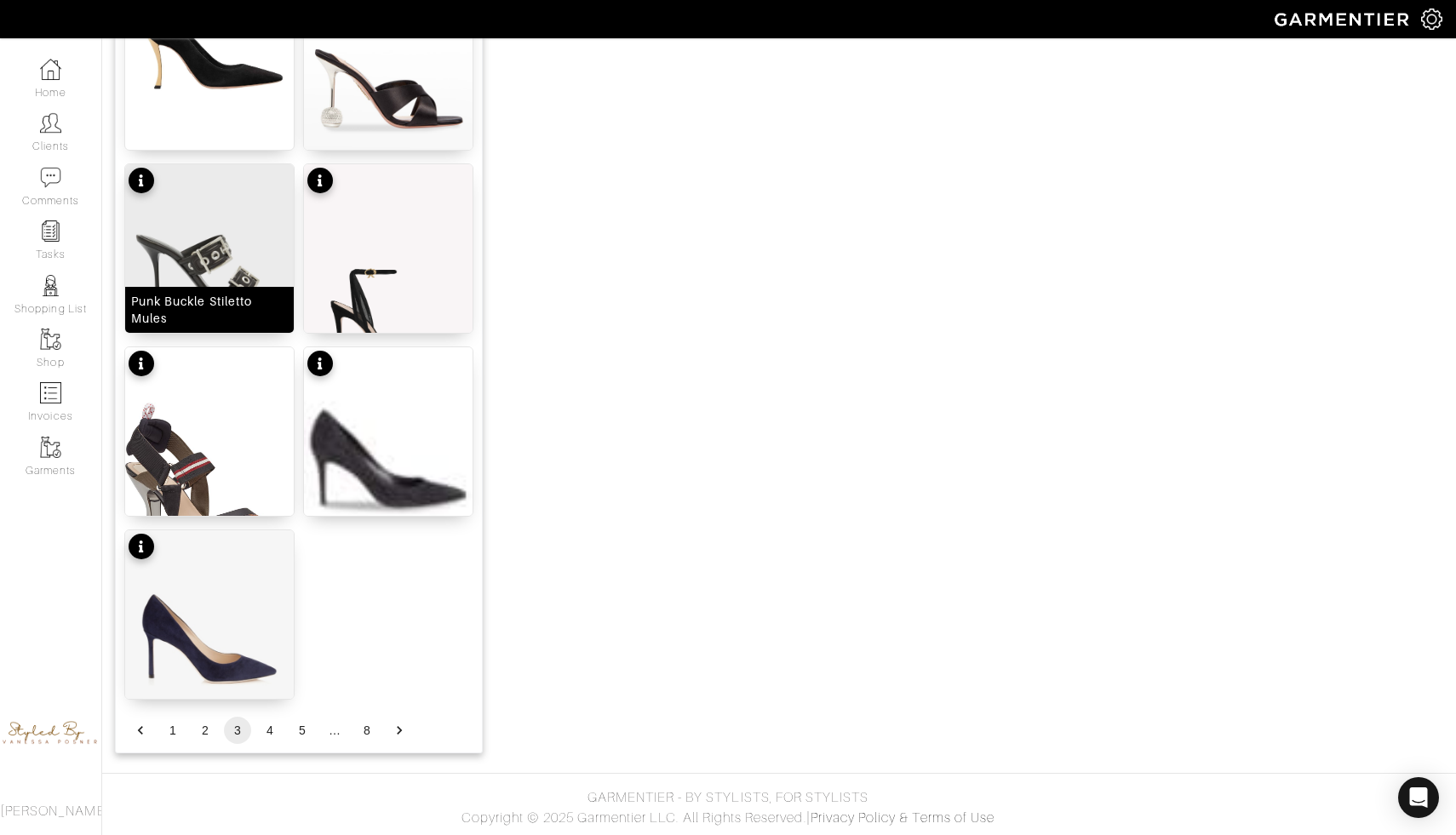
click at [249, 280] on img at bounding box center [210, 269] width 169 height 211
click at [266, 726] on button "4" at bounding box center [269, 730] width 27 height 27
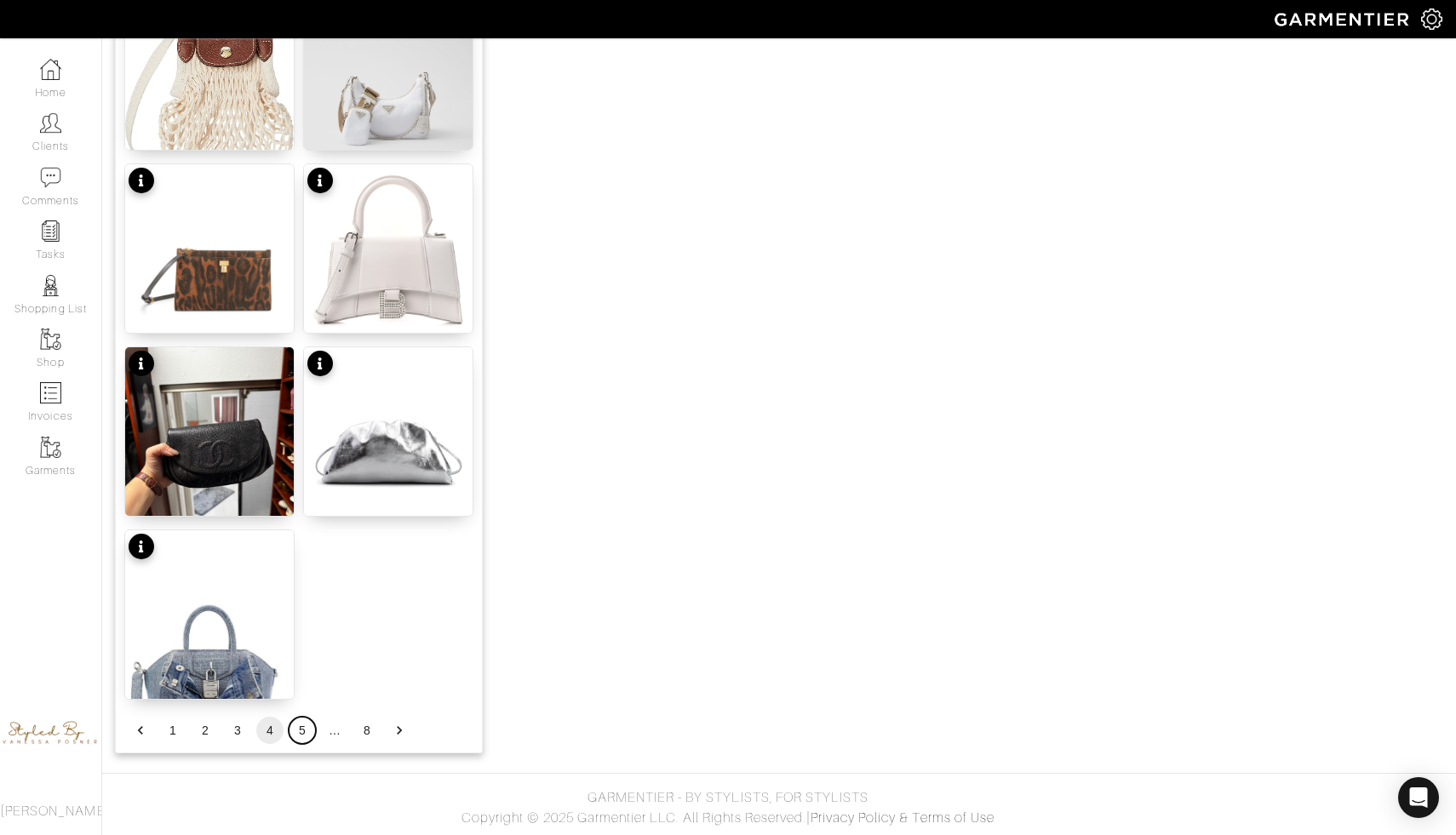
click at [309, 724] on button "5" at bounding box center [301, 730] width 27 height 27
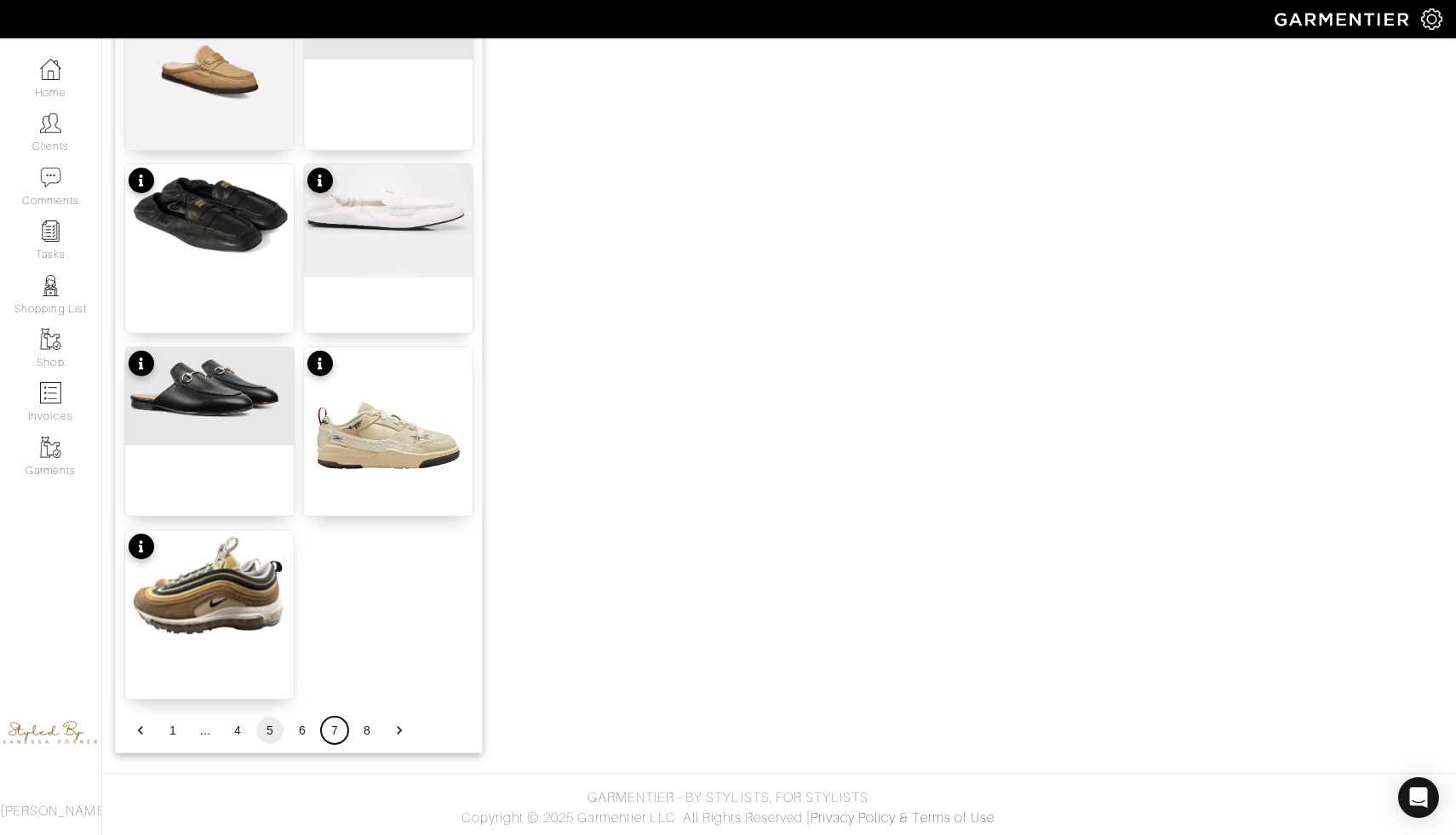
click at [325, 727] on button "7" at bounding box center [334, 730] width 27 height 27
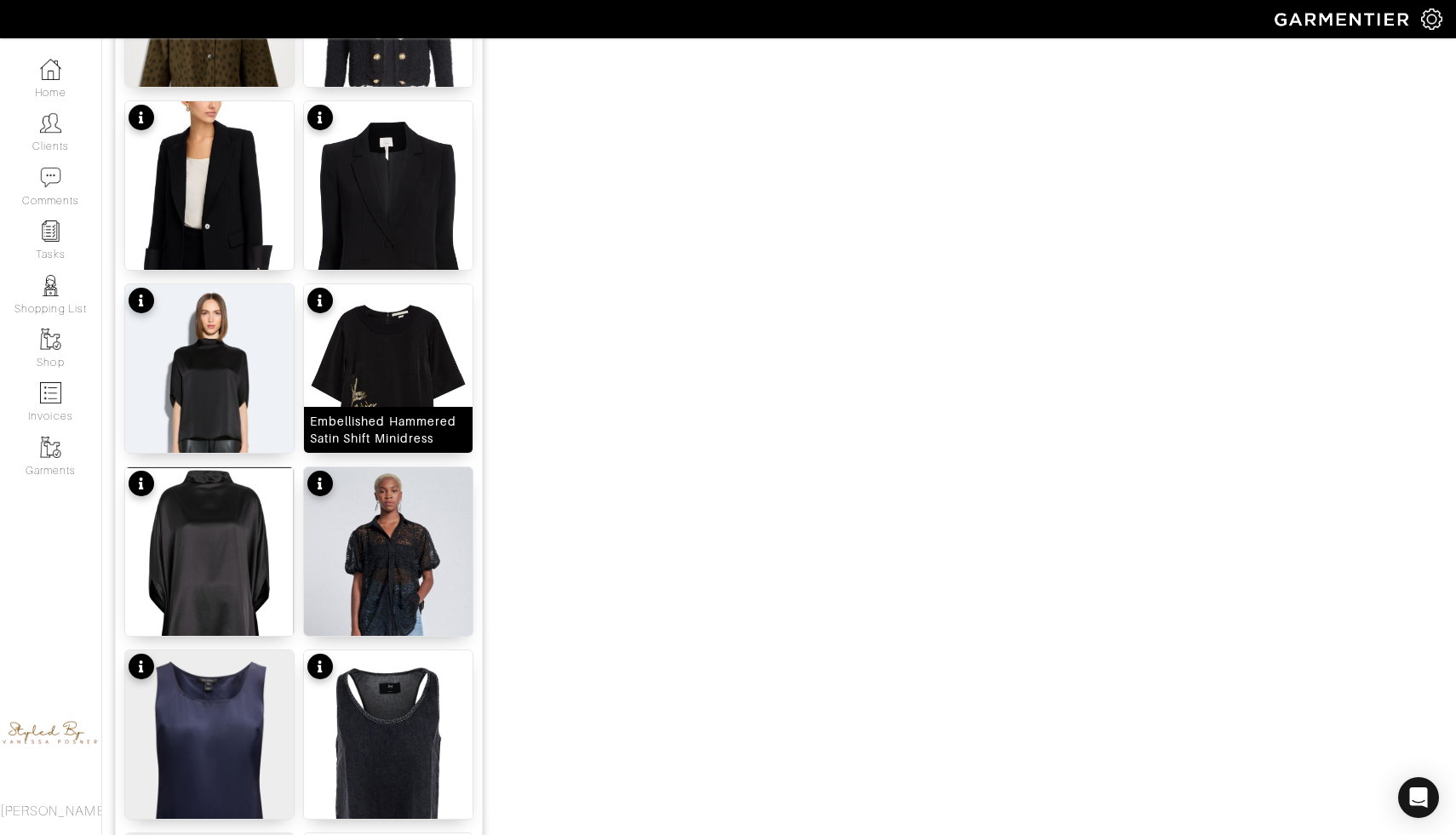
scroll to position [1477, 0]
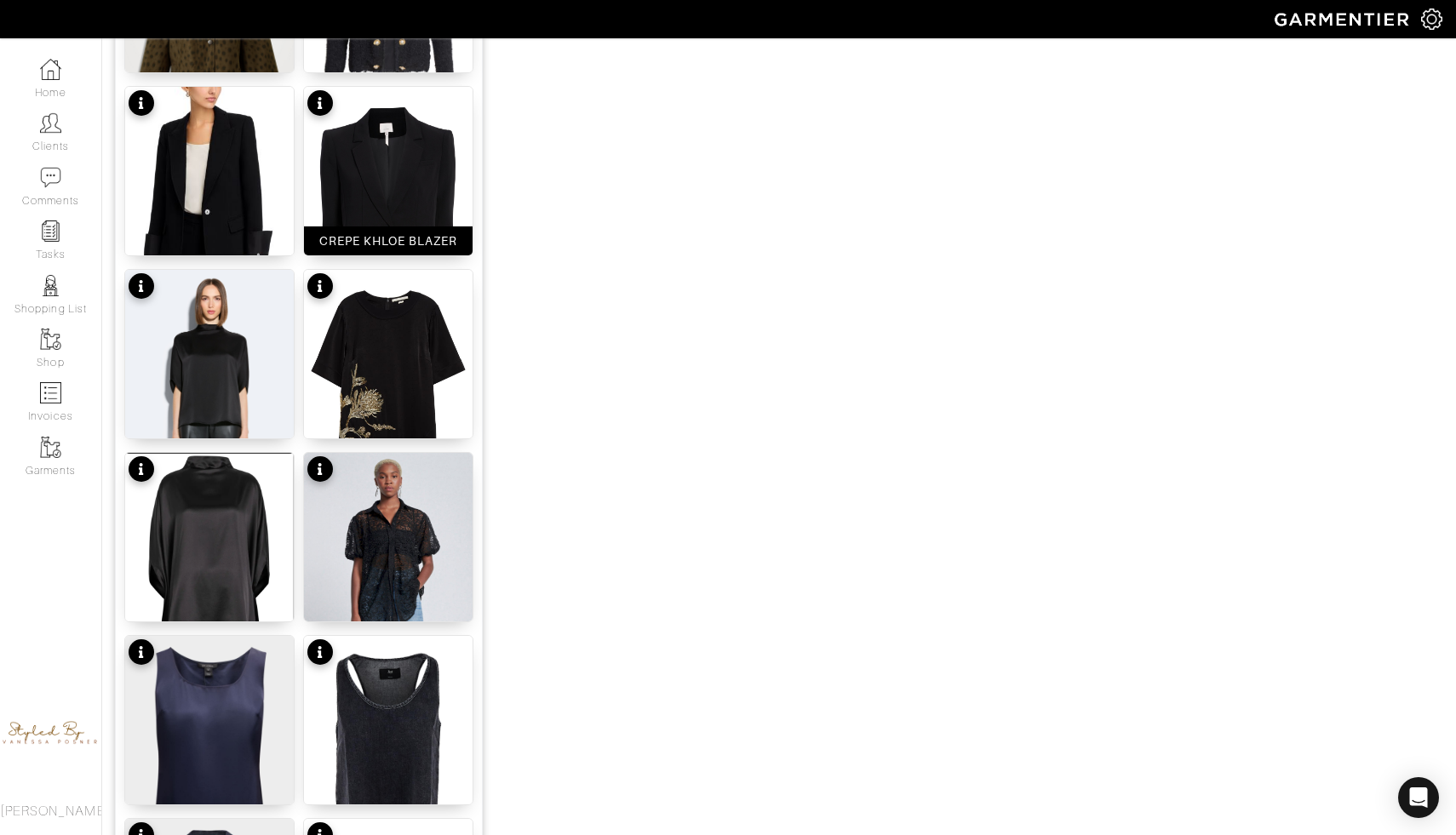
click at [430, 174] on img at bounding box center [389, 219] width 169 height 264
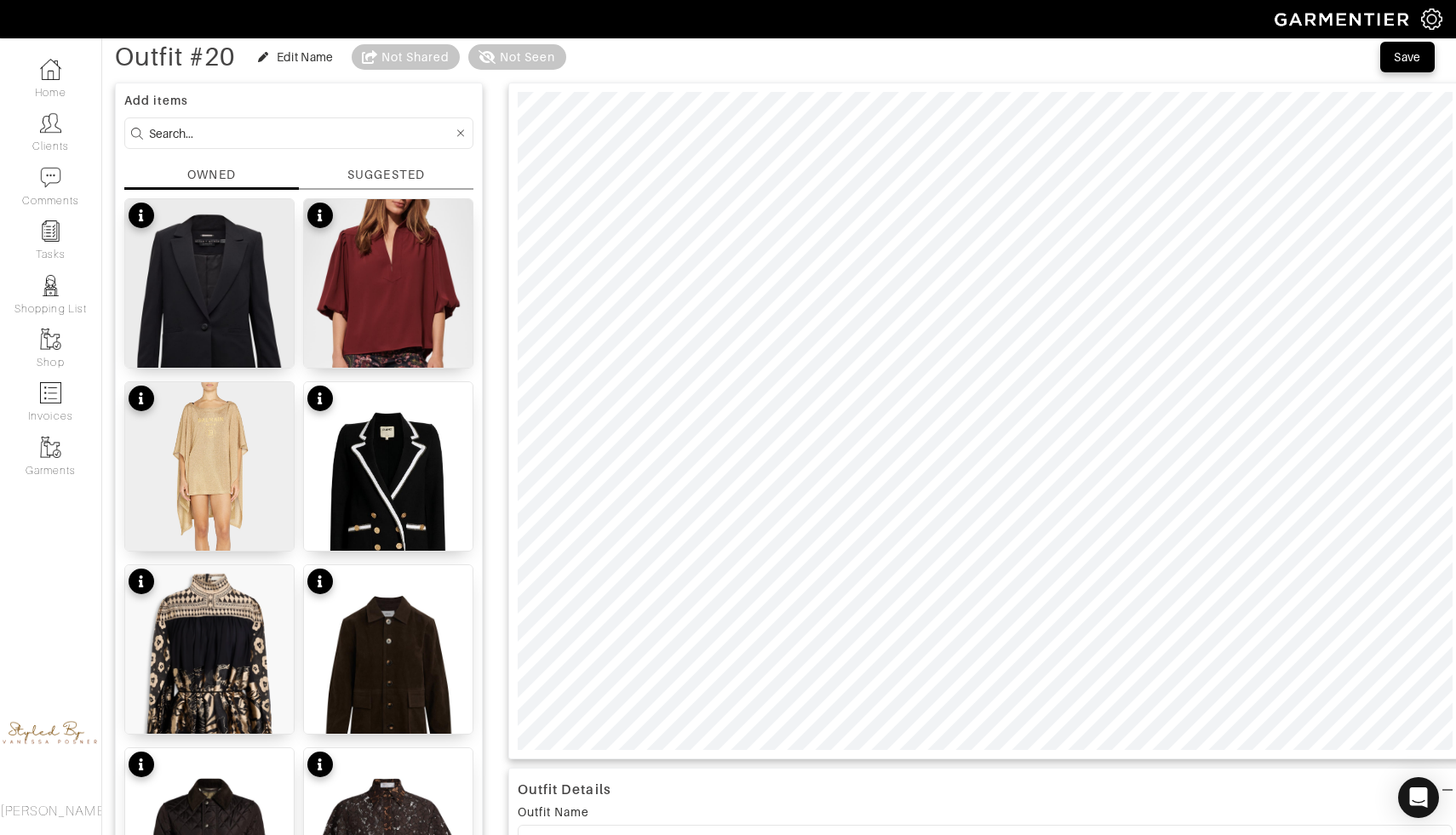
scroll to position [0, 0]
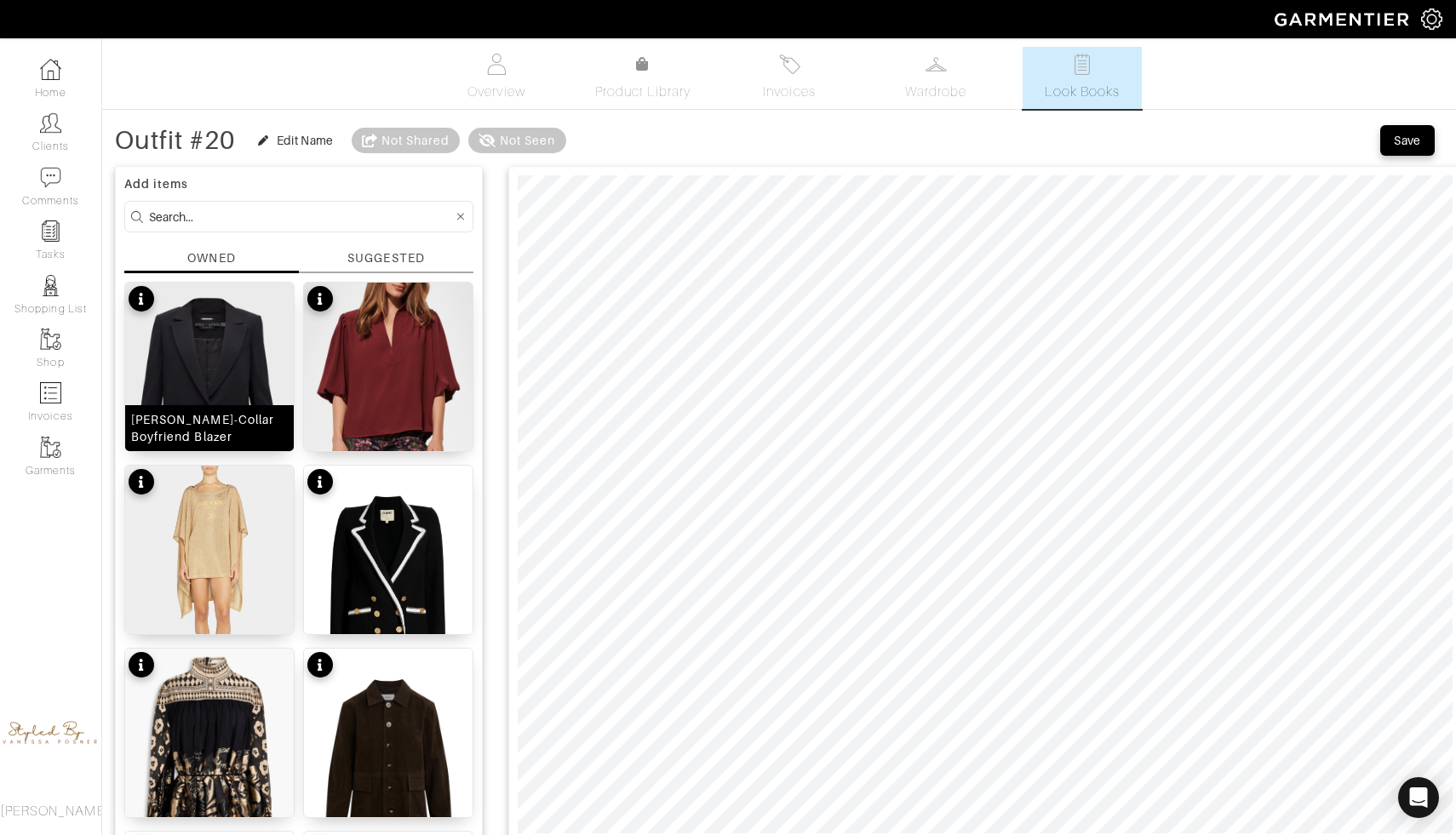
click at [217, 379] on img at bounding box center [210, 388] width 169 height 211
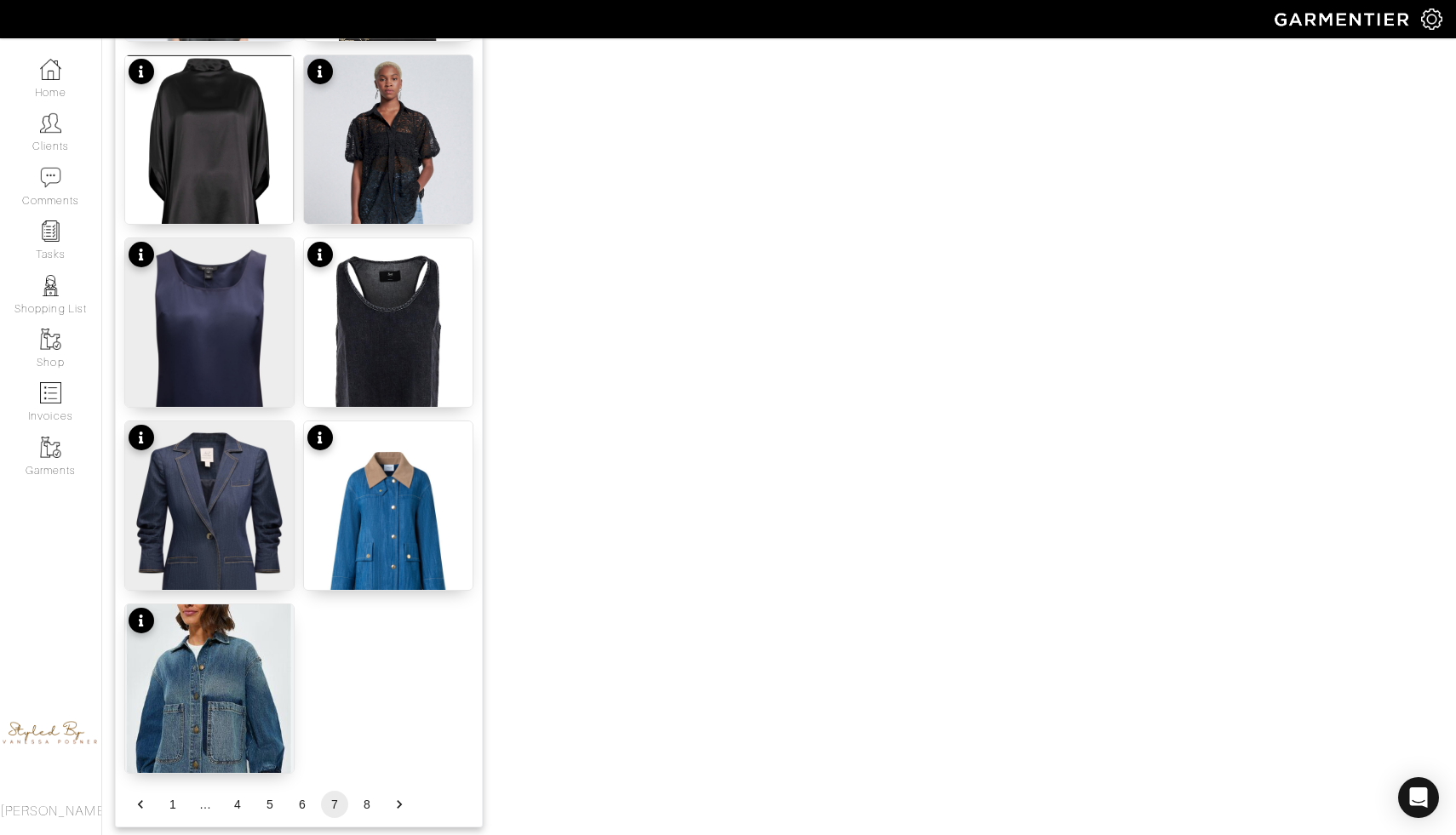
scroll to position [1949, 0]
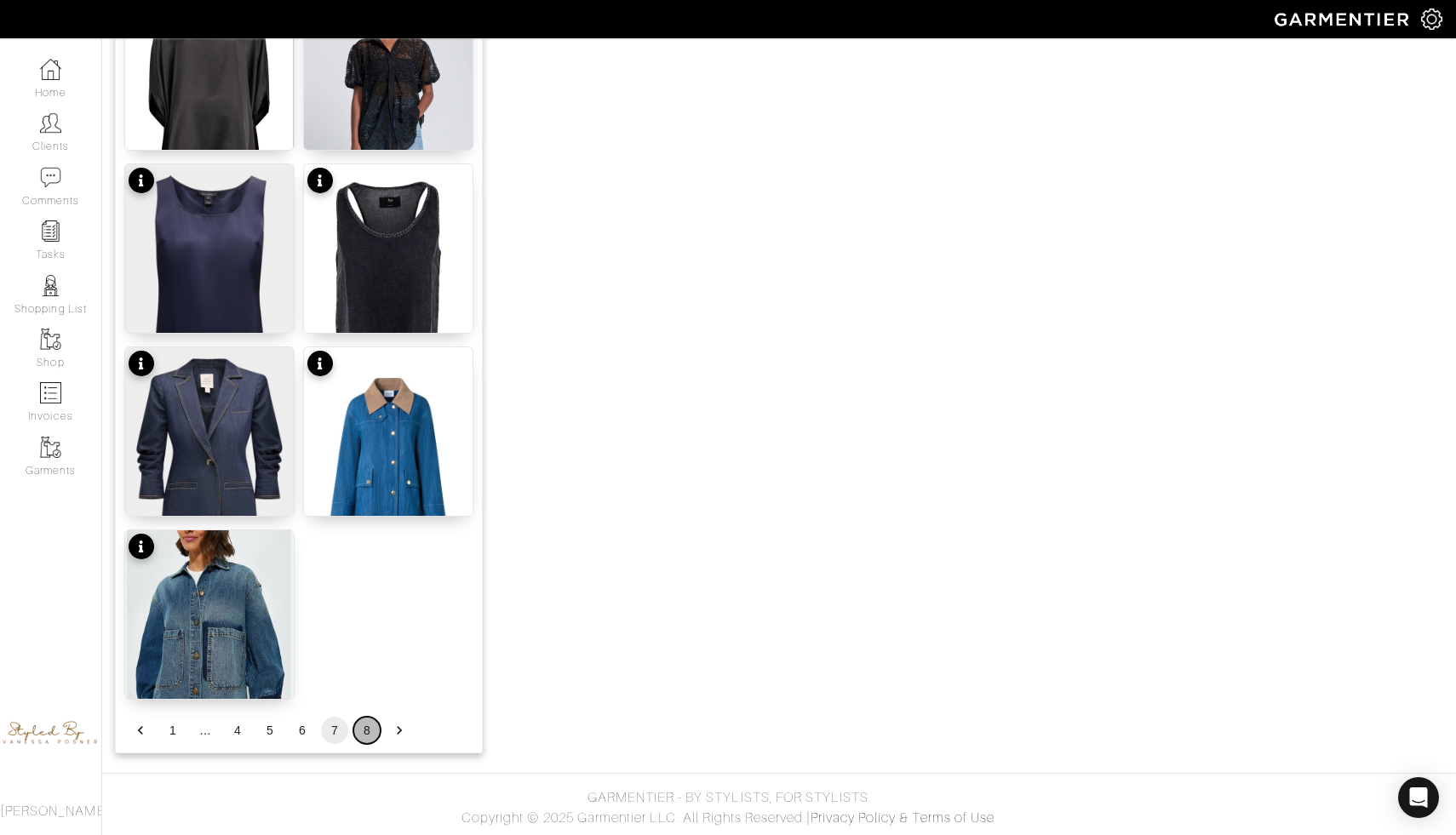
click at [374, 727] on button "8" at bounding box center [366, 730] width 27 height 27
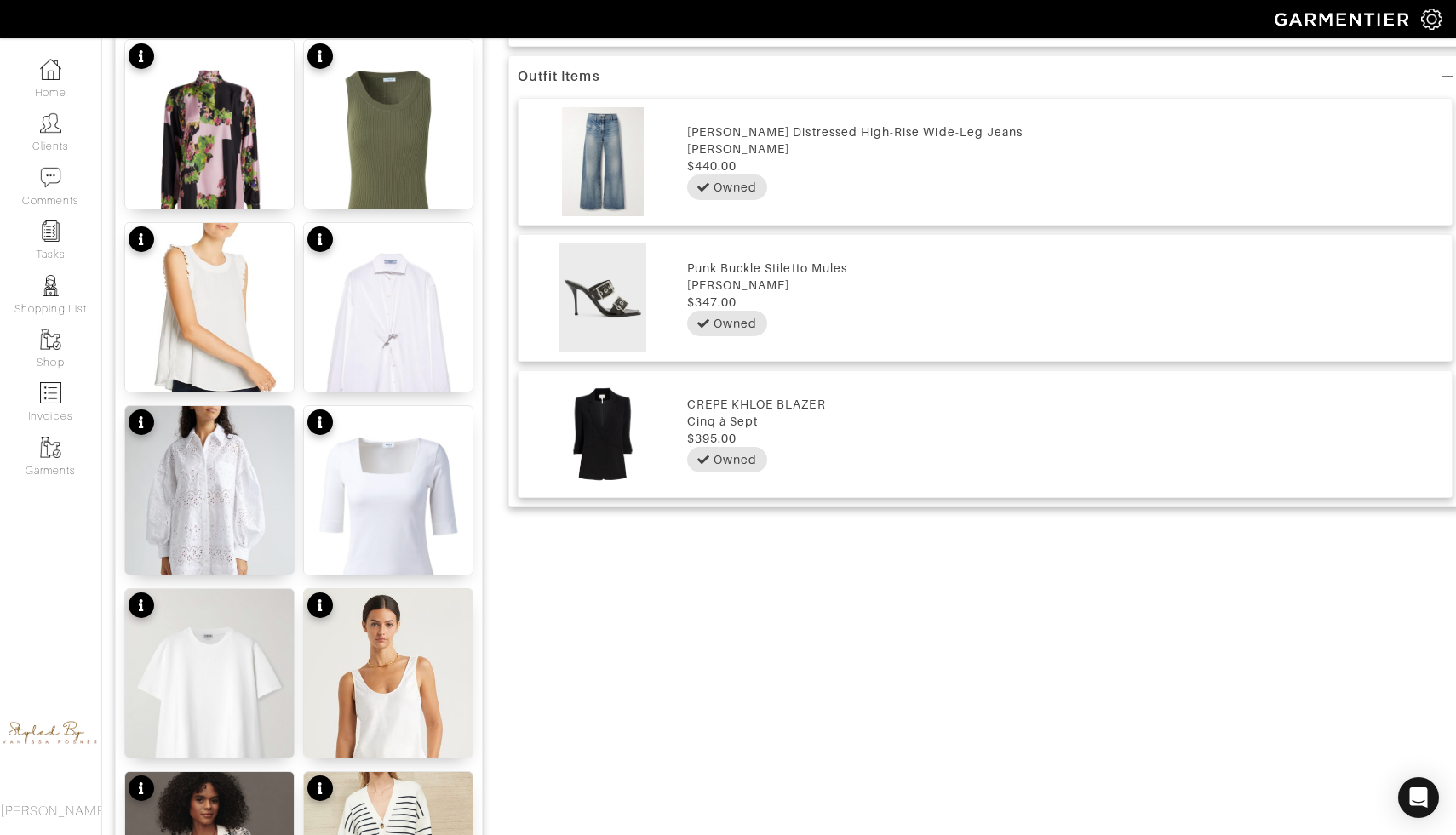
scroll to position [980, 0]
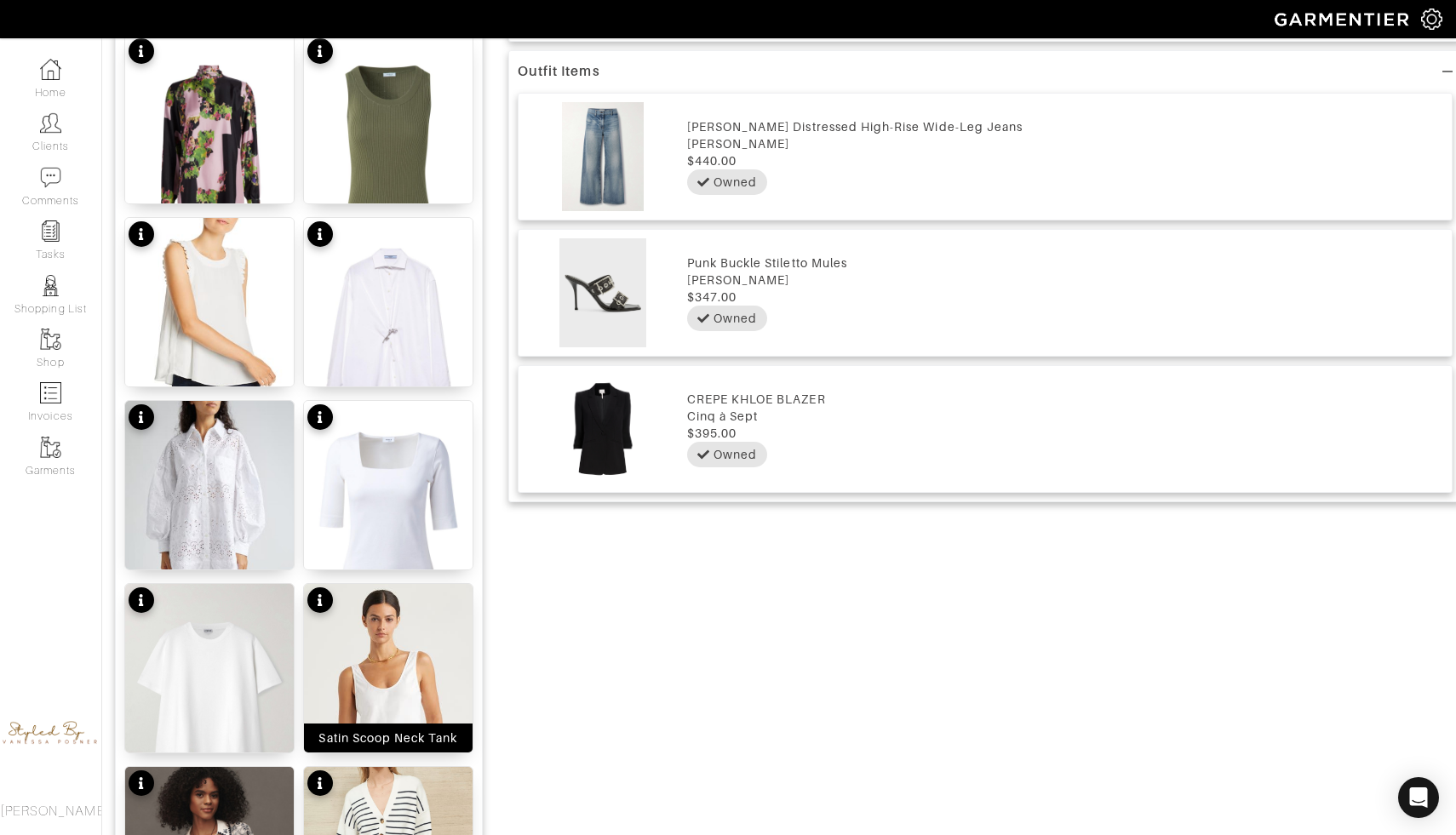
click at [394, 703] on img at bounding box center [389, 714] width 169 height 258
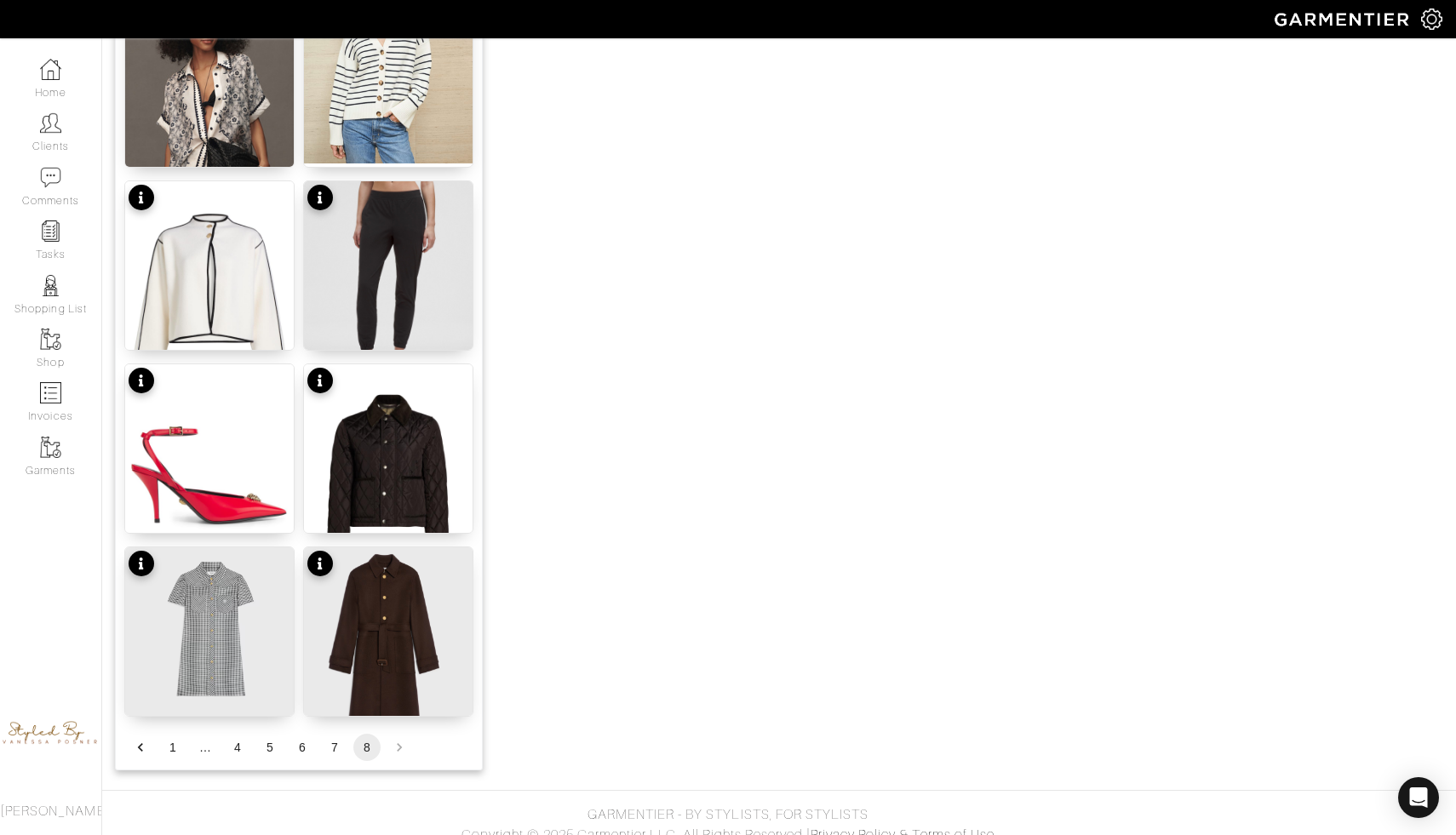
scroll to position [1765, 0]
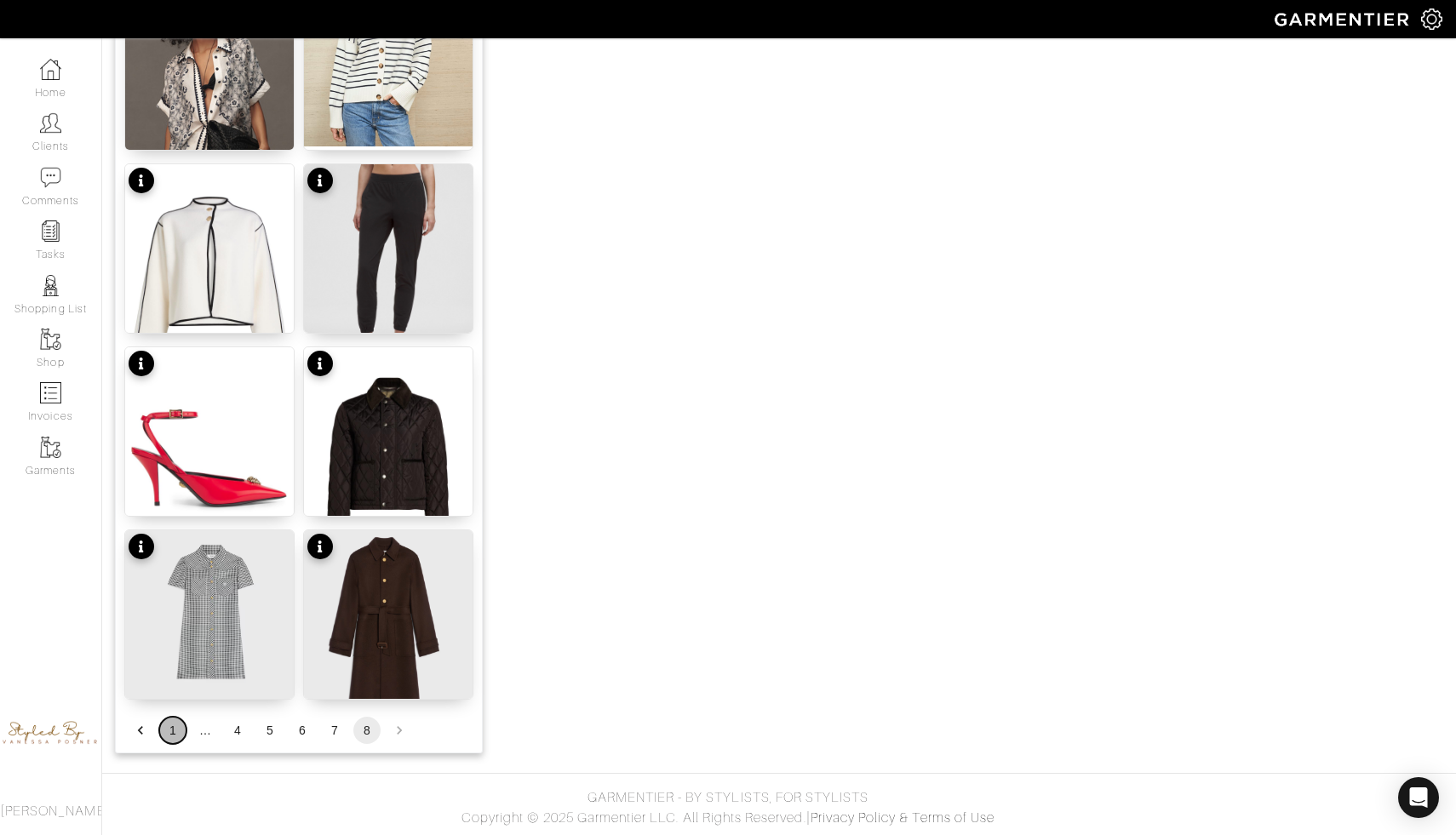
click at [177, 726] on button "1" at bounding box center [172, 730] width 27 height 27
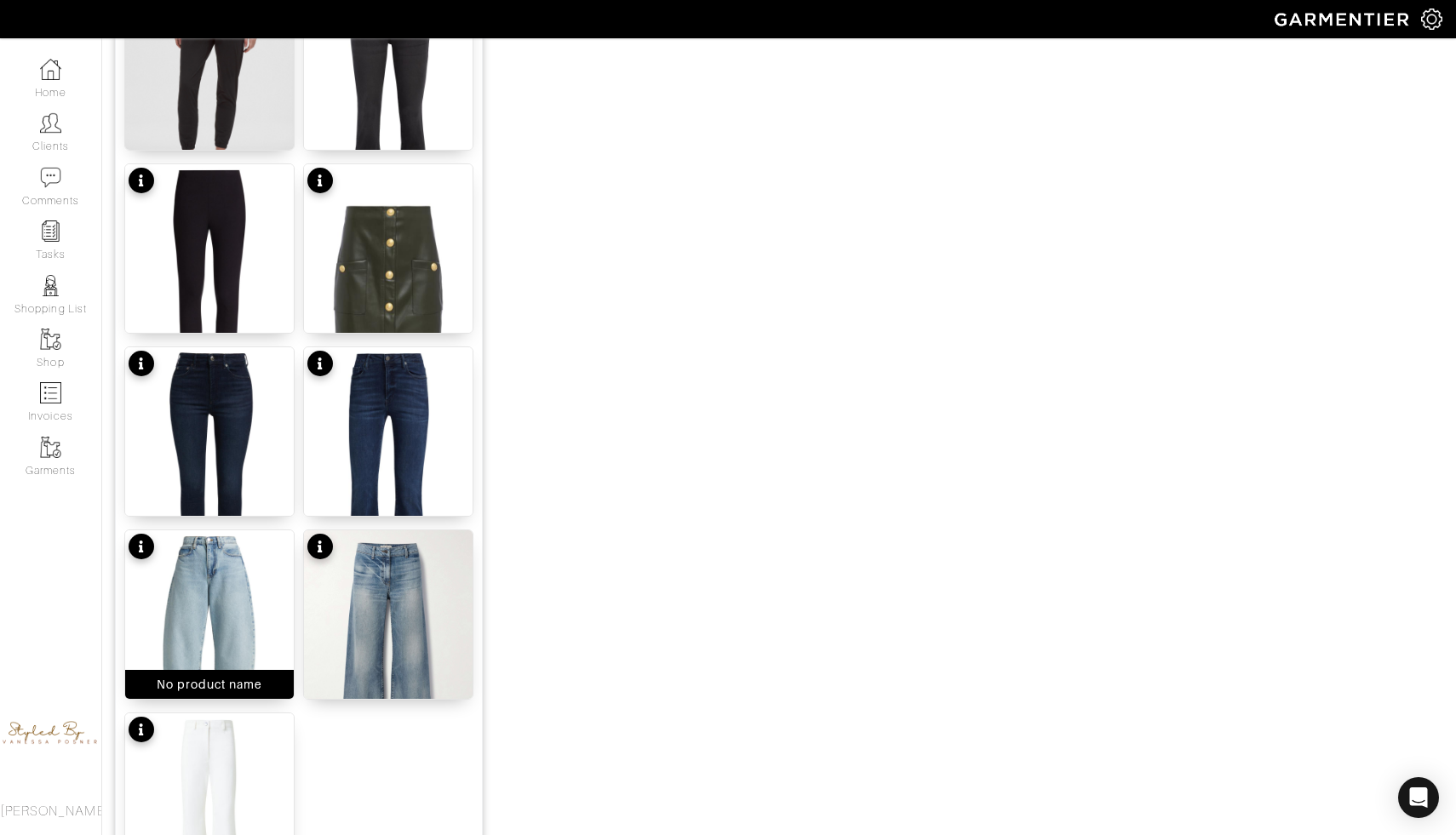
click at [223, 549] on img at bounding box center [210, 643] width 169 height 225
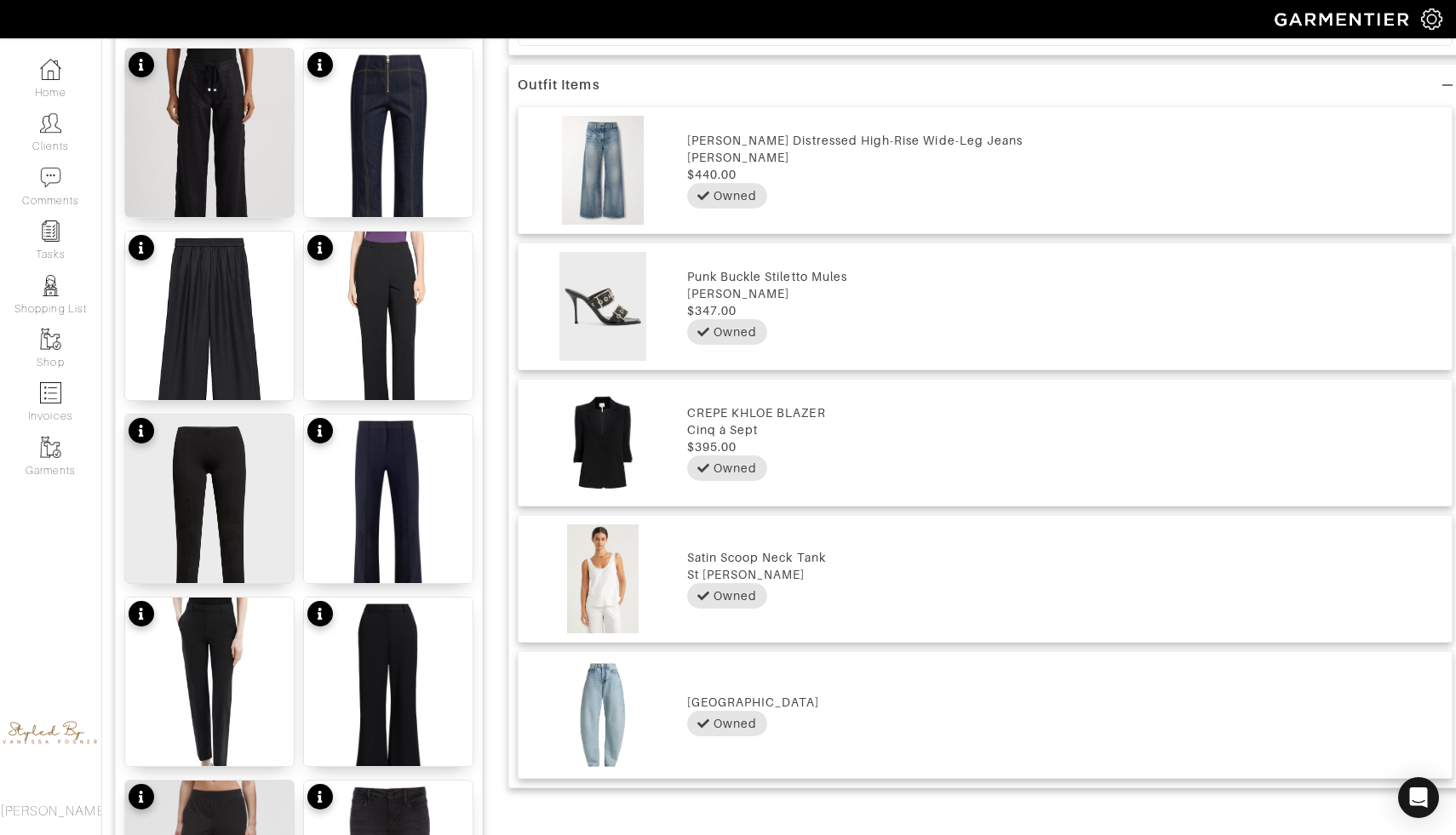
scroll to position [935, 0]
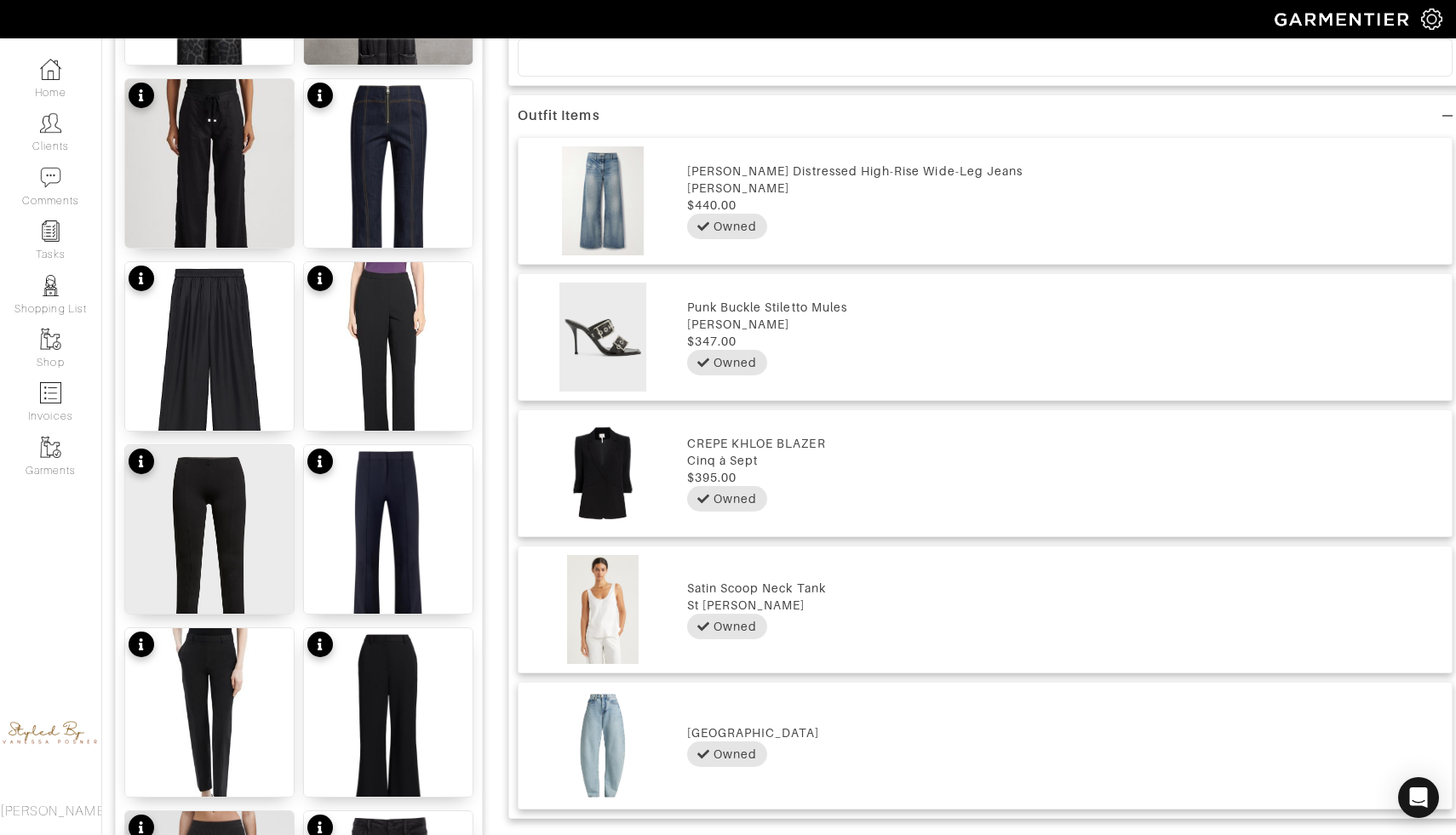
click at [570, 170] on img at bounding box center [602, 201] width 151 height 109
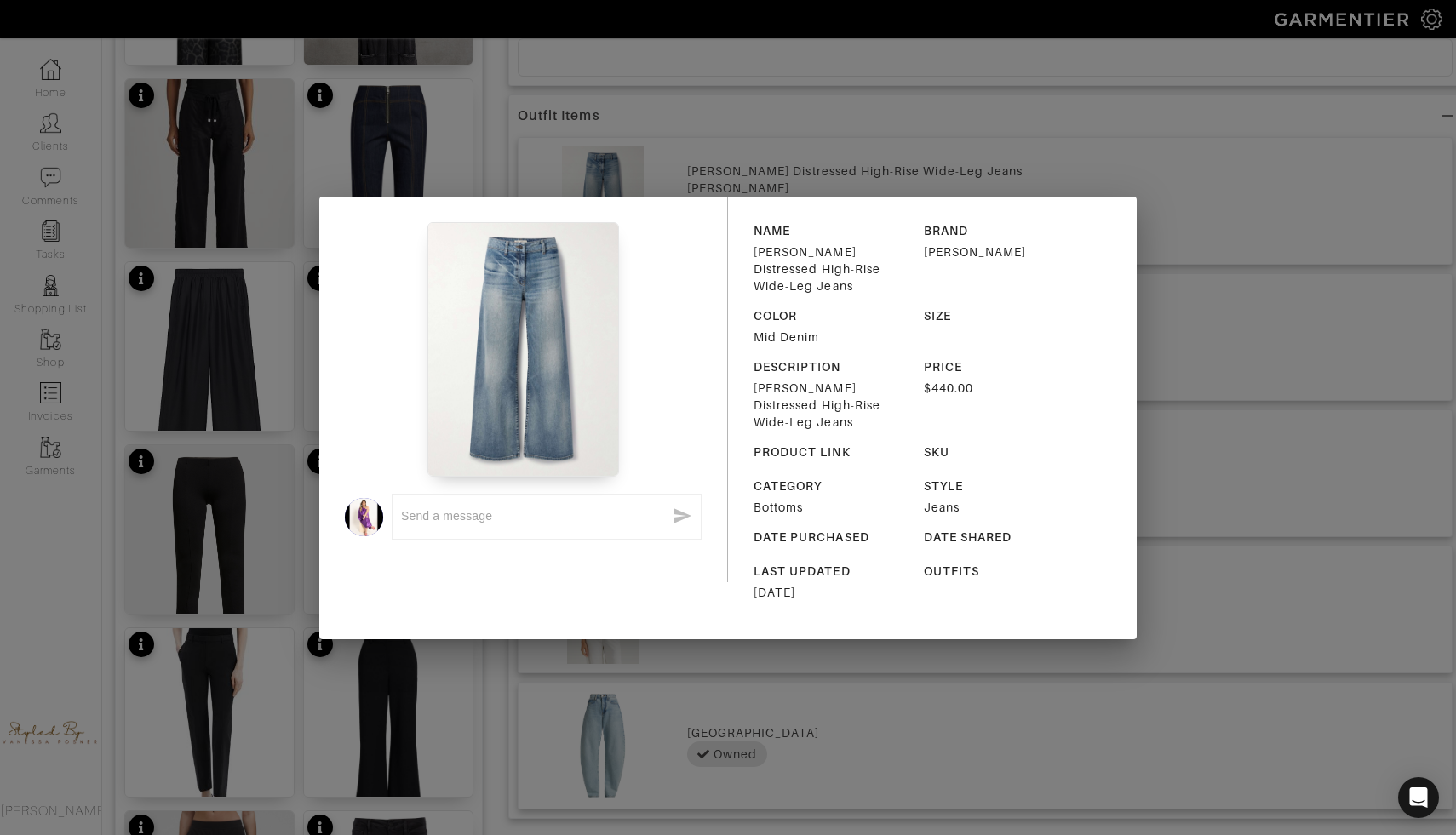
click at [761, 146] on div "x NAME Megan Distressed High-Rise Wide-Leg Jeans BRAND Nili Lotan COLOR Mid Den…" at bounding box center [728, 418] width 1456 height 835
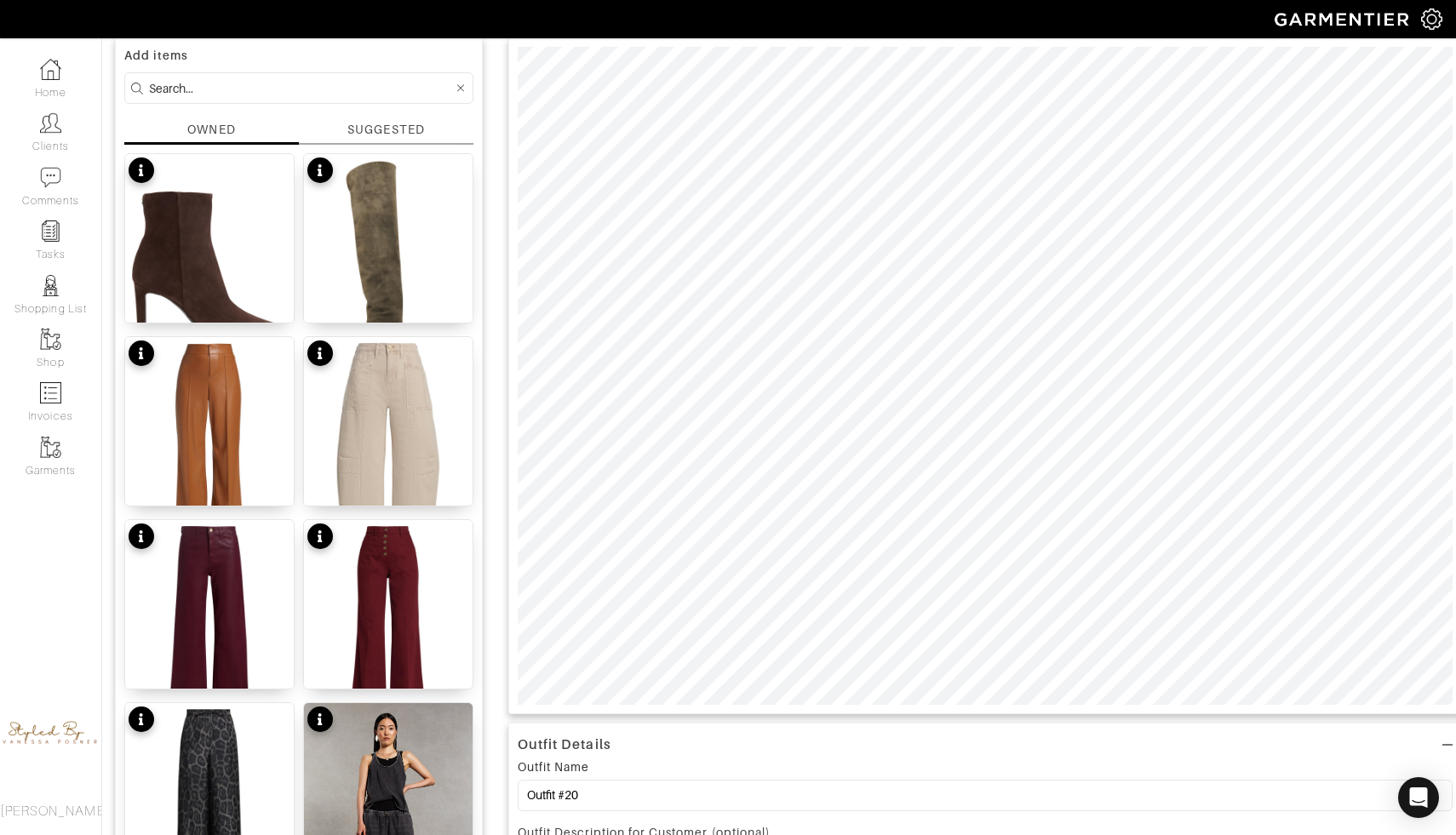
scroll to position [92, 0]
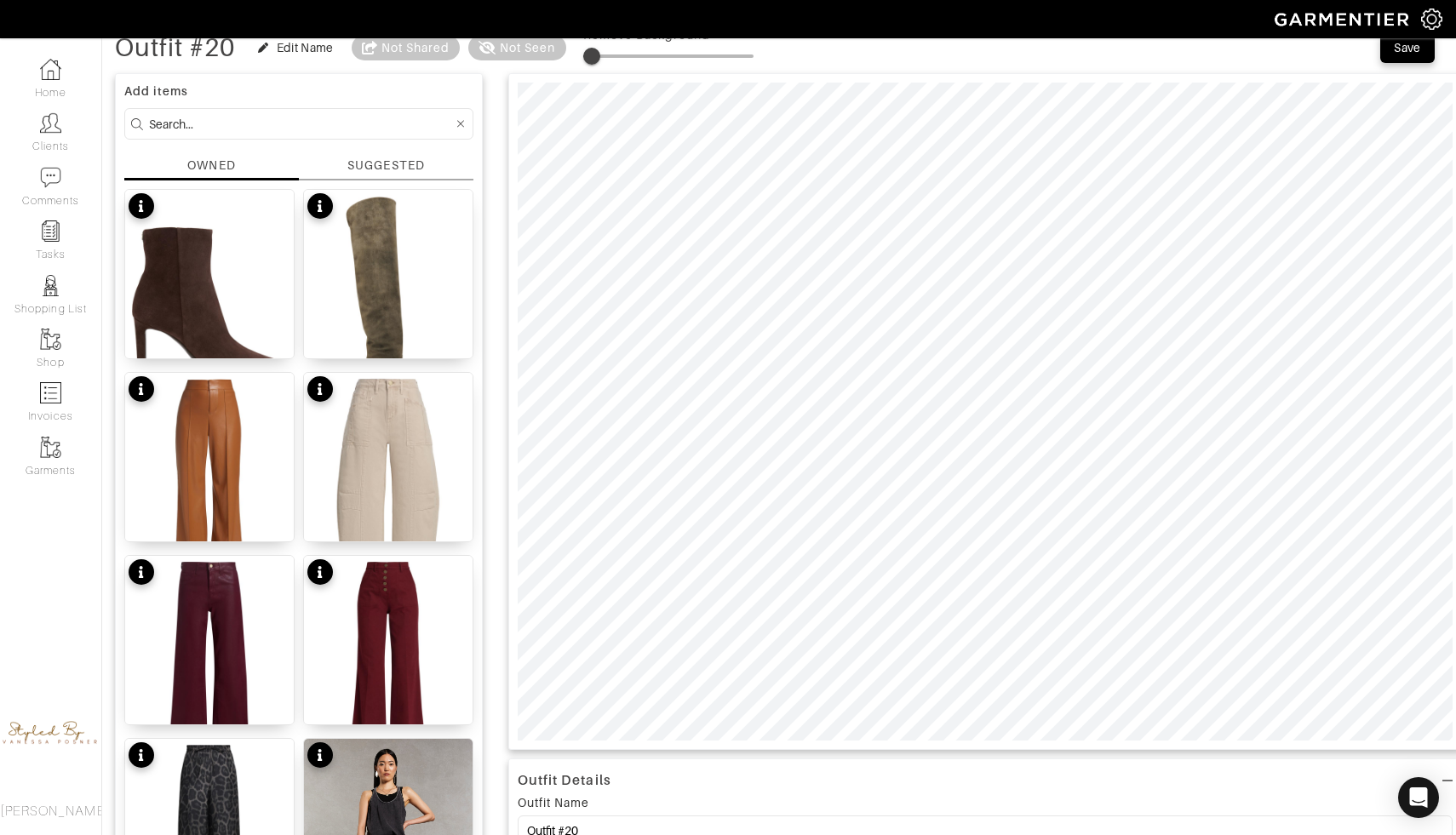
click at [595, 58] on span at bounding box center [591, 56] width 17 height 17
type input "0"
drag, startPoint x: 595, startPoint y: 56, endPoint x: 583, endPoint y: 56, distance: 12.0
click at [583, 56] on span at bounding box center [582, 56] width 17 height 17
type input "5"
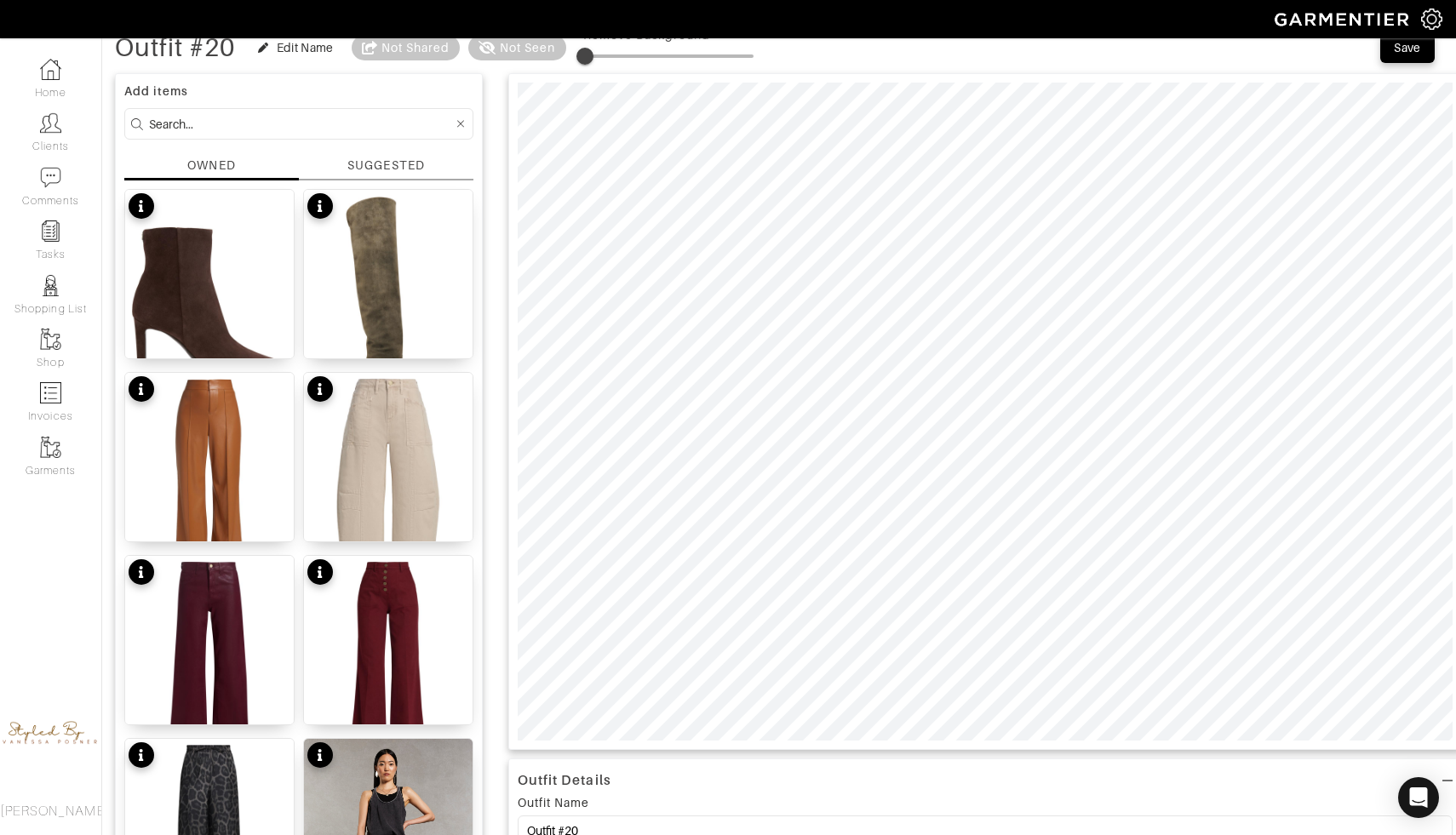
type input "0"
drag, startPoint x: 586, startPoint y: 52, endPoint x: 578, endPoint y: 51, distance: 8.1
click at [578, 51] on span at bounding box center [582, 56] width 17 height 17
type input "12"
drag, startPoint x: 585, startPoint y: 56, endPoint x: 606, endPoint y: 55, distance: 21.0
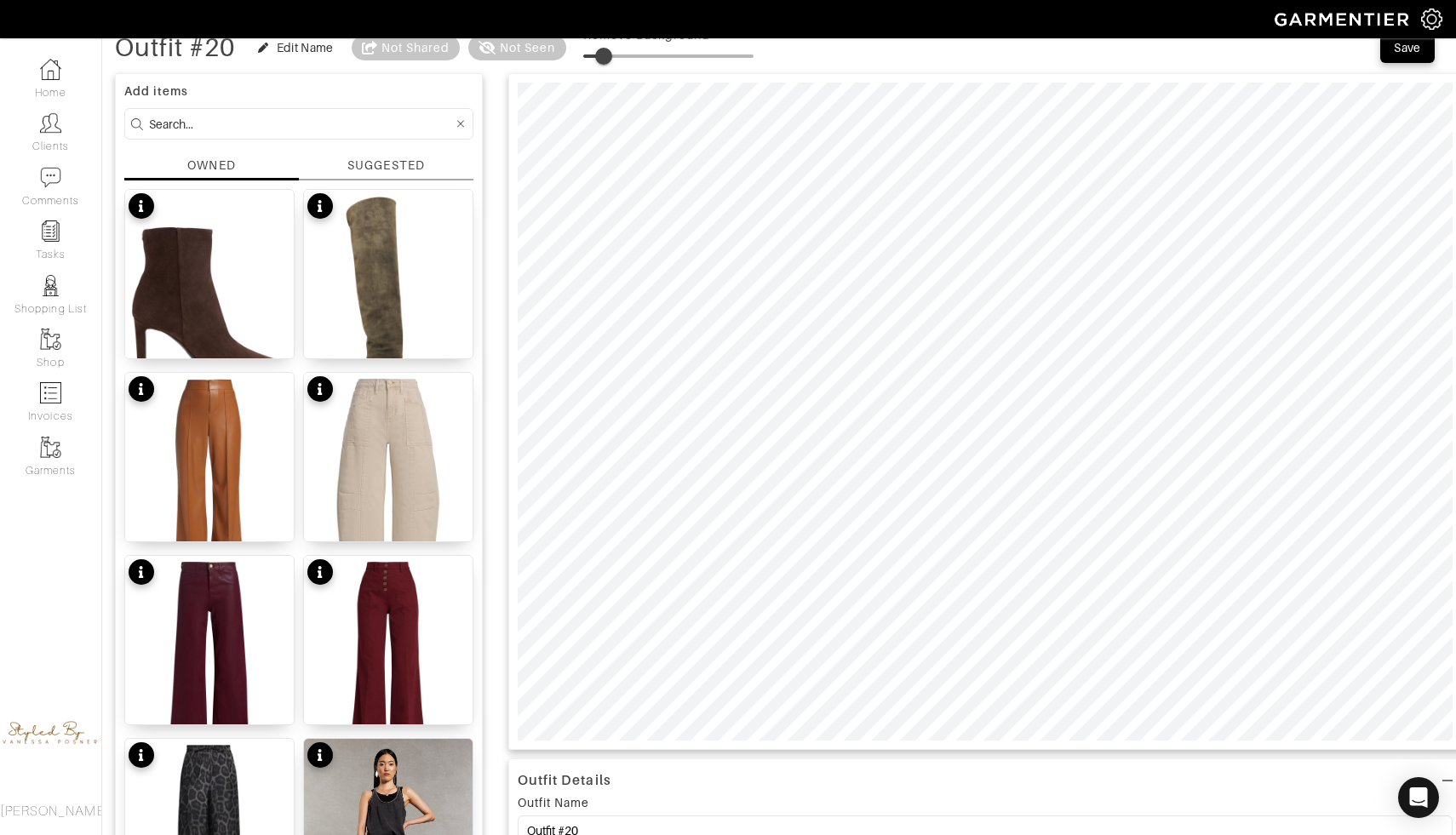
click at [606, 55] on span at bounding box center [603, 56] width 17 height 17
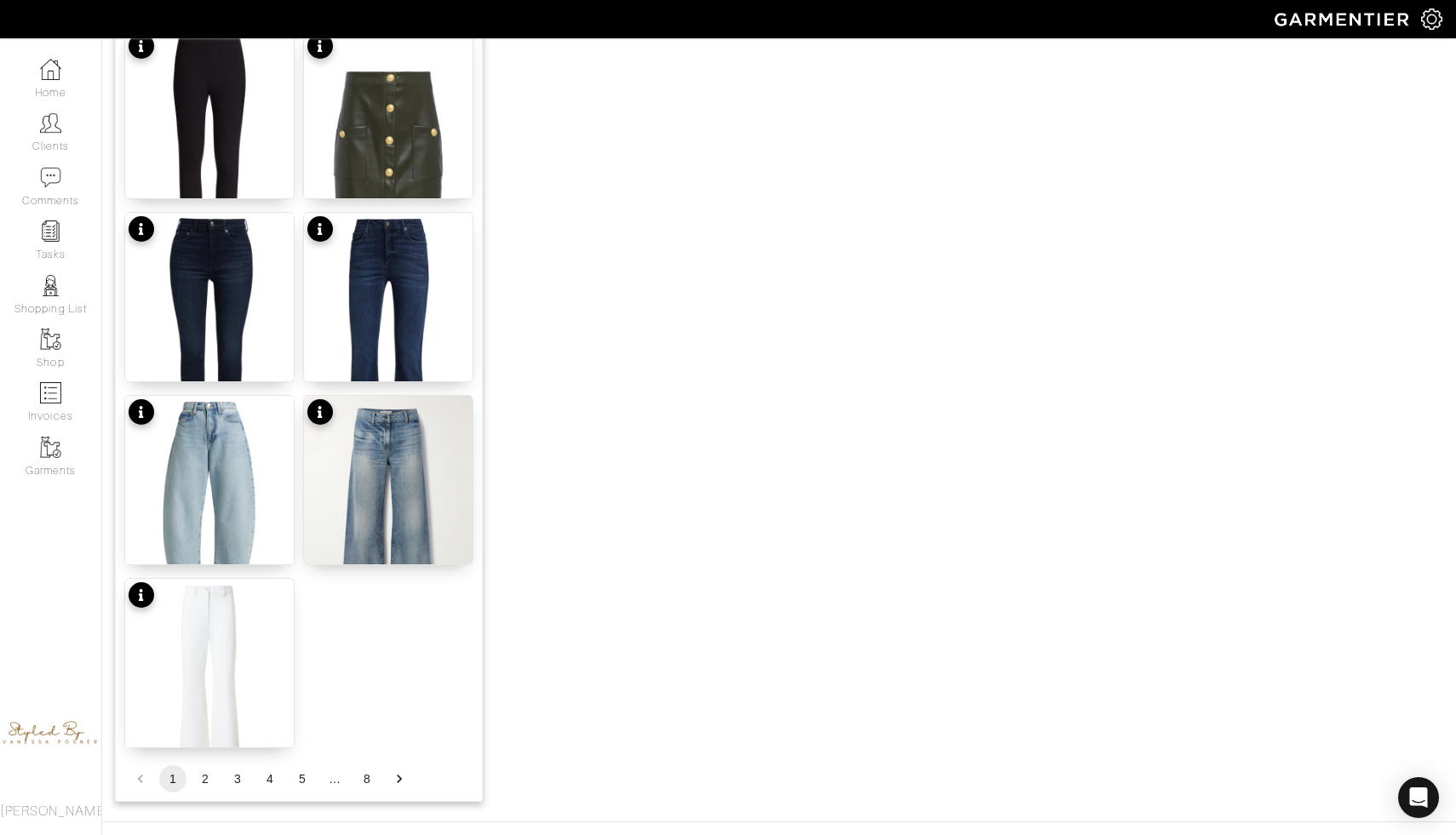
scroll to position [1949, 0]
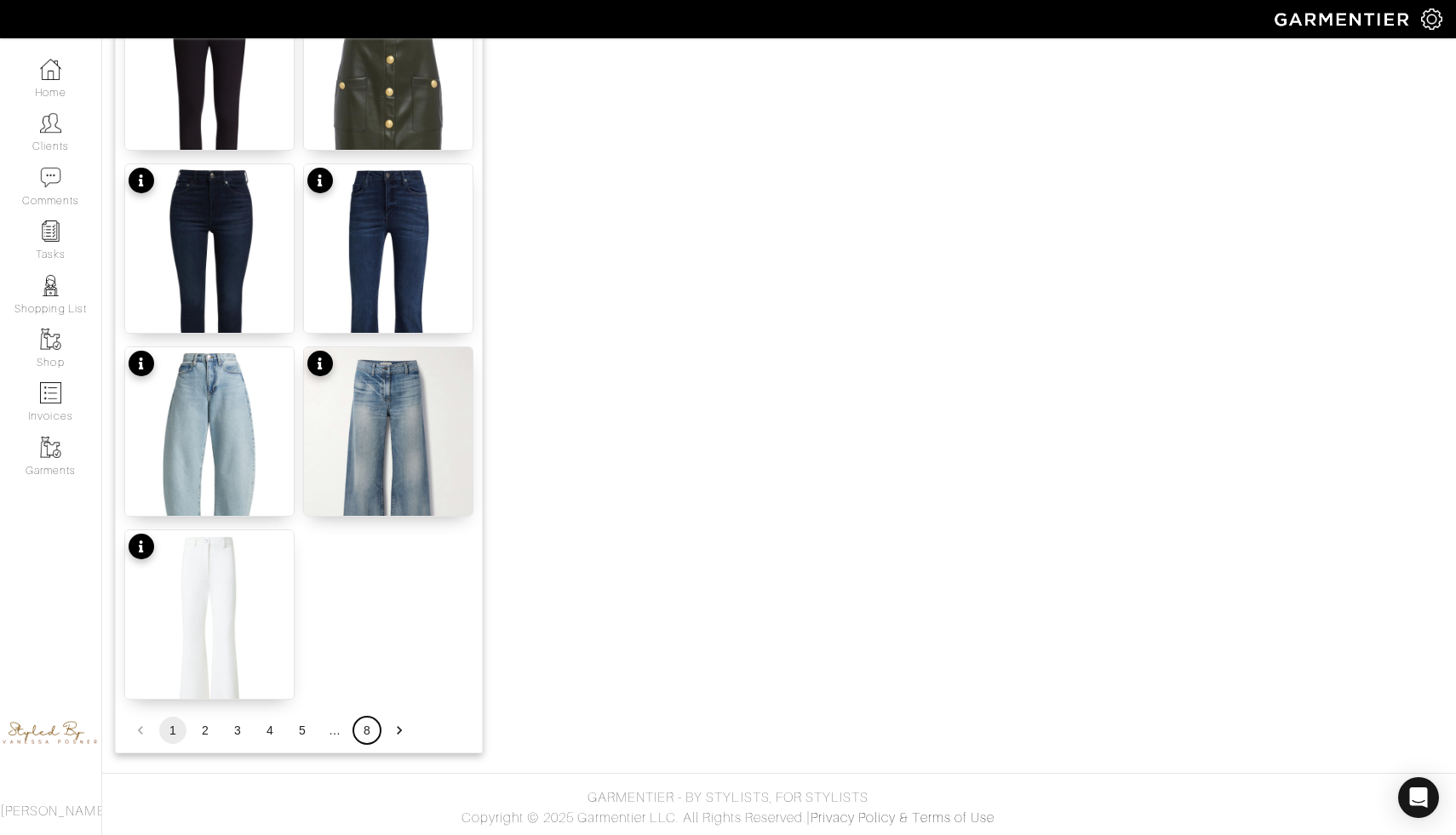
click at [370, 732] on button "8" at bounding box center [366, 730] width 27 height 27
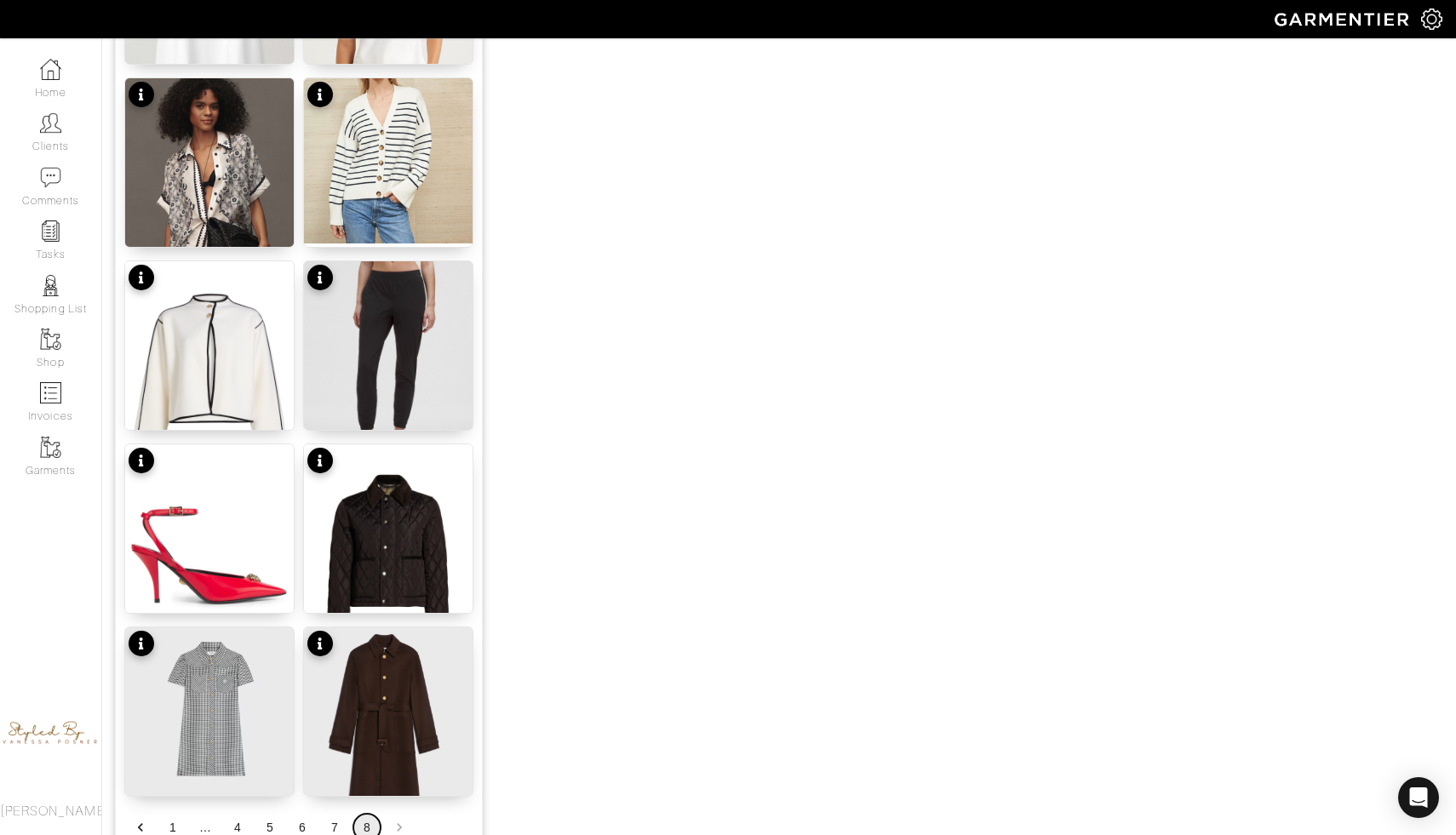
scroll to position [1765, 0]
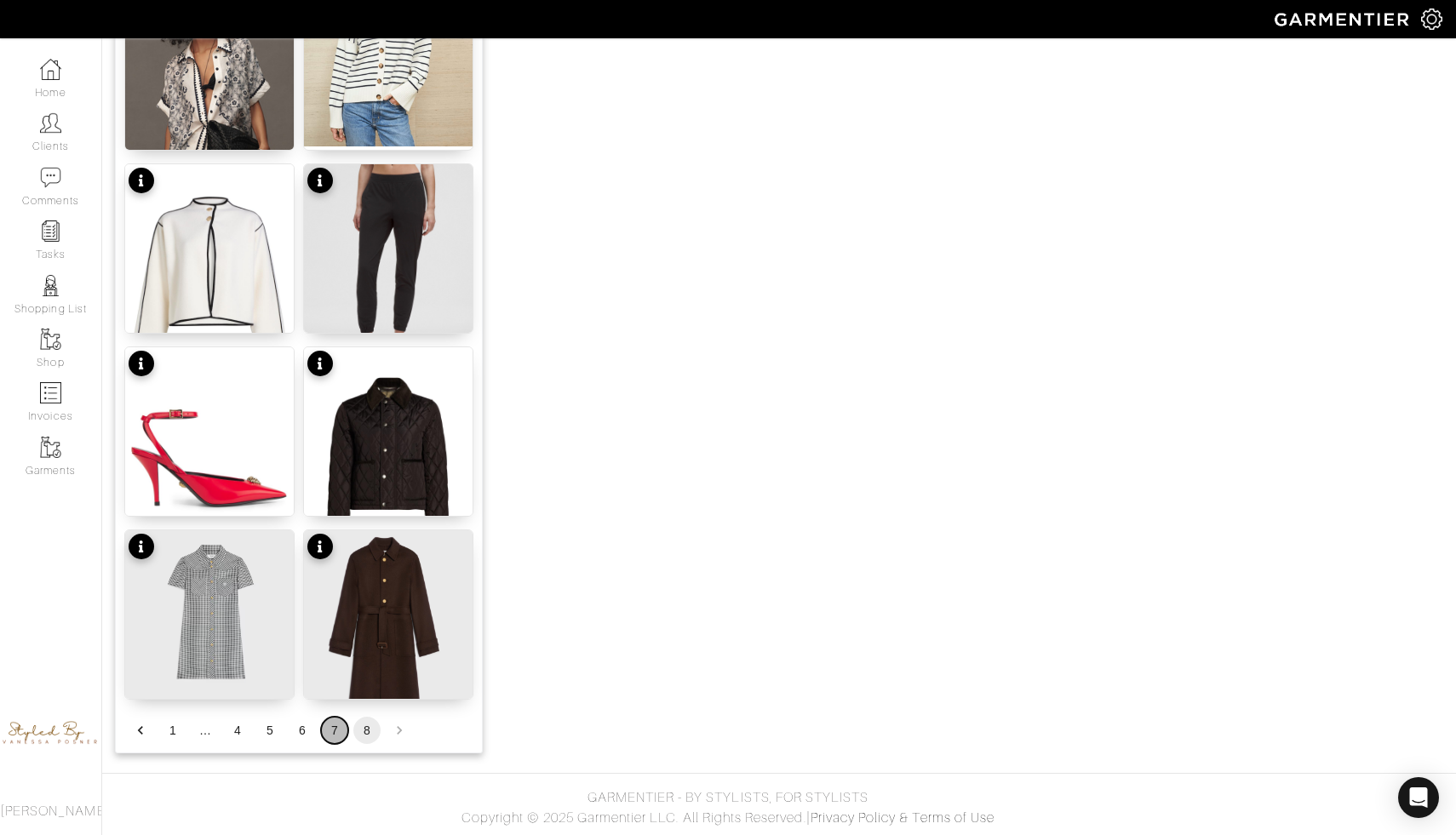
click at [337, 736] on button "7" at bounding box center [334, 730] width 27 height 27
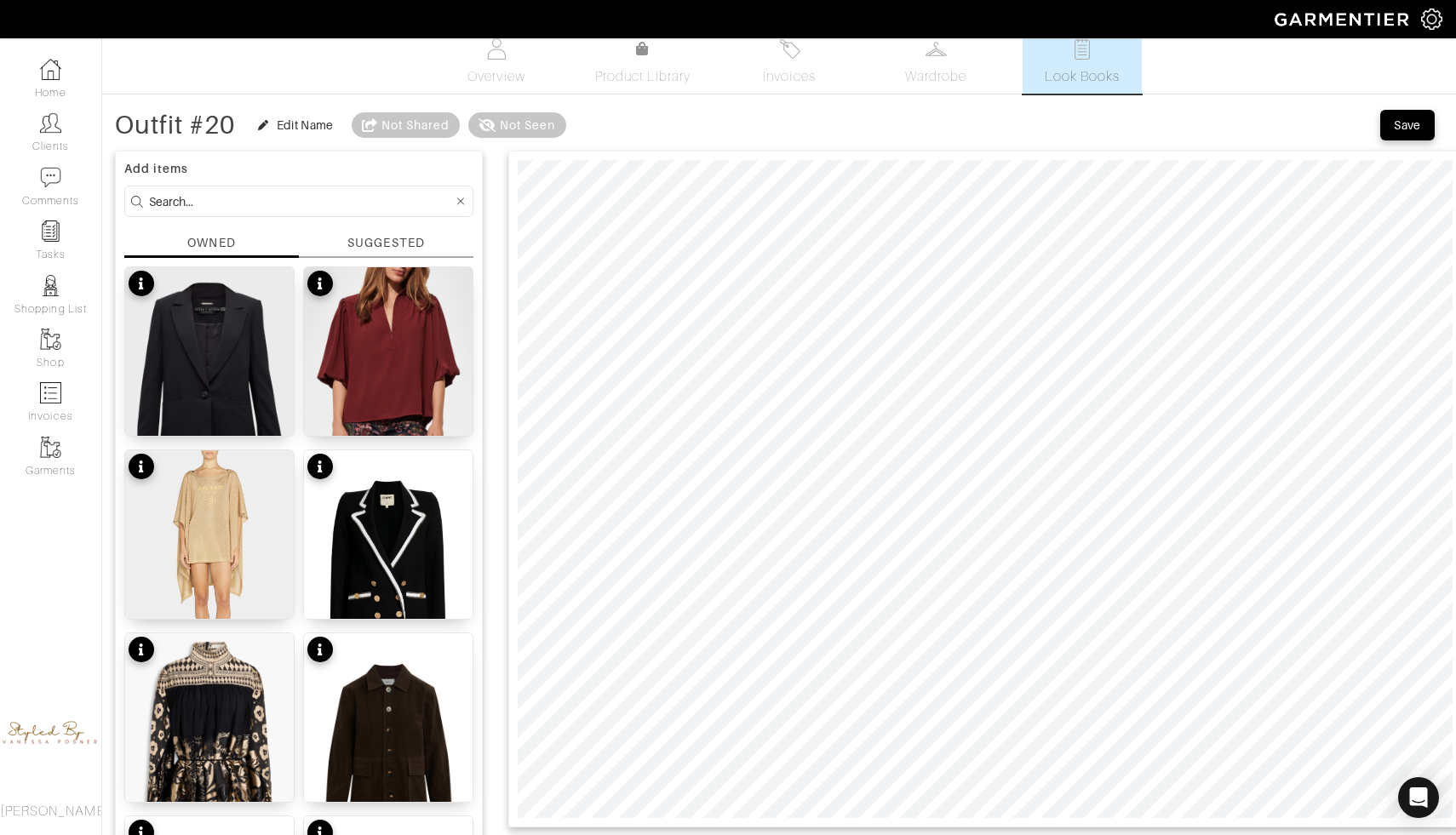
scroll to position [0, 0]
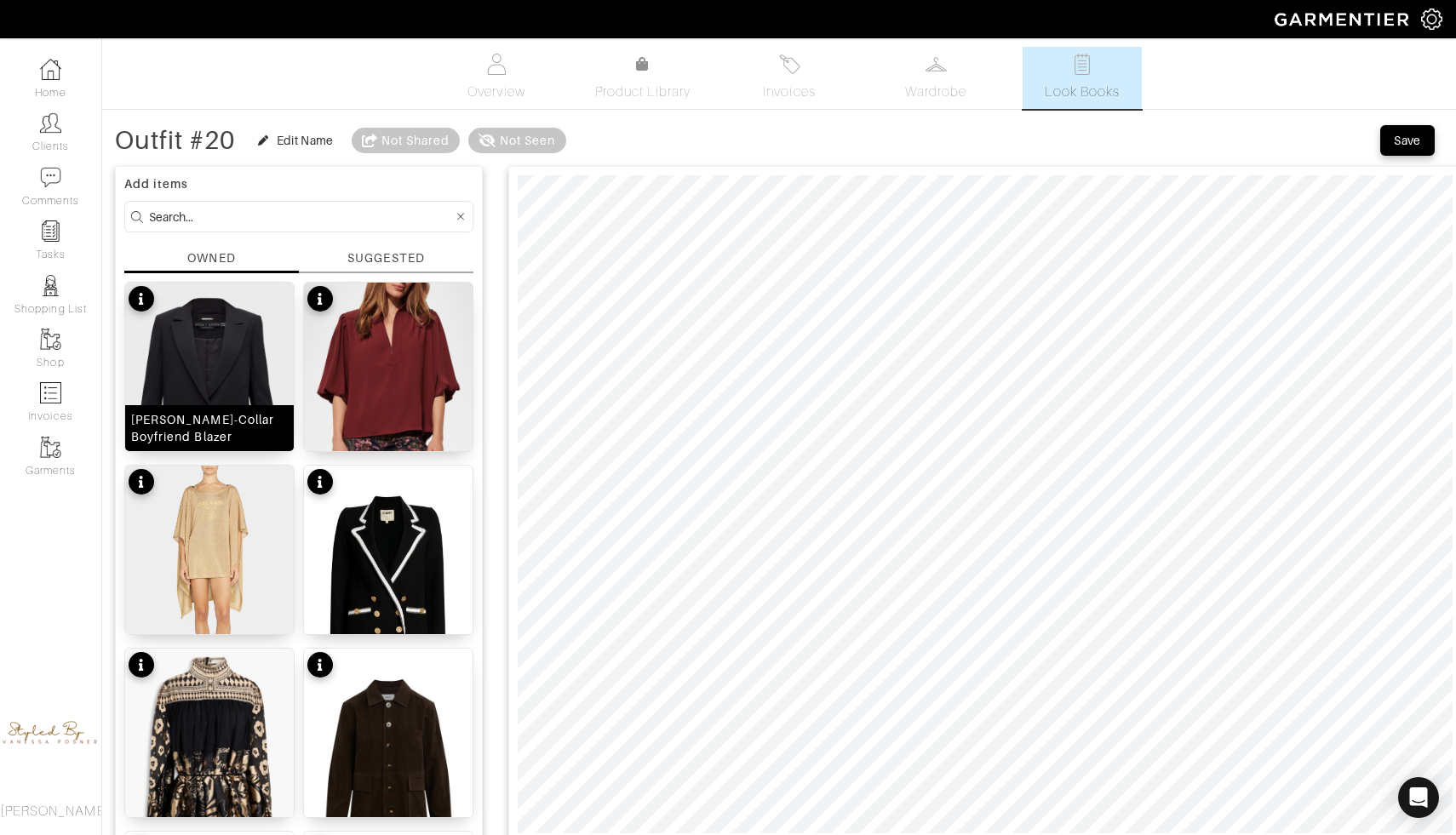
click at [246, 366] on img at bounding box center [210, 388] width 169 height 211
drag, startPoint x: 584, startPoint y: 150, endPoint x: 608, endPoint y: 146, distance: 24.3
click at [608, 146] on span at bounding box center [604, 148] width 17 height 17
type input "13"
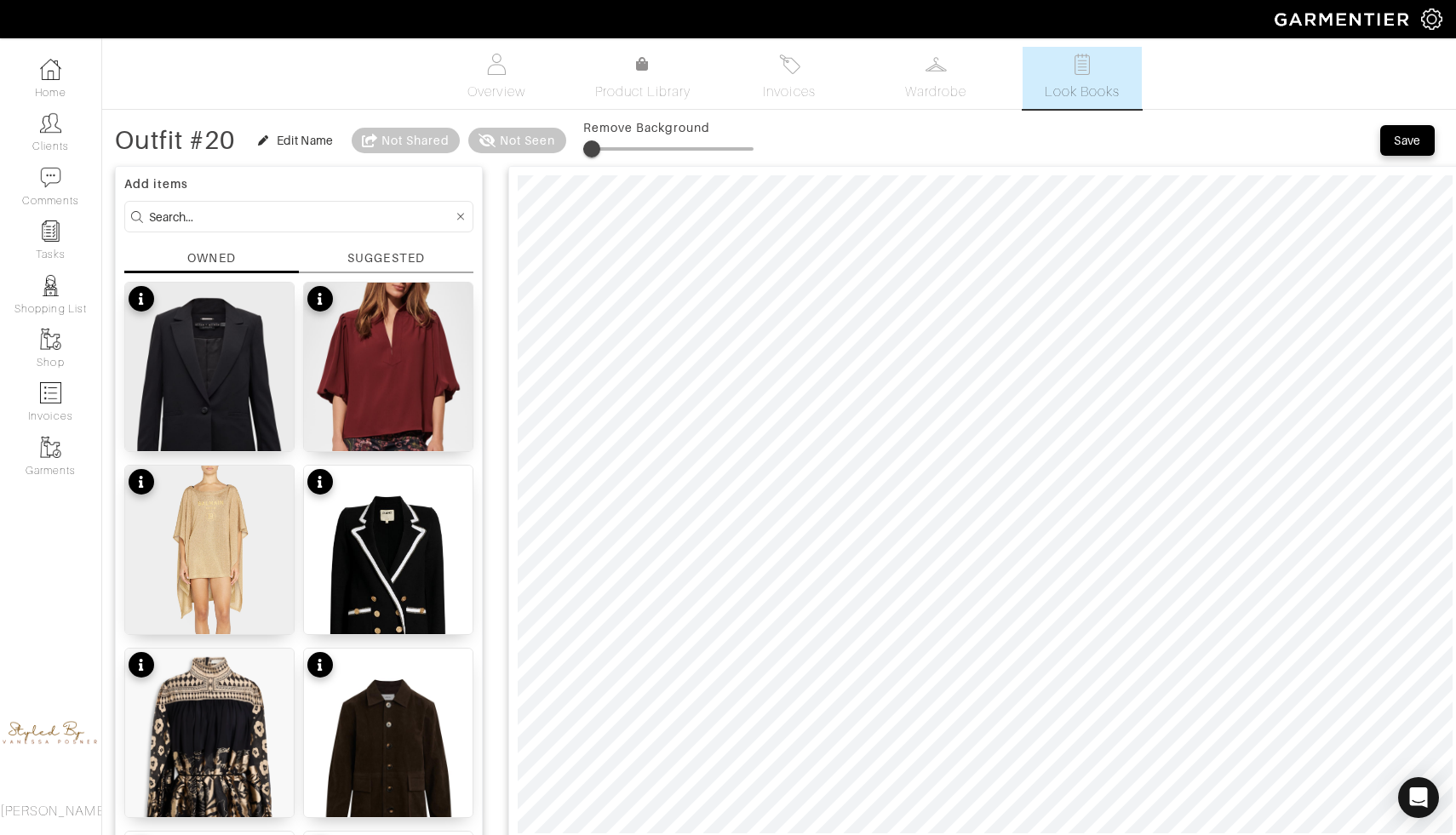
type input "12"
click at [288, 137] on div "Edit Name" at bounding box center [304, 140] width 57 height 17
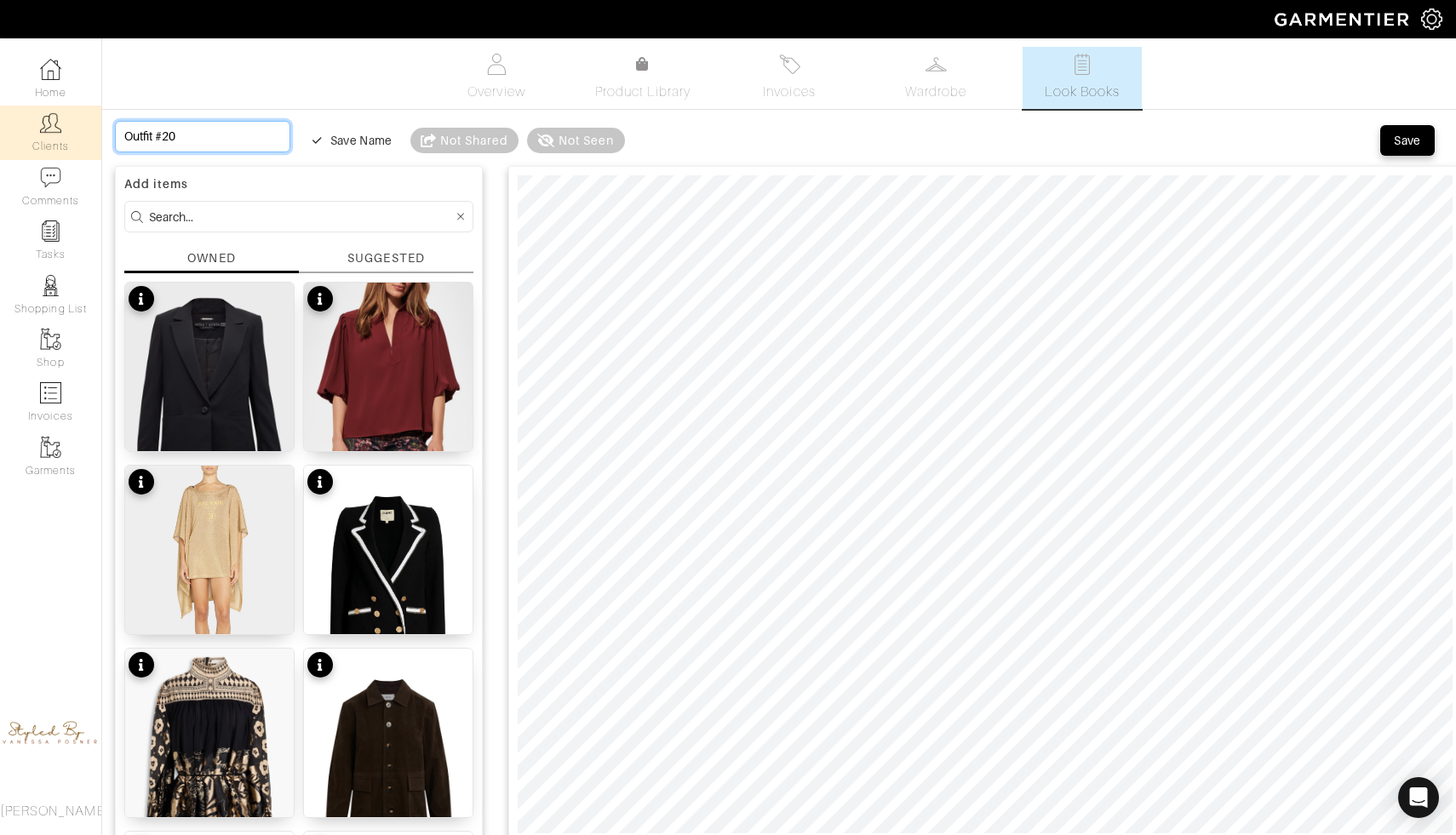
drag, startPoint x: 195, startPoint y: 131, endPoint x: 64, endPoint y: 130, distance: 131.0
type input "f"
type input "fr"
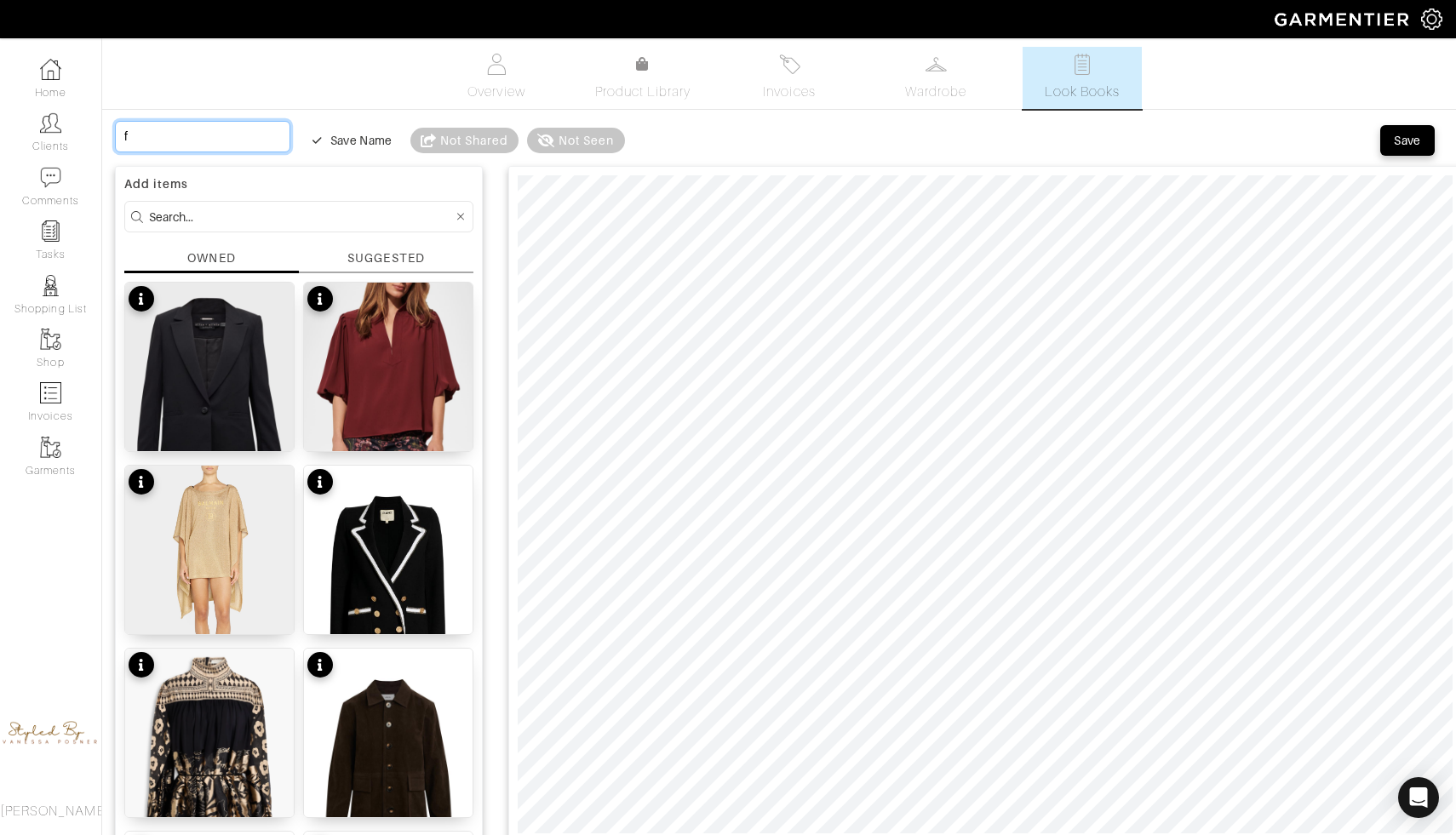
type input "fr"
type input "fri"
type input "frid"
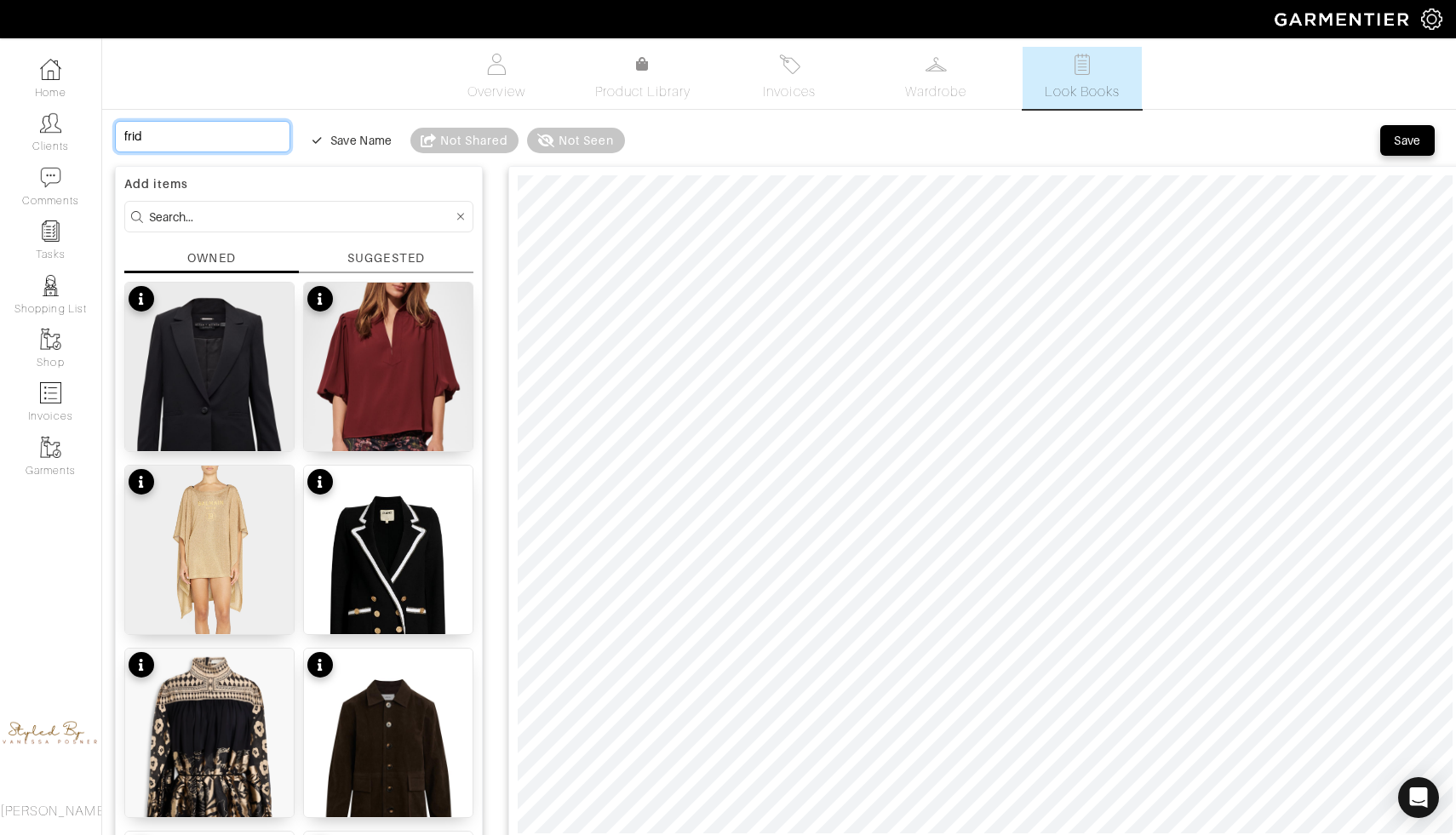
type input "frida"
type input "friday"
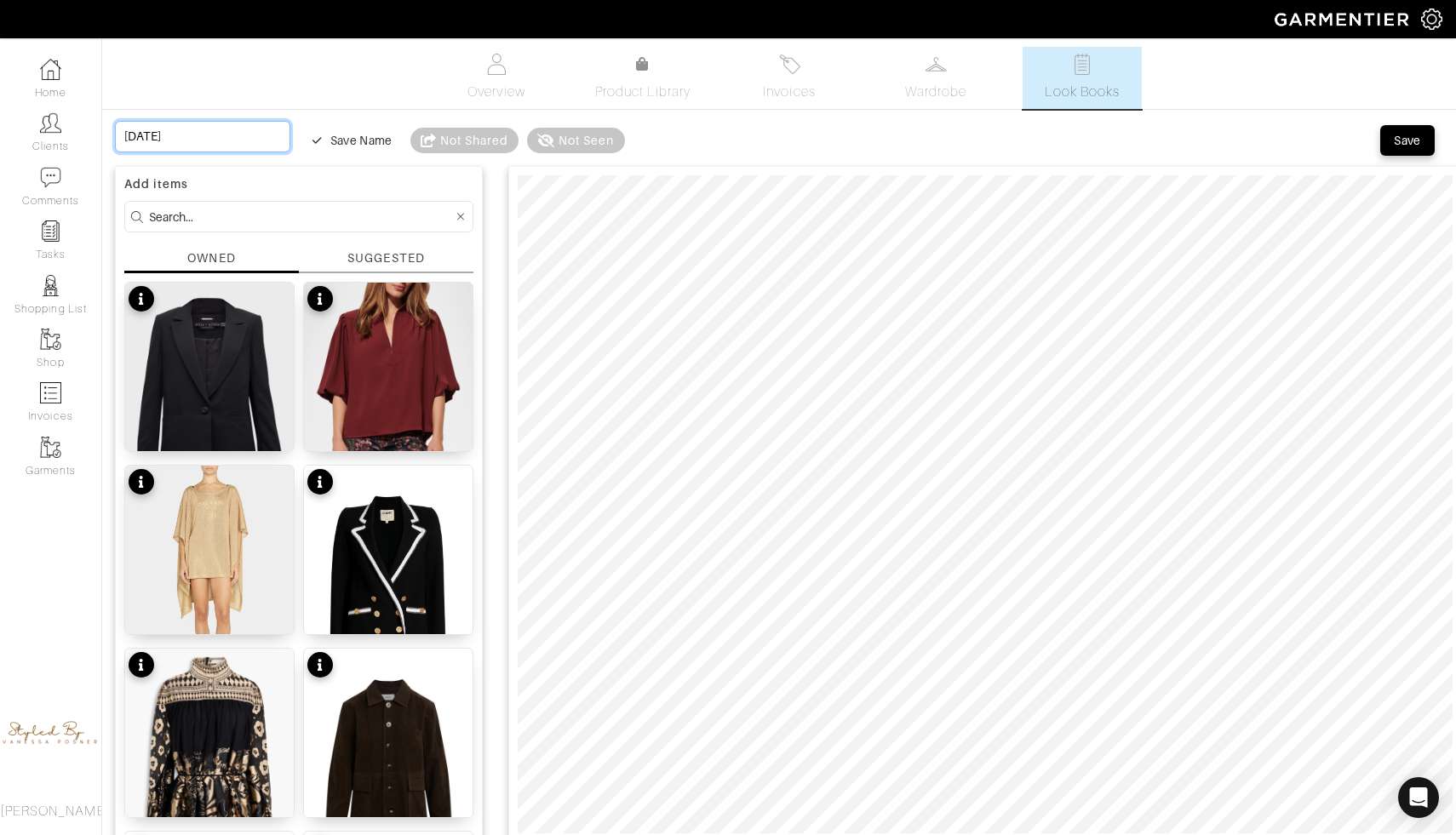
type input "friday"
type input "frida"
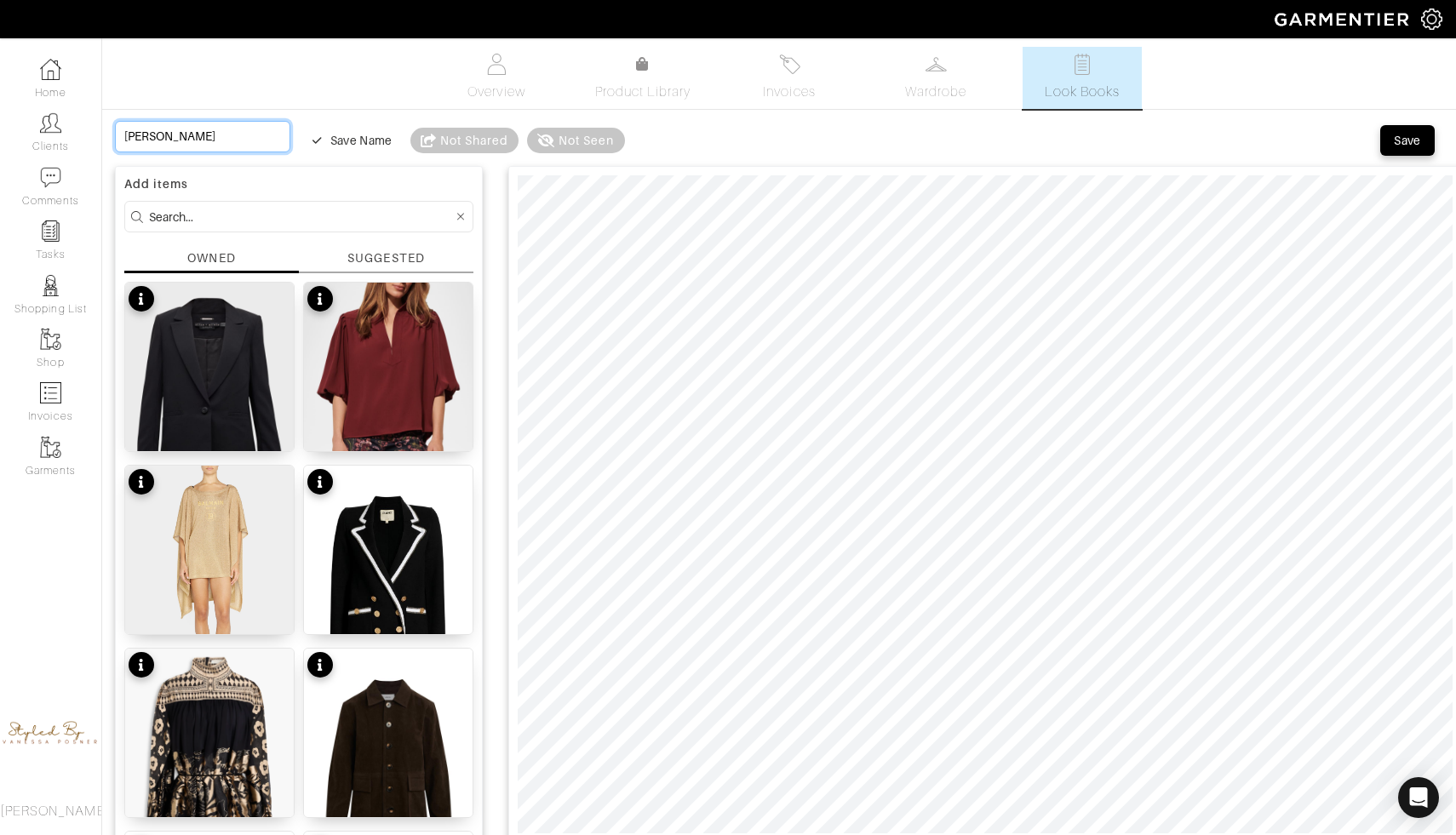
type input "frid"
type input "fri"
type input "fr"
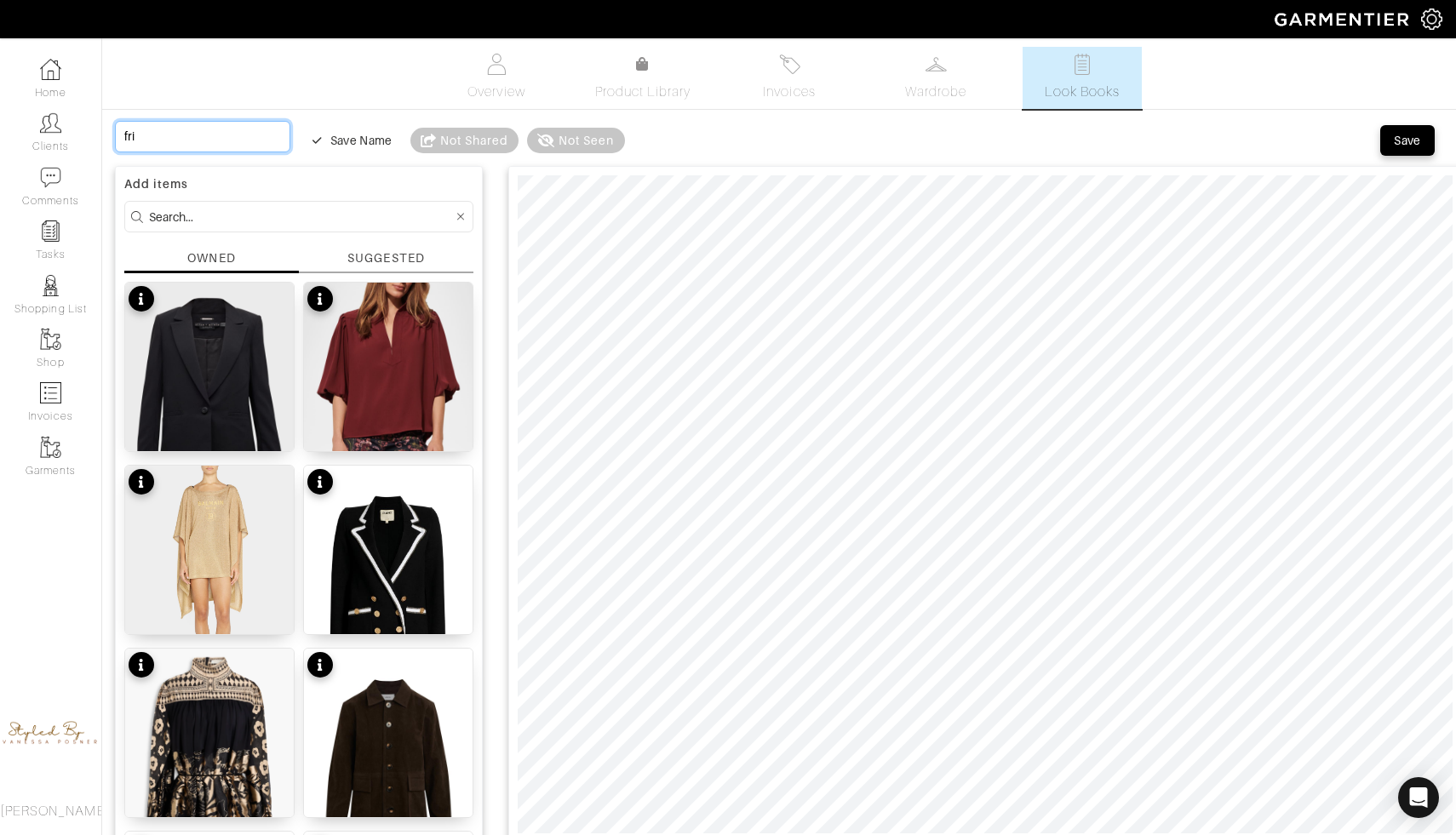
type input "fr"
type input "f"
type input "F"
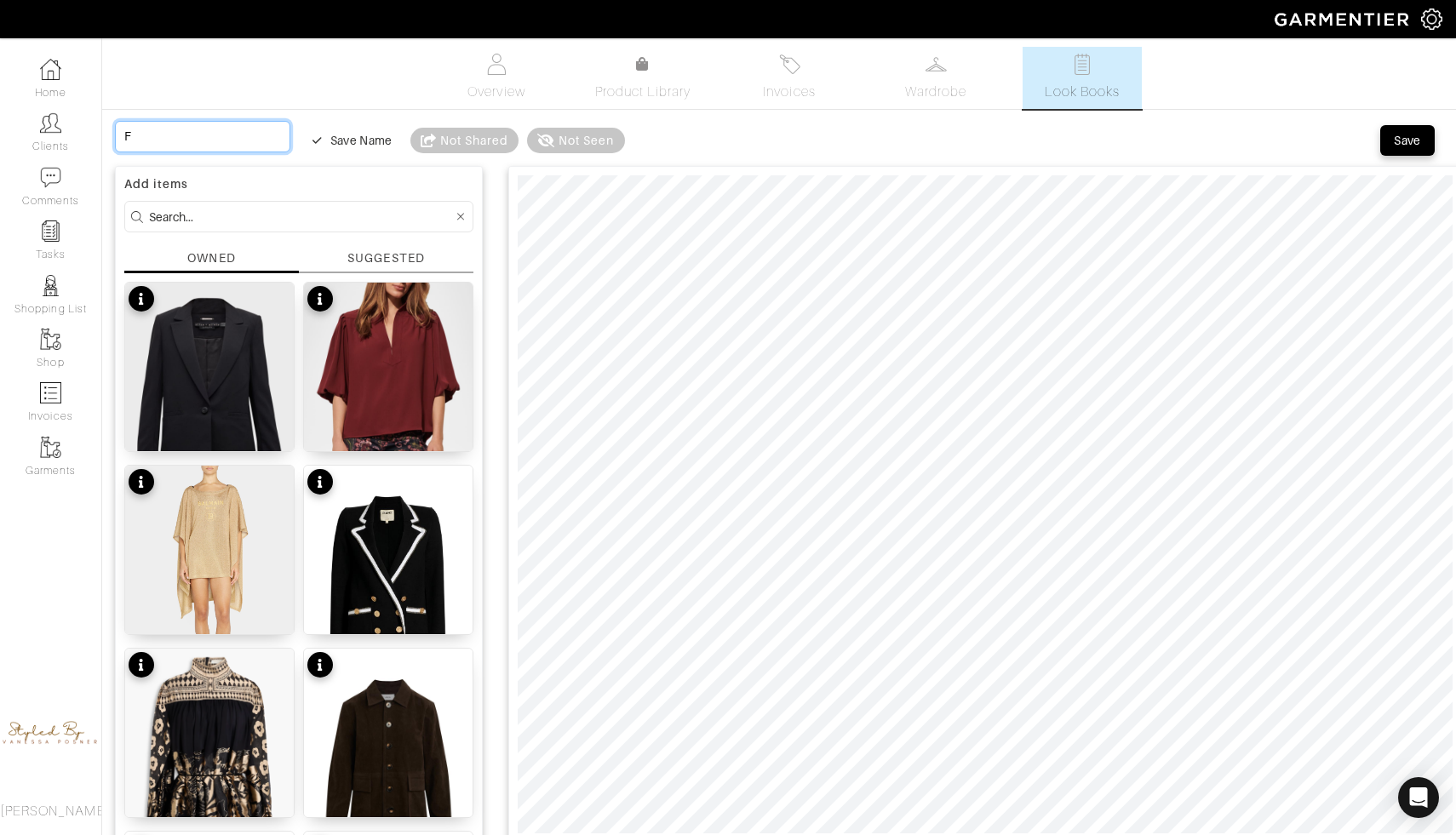
type input "Fr"
type input "Fri"
type input "Frid"
type input "Frida"
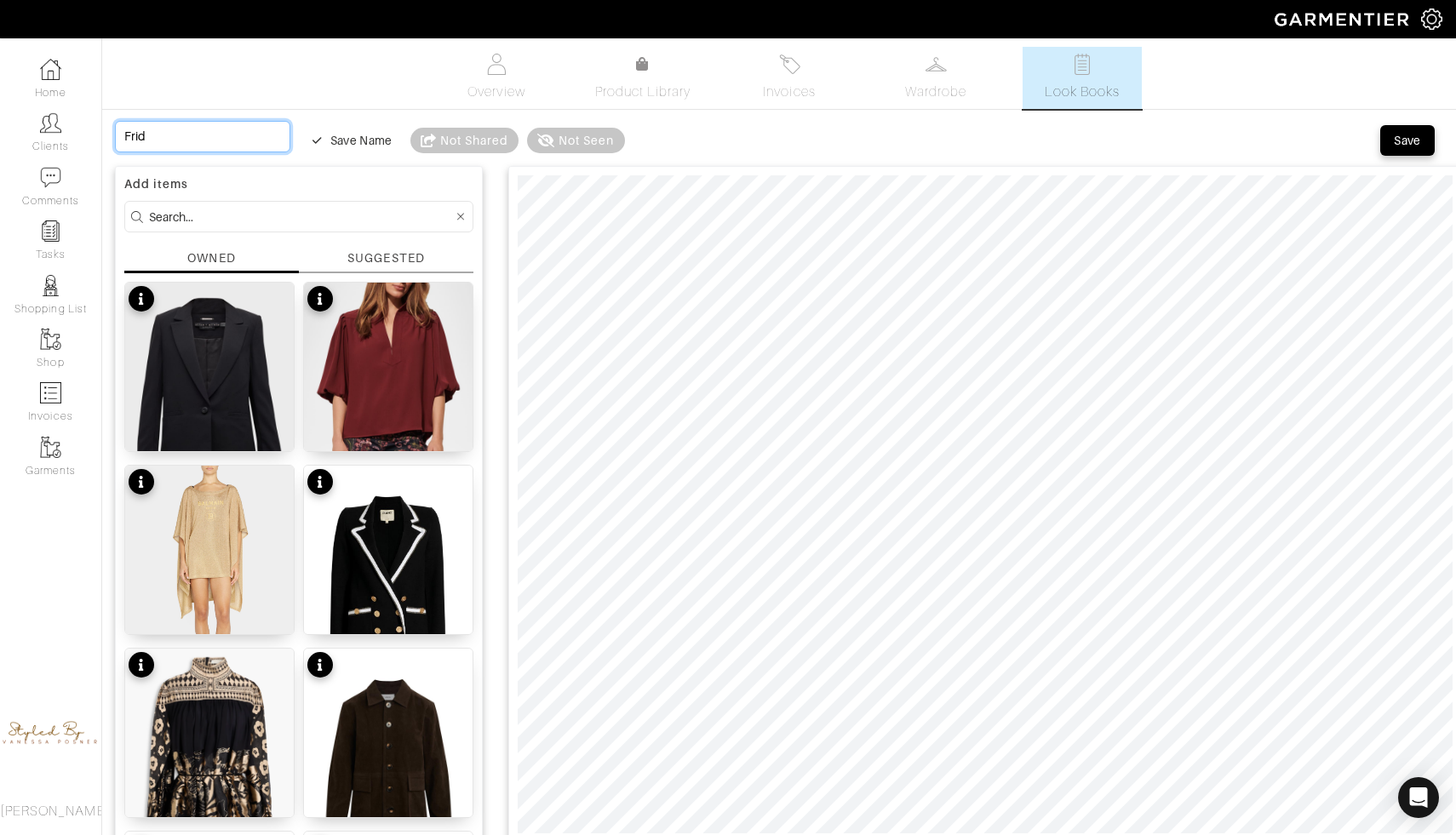
type input "Frida"
type input "Friday"
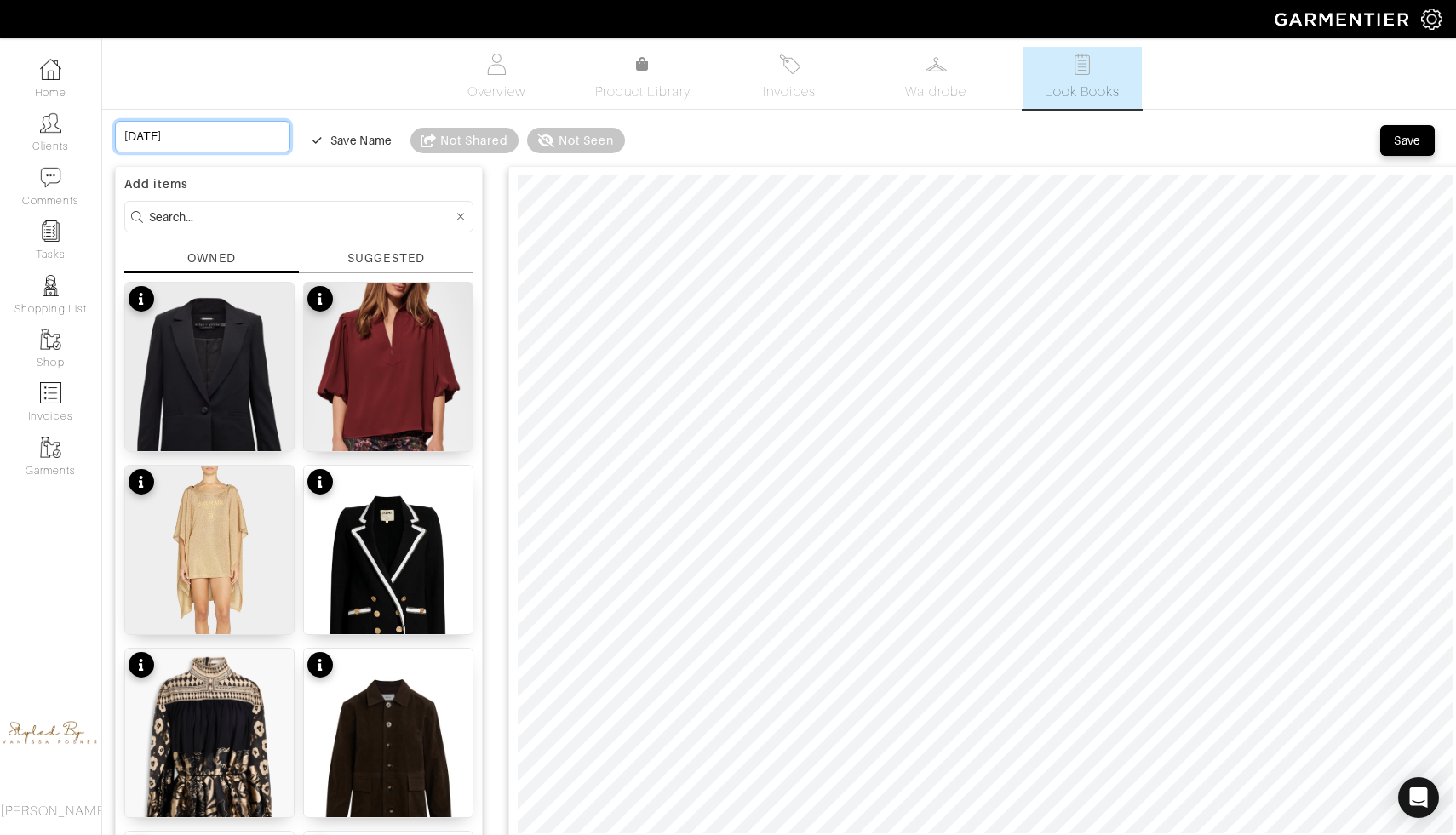
type input "Friday o"
type input "Friday oc"
type input "Friday oct"
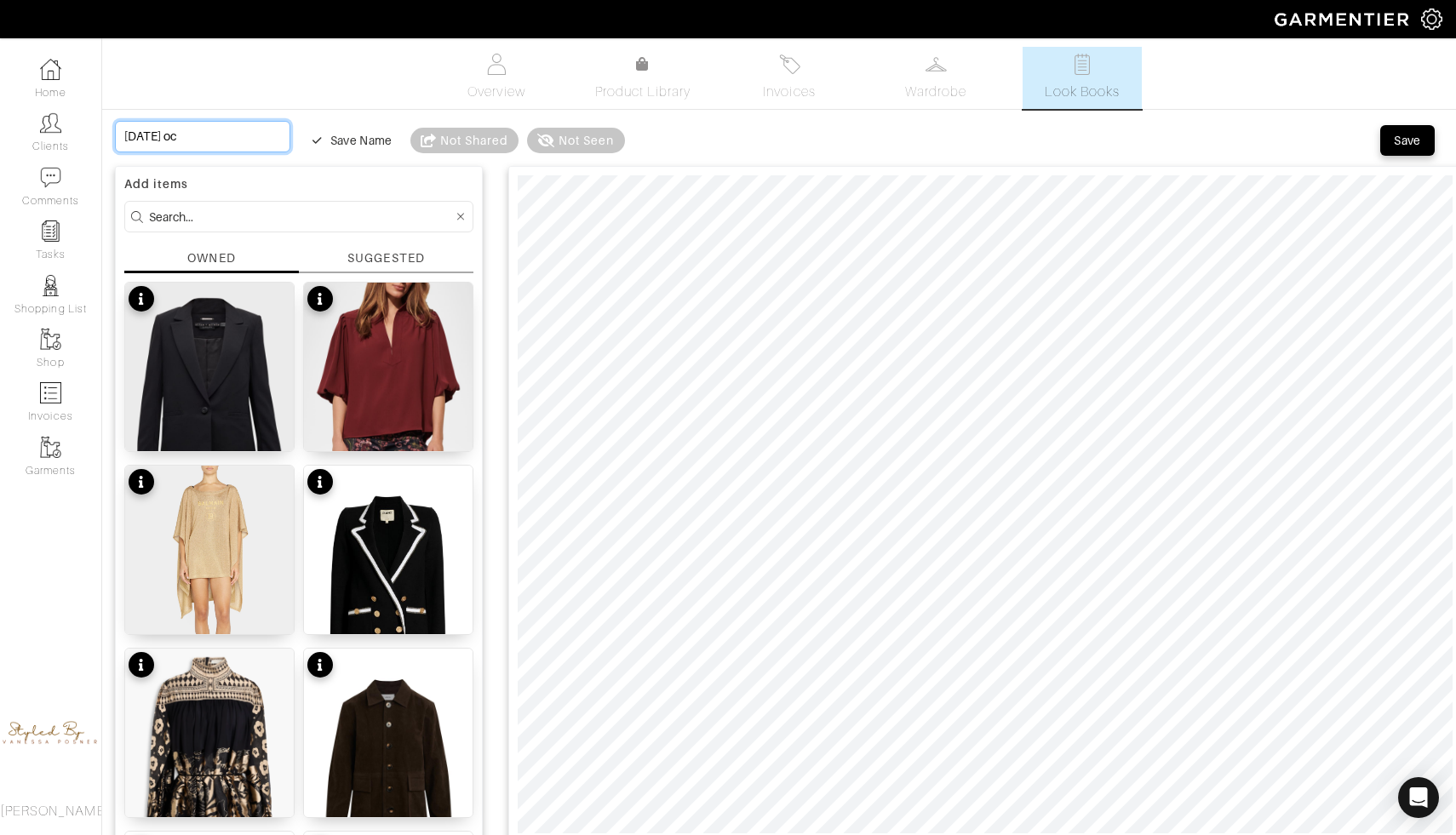
type input "Friday oct"
type input "Friday octo"
type input "Friday octob"
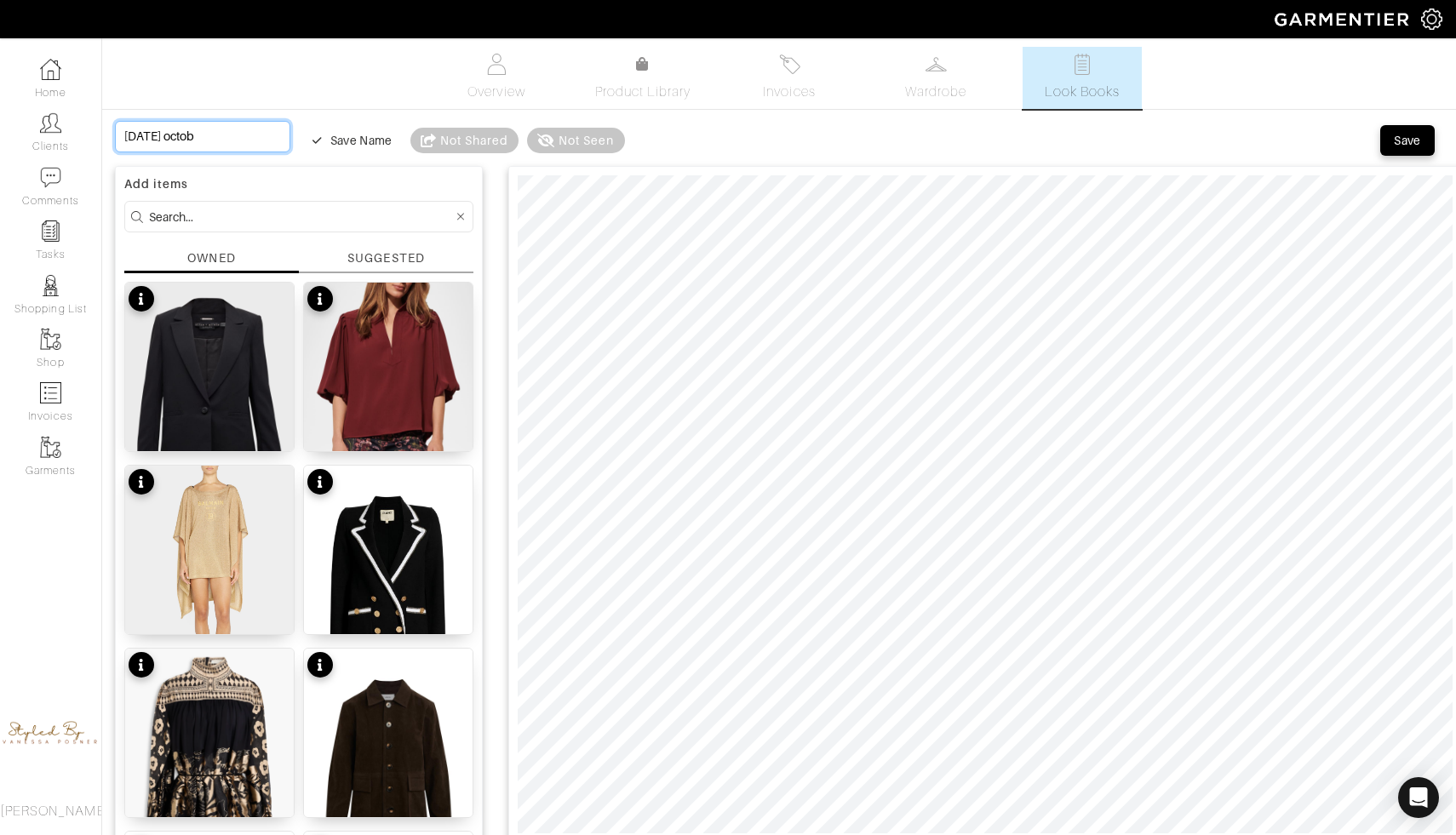
type input "Friday octobe"
type input "Friday october"
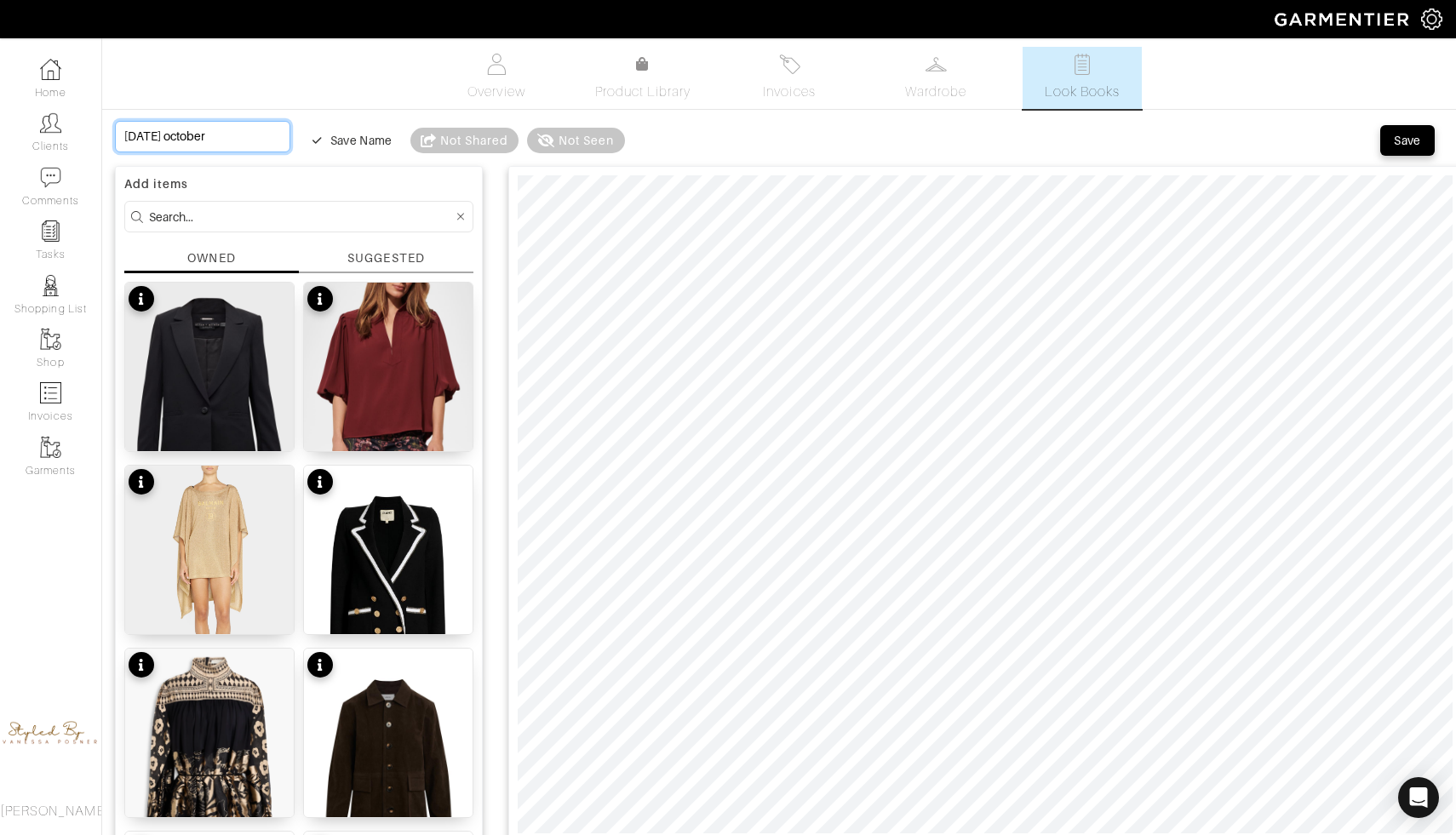
type input "Friday october"
type input "Friday october 1"
type input "Friday october 17"
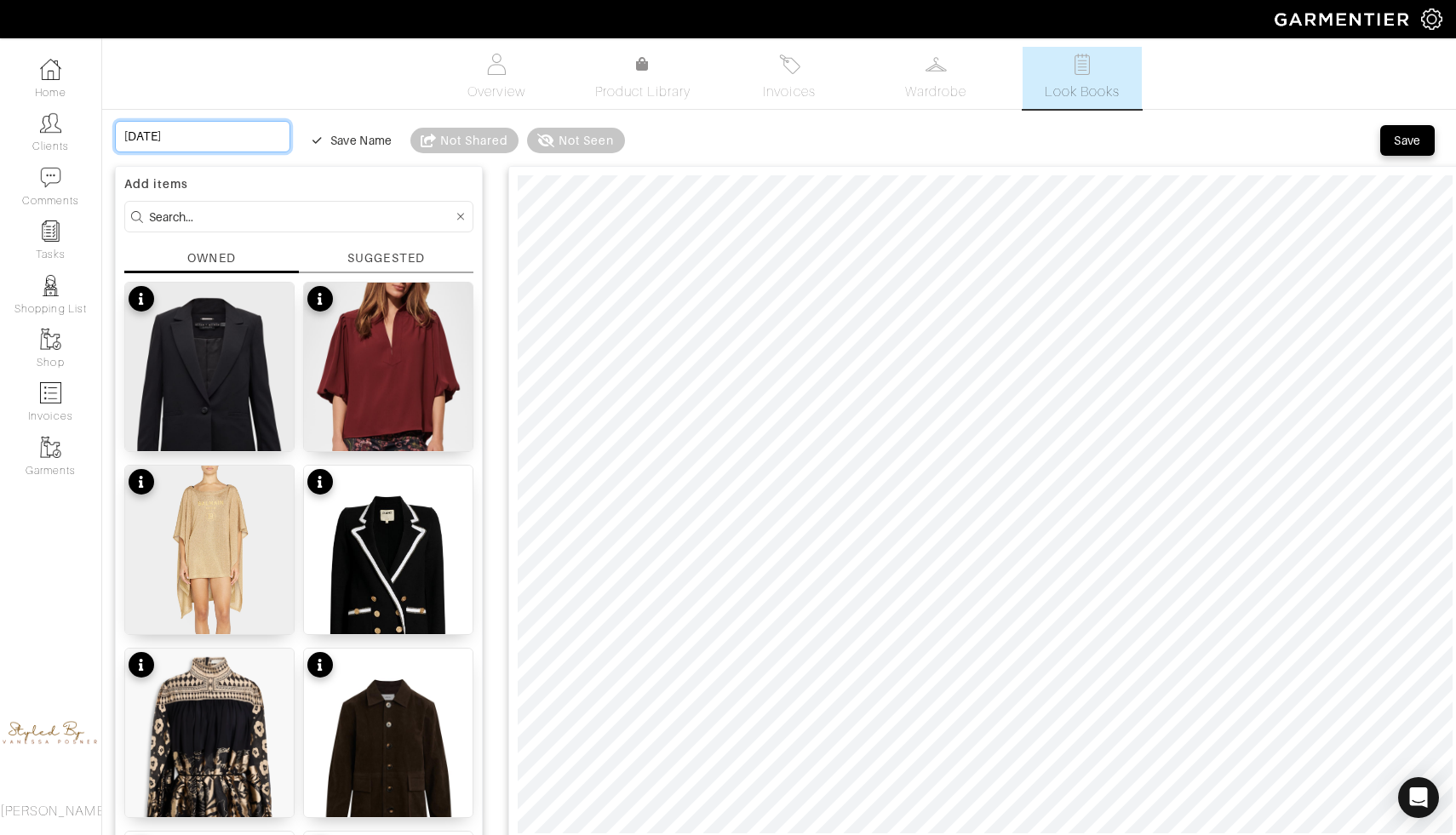
type input "Friday october 17t"
type input "Friday october 17th"
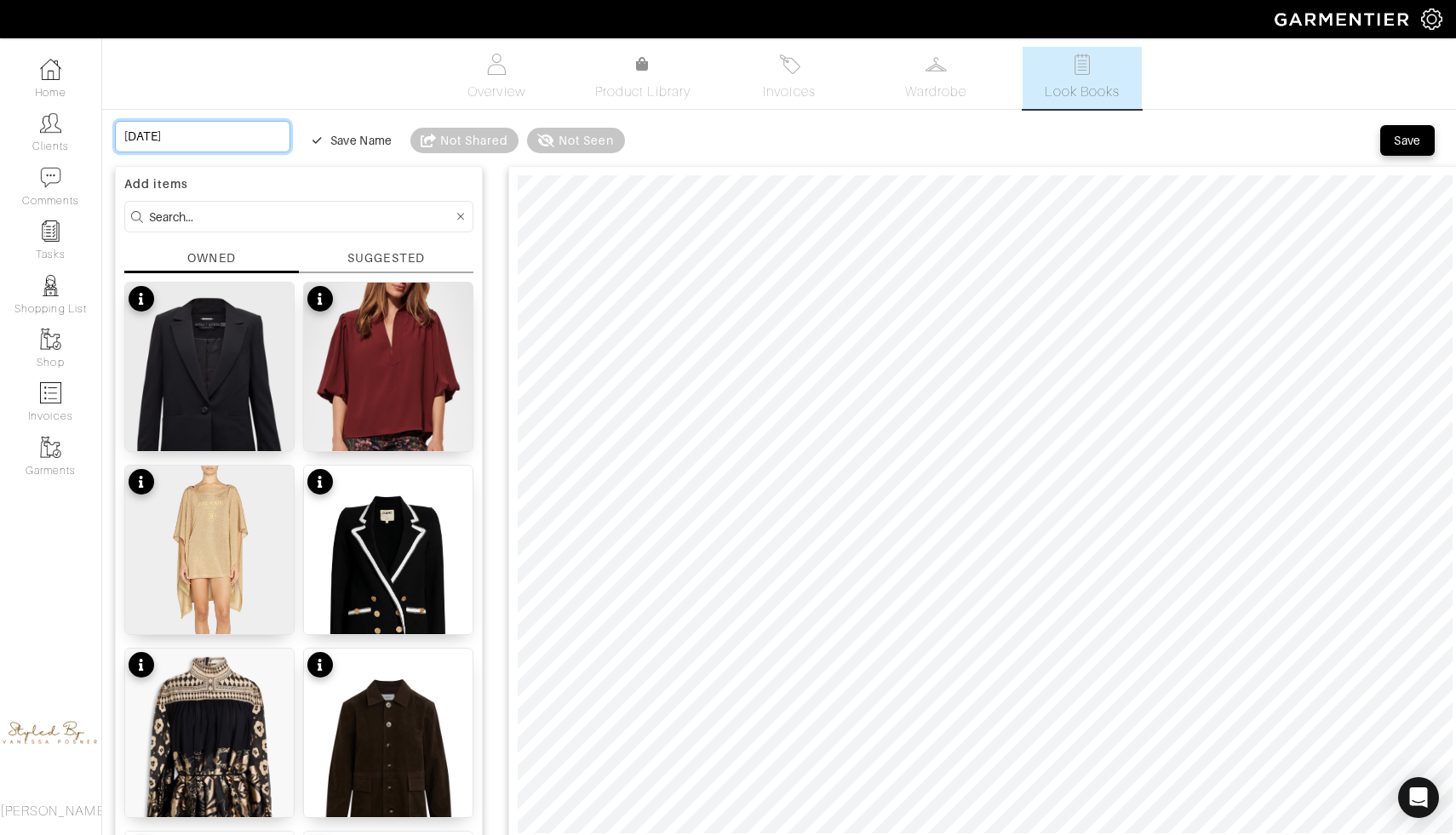
type input "Friday october 17th"
type input "Friday october 17th w"
type input "Friday october 17th wo"
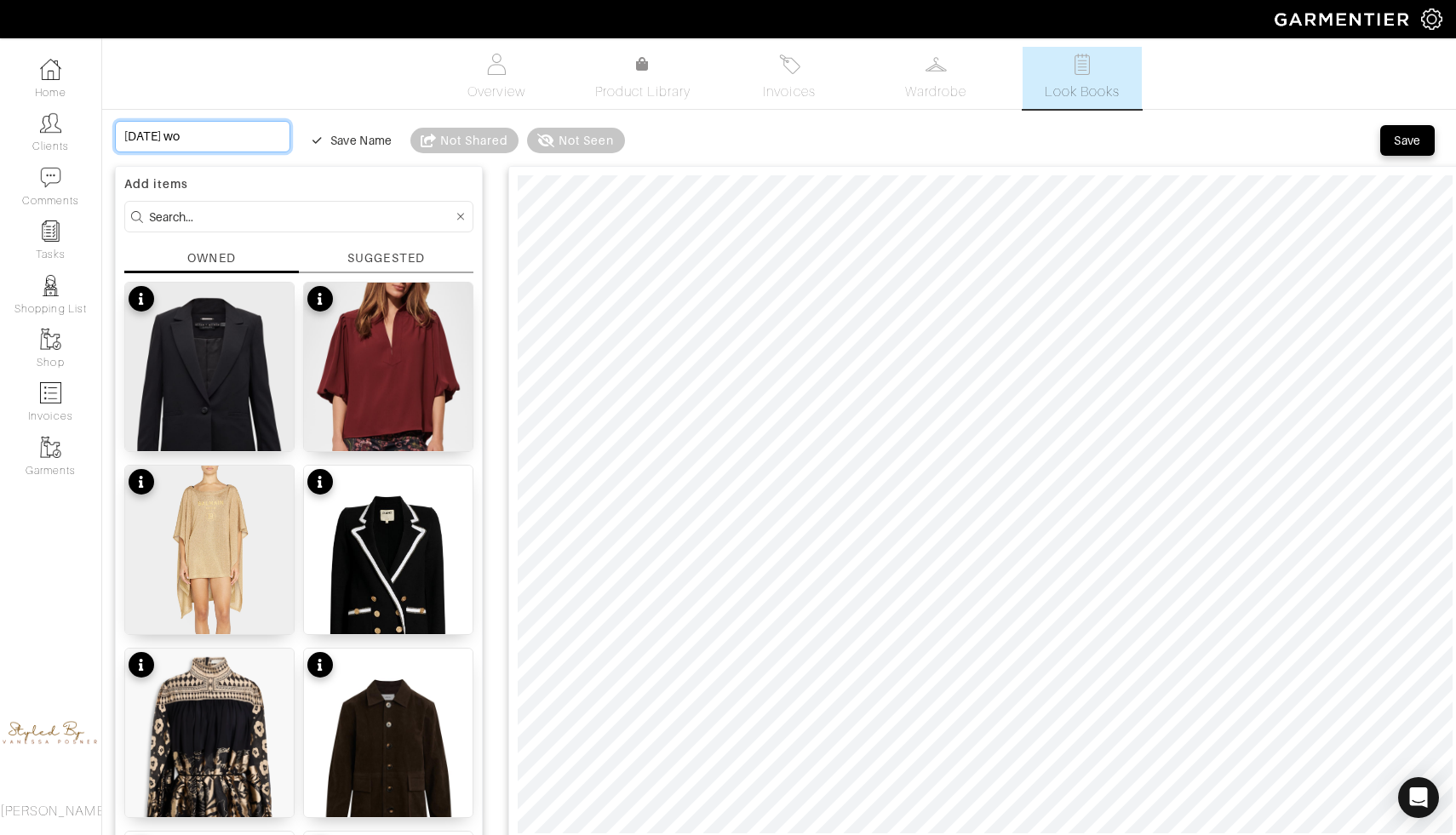
type input "Friday october 17th wor"
type input "Friday october 17th work"
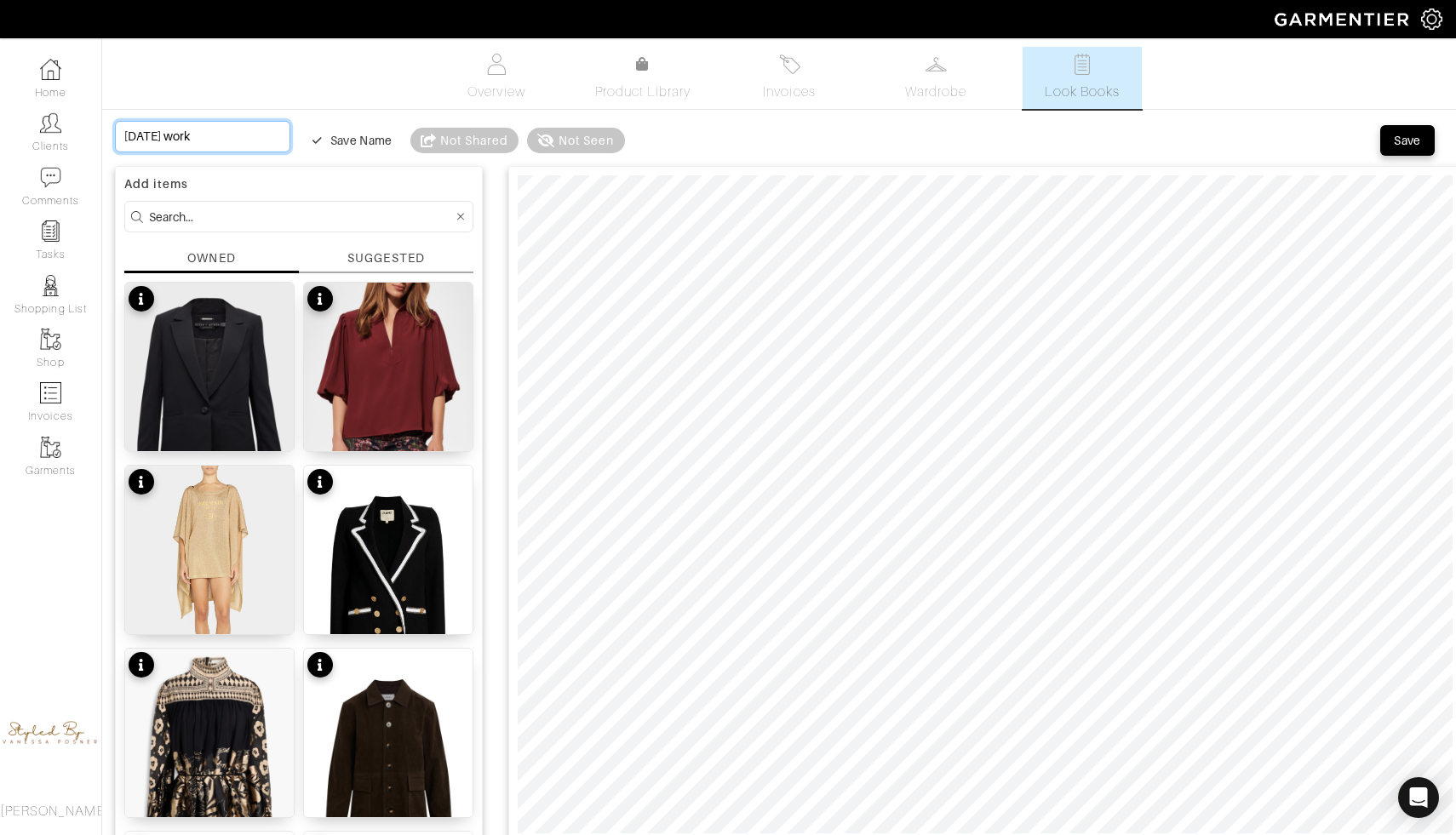
type input "Friday october 17th work"
type input "Friday october 17th work o"
type input "Friday october 17th work ou"
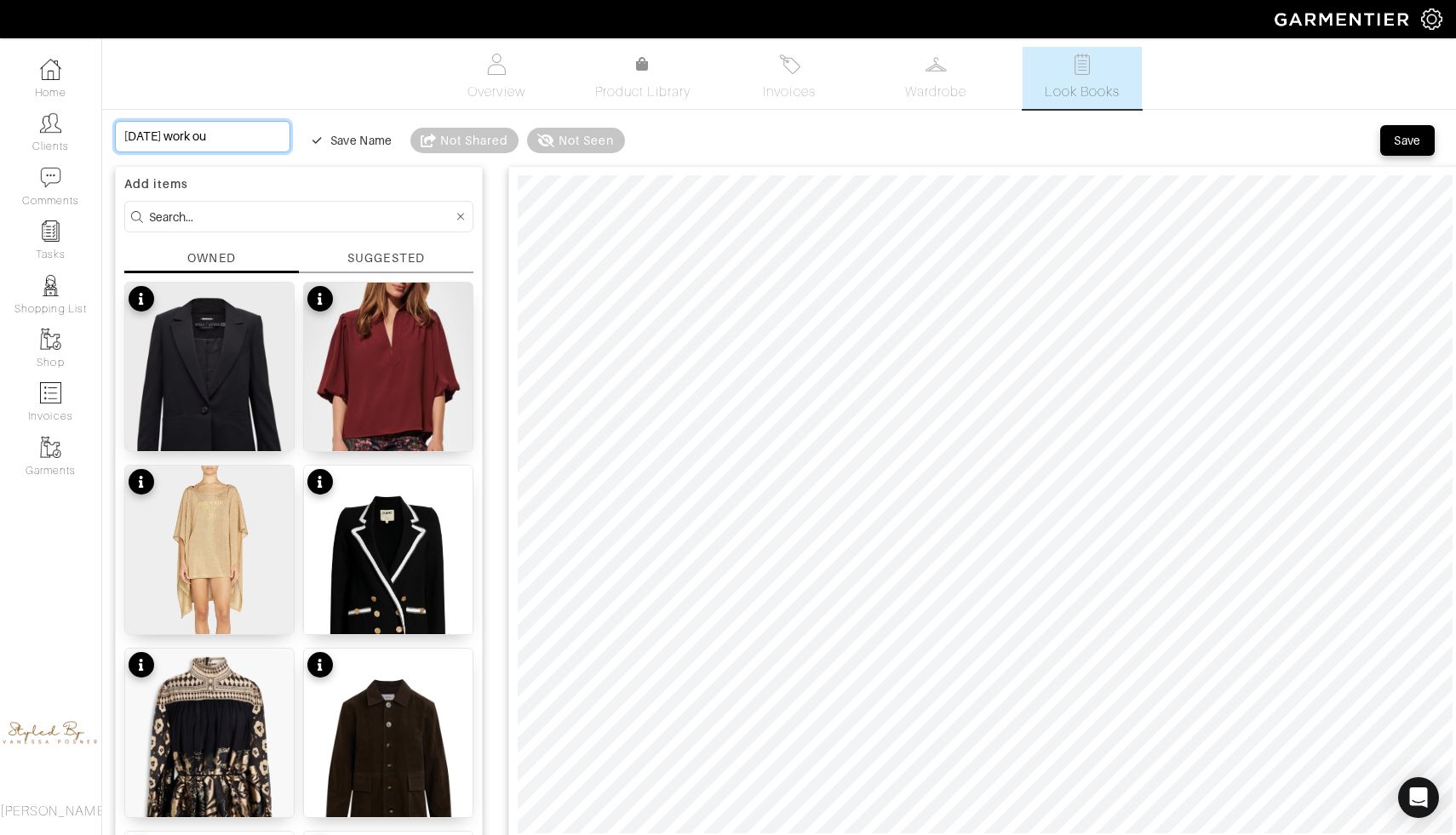
type input "Friday october 17th work out"
type input "Friday october 17th work outf"
type input "Friday october 17th work outfi"
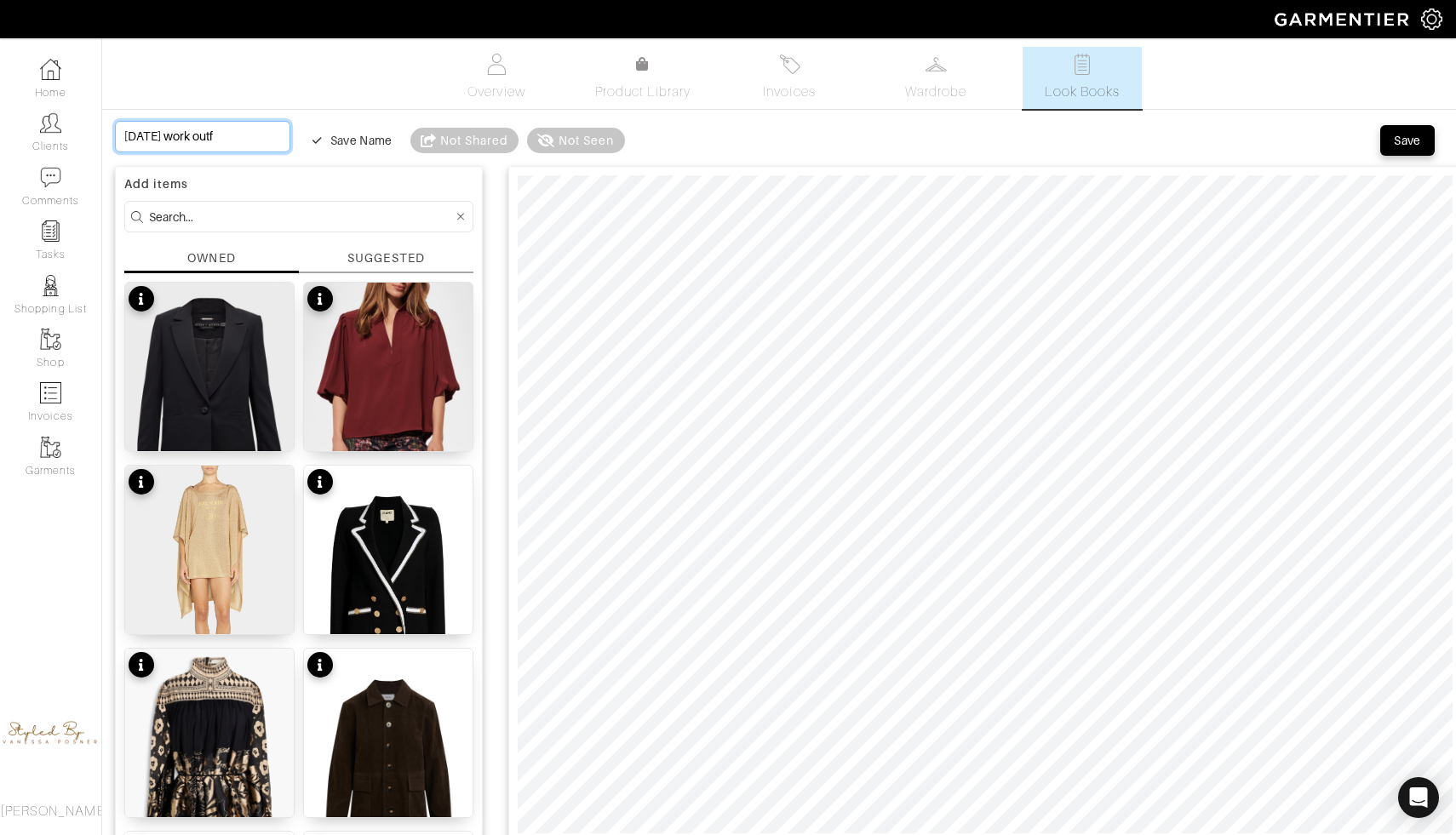
type input "Friday october 17th work outfi"
type input "[DATE] work outfit"
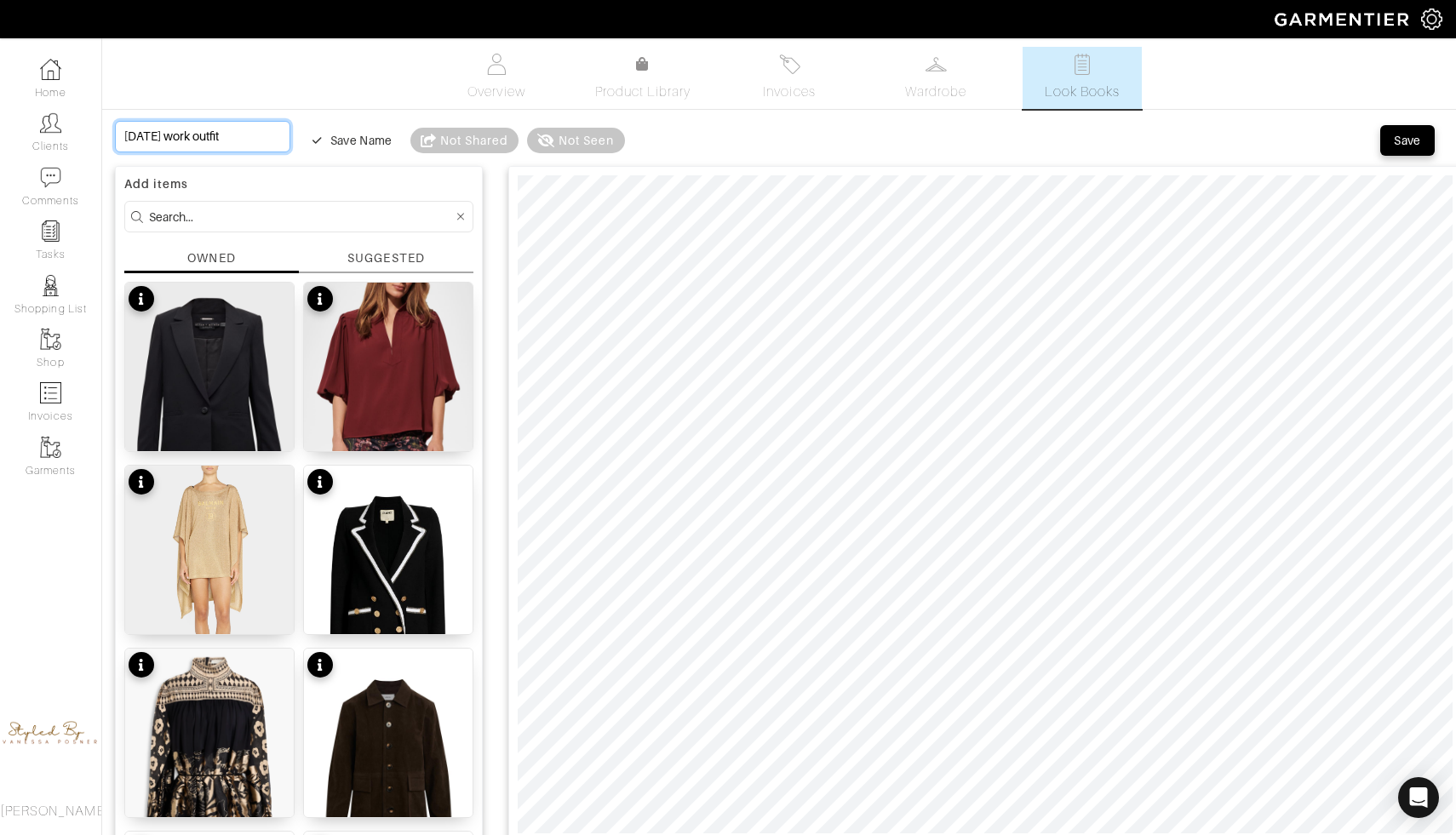
type input "[DATE] work outfit"
click at [1410, 138] on div "Save" at bounding box center [1406, 140] width 27 height 17
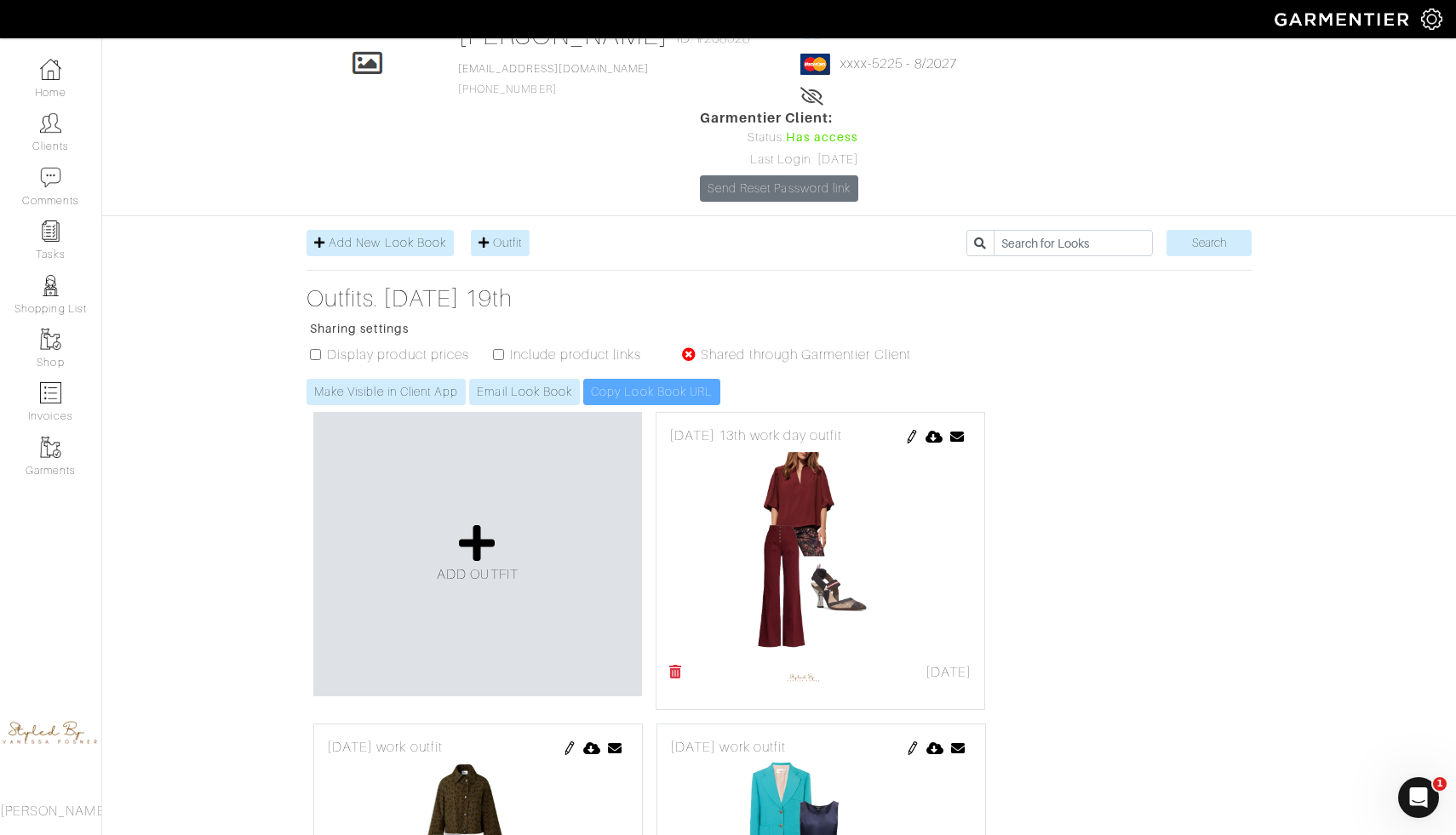
scroll to position [18, 0]
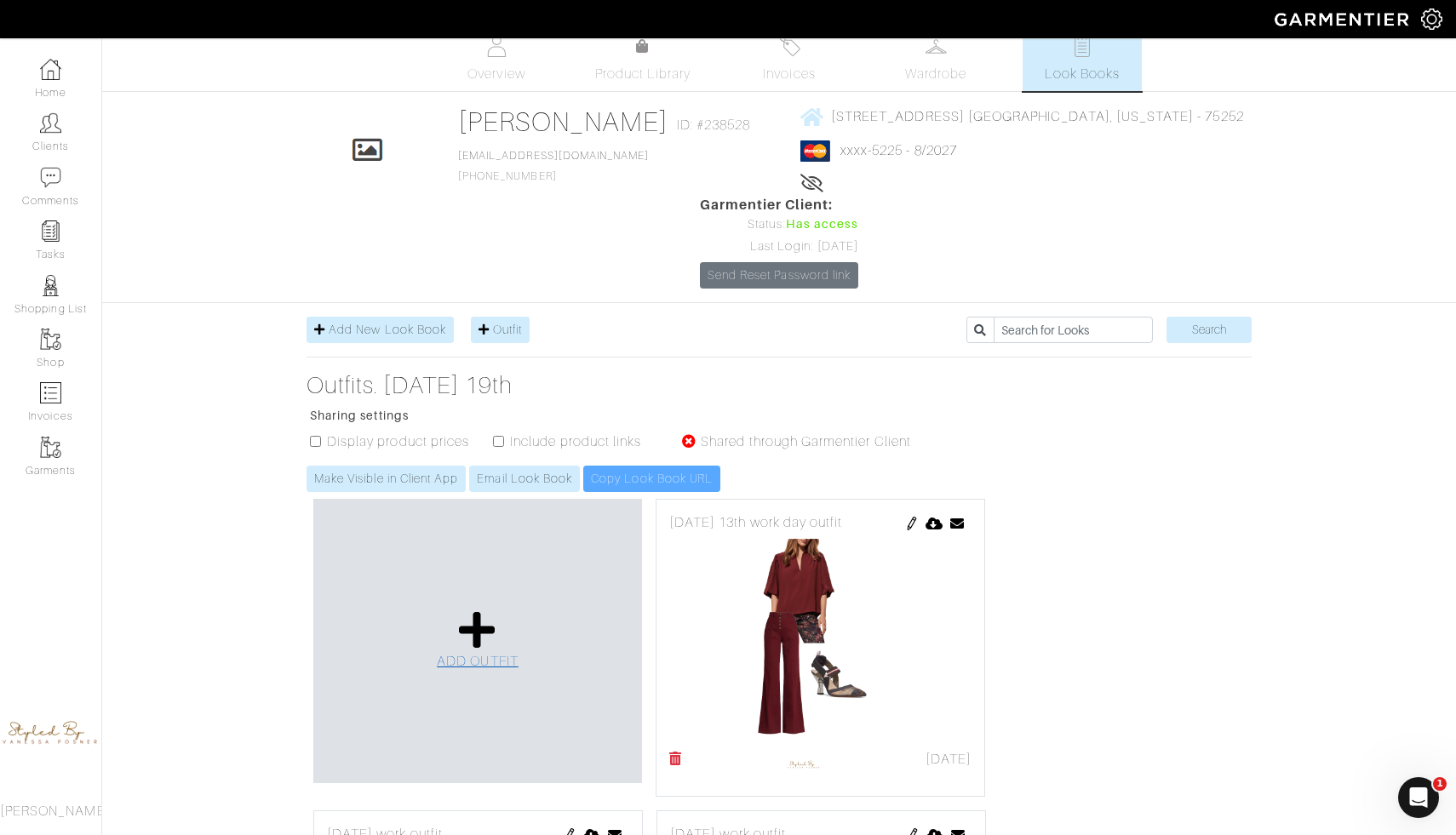
click at [485, 609] on icon at bounding box center [477, 629] width 37 height 41
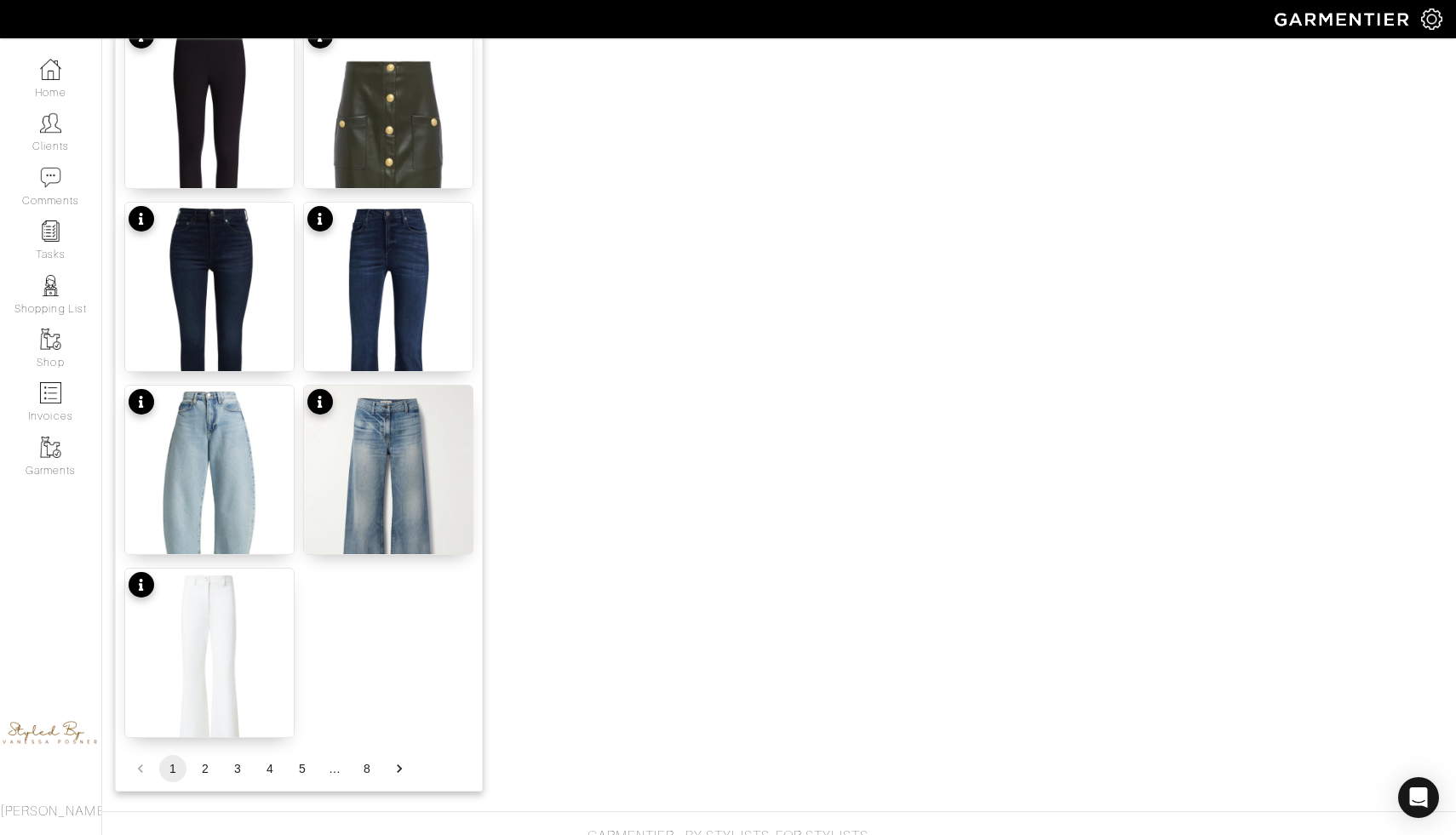
scroll to position [1949, 0]
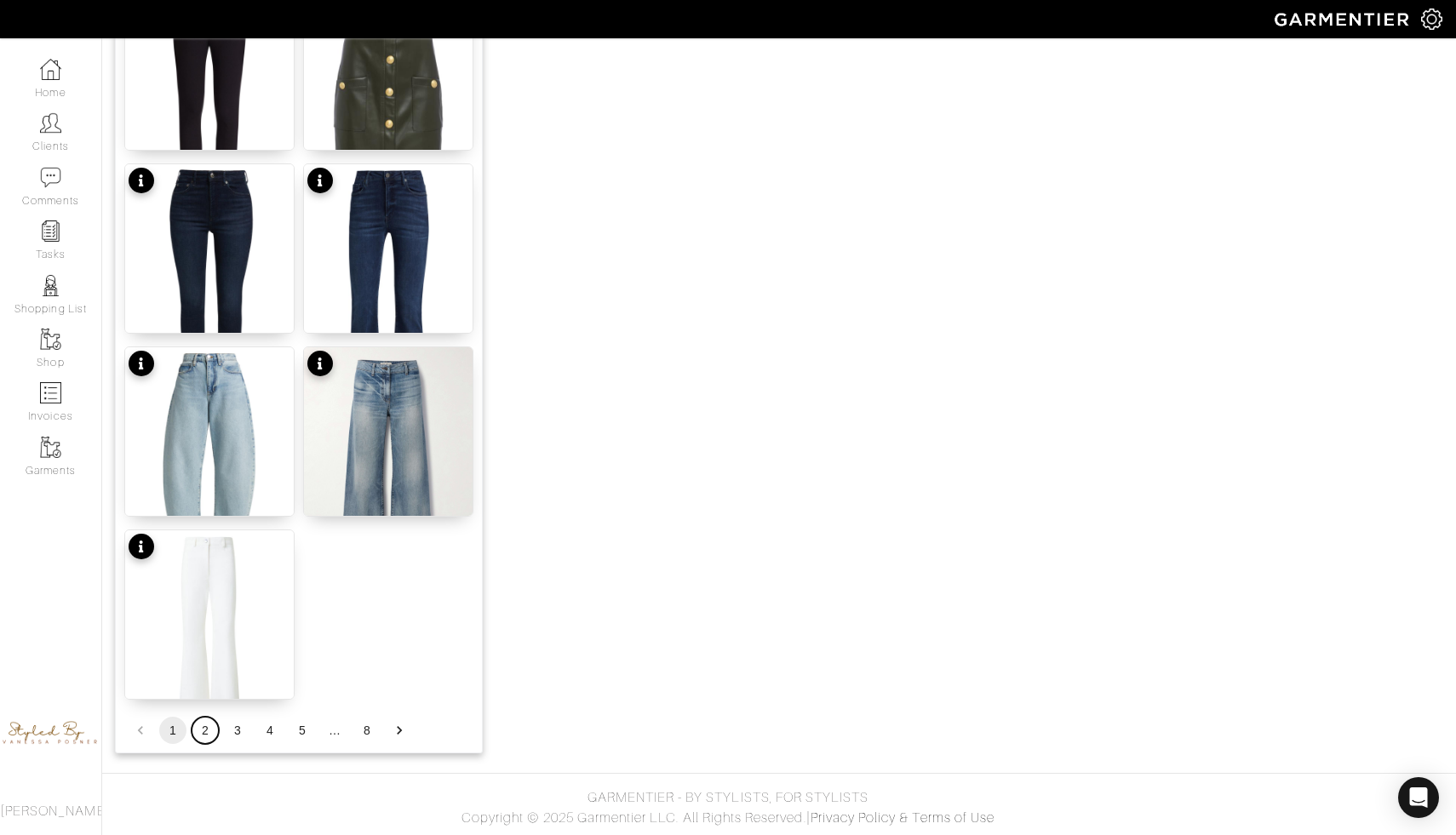
click at [210, 739] on button "2" at bounding box center [205, 730] width 27 height 27
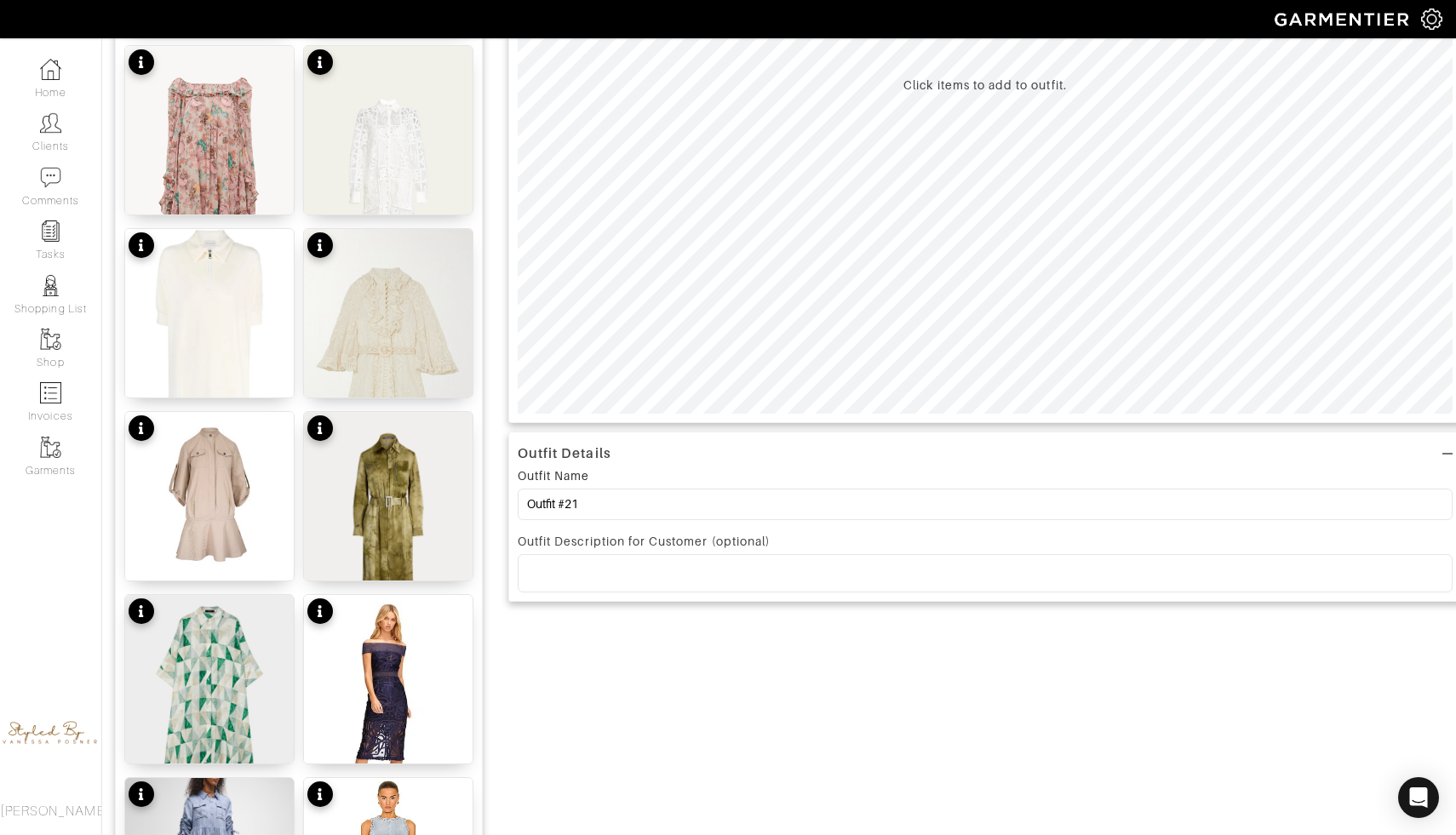
scroll to position [439, 0]
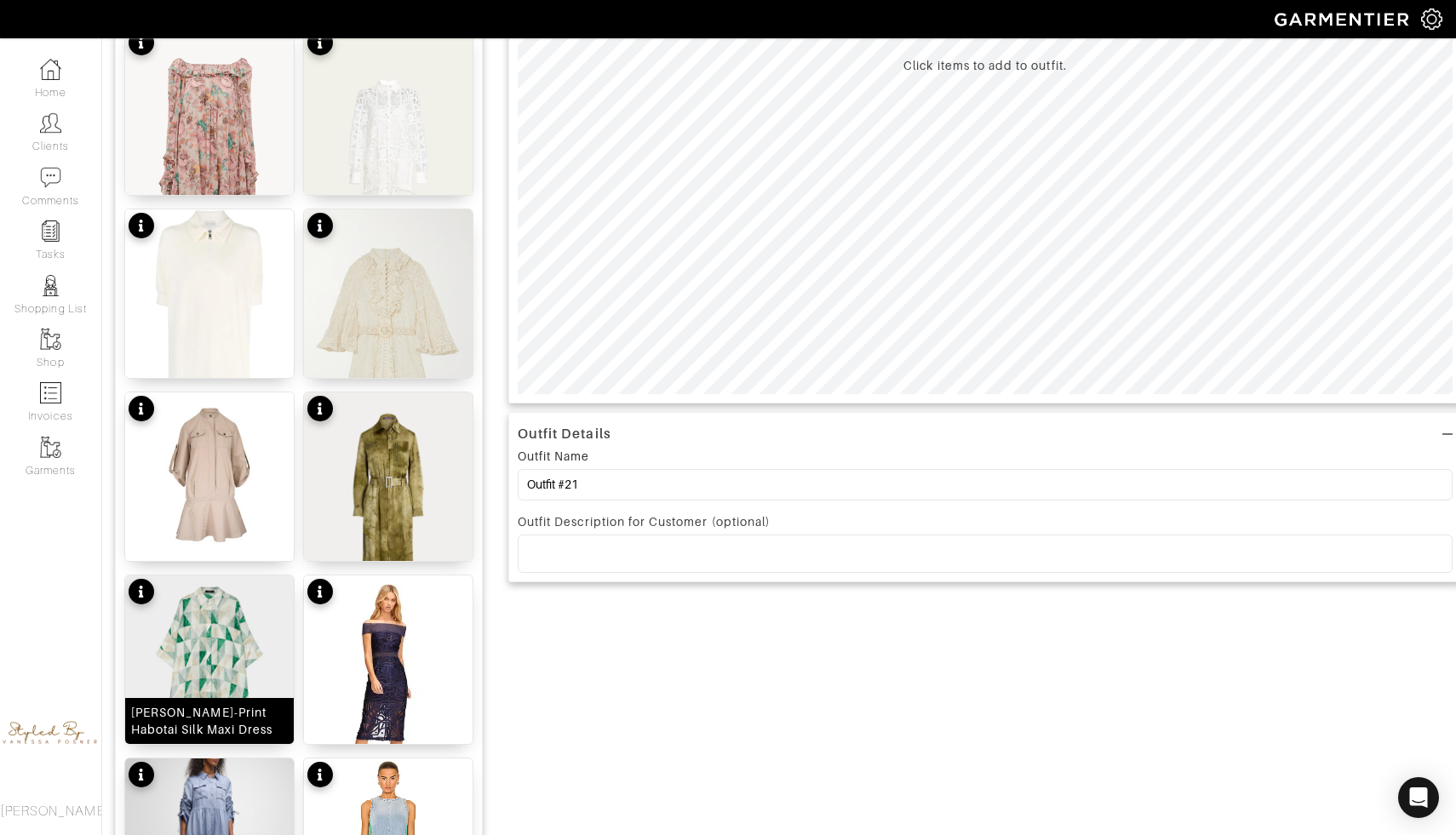
click at [190, 658] on img at bounding box center [210, 681] width 169 height 211
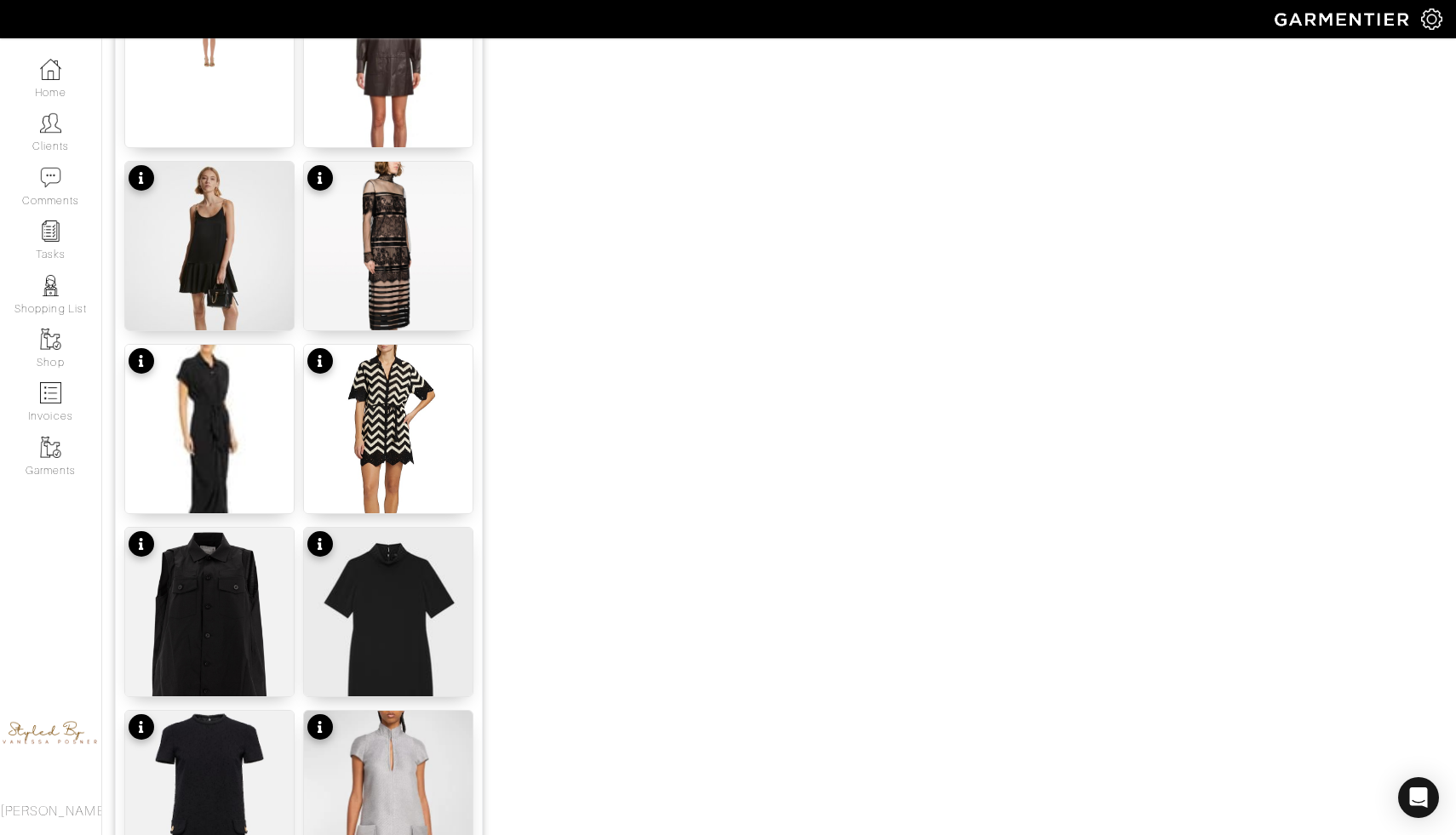
scroll to position [1949, 0]
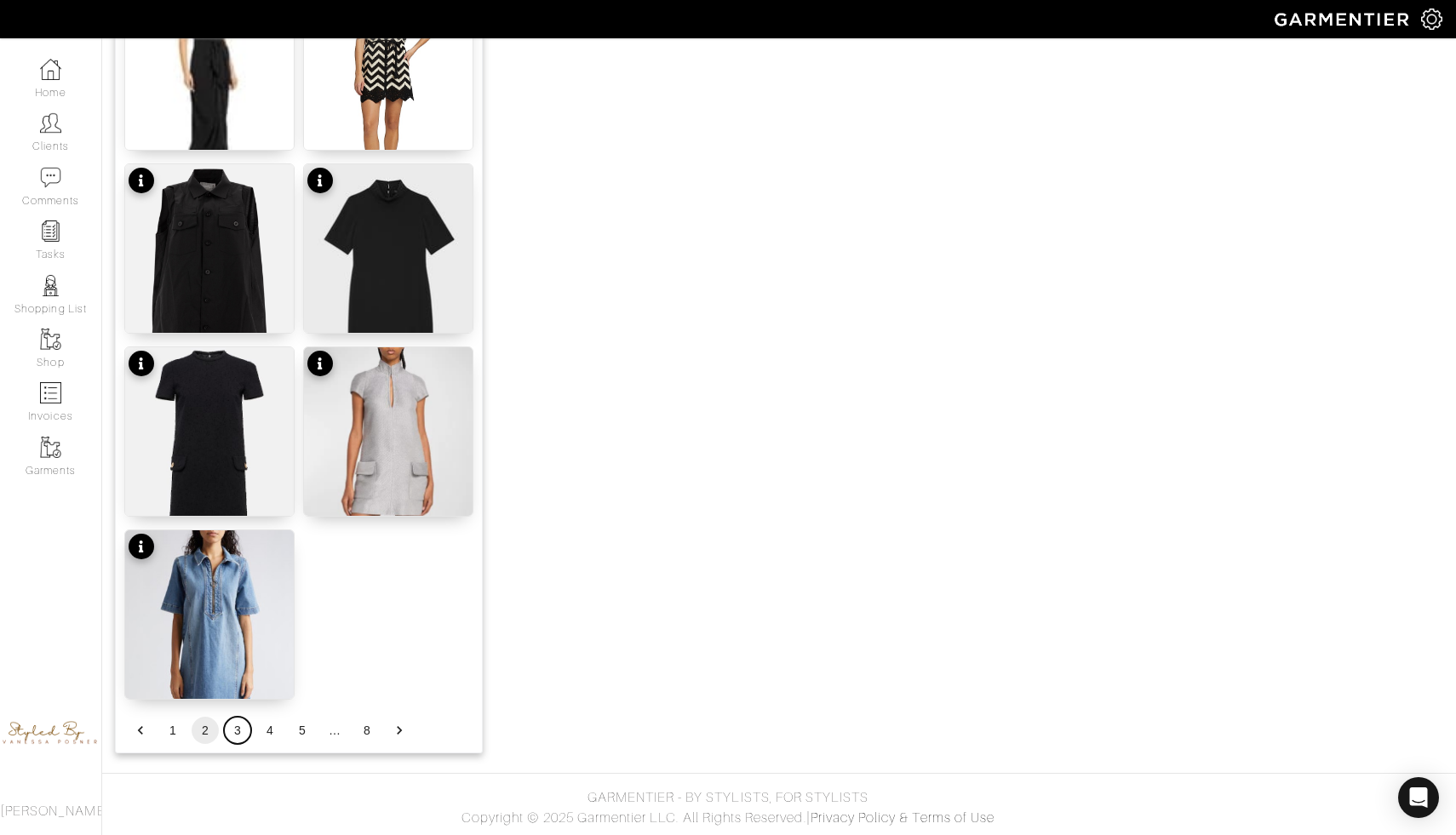
click at [243, 733] on button "3" at bounding box center [237, 730] width 27 height 27
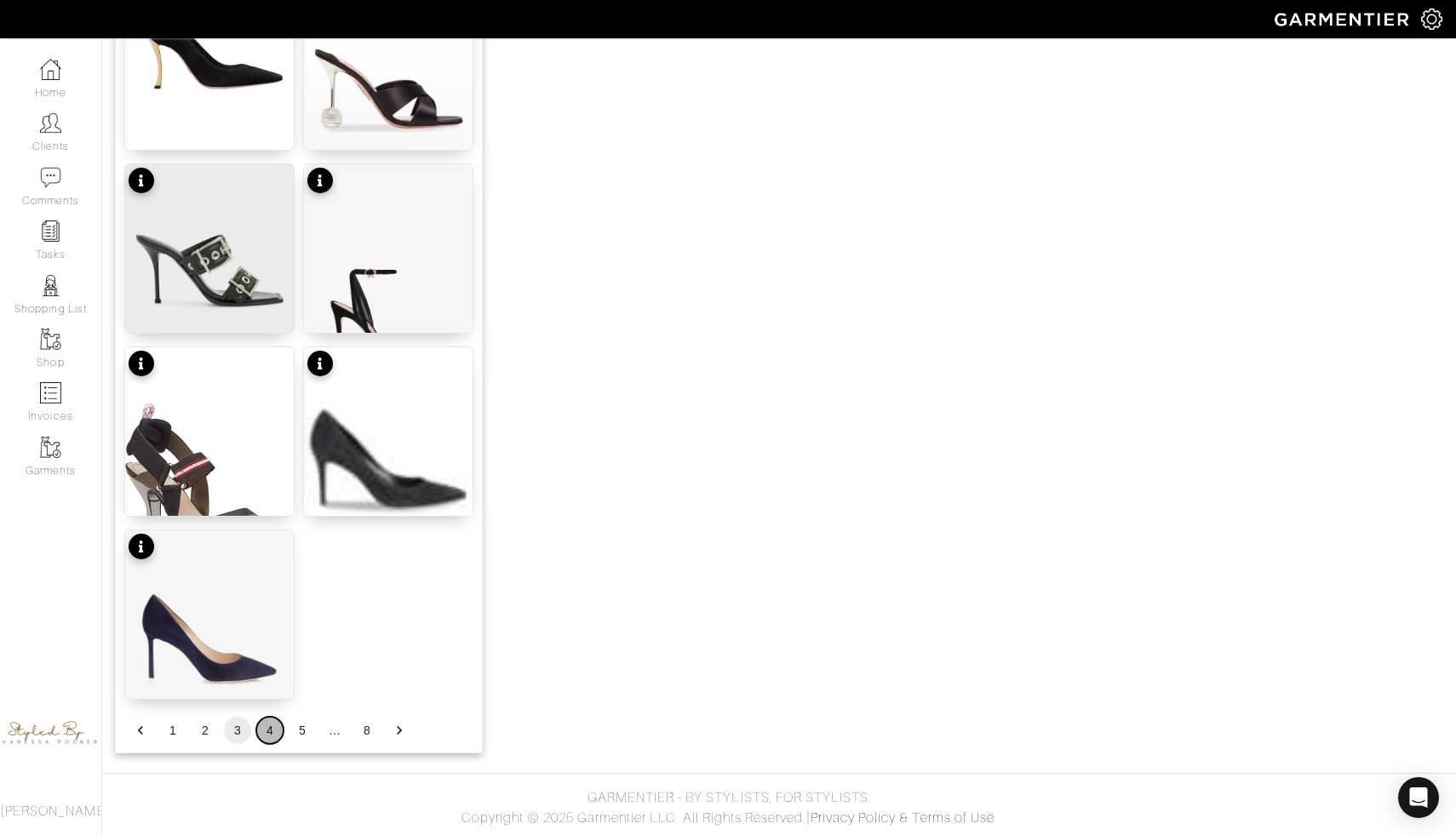
click at [269, 740] on button "4" at bounding box center [269, 730] width 27 height 27
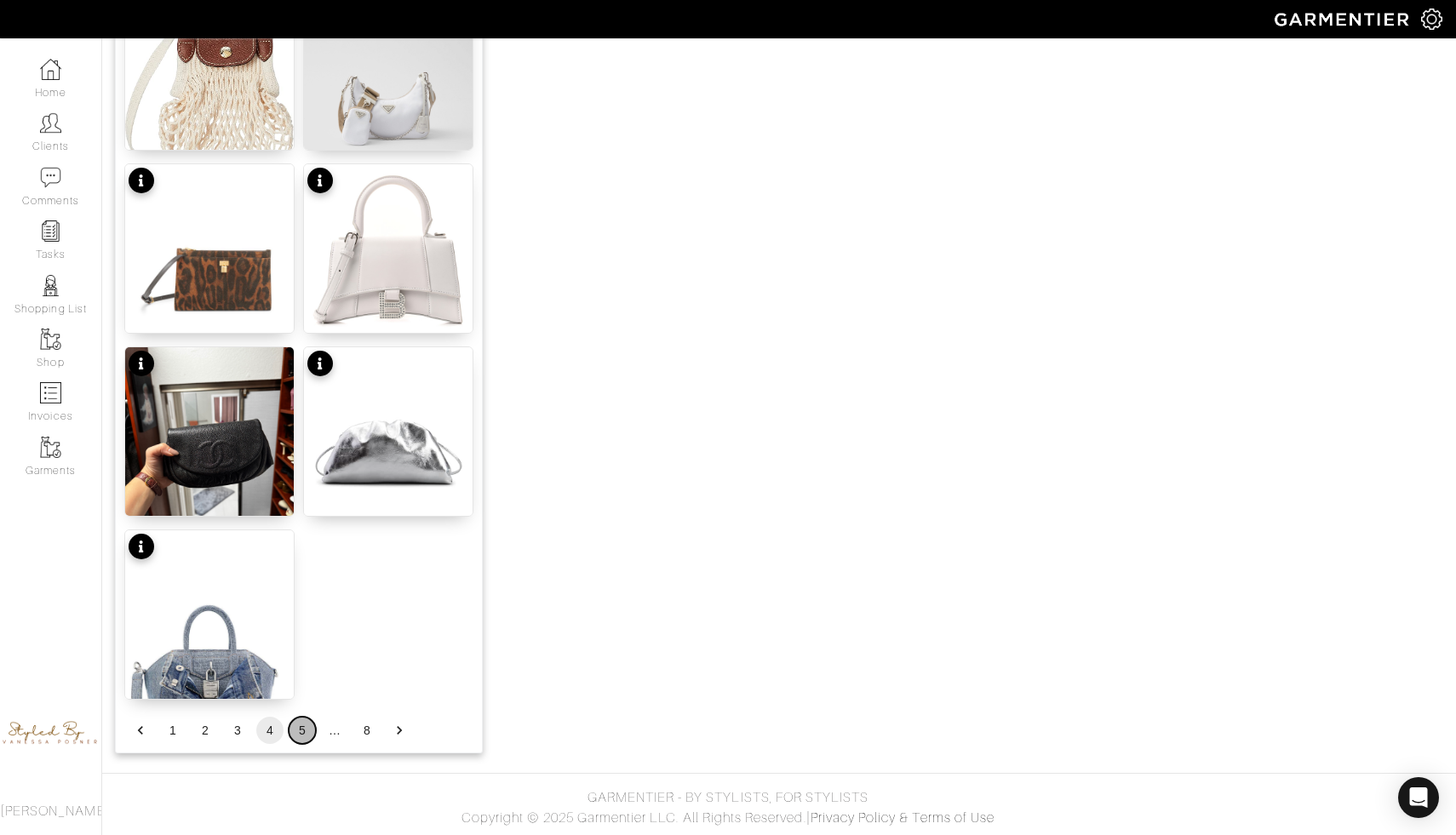
click at [298, 736] on button "5" at bounding box center [301, 730] width 27 height 27
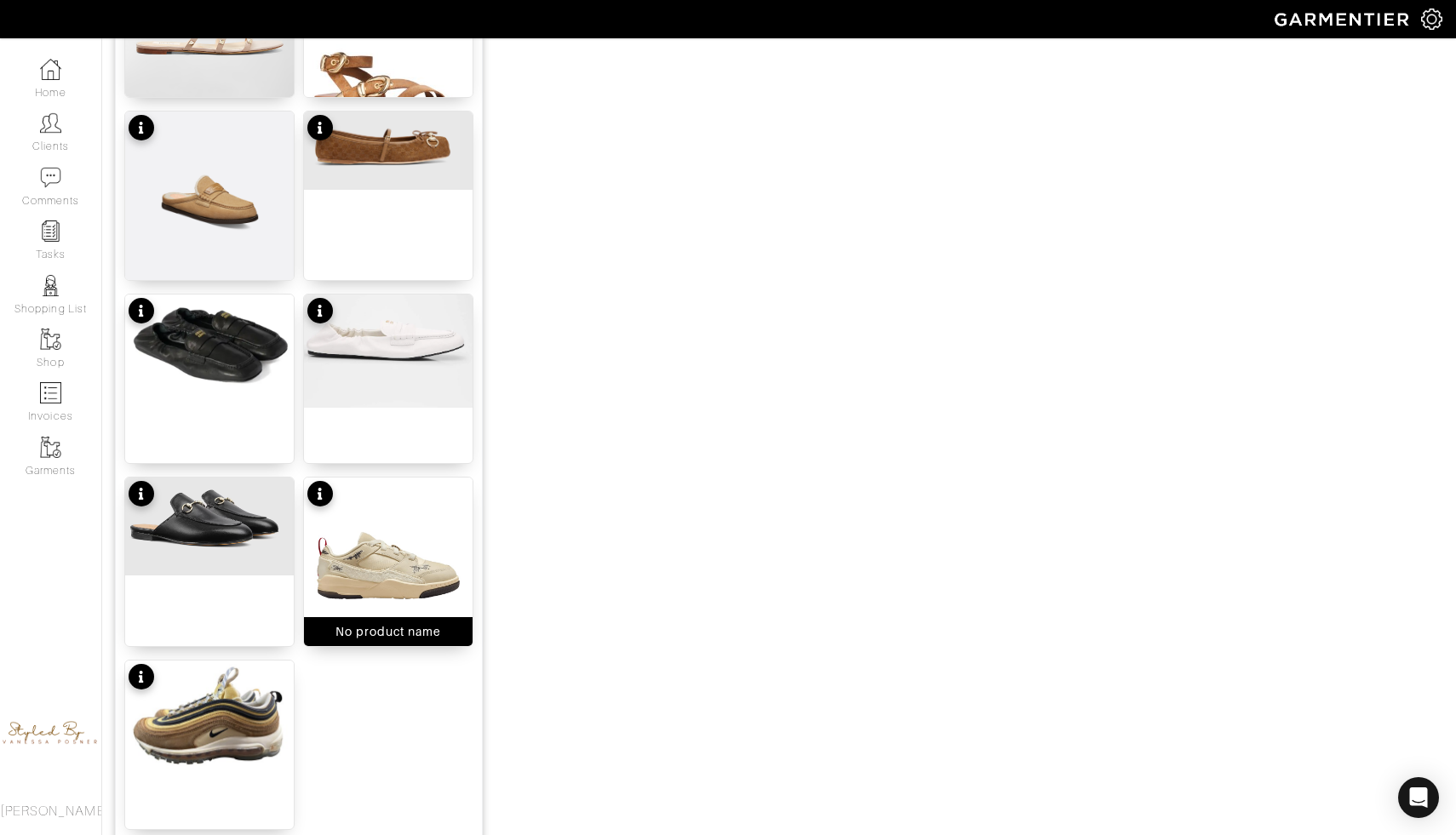
scroll to position [1800, 0]
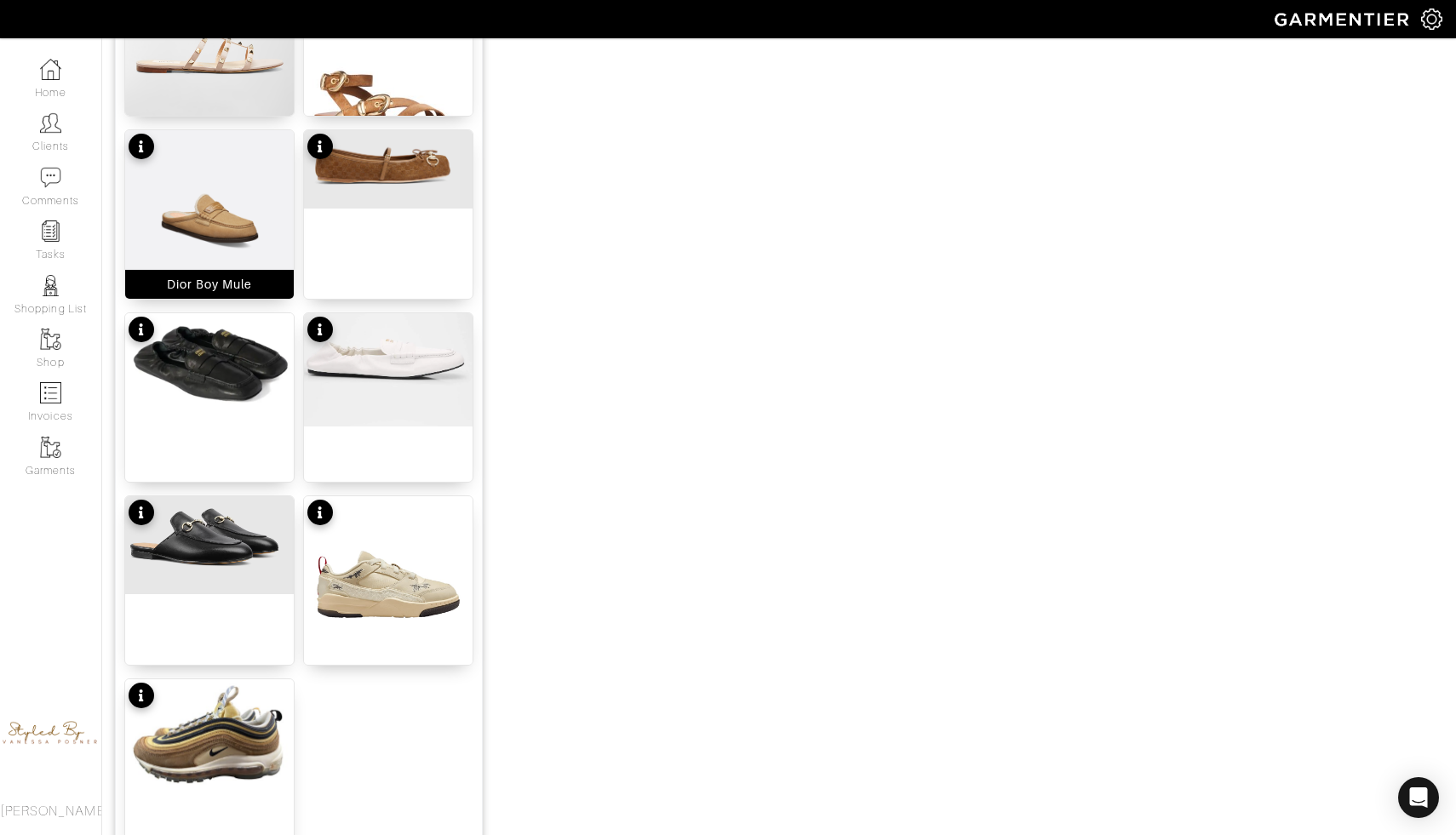
click at [229, 195] on img at bounding box center [210, 221] width 169 height 182
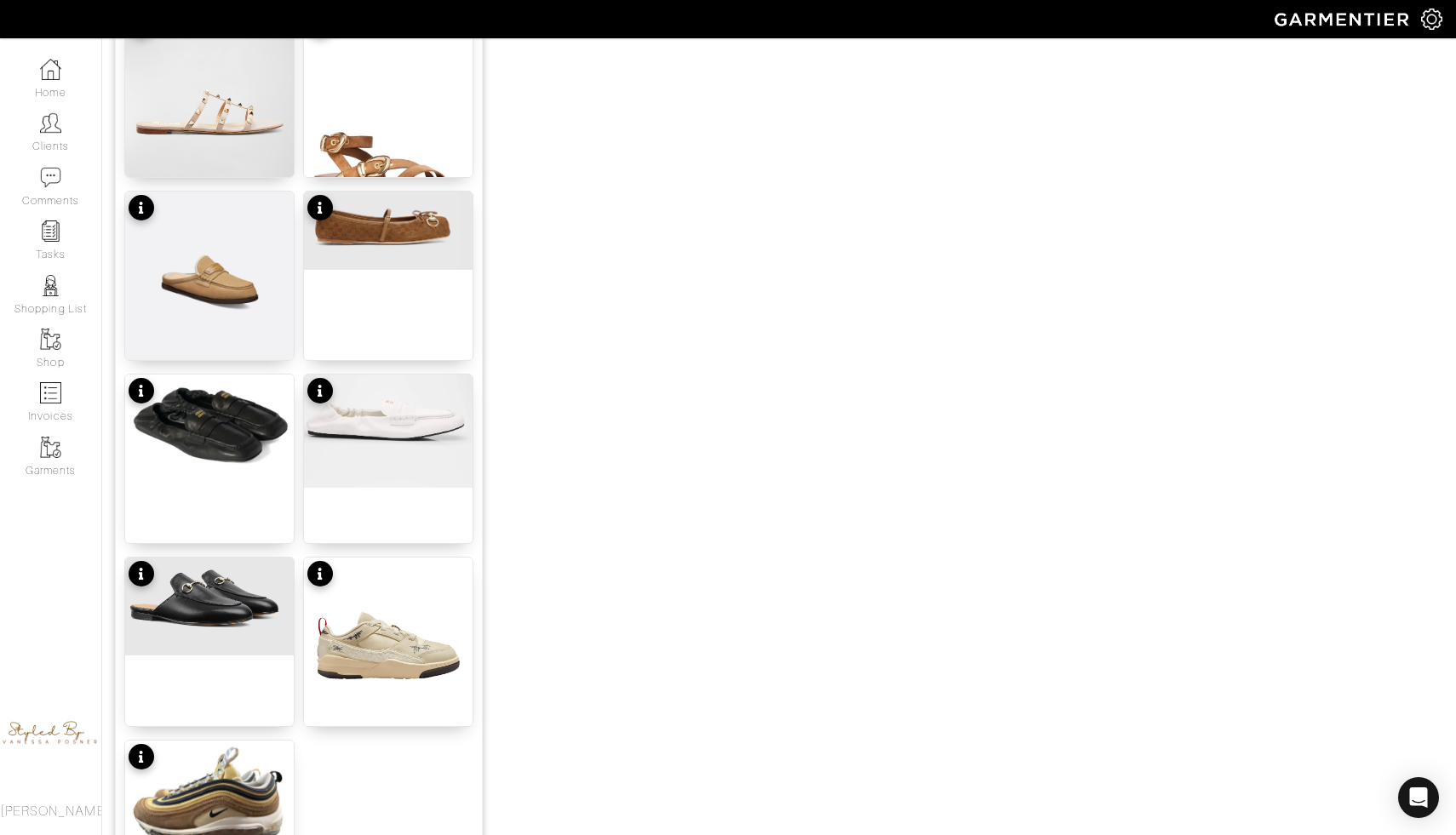
scroll to position [1949, 0]
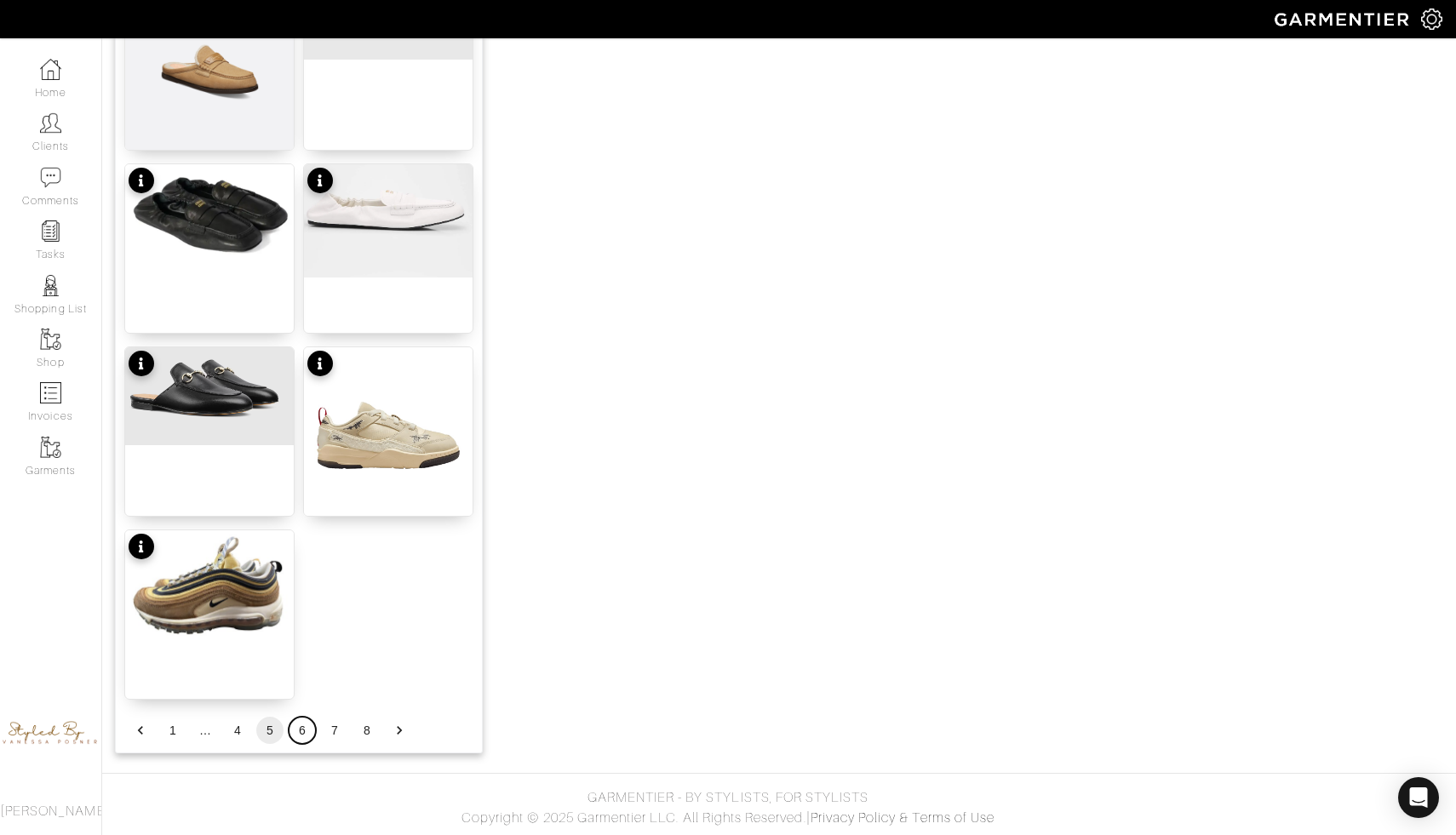
click at [302, 736] on button "6" at bounding box center [301, 730] width 27 height 27
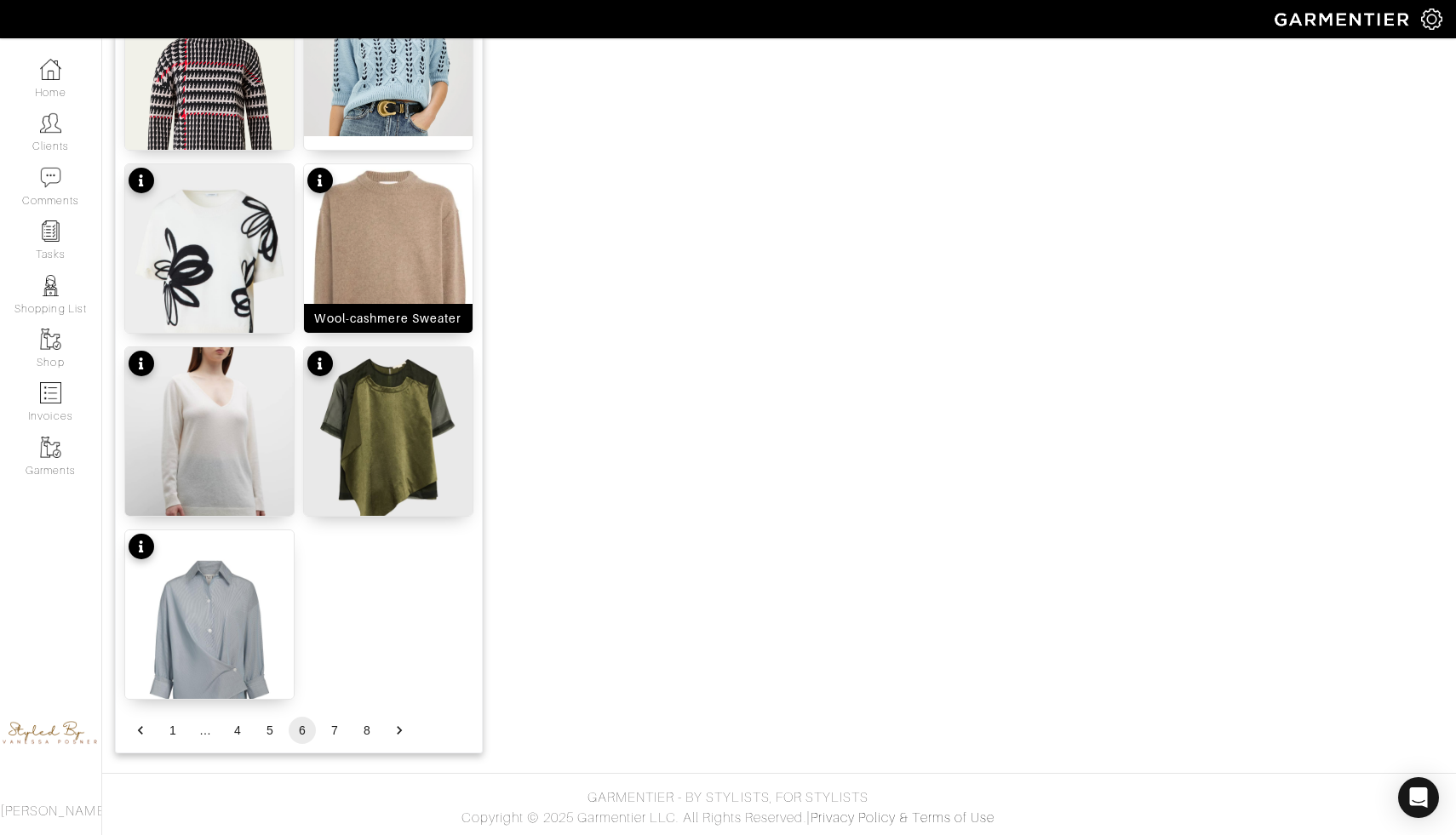
click at [388, 311] on div "Wool-cashmere Sweater" at bounding box center [388, 318] width 147 height 17
click at [238, 733] on button "4" at bounding box center [237, 730] width 27 height 27
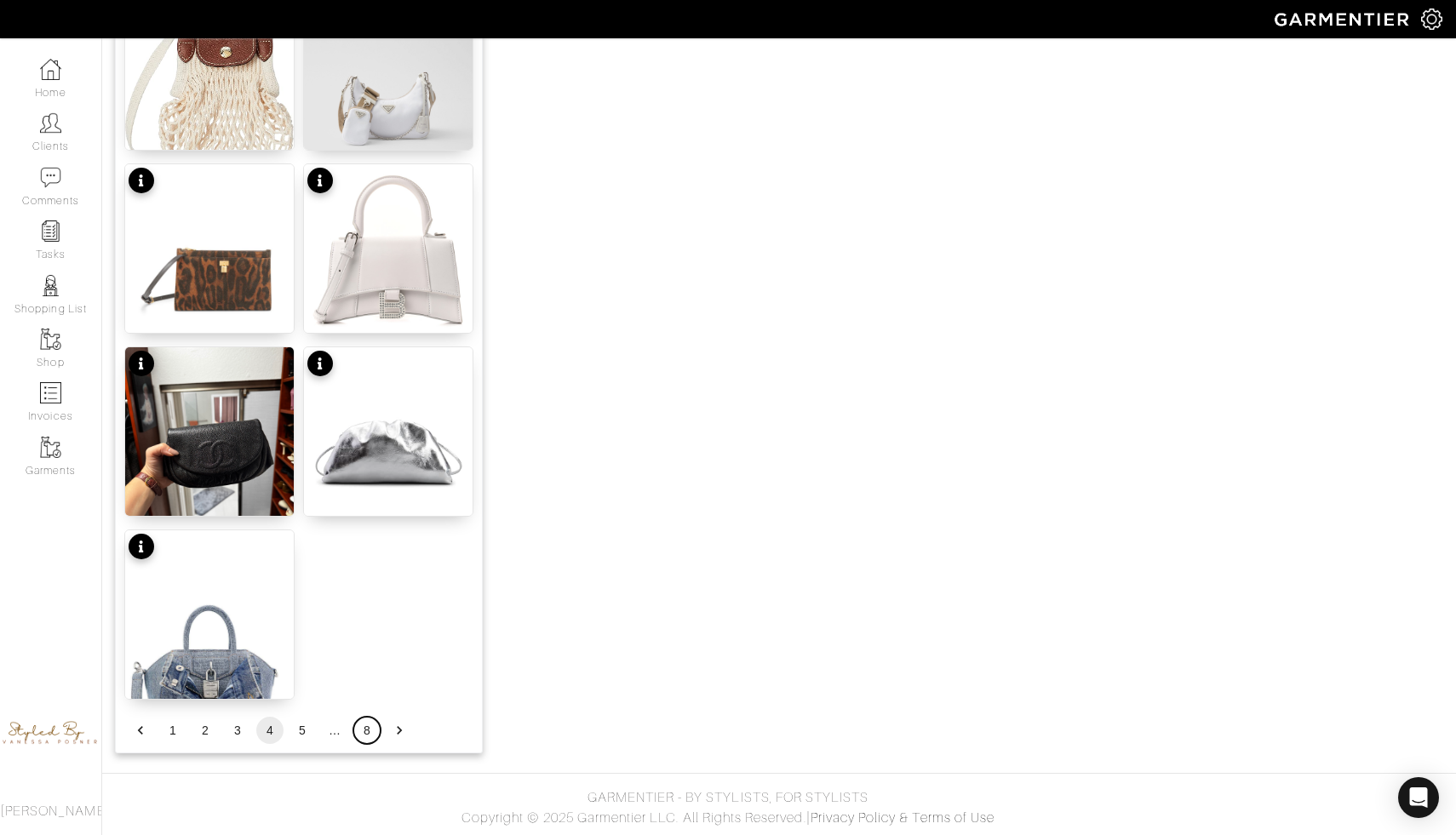
click at [367, 727] on button "8" at bounding box center [366, 730] width 27 height 27
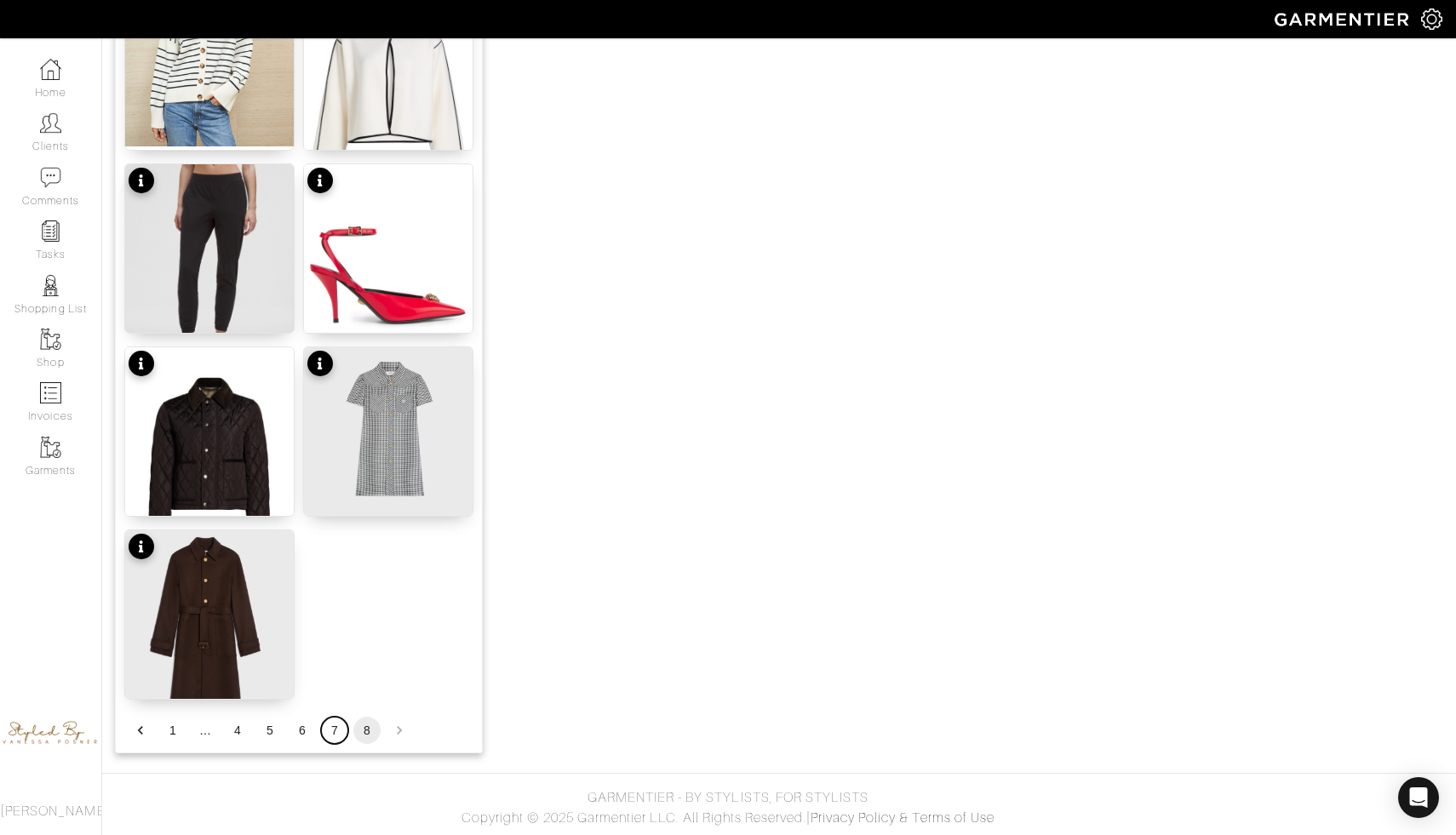
click at [333, 733] on button "7" at bounding box center [334, 730] width 27 height 27
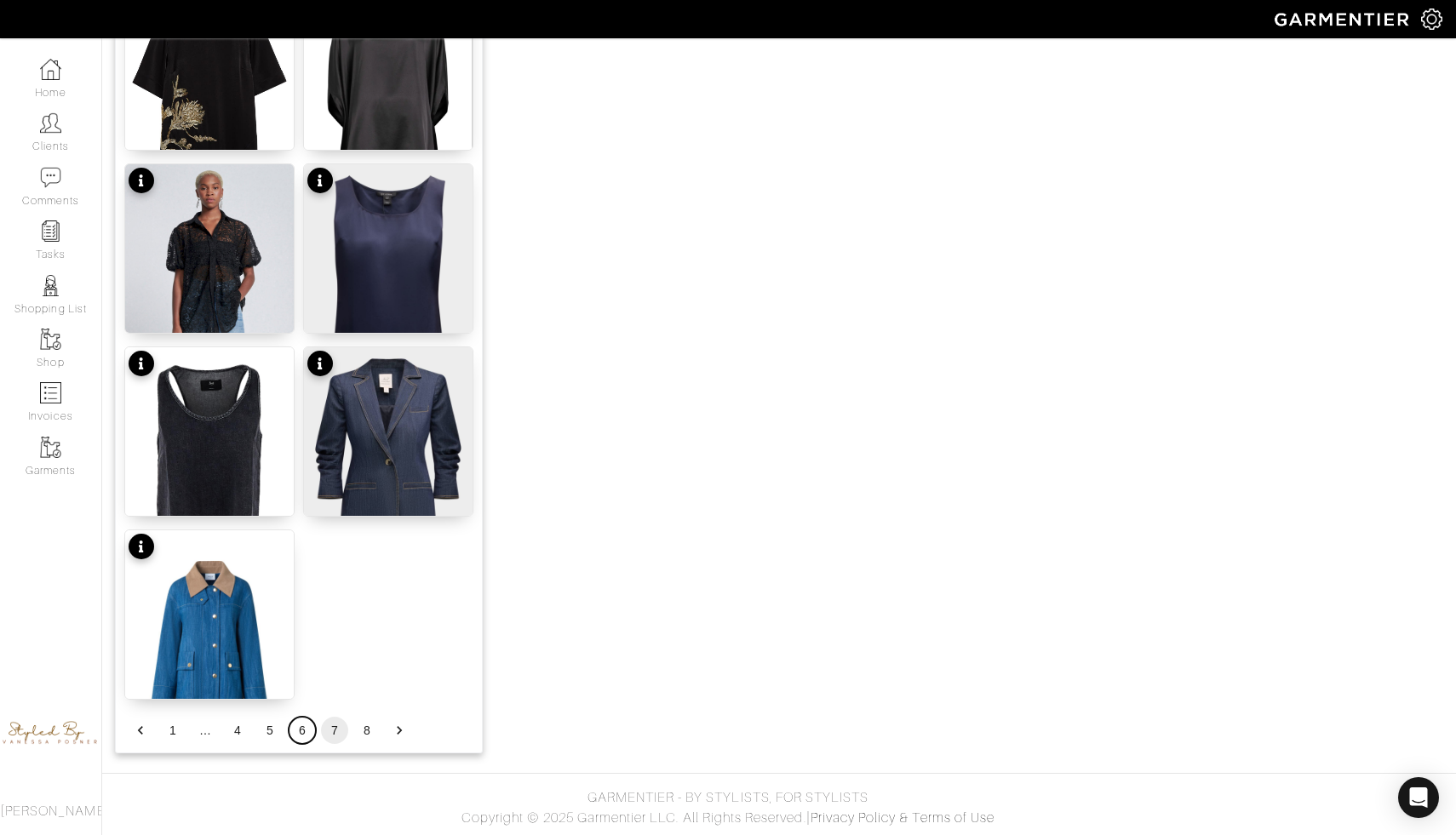
click at [300, 733] on button "6" at bounding box center [301, 730] width 27 height 27
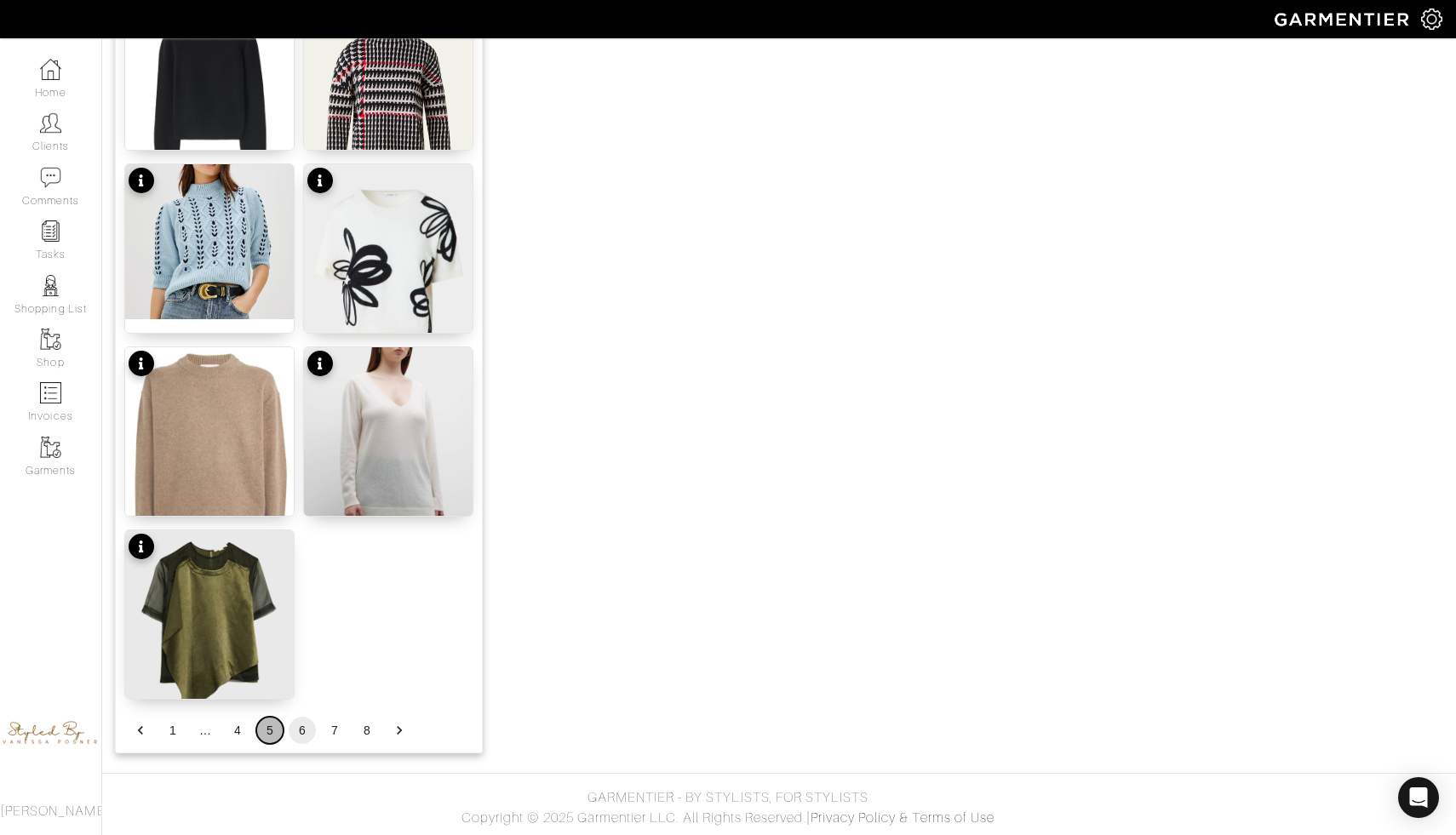
click at [270, 733] on button "5" at bounding box center [269, 730] width 27 height 27
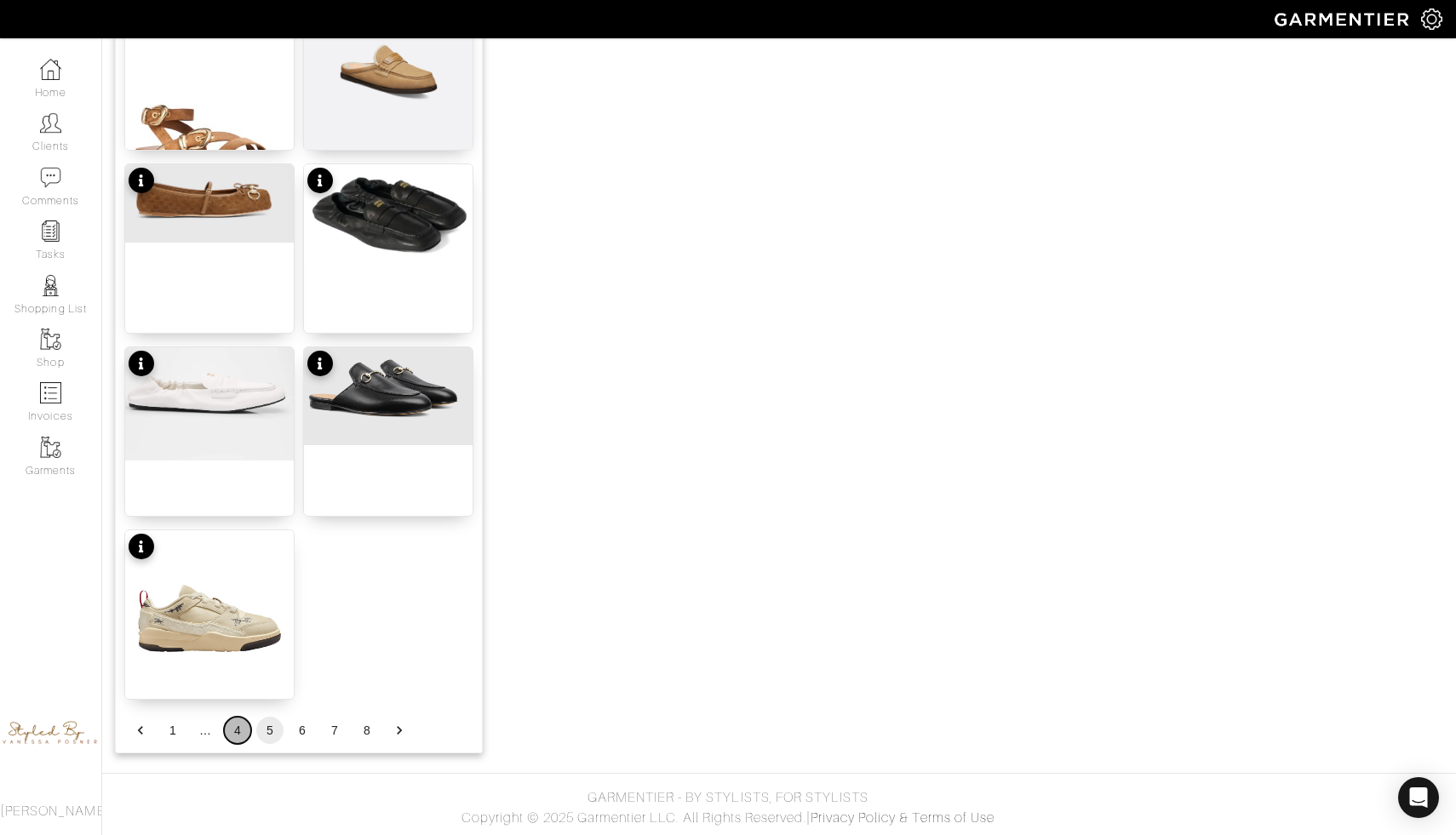
click at [237, 727] on button "4" at bounding box center [237, 730] width 27 height 27
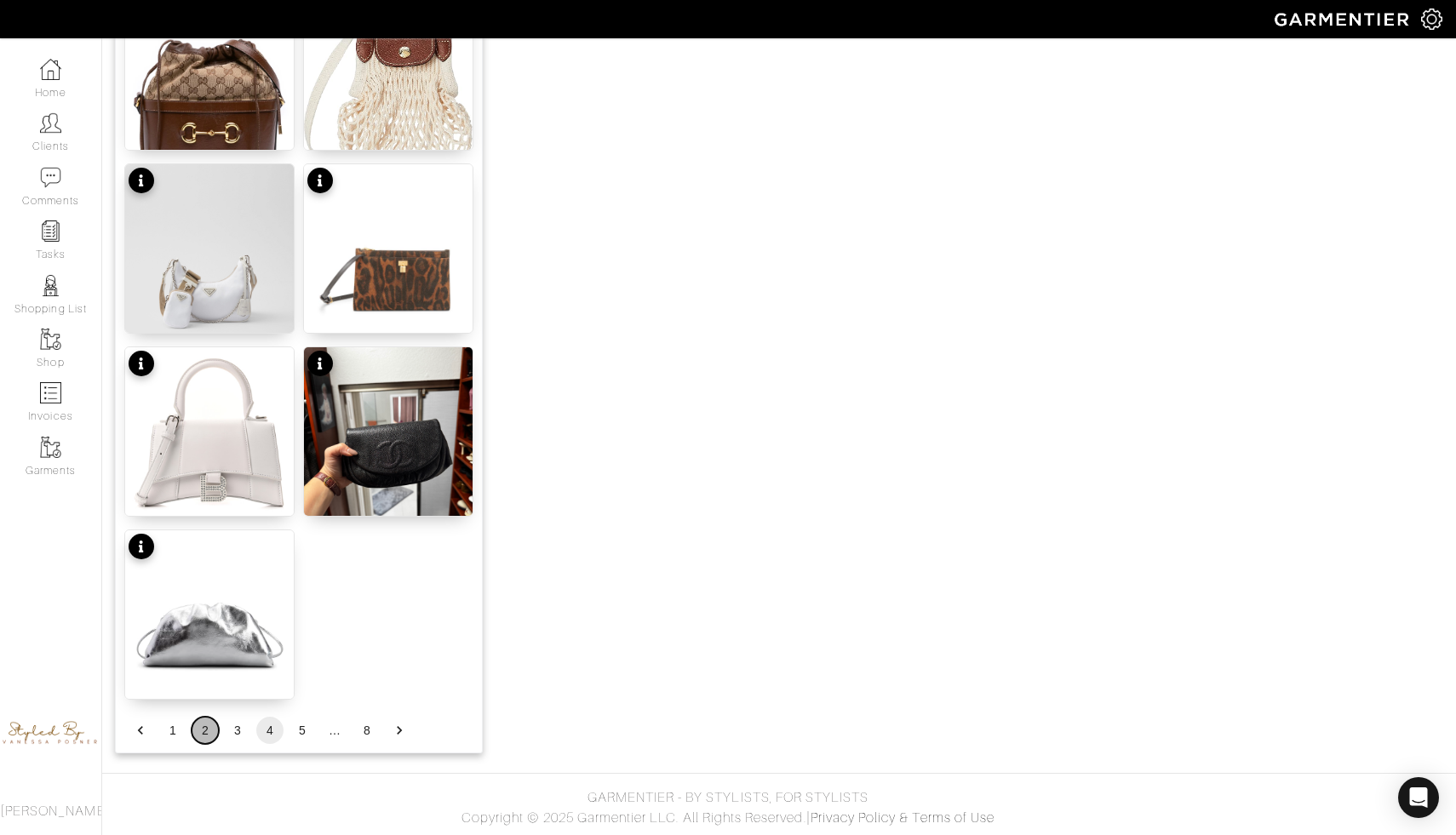
click at [209, 718] on button "2" at bounding box center [205, 730] width 27 height 27
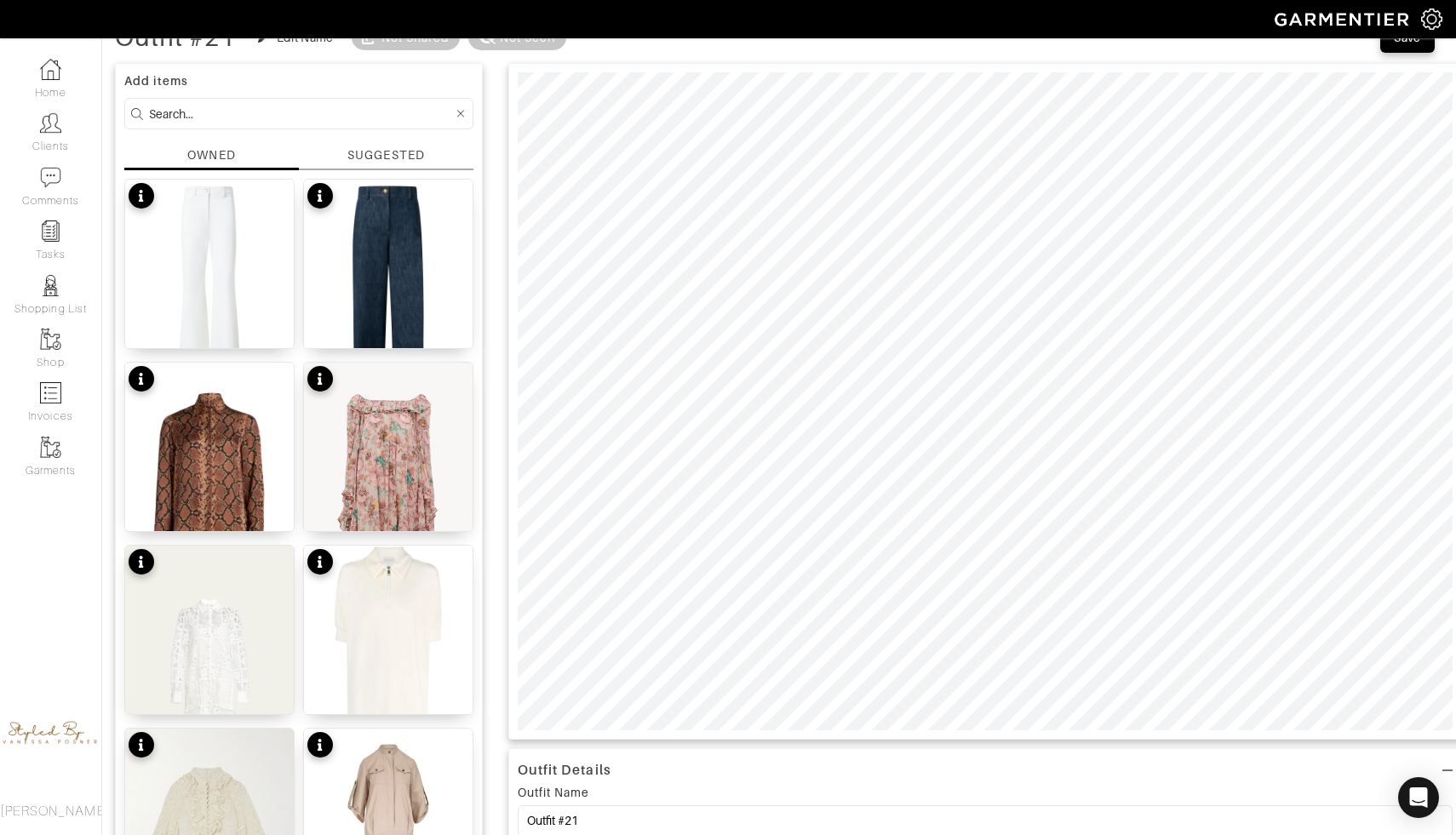
scroll to position [0, 0]
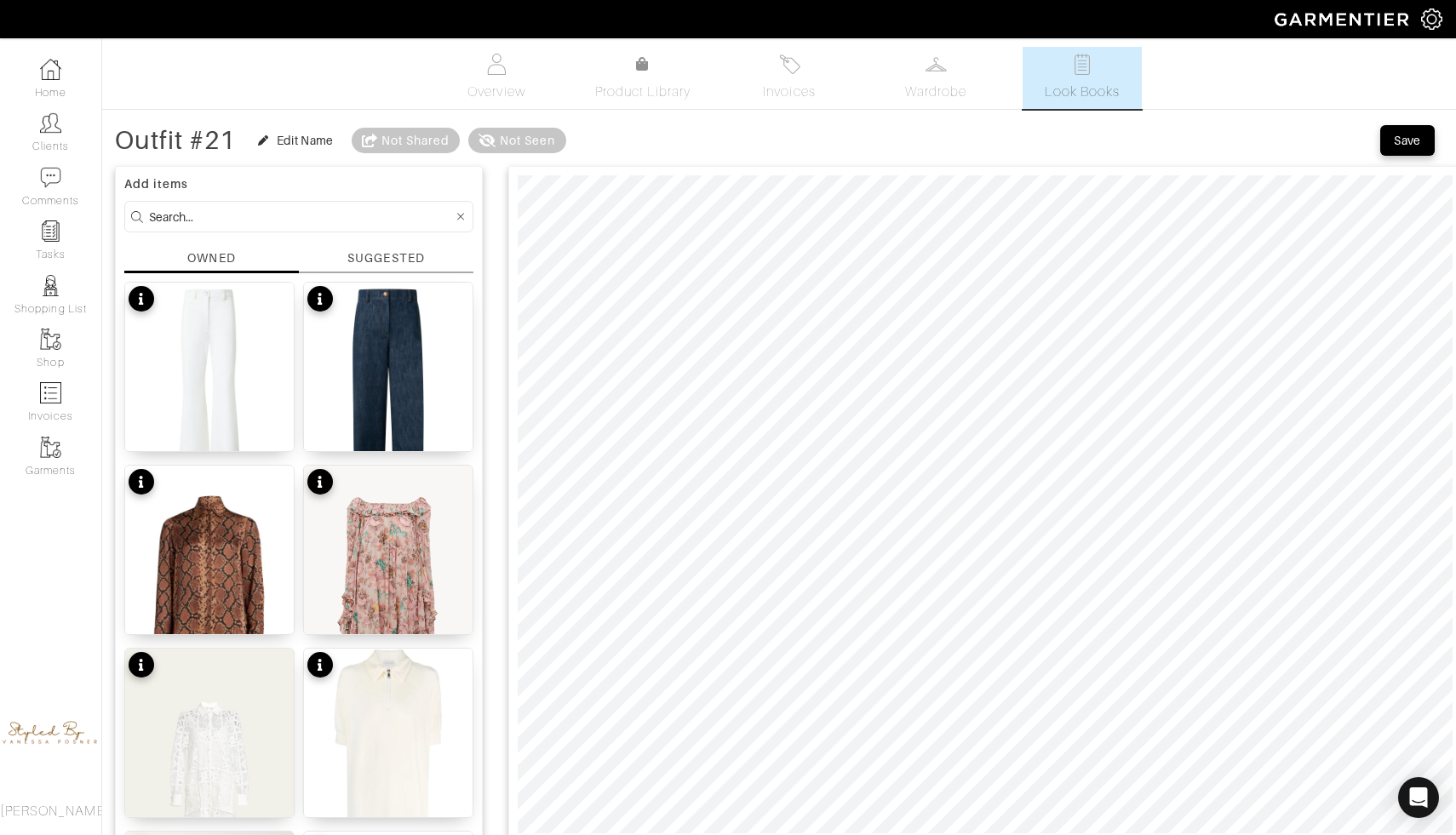
click at [274, 217] on input at bounding box center [301, 216] width 304 height 21
type input "ysl"
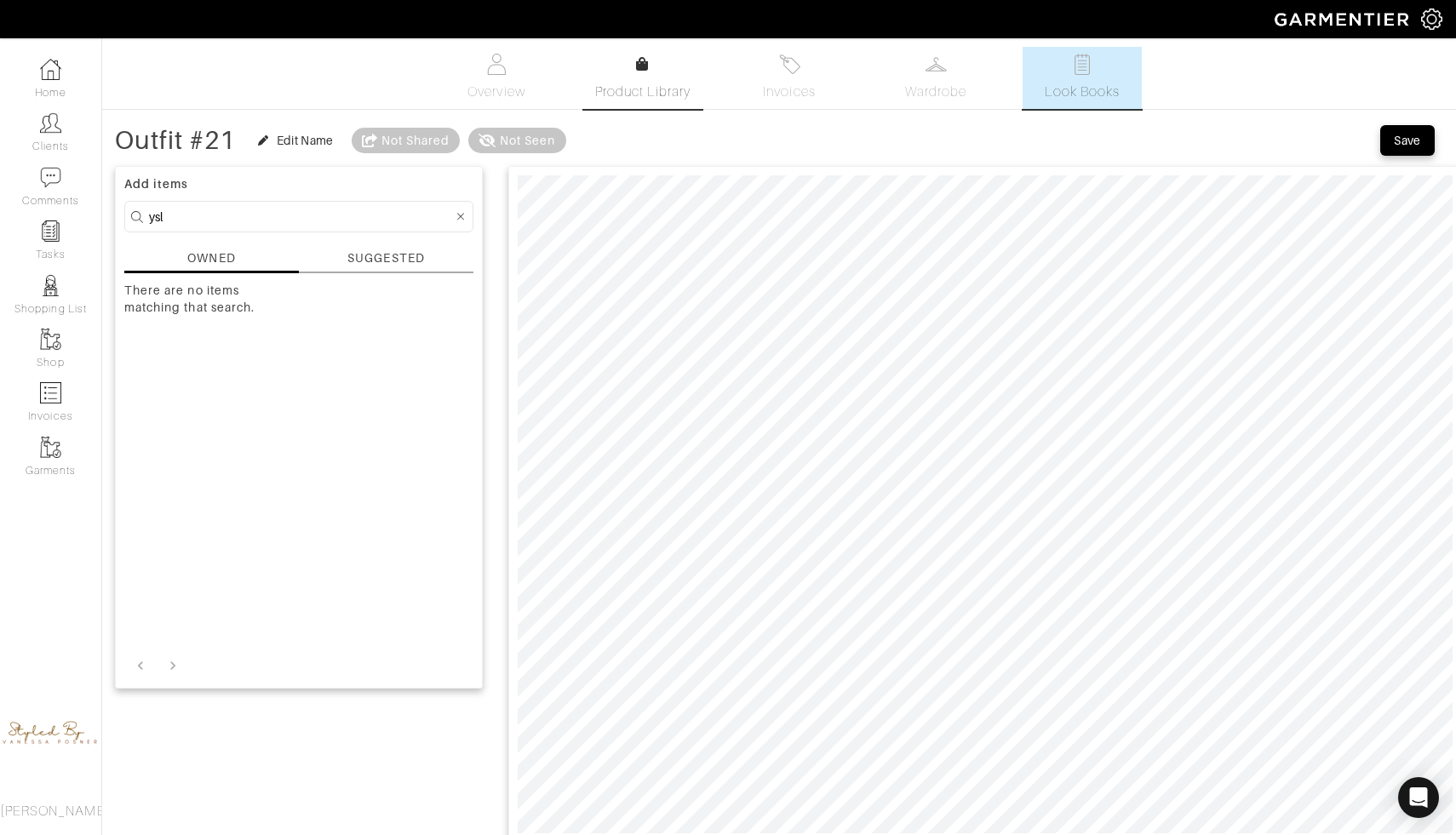
click at [659, 69] on link "Product Library" at bounding box center [643, 79] width 119 height 48
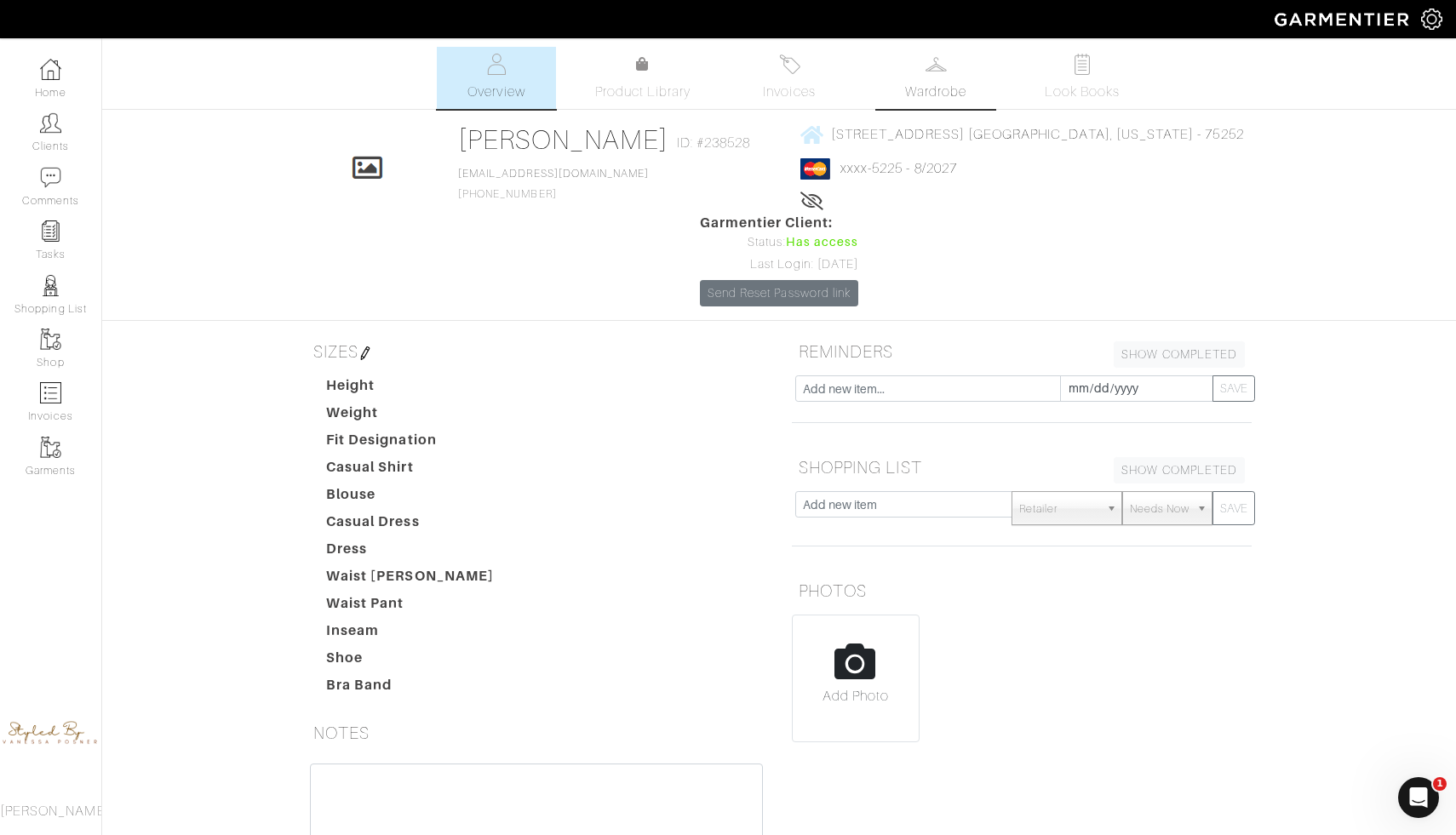
click at [940, 68] on img at bounding box center [935, 64] width 21 height 21
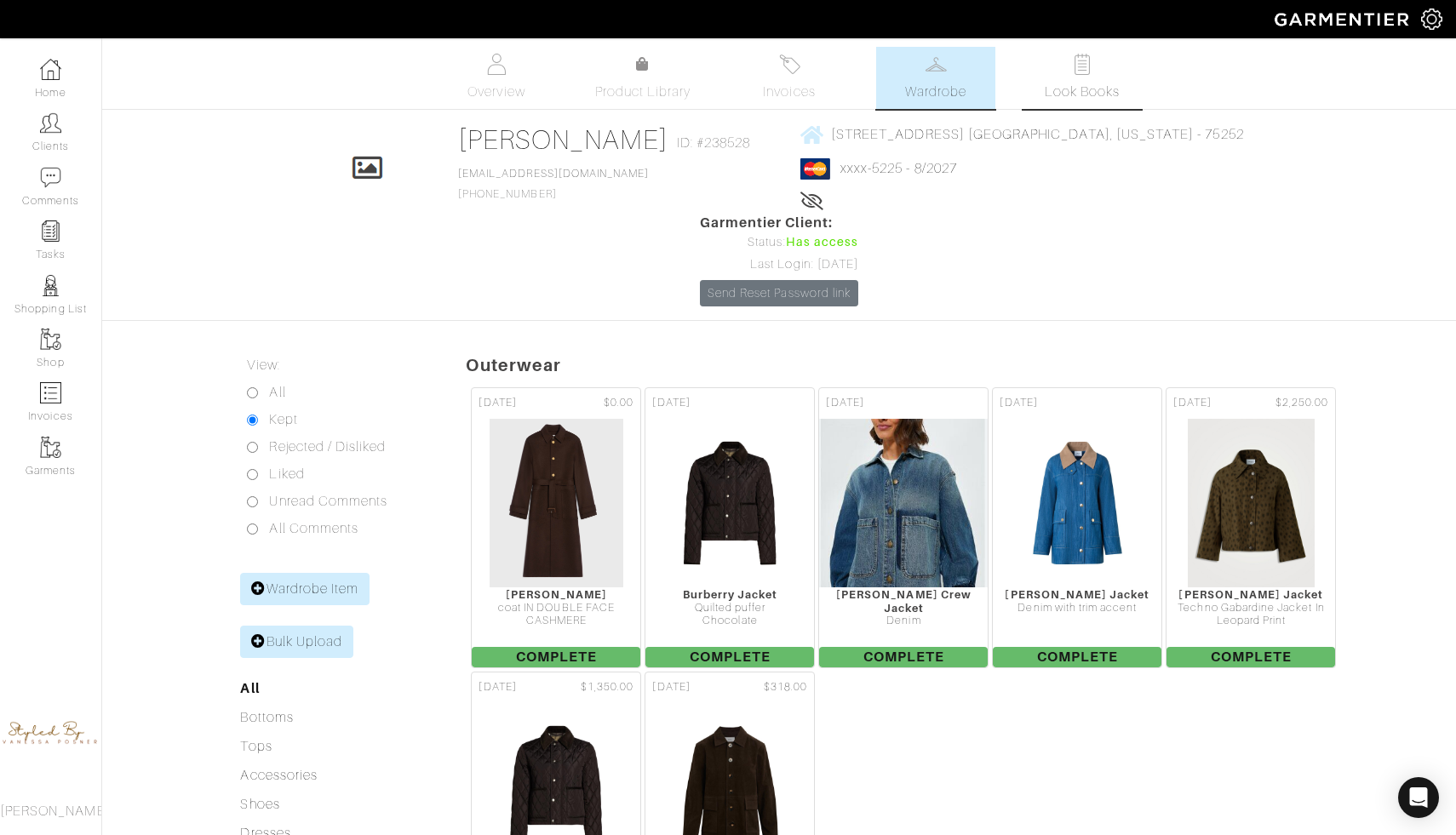
click at [1053, 64] on link "Look Books" at bounding box center [1082, 78] width 119 height 63
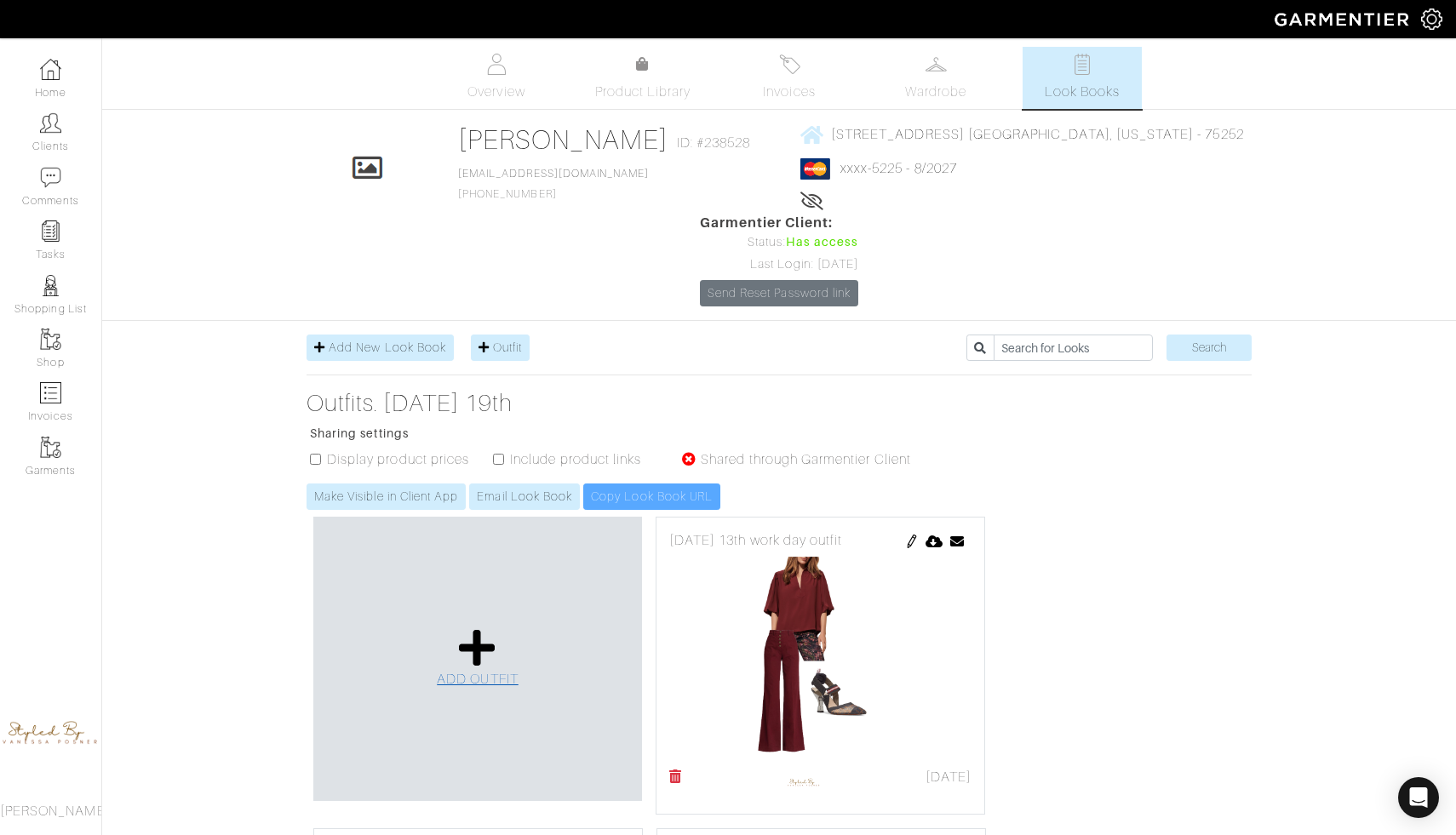
click at [500, 627] on link "ADD OUTFIT" at bounding box center [477, 658] width 81 height 63
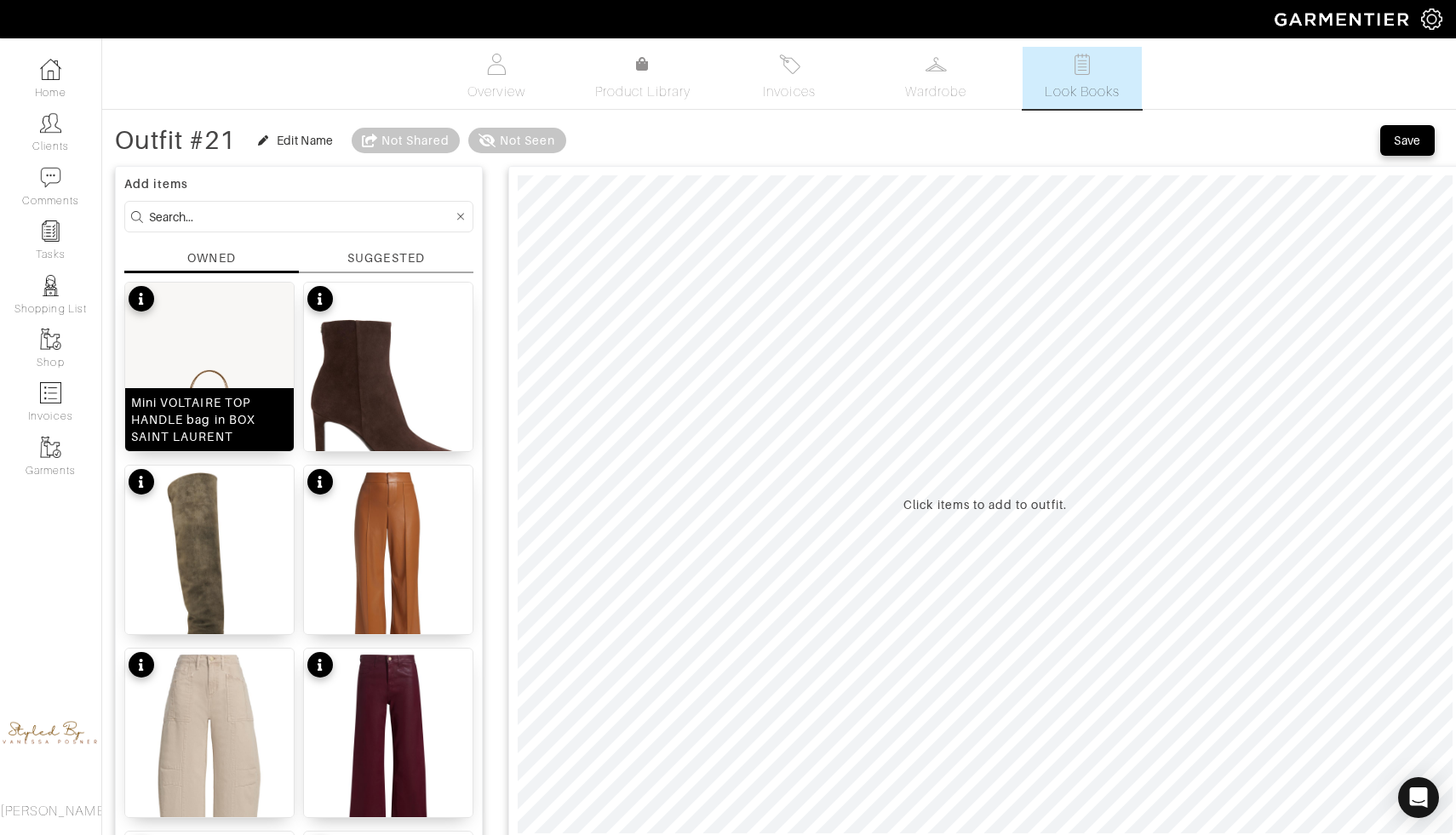
click at [275, 373] on img at bounding box center [210, 388] width 169 height 211
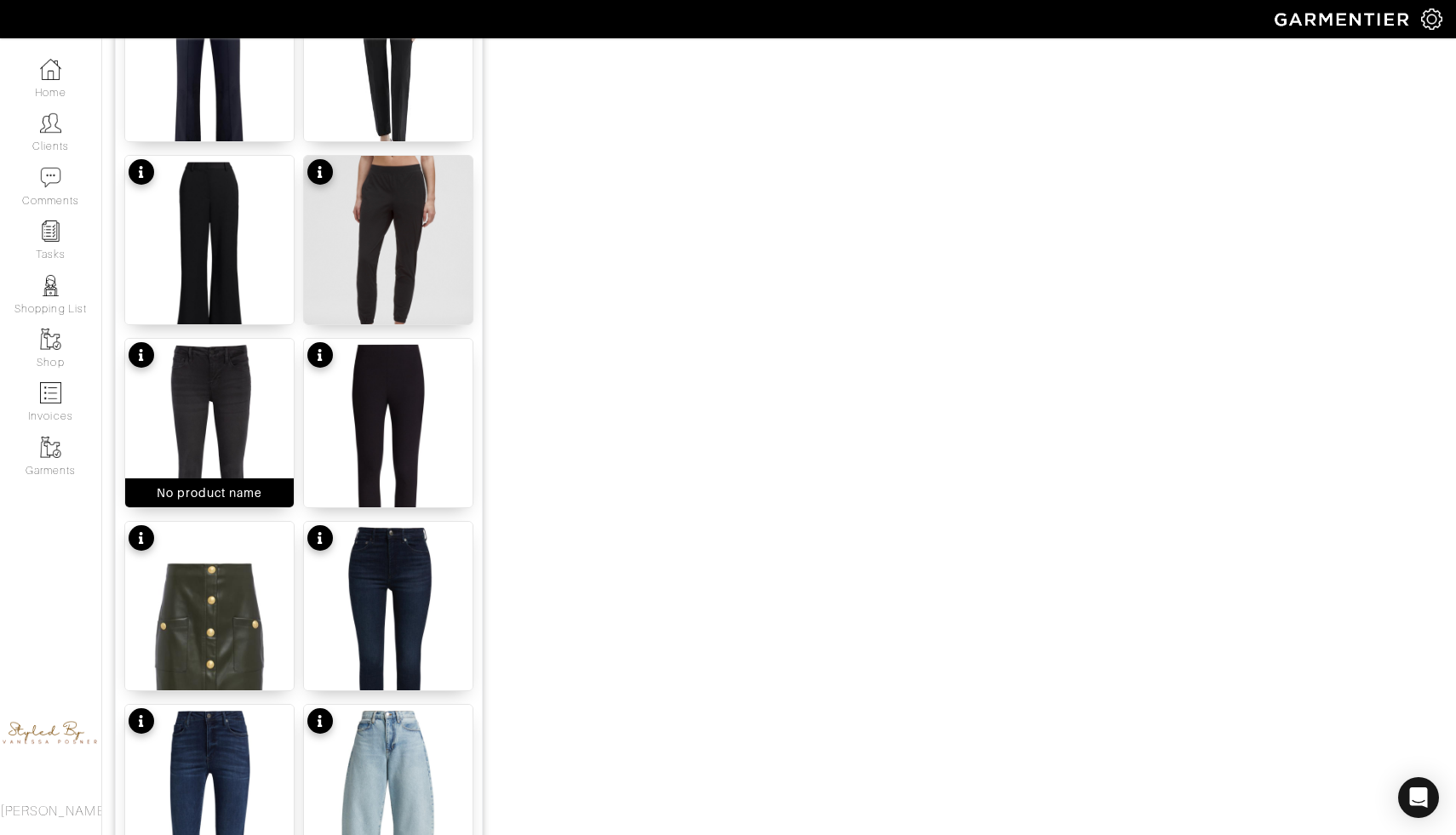
scroll to position [1949, 0]
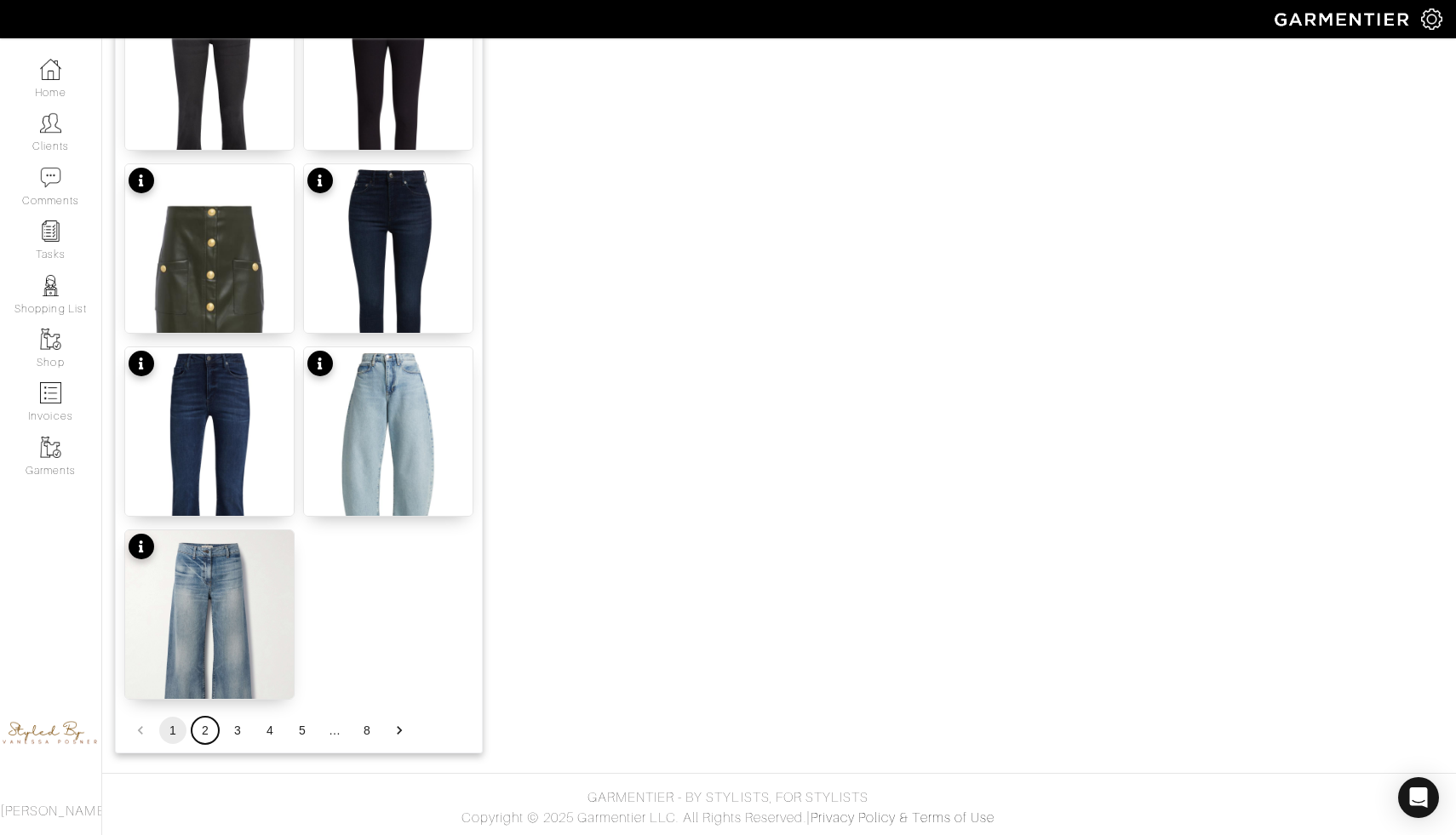
click at [209, 731] on button "2" at bounding box center [205, 730] width 27 height 27
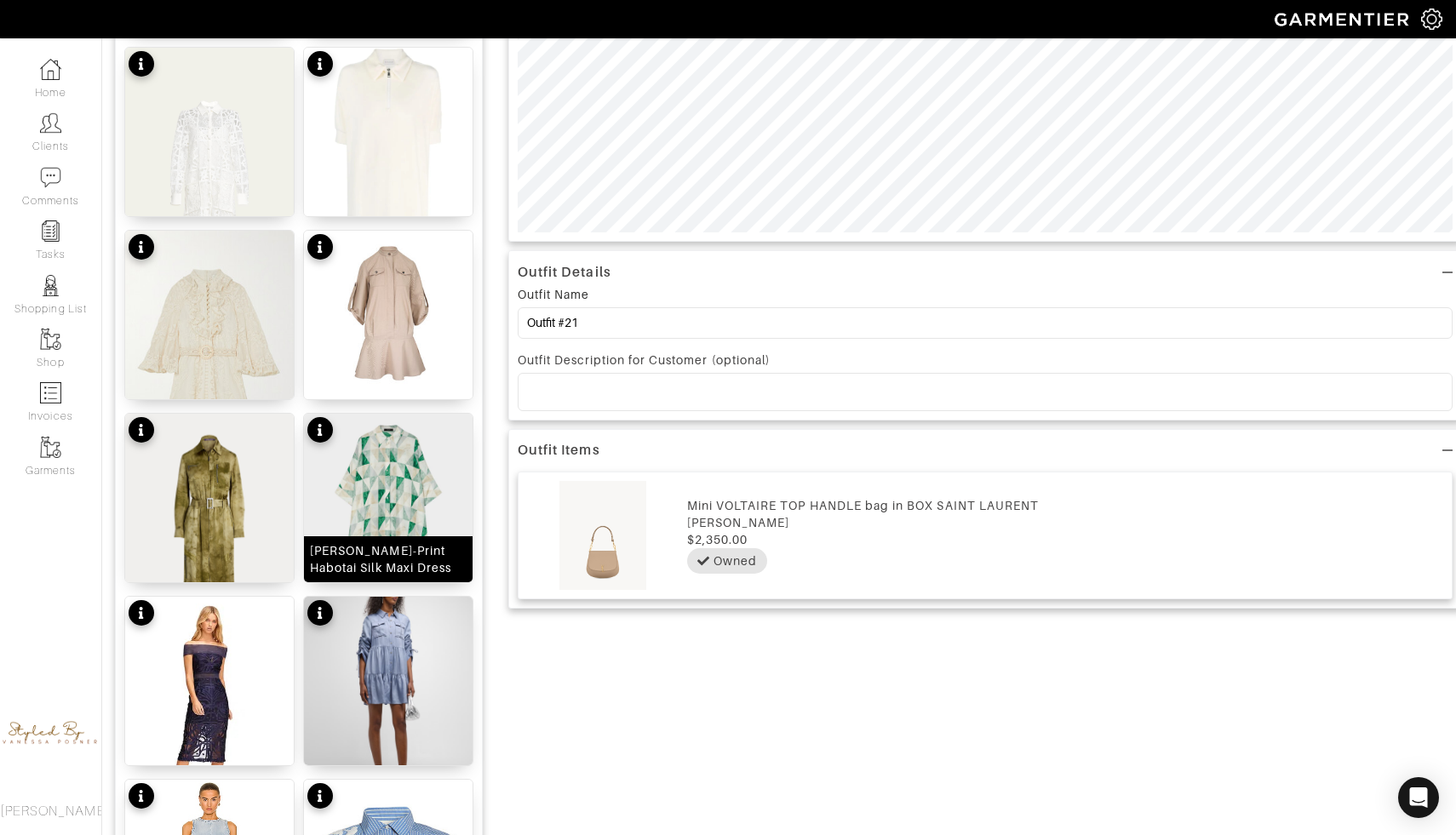
click at [428, 452] on img at bounding box center [389, 519] width 169 height 211
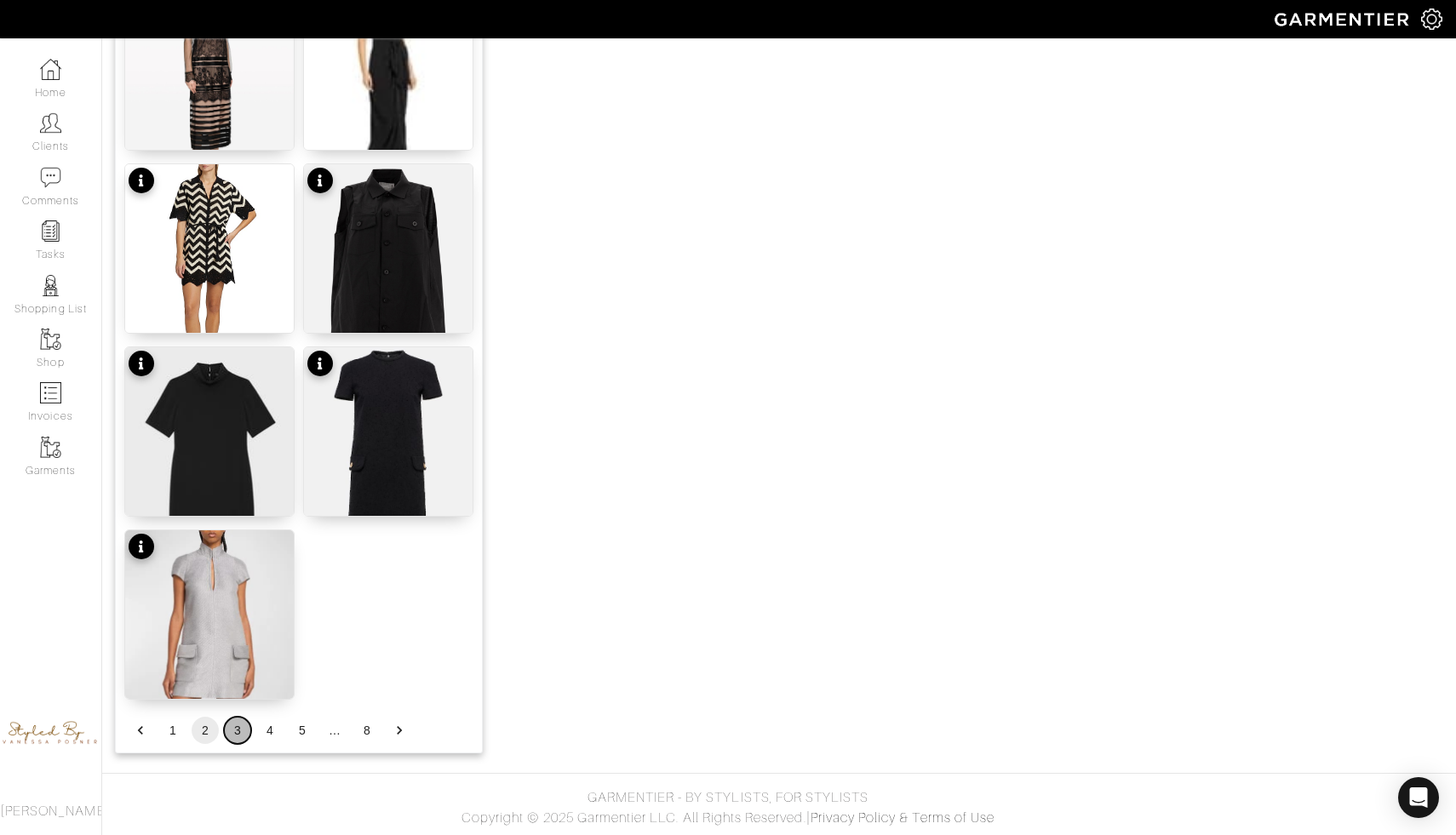
click at [232, 735] on button "3" at bounding box center [237, 730] width 27 height 27
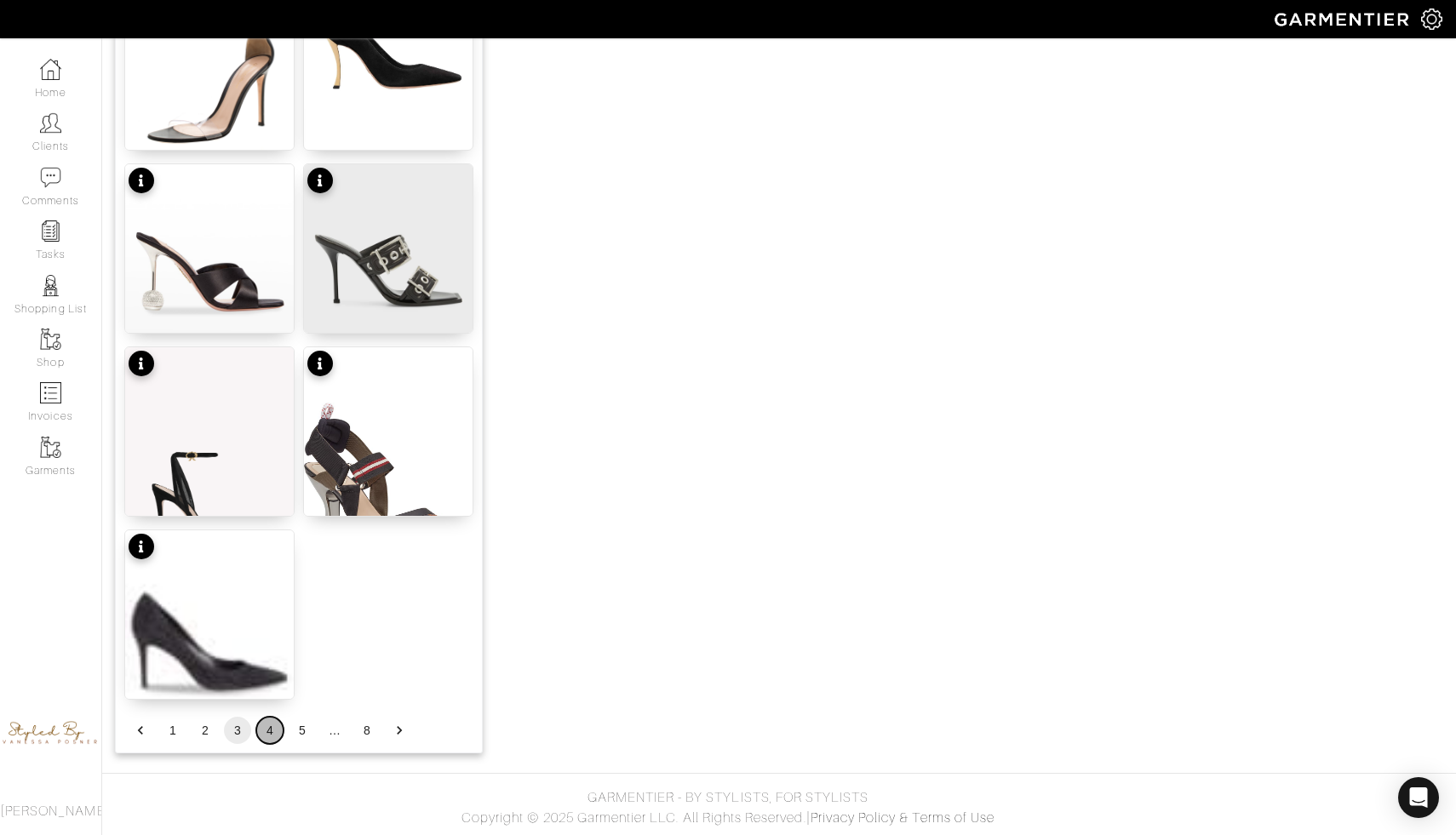
click at [266, 736] on button "4" at bounding box center [269, 730] width 27 height 27
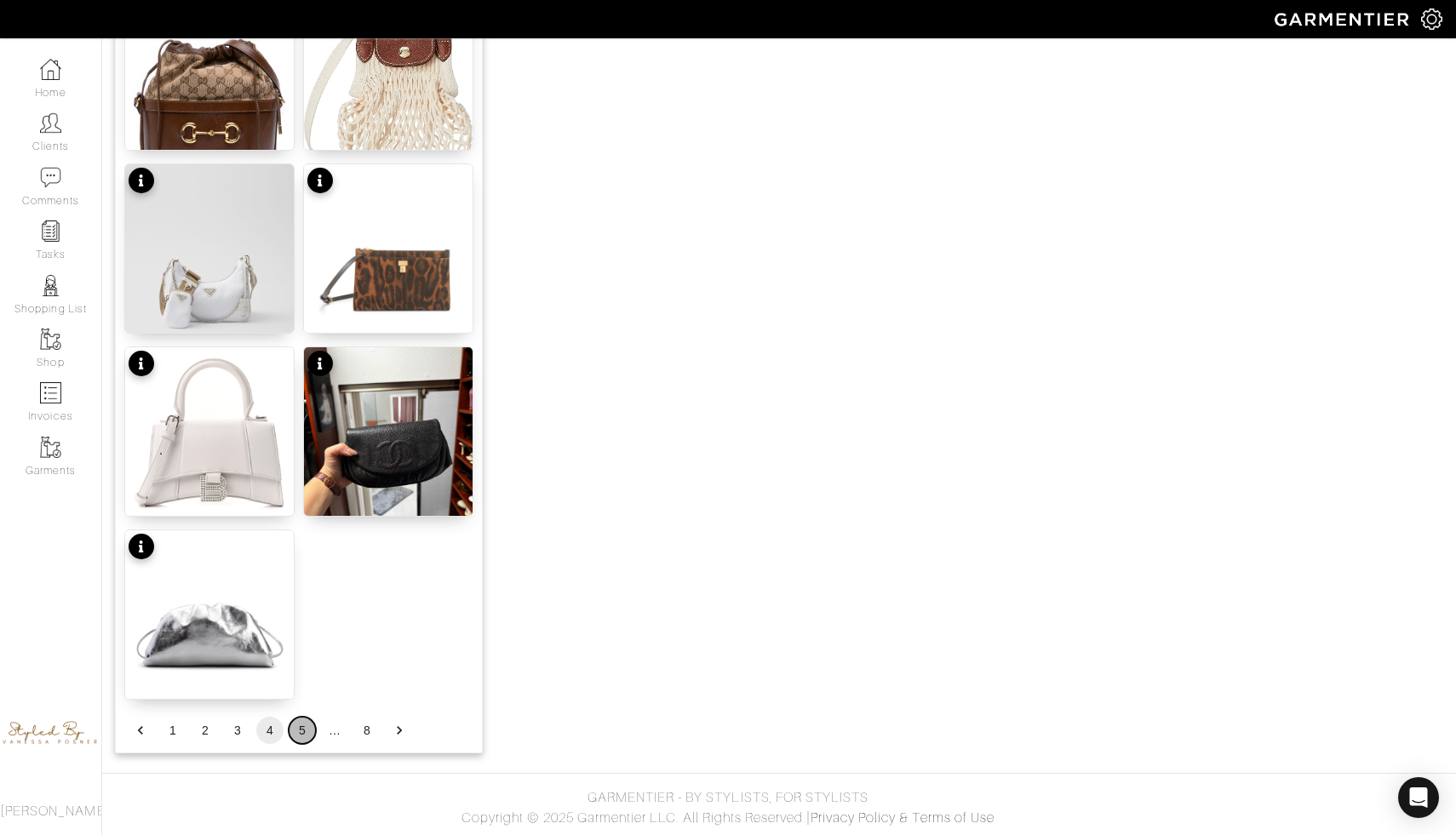
click at [303, 724] on button "5" at bounding box center [301, 730] width 27 height 27
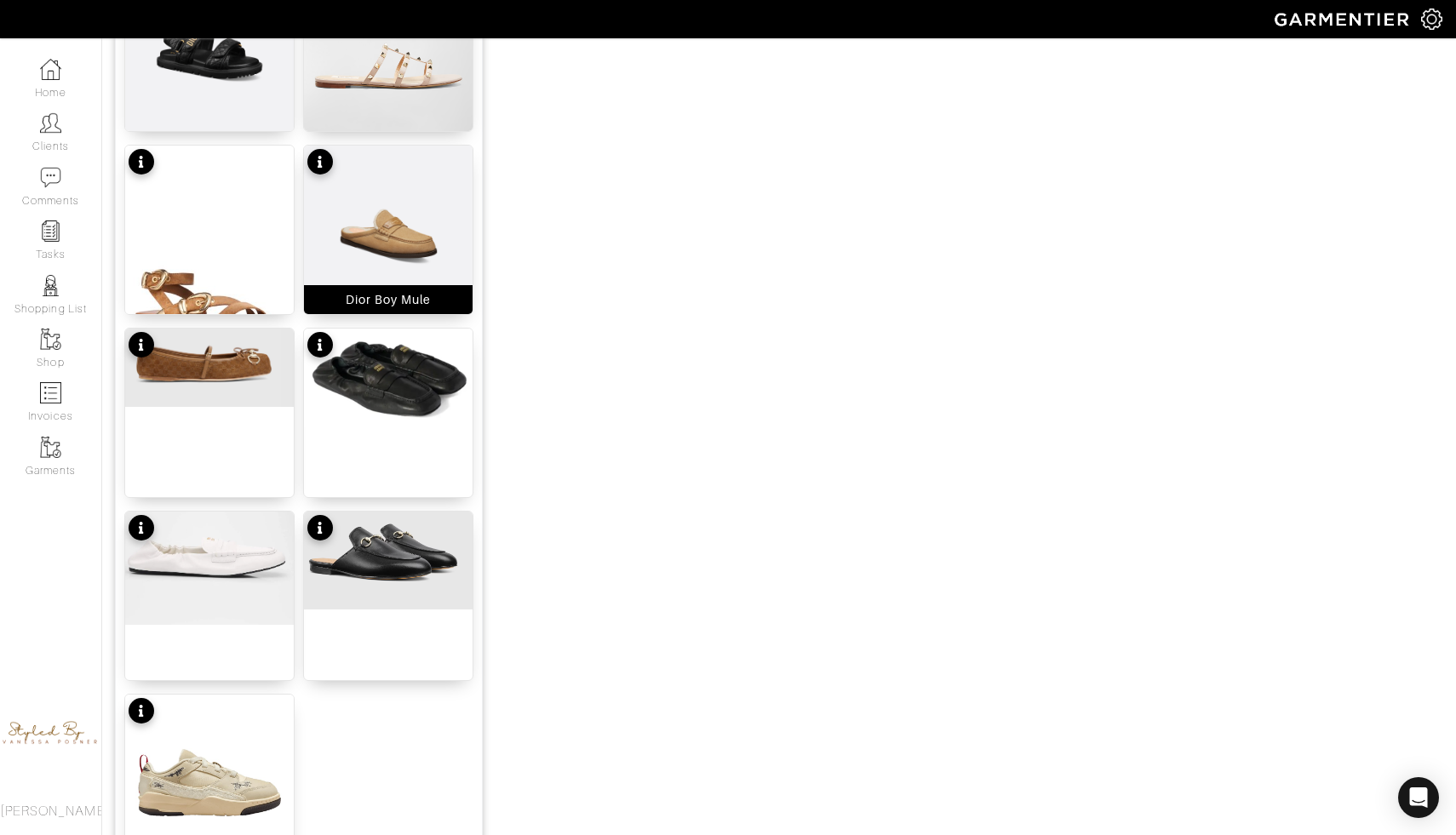
click at [401, 212] on img at bounding box center [389, 236] width 169 height 182
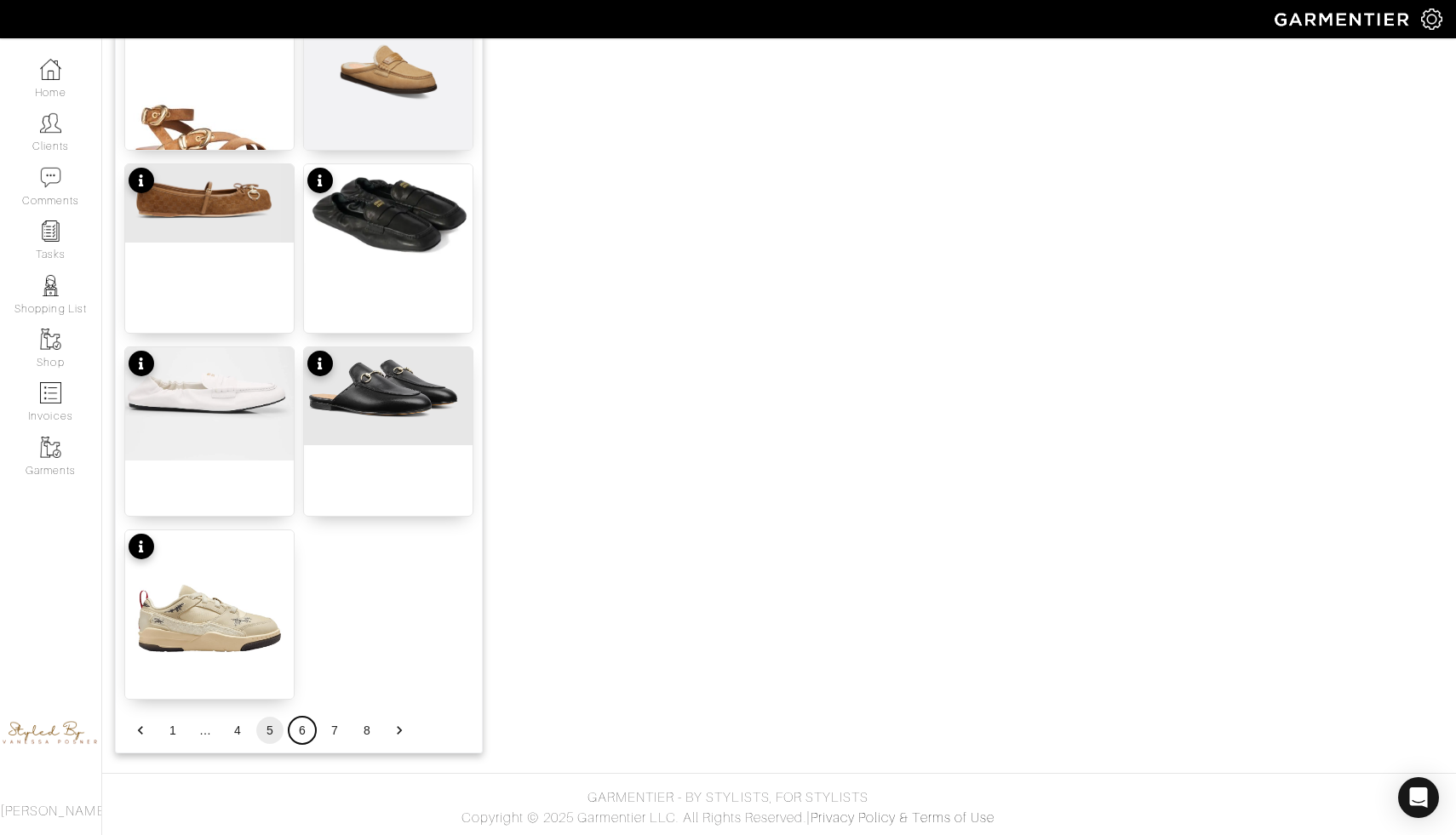
click at [305, 727] on button "6" at bounding box center [301, 730] width 27 height 27
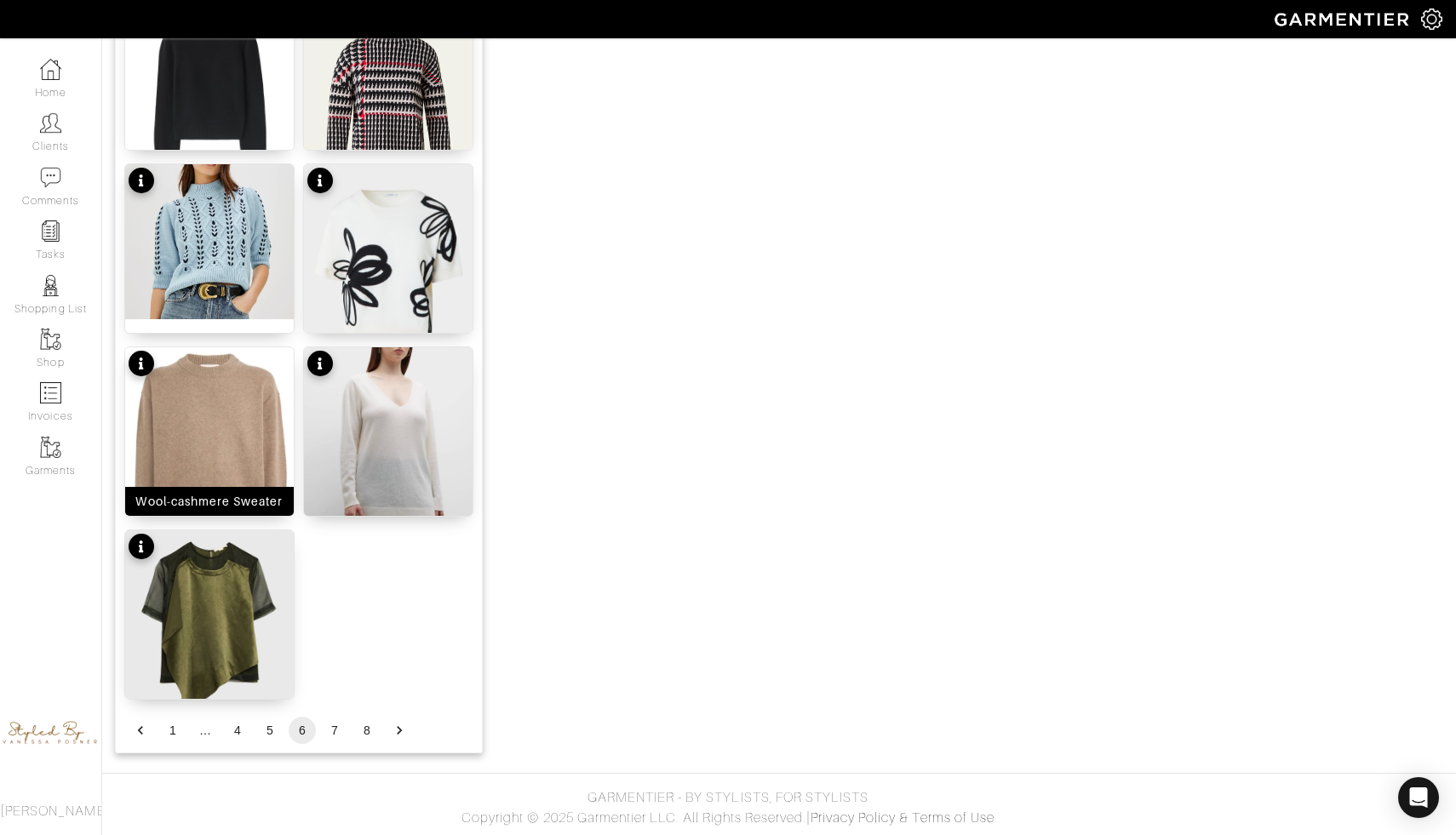
click at [258, 423] on img at bounding box center [210, 461] width 169 height 229
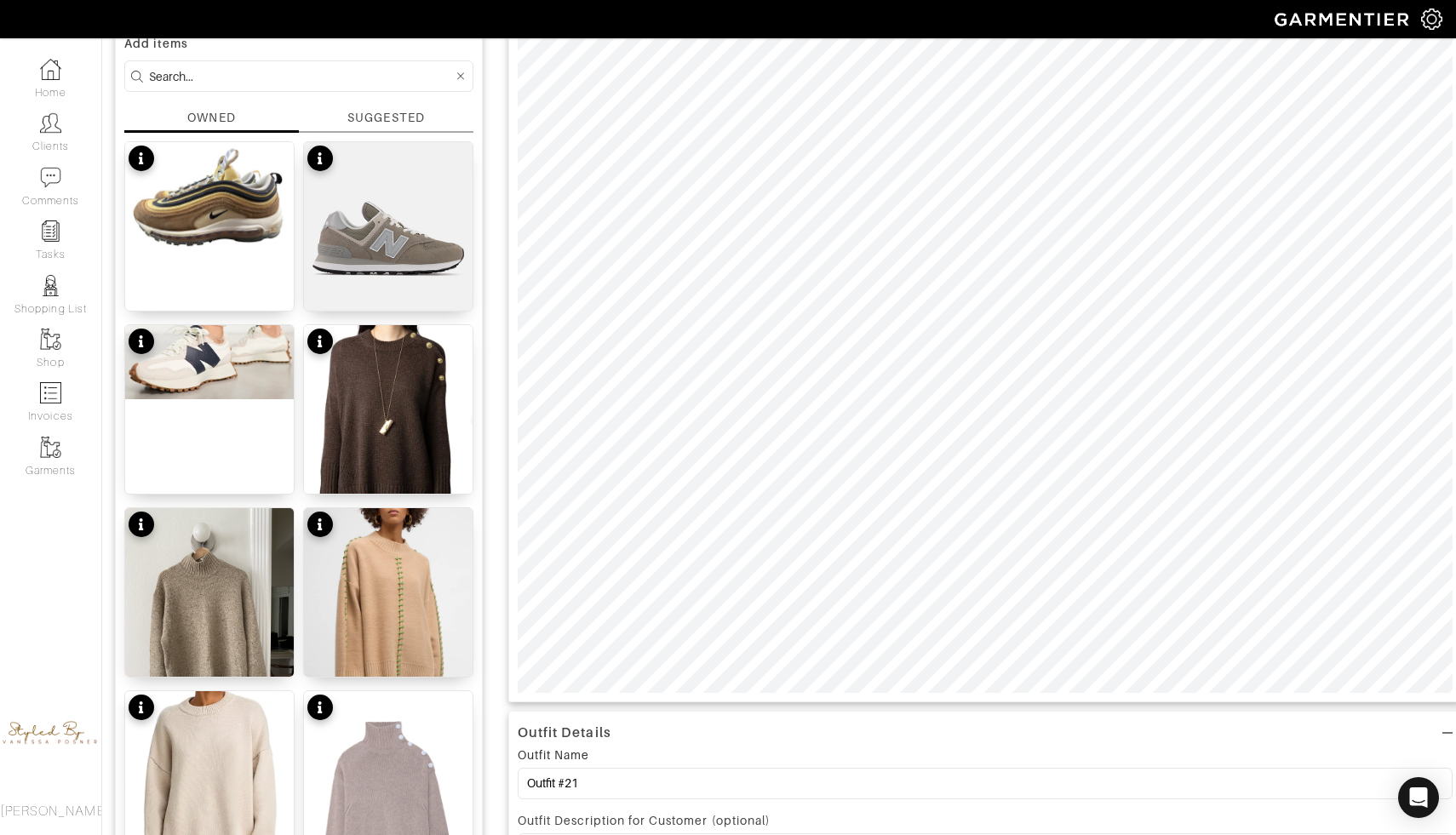
scroll to position [0, 0]
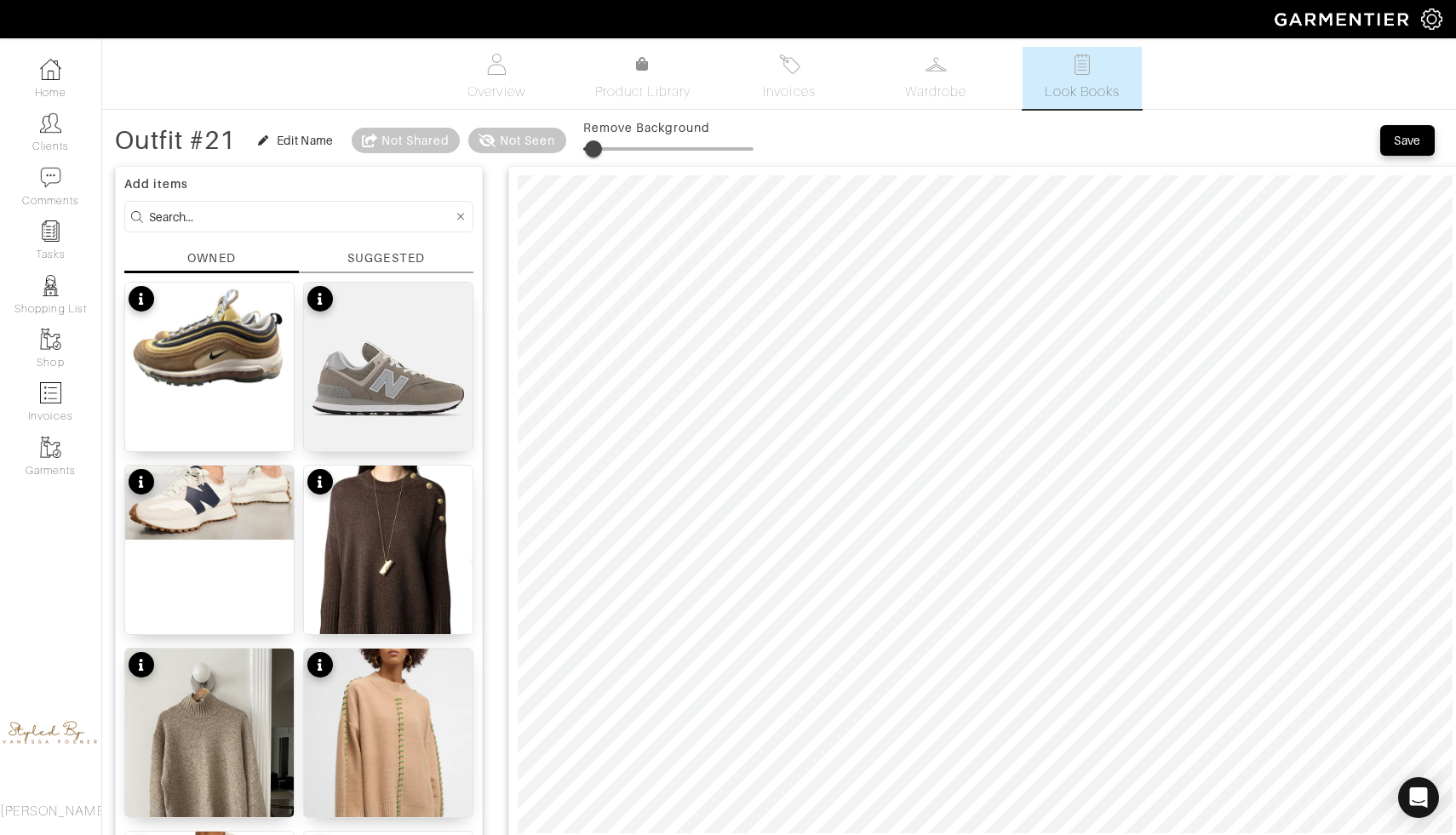
click at [596, 151] on span at bounding box center [592, 148] width 17 height 17
click at [604, 150] on span at bounding box center [599, 148] width 17 height 17
click at [1103, 834] on div at bounding box center [984, 504] width 953 height 677
type input "10"
click at [602, 143] on span at bounding box center [599, 148] width 17 height 17
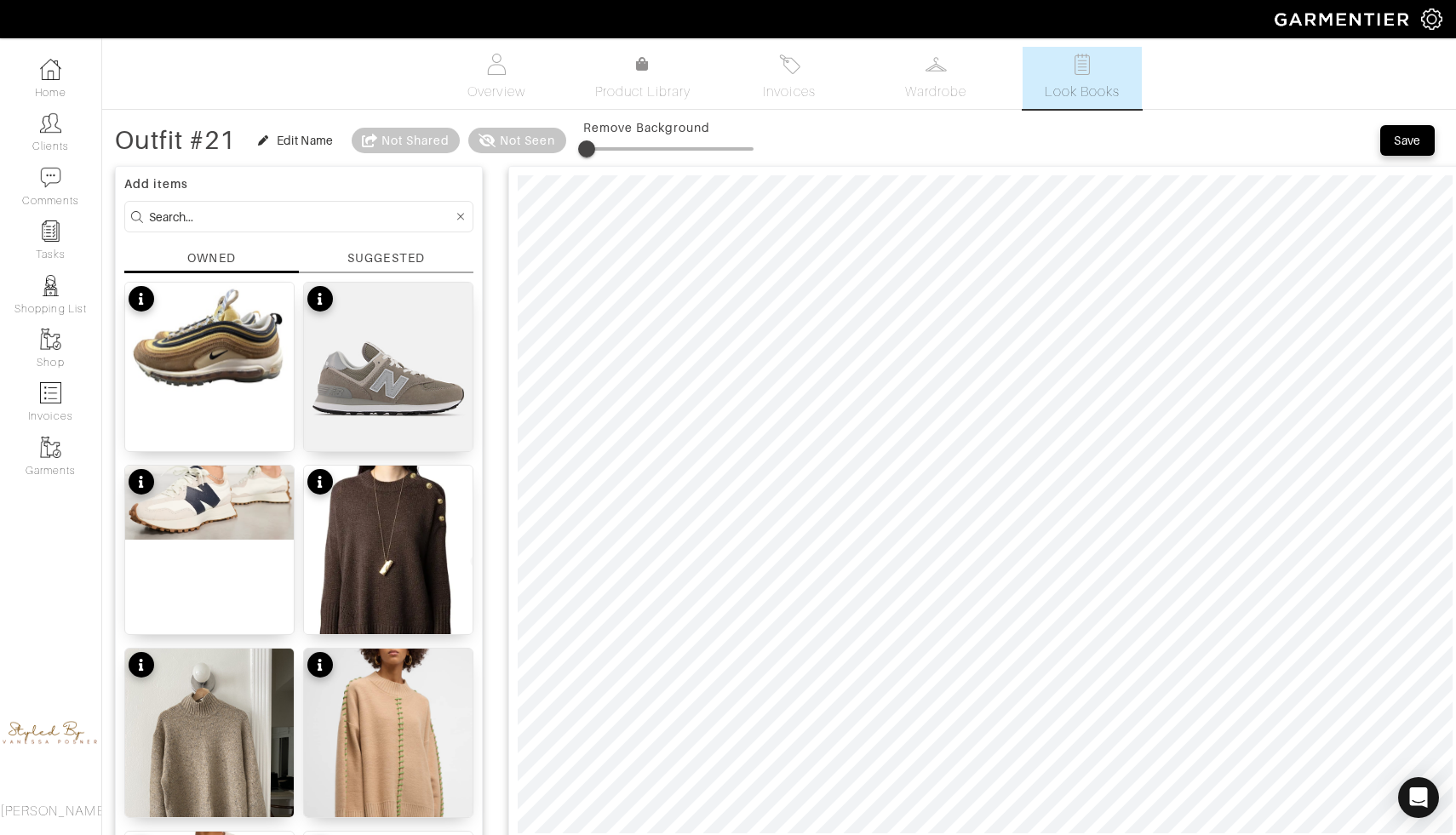
click at [590, 146] on span at bounding box center [586, 148] width 17 height 17
type input "15"
drag, startPoint x: 590, startPoint y: 146, endPoint x: 611, endPoint y: 147, distance: 21.0
click at [611, 147] on span at bounding box center [603, 148] width 17 height 17
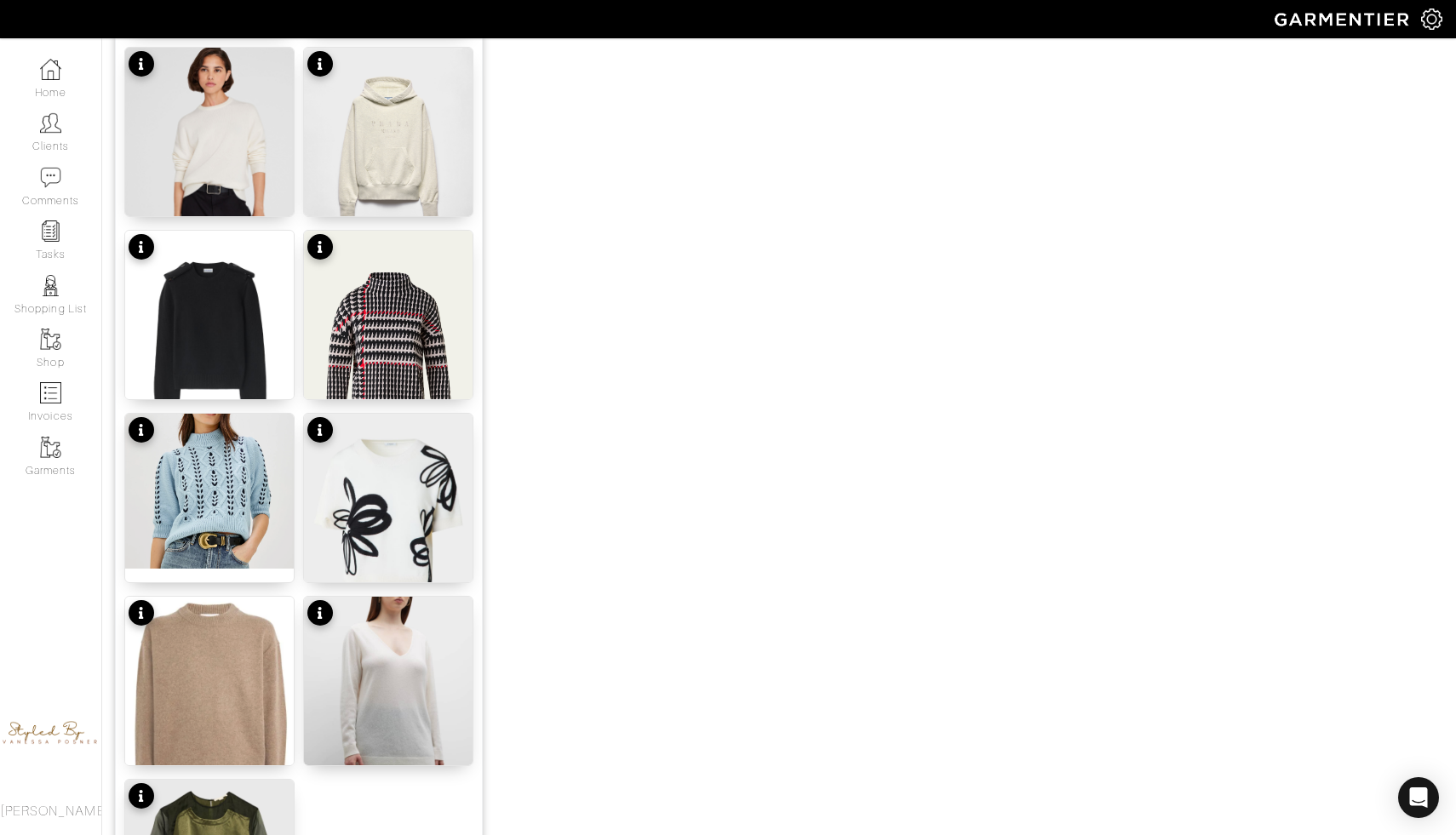
scroll to position [1949, 0]
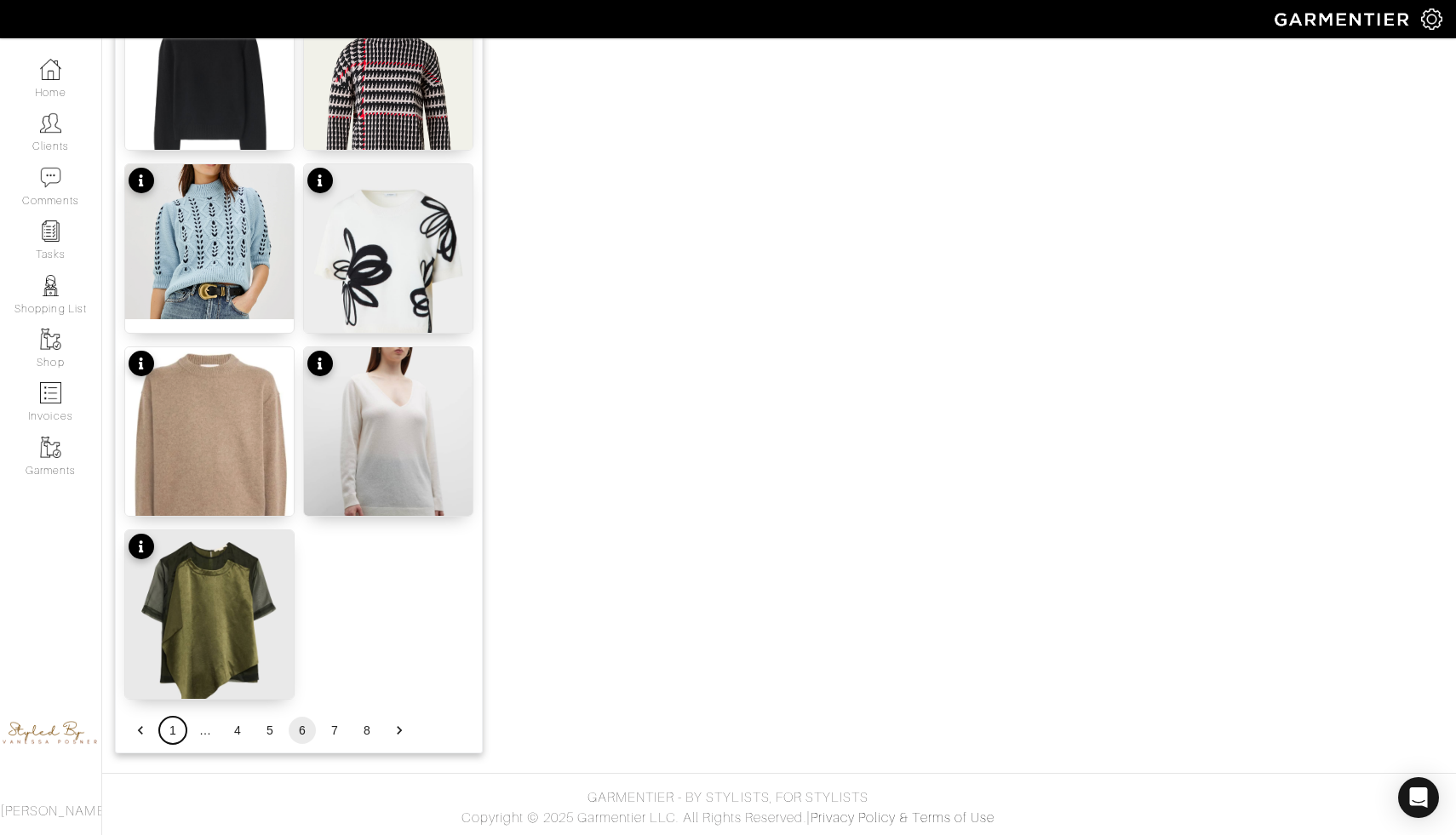
click at [169, 729] on button "1" at bounding box center [172, 730] width 27 height 27
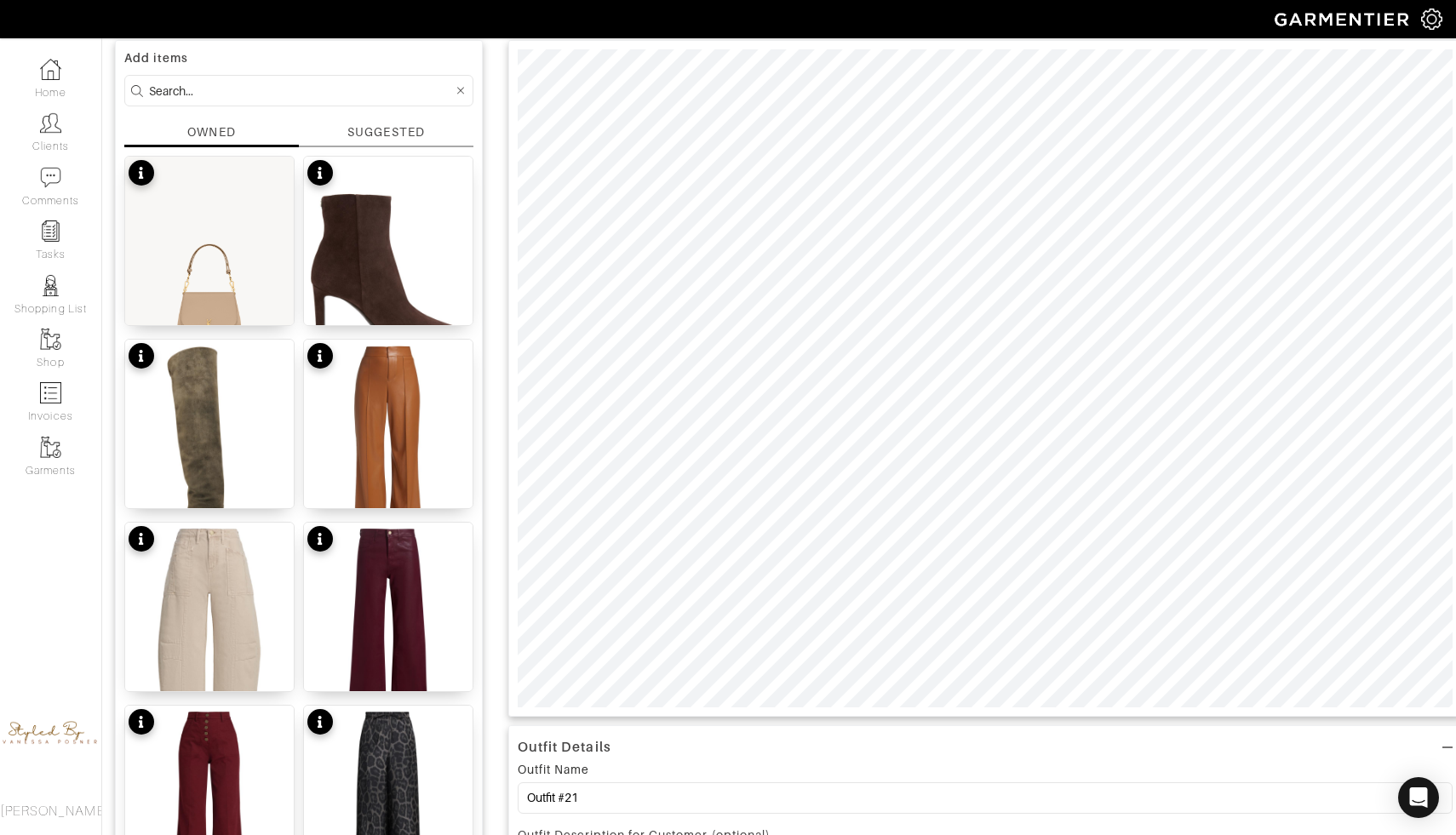
scroll to position [0, 0]
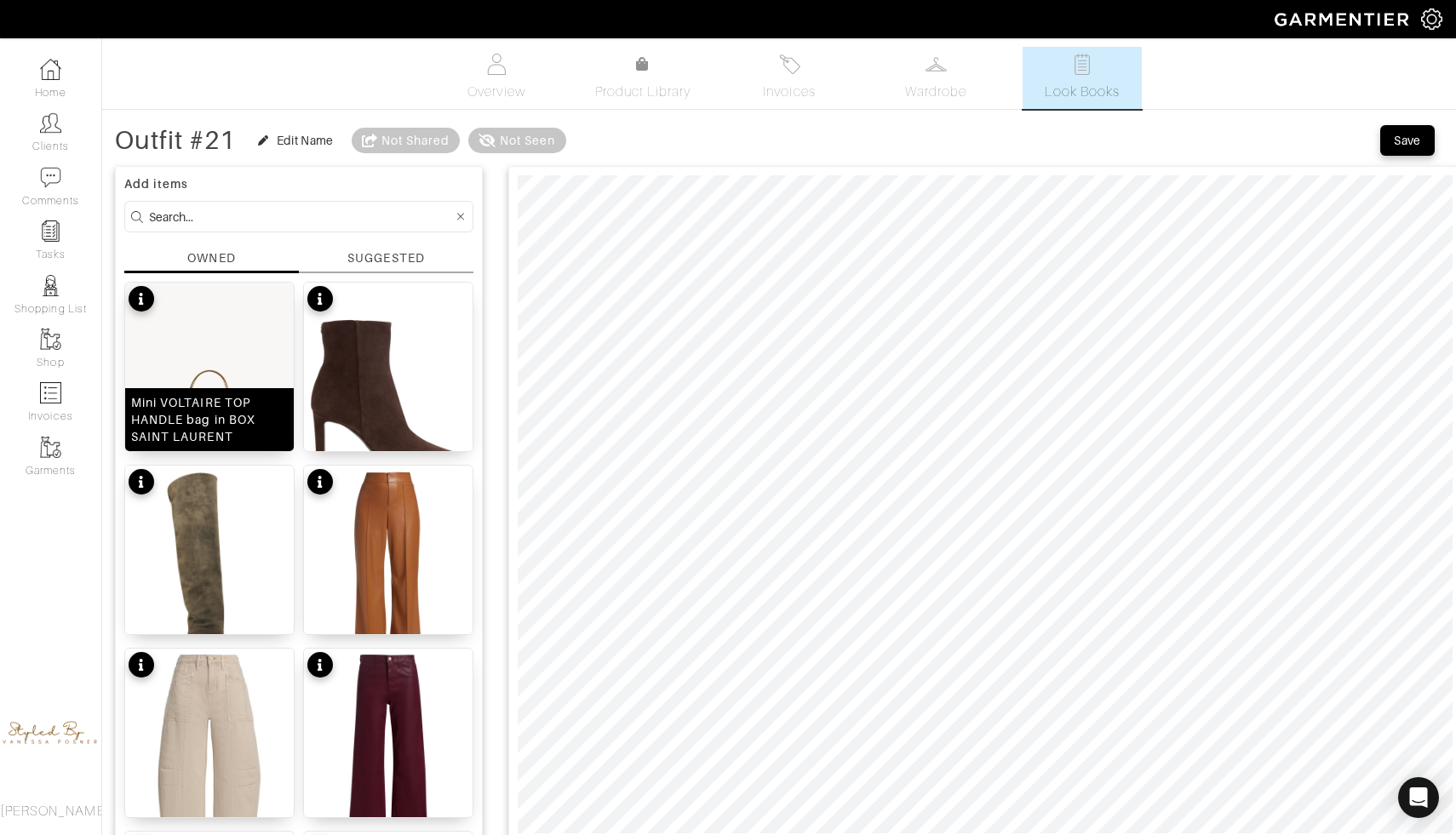
click at [217, 320] on img at bounding box center [210, 388] width 169 height 211
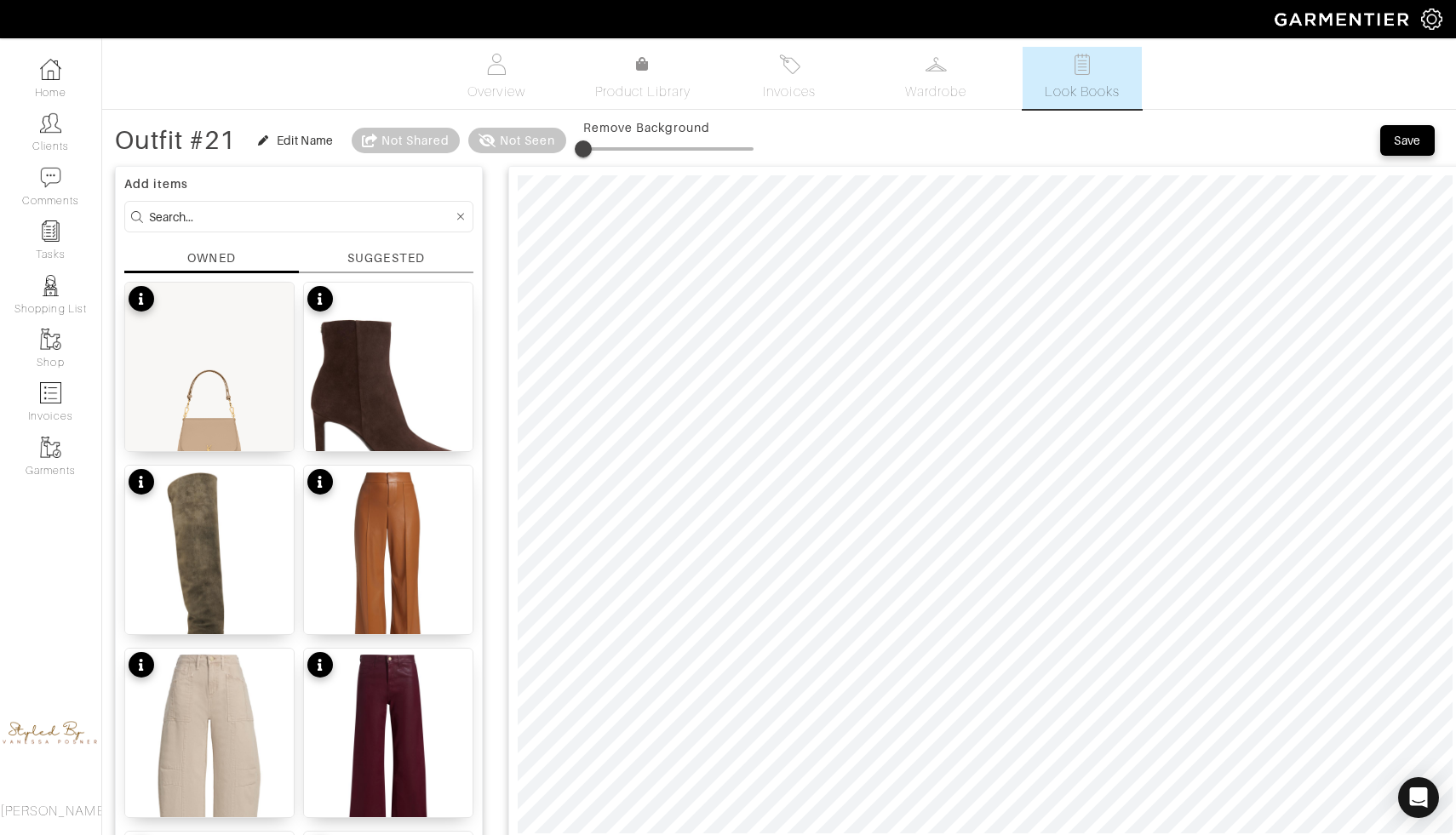
drag, startPoint x: 586, startPoint y: 147, endPoint x: 560, endPoint y: 135, distance: 28.6
click at [560, 135] on div "Outfit #21 Edit Name Not Shared Not Seen Remove Background" at bounding box center [434, 140] width 638 height 34
type input "0"
drag, startPoint x: 587, startPoint y: 147, endPoint x: 513, endPoint y: 145, distance: 74.0
click at [513, 145] on div "Outfit #21 Edit Name Not Shared Not Seen Remove Background" at bounding box center [434, 140] width 638 height 34
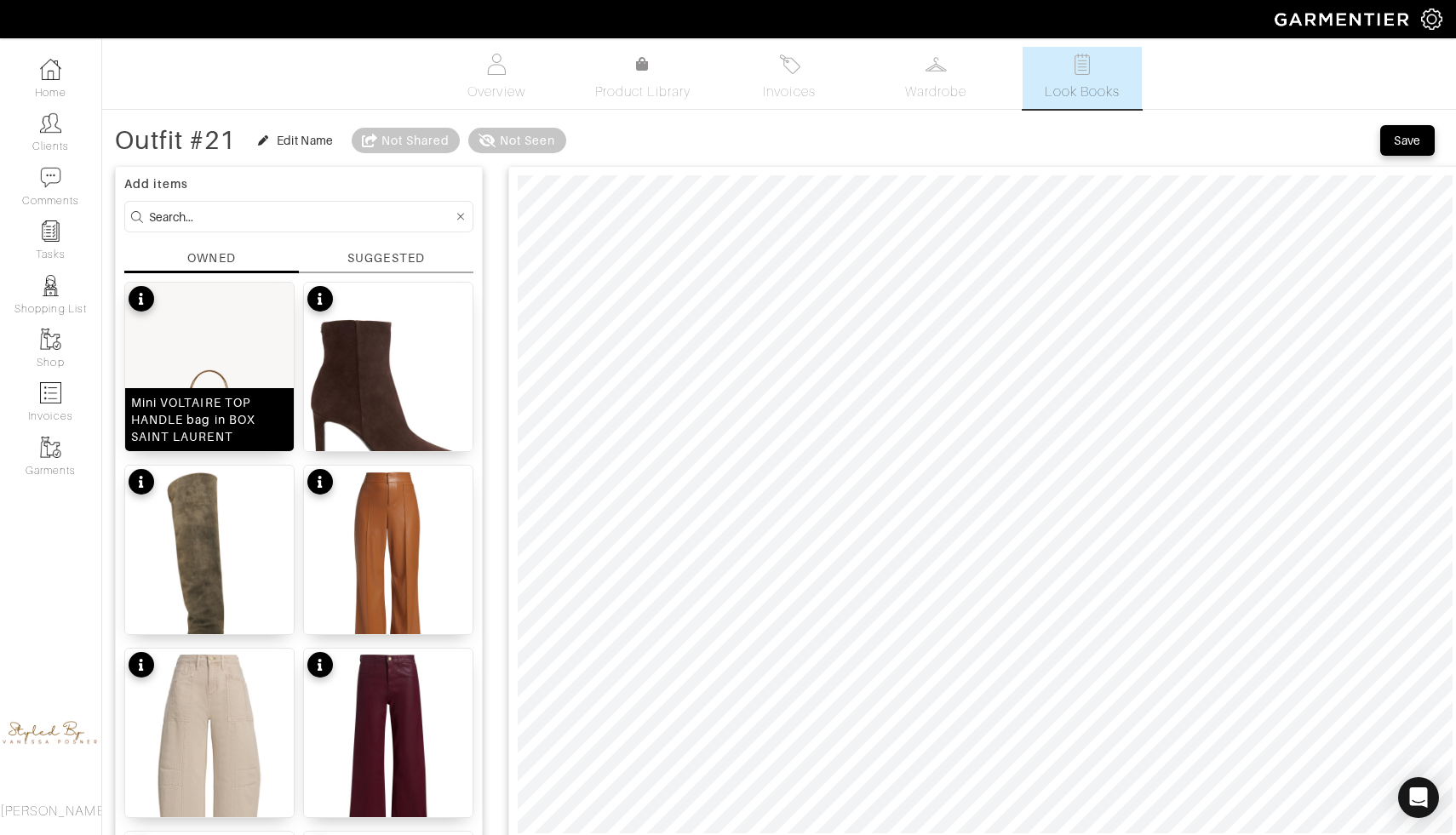
click at [266, 339] on img at bounding box center [210, 388] width 169 height 211
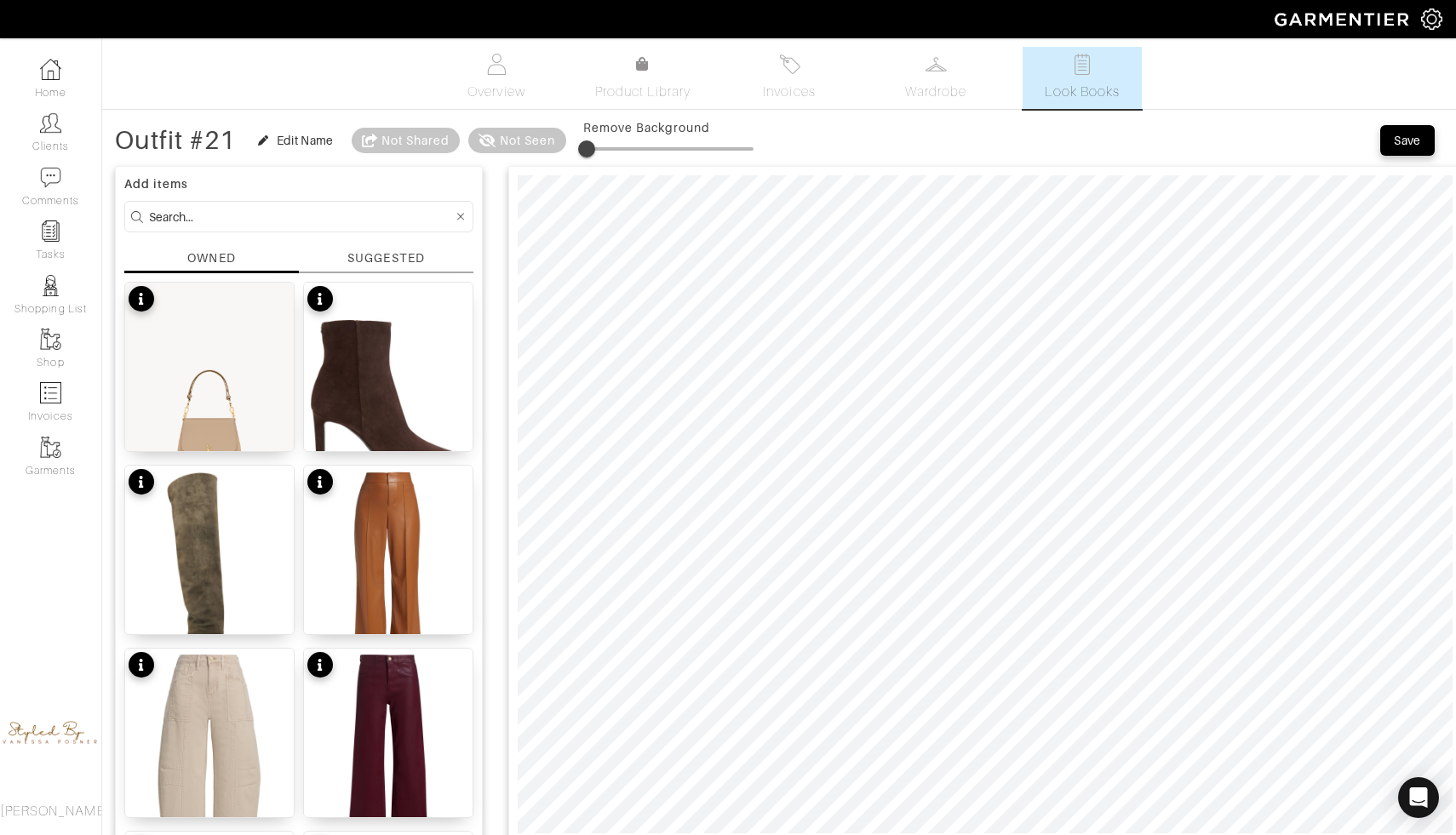
type input "0"
click at [581, 144] on span at bounding box center [582, 148] width 17 height 17
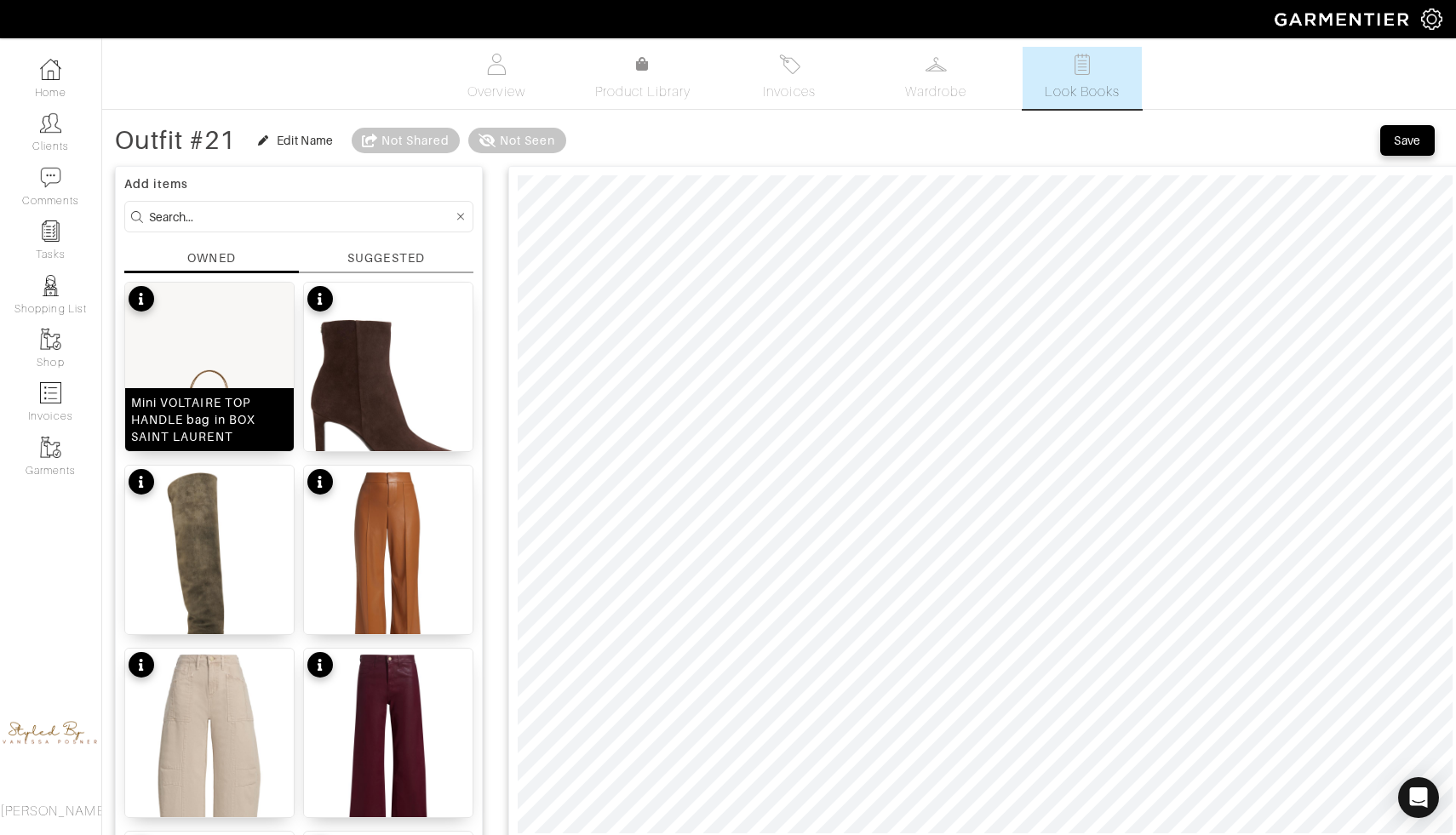
click at [174, 377] on img at bounding box center [210, 388] width 169 height 211
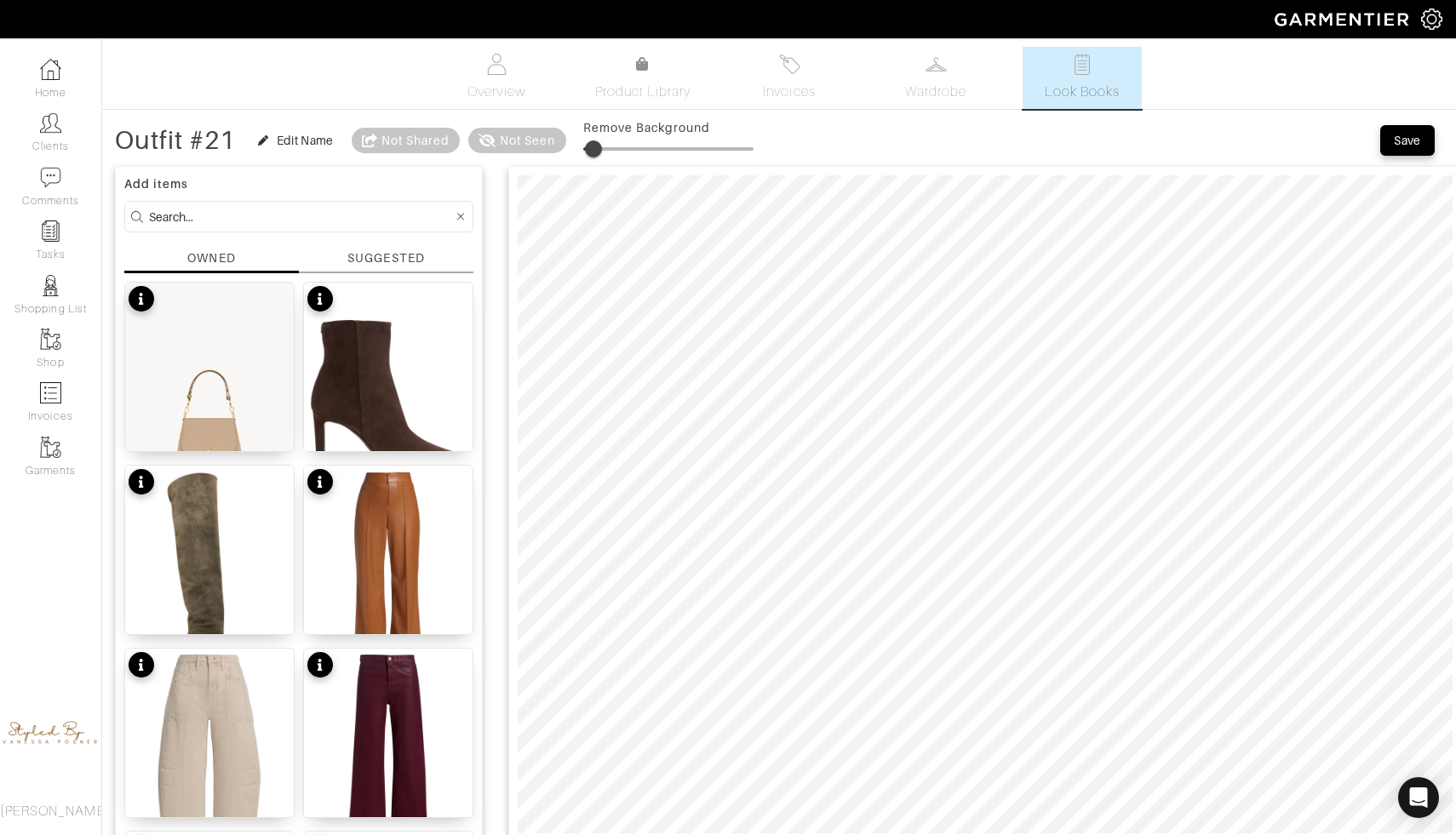
type input "10"
click at [271, 143] on div "Edit Name" at bounding box center [296, 140] width 76 height 17
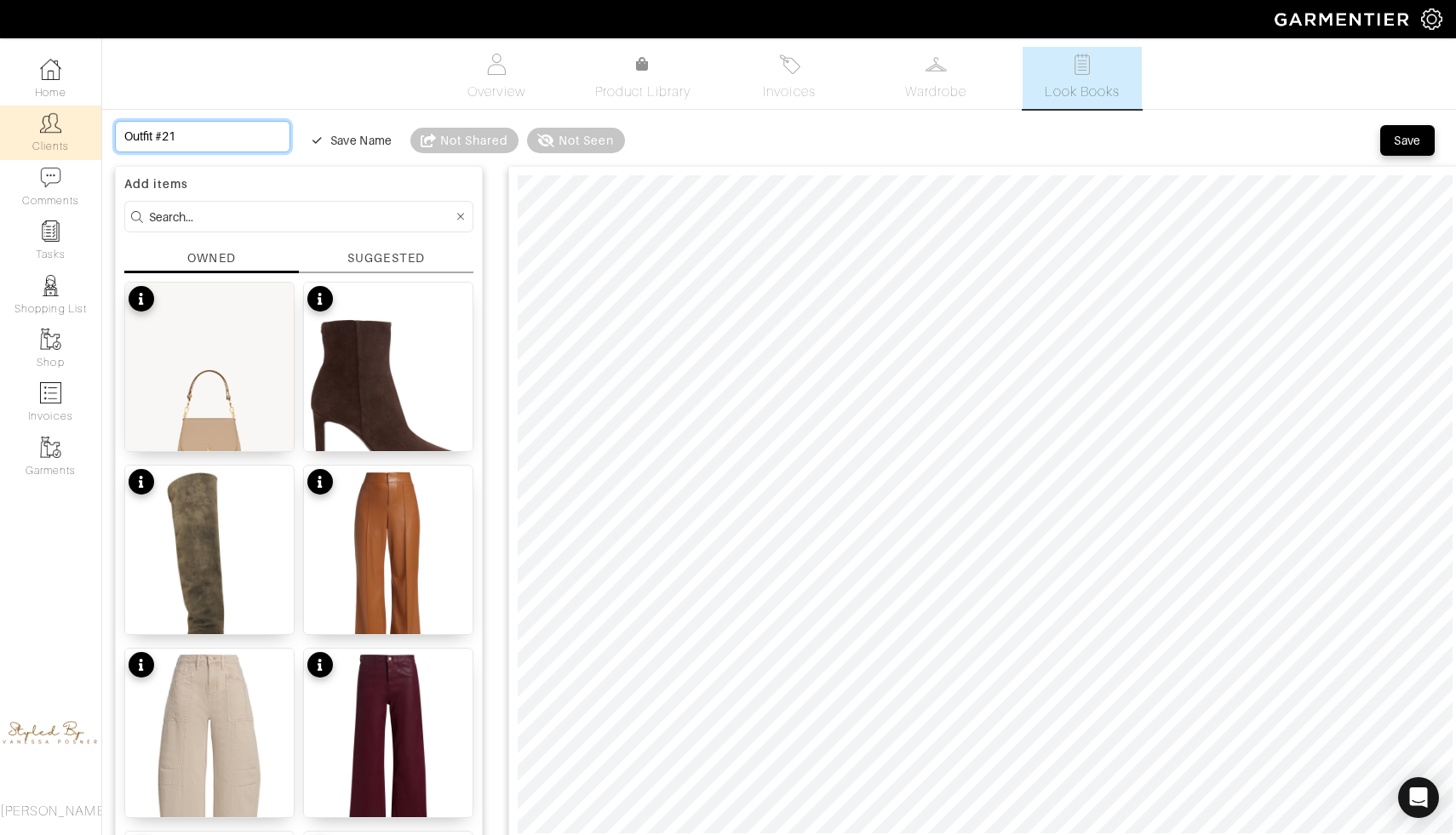
drag, startPoint x: 217, startPoint y: 135, endPoint x: 21, endPoint y: 128, distance: 196.1
type input "S"
type input "Sh"
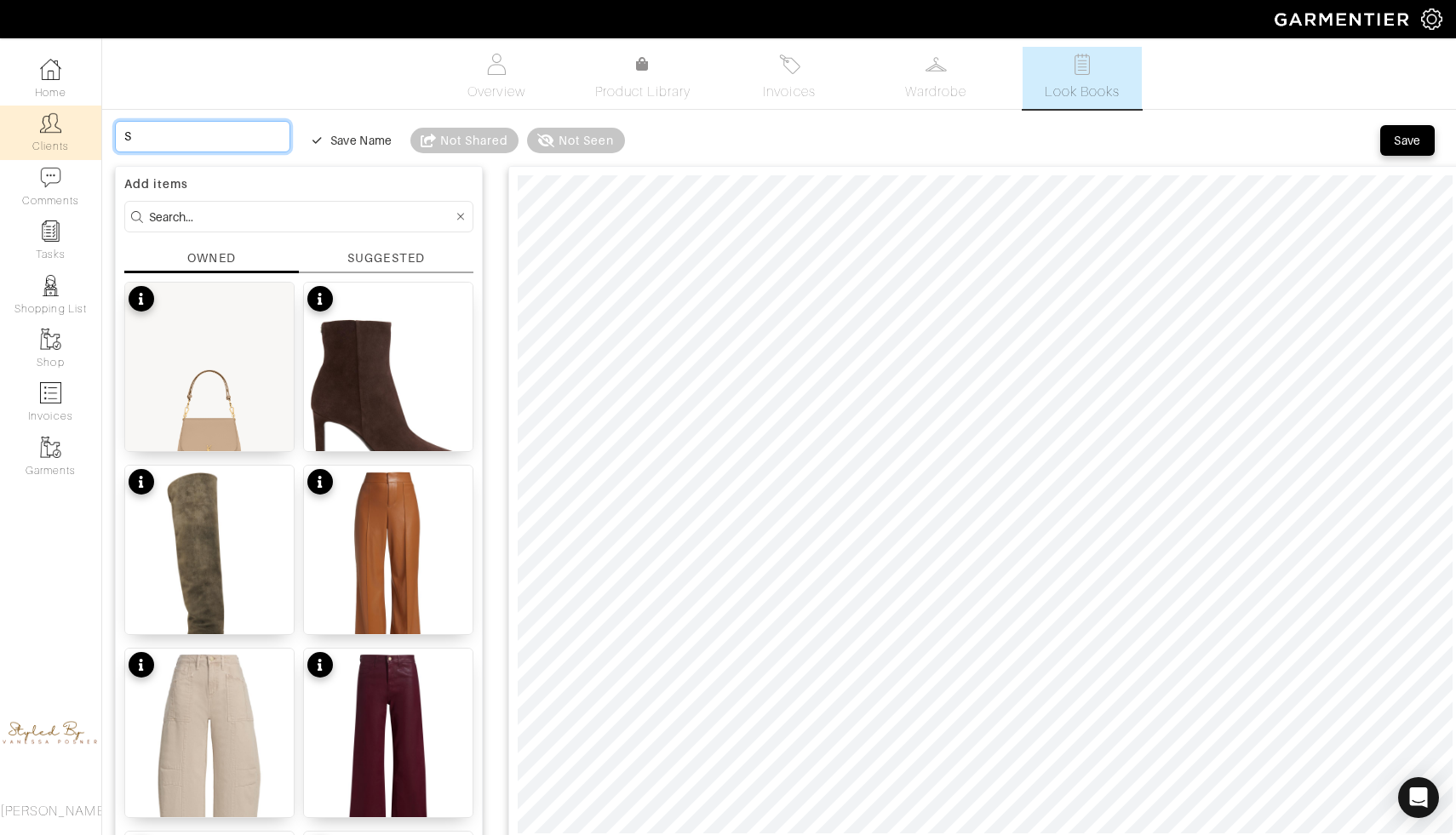
type input "Sh"
type input "Sha"
type input "Shab"
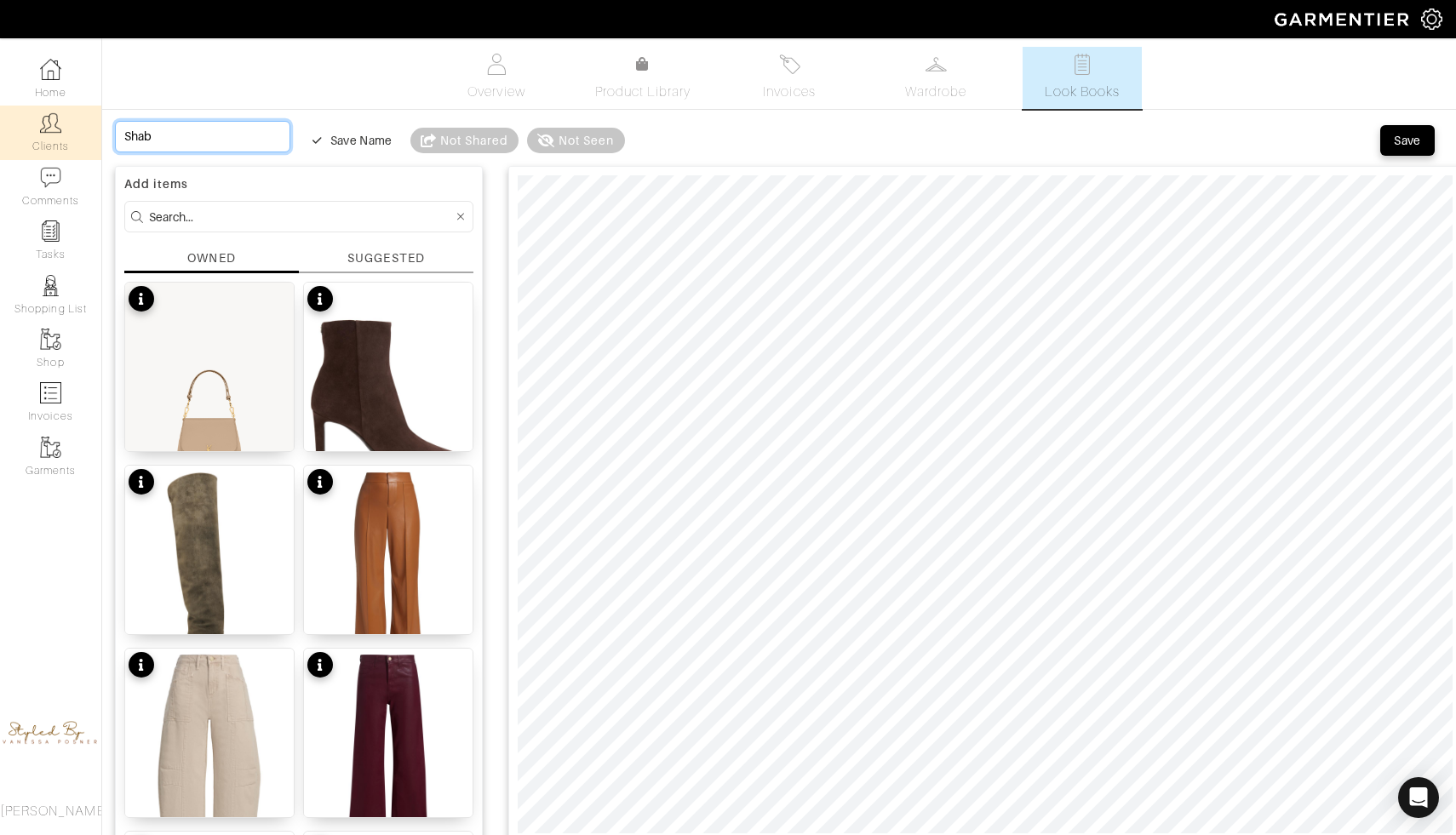
type input "Shabb"
type input "Shabba"
type input "Shabbat"
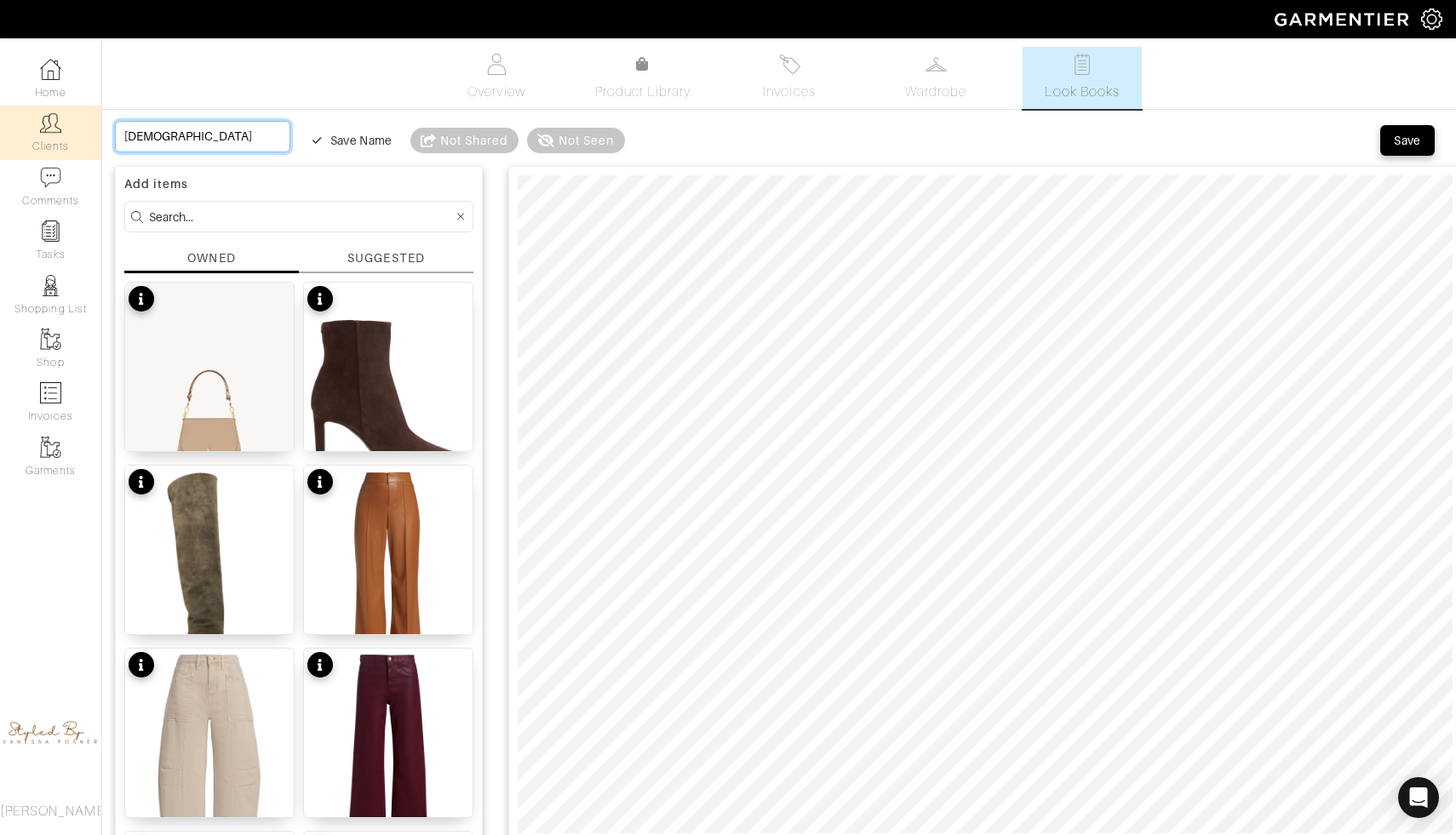
type input "Shabbat"
type input "Shabbat O"
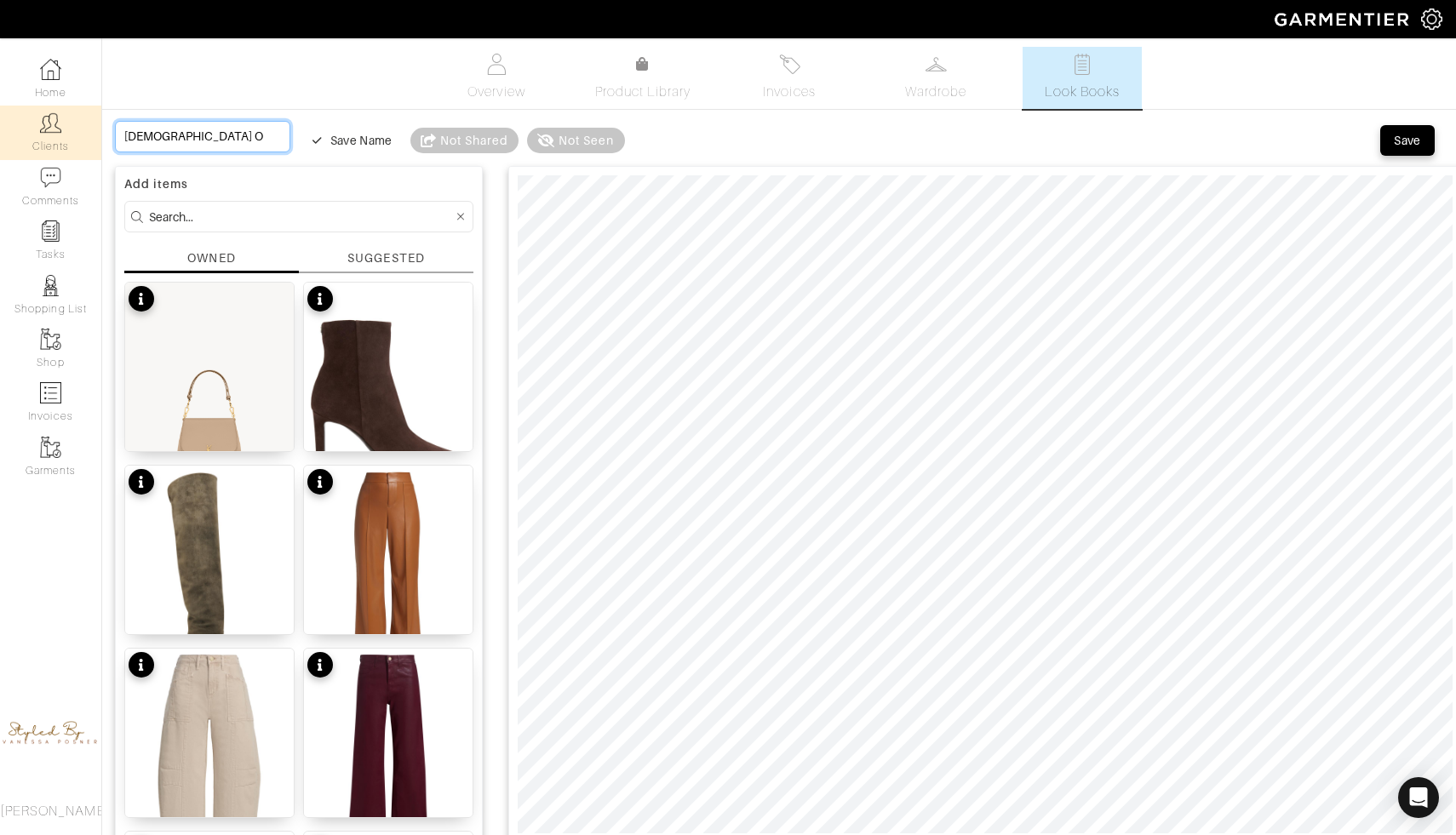
type input "Shabbat Ou"
type input "Shabbat Out"
type input "Shabbat Outf"
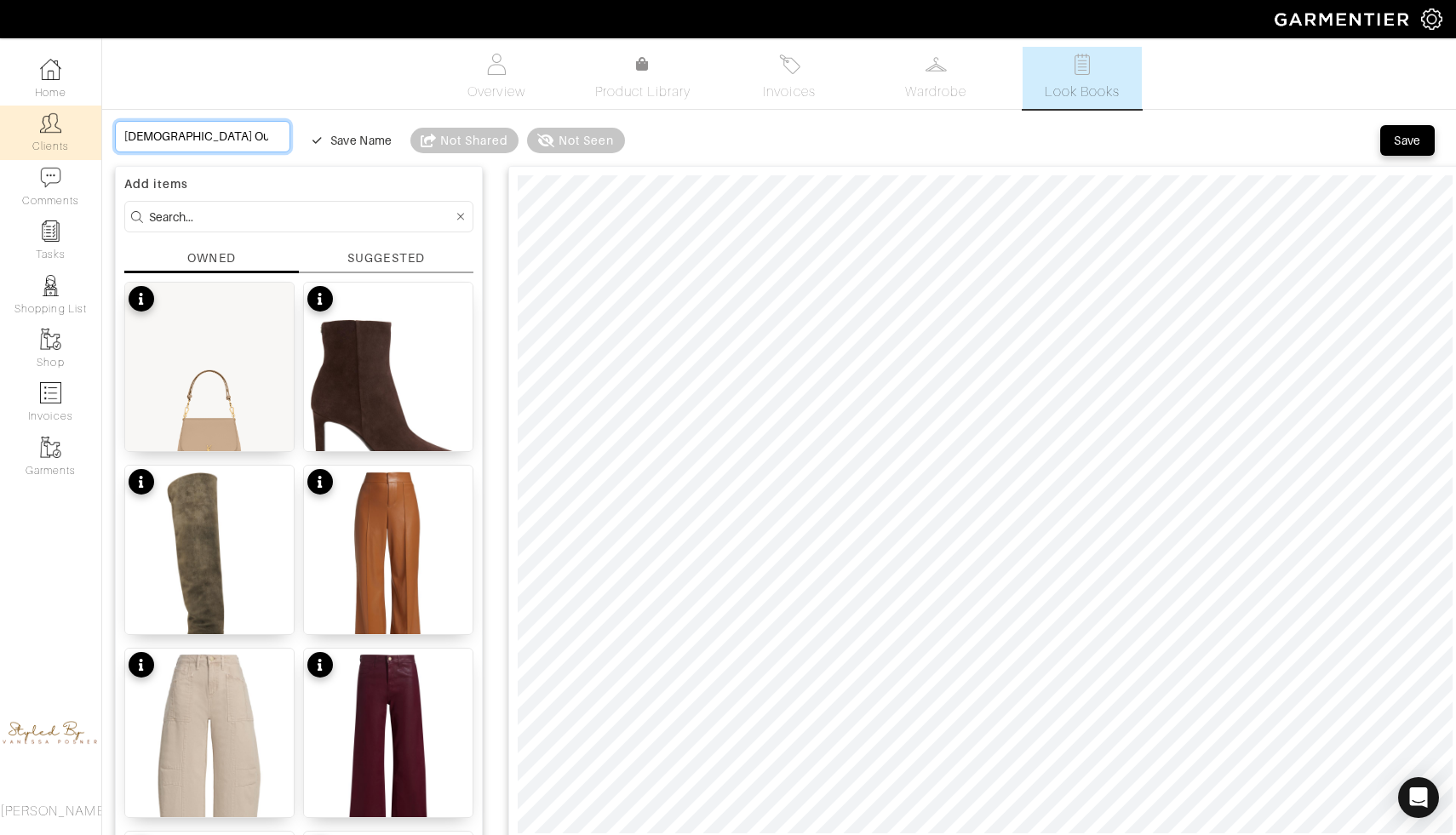
type input "Shabbat Outf"
type input "Shabbat Outfi"
type input "Shabbat Outfit"
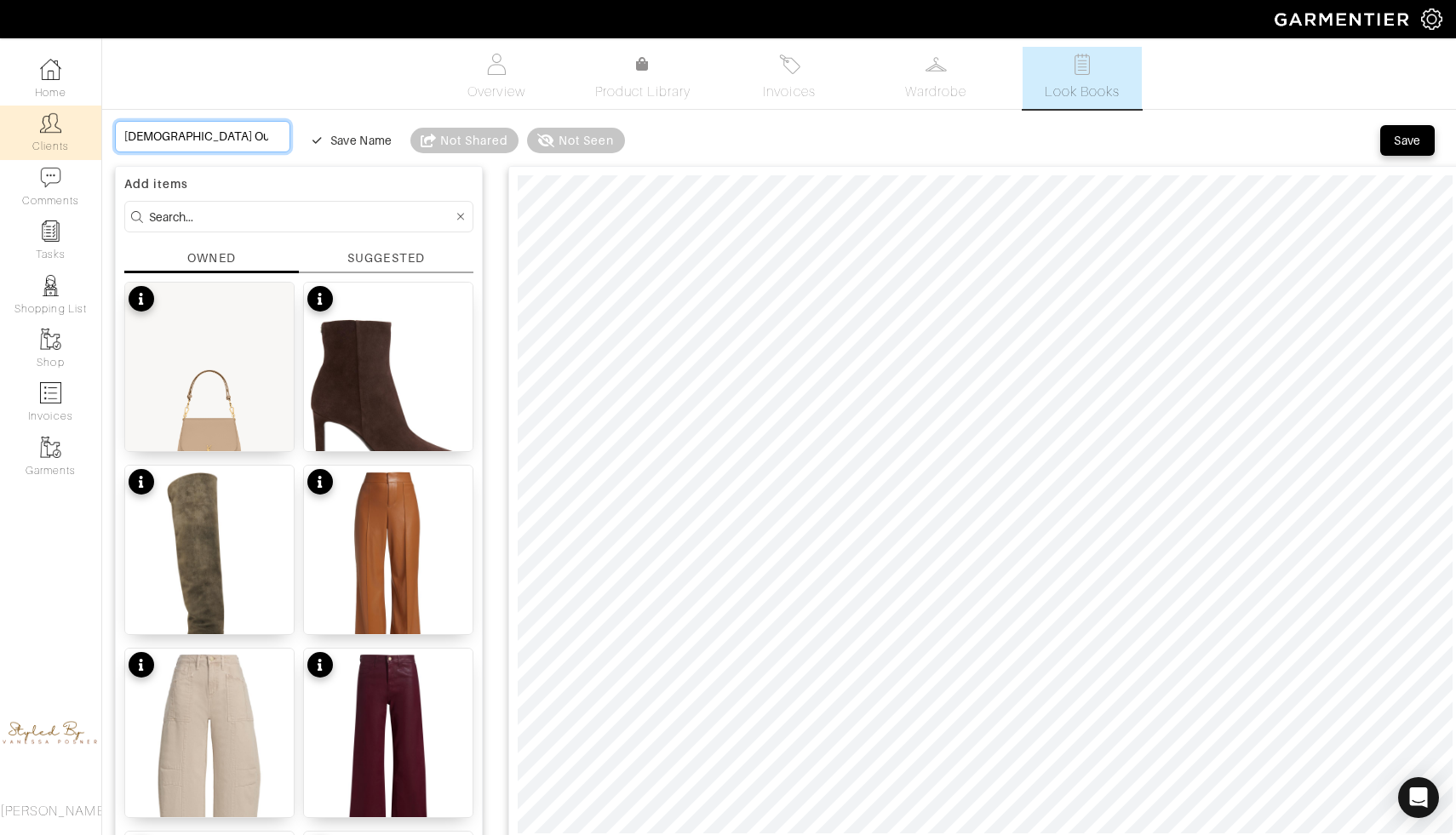
type input "Shabbat Outfit"
type input "Shabbat Outfit f"
type input "Shabbat Outfit fr"
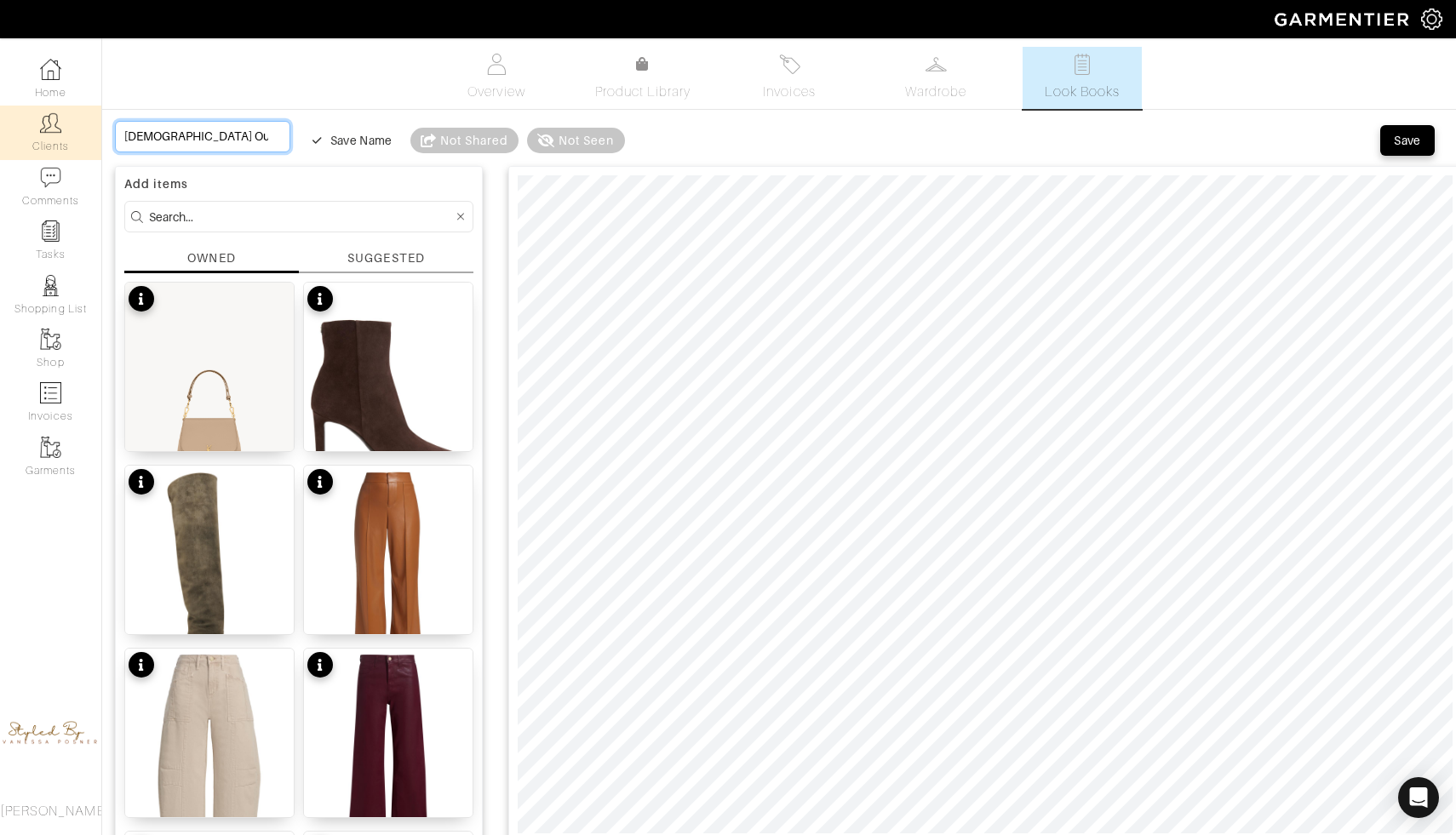
type input "Shabbat Outfit fr"
type input "Shabbat Outfit fri"
type input "Shabbat Outfit frid"
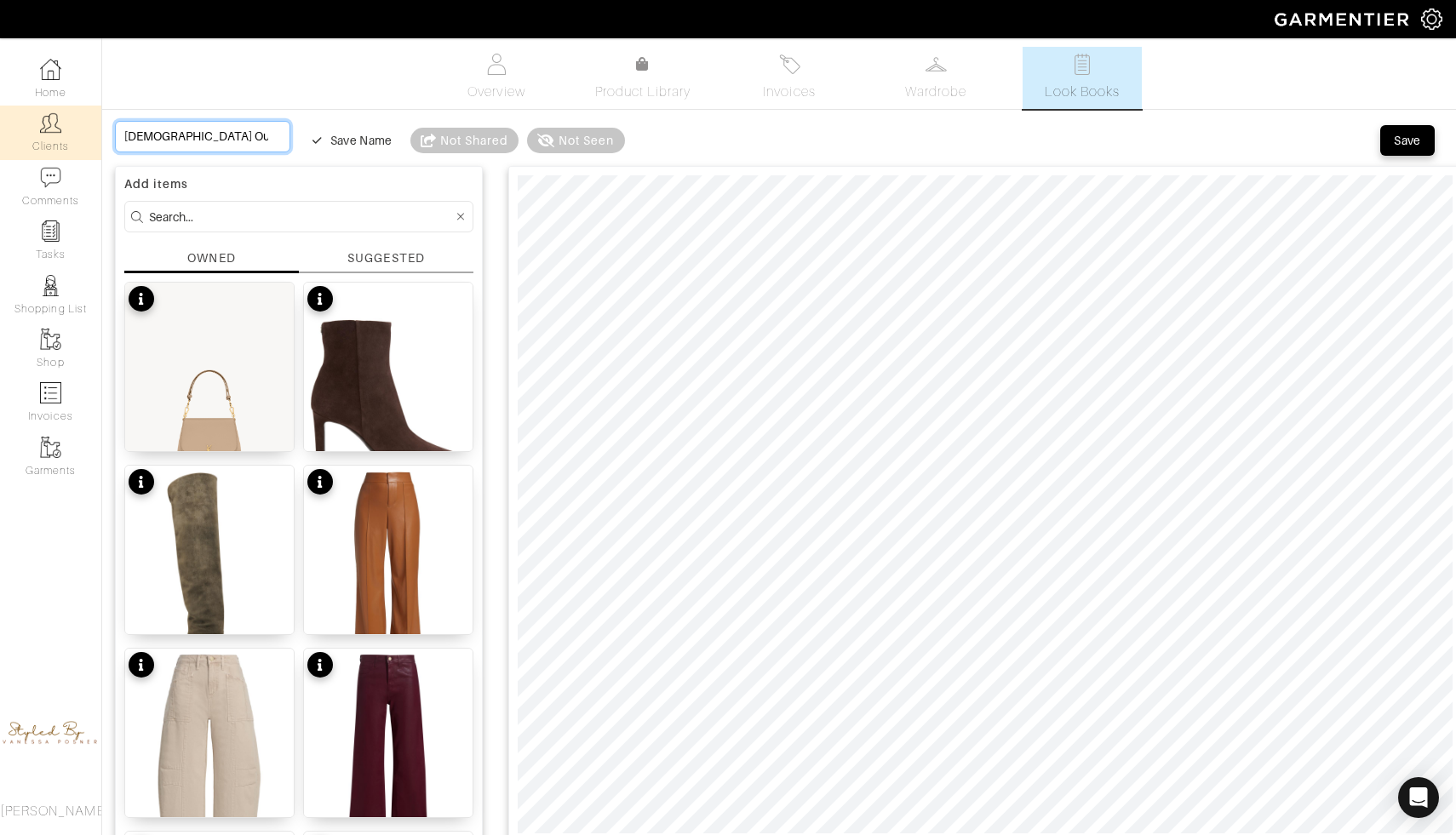
type input "Shabbat Outfit frida"
type input "Shabbat Outfit friday"
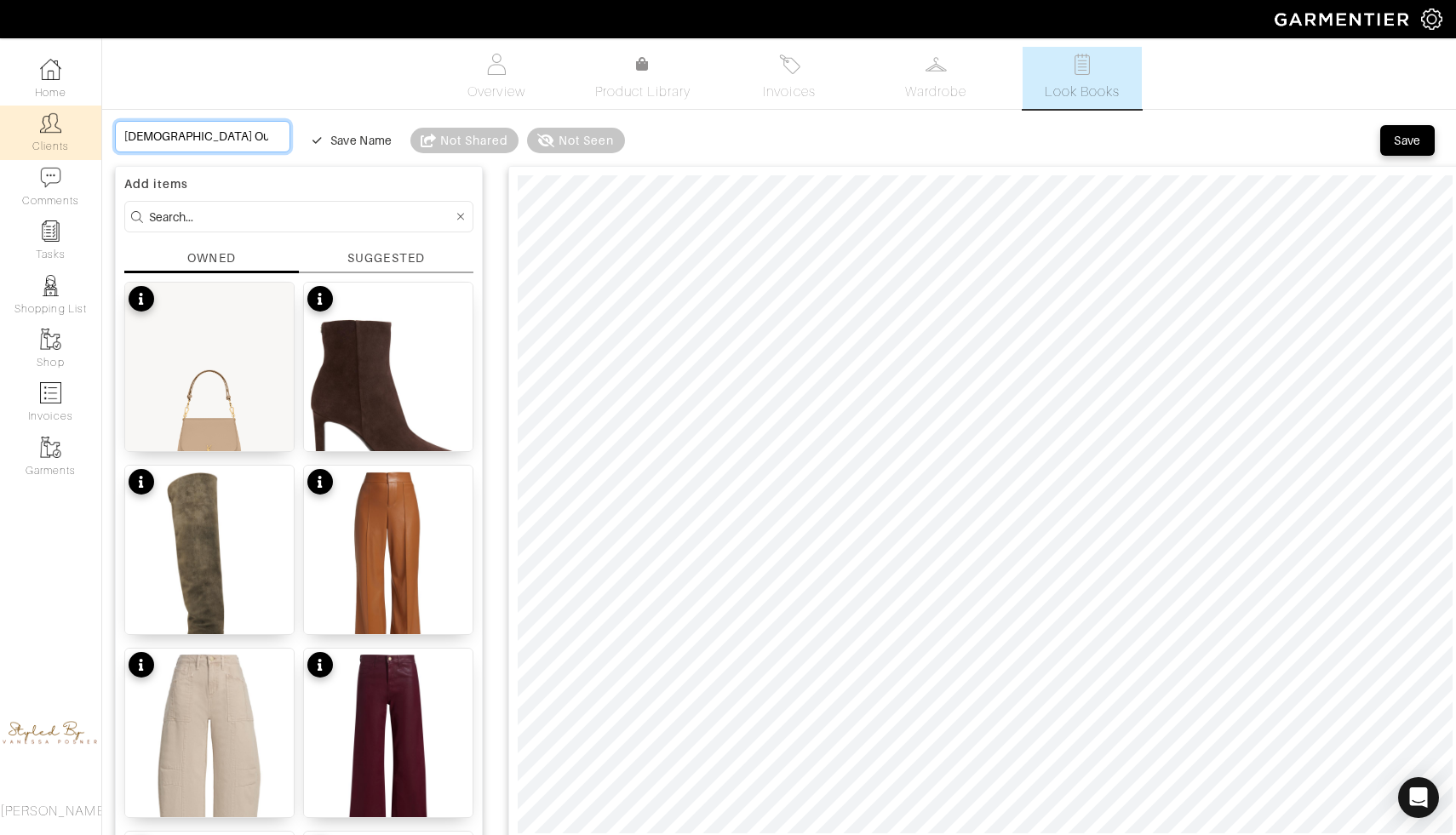
type input "Shabbat Outfit friday"
type input "Shabbat Outfit friday o"
type input "Shabbat Outfit friday oc"
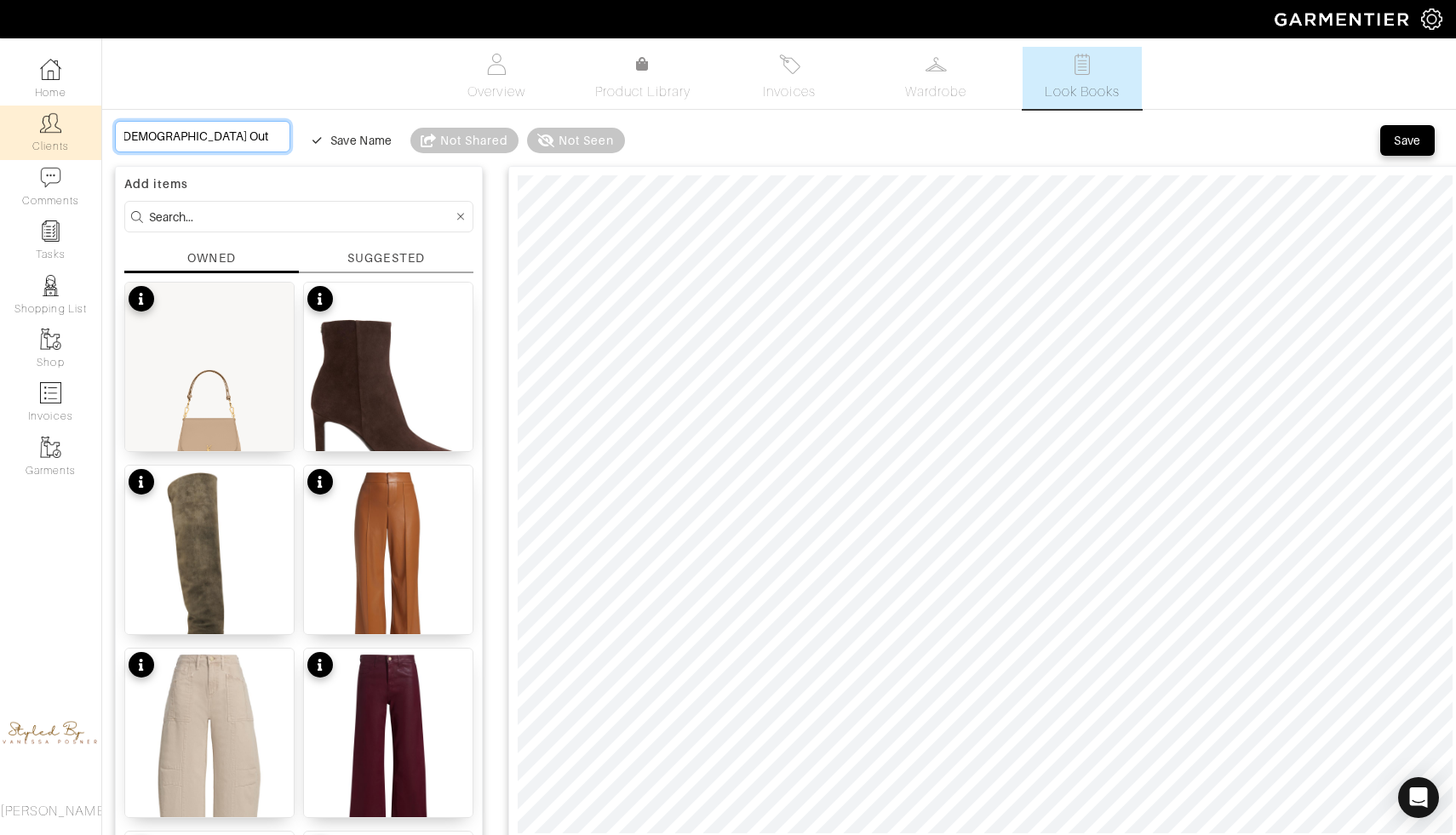
type input "Shabbat Outfit friday oct"
type input "Shabbat Outfit friday octo"
type input "Shabbat Outfit friday octob"
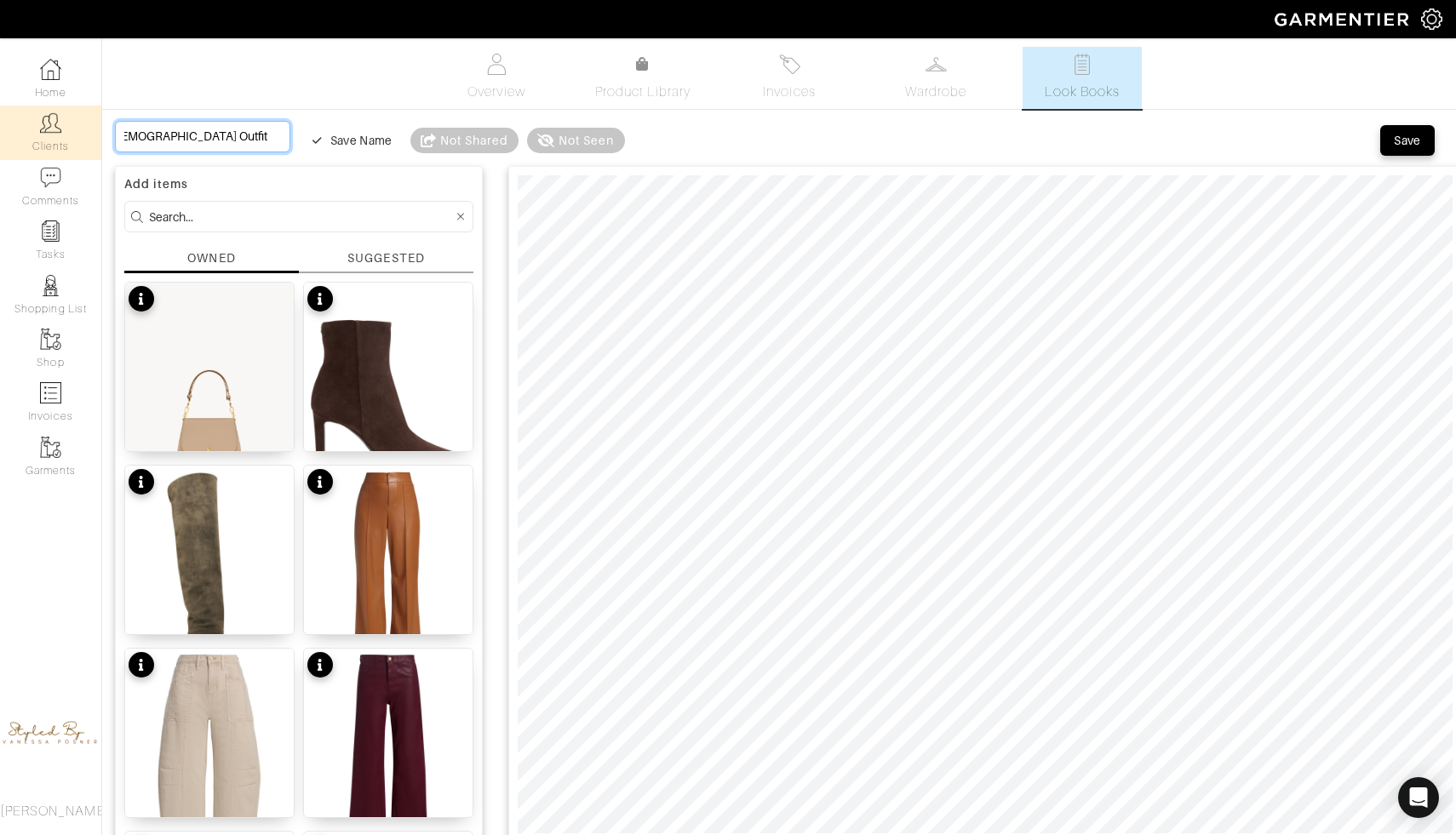
type input "Shabbat Outfit friday octob"
type input "Shabbat Outfit friday octobe"
type input "Shabbat Outfit friday october"
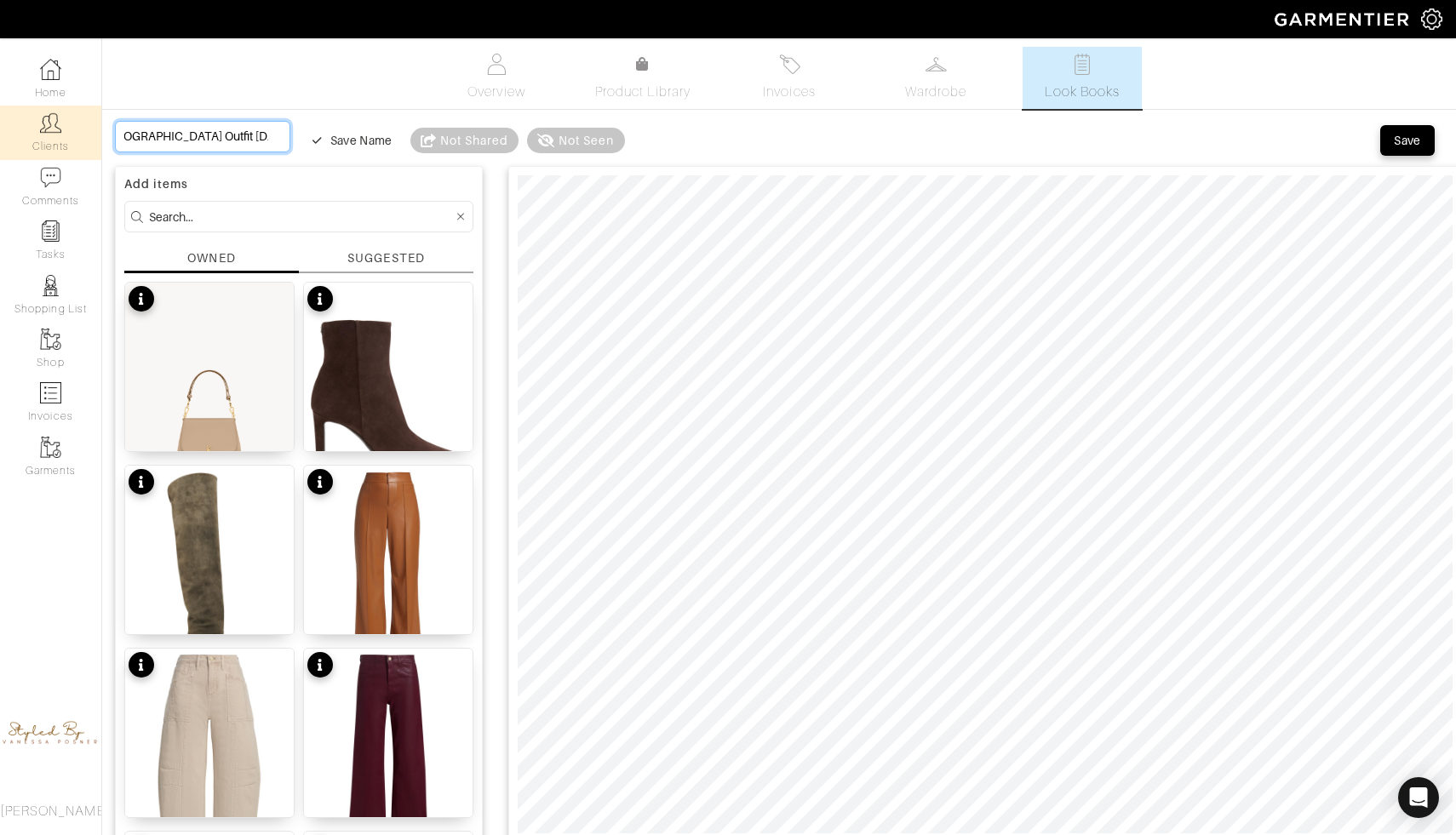
type input "Shabbat Outfit friday october"
type input "Shabbat Outfit friday october 1"
type input "Shabbat Outfit friday october 17"
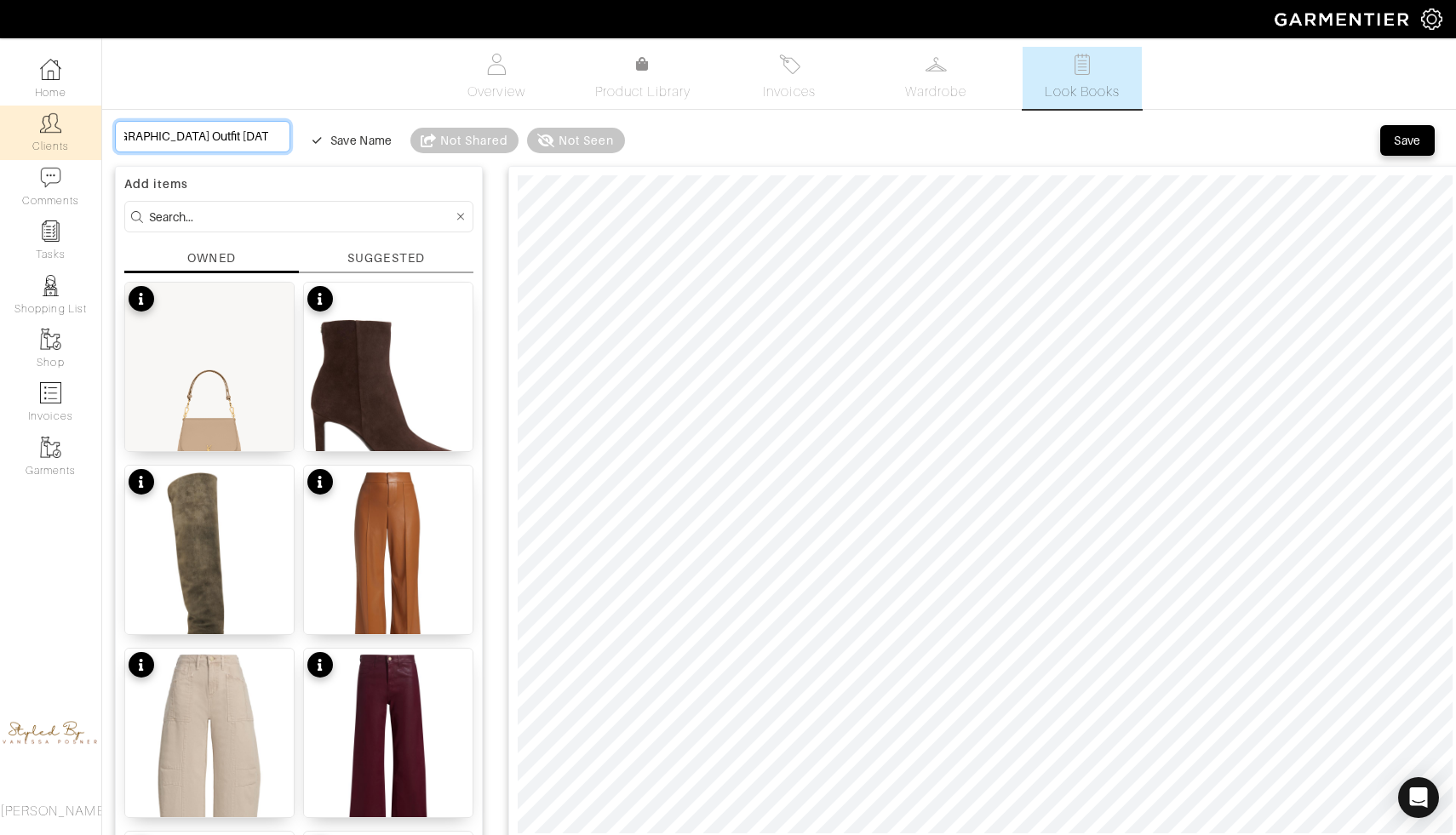
type input "Shabbat Outfit friday october 17"
type input "Shabbat Outfit friday october 17t"
type input "[DEMOGRAPHIC_DATA] Outfit [DATE]"
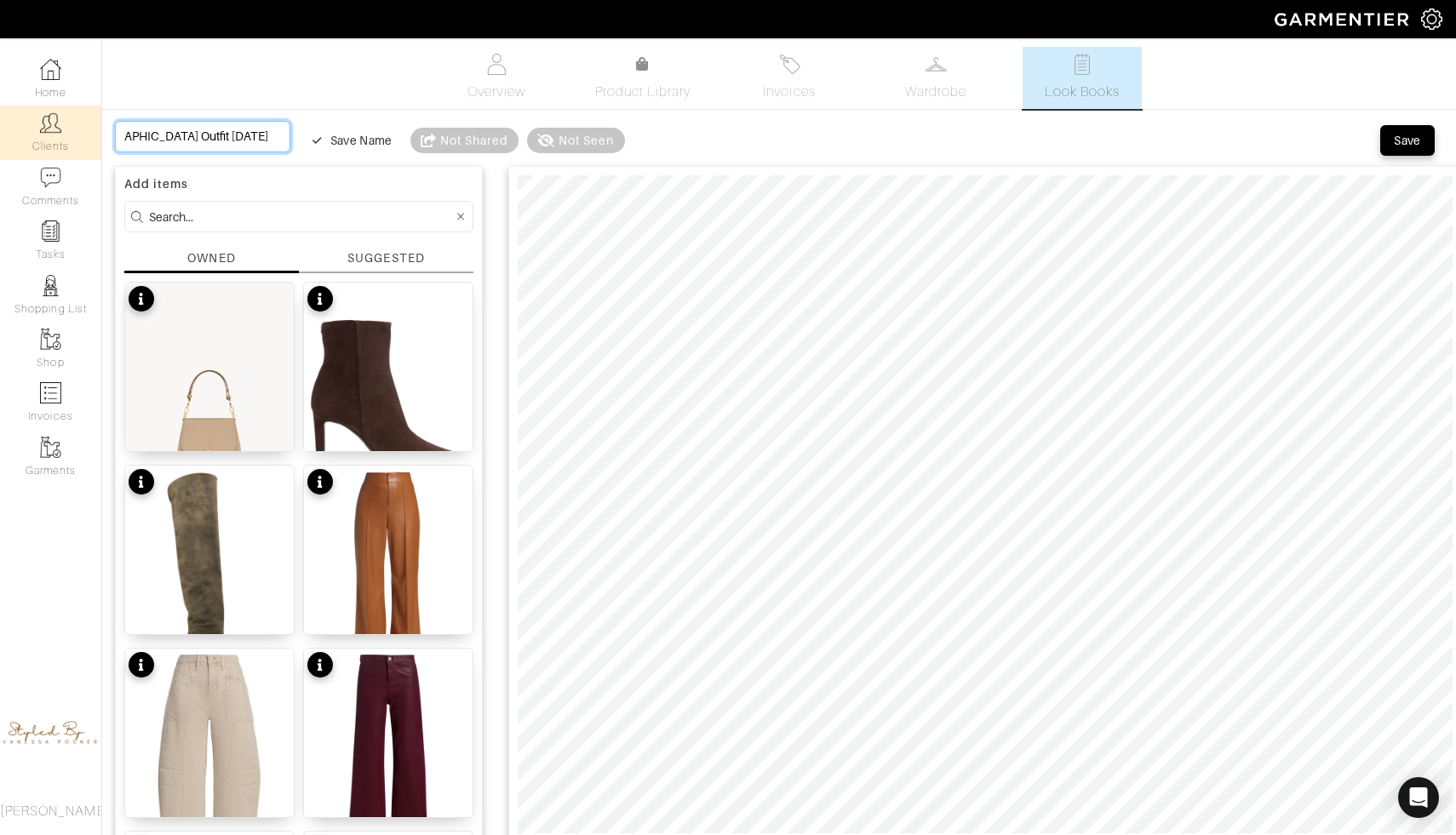
type input "[DEMOGRAPHIC_DATA] Outfit [DATE]"
click at [139, 134] on input "[DEMOGRAPHIC_DATA] Outfit [DATE]" at bounding box center [203, 137] width 175 height 32
type input "[DEMOGRAPHIC_DATA] Outfit [DATE]"
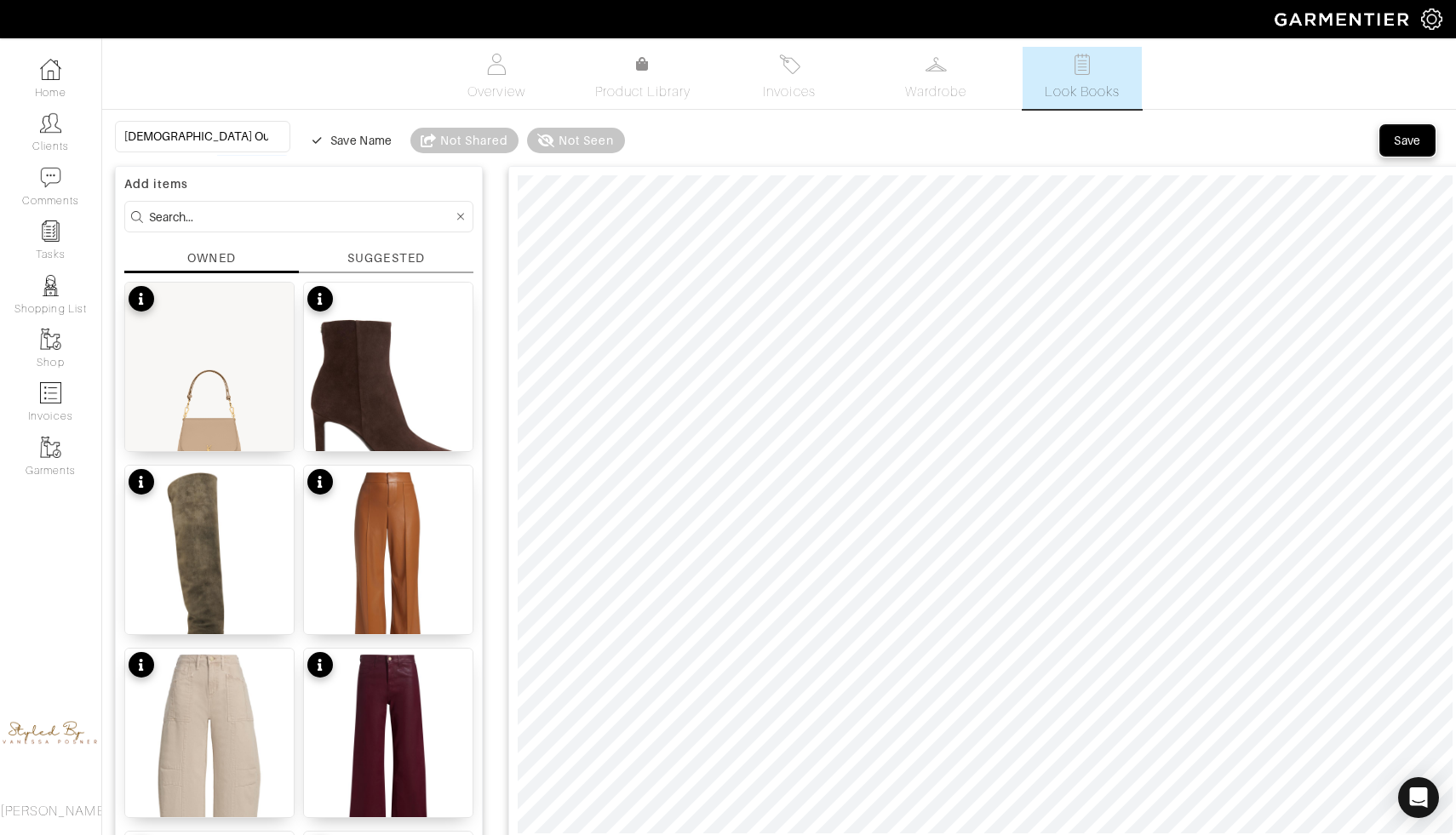
click at [1409, 142] on div "Save" at bounding box center [1406, 140] width 27 height 17
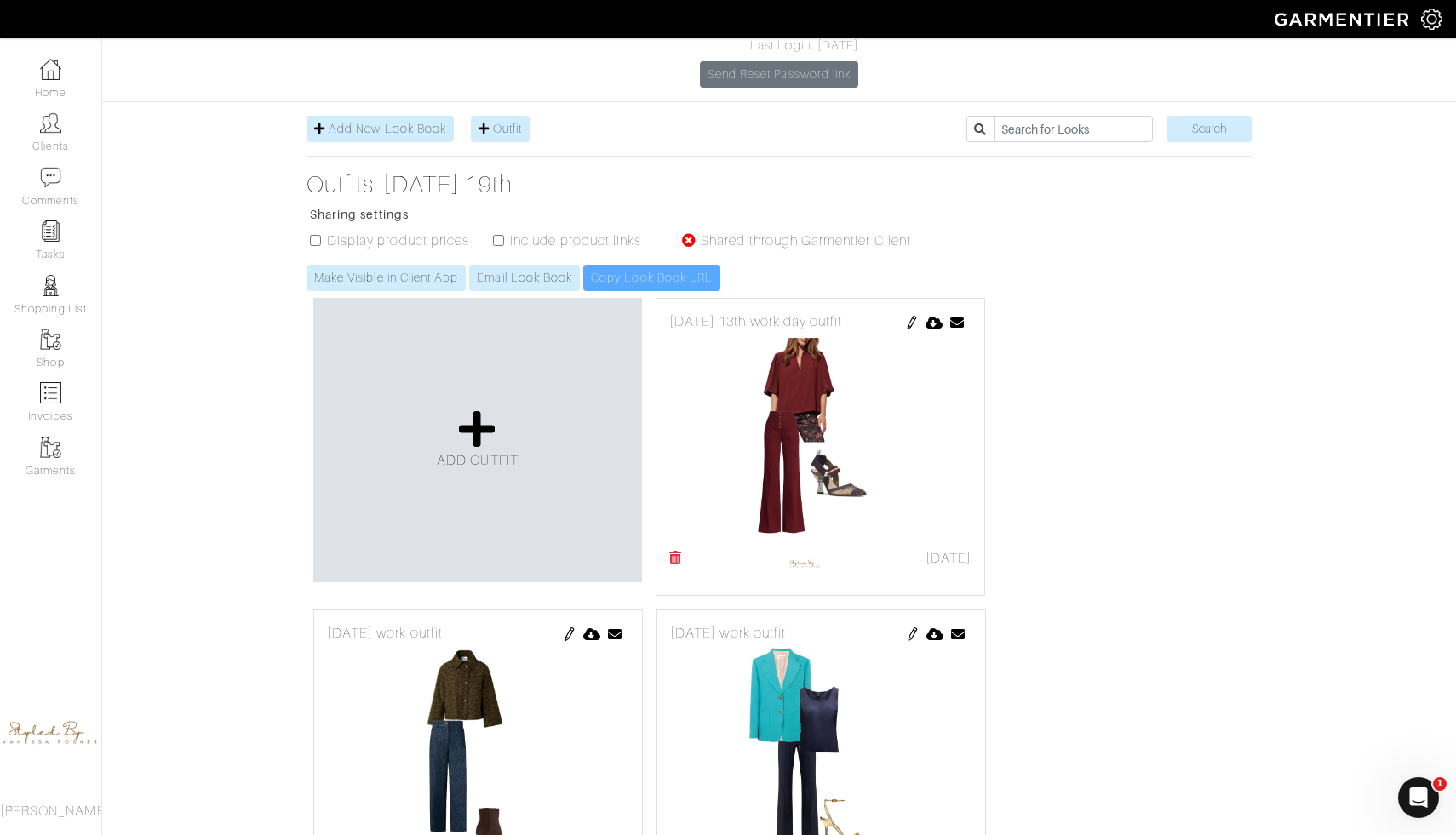
scroll to position [249, 0]
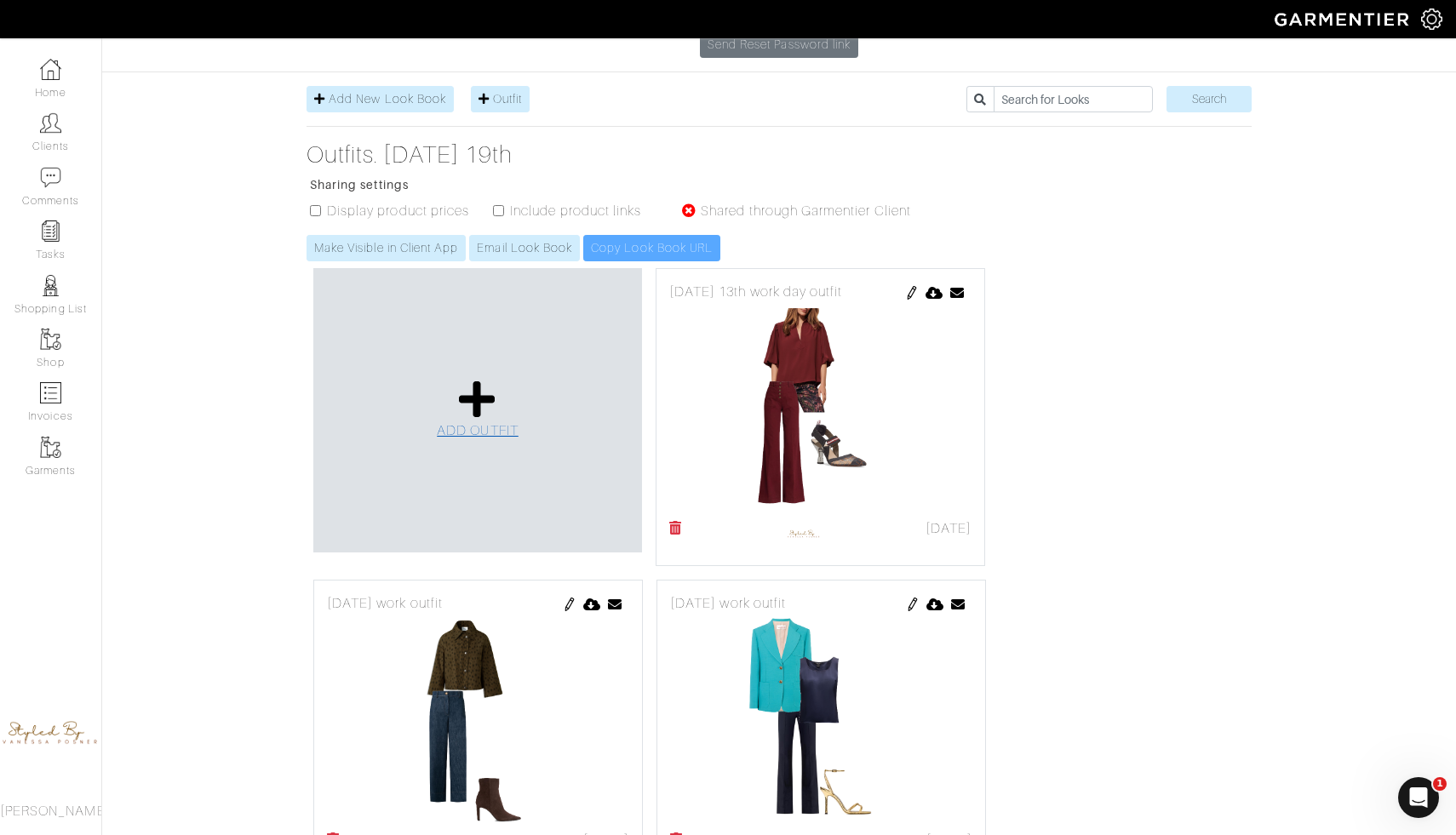
click at [466, 379] on icon at bounding box center [477, 399] width 37 height 41
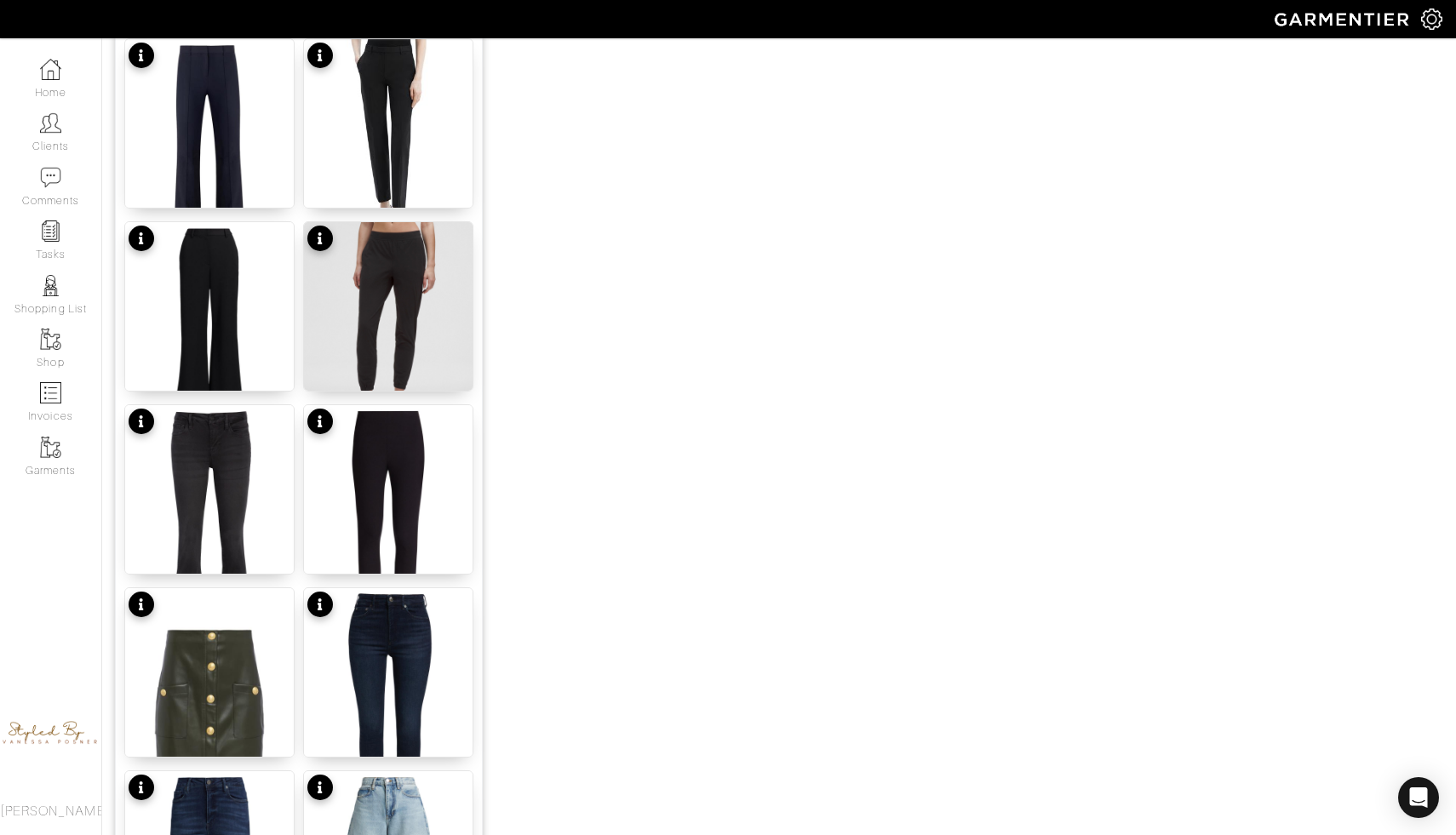
scroll to position [1949, 0]
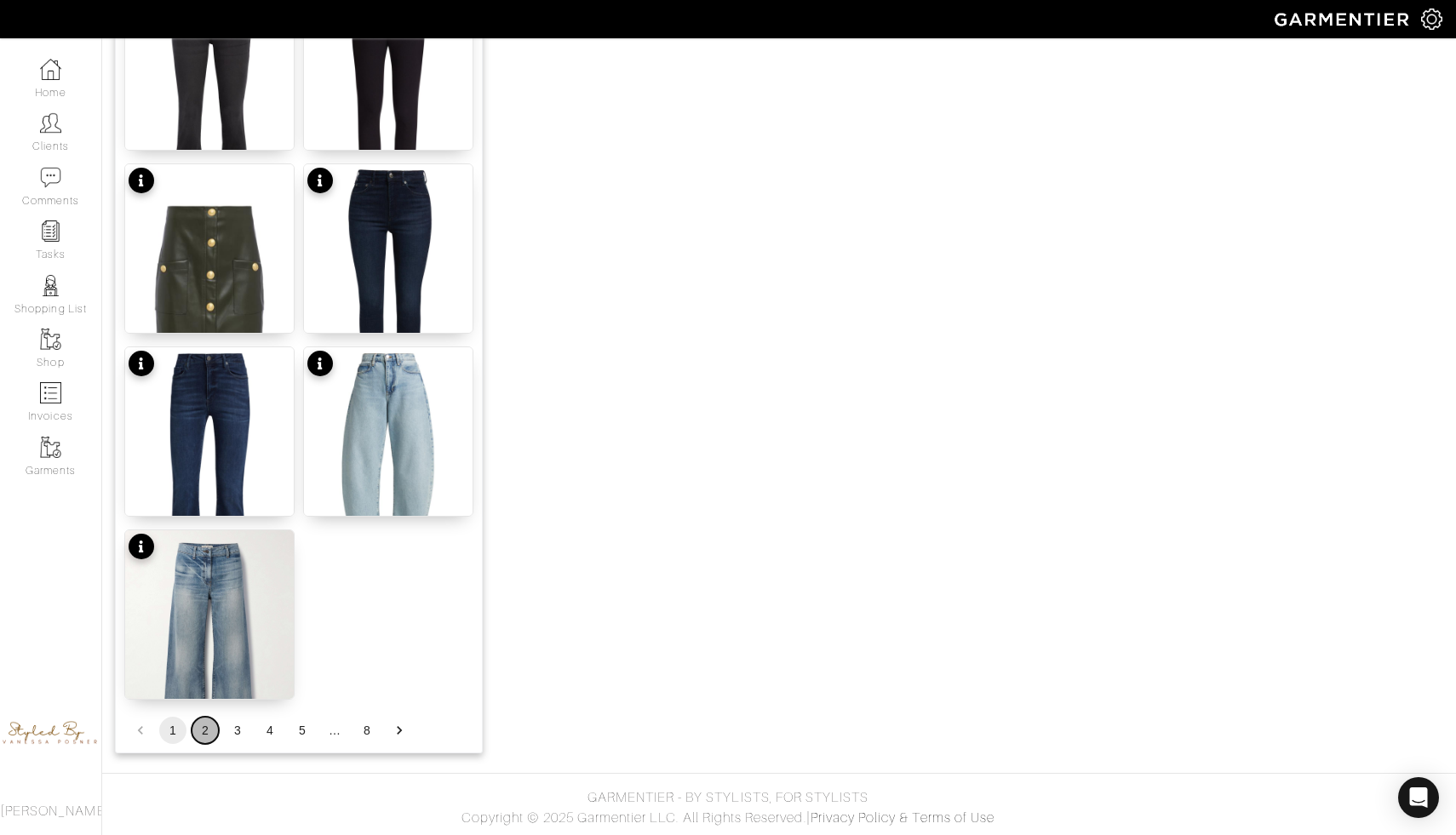
click at [212, 723] on button "2" at bounding box center [205, 730] width 27 height 27
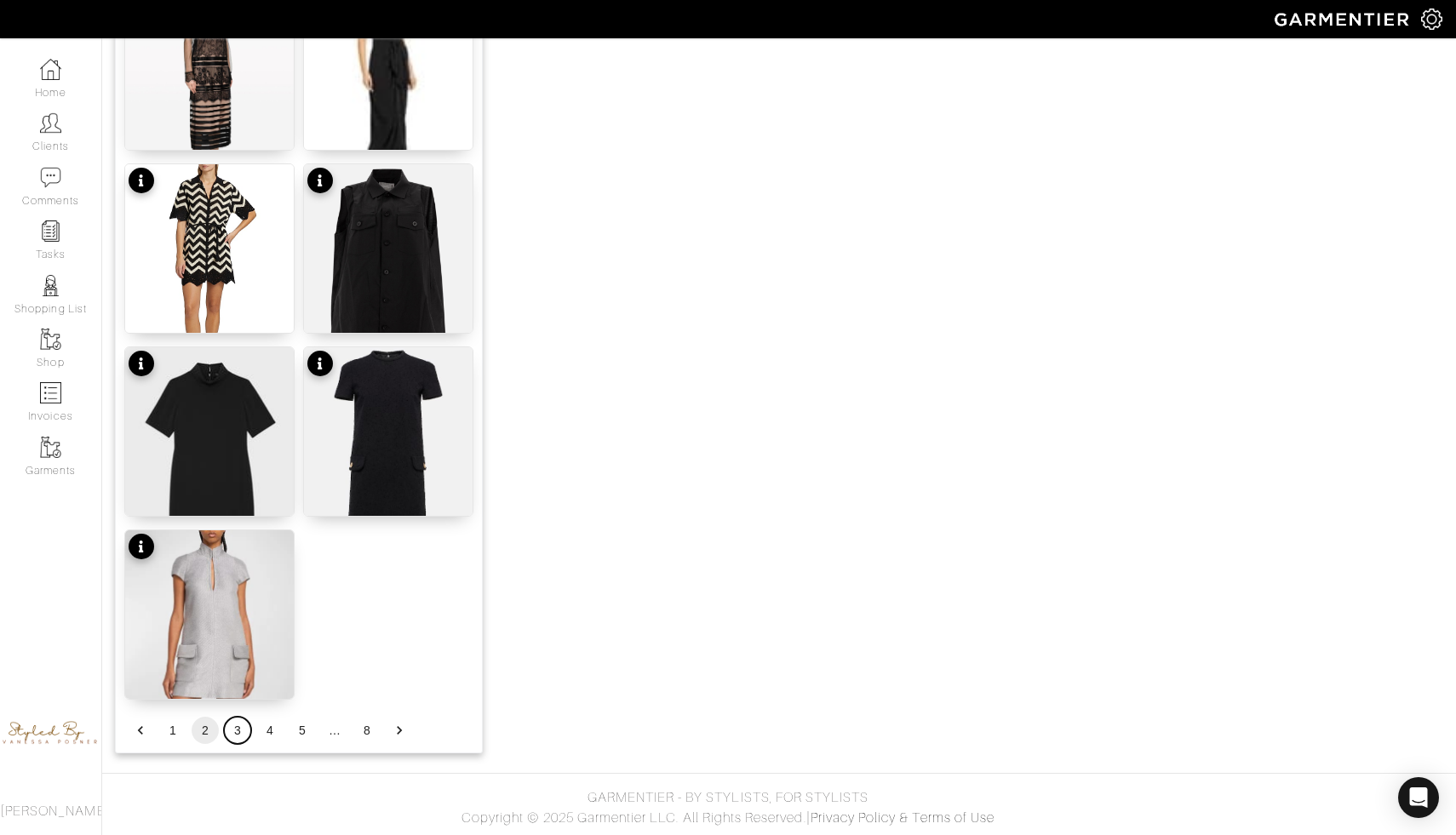
click at [237, 739] on button "3" at bounding box center [237, 730] width 27 height 27
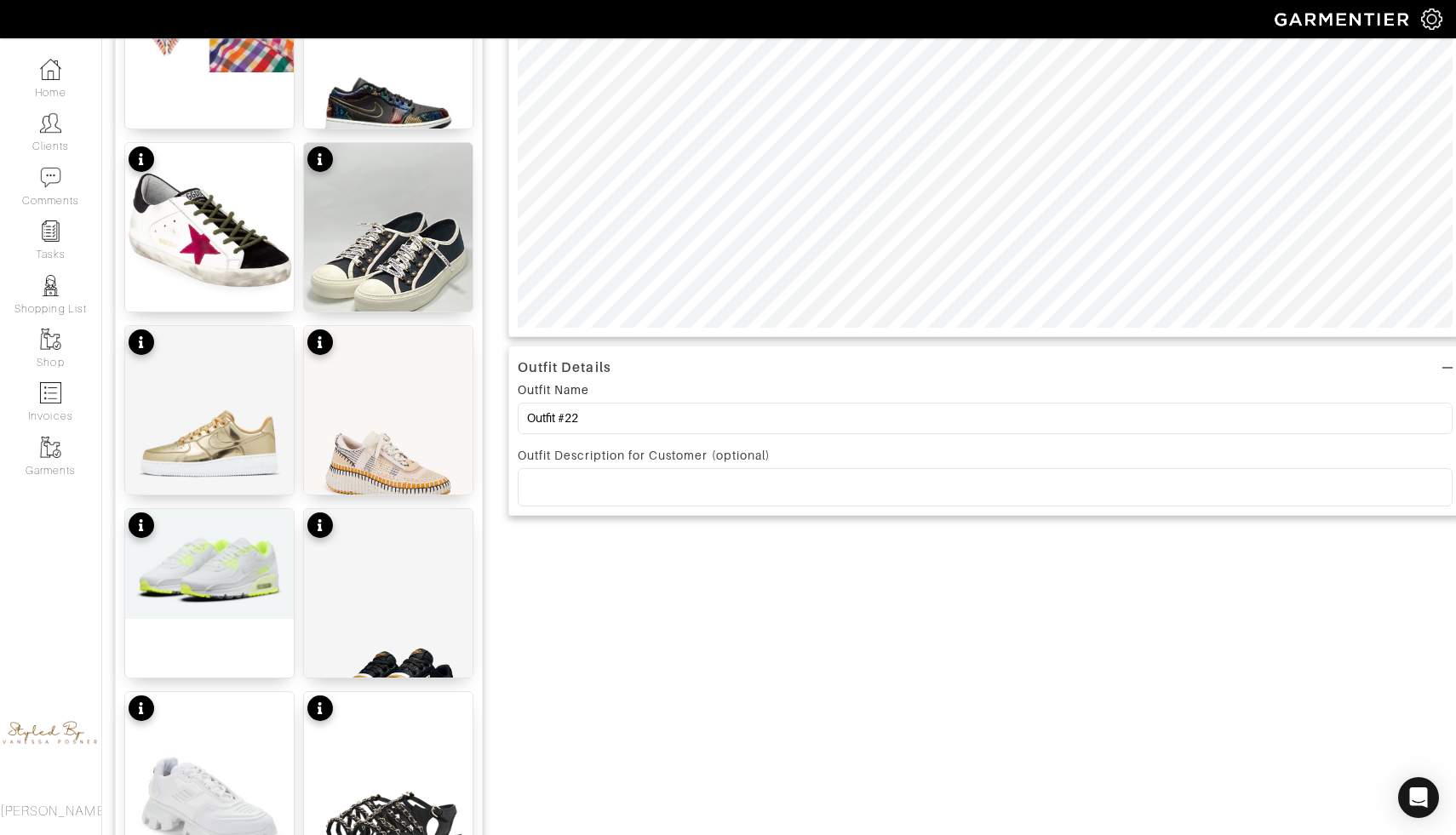
scroll to position [526, 0]
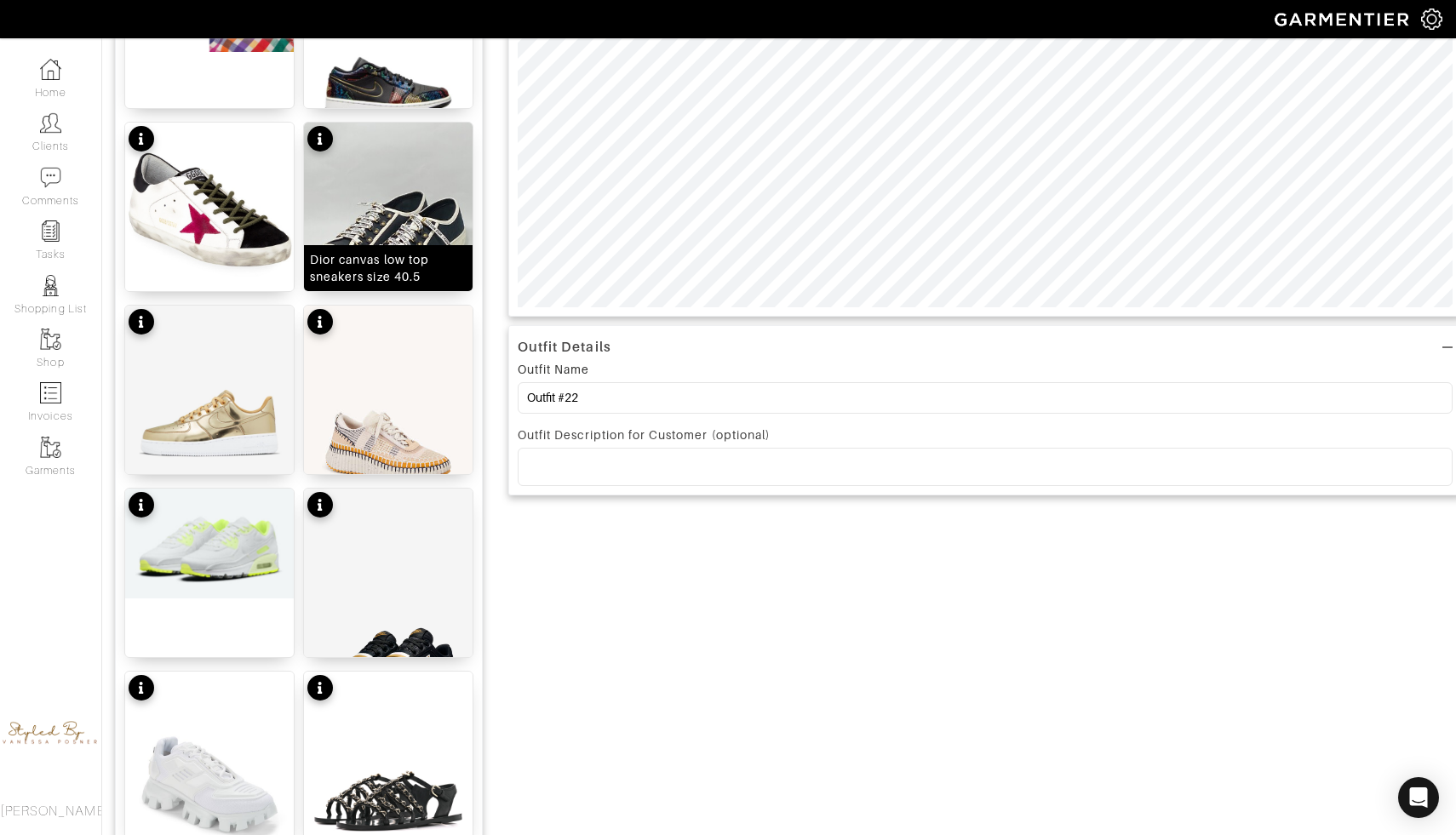
click at [398, 270] on div "Dior canvas low top sneakers size 40.5" at bounding box center [389, 268] width 157 height 34
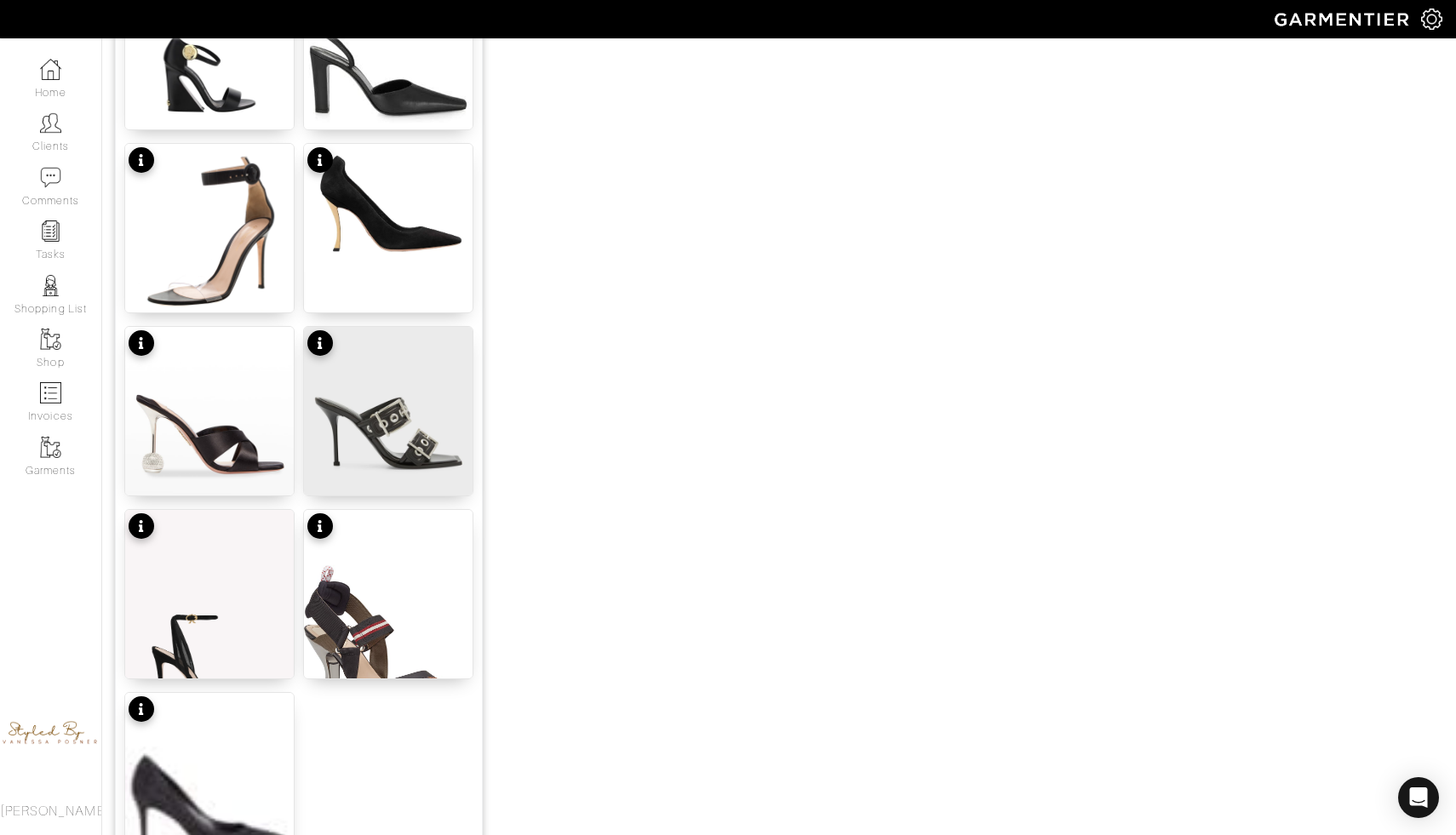
scroll to position [1949, 0]
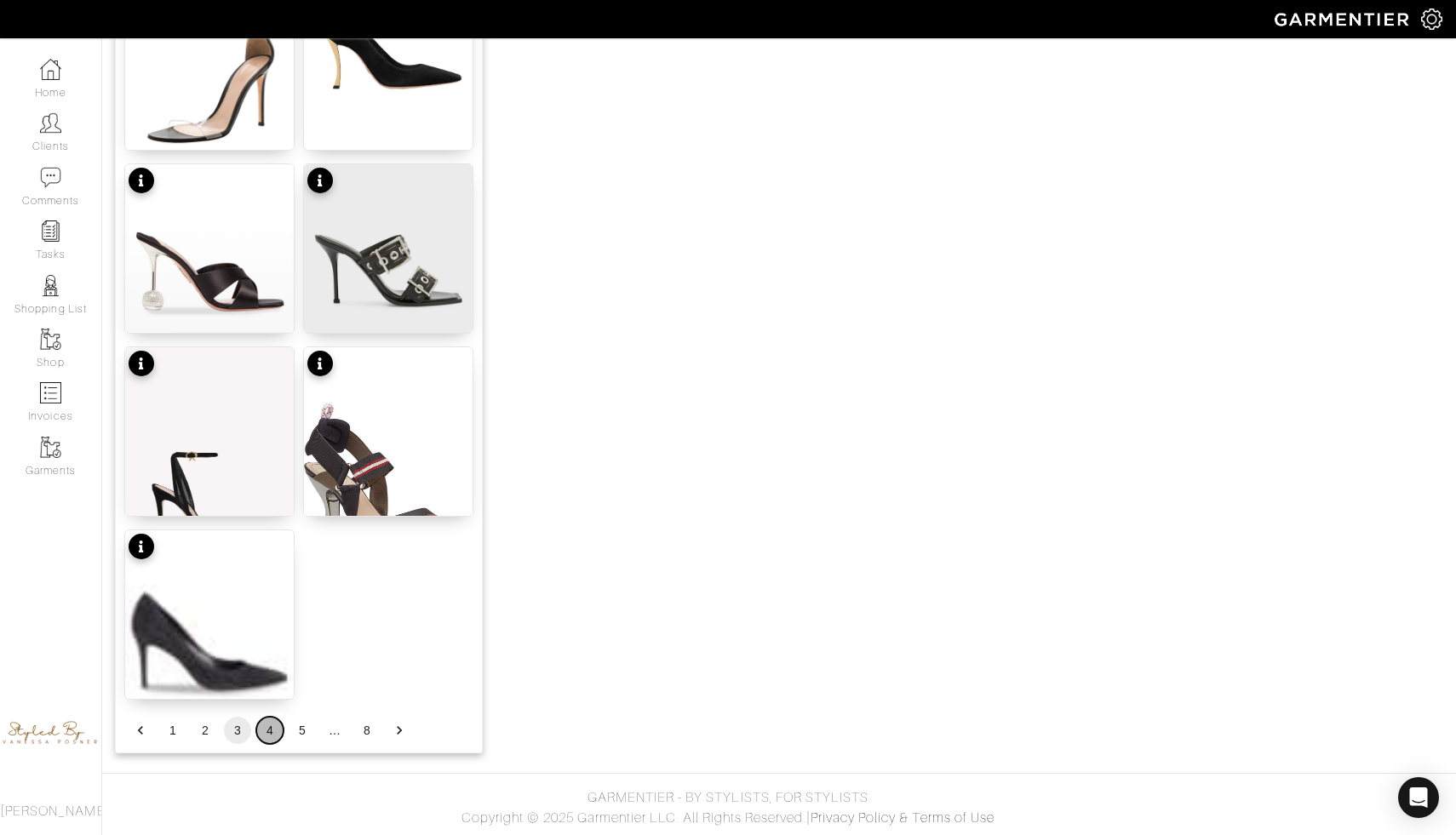
click at [264, 722] on button "4" at bounding box center [269, 730] width 27 height 27
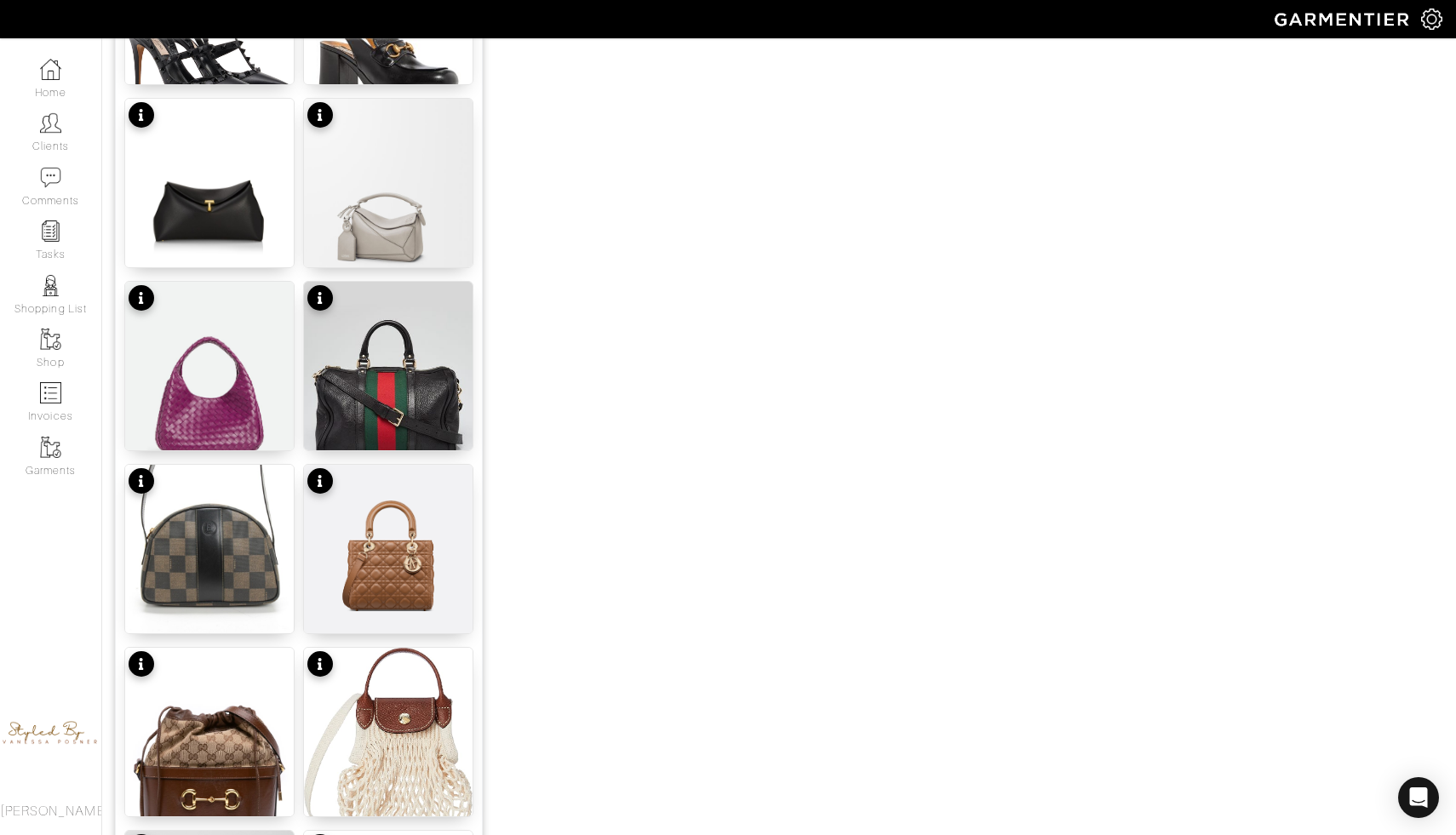
scroll to position [1281, 0]
click at [379, 420] on img at bounding box center [389, 395] width 169 height 225
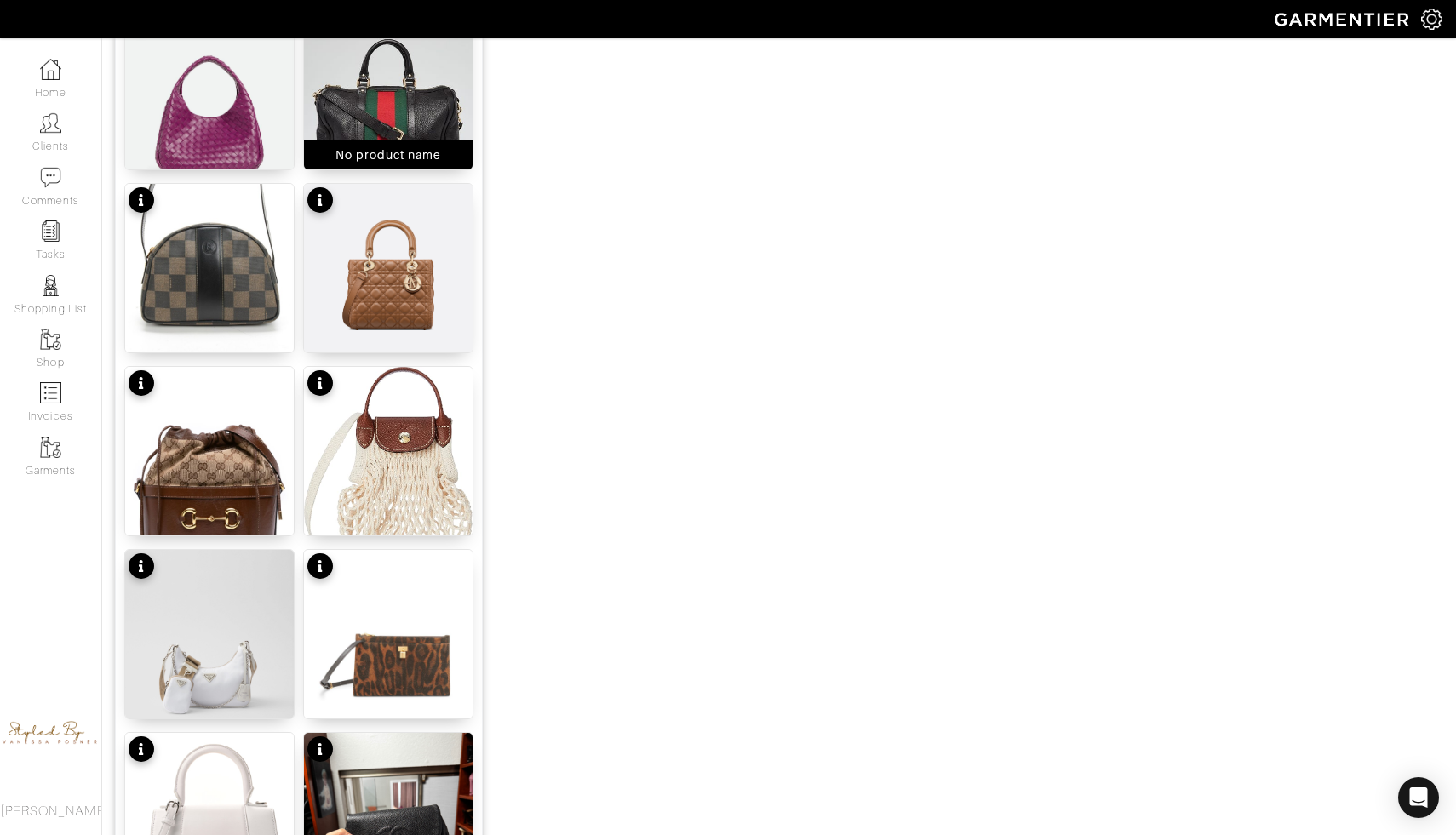
scroll to position [1949, 0]
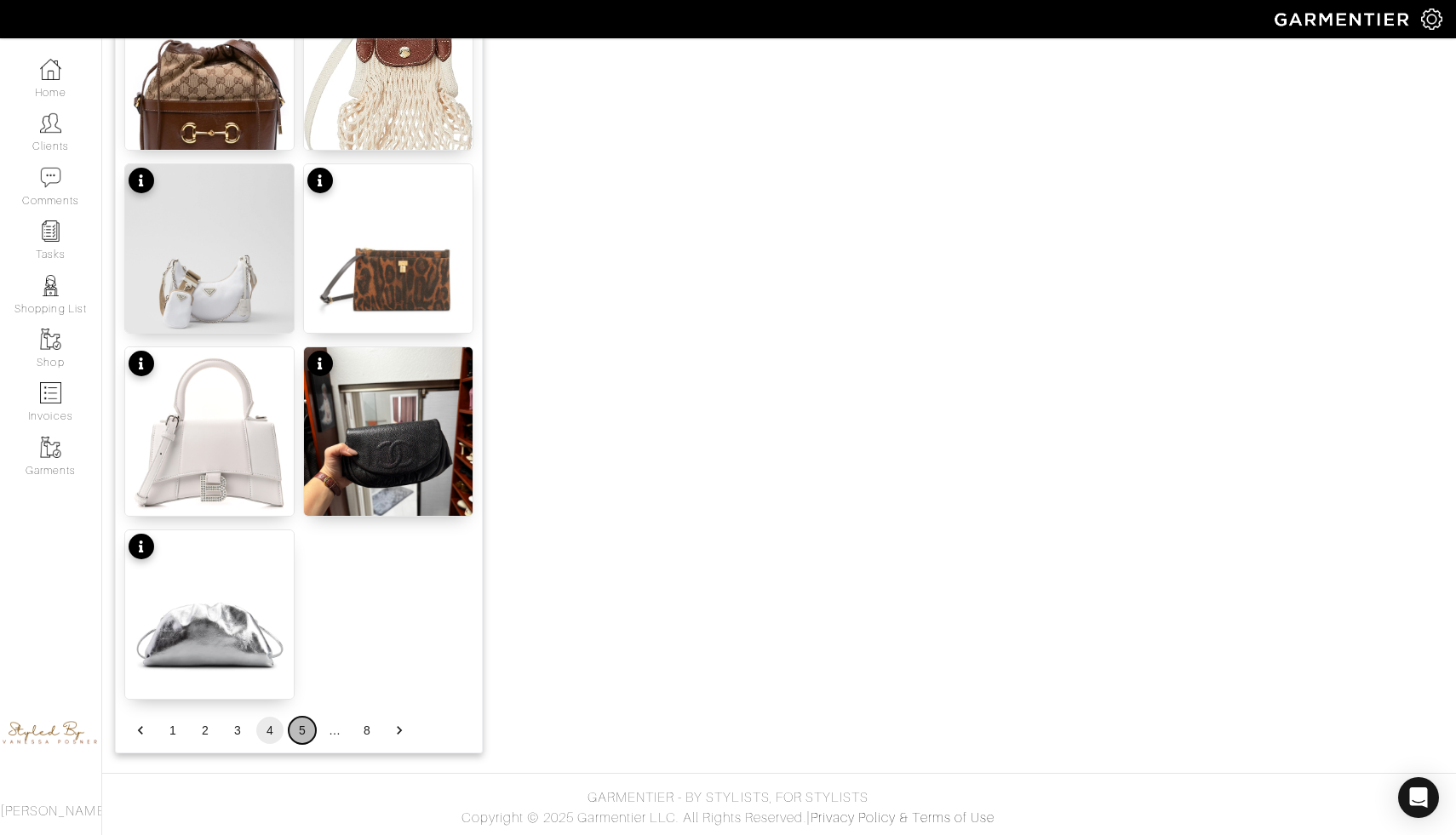
click at [303, 733] on button "5" at bounding box center [301, 730] width 27 height 27
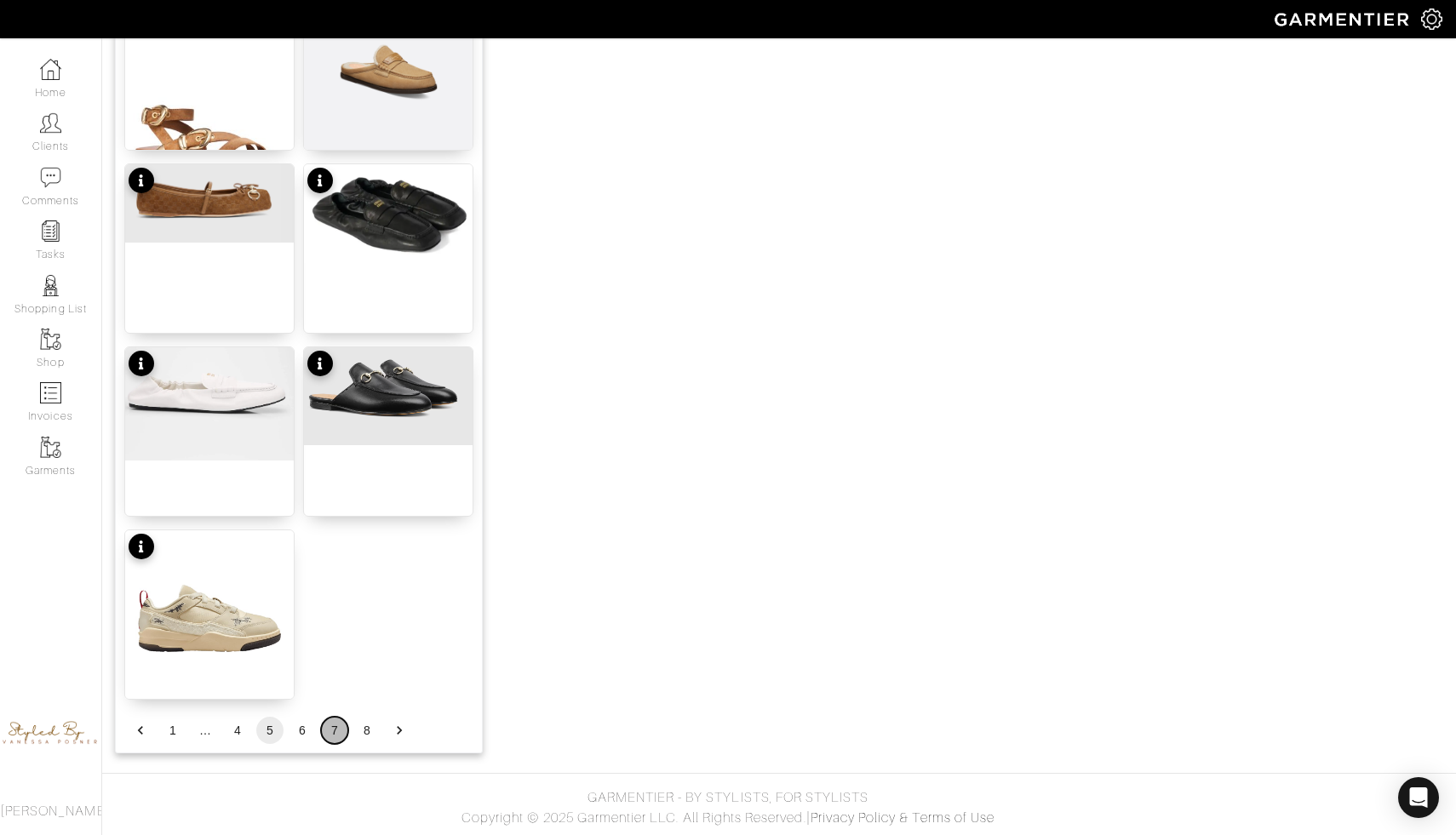
click at [332, 731] on button "7" at bounding box center [334, 730] width 27 height 27
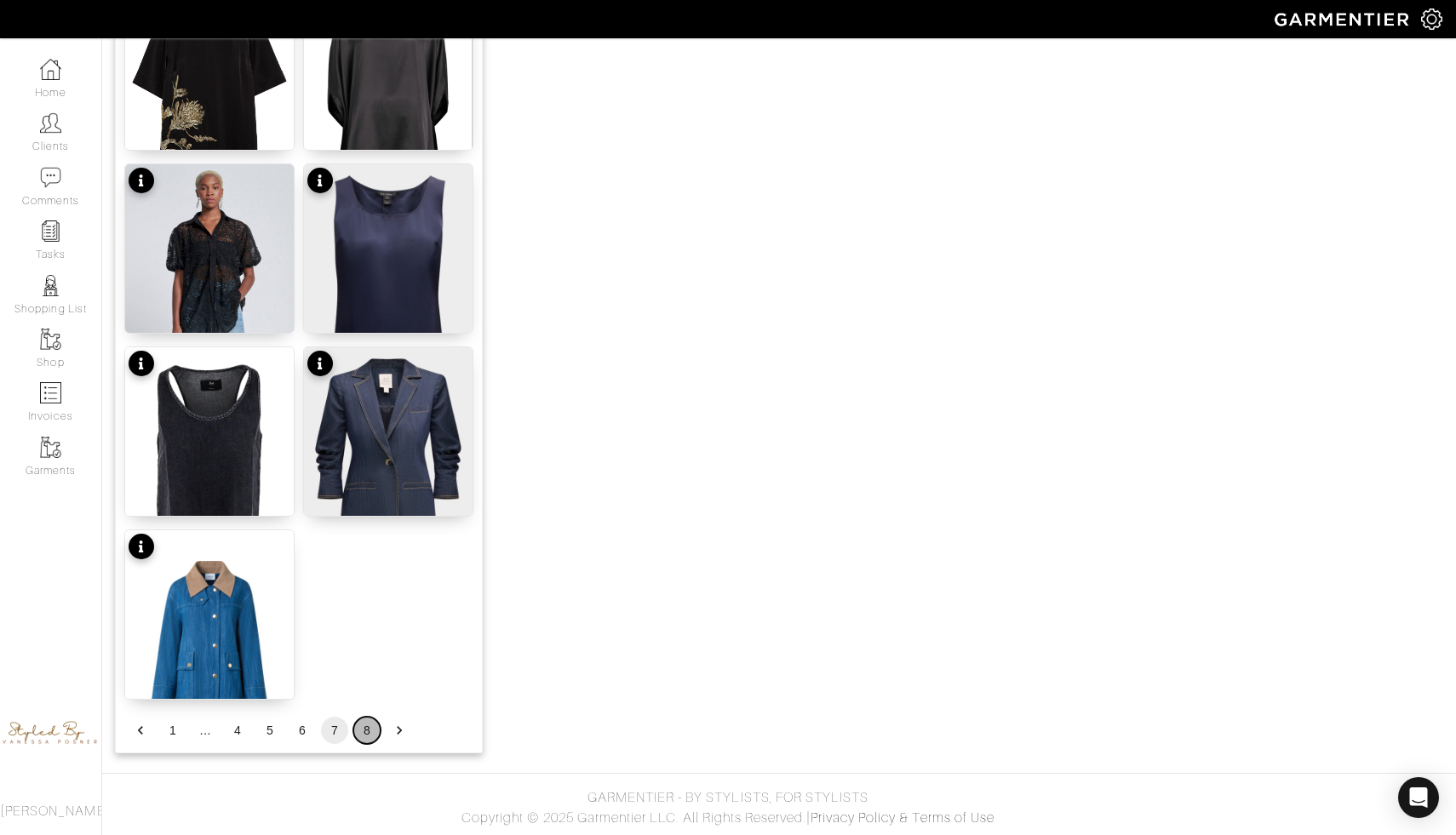
click at [362, 733] on button "8" at bounding box center [366, 730] width 27 height 27
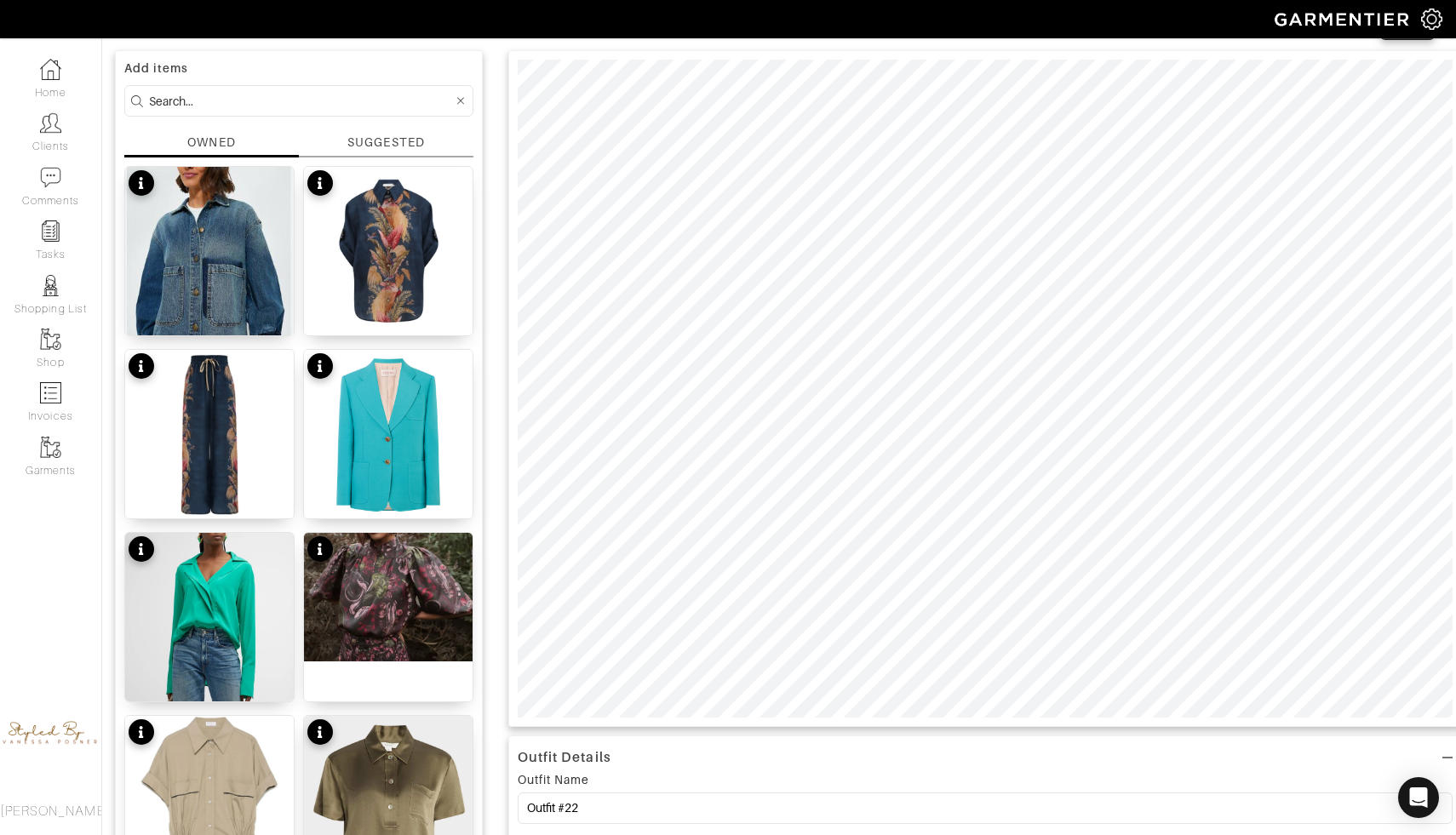
scroll to position [100, 0]
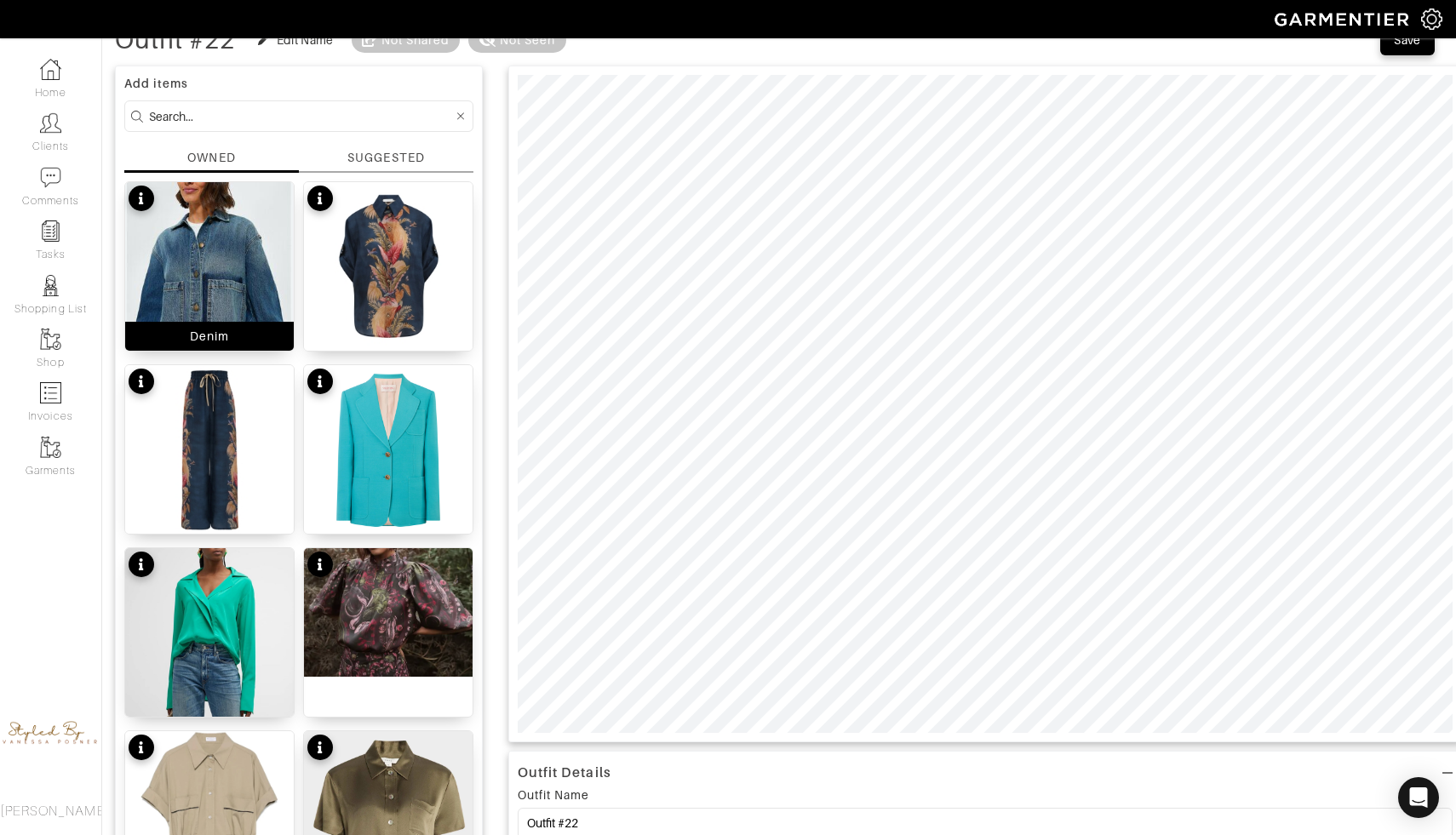
click at [239, 305] on img at bounding box center [210, 266] width 169 height 169
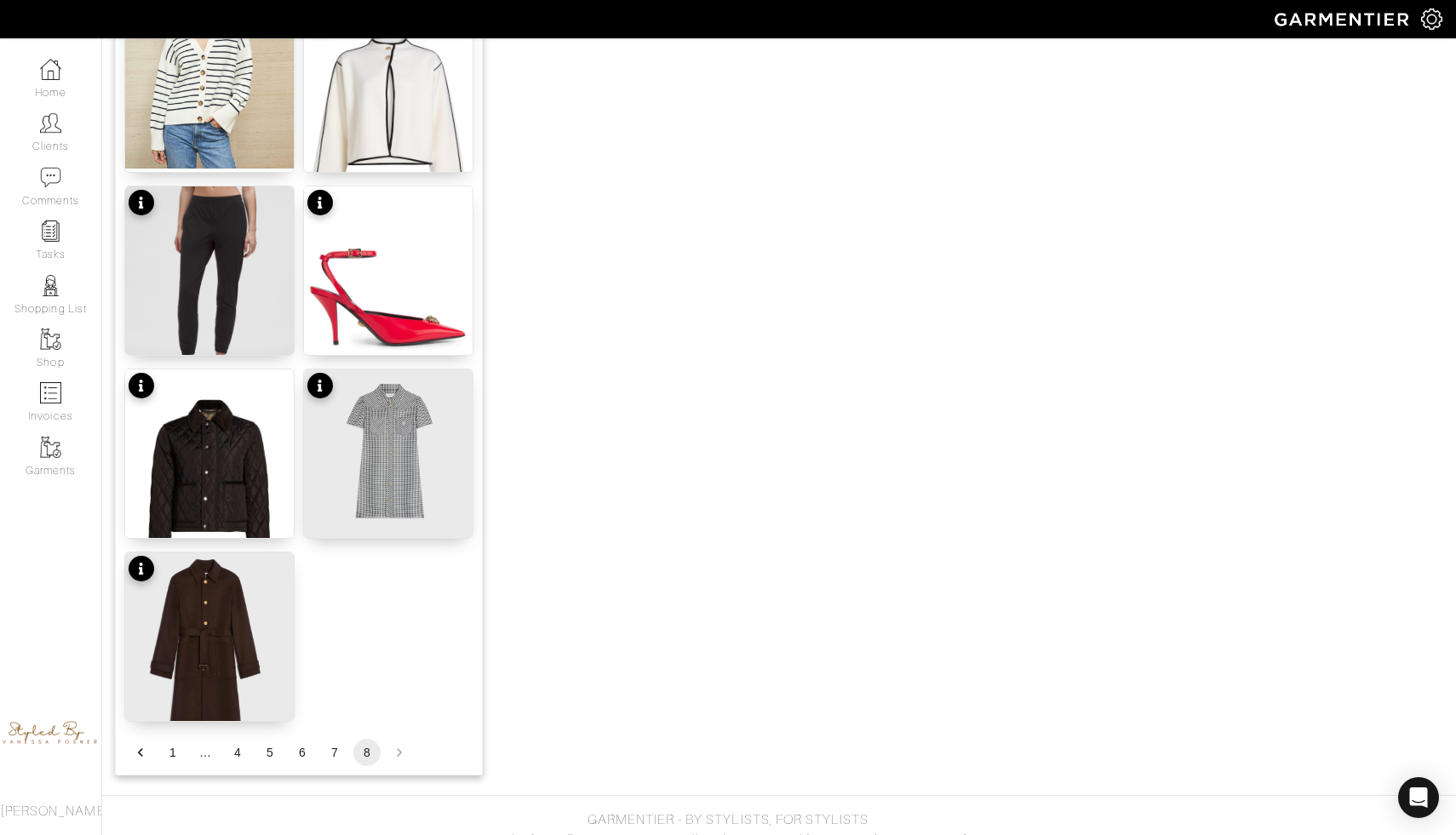
scroll to position [1949, 0]
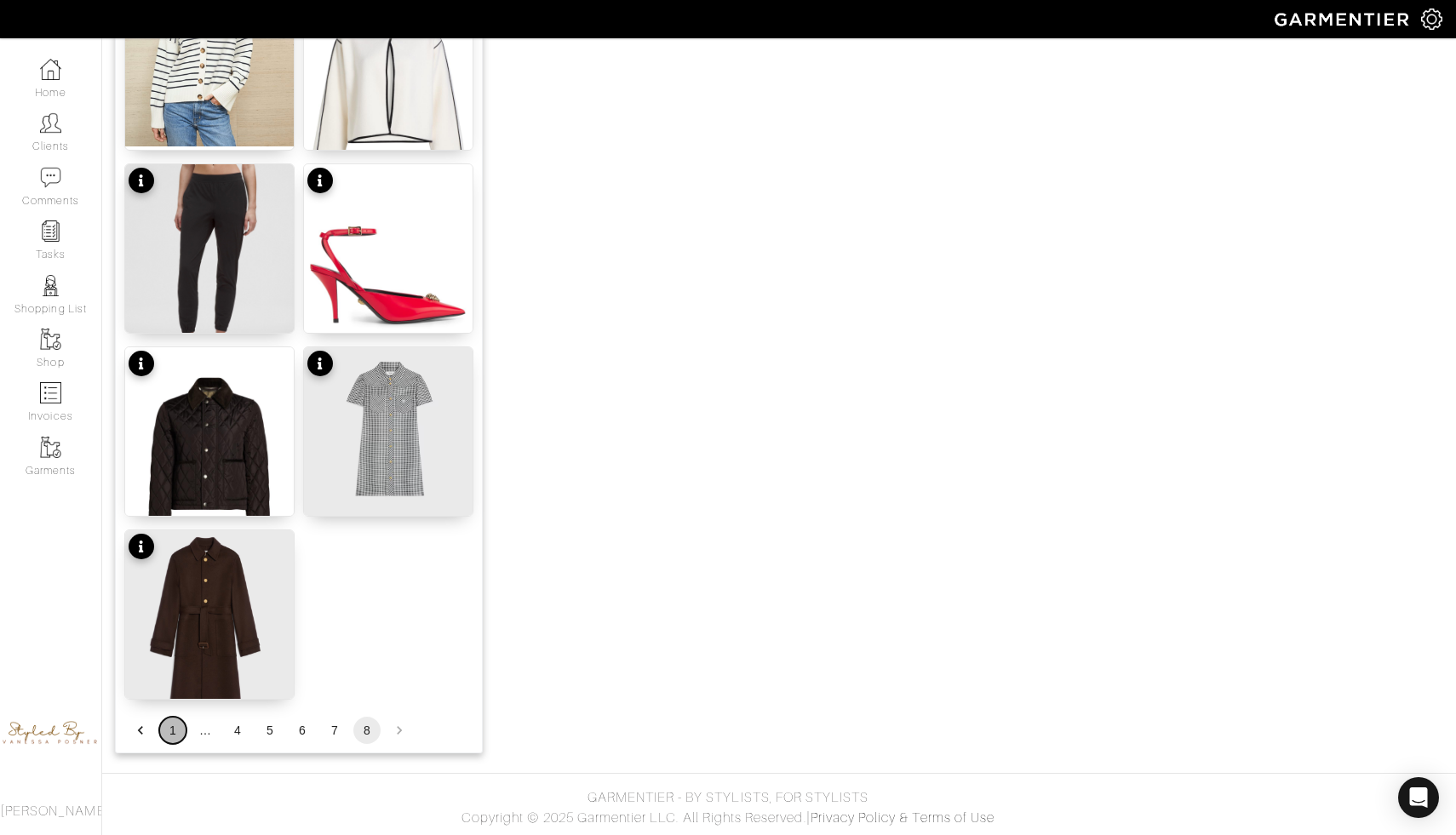
click at [168, 733] on button "1" at bounding box center [172, 730] width 27 height 27
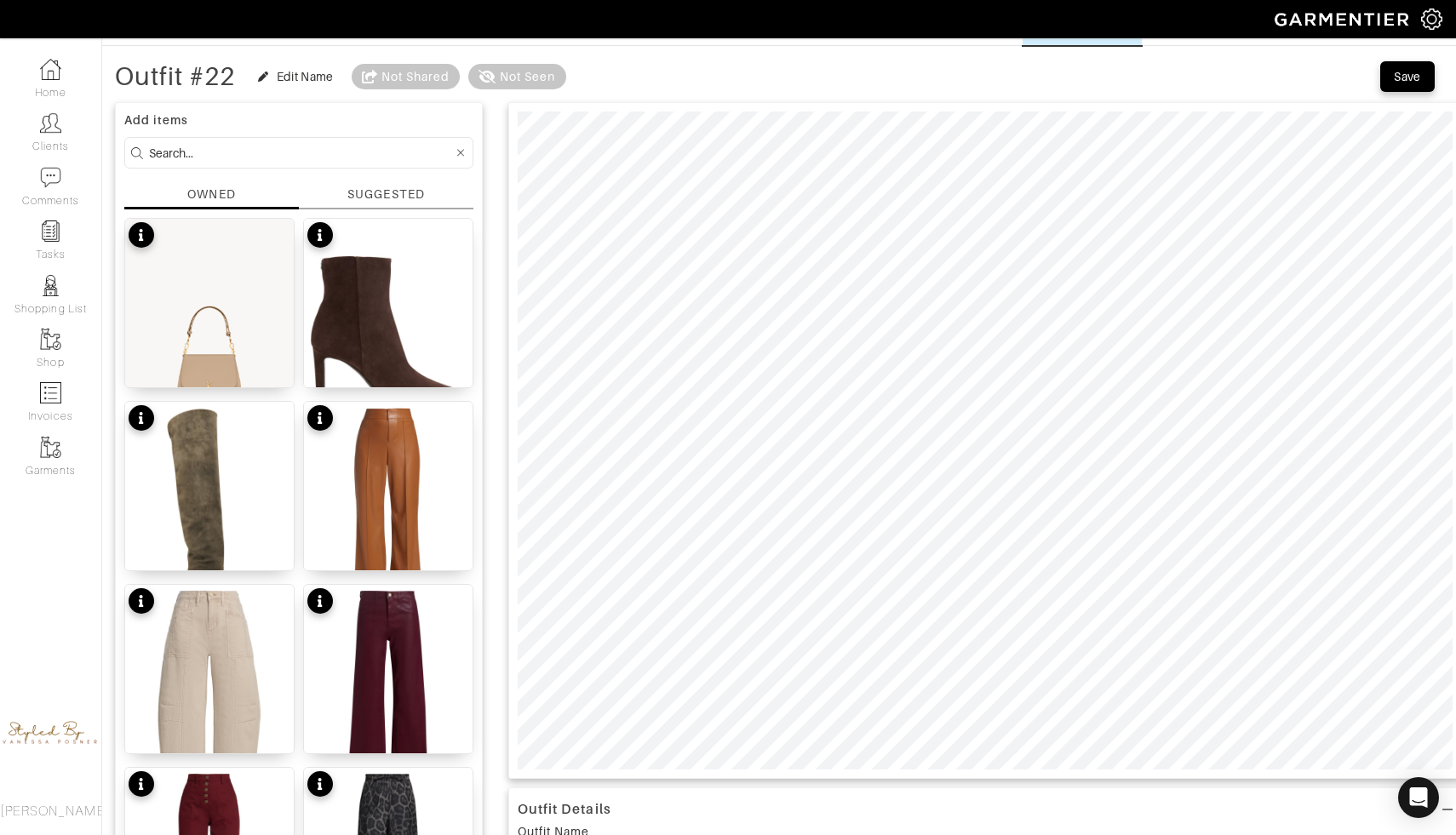
scroll to position [0, 0]
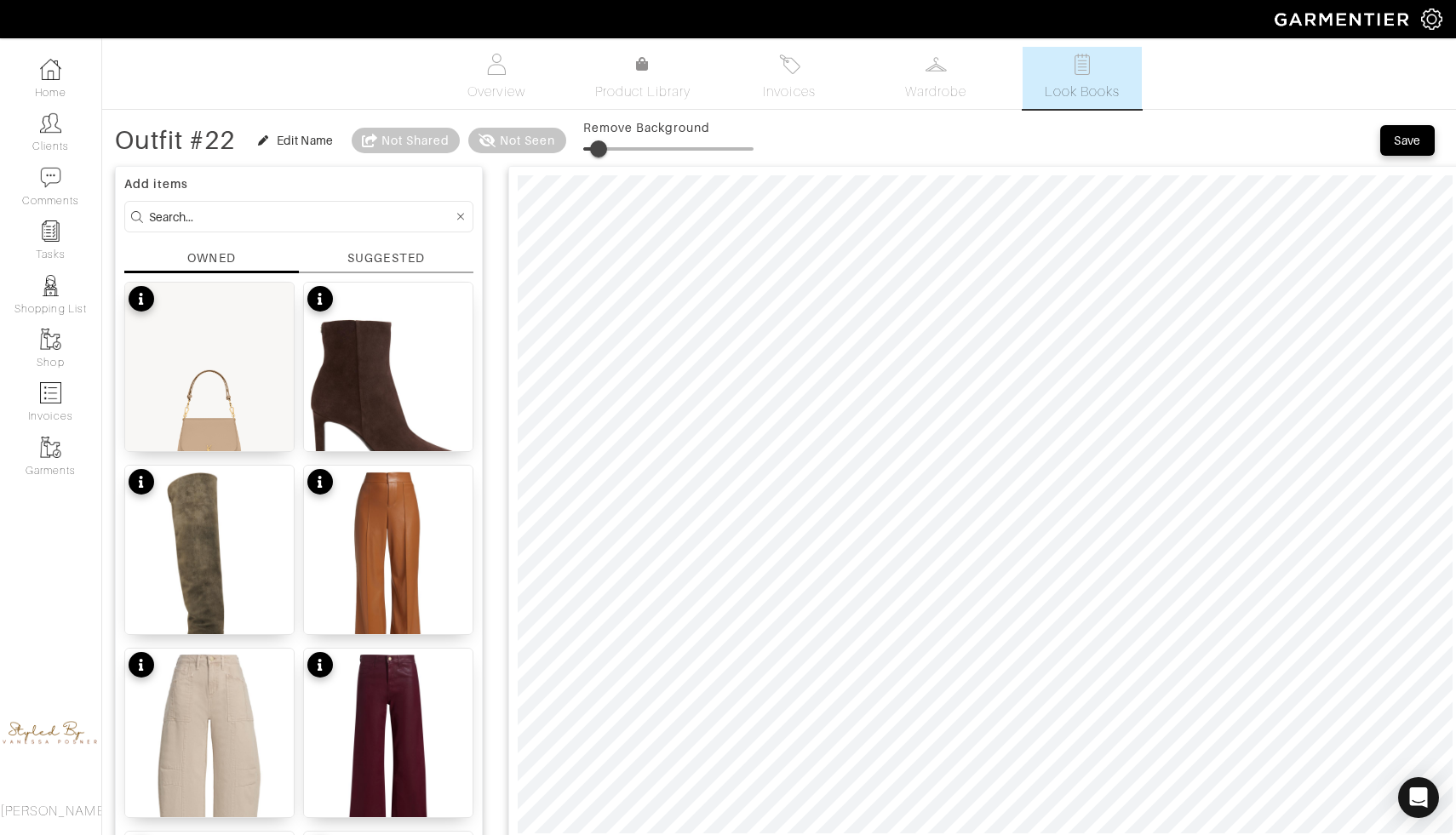
click at [601, 148] on span at bounding box center [598, 148] width 17 height 17
type input "21"
drag, startPoint x: 601, startPoint y: 140, endPoint x: 620, endPoint y: 141, distance: 19.0
click at [621, 141] on span at bounding box center [618, 148] width 17 height 17
type input "20"
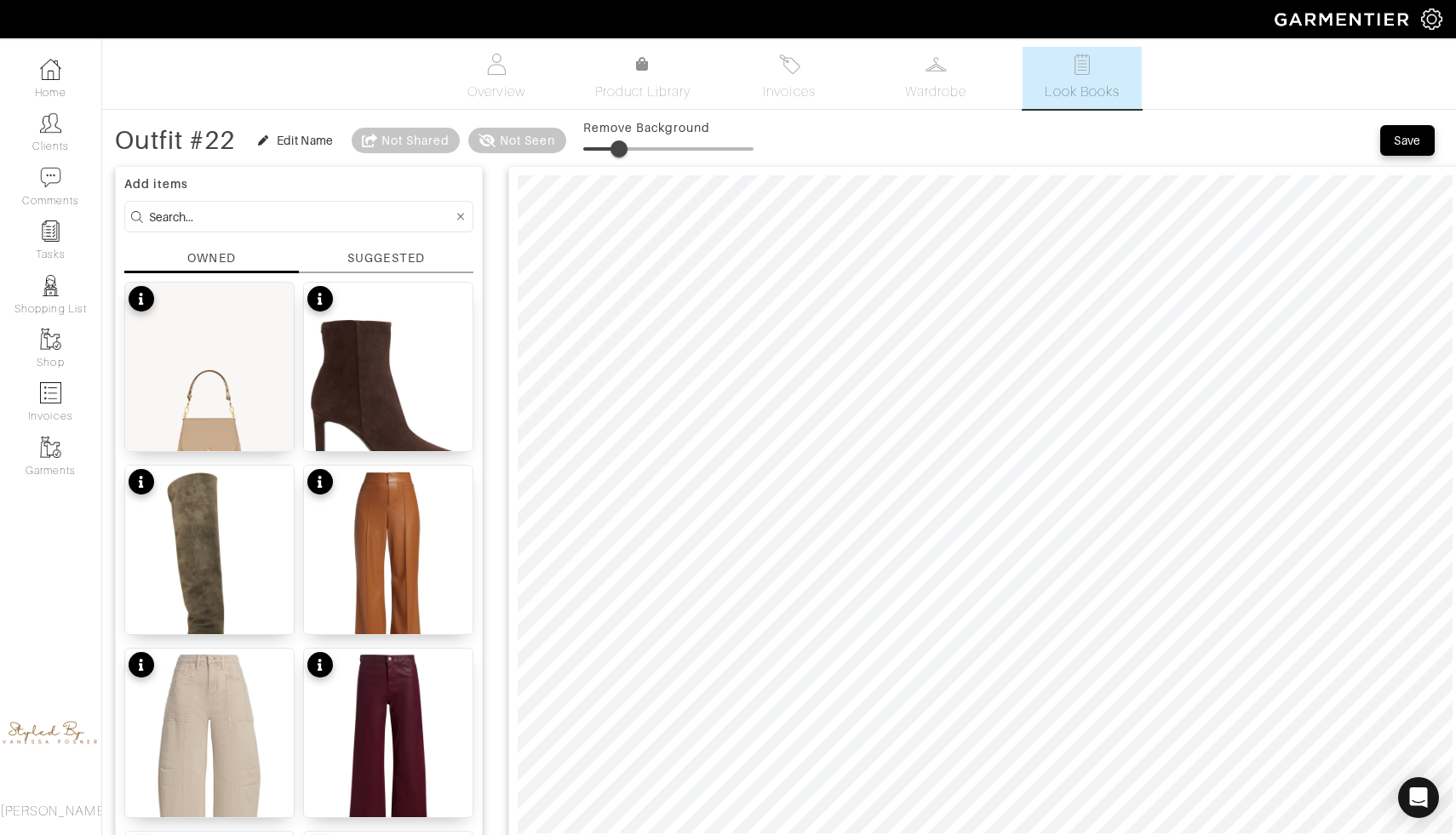
drag, startPoint x: 627, startPoint y: 146, endPoint x: 619, endPoint y: 145, distance: 8.1
click at [620, 145] on span at bounding box center [618, 148] width 17 height 17
drag, startPoint x: 620, startPoint y: 146, endPoint x: 633, endPoint y: 144, distance: 13.2
click at [633, 144] on span at bounding box center [630, 148] width 17 height 17
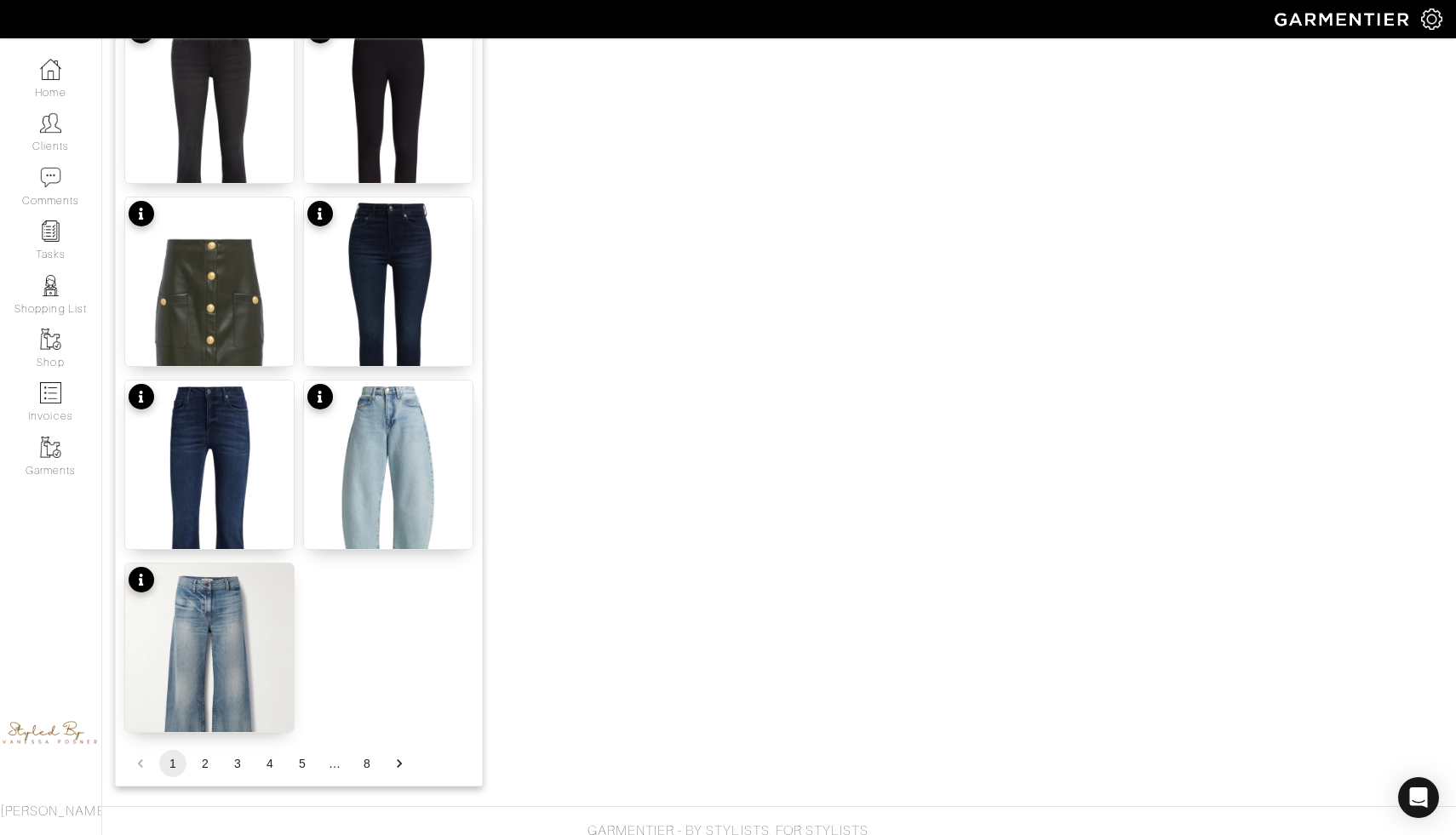
scroll to position [1949, 0]
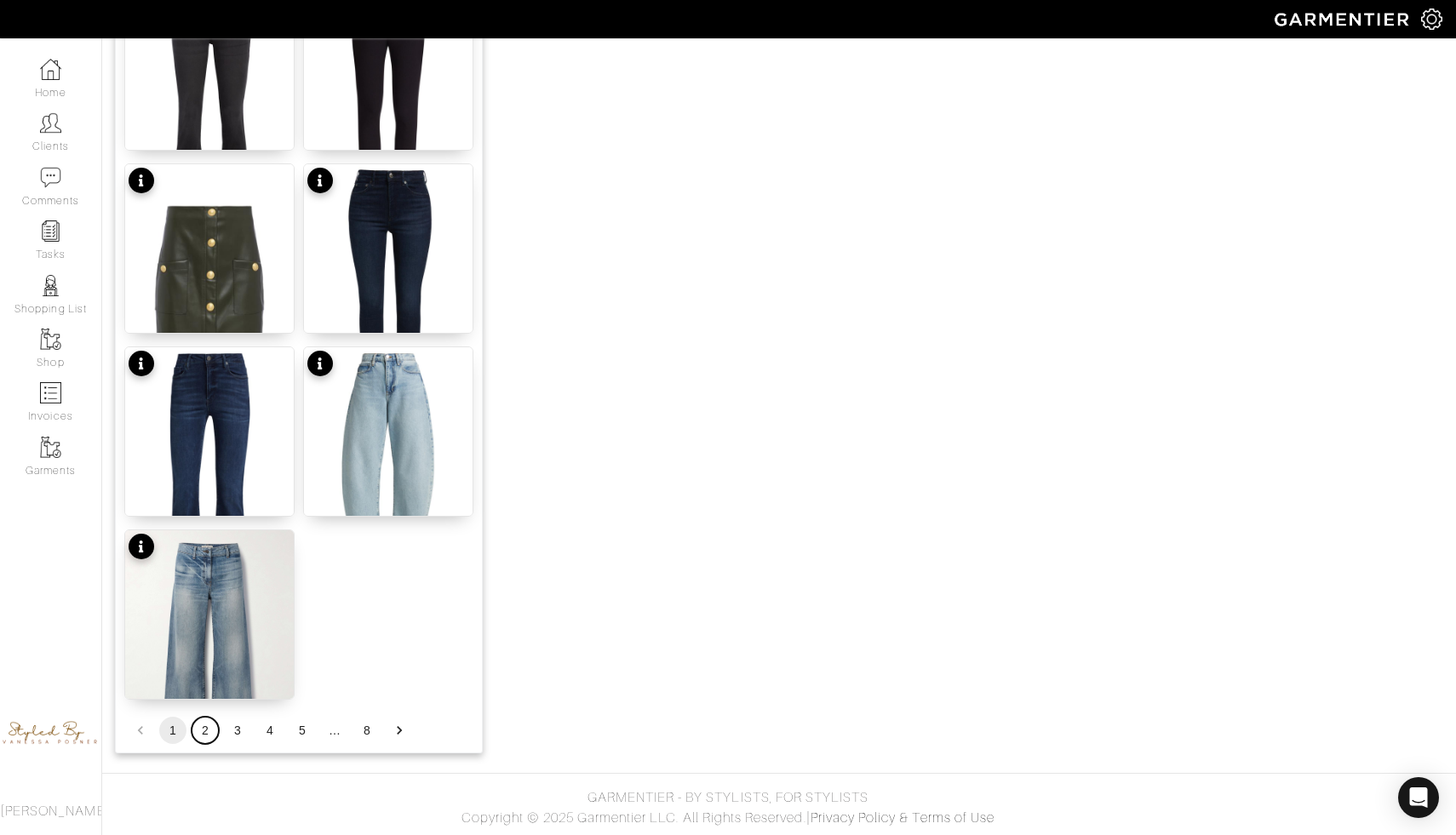
click at [200, 732] on button "2" at bounding box center [205, 730] width 27 height 27
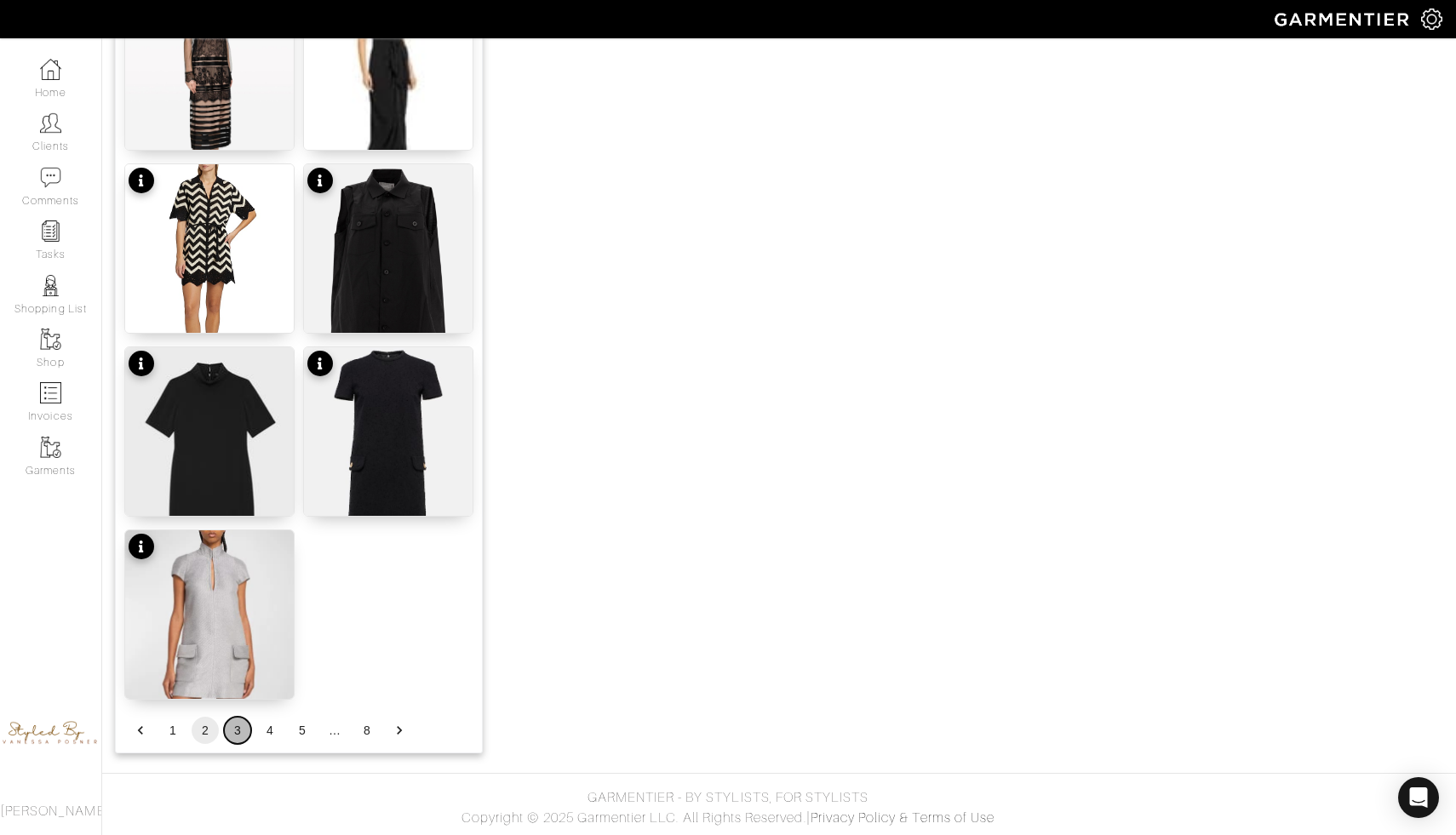
click at [243, 734] on button "3" at bounding box center [237, 730] width 27 height 27
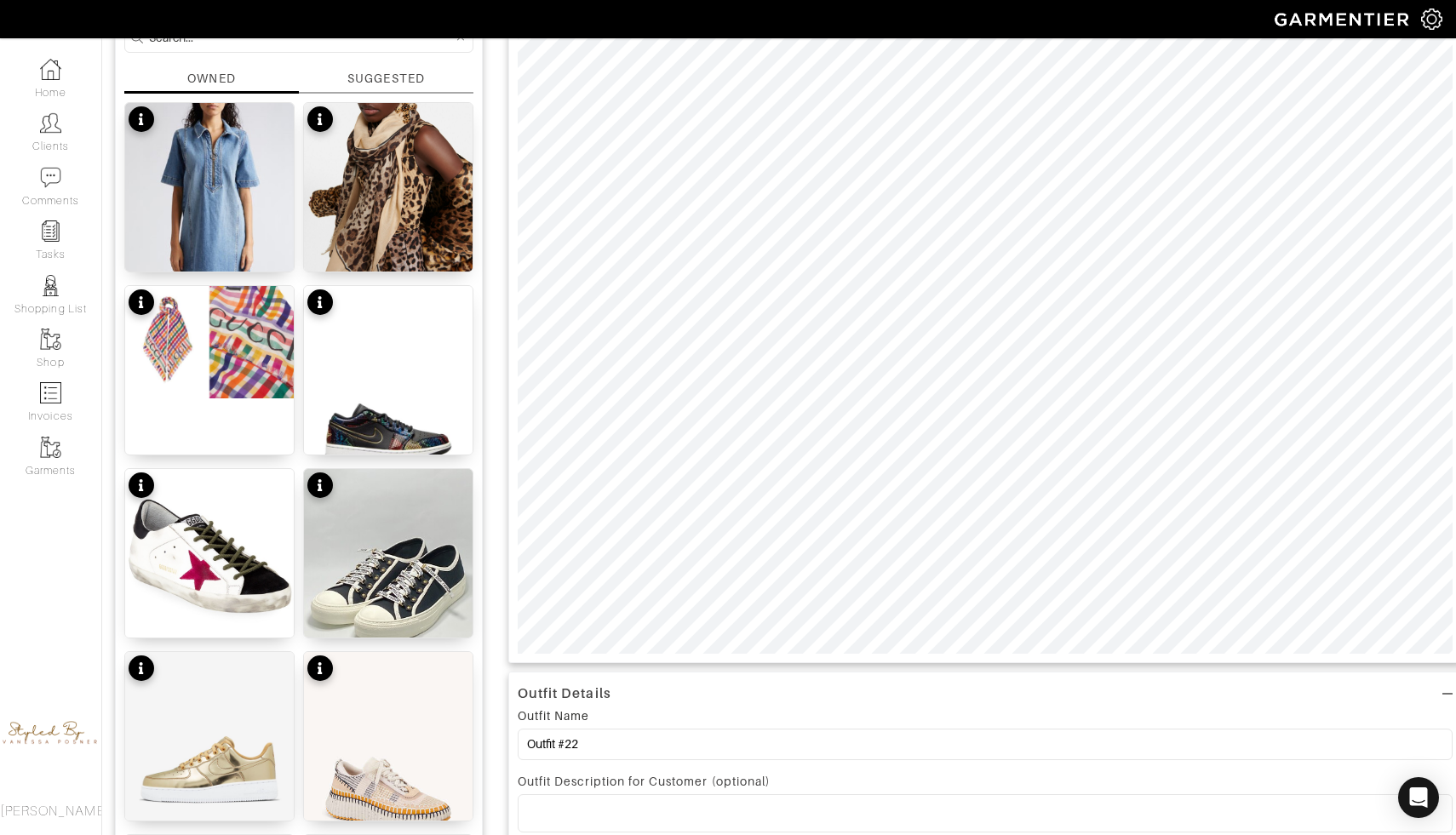
scroll to position [0, 0]
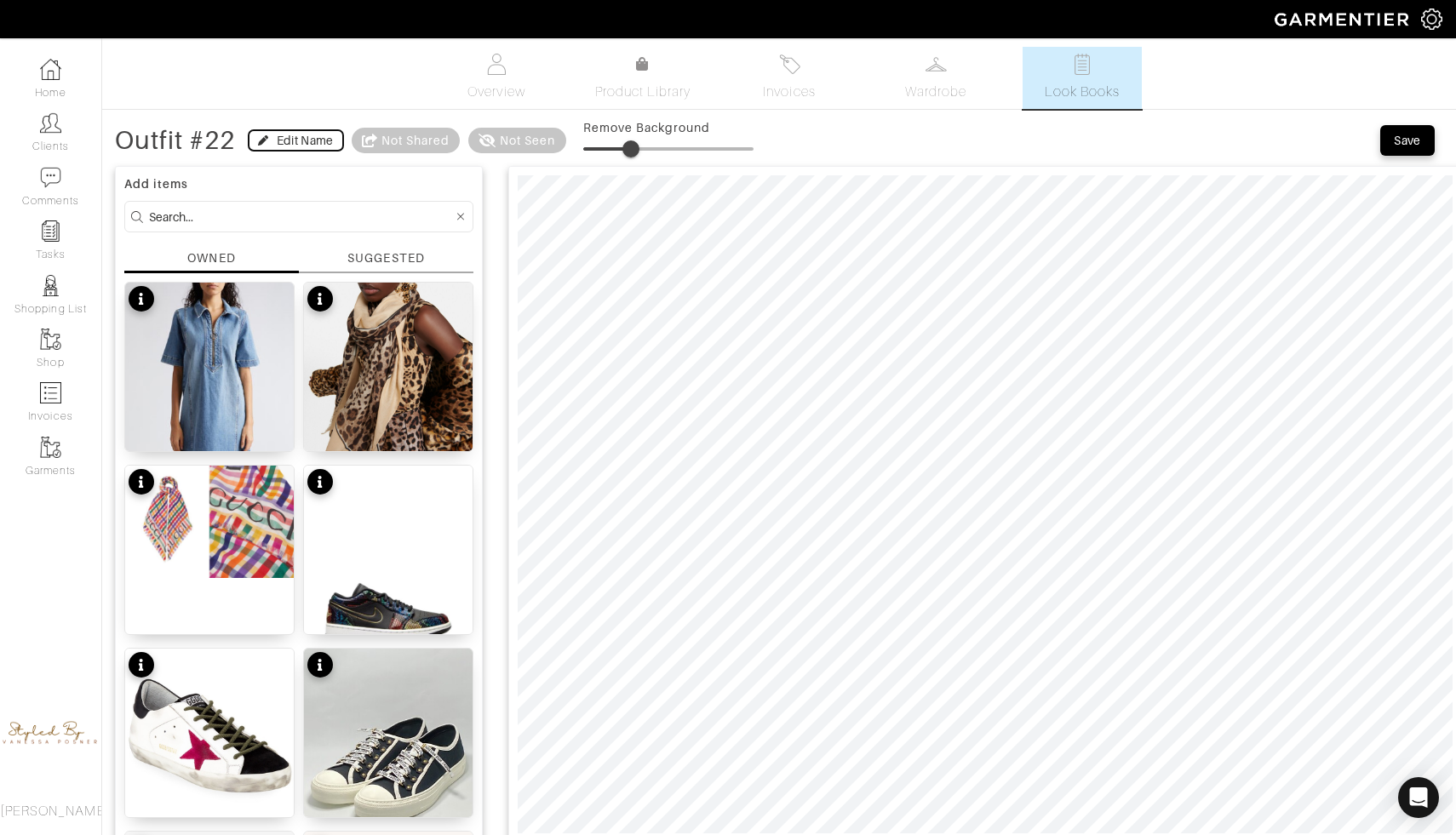
click at [275, 139] on div "Edit Name" at bounding box center [296, 140] width 76 height 17
type input "28"
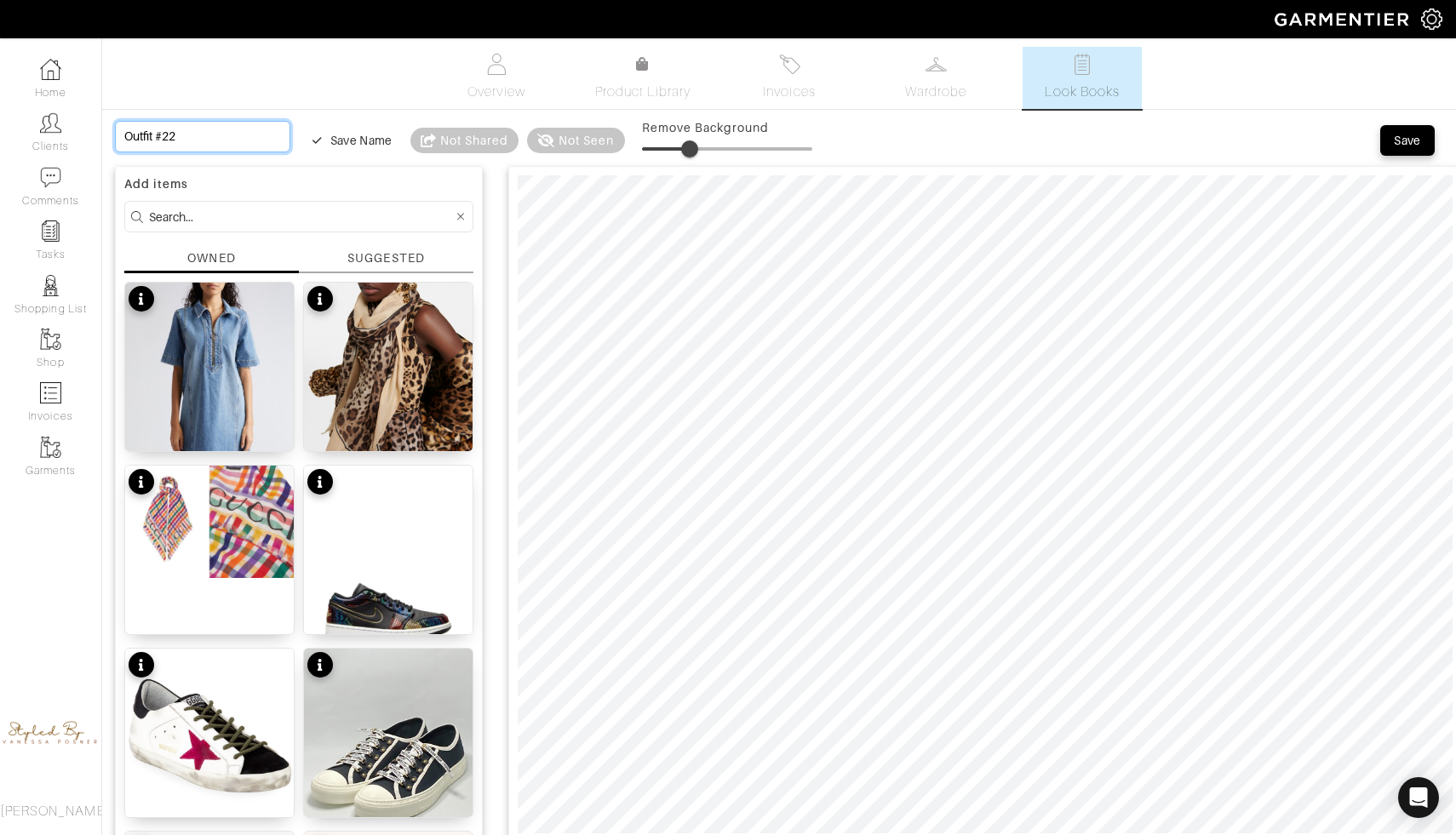
drag, startPoint x: 229, startPoint y: 131, endPoint x: 127, endPoint y: 134, distance: 102.0
click at [127, 134] on input "Outfit #22" at bounding box center [203, 137] width 175 height 32
type input "28"
type input "S"
type input "28"
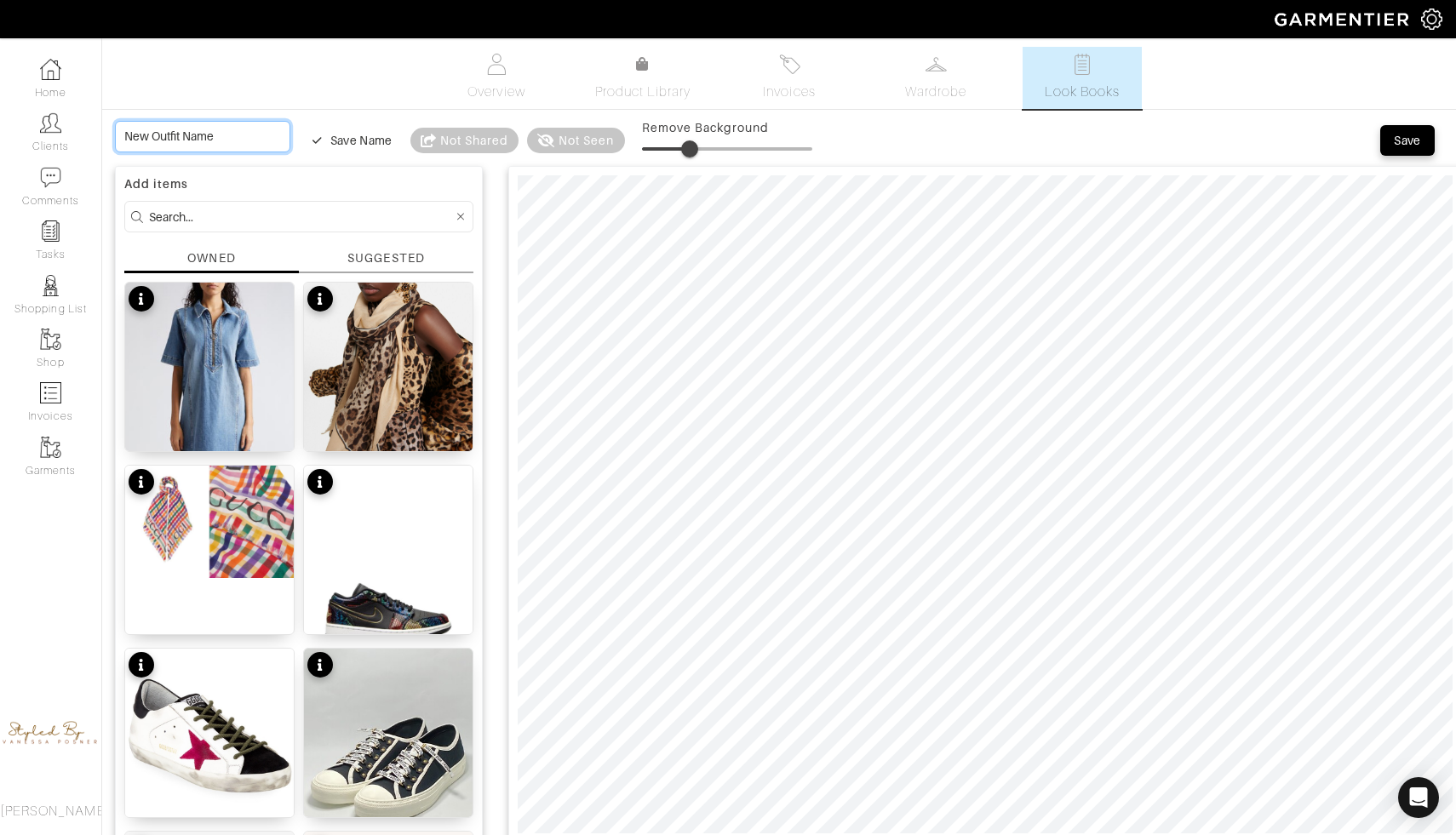
type input "S"
type input "Sa"
type input "28"
type input "Sa"
type input "Sat"
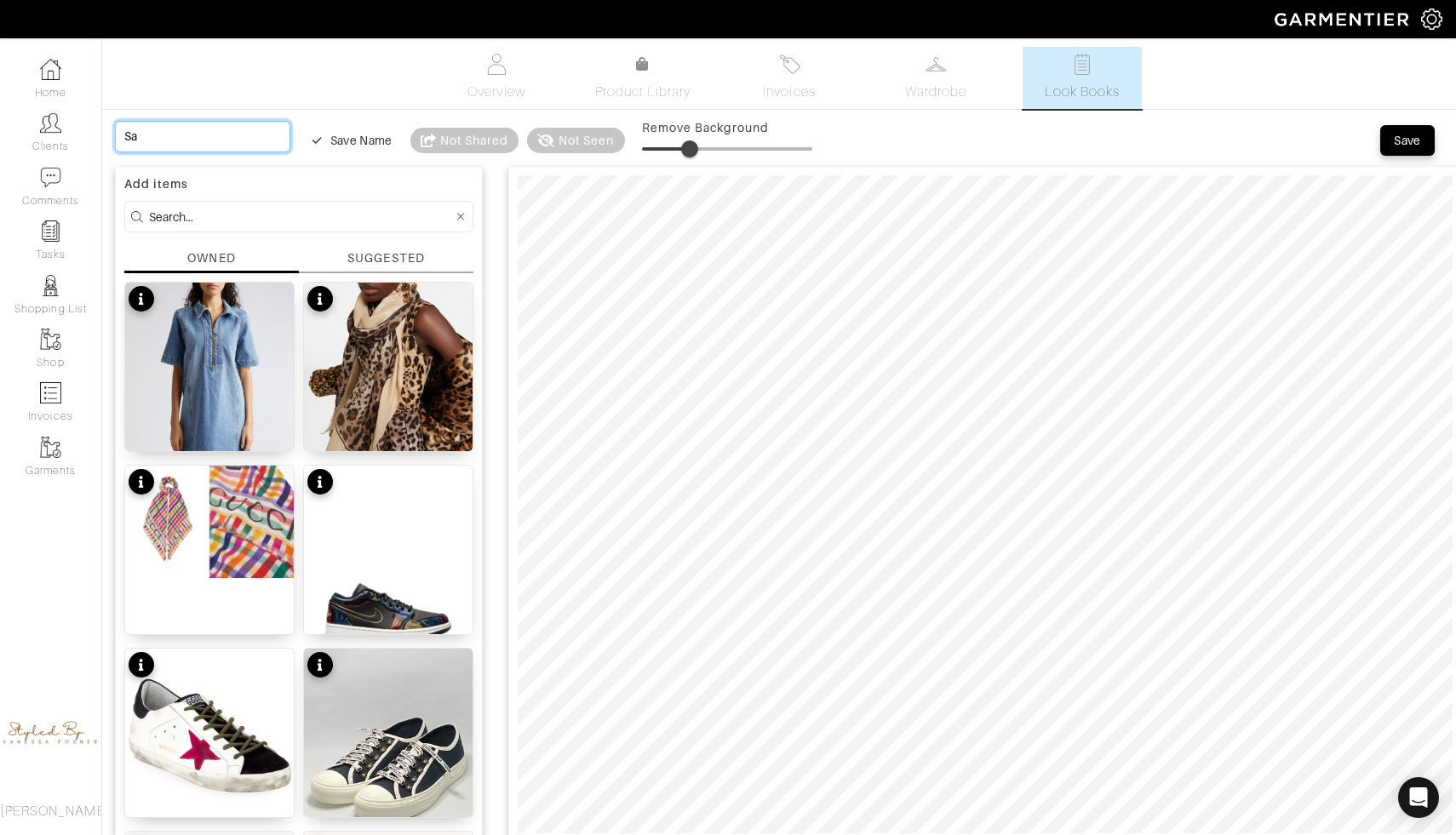
type input "28"
type input "Sat"
type input "Satu"
type input "28"
type input "Satu"
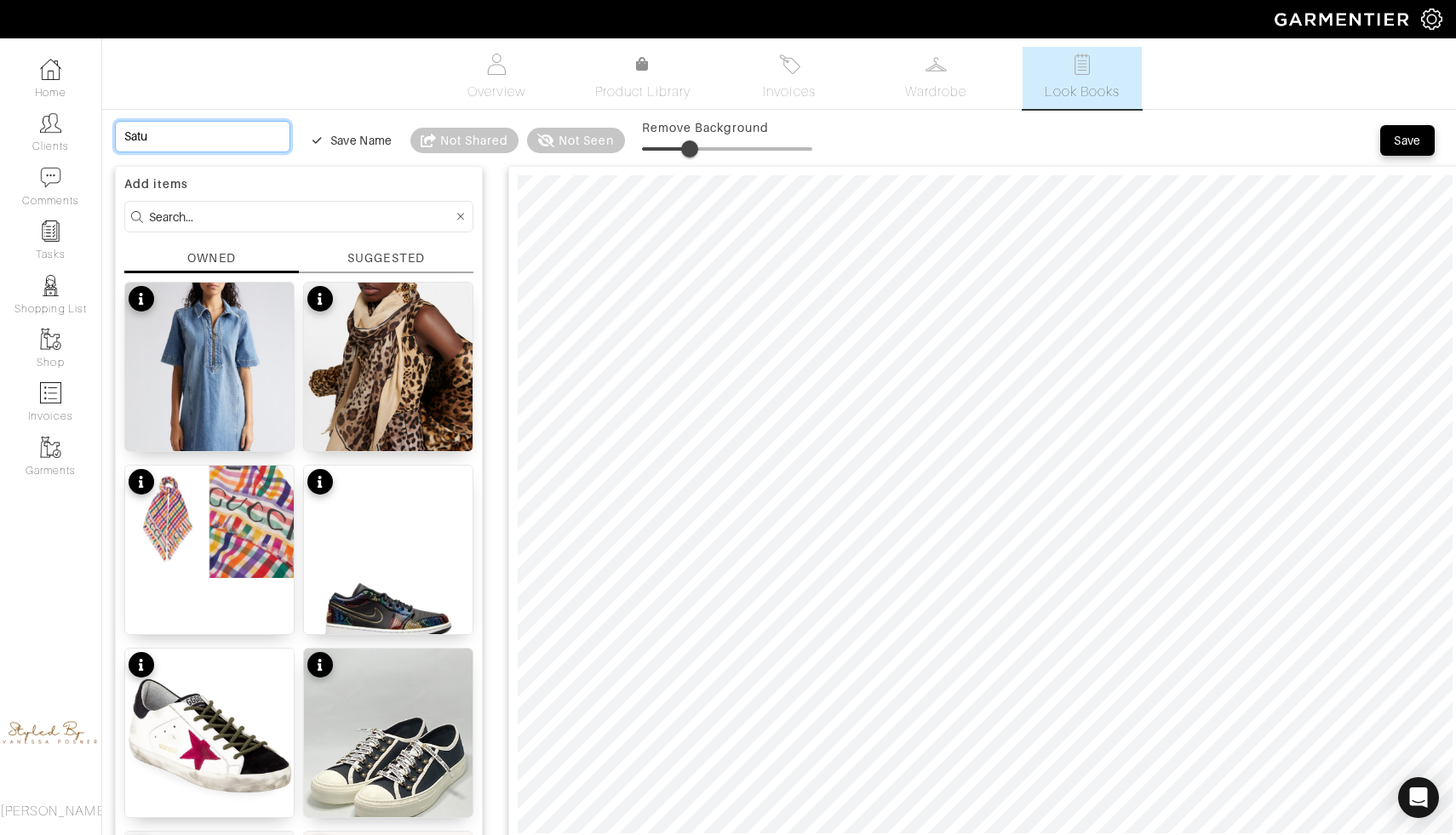
type input "Satur"
type input "28"
type input "Satur"
type input "Saturd"
type input "28"
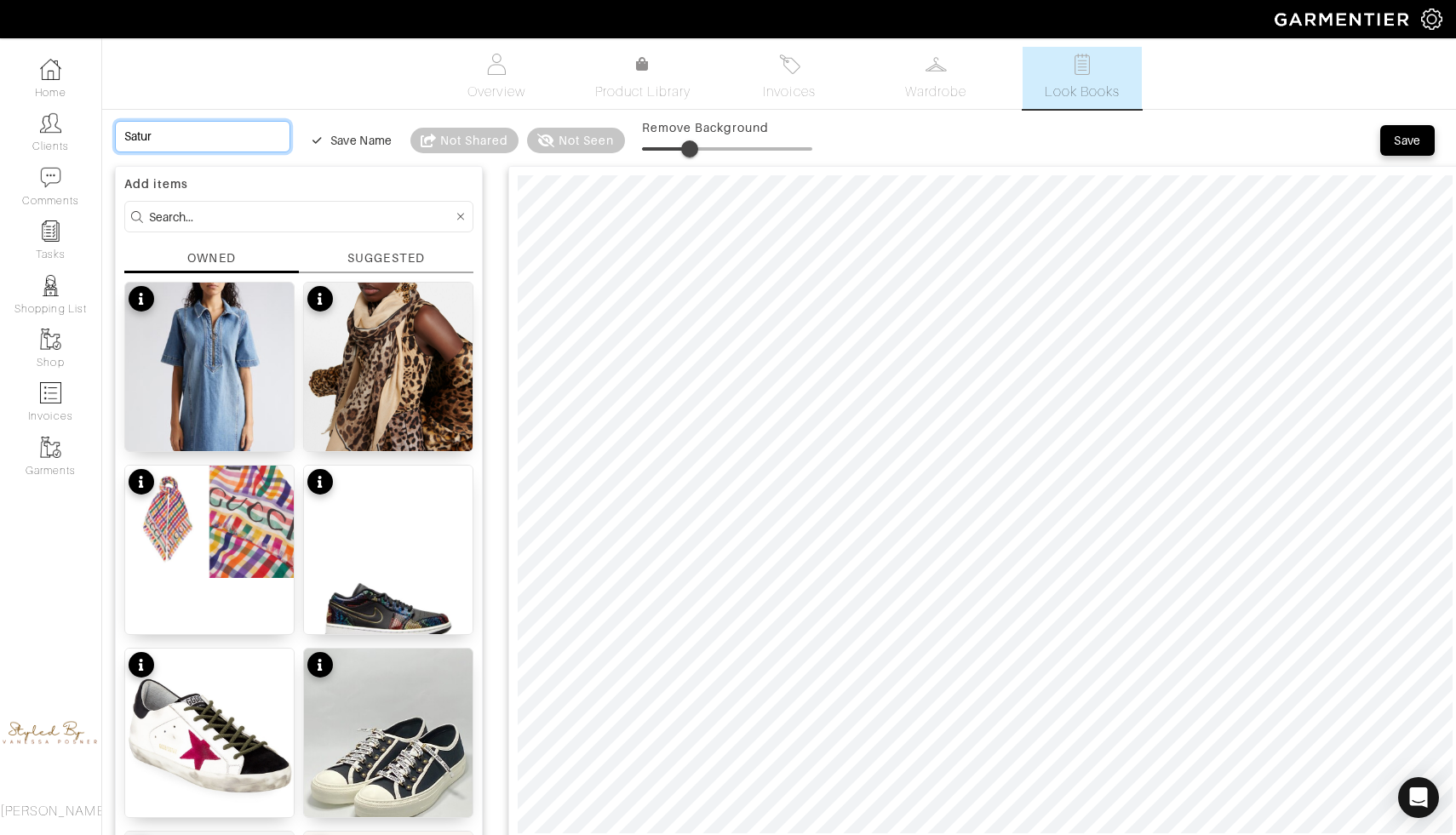
type input "Saturd"
type input "Saturda"
type input "28"
type input "Saturda"
type input "[DATE]"
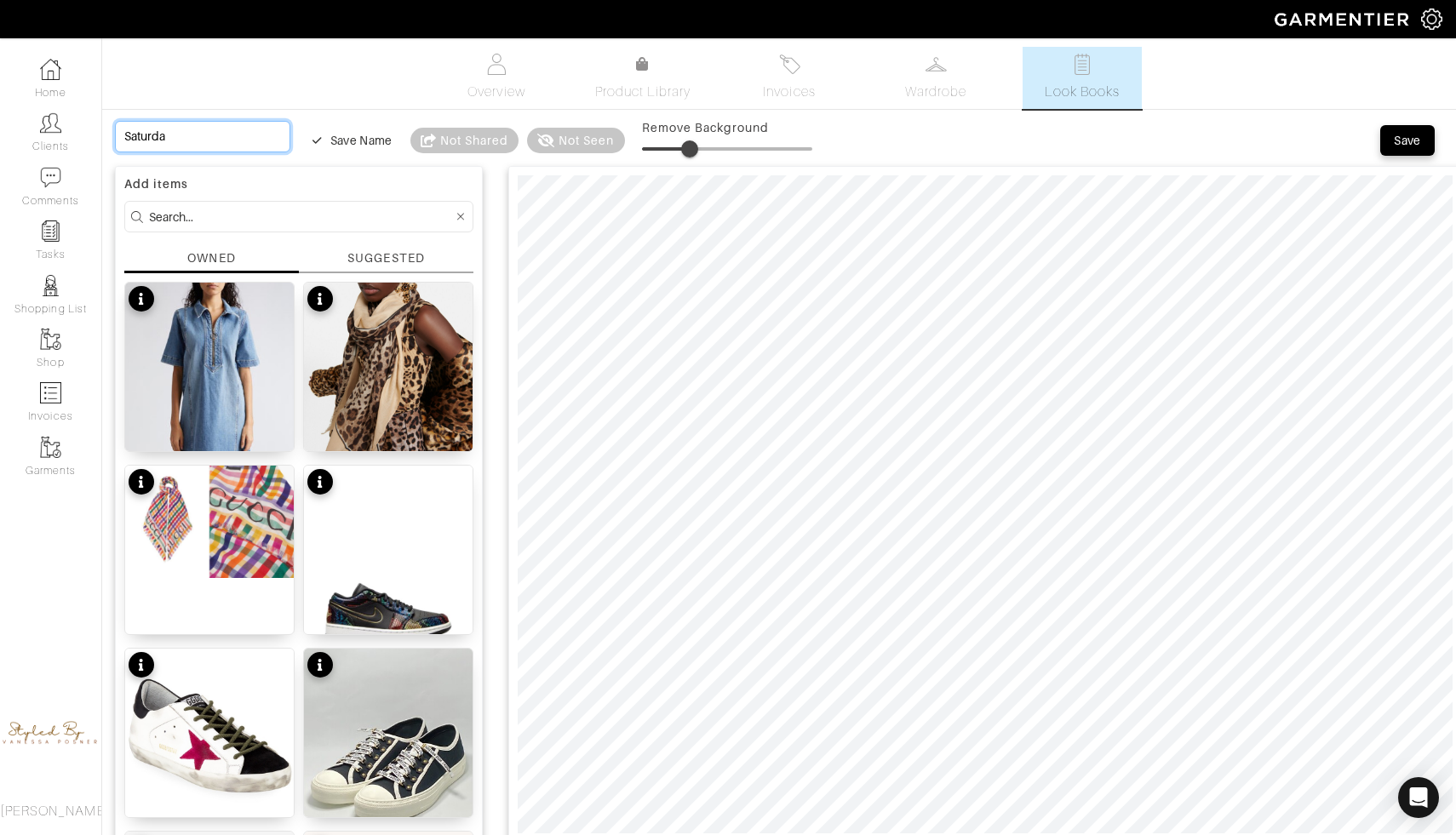
type input "28"
type input "[DATE]"
type input "28"
type input "[DATE]"
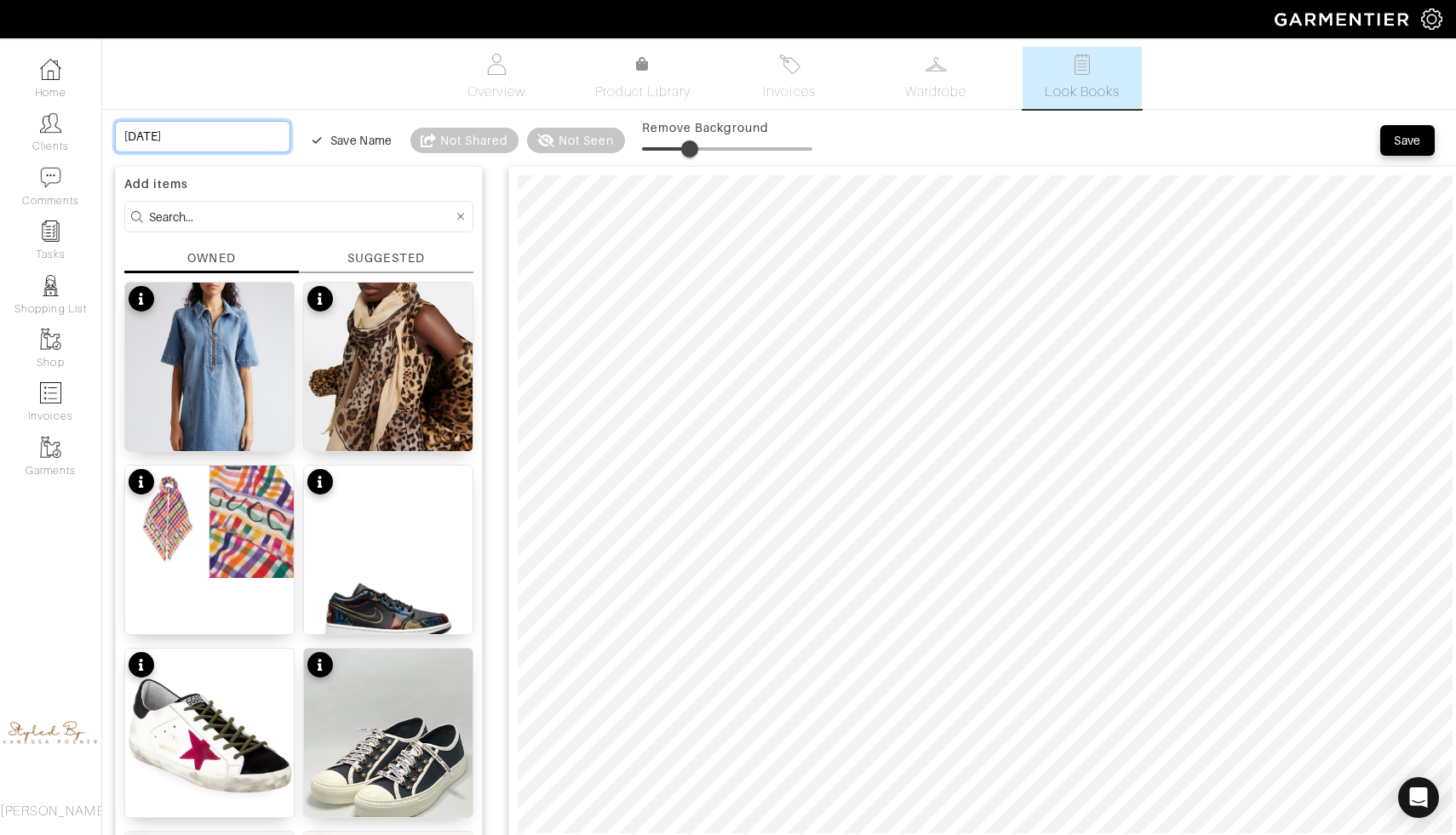
type input "[DATE] c"
type input "28"
type input "[DATE] c"
type input "[DATE] ca"
type input "28"
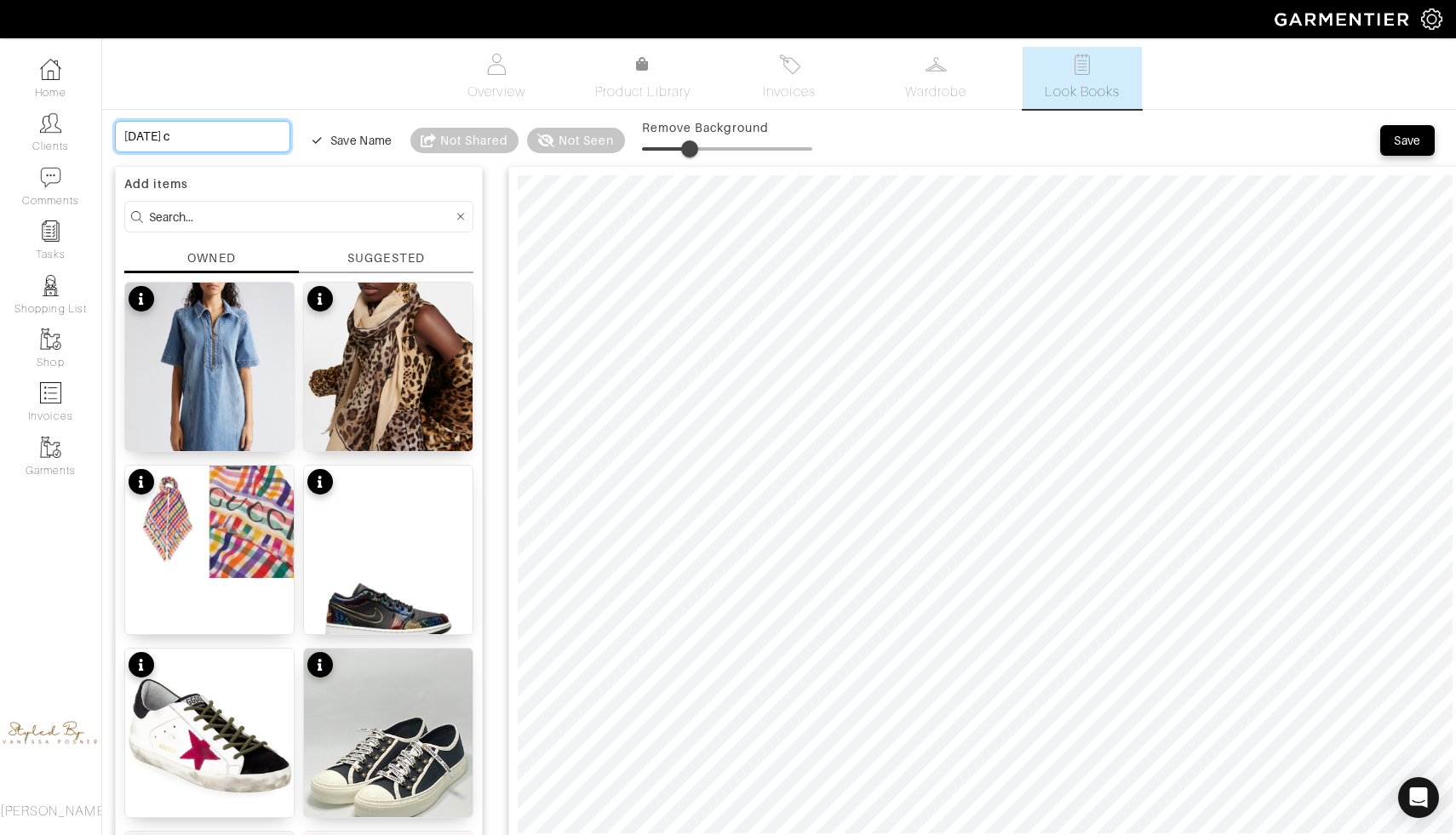
type input "[DATE] ca"
type input "[DATE] cas"
type input "28"
type input "[DATE] cas"
type input "[DATE] casu"
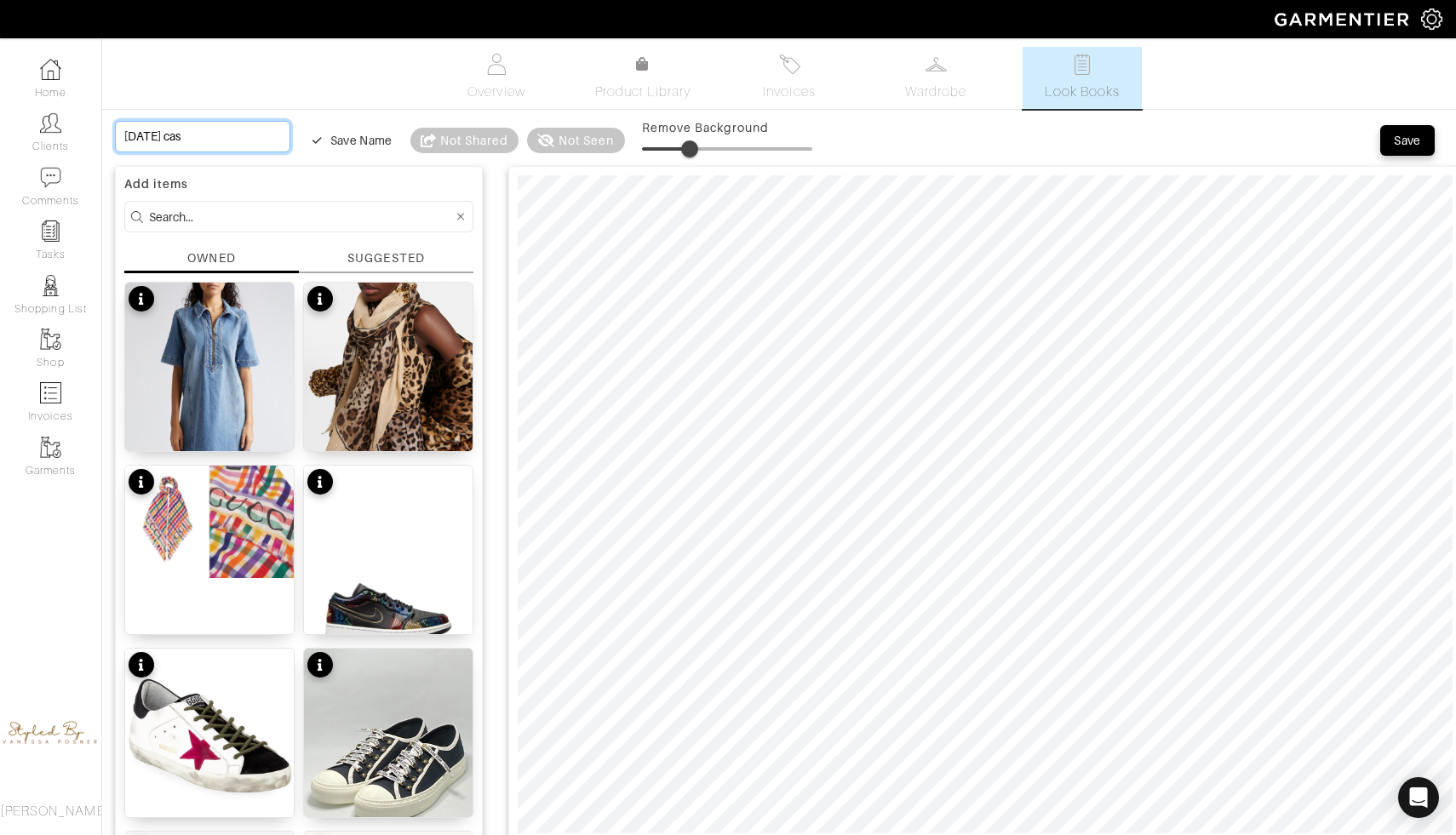
type input "28"
type input "[DATE] casu"
type input "[DATE] casua"
type input "28"
type input "[DATE] casua"
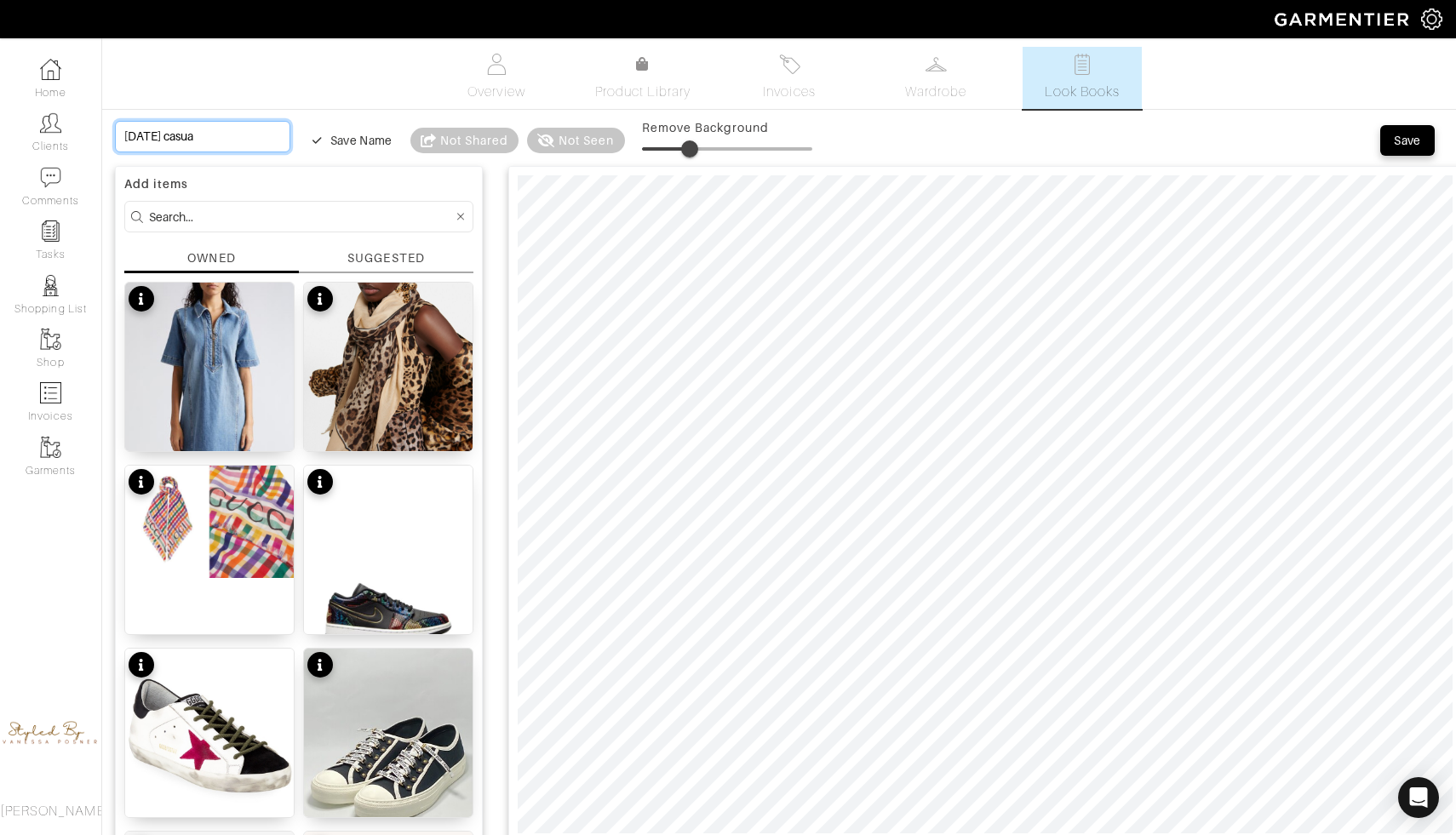
type input "[DATE] casual"
type input "28"
type input "[DATE] casual"
type input "28"
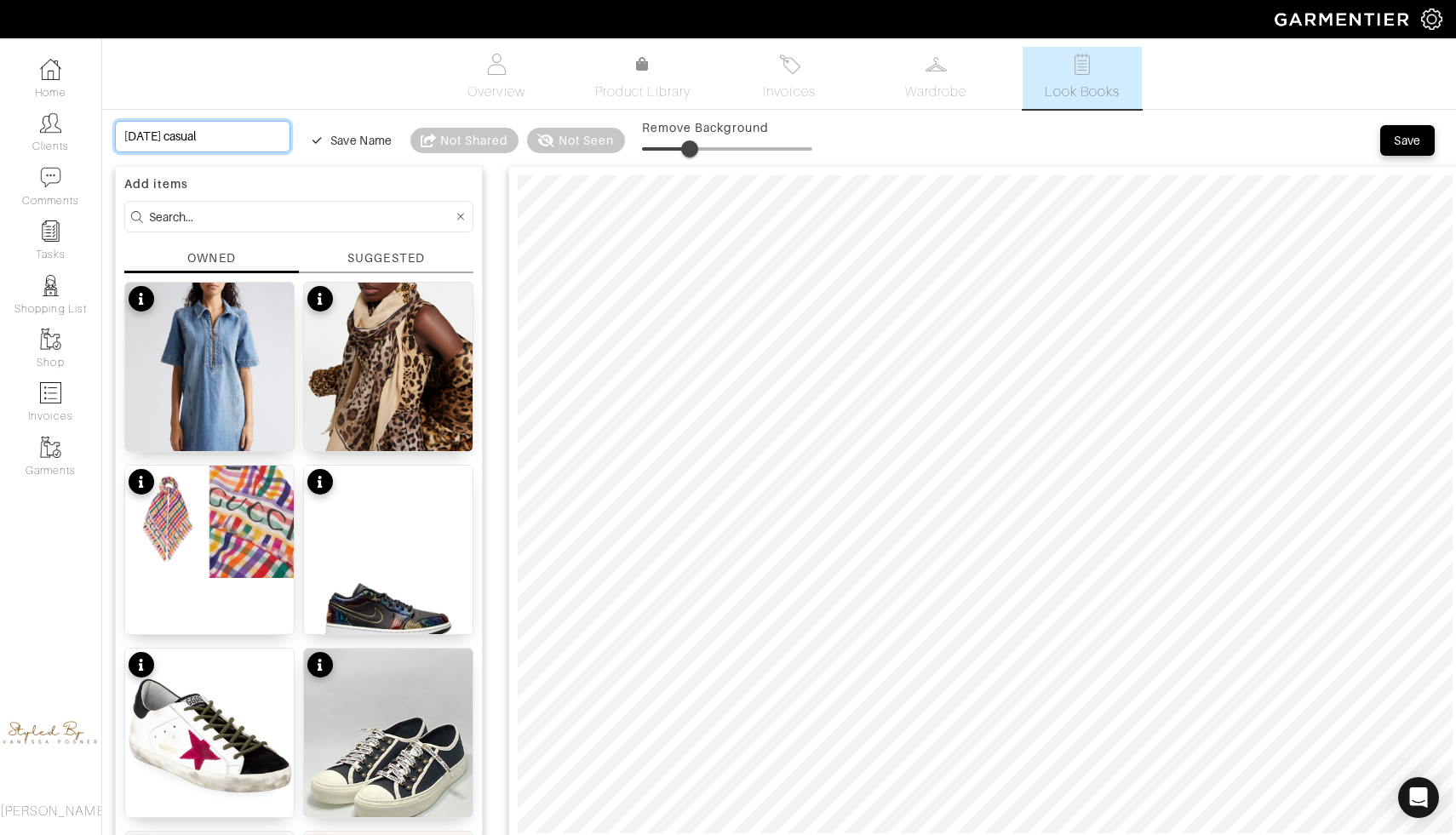
type input "[DATE] casual"
type input "[DATE] casual o"
type input "28"
type input "[DATE] casual o"
type input "[DATE] casual ou"
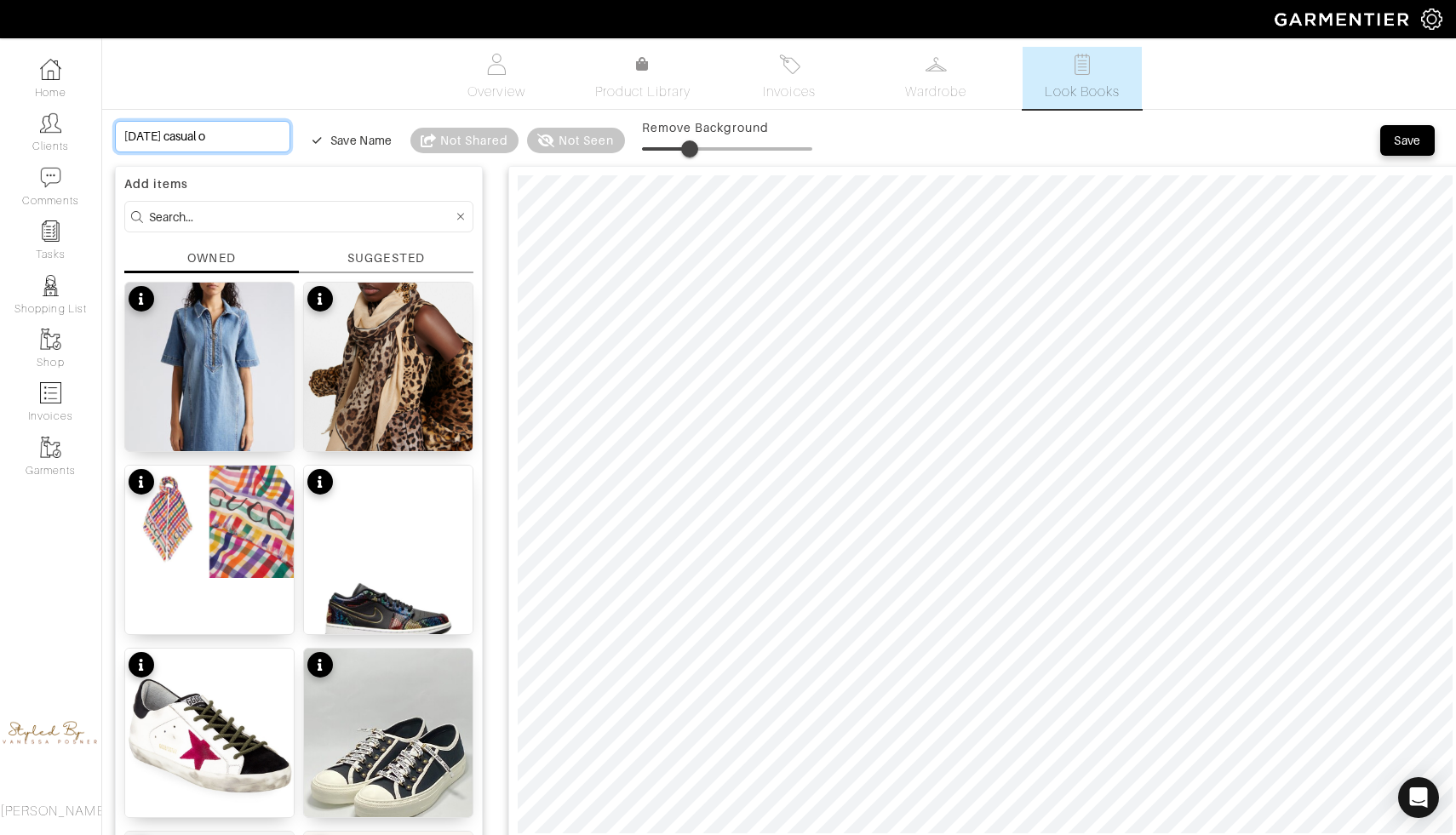
type input "28"
type input "[DATE] casual ou"
type input "[DATE] casual out"
type input "28"
type input "[DATE] casual out"
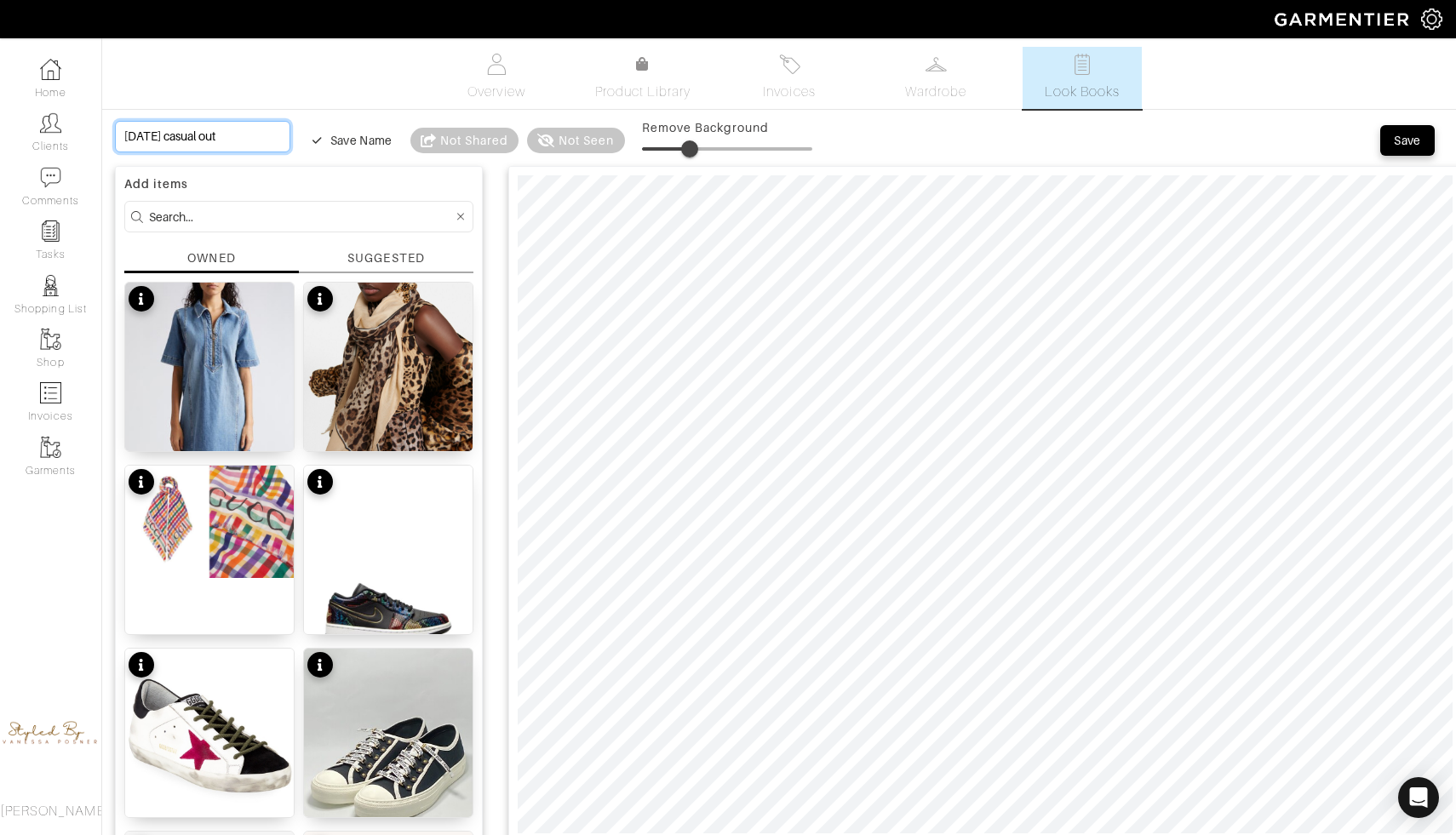
type input "[DATE] casual outf"
type input "28"
type input "[DATE] casual outf"
type input "[DATE] casual outfi"
type input "28"
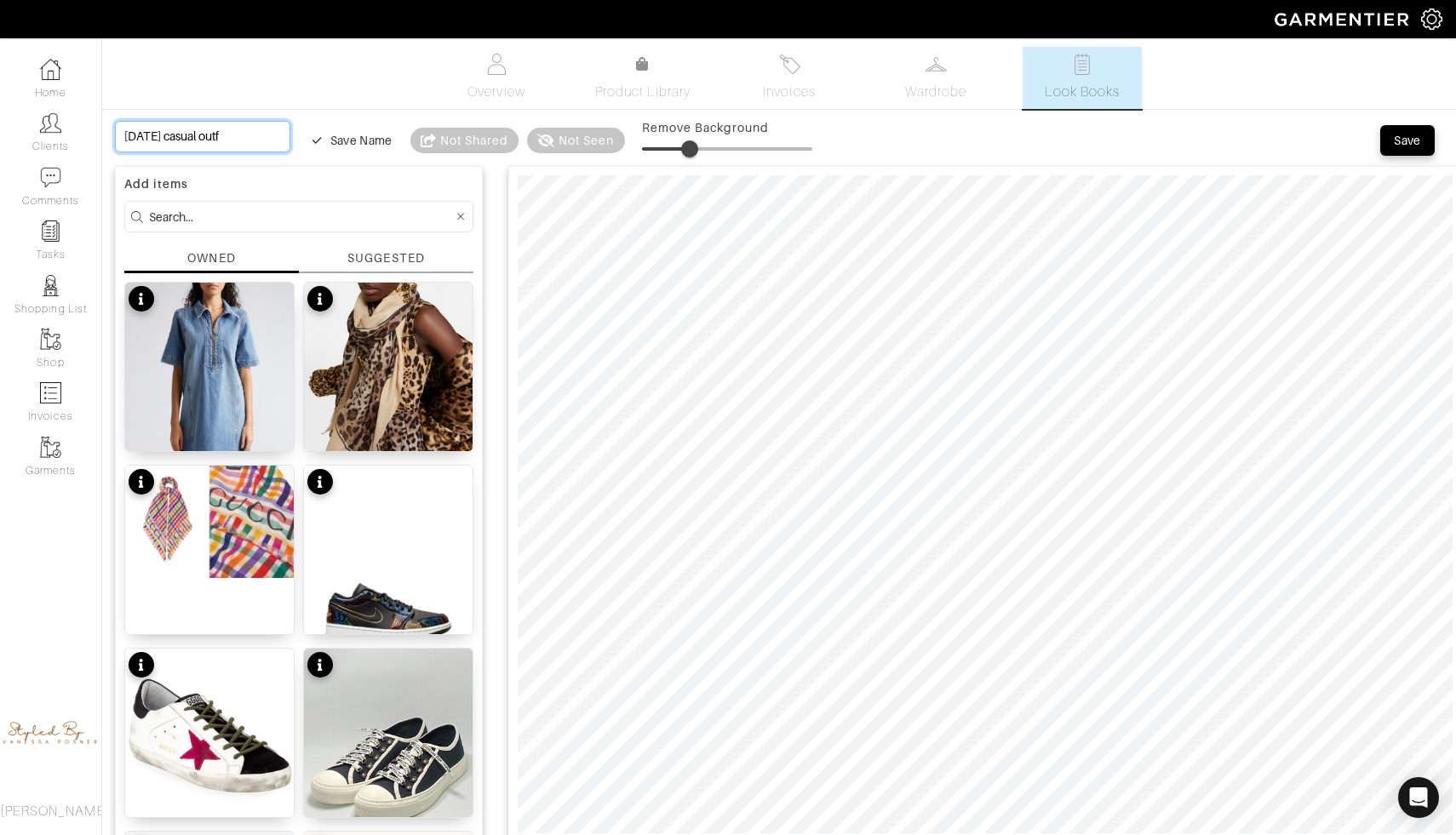
type input "[DATE] casual outfi"
type input "[DATE] casual outfit"
type input "28"
type input "Saturday casual outfit"
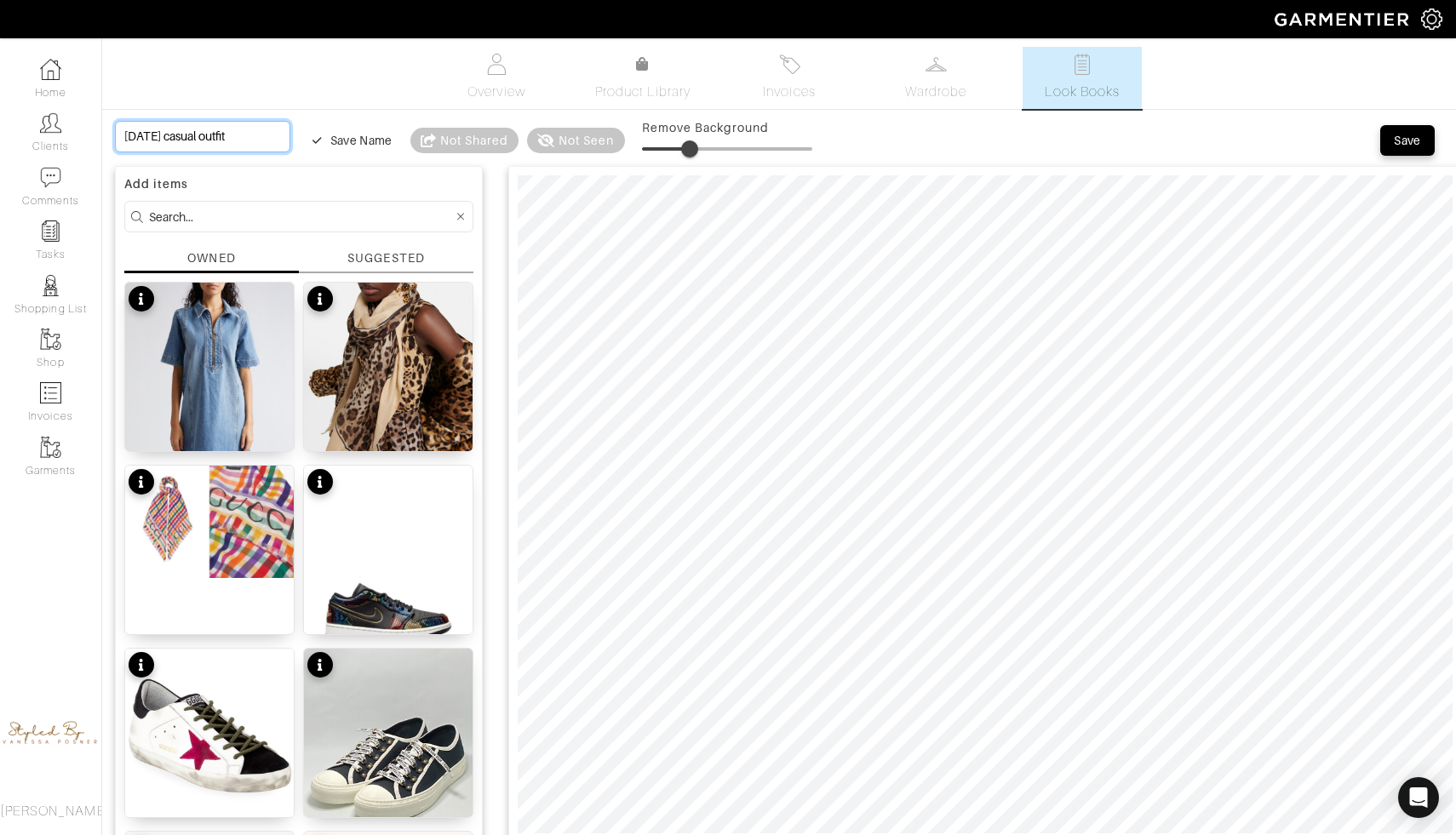
type input "28"
type input "Saturday casual outfit"
type input "28"
type input "Saturday casual outfit"
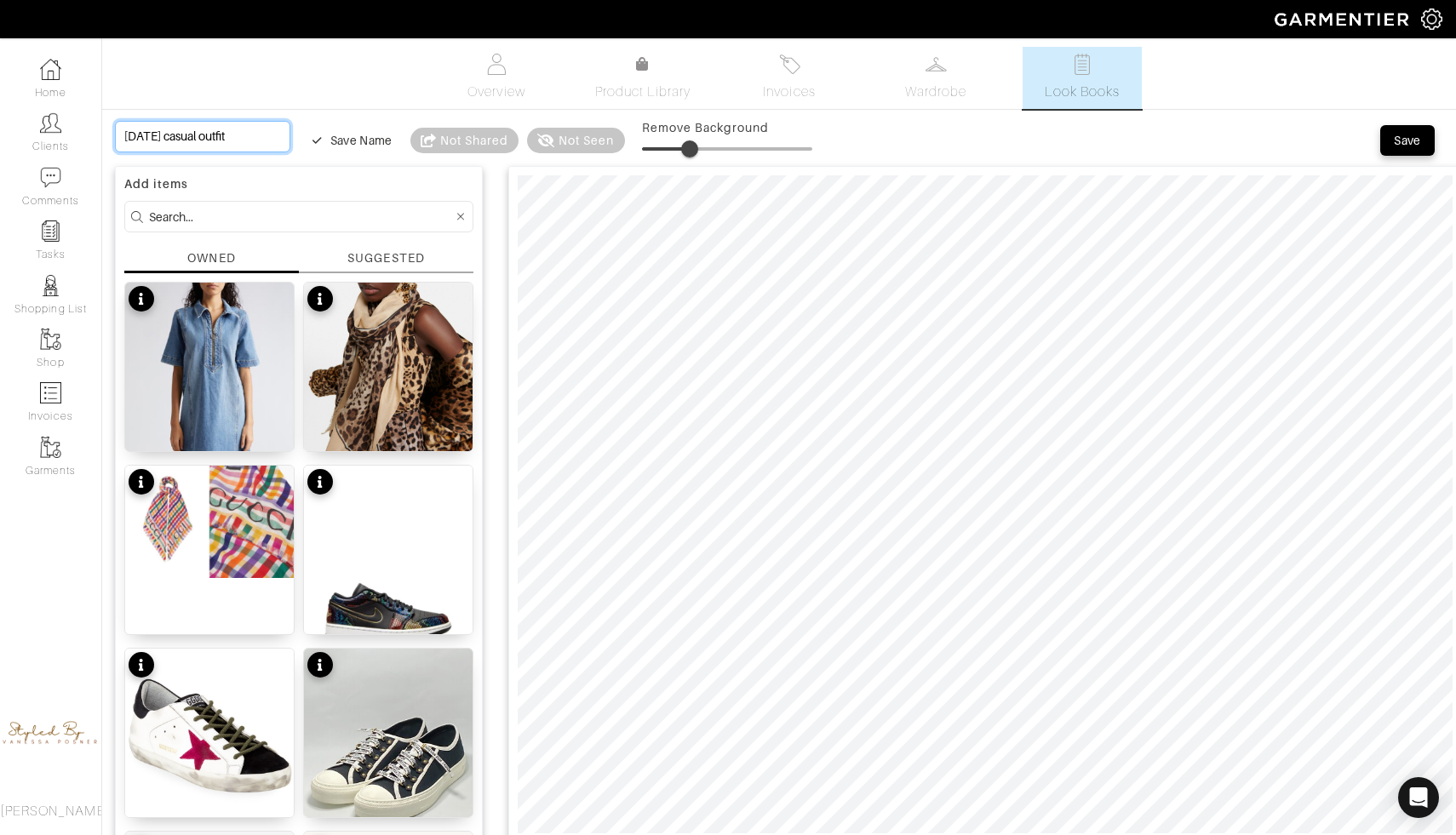
type input "Saturday casual outfit"
type input "28"
type input "Saturday casual outfit"
type input "Saturday casual outfit o"
type input "28"
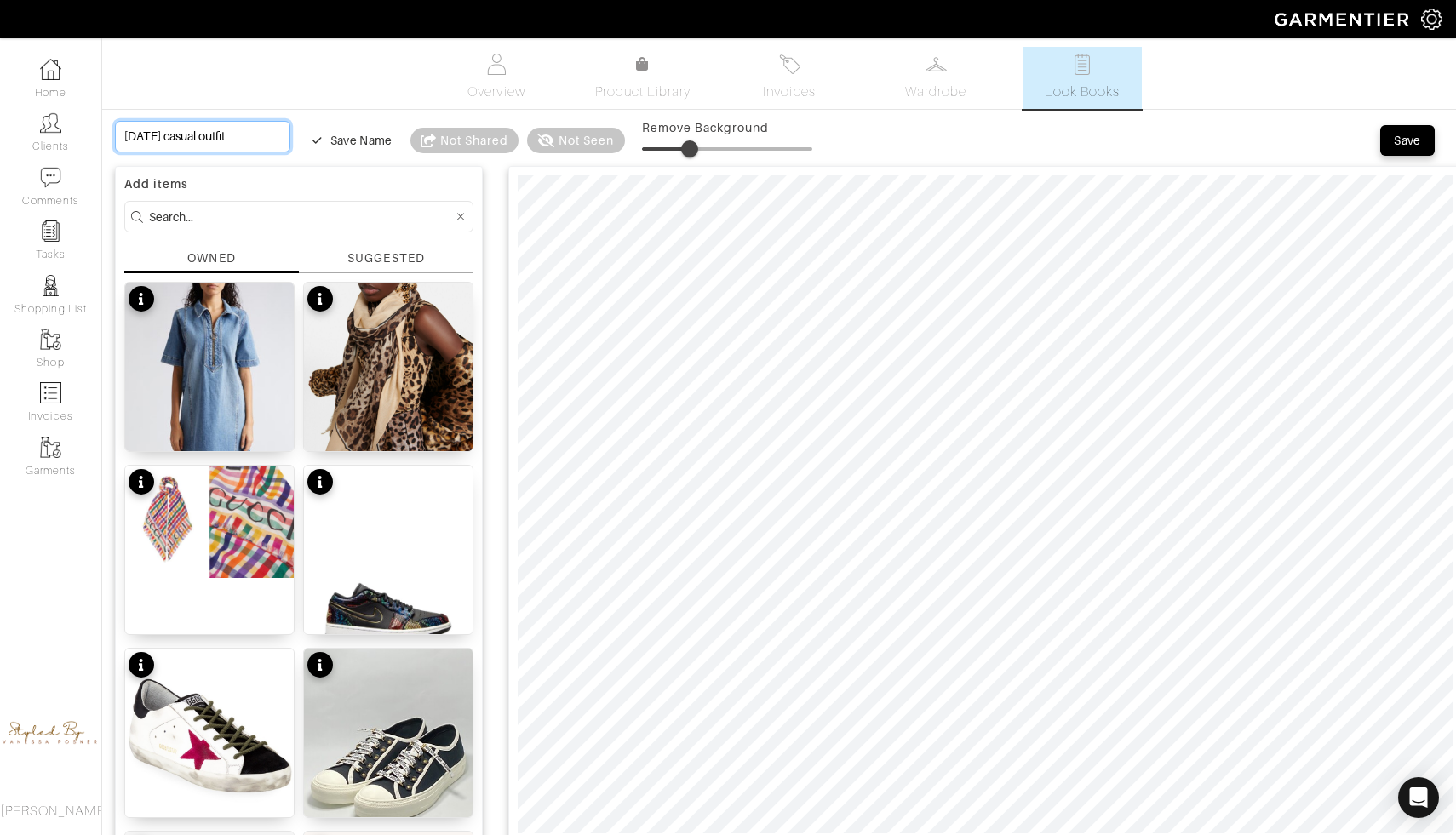
type input "Saturday casual outfit o"
type input "Saturday casual outfit oc"
type input "28"
type input "Saturday casual outfit oc"
type input "Saturday casual outfit oct"
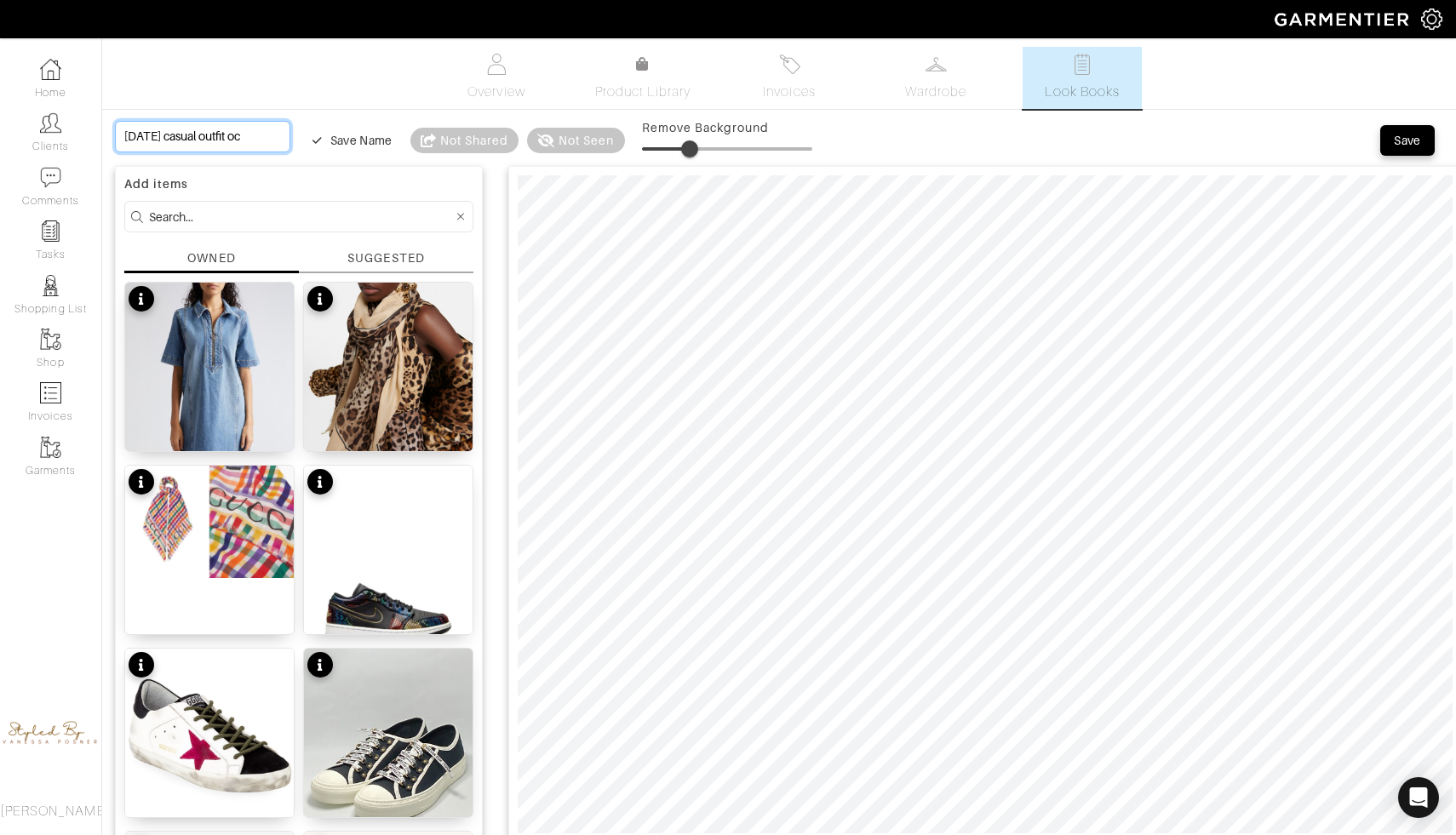
type input "28"
type input "Saturday casual outfit oct"
type input "Saturday casual outfit octo"
type input "28"
type input "Saturday casual outfit octo"
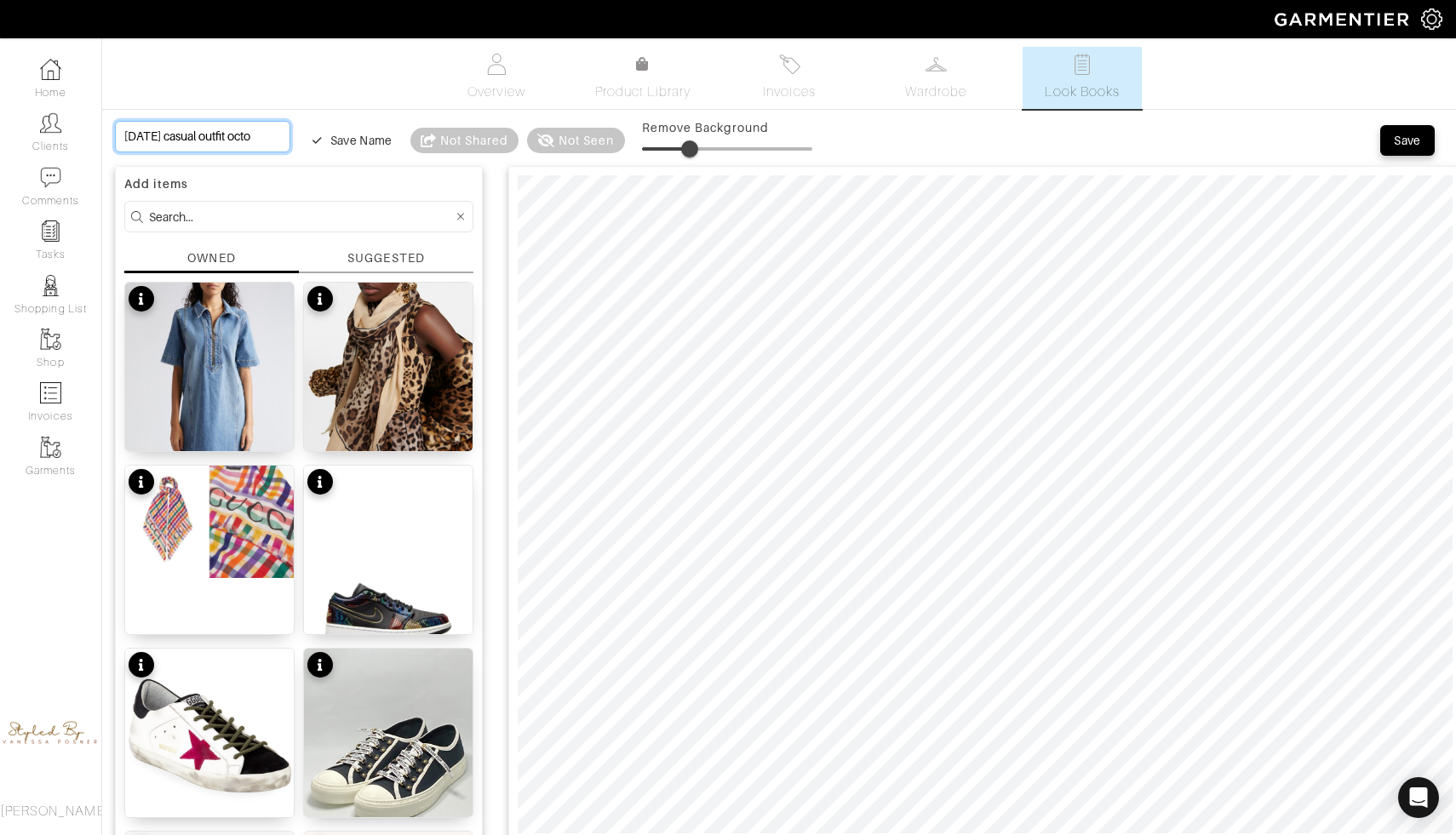
type input "Saturday casual outfit octob"
type input "28"
type input "Saturday casual outfit octob"
type input "Saturday casual outfit octobe"
type input "28"
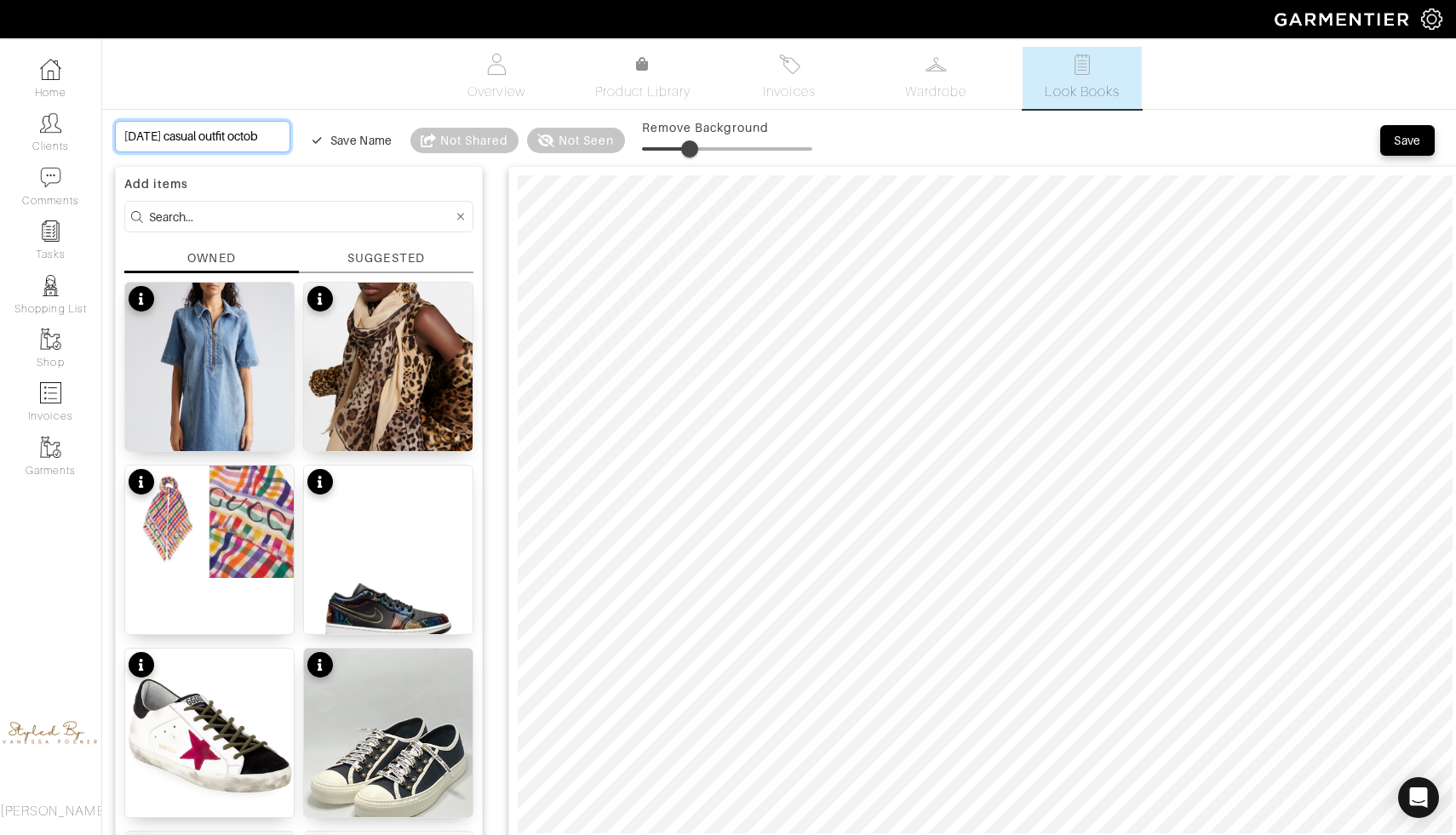
type input "Saturday casual outfit octobe"
type input "Saturday casual outfit october"
type input "28"
type input "Saturday casual outfit october"
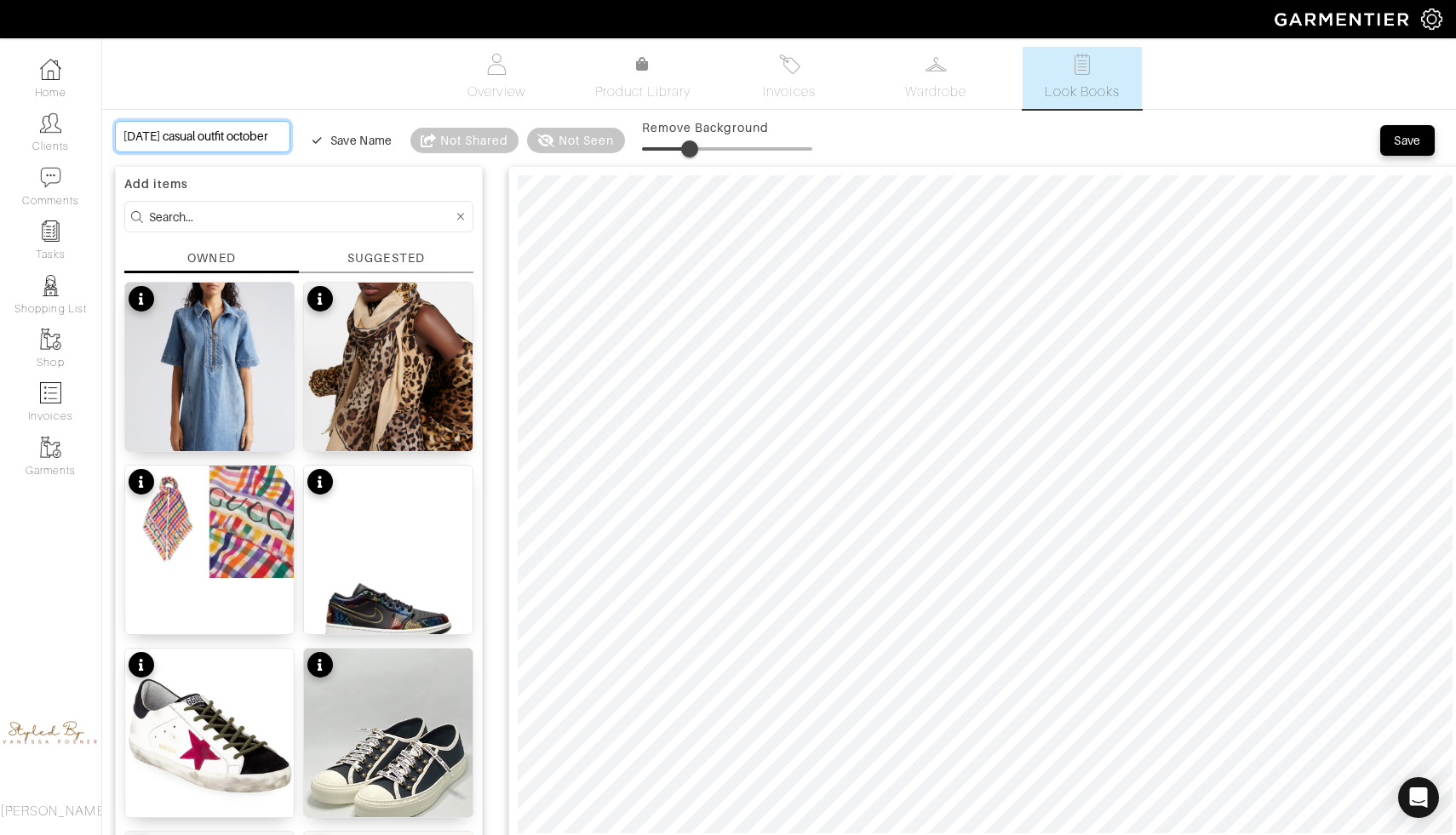
type input "28"
type input "Saturday casual outfit october"
type input "Saturday casual outfit october 1"
type input "28"
type input "Saturday casual outfit october 1"
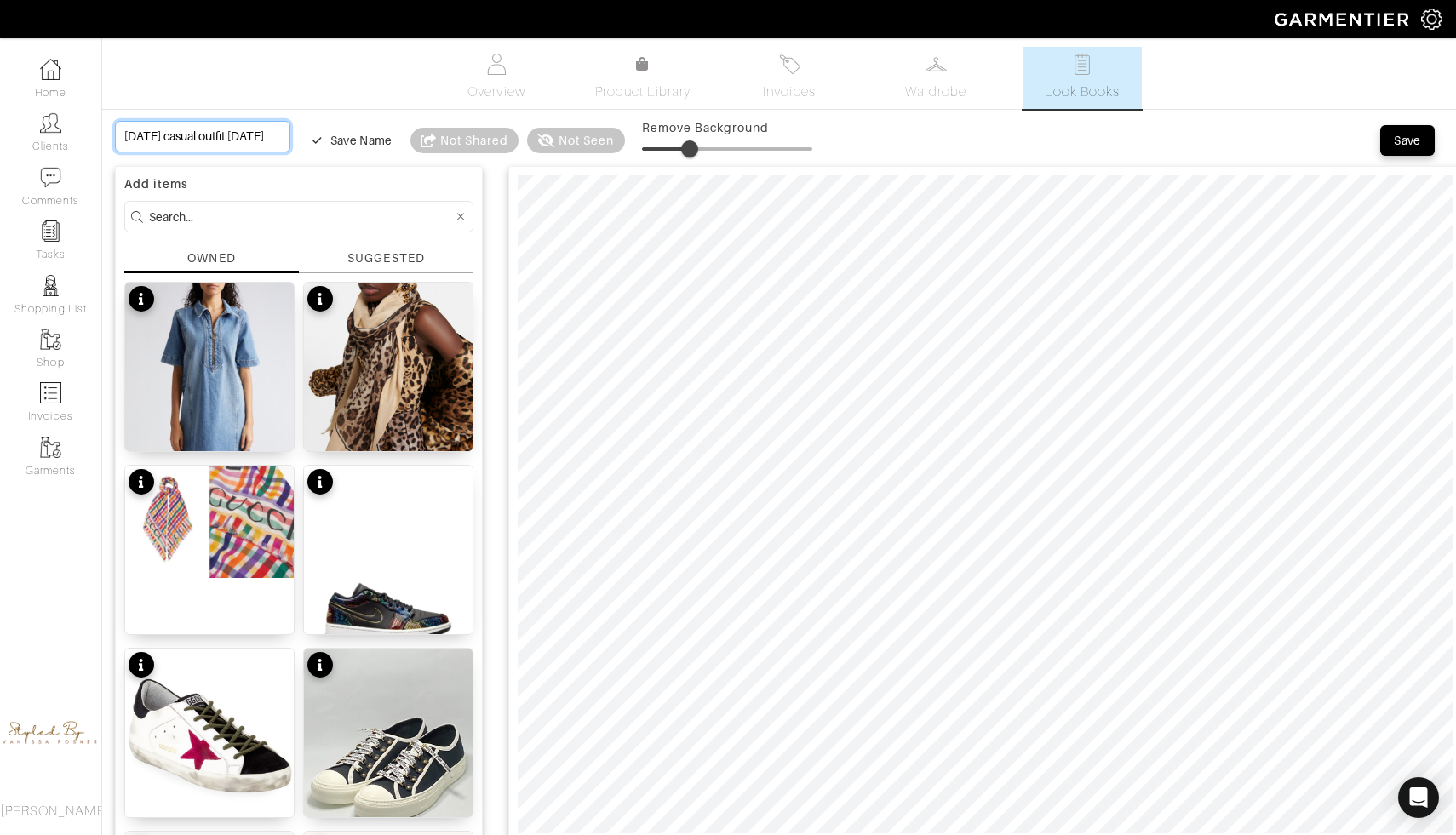
type input "Saturday casual outfit october 18"
type input "28"
type input "Saturday casual outfit october 18"
type input "Saturday casual outfit october 18t"
type input "28"
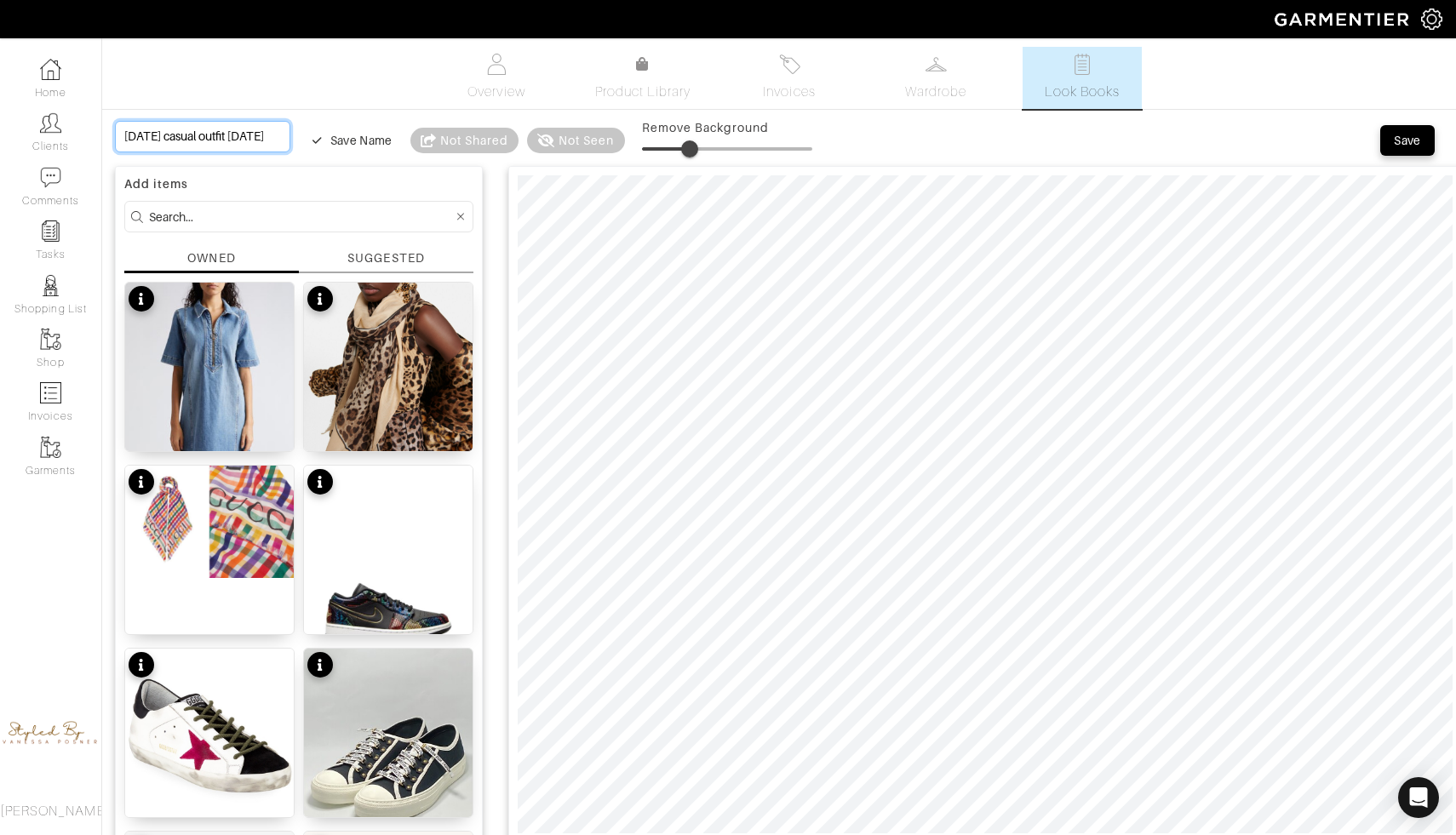
type input "Saturday casual outfit october 18t"
type input "[DATE] casual outfit [DATE]"
type input "28"
type input "[DATE] casual outfit [DATE]"
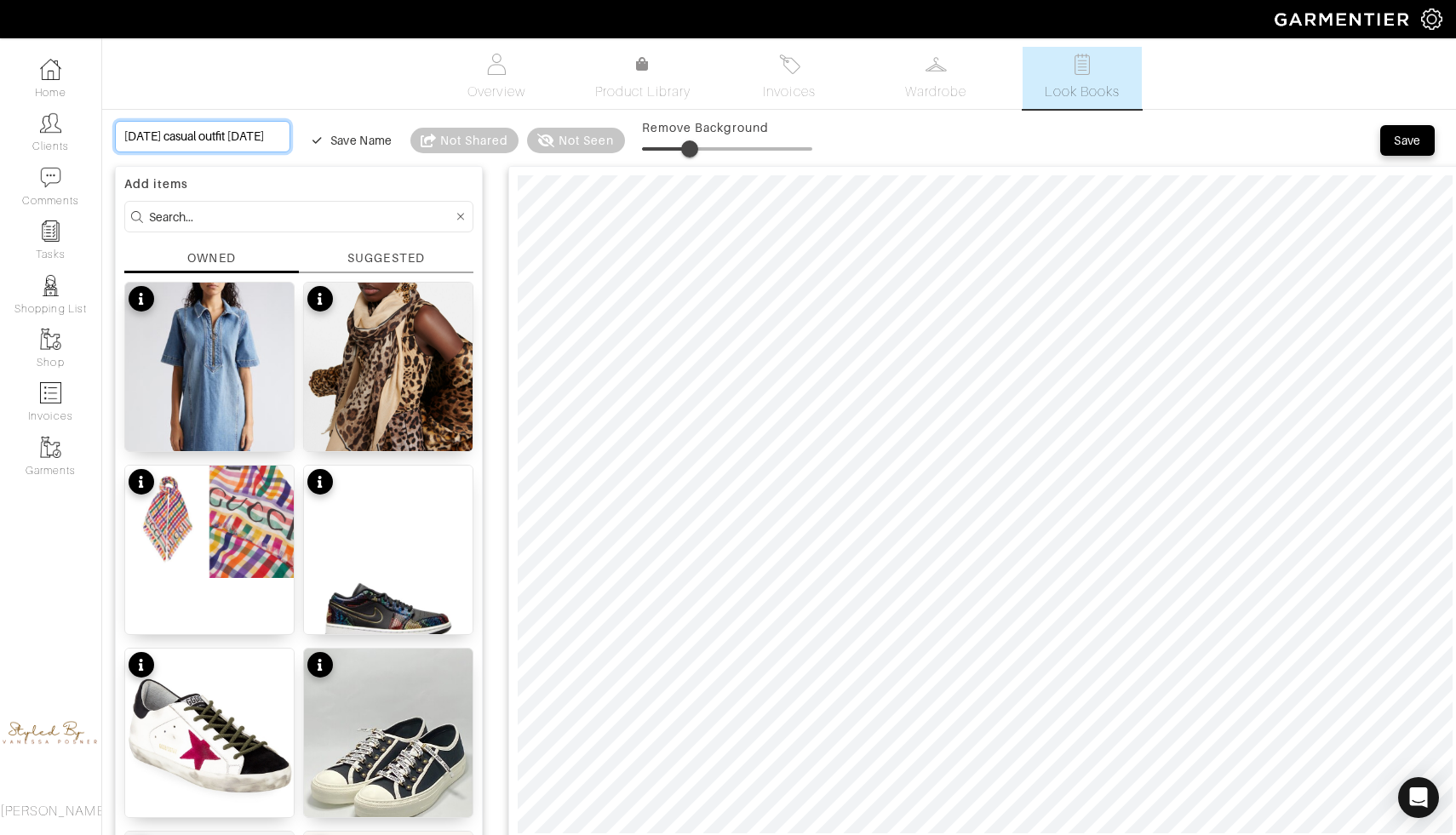
type input "28"
type input "[DATE] casual outfit [DATE]"
click at [1394, 147] on div "Save" at bounding box center [1406, 140] width 27 height 17
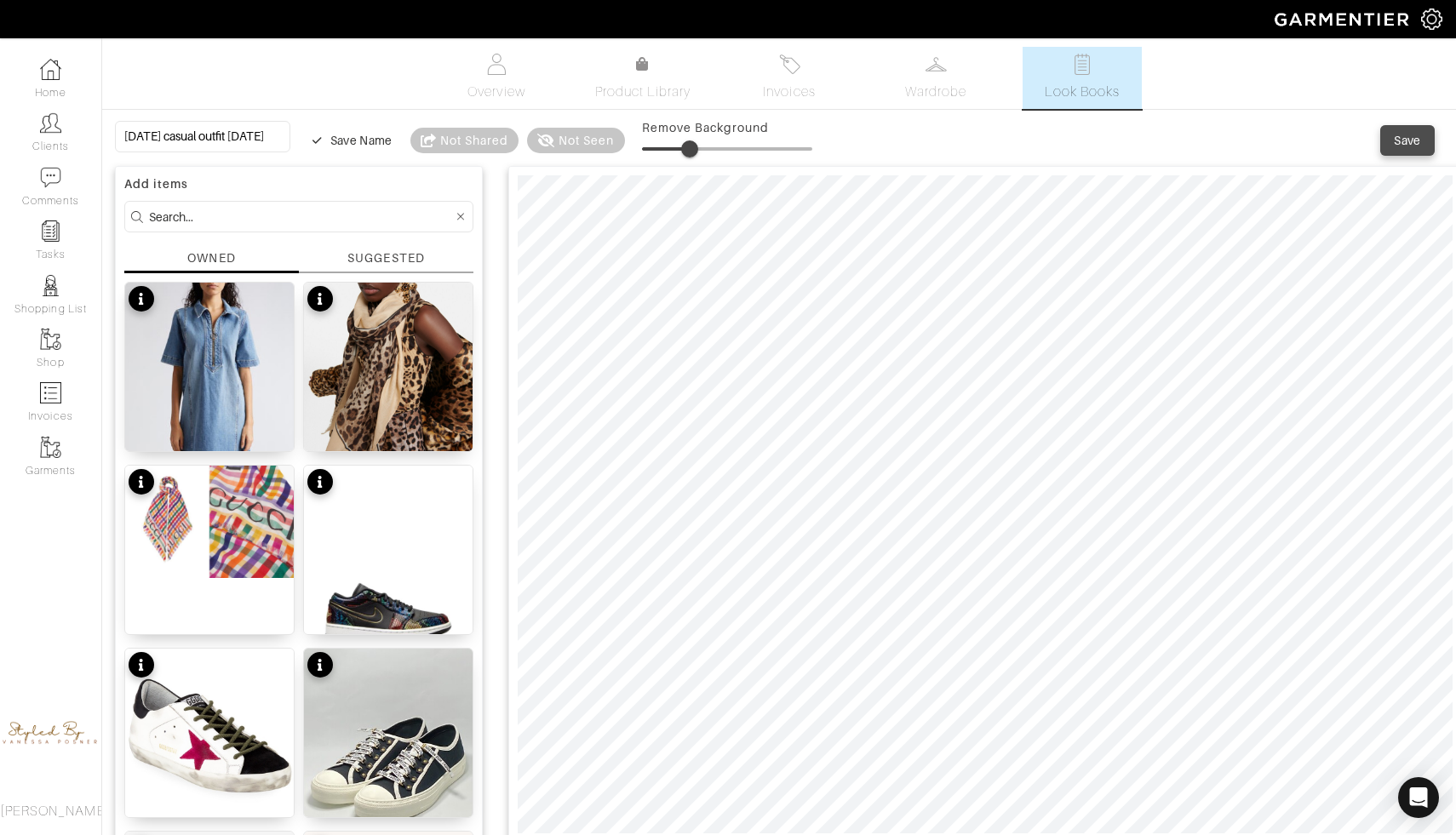
type input "28"
